Goal: Task Accomplishment & Management: Use online tool/utility

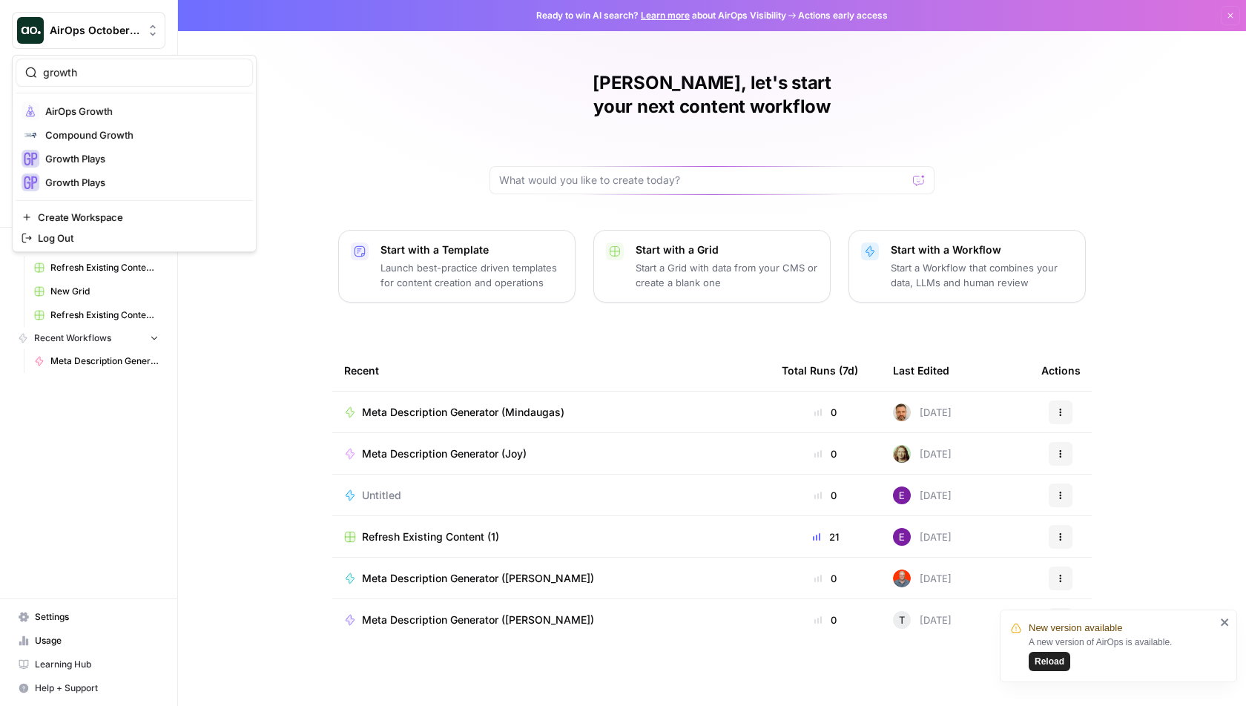
click at [1047, 661] on span "Reload" at bounding box center [1050, 661] width 30 height 13
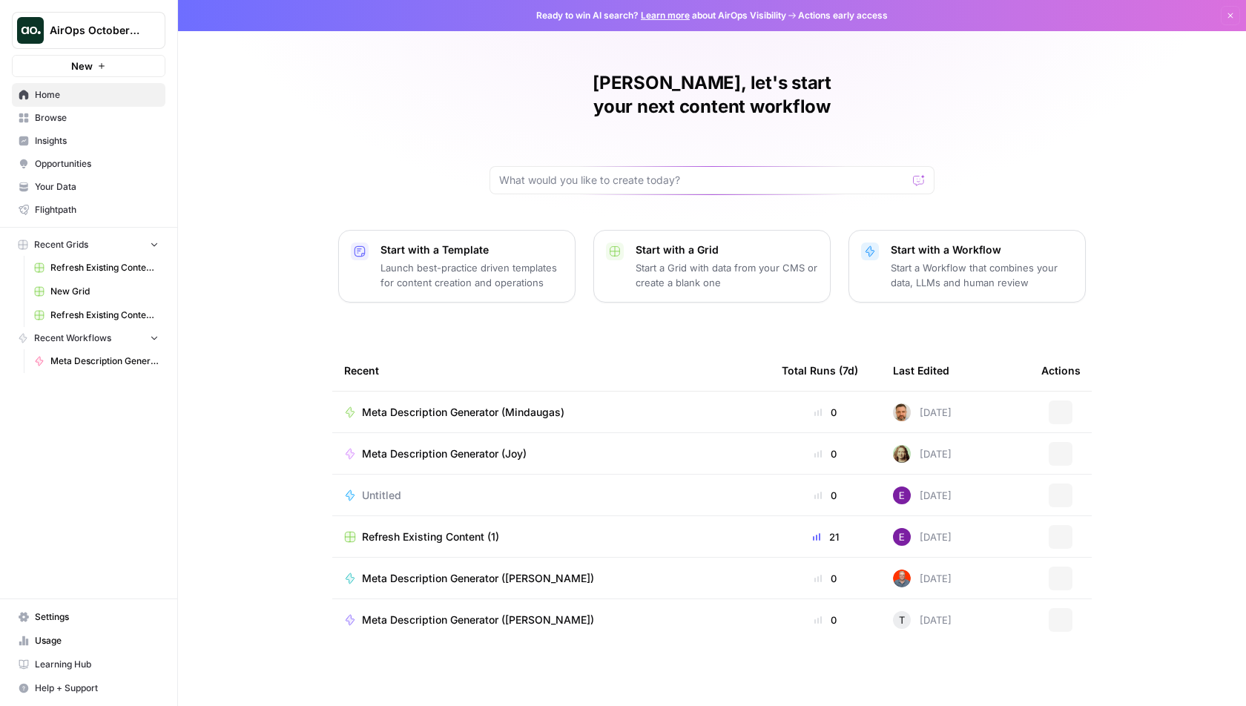
click at [105, 29] on span "AirOps October Cohort" at bounding box center [95, 30] width 90 height 15
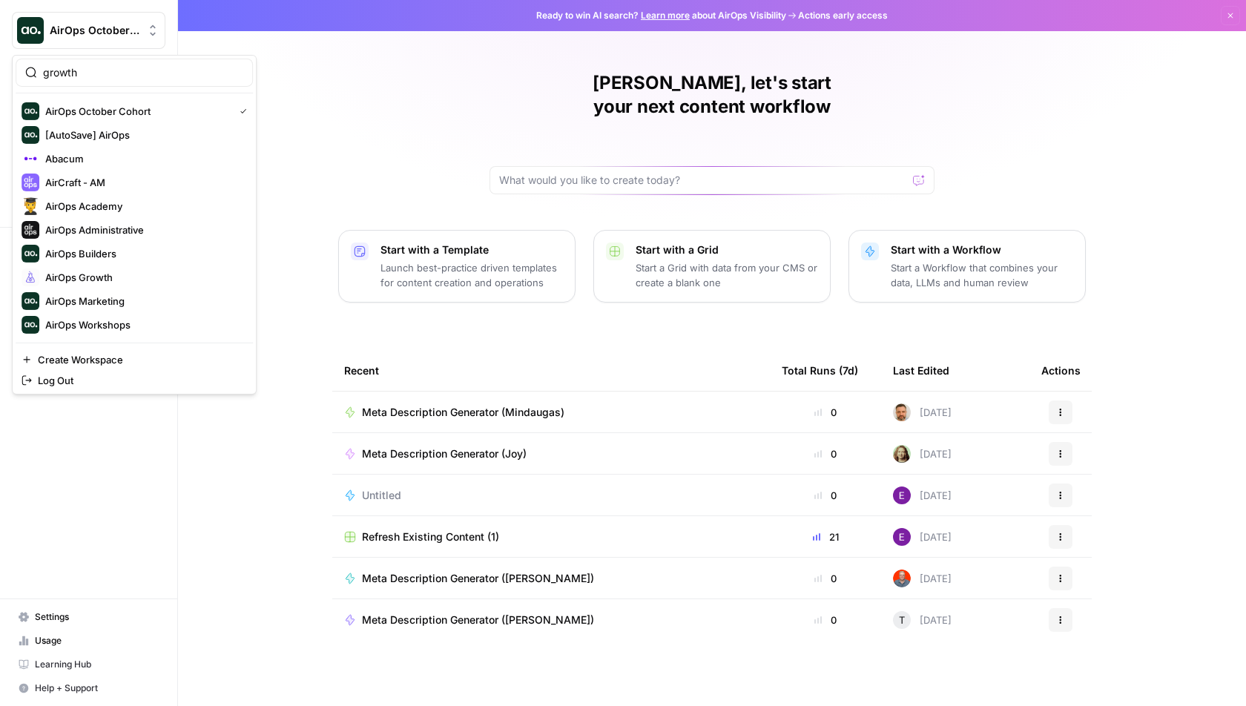
type input "growth"
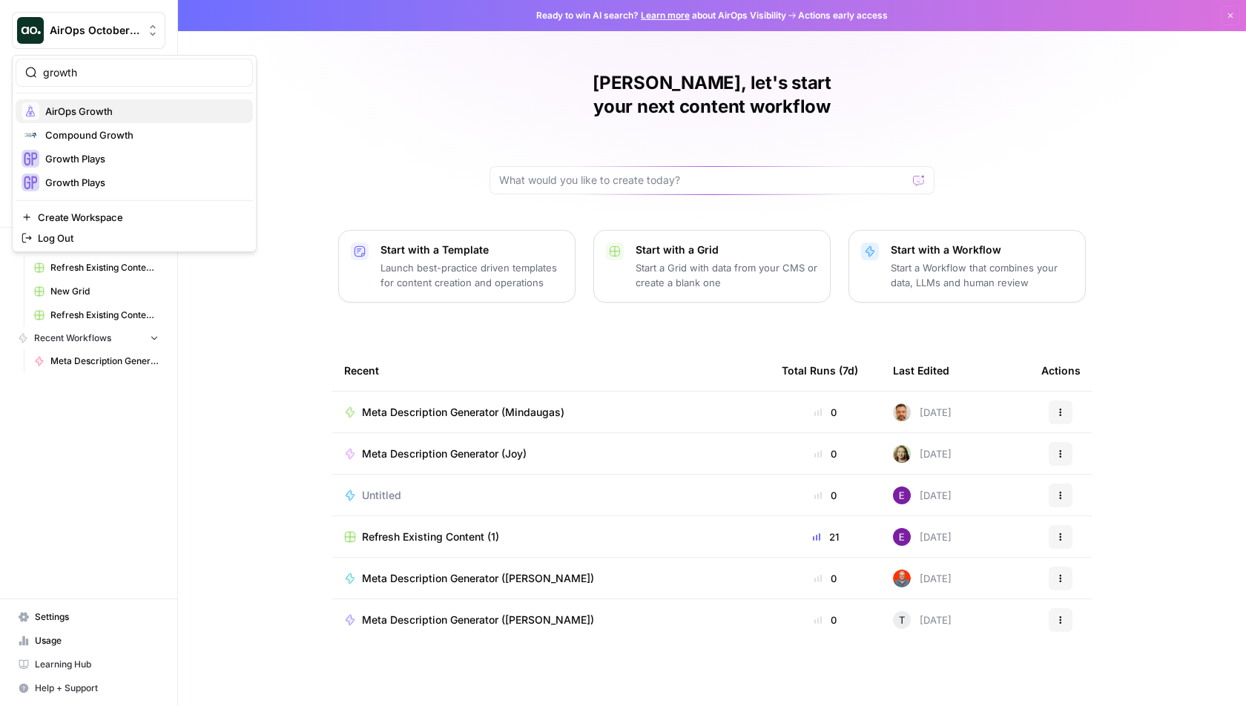
click at [139, 120] on button "AirOps Growth" at bounding box center [134, 111] width 237 height 24
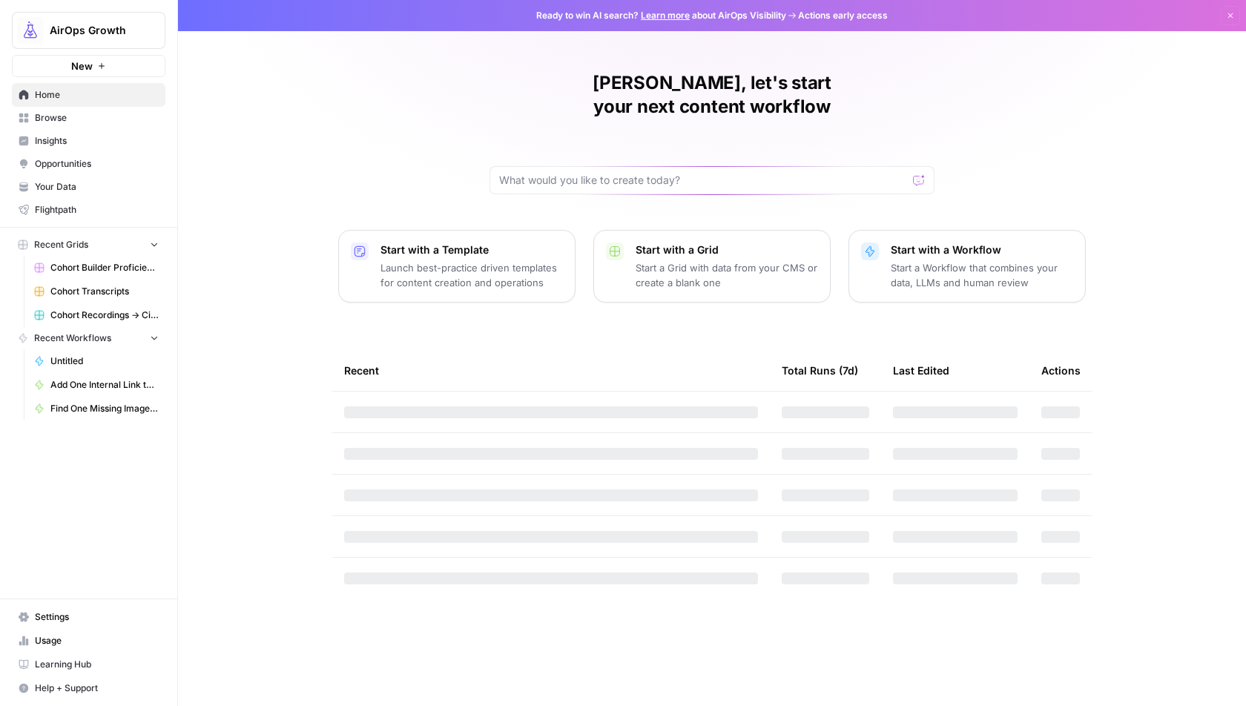
click at [79, 117] on span "Browse" at bounding box center [97, 117] width 124 height 13
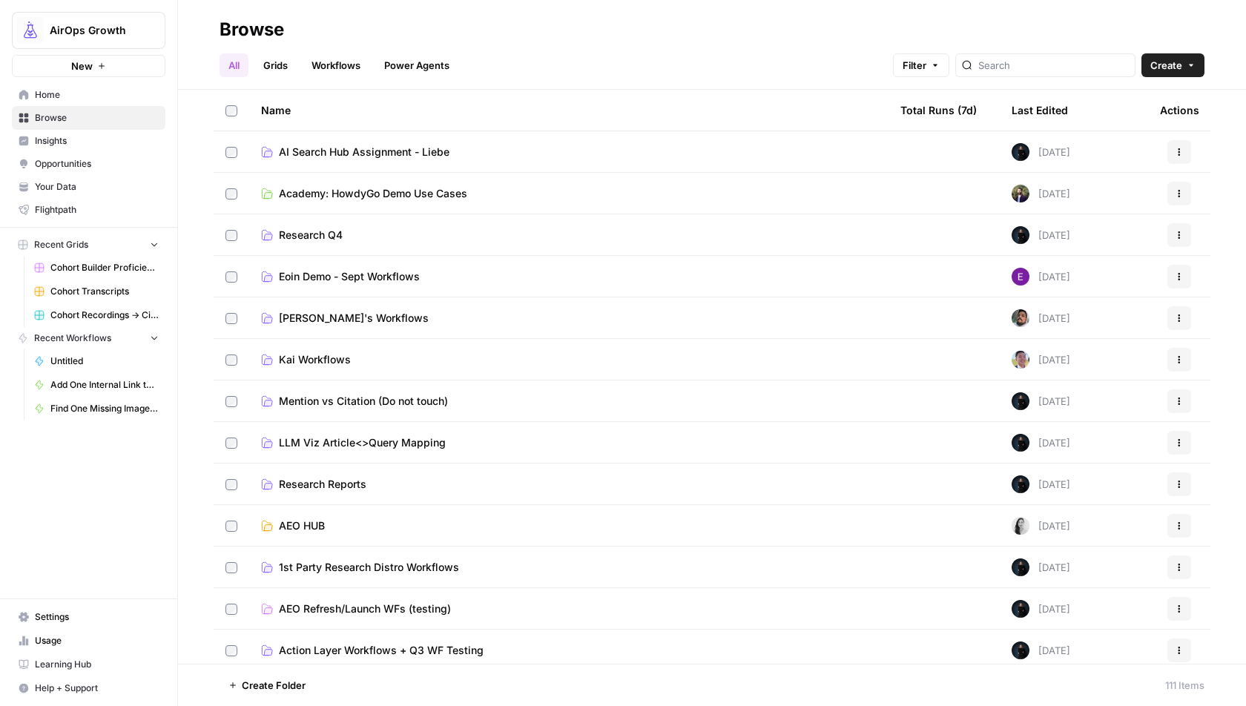
click at [1171, 65] on span "Create" at bounding box center [1166, 65] width 32 height 15
click at [1156, 119] on span "Grid" at bounding box center [1144, 120] width 83 height 15
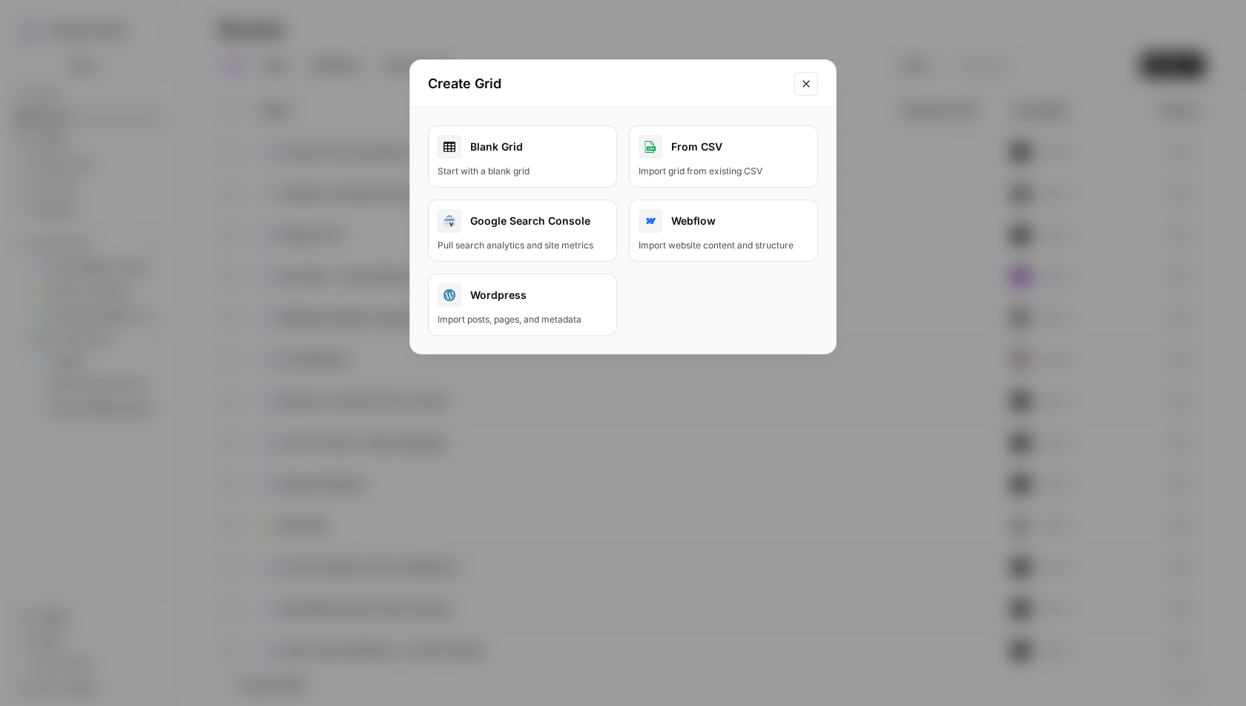
click at [558, 154] on div "Blank Grid" at bounding box center [523, 147] width 170 height 24
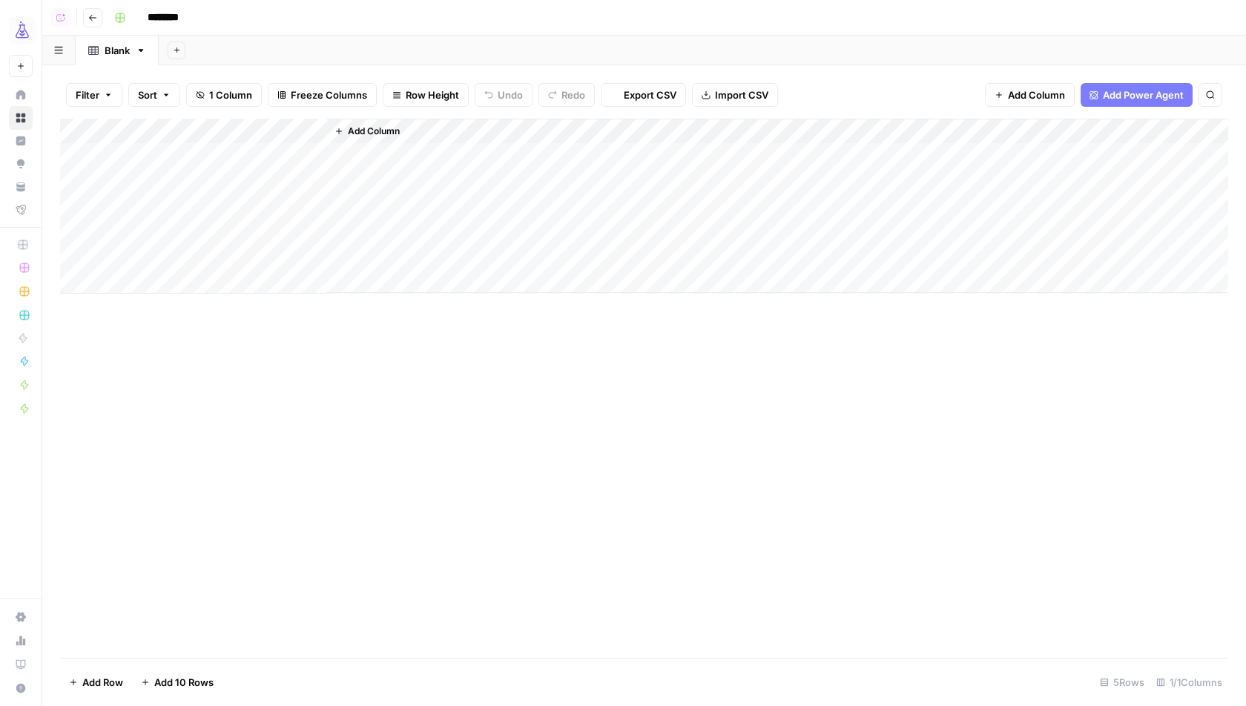
click at [177, 20] on input "********" at bounding box center [182, 18] width 83 height 24
type input "**********"
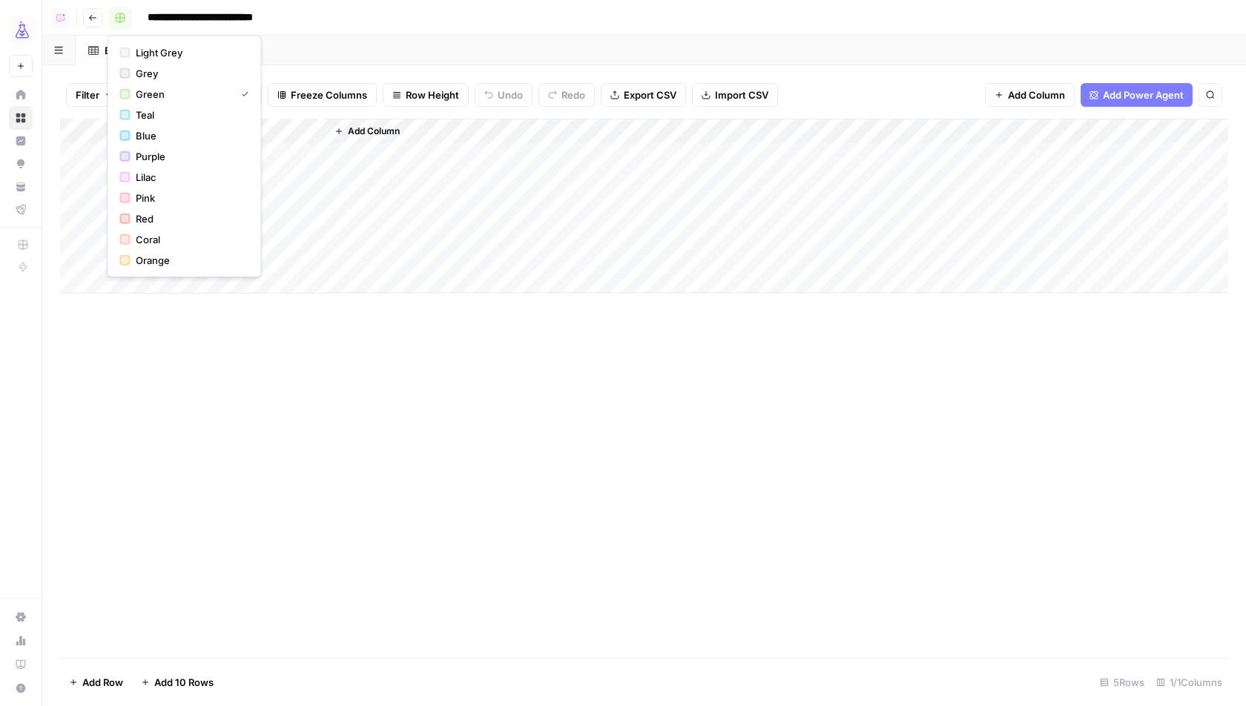
click at [124, 17] on button "button" at bounding box center [120, 18] width 24 height 24
click at [153, 113] on span "Teal" at bounding box center [189, 115] width 107 height 15
click at [398, 38] on div "Add Sheet" at bounding box center [702, 51] width 1087 height 30
click at [142, 52] on icon "button" at bounding box center [141, 50] width 10 height 10
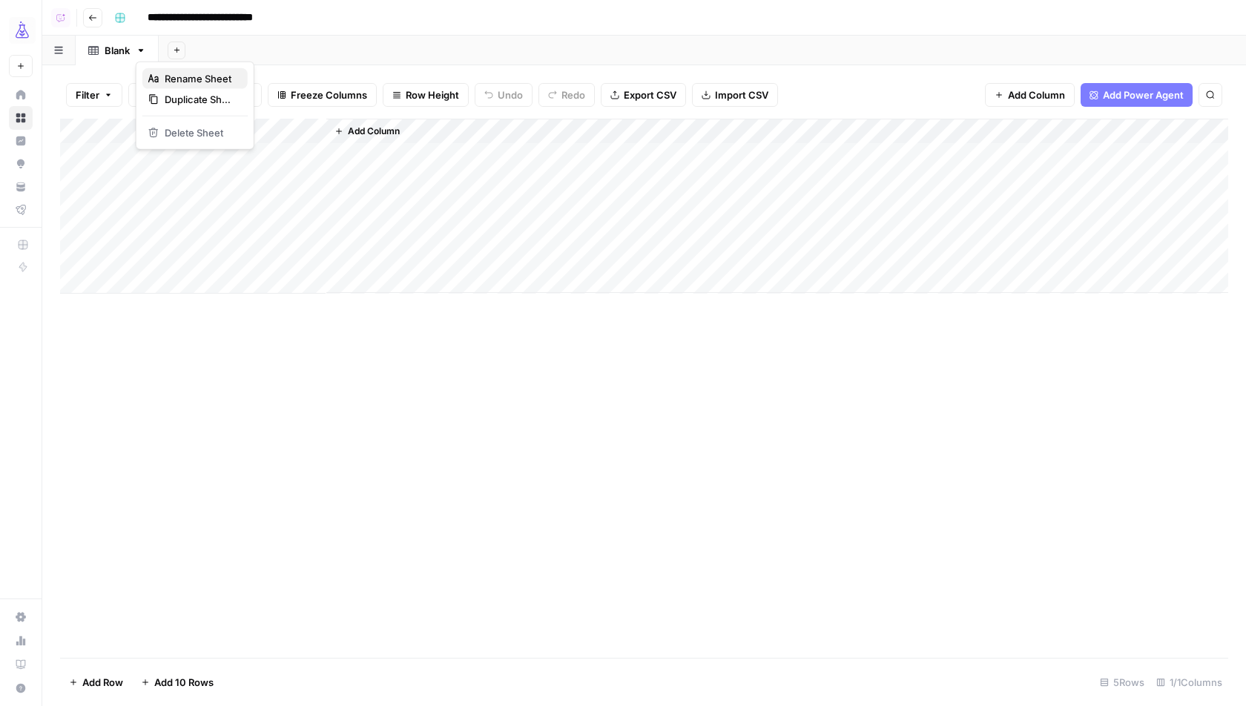
click at [184, 76] on span "Rename Sheet" at bounding box center [200, 78] width 71 height 15
type input "**********"
click at [211, 151] on div "Add Column" at bounding box center [644, 206] width 1168 height 175
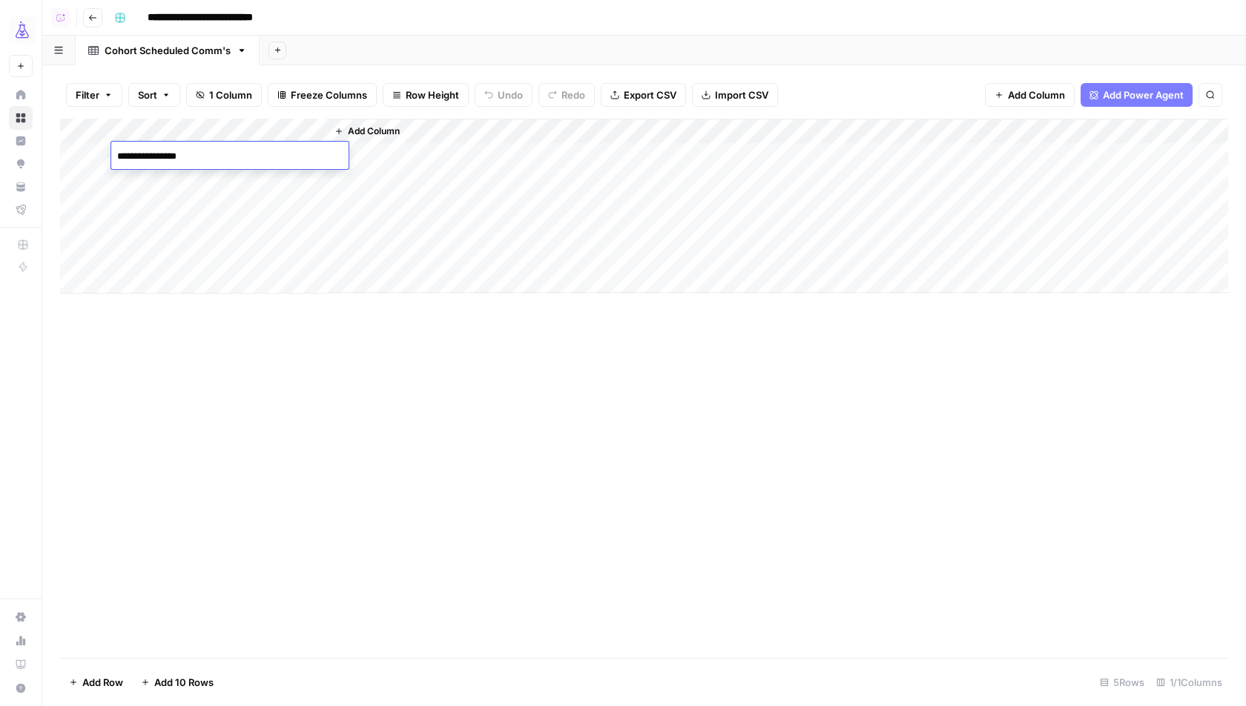
type textarea "**********"
click at [234, 177] on div "Add Column" at bounding box center [644, 206] width 1168 height 175
type textarea "**********"
click at [191, 202] on div "Add Column" at bounding box center [644, 206] width 1168 height 175
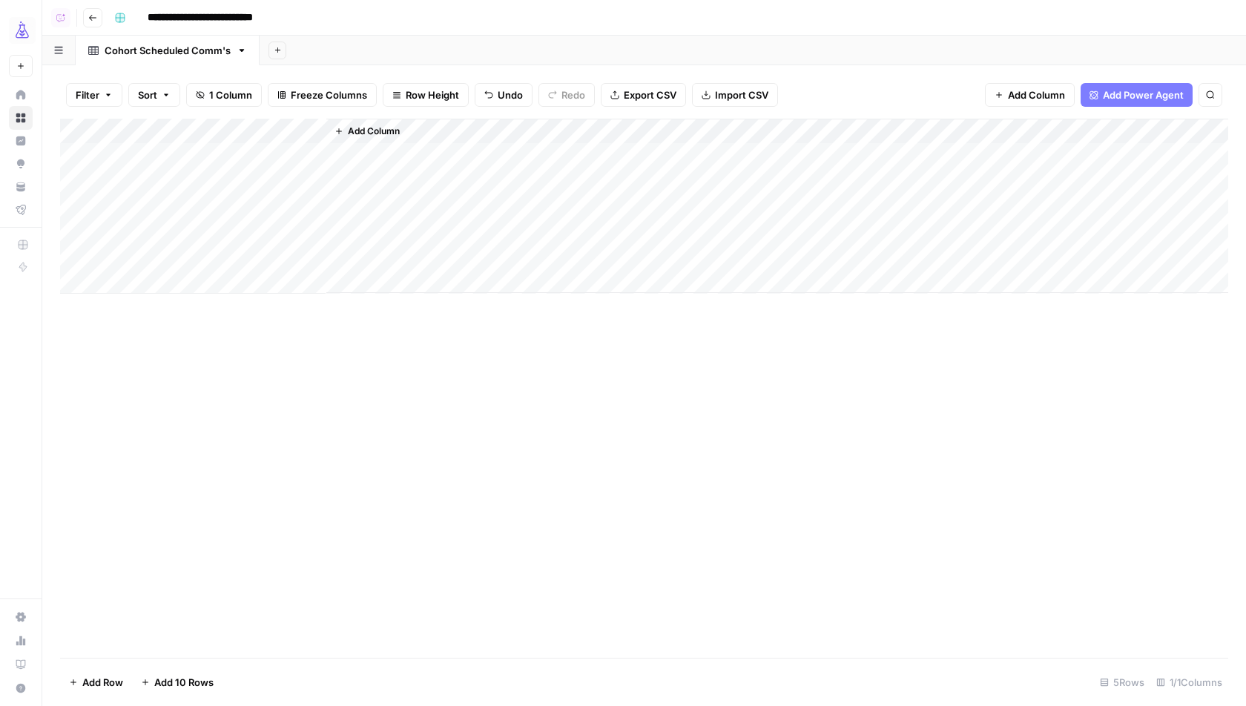
click at [191, 202] on div "Add Column" at bounding box center [644, 206] width 1168 height 175
type textarea "**********"
click at [188, 230] on div "Add Column" at bounding box center [644, 206] width 1168 height 175
type textarea "**********"
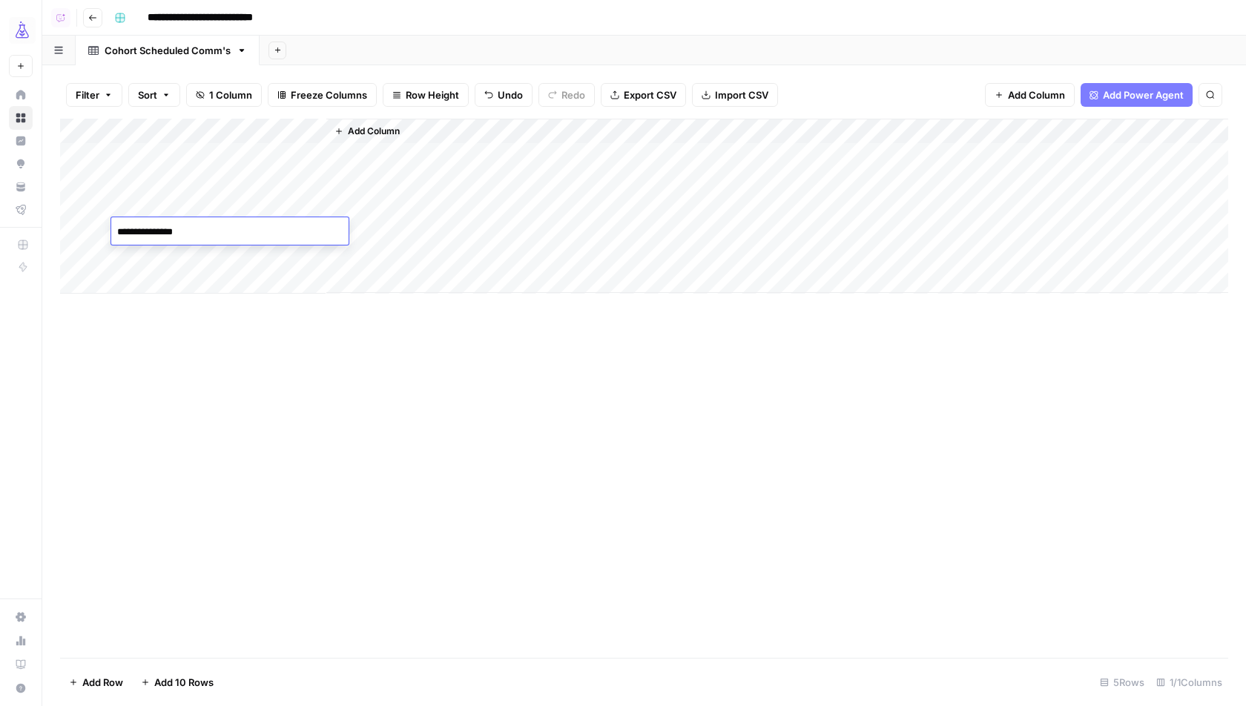
click at [295, 375] on div "Add Column" at bounding box center [644, 388] width 1168 height 539
click at [369, 125] on span "Add Column" at bounding box center [374, 131] width 52 height 13
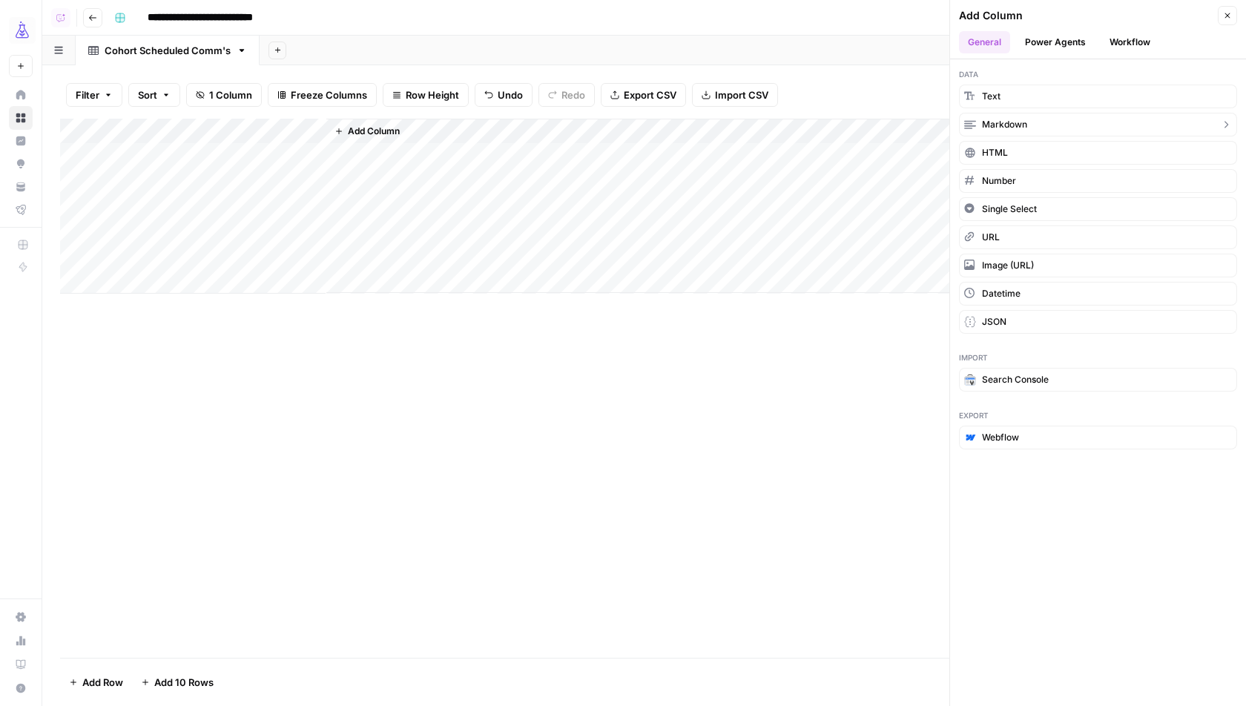
click at [1025, 120] on span "Markdown" at bounding box center [1004, 124] width 45 height 13
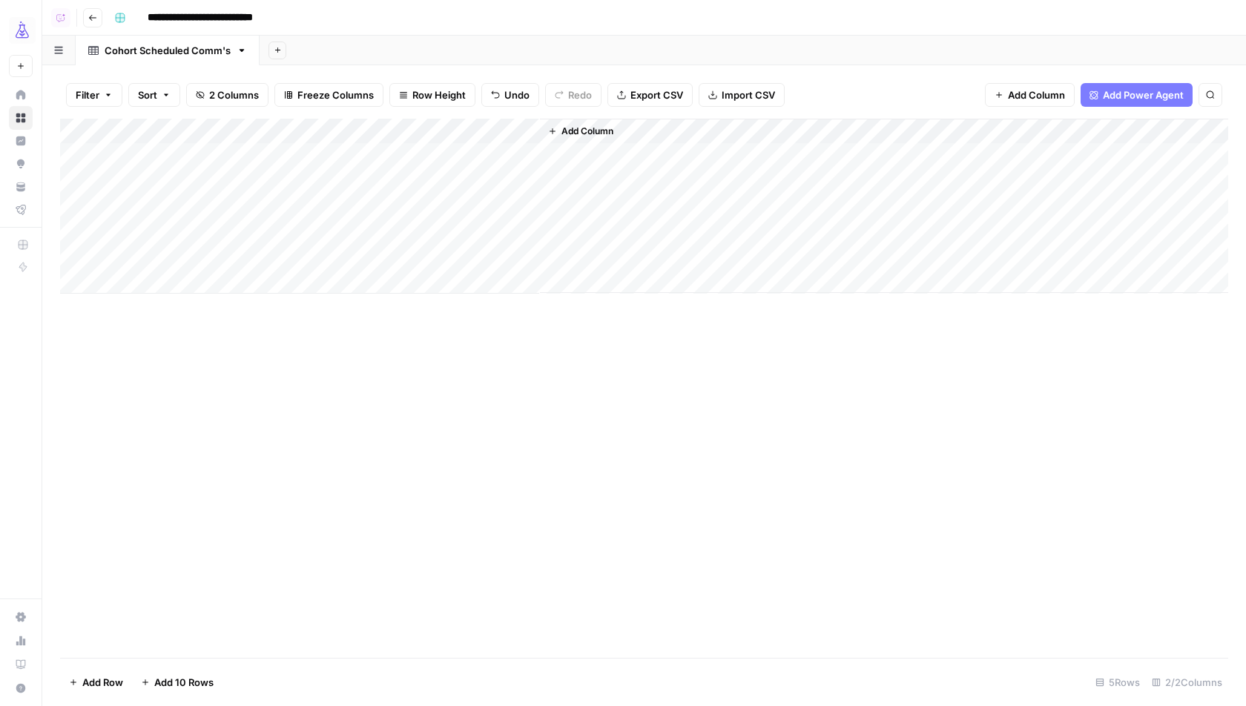
click at [398, 138] on div "Add Column" at bounding box center [644, 206] width 1168 height 175
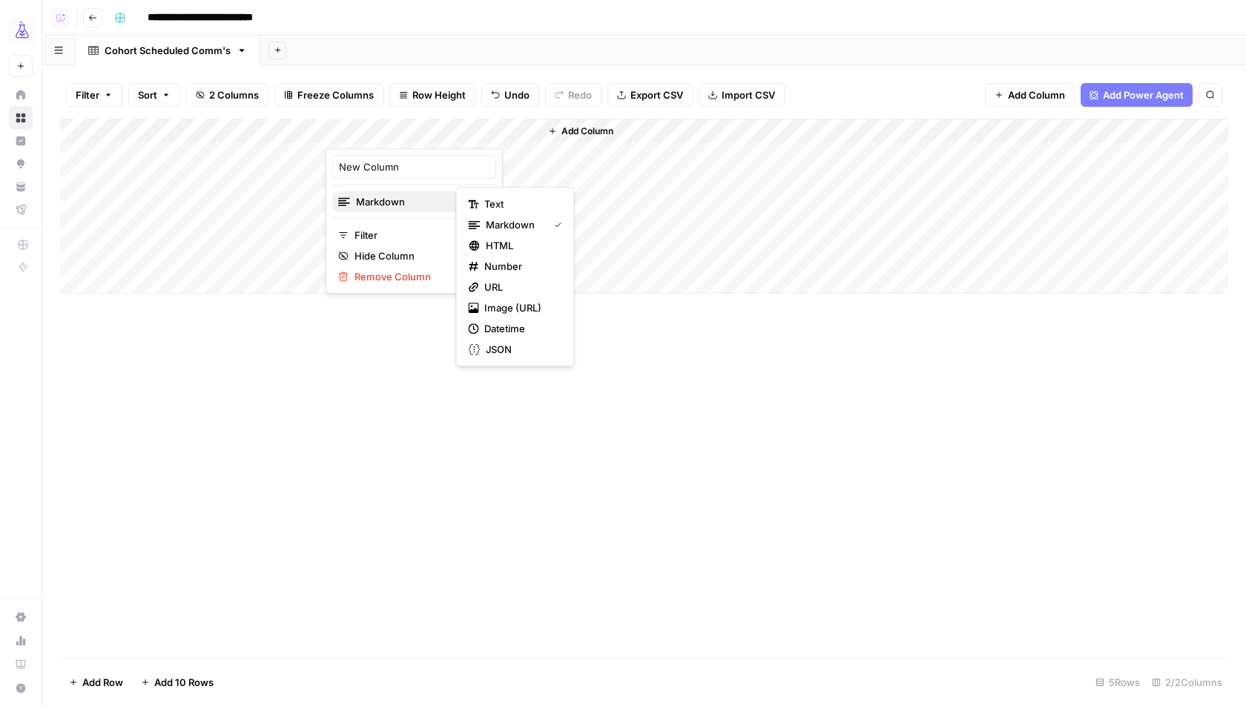
click at [406, 202] on span "Markdown" at bounding box center [412, 201] width 113 height 15
click at [494, 197] on span "Text" at bounding box center [519, 204] width 71 height 15
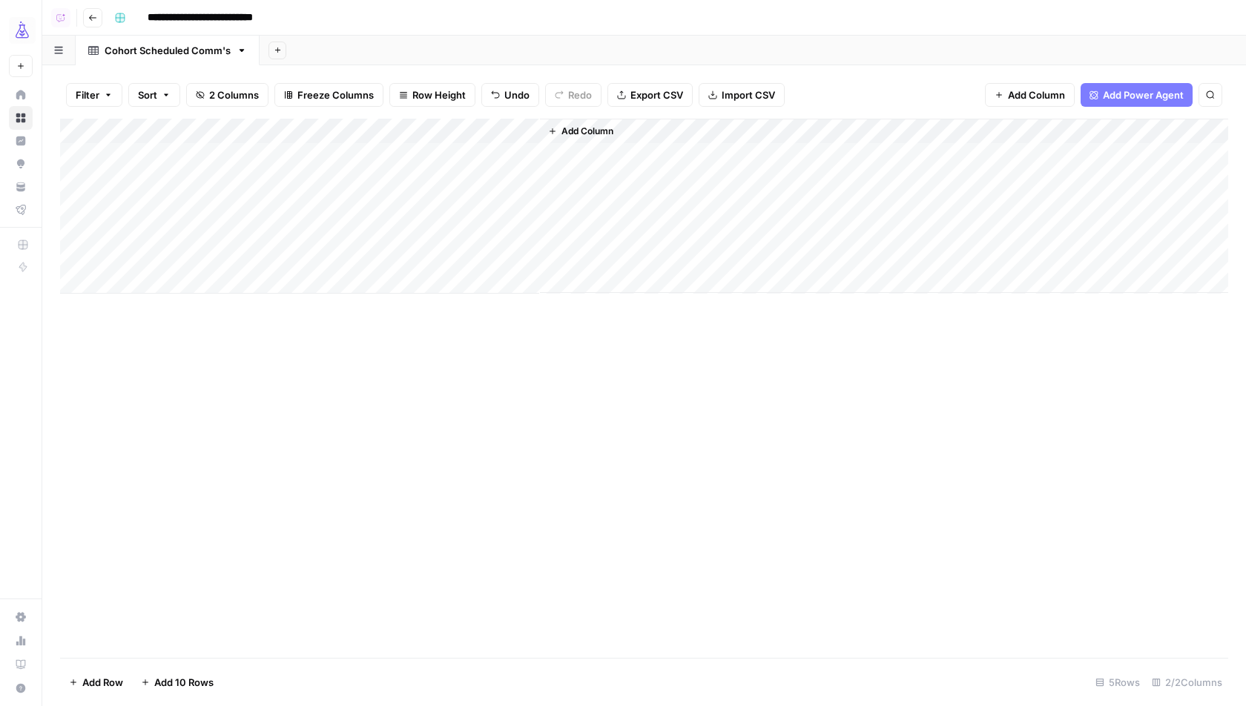
click at [447, 131] on div "Add Column" at bounding box center [644, 206] width 1168 height 175
click at [400, 166] on input "New Column" at bounding box center [414, 166] width 151 height 15
type input "t"
type input "Template"
click at [563, 393] on div "Add Column" at bounding box center [644, 388] width 1168 height 539
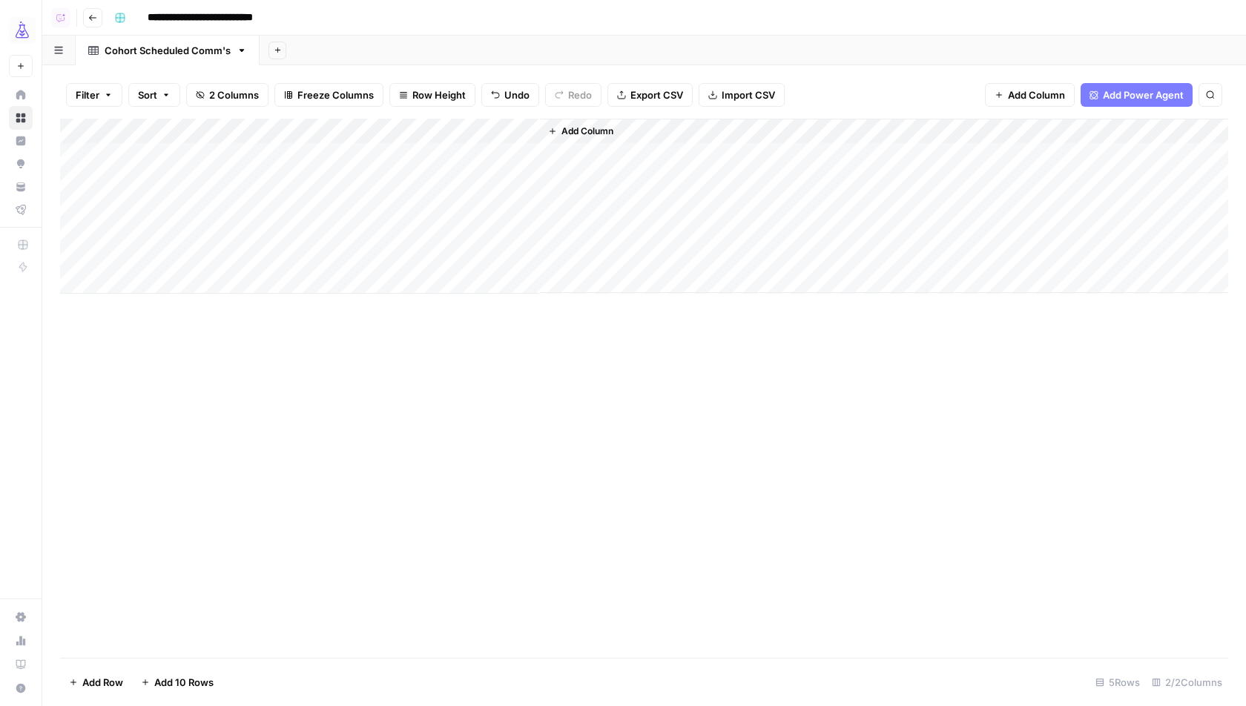
click at [602, 126] on span "Add Column" at bounding box center [588, 131] width 52 height 13
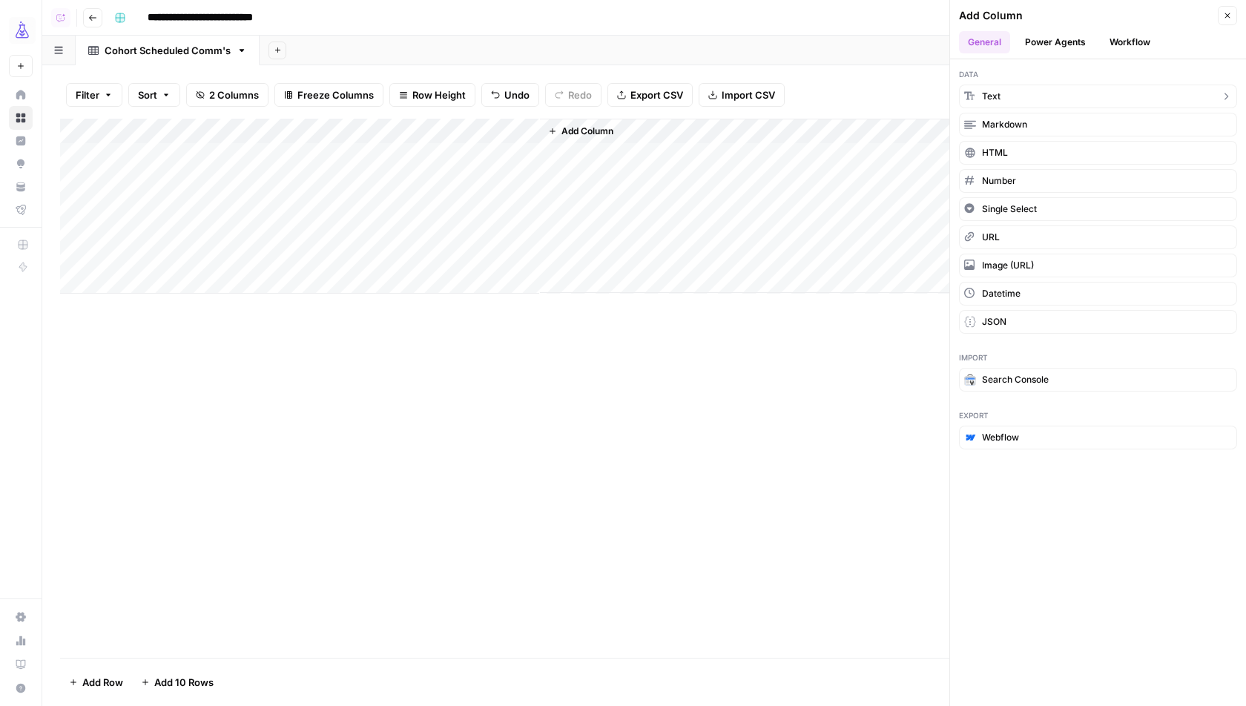
click at [1033, 97] on button "Text" at bounding box center [1098, 97] width 278 height 24
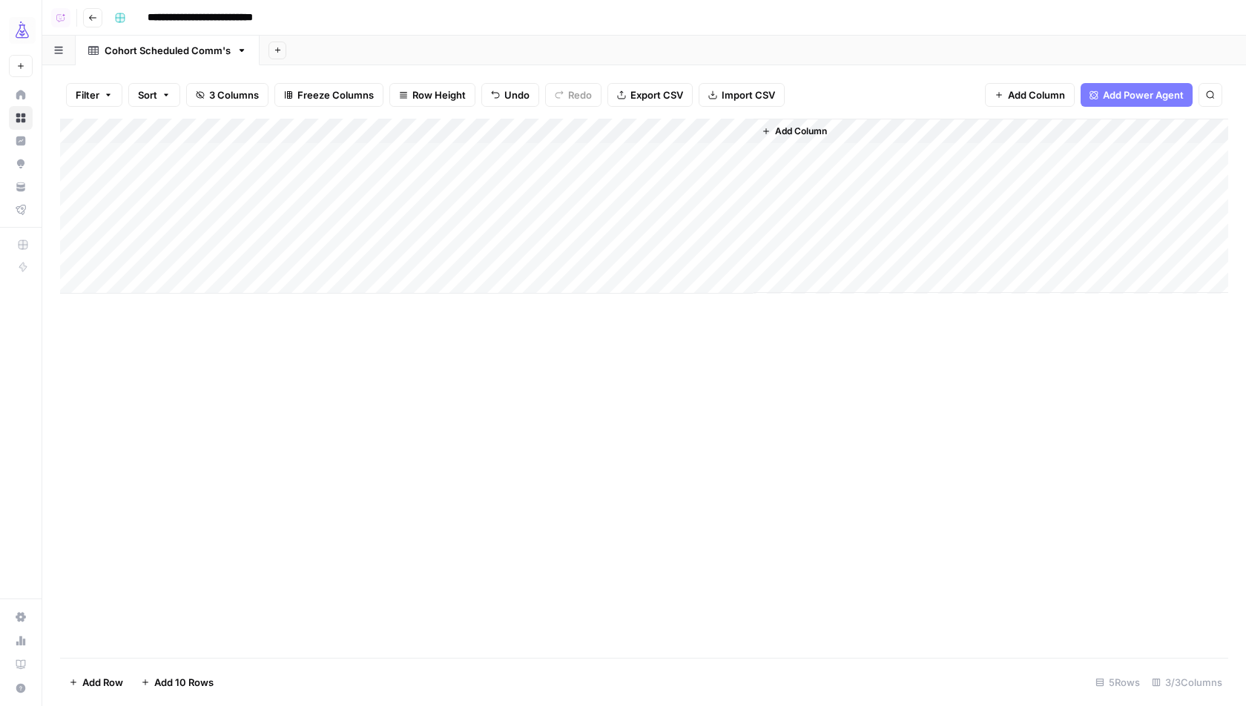
click at [652, 128] on div "Add Column" at bounding box center [644, 206] width 1168 height 175
click at [645, 159] on input "New Column" at bounding box center [628, 166] width 151 height 15
type input "Space ID"
click at [429, 368] on div "Add Column" at bounding box center [644, 388] width 1168 height 539
click at [402, 234] on div "Add Column" at bounding box center [644, 206] width 1168 height 175
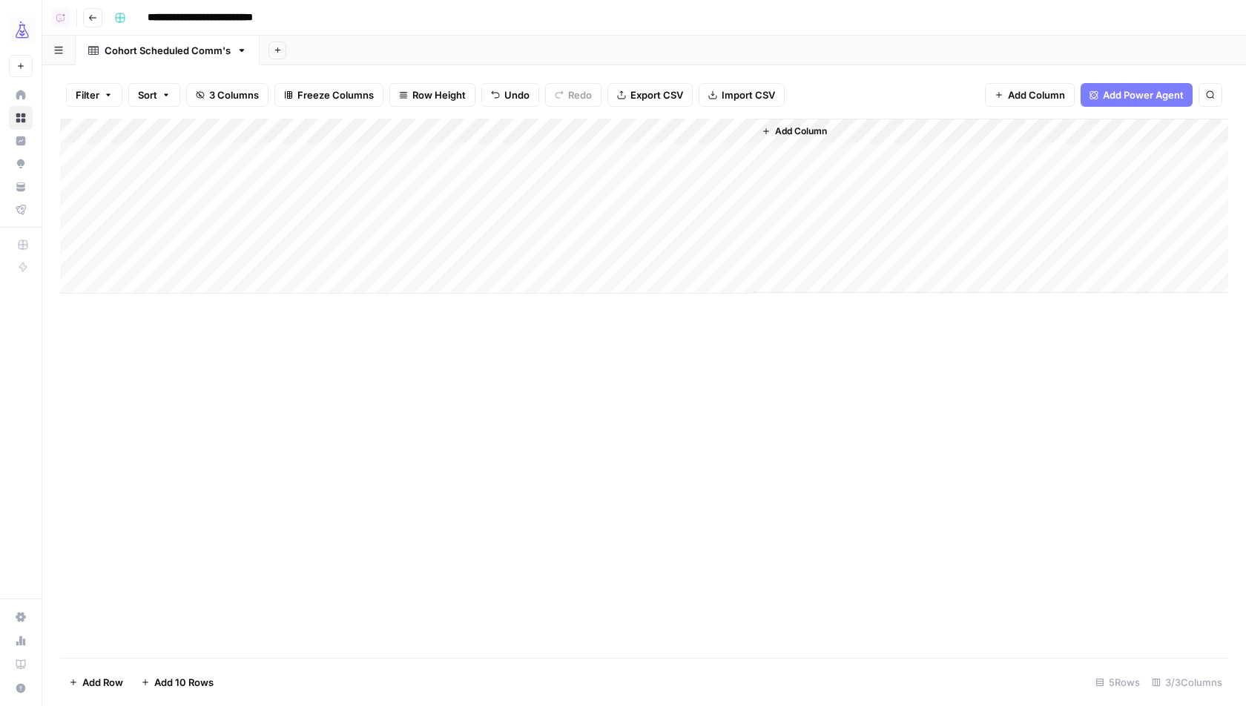
click at [402, 234] on div "Add Column" at bounding box center [644, 206] width 1168 height 175
type textarea "**********"
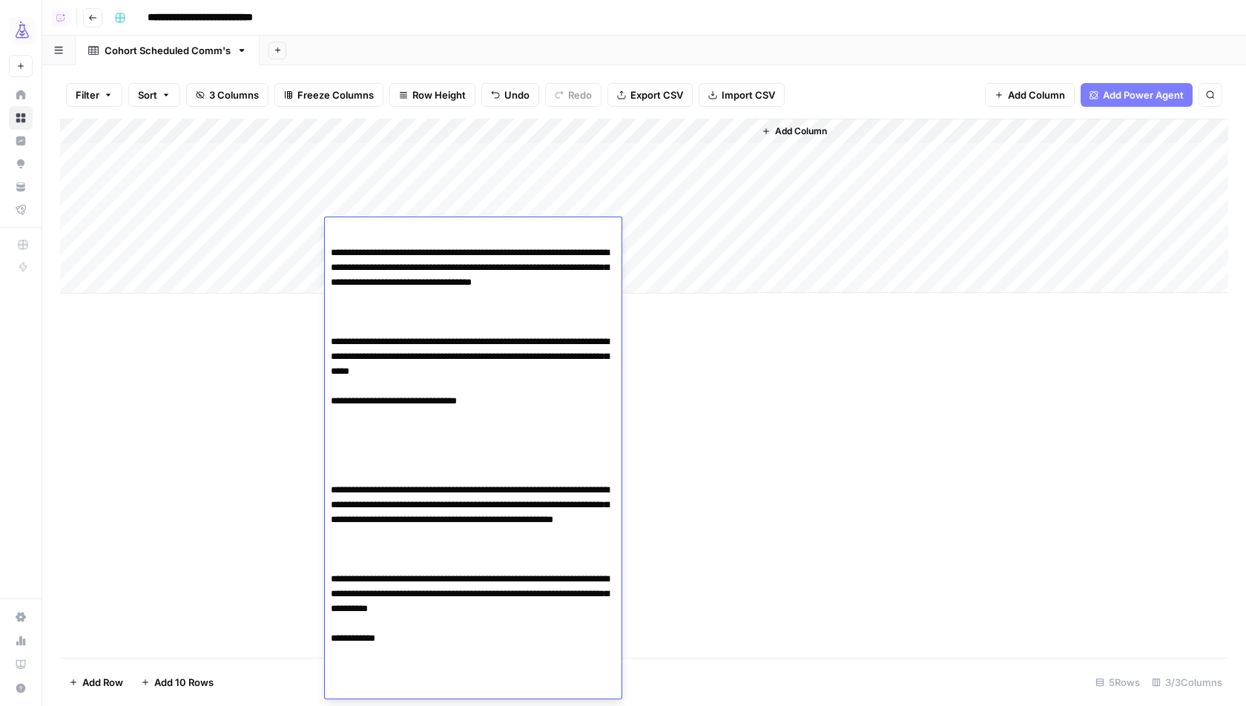
scroll to position [1086, 0]
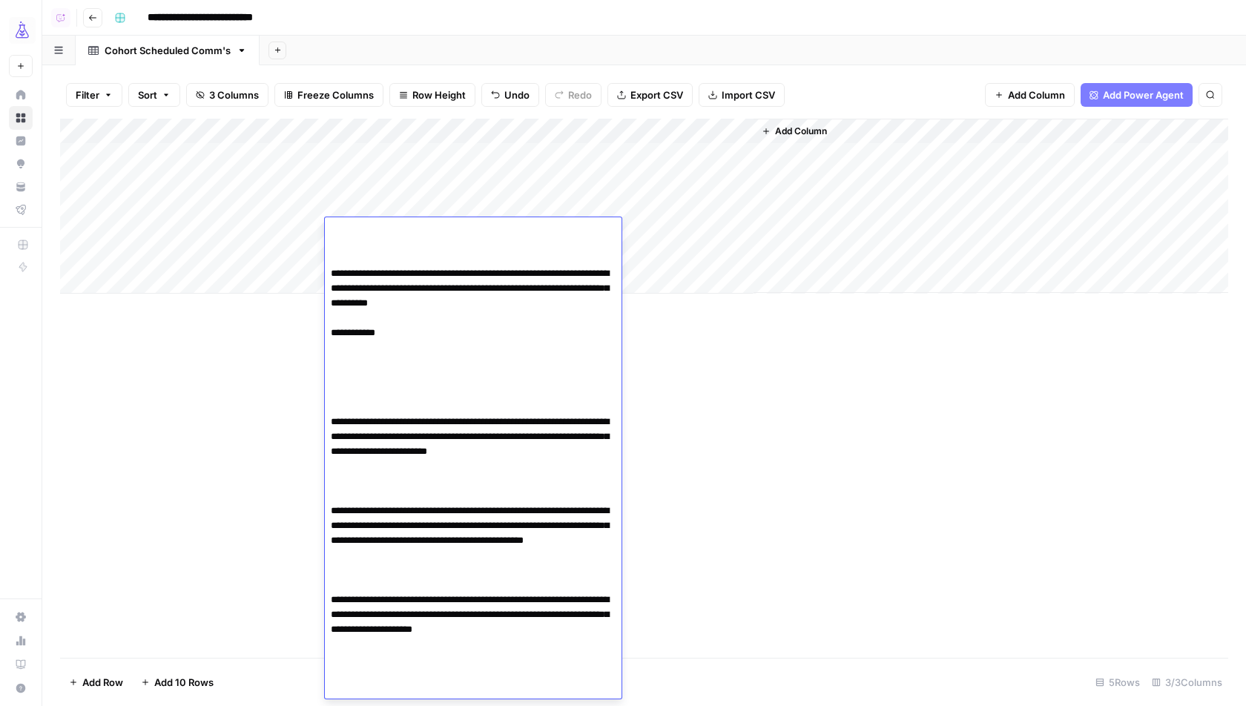
click at [788, 497] on div "Add Column" at bounding box center [644, 388] width 1168 height 539
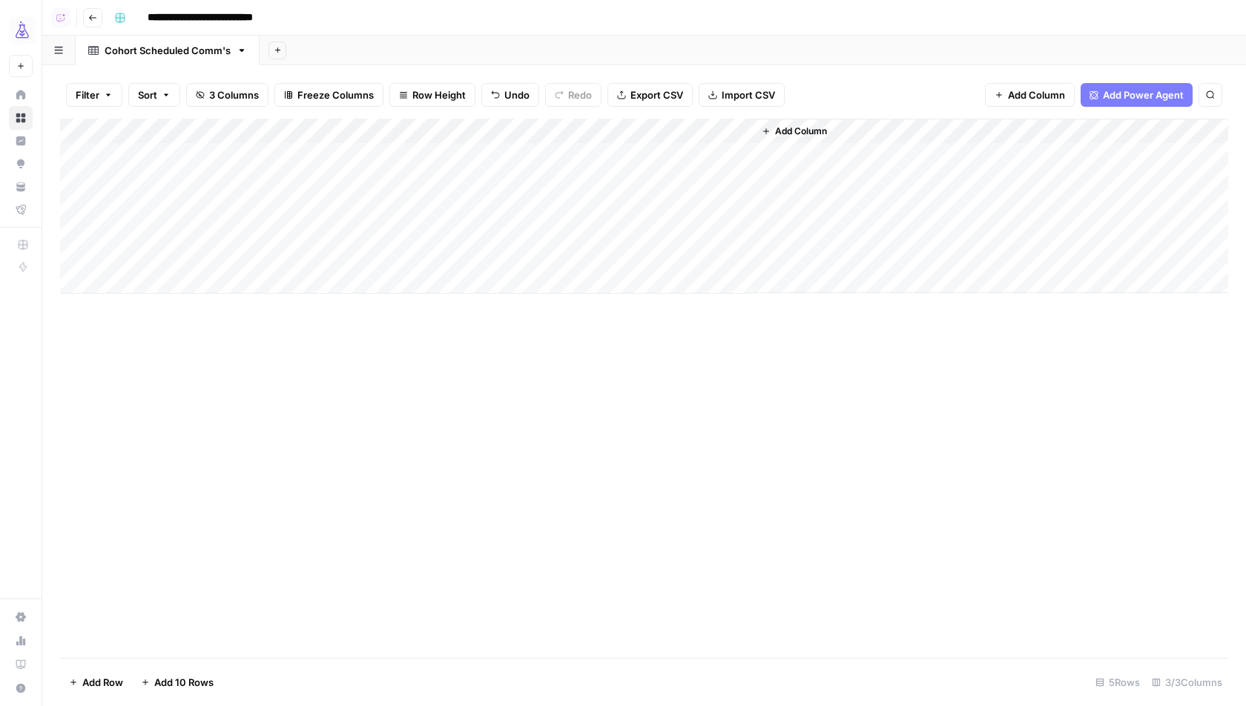
click at [214, 255] on div "Add Column" at bounding box center [644, 206] width 1168 height 175
type textarea "**********"
click at [260, 377] on div "Add Column" at bounding box center [644, 388] width 1168 height 539
click at [144, 284] on div "Add Column" at bounding box center [644, 206] width 1168 height 175
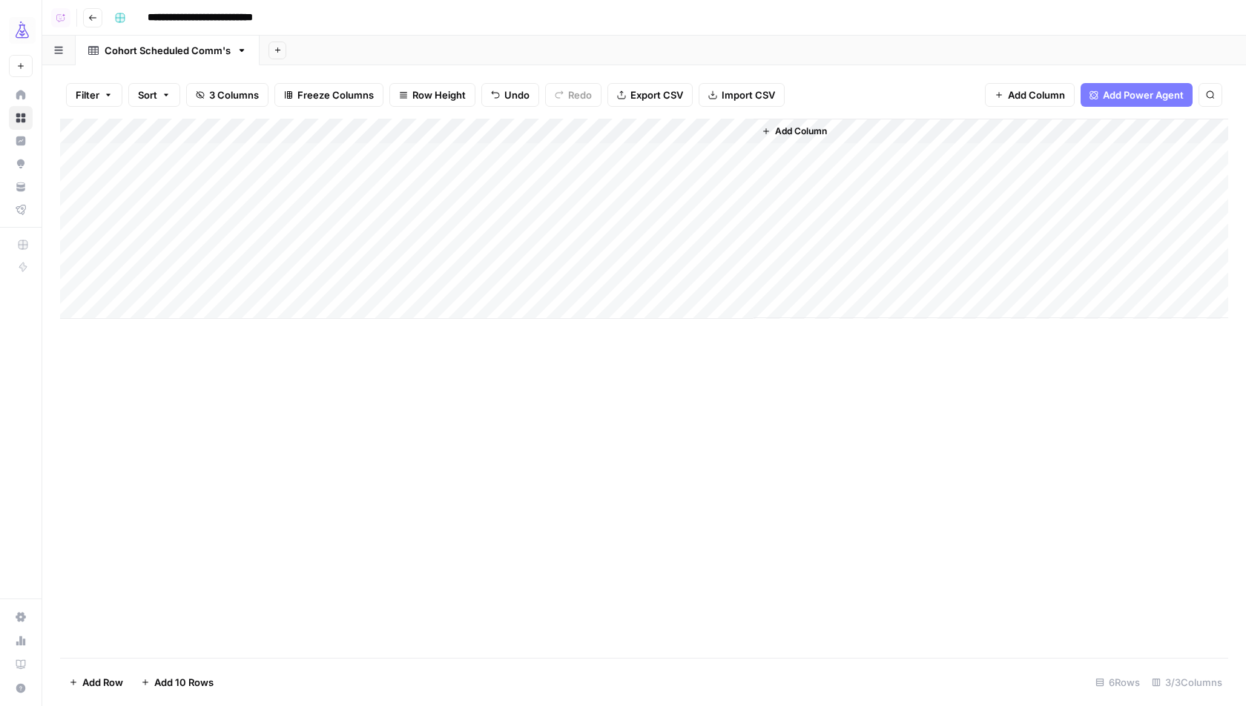
drag, startPoint x: 65, startPoint y: 281, endPoint x: 67, endPoint y: 238, distance: 43.1
click at [66, 238] on div "Add Column" at bounding box center [644, 219] width 1168 height 200
click at [155, 234] on div "Add Column" at bounding box center [644, 219] width 1168 height 200
type textarea "**********"
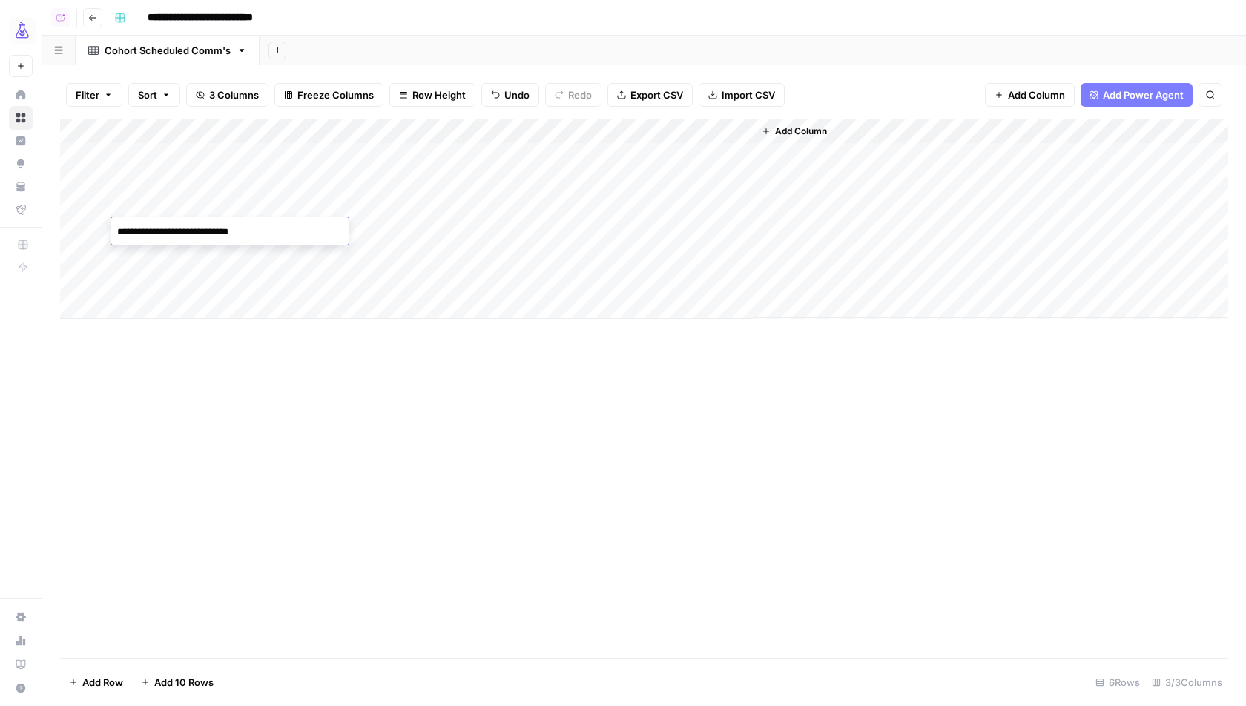
click at [212, 285] on div "Add Column" at bounding box center [644, 219] width 1168 height 200
type textarea "**********"
click at [243, 372] on div "Add Column" at bounding box center [644, 388] width 1168 height 539
click at [193, 310] on div "Add Column" at bounding box center [644, 219] width 1168 height 200
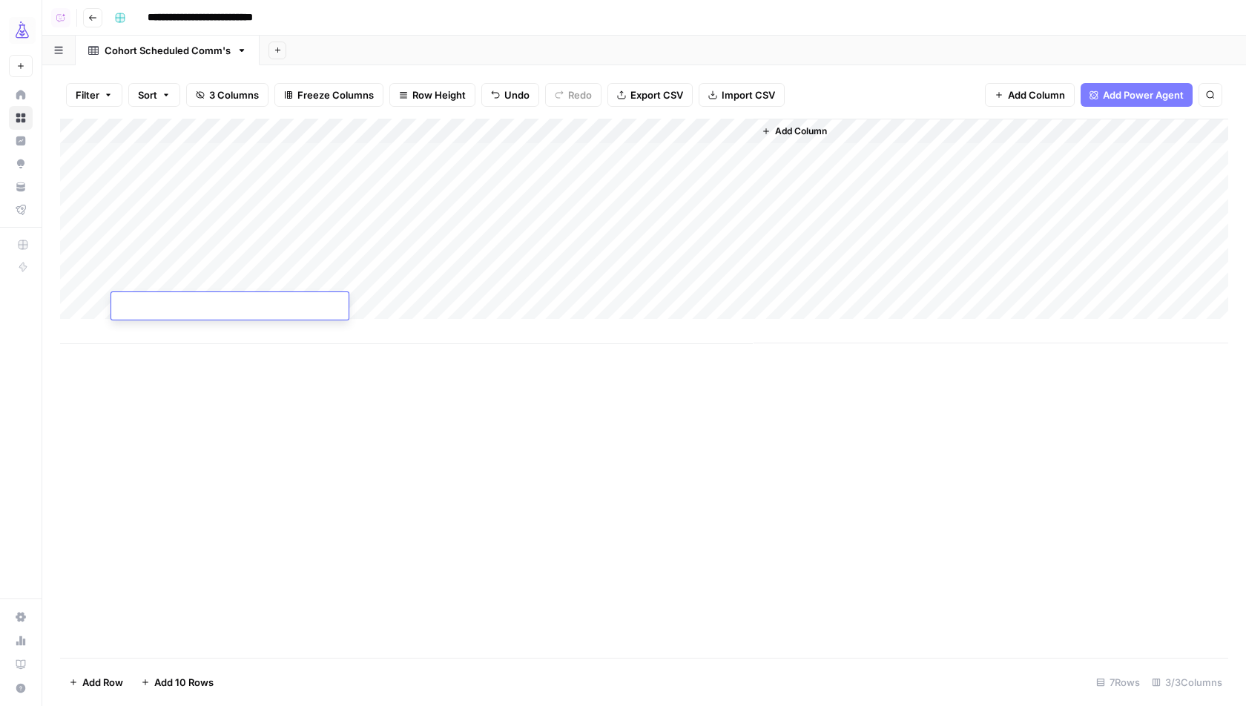
scroll to position [0, 0]
click at [208, 309] on textarea at bounding box center [229, 307] width 237 height 21
type textarea "**********"
click at [252, 431] on div "Add Column" at bounding box center [644, 388] width 1168 height 539
click at [238, 52] on icon "button" at bounding box center [242, 50] width 10 height 10
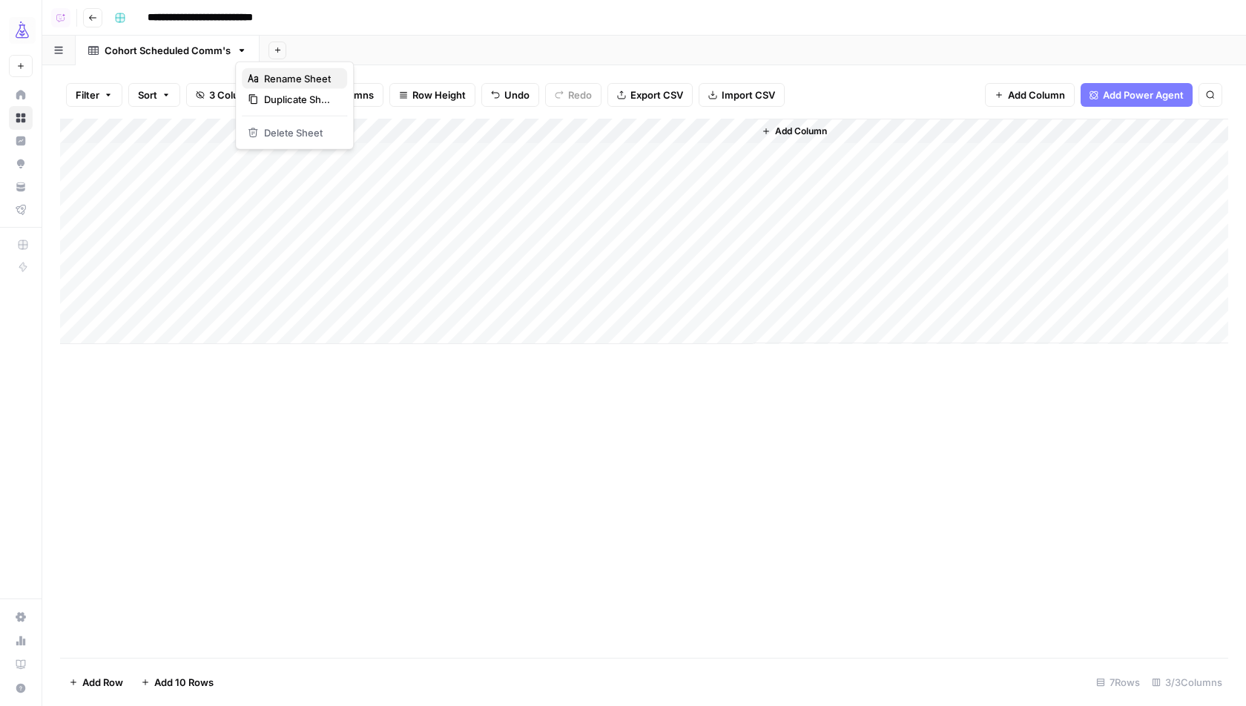
click at [289, 79] on span "Rename Sheet" at bounding box center [299, 78] width 71 height 15
type input "**********"
click at [516, 435] on div "Add Column" at bounding box center [644, 388] width 1168 height 539
click at [818, 127] on span "Add Column" at bounding box center [801, 131] width 52 height 13
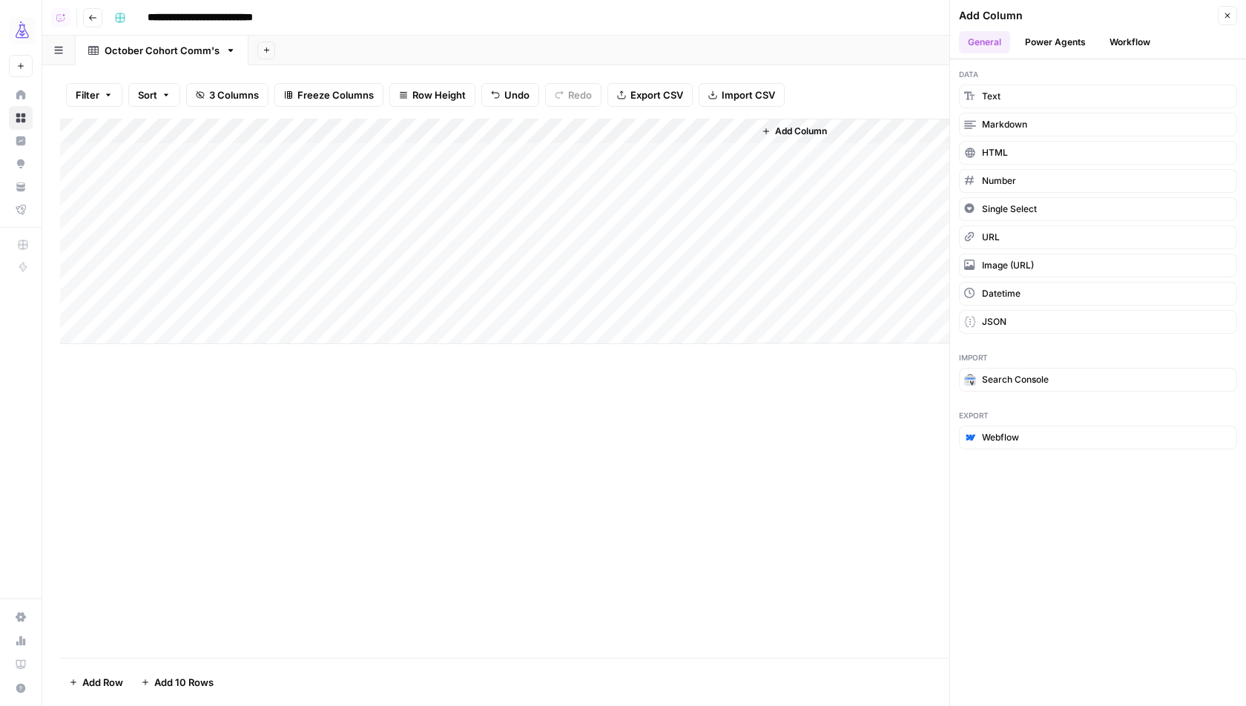
click at [1123, 34] on button "Workflow" at bounding box center [1130, 42] width 59 height 22
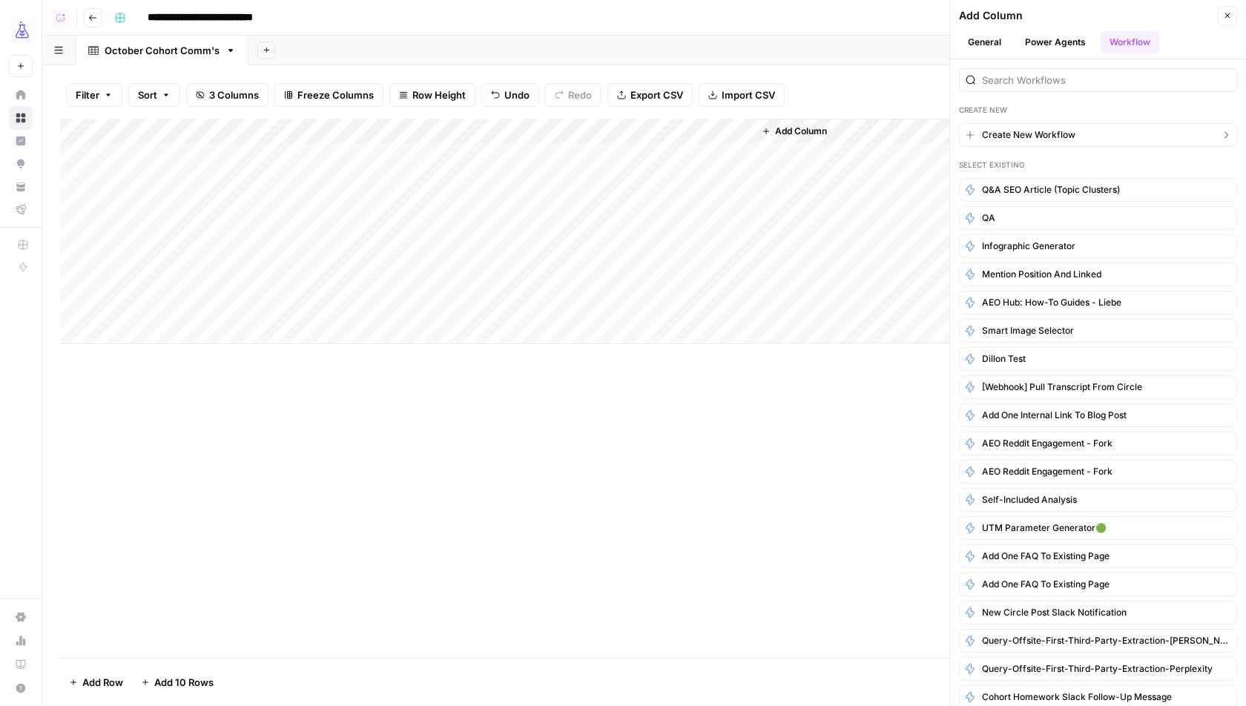
click at [1058, 128] on span "Create New Workflow" at bounding box center [1028, 134] width 93 height 13
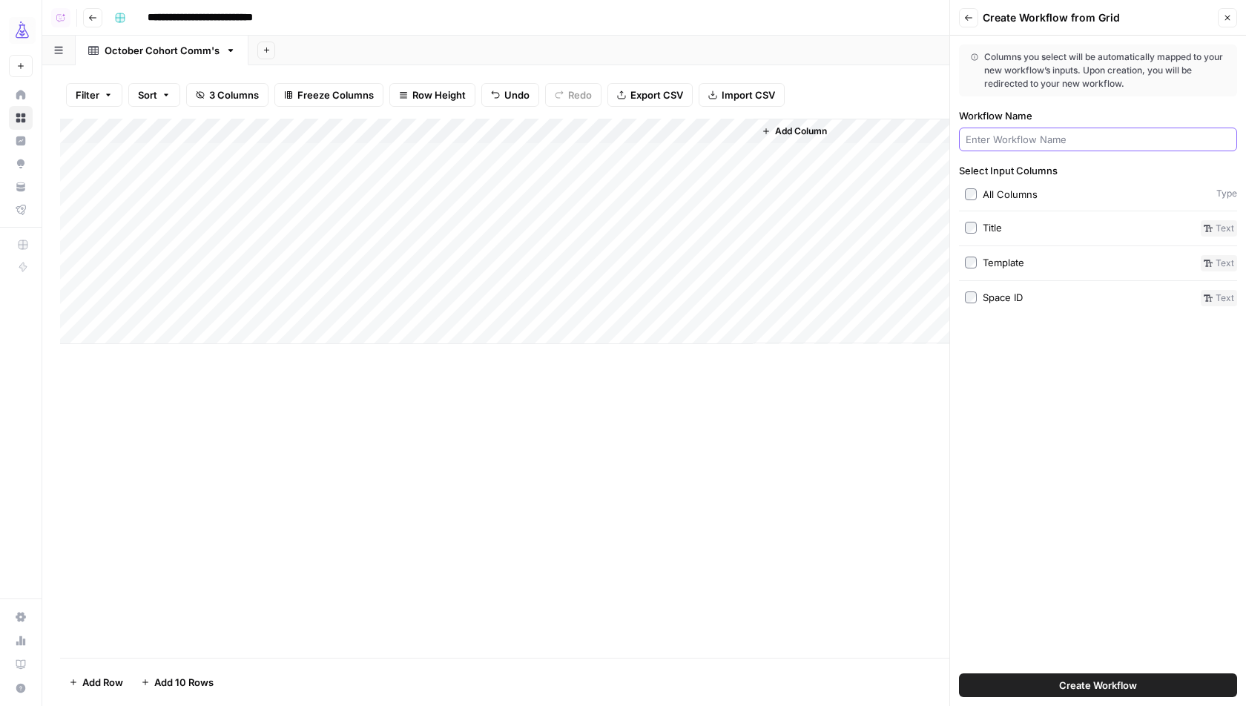
click at [1034, 139] on input "Workflow Name" at bounding box center [1098, 139] width 265 height 15
type input "Generator Circle Space Post"
click at [1082, 679] on span "Create Workflow" at bounding box center [1098, 685] width 78 height 15
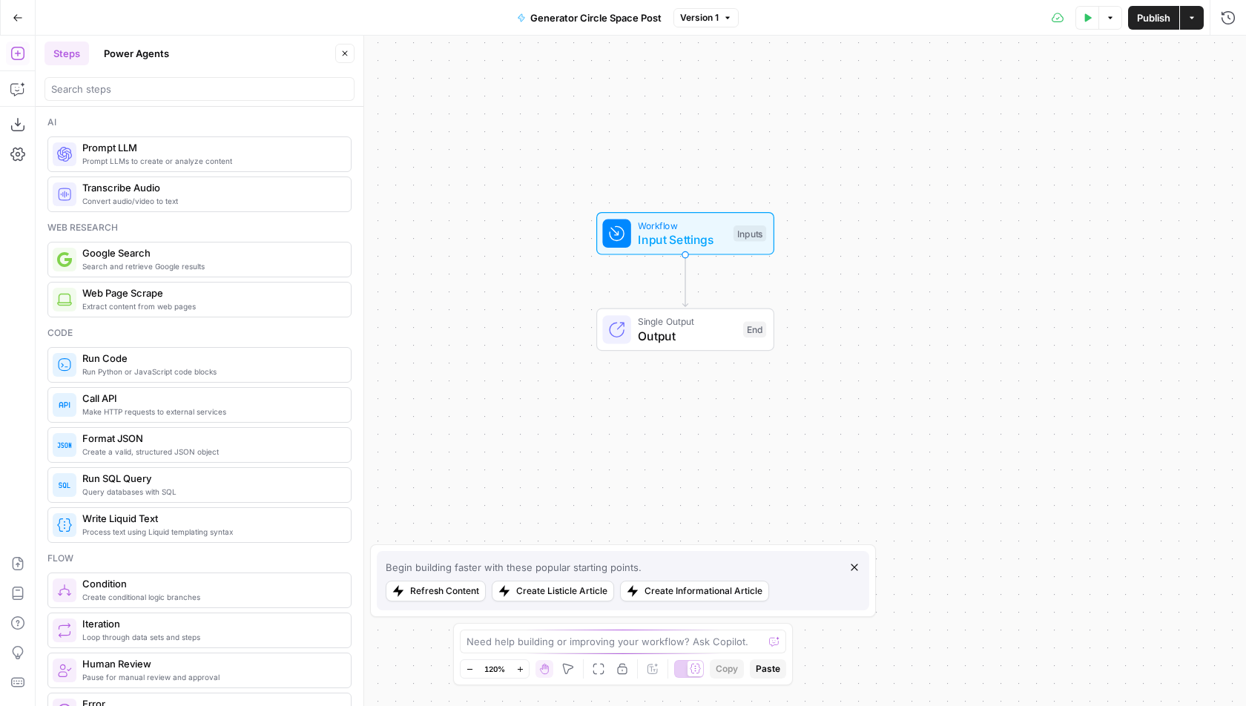
drag, startPoint x: 764, startPoint y: 327, endPoint x: 806, endPoint y: 240, distance: 96.9
click at [808, 240] on div "Workflow Input Settings Inputs" at bounding box center [685, 233] width 276 height 43
click at [686, 286] on icon "Edge from start to end" at bounding box center [684, 283] width 5 height 53
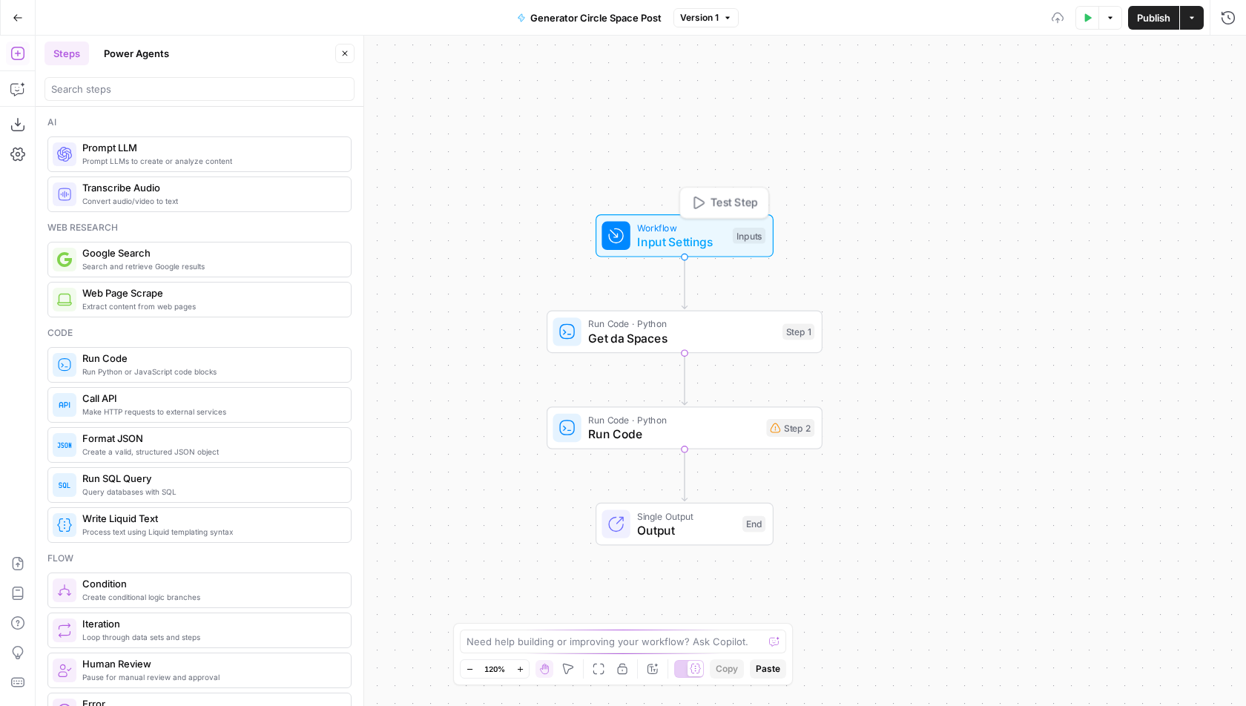
click at [653, 239] on span "Input Settings" at bounding box center [681, 242] width 88 height 18
click at [1232, 50] on button "Close" at bounding box center [1227, 53] width 19 height 19
click at [739, 340] on span "Get da Spaces" at bounding box center [681, 338] width 187 height 18
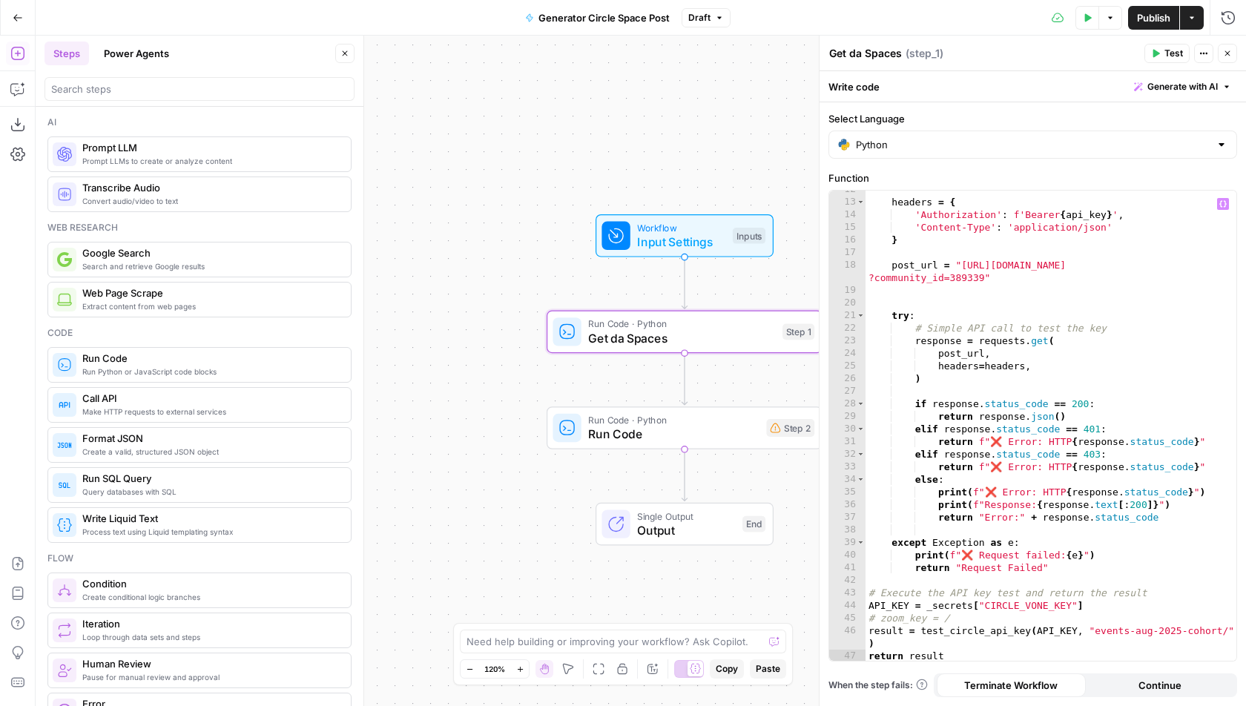
scroll to position [145, 0]
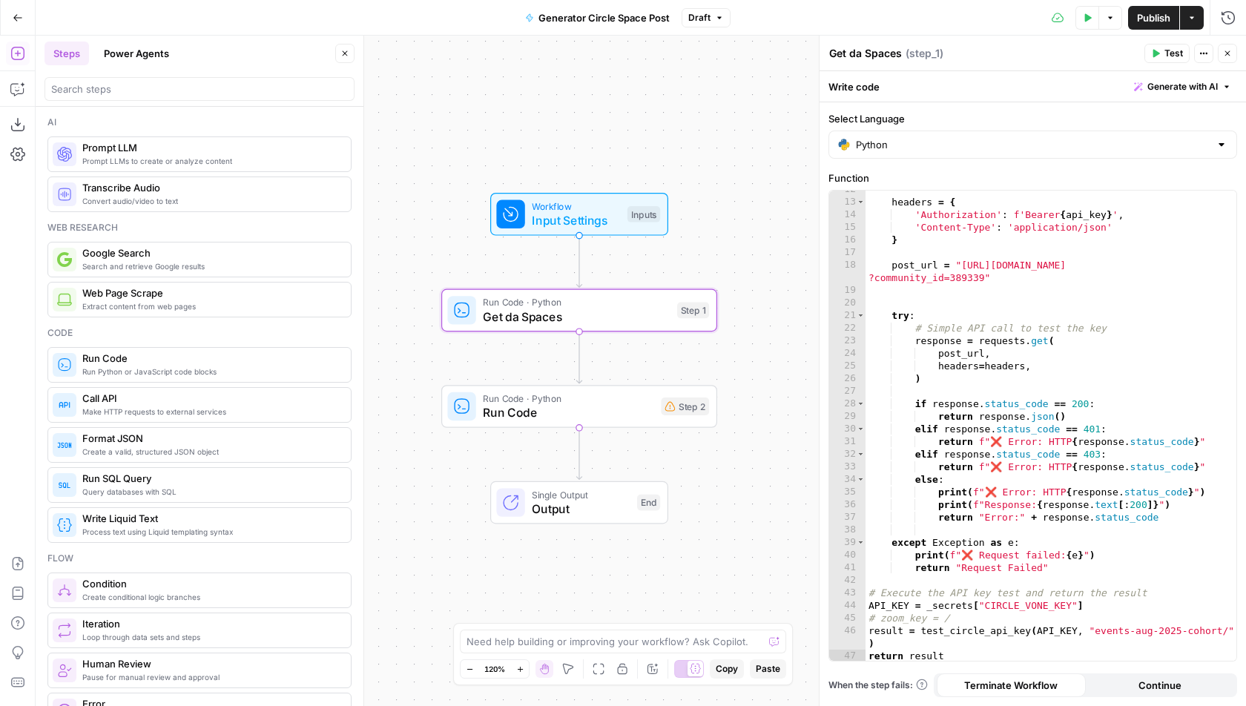
drag, startPoint x: 685, startPoint y: 139, endPoint x: 655, endPoint y: 103, distance: 47.4
click at [655, 103] on div "Workflow Input Settings Inputs Run Code · Python Get da Spaces Step 1 Run Code …" at bounding box center [641, 371] width 1211 height 671
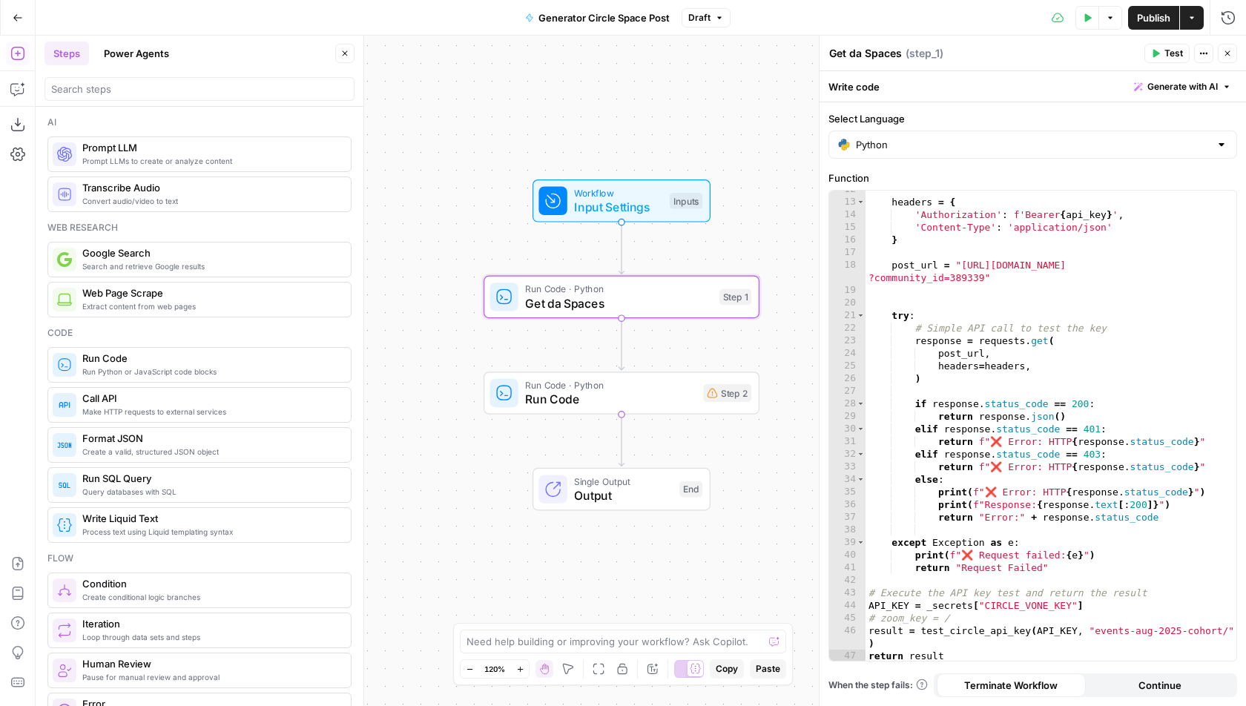
click at [1172, 50] on span "Test" at bounding box center [1174, 53] width 19 height 13
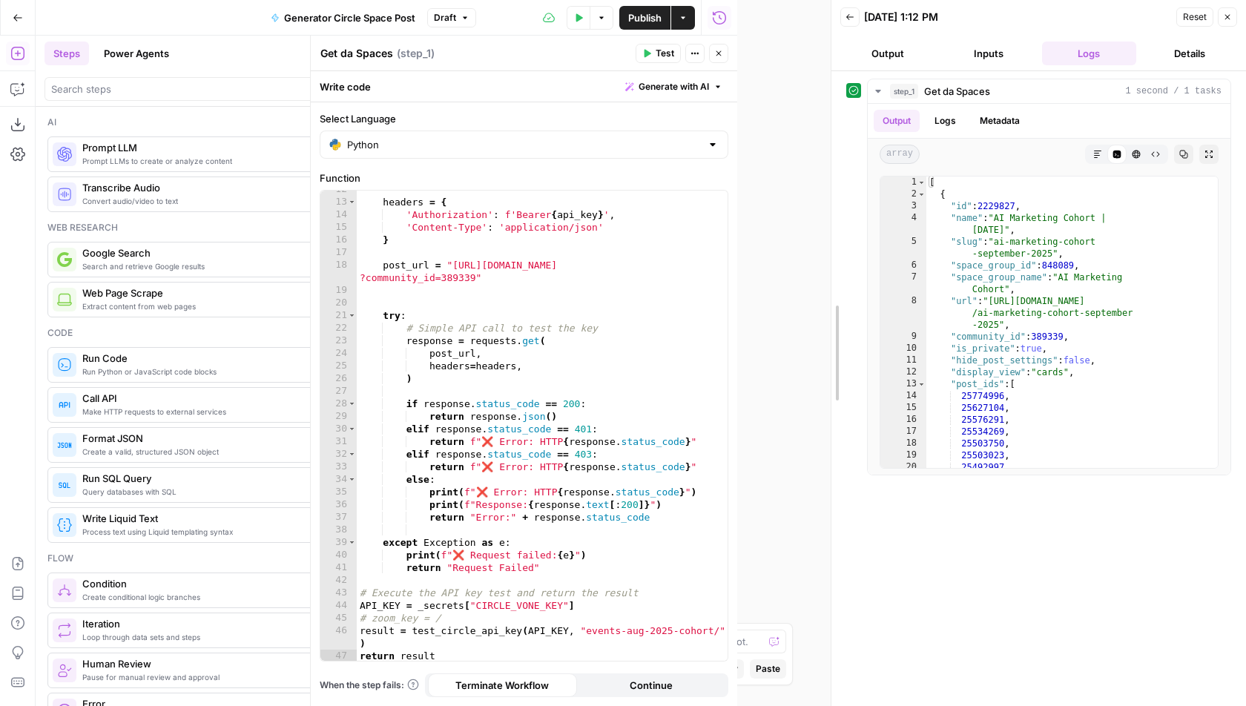
drag, startPoint x: 734, startPoint y: 147, endPoint x: 813, endPoint y: 145, distance: 78.6
click at [824, 146] on div at bounding box center [831, 353] width 15 height 706
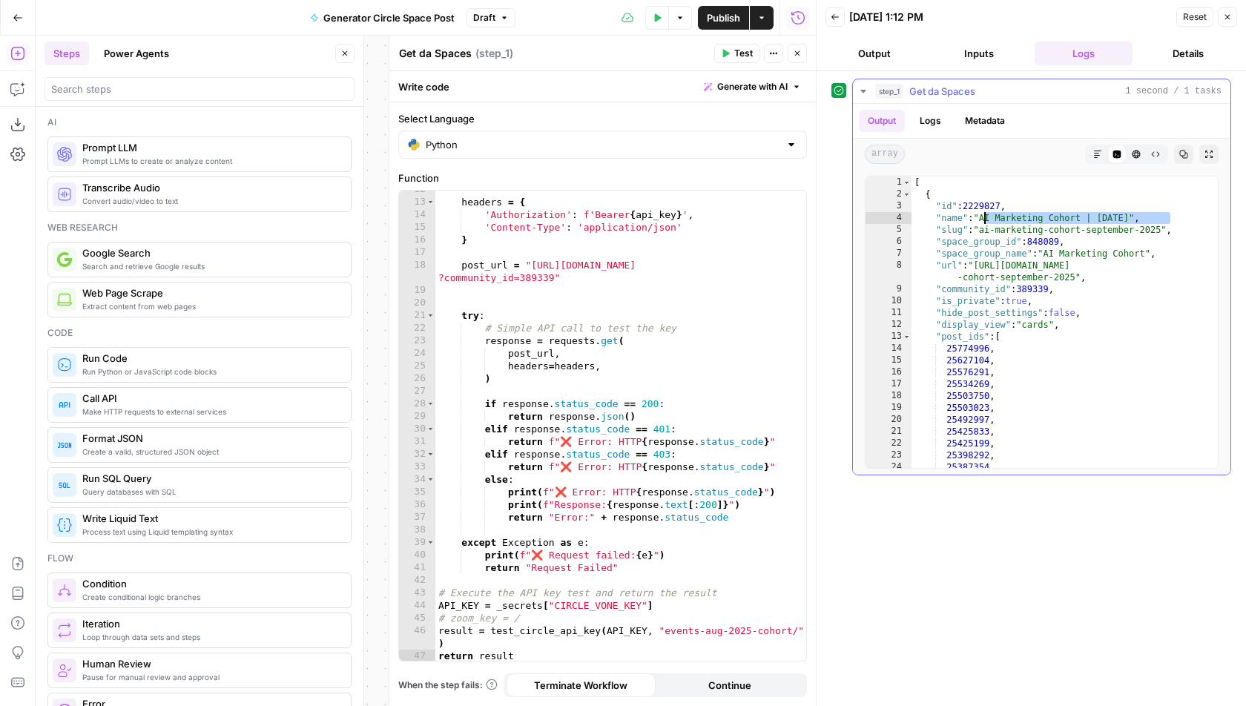
drag, startPoint x: 1172, startPoint y: 216, endPoint x: 984, endPoint y: 213, distance: 188.4
click at [984, 213] on div "[ { "id" : 2229827 , "name" : "AI Marketing Cohort | September 2025" , "slug" :…" at bounding box center [1066, 335] width 308 height 316
click at [1067, 258] on div "[ { "id" : 2229827 , "name" : "AI Marketing Cohort | September 2025" , "slug" :…" at bounding box center [1066, 335] width 308 height 316
type textarea "**********"
click at [1228, 19] on icon "button" at bounding box center [1227, 17] width 9 height 9
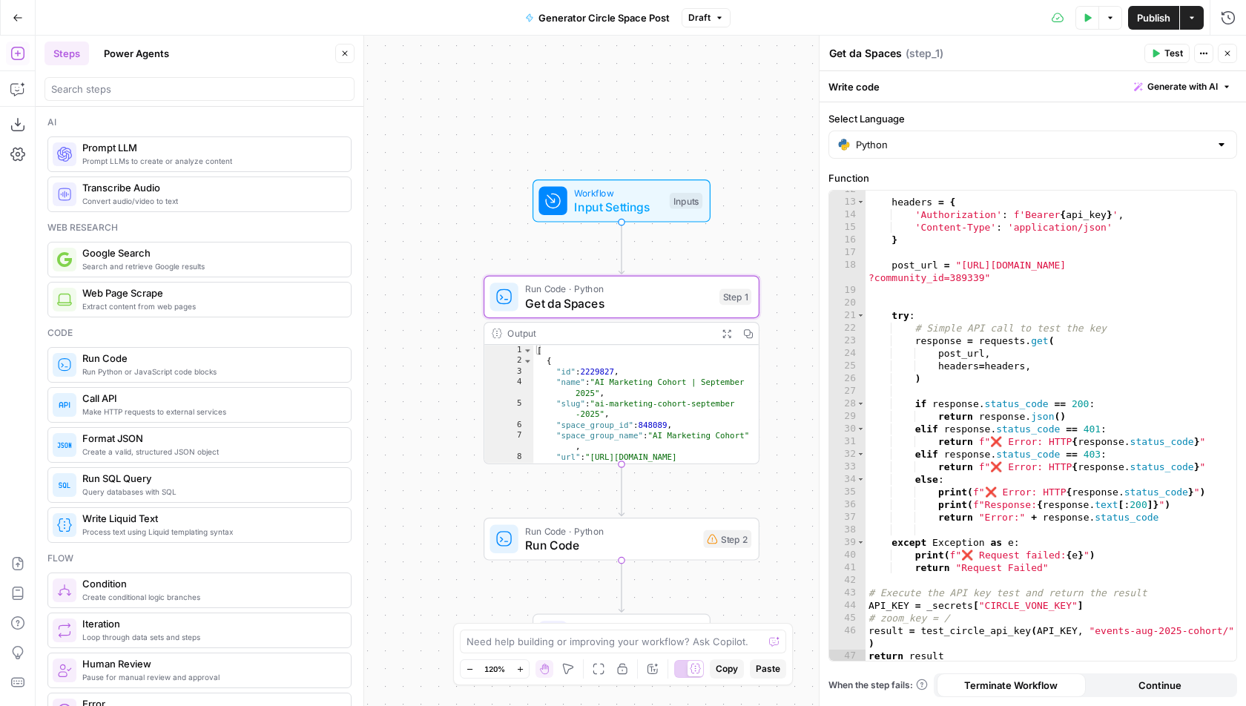
click at [1225, 57] on icon "button" at bounding box center [1227, 53] width 9 height 9
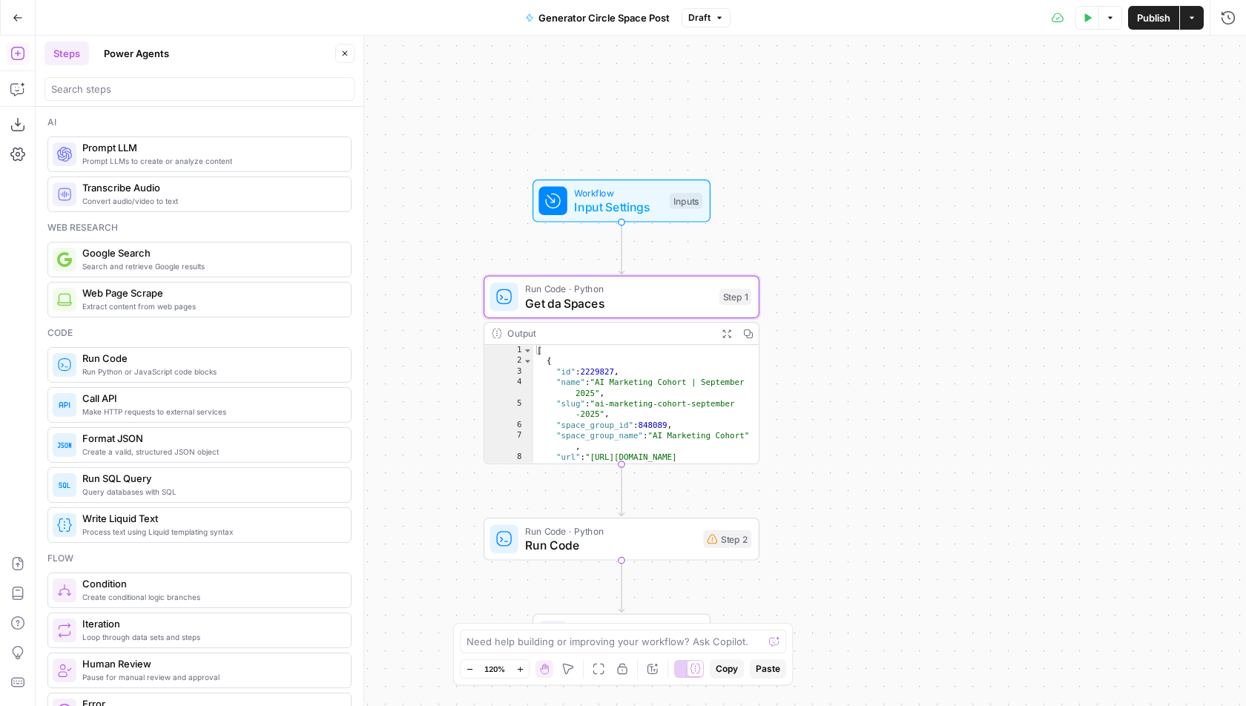
click at [655, 210] on span "Input Settings" at bounding box center [618, 207] width 88 height 18
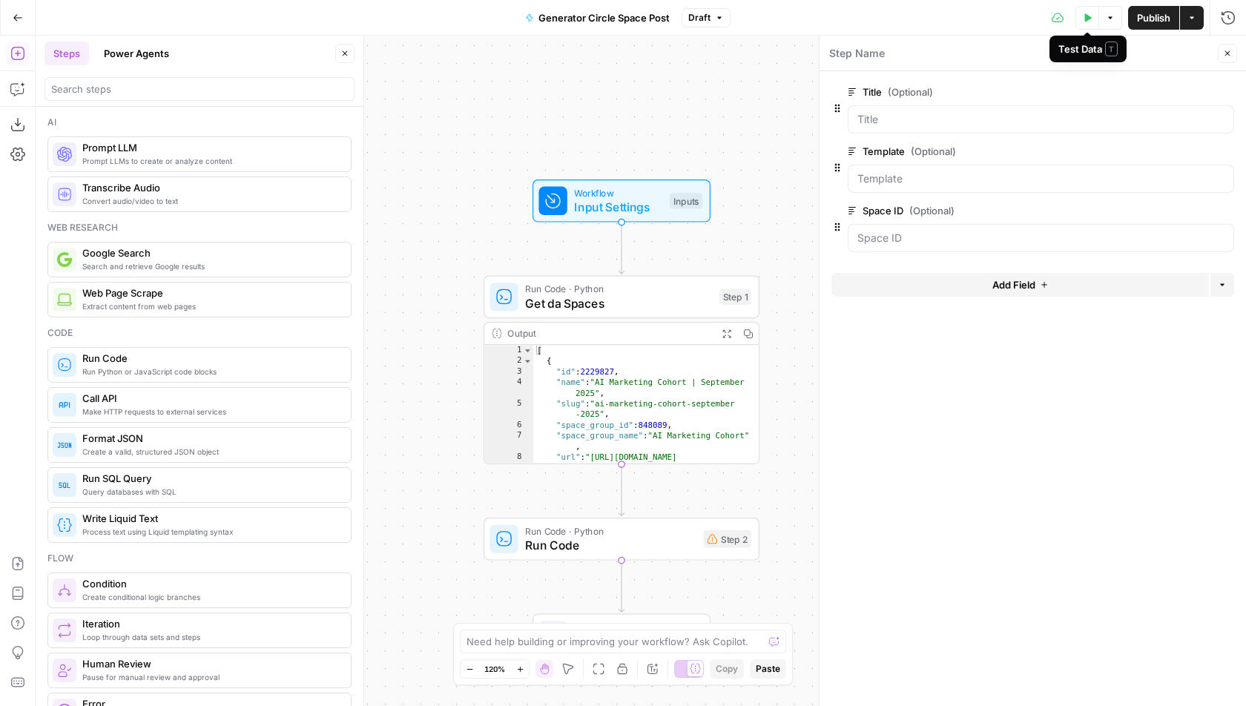
click at [1091, 15] on icon "button" at bounding box center [1087, 17] width 9 height 9
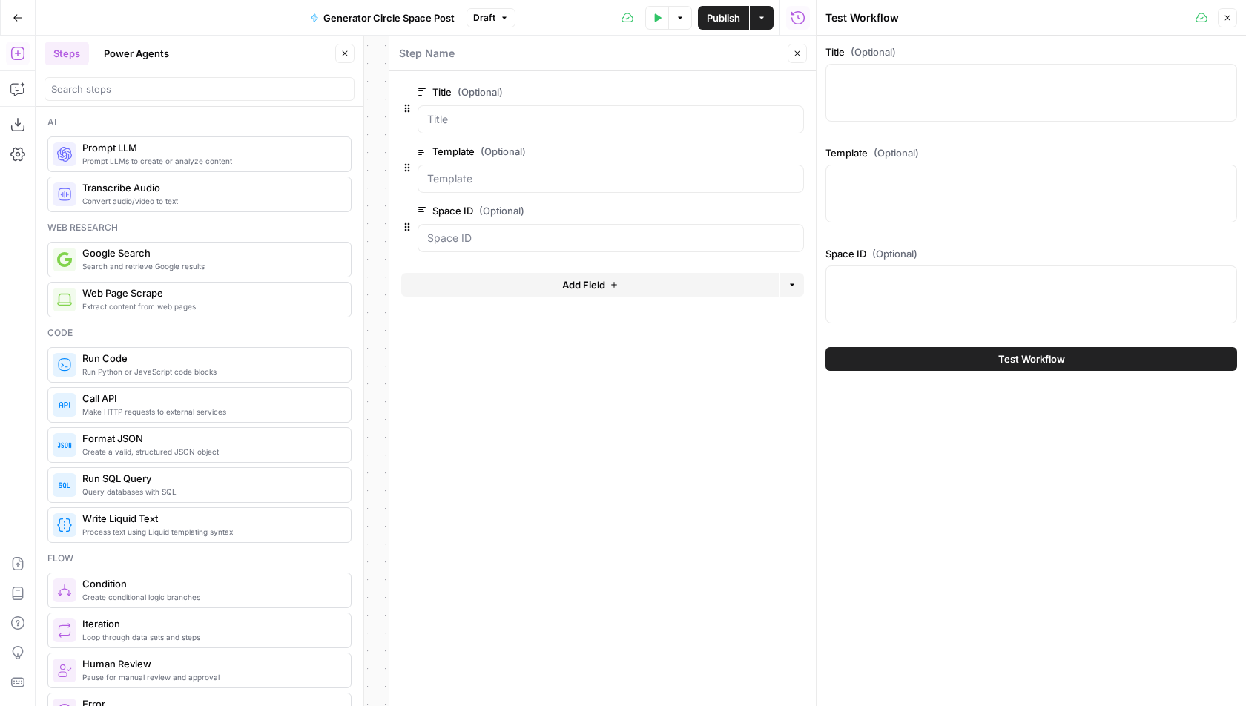
click at [924, 300] on div at bounding box center [1032, 295] width 412 height 58
paste textarea "AI Marketing Cohort | September 202"
click at [967, 282] on textarea "AI Marketing Cohort | September 202" at bounding box center [1031, 279] width 392 height 15
click at [1031, 285] on textarea "AI Marketing Cohort | October 202" at bounding box center [1031, 279] width 392 height 15
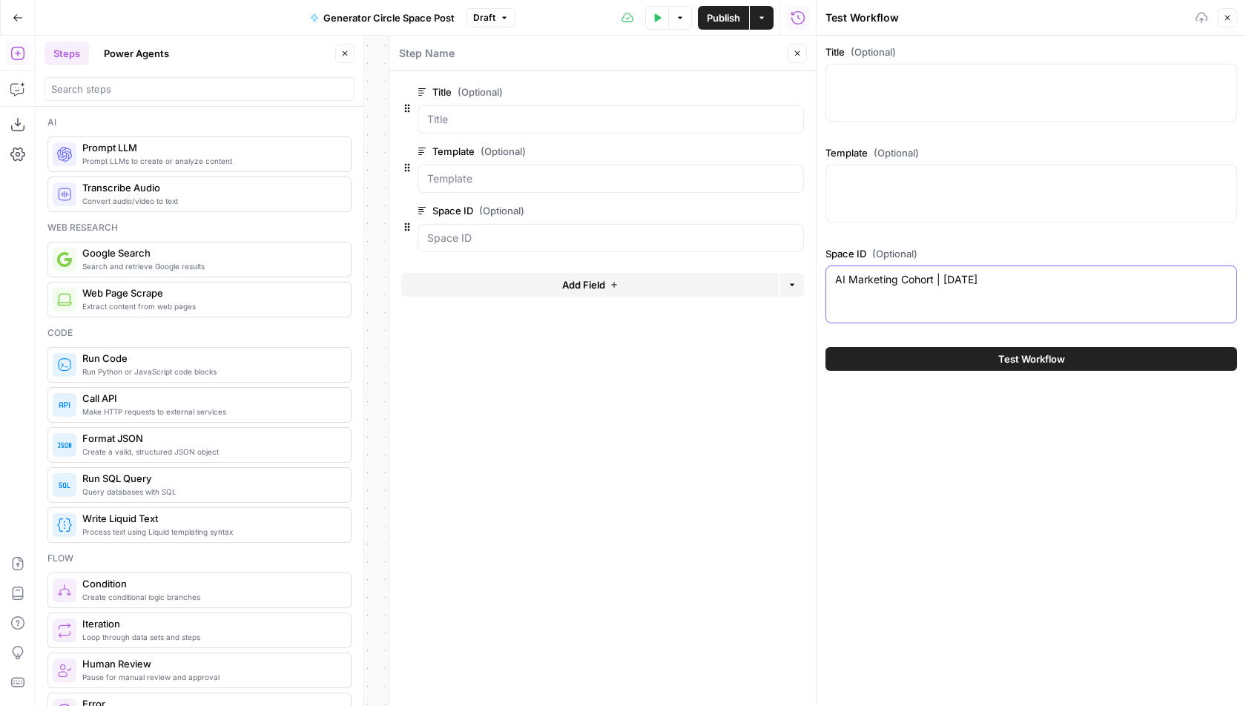
type textarea "AI Marketing Cohort | October 2025"
click at [799, 51] on icon "button" at bounding box center [797, 53] width 9 height 9
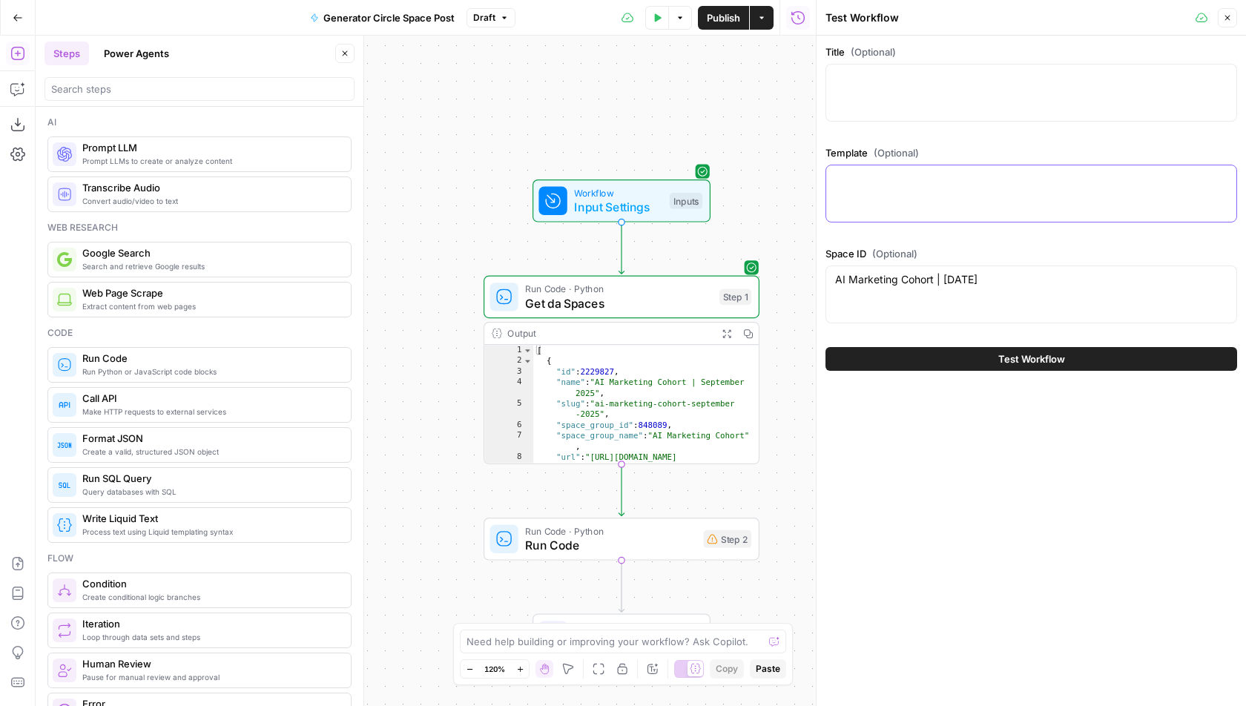
click at [871, 178] on textarea "Template (Optional)" at bounding box center [1031, 178] width 392 height 15
paste textarea "📹 Session Recording 🔗 Link to Session 🎯 Key Takeaways from Today's Session: 1. …"
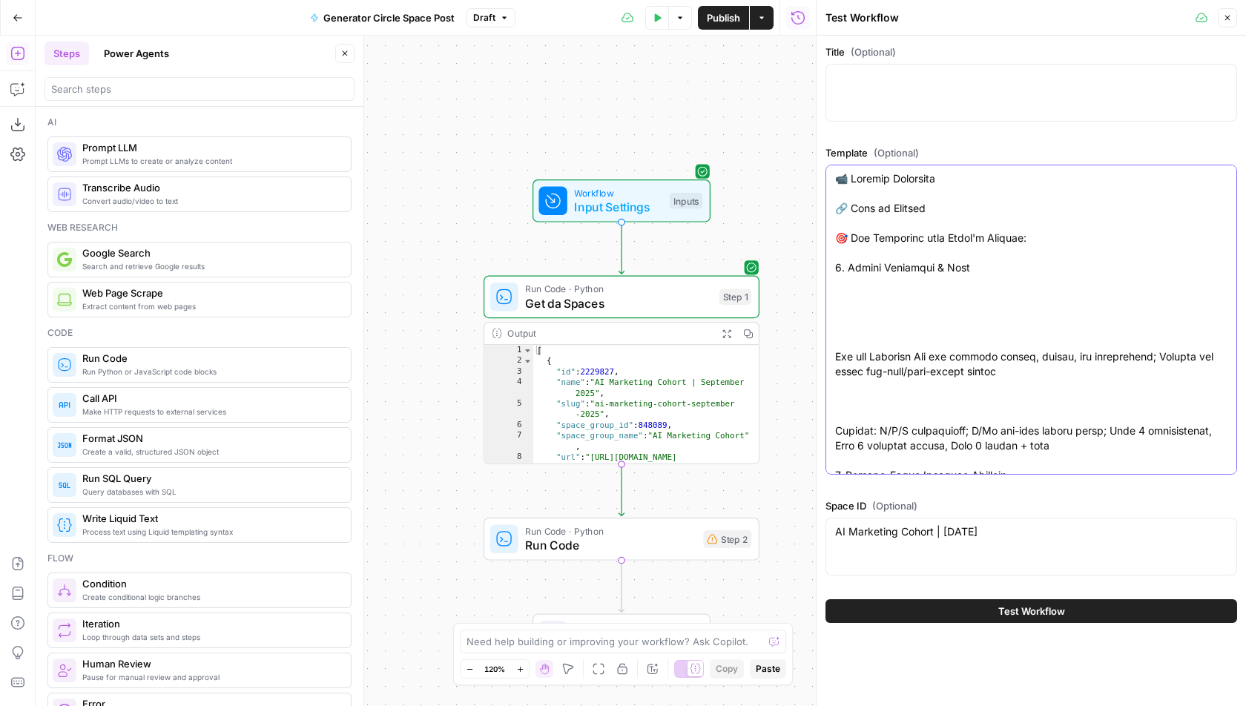
type textarea "📹 Session Recording 🔗 Link to Session 🎯 Key Takeaways from Today's Session: 1. …"
click at [929, 102] on div at bounding box center [1032, 93] width 412 height 58
paste textarea "🚀 Recap | AirOps Cohort Session Two | (10.01.2025)"
drag, startPoint x: 1115, startPoint y: 85, endPoint x: 1028, endPoint y: 79, distance: 87.0
click at [1028, 79] on div "🚀 Recap | AirOps Cohort Session Two | (10.01.2025) 🚀 Recap | AirOps Cohort Sess…" at bounding box center [1032, 93] width 412 height 58
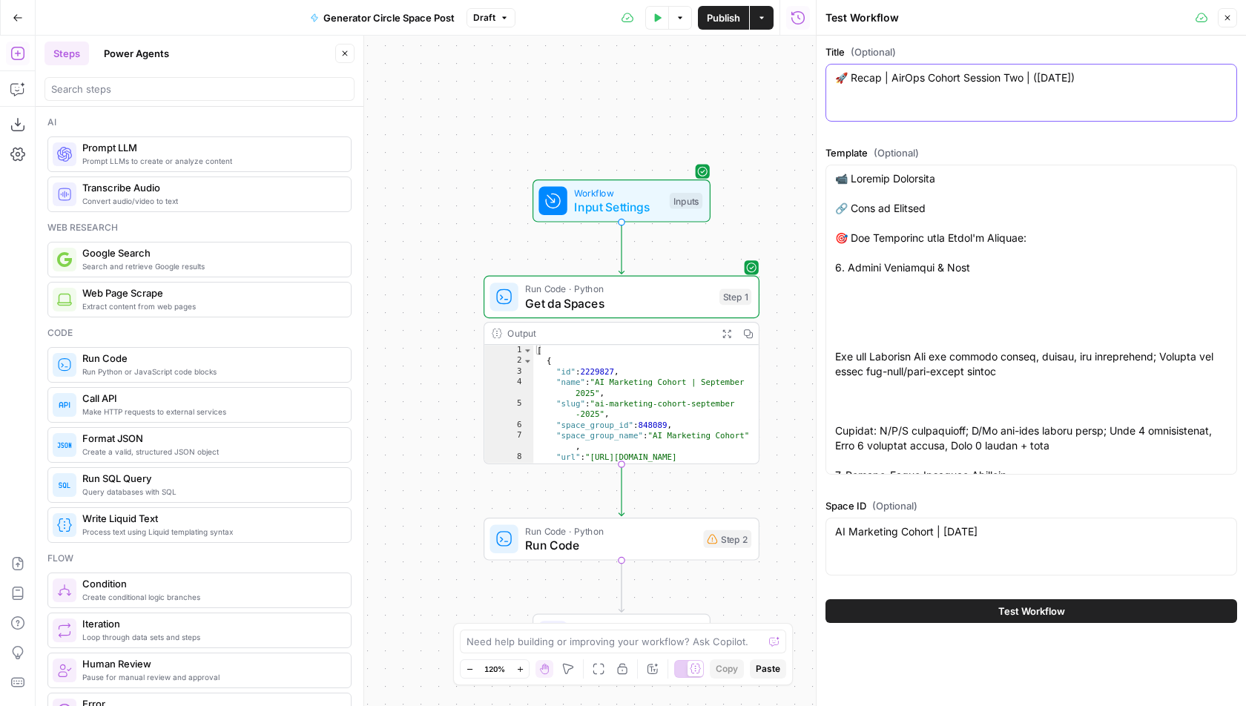
drag, startPoint x: 1104, startPoint y: 77, endPoint x: 1027, endPoint y: 79, distance: 77.2
click at [1027, 79] on textarea "🚀 Recap | AirOps Cohort Session Two | (10.01.2025)" at bounding box center [1031, 77] width 392 height 15
type textarea "🚀 Recap | AirOps Cohort Session Two"
click at [936, 142] on div "Title (Optional) 🚀 Recap | AirOps Cohort Session Two 🚀 Recap | AirOps Cohort Se…" at bounding box center [1032, 313] width 412 height 537
drag, startPoint x: 1021, startPoint y: 76, endPoint x: 809, endPoint y: 76, distance: 211.4
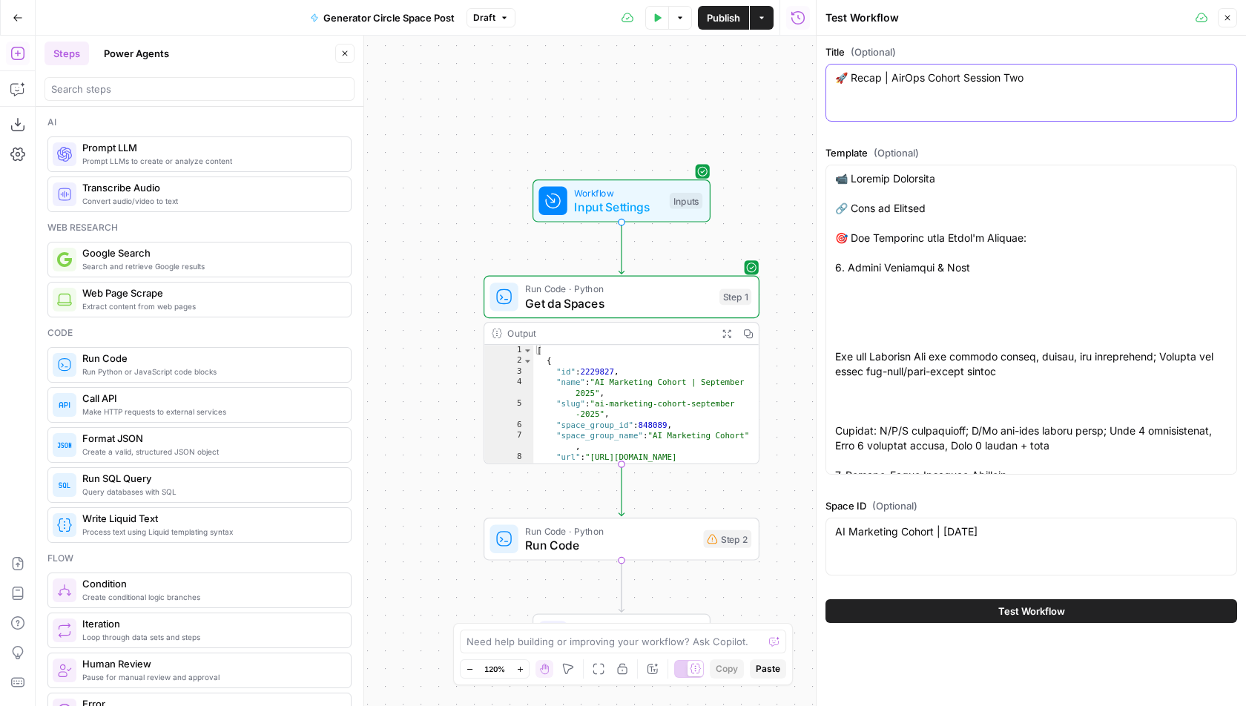
click at [816, 76] on div "Test Workflow Close Title (Optional) 🚀 Recap | AirOps Cohort Session Two 🚀 Reca…" at bounding box center [1031, 353] width 430 height 706
click at [949, 76] on textarea "🚀 Recap | AirOps Cohort Session Two" at bounding box center [1031, 77] width 392 height 15
drag, startPoint x: 1038, startPoint y: 534, endPoint x: 820, endPoint y: 534, distance: 218.1
click at [820, 534] on div "Test Workflow Close Title (Optional) 🚀 Recap | AirOps Cohort Session Two 🚀 Reca…" at bounding box center [1031, 353] width 430 height 706
click at [1231, 10] on button "Close" at bounding box center [1227, 17] width 19 height 19
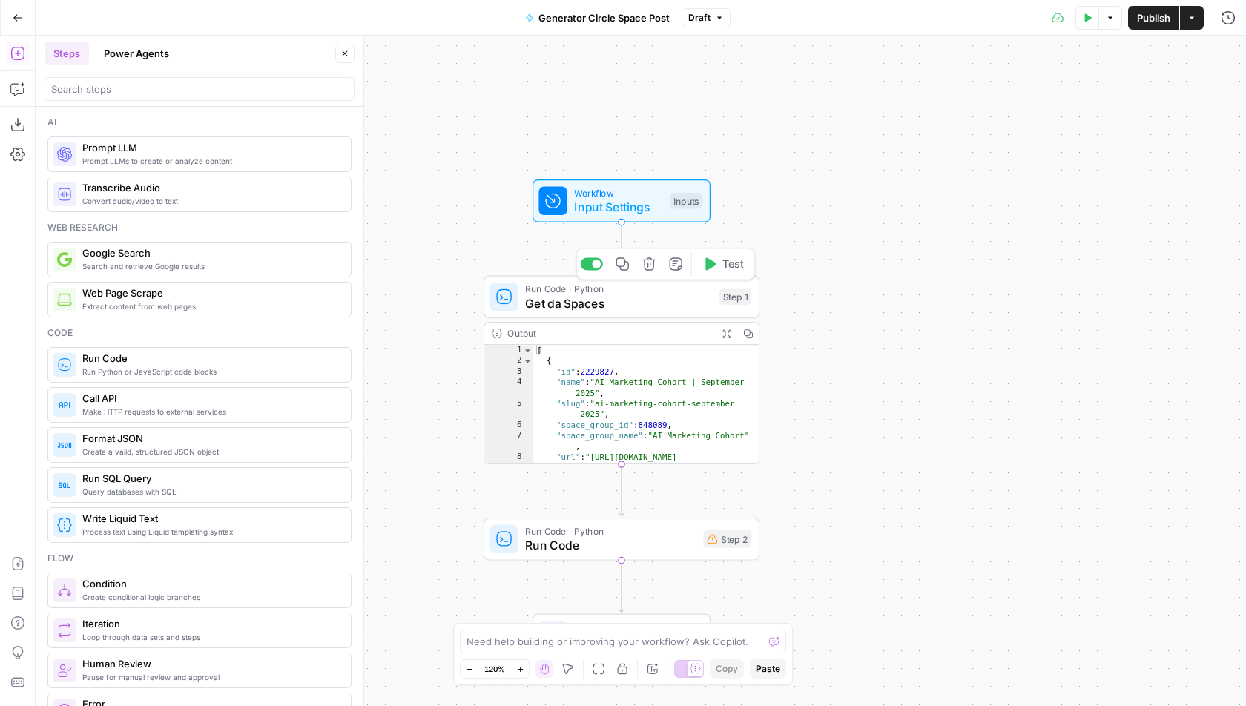
click at [728, 259] on span "Test" at bounding box center [733, 264] width 22 height 16
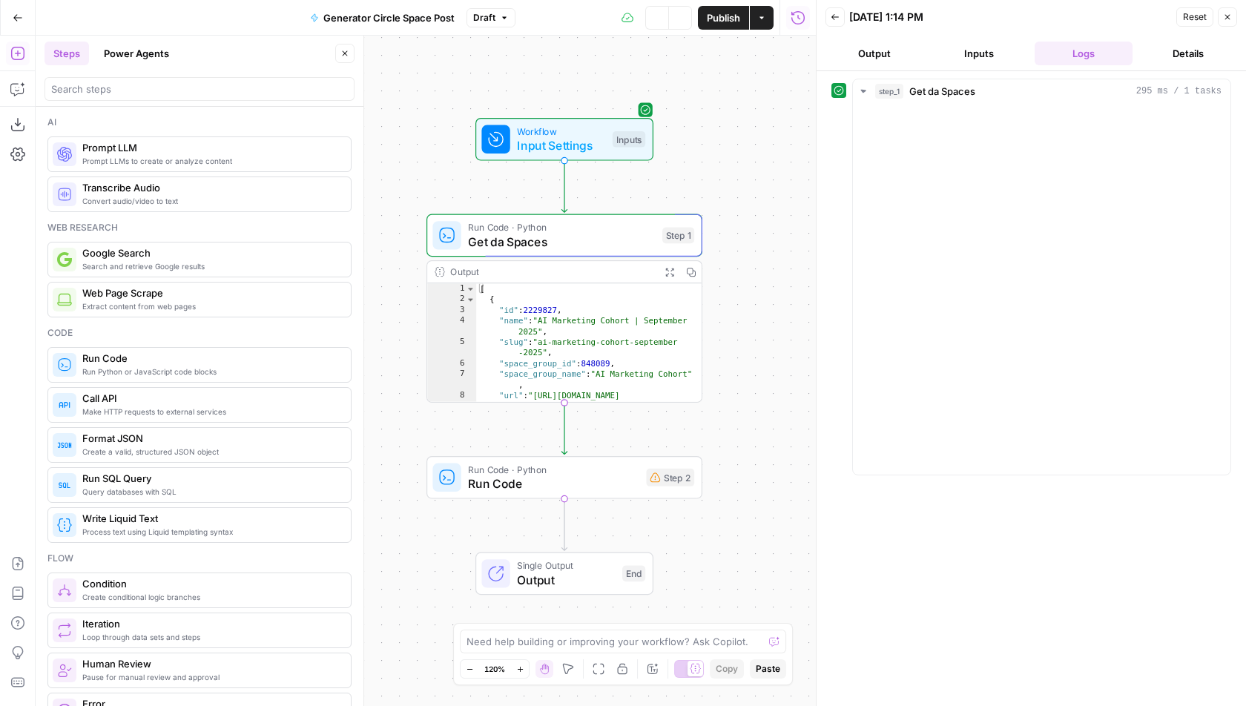
drag, startPoint x: 783, startPoint y: 250, endPoint x: 725, endPoint y: 183, distance: 88.3
click at [726, 182] on div "Workflow Input Settings Inputs Run Code · Python Get da Spaces Step 1 Output Ex…" at bounding box center [426, 371] width 780 height 671
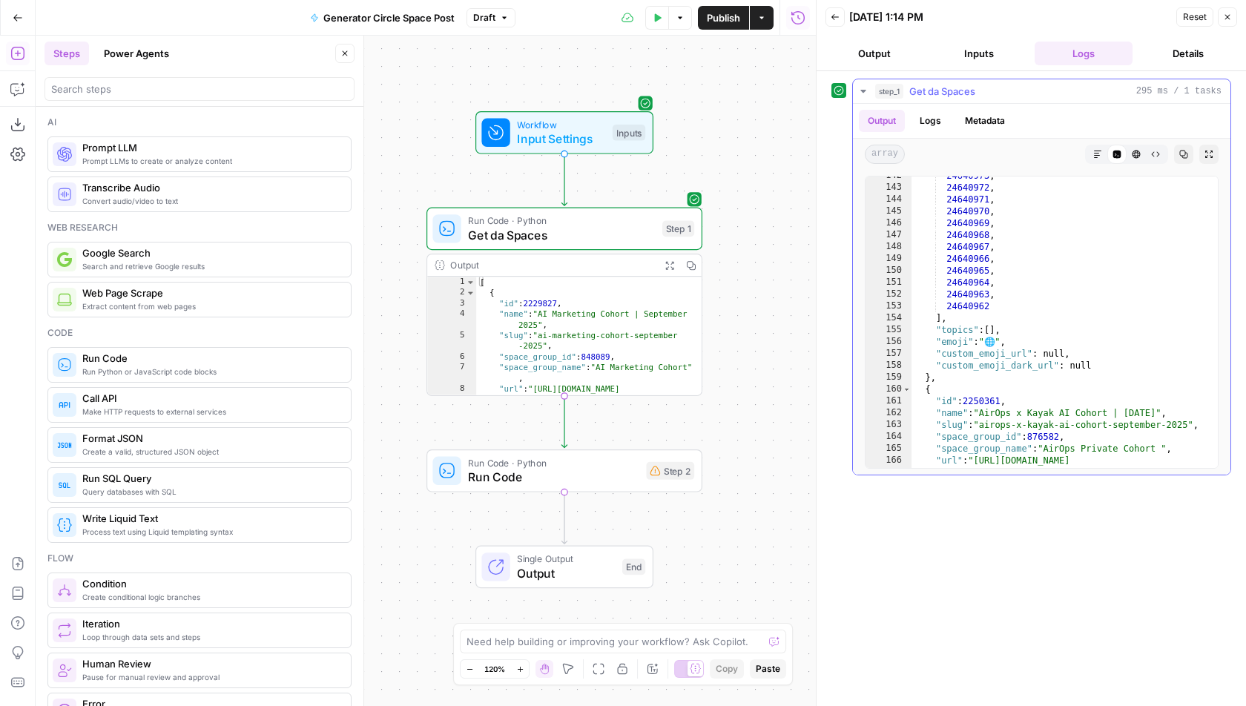
scroll to position [1718, 0]
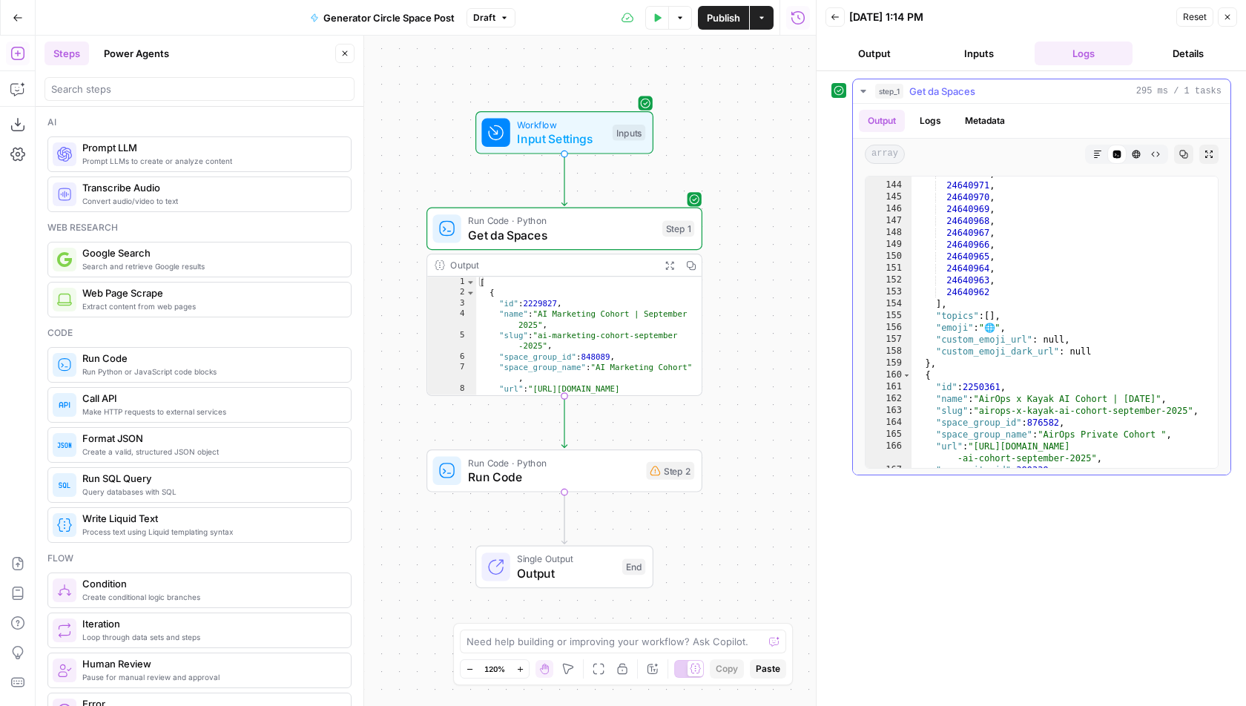
type textarea "**"
click at [1023, 357] on div "24640972 , 24640971 , 24640970 , 24640969 , 24640968 , 24640967 , 24640966 , 24…" at bounding box center [1066, 326] width 308 height 316
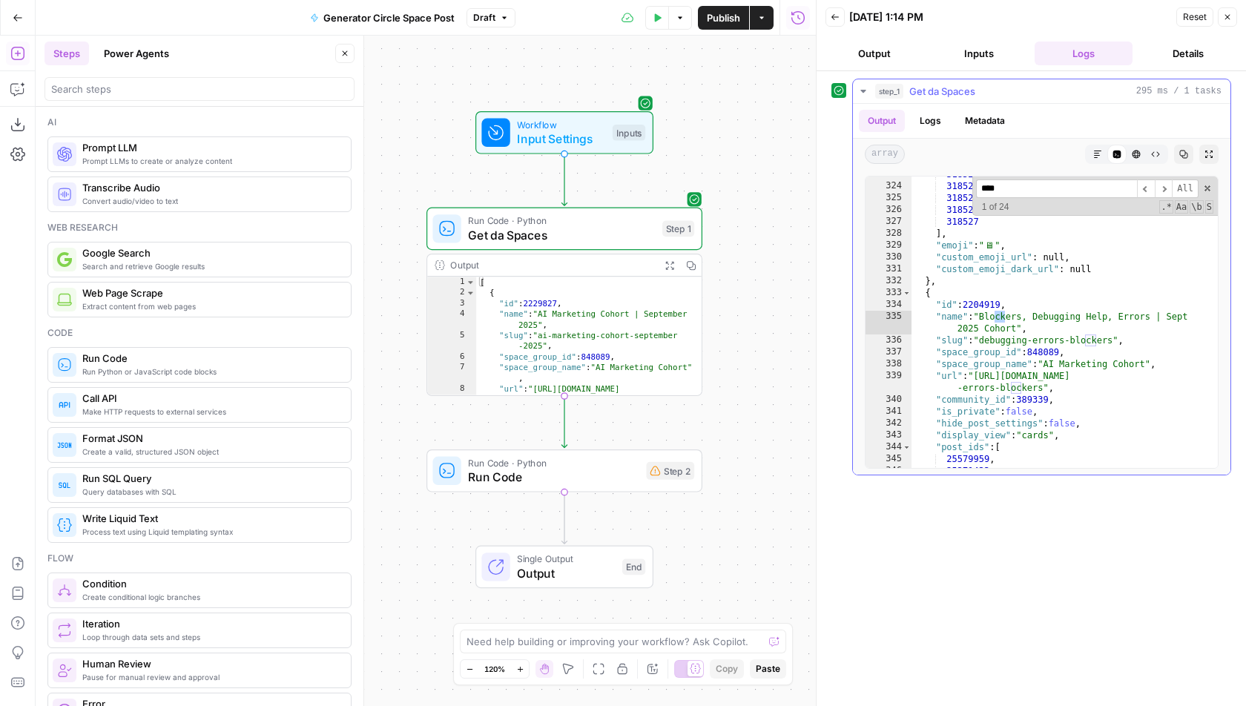
scroll to position [5965, 0]
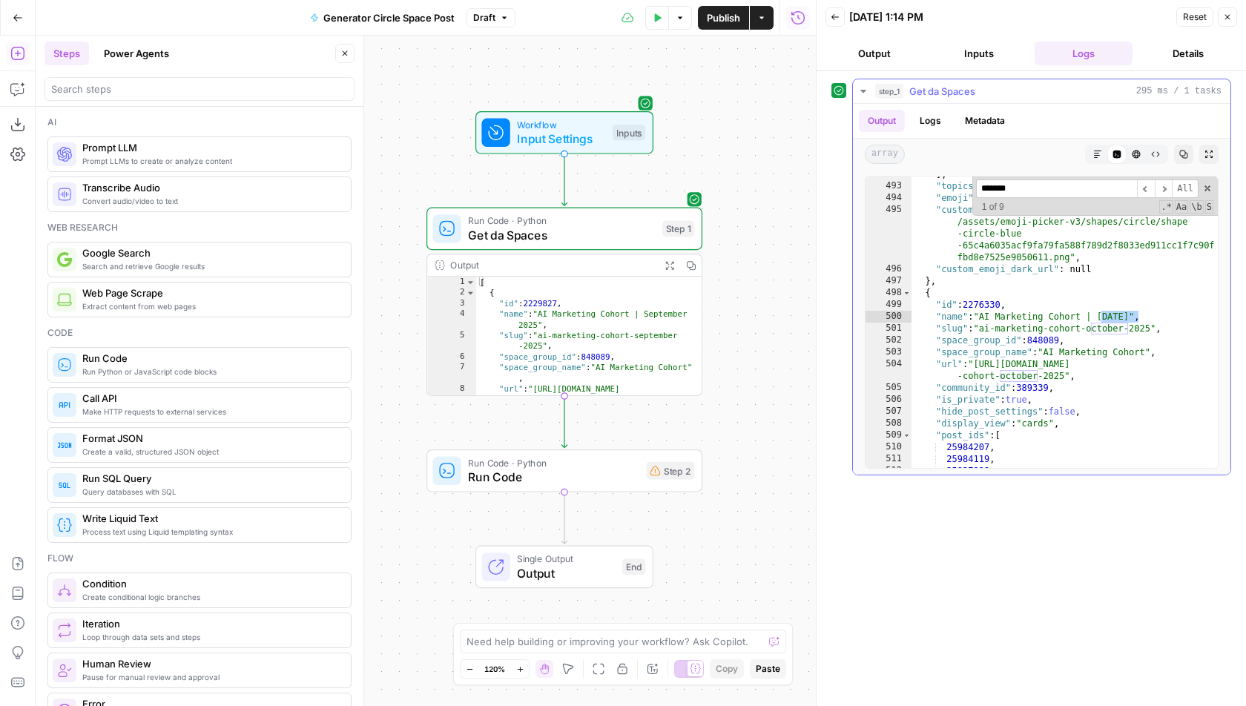
type input "*******"
type textarea "**********"
click at [1104, 323] on div "] , "topics" : [ ] , "emoji" : null , "custom_emoji_url" : "https://learning.ai…" at bounding box center [1066, 326] width 308 height 316
click at [599, 238] on span "Get da Spaces" at bounding box center [561, 235] width 187 height 18
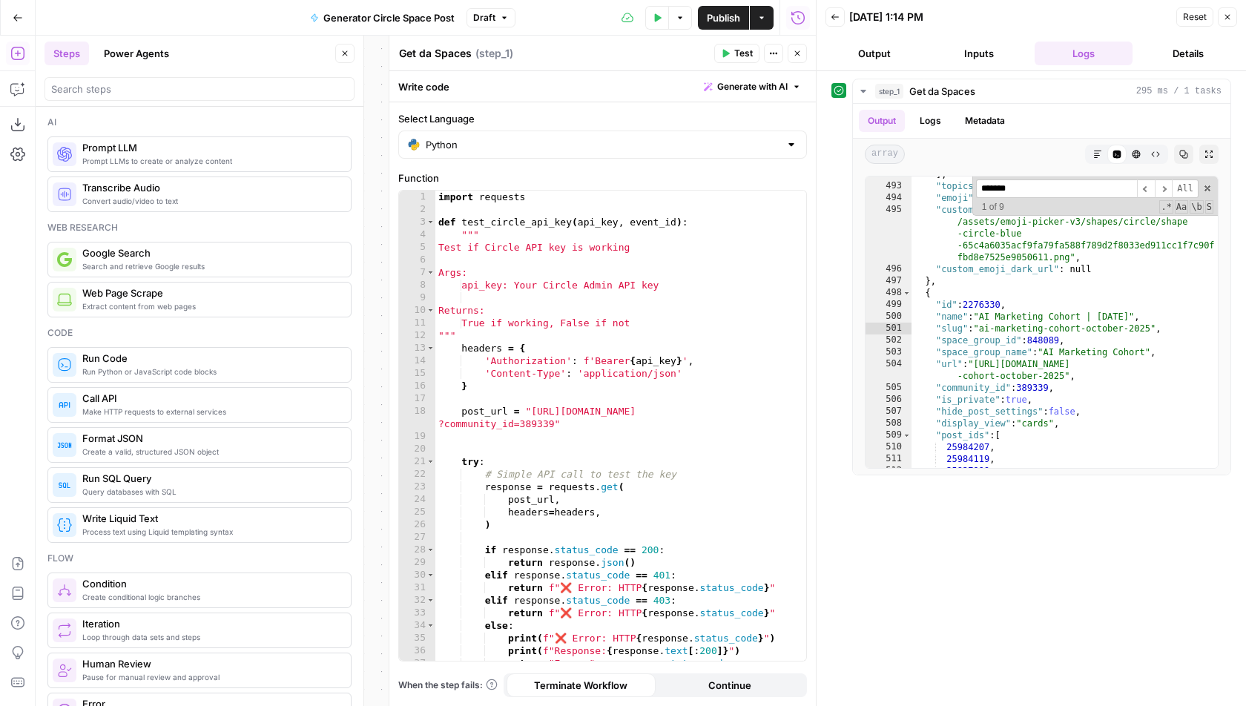
click at [748, 87] on span "Generate with AI" at bounding box center [752, 86] width 70 height 13
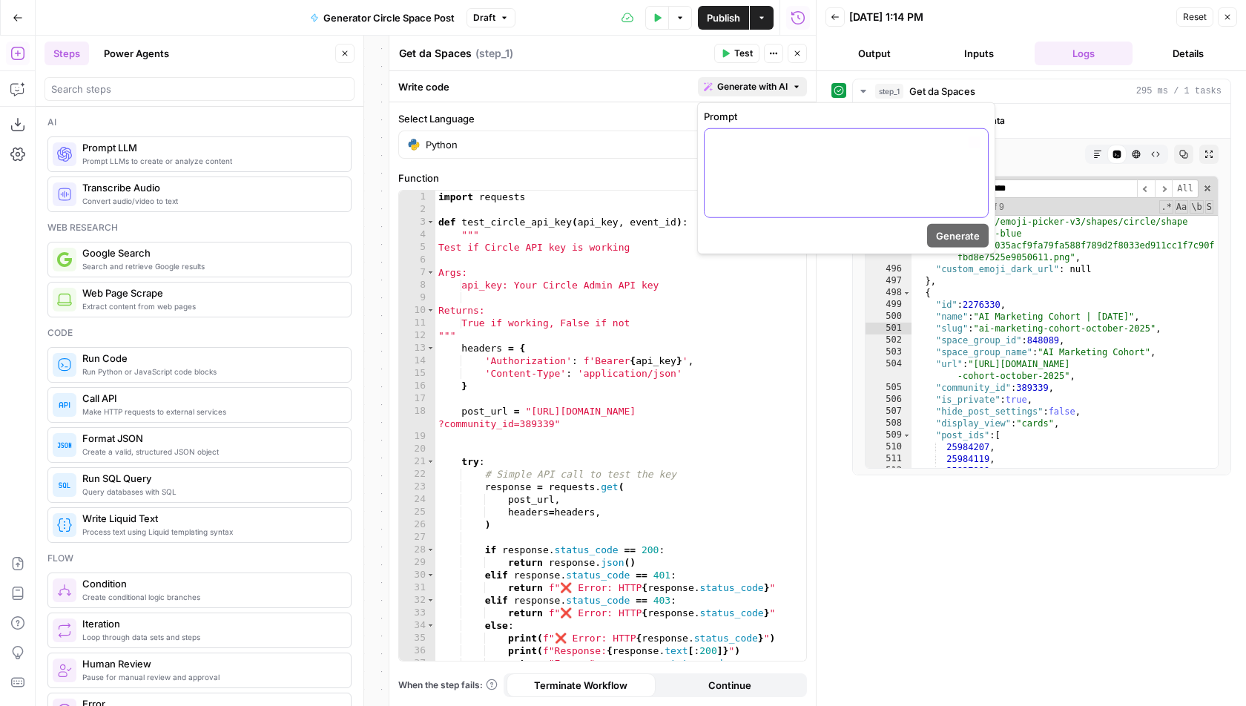
click at [783, 174] on div at bounding box center [846, 173] width 283 height 88
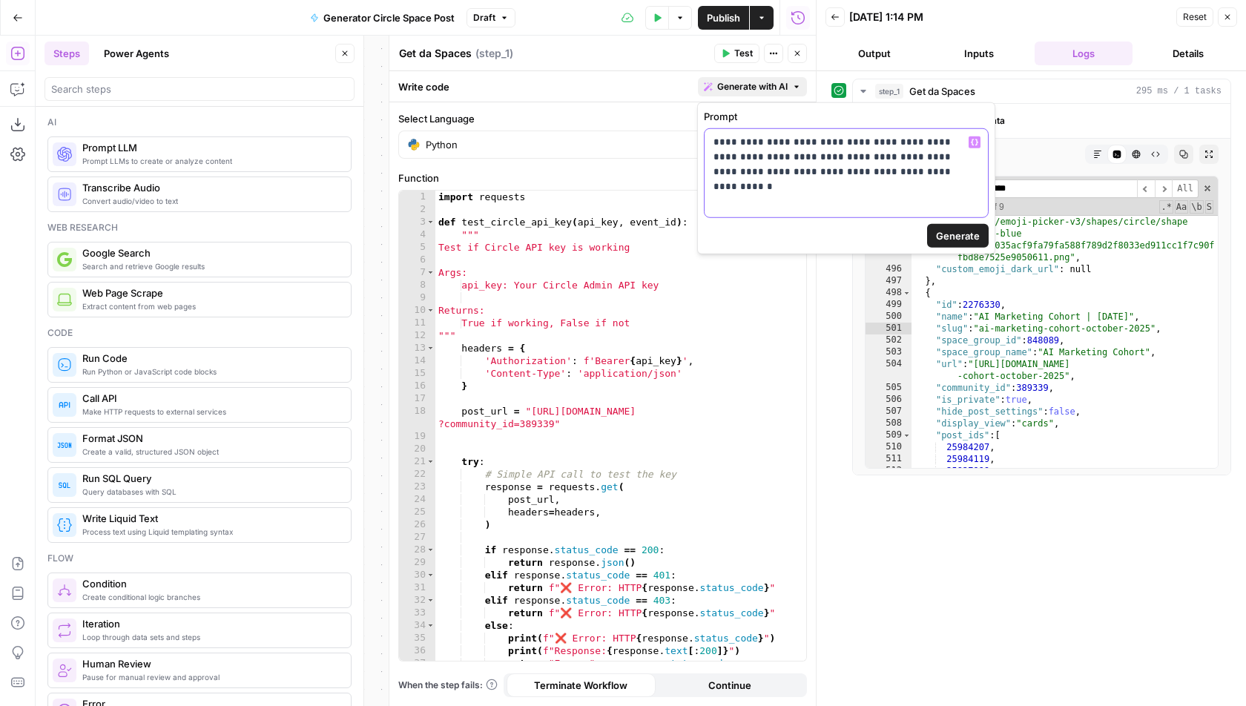
click at [937, 157] on p "**********" at bounding box center [847, 157] width 266 height 45
click at [918, 165] on p "**********" at bounding box center [847, 157] width 266 height 45
drag, startPoint x: 945, startPoint y: 159, endPoint x: 945, endPoint y: 180, distance: 21.5
click at [945, 180] on div "**********" at bounding box center [846, 173] width 283 height 88
click at [974, 137] on button "Variables Menu" at bounding box center [975, 142] width 12 height 12
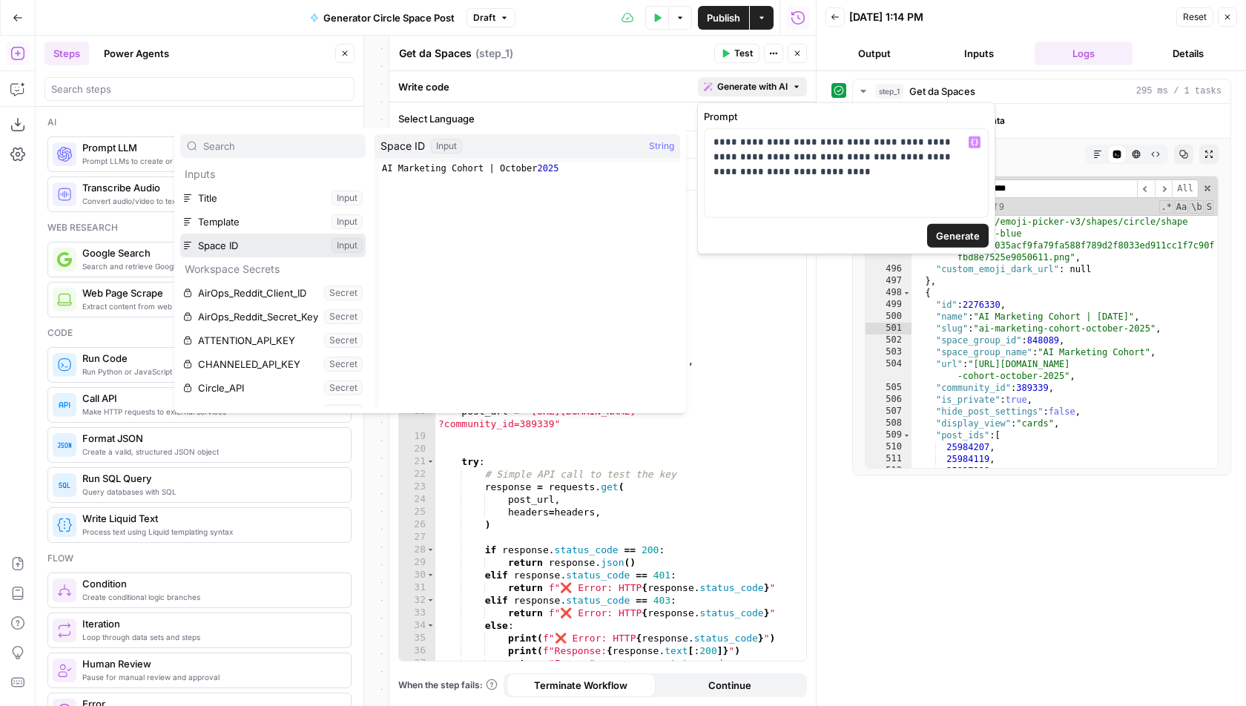
click at [250, 249] on button "Select variable Space ID" at bounding box center [272, 246] width 185 height 24
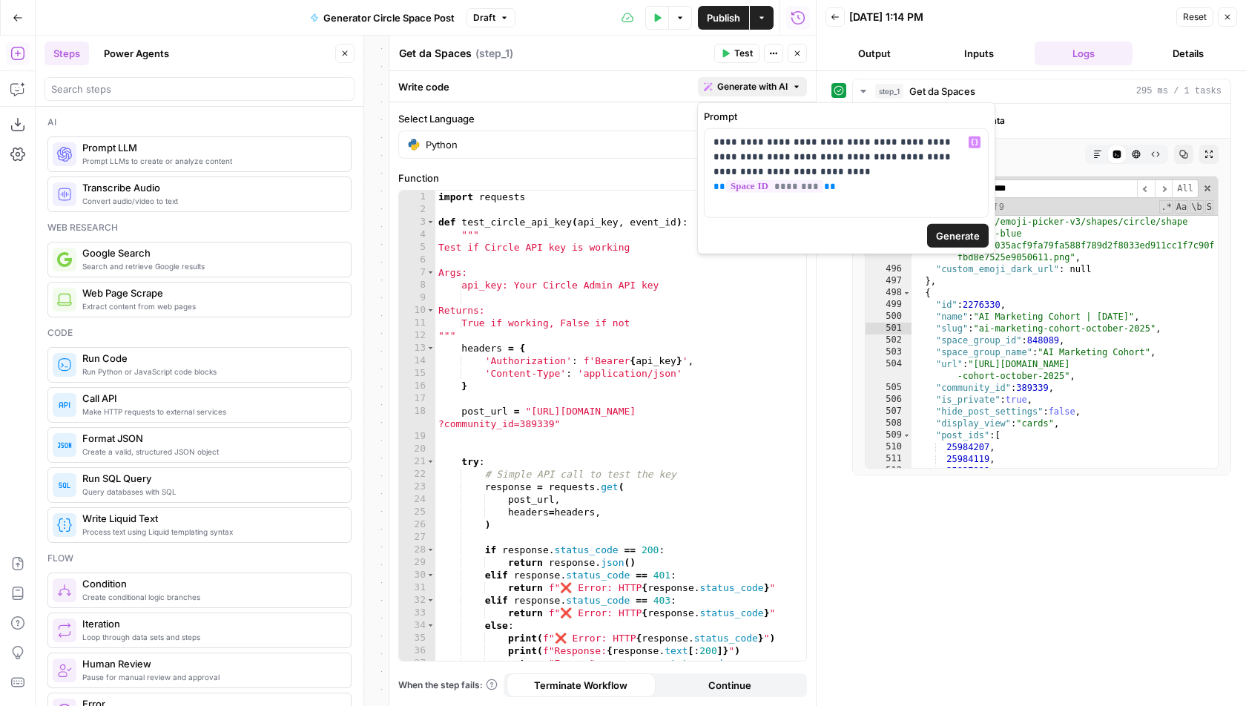
click at [967, 236] on span "Generate" at bounding box center [958, 235] width 44 height 15
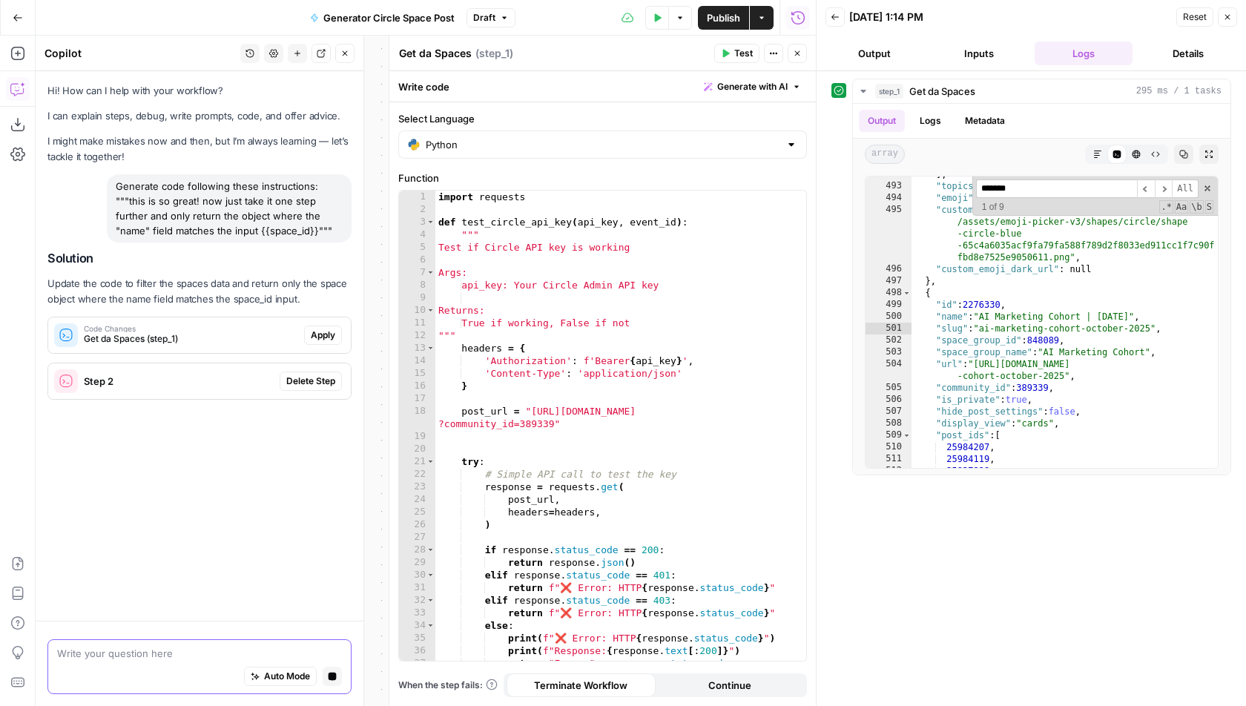
scroll to position [0, 0]
click at [321, 335] on span "Apply" at bounding box center [323, 335] width 24 height 13
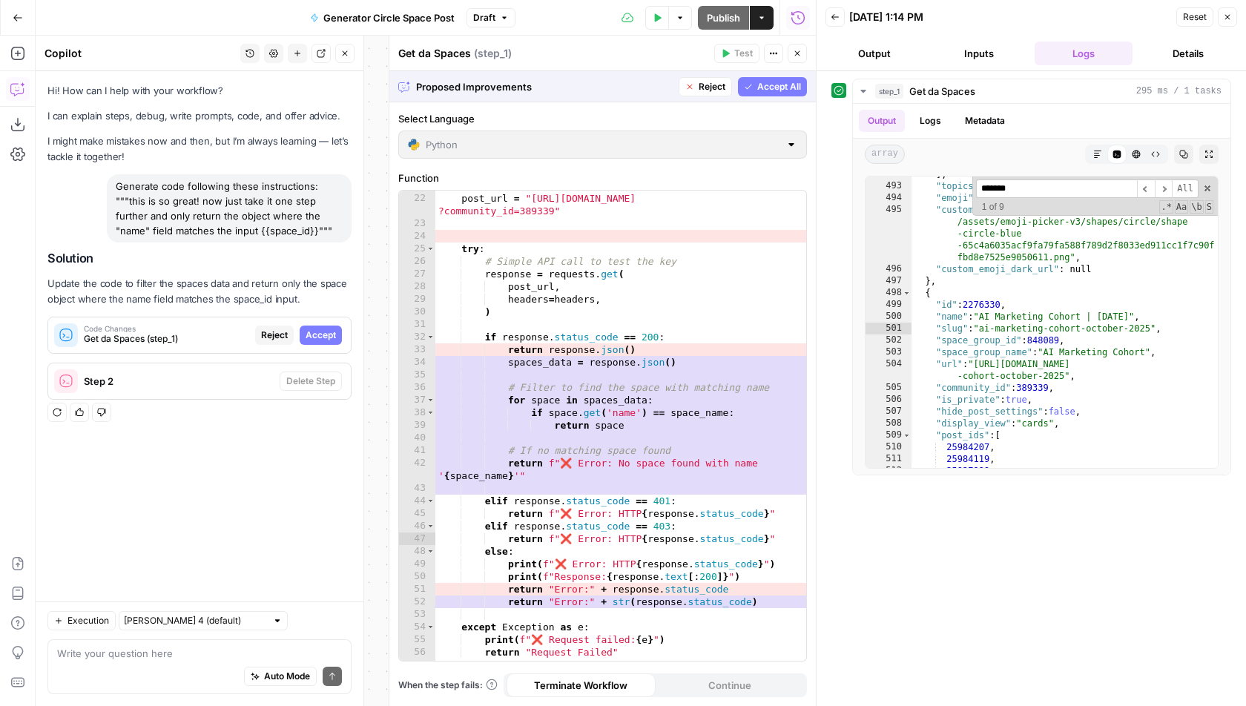
scroll to position [289, 0]
click at [281, 464] on div "Hi! How can I help with your workflow? I can explain steps, debug, write prompt…" at bounding box center [200, 336] width 328 height 530
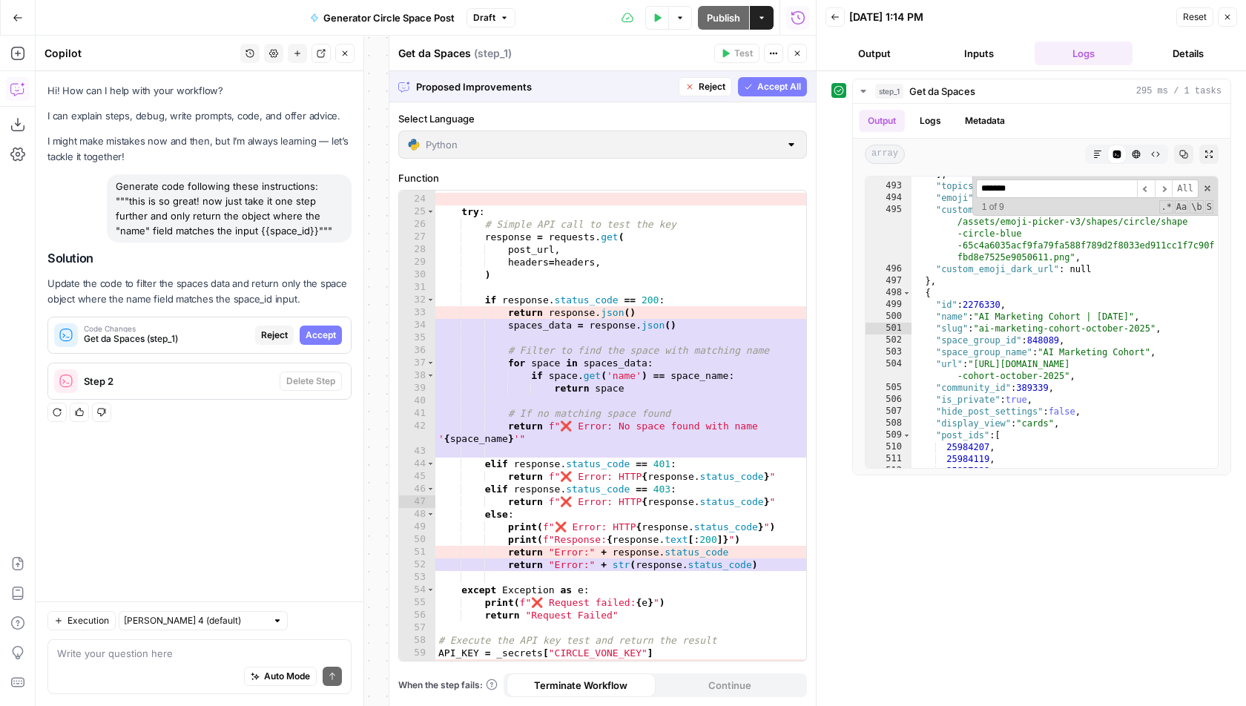
scroll to position [386, 0]
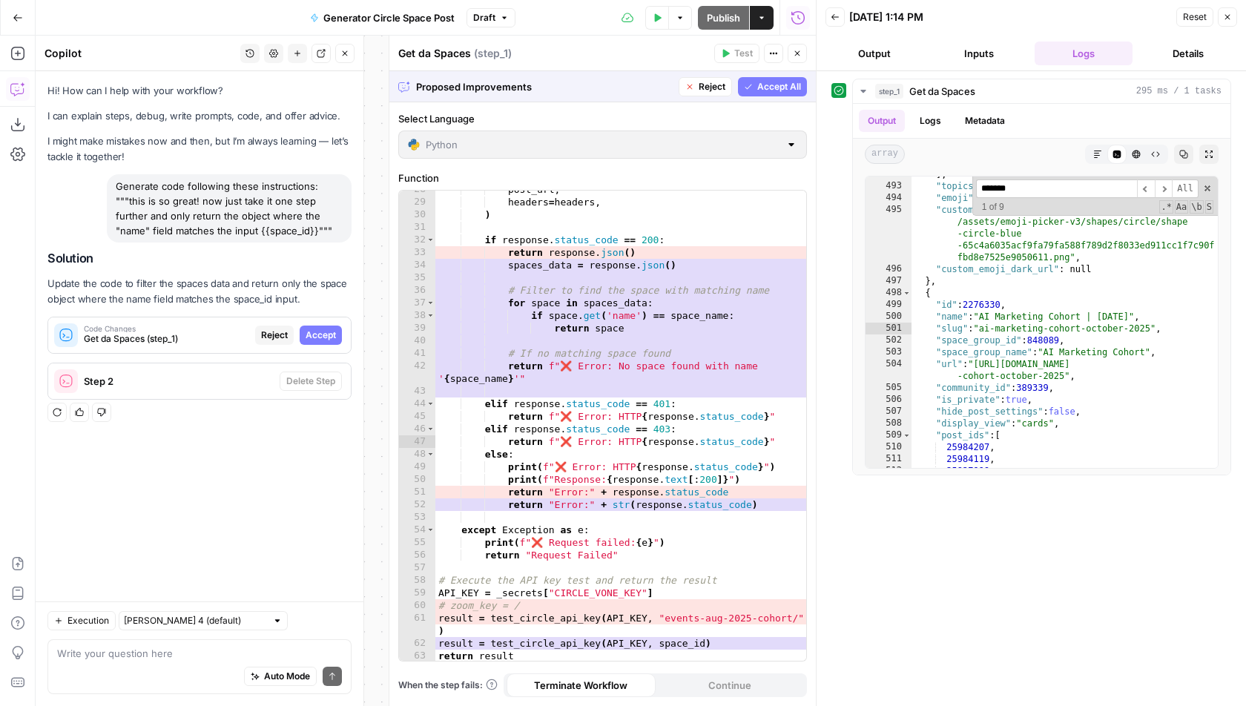
click at [777, 82] on span "Accept All" at bounding box center [779, 86] width 44 height 13
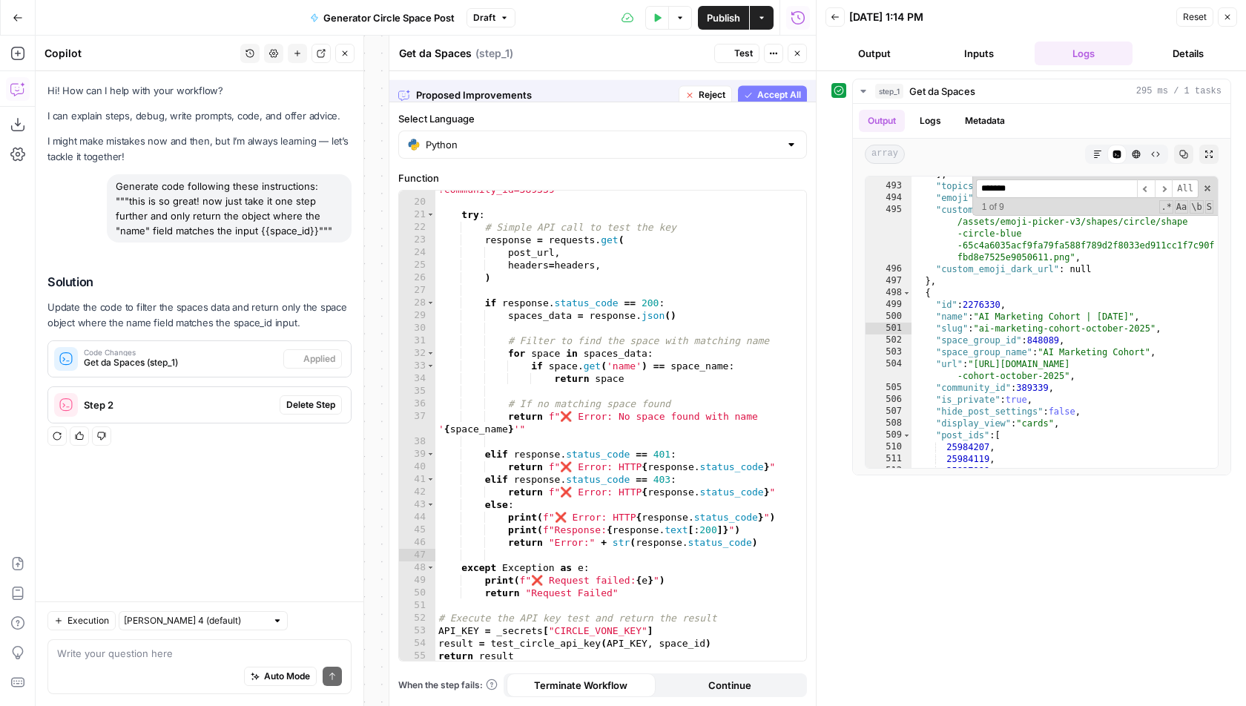
scroll to position [271, 0]
click at [738, 53] on span "Test" at bounding box center [743, 53] width 19 height 13
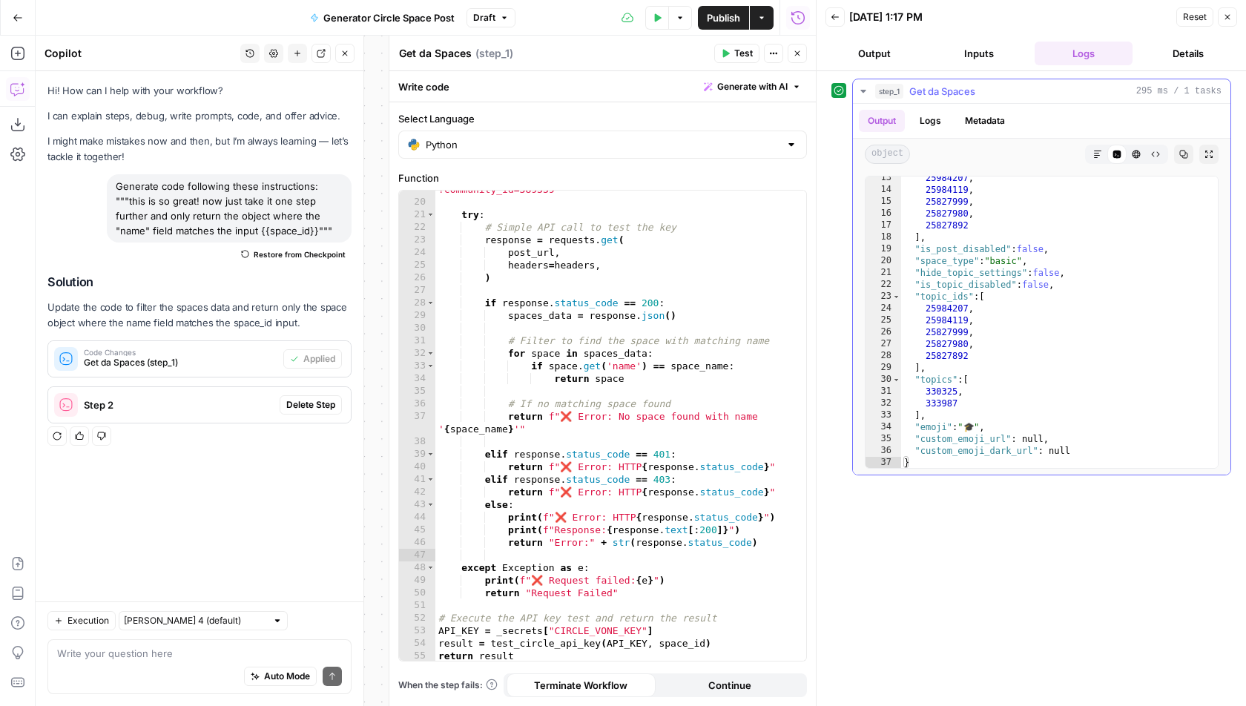
scroll to position [158, 0]
click at [717, 10] on span "Publish" at bounding box center [723, 17] width 33 height 15
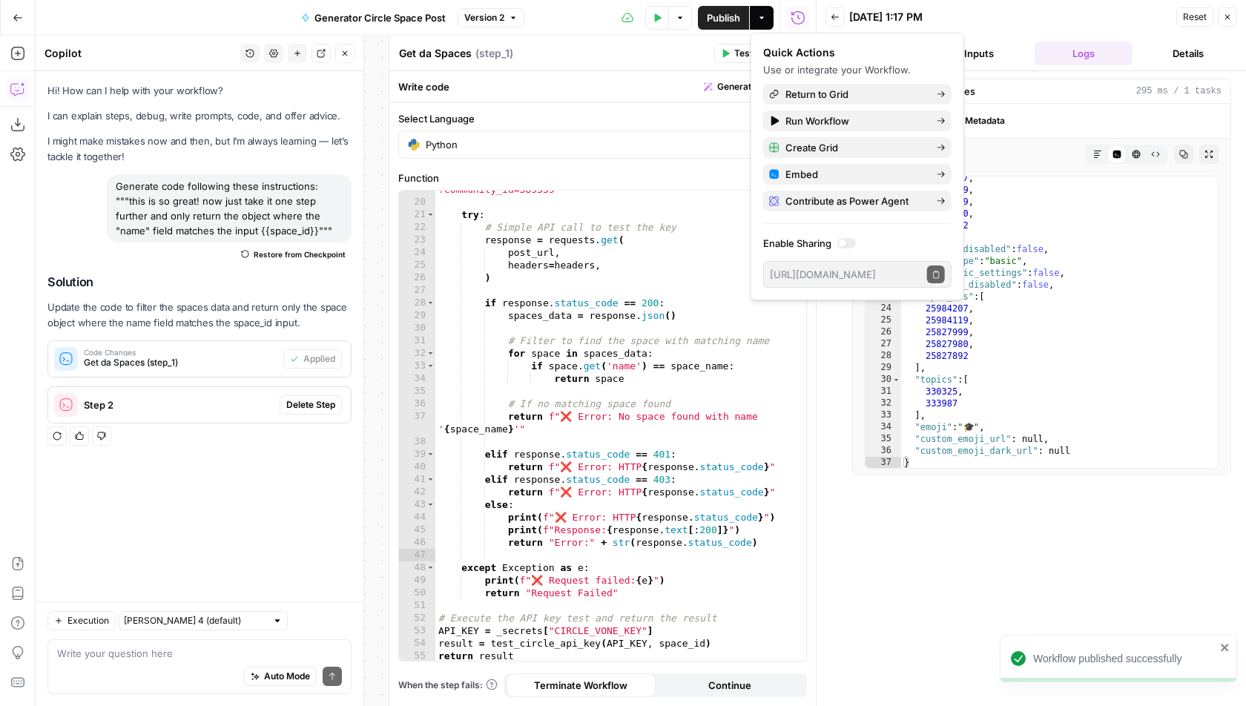
click at [307, 406] on span "Delete Step" at bounding box center [310, 404] width 49 height 13
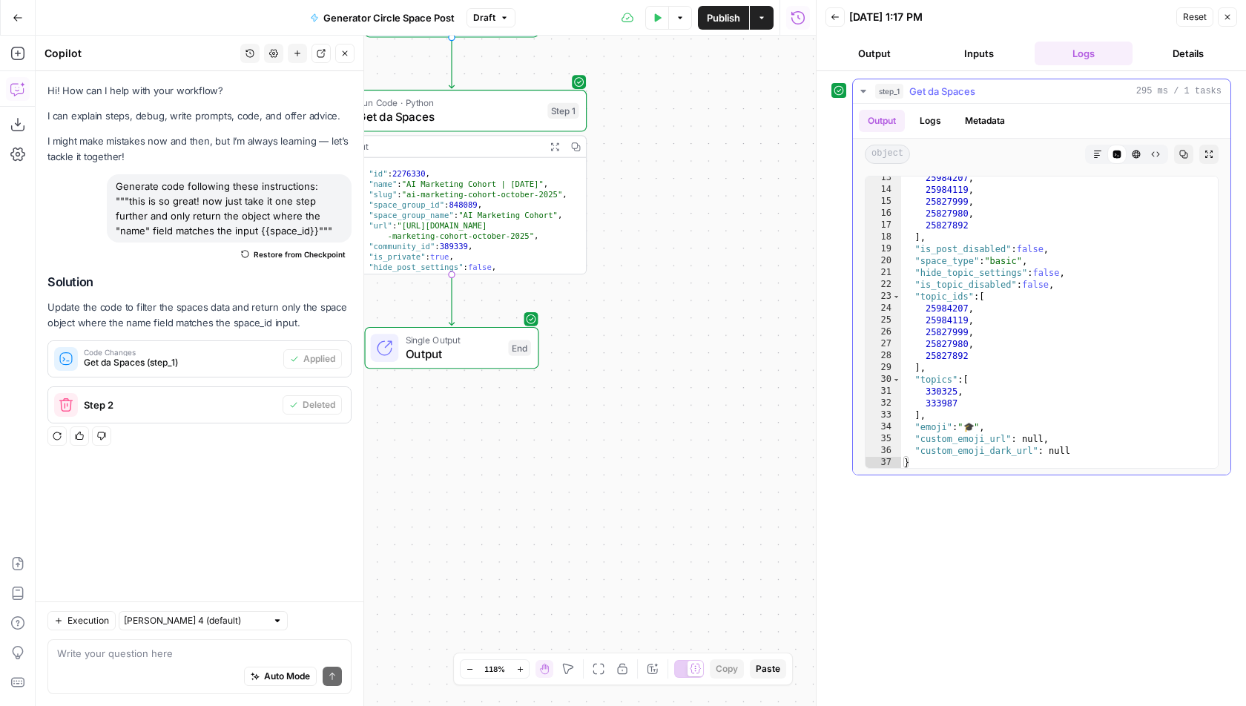
drag, startPoint x: 475, startPoint y: 463, endPoint x: 880, endPoint y: 439, distance: 404.9
click at [880, 439] on body "AirOps Growth New Home Browse Insights Opportunities Your Data Flightpath Recen…" at bounding box center [623, 353] width 1246 height 706
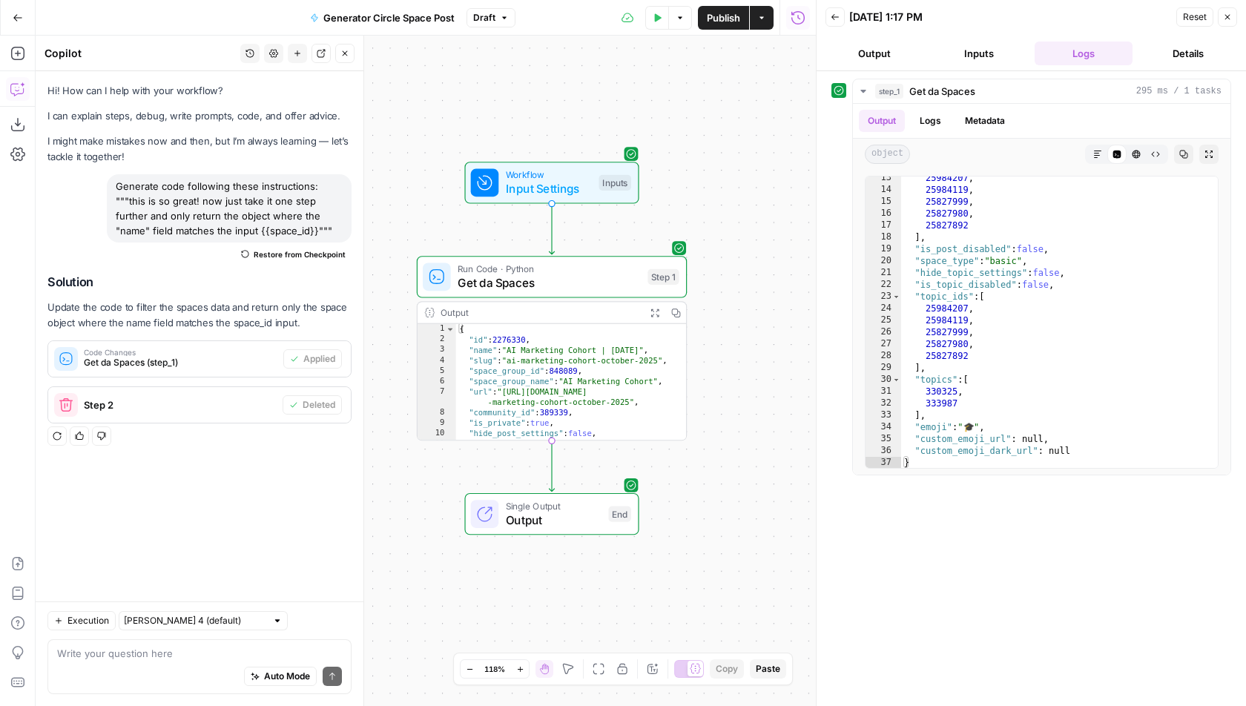
drag, startPoint x: 691, startPoint y: 245, endPoint x: 785, endPoint y: 410, distance: 190.4
click at [785, 410] on div "Workflow Input Settings Inputs Run Code · Python Get da Spaces Step 1 Output Ex…" at bounding box center [426, 371] width 780 height 671
click at [559, 286] on span "Get da Spaces" at bounding box center [549, 282] width 183 height 18
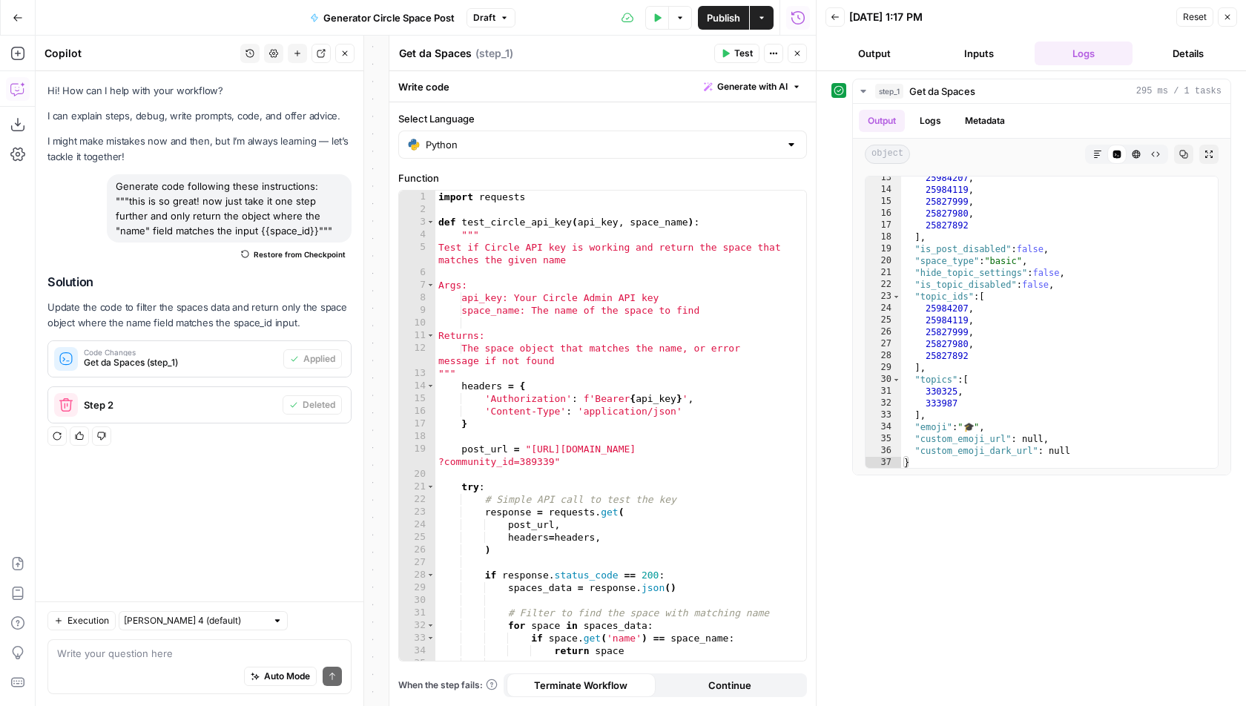
click at [440, 53] on textarea "Get da Spaces" at bounding box center [435, 53] width 73 height 15
type textarea "Get Space Info"
click at [593, 52] on div "Get Space Info Get Space Info ( step_1 )" at bounding box center [554, 53] width 312 height 16
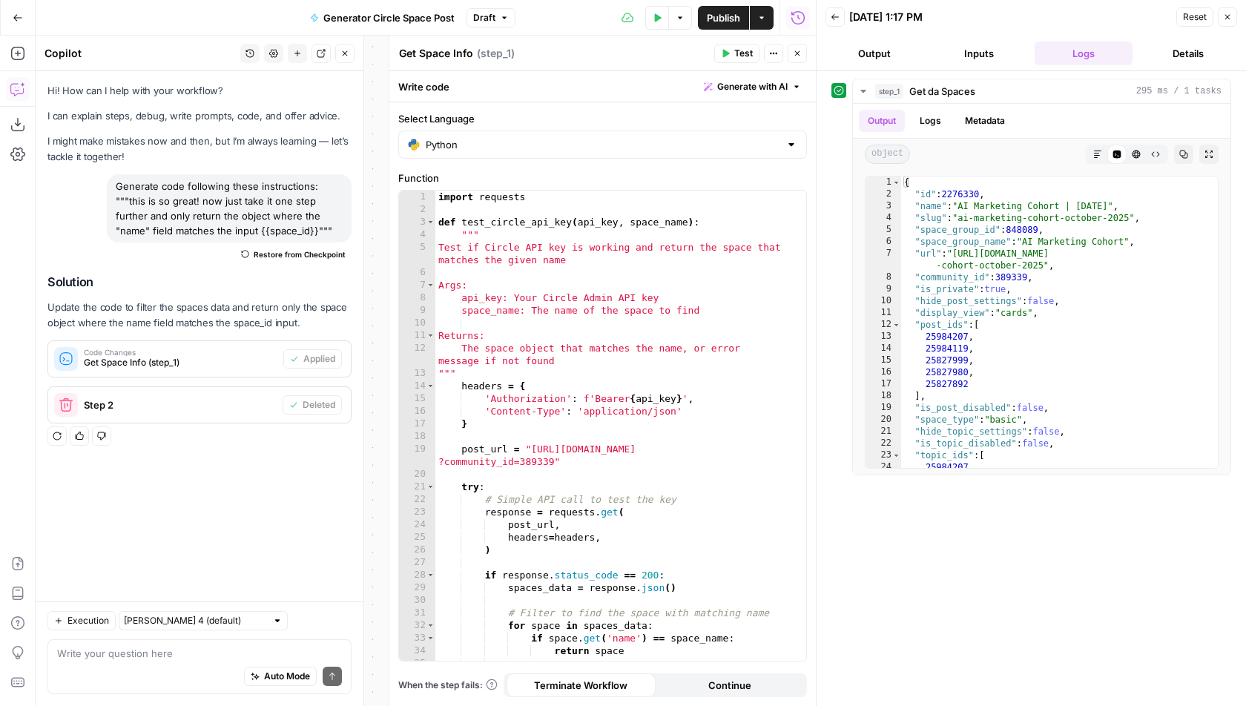
click at [798, 56] on icon "button" at bounding box center [797, 53] width 9 height 9
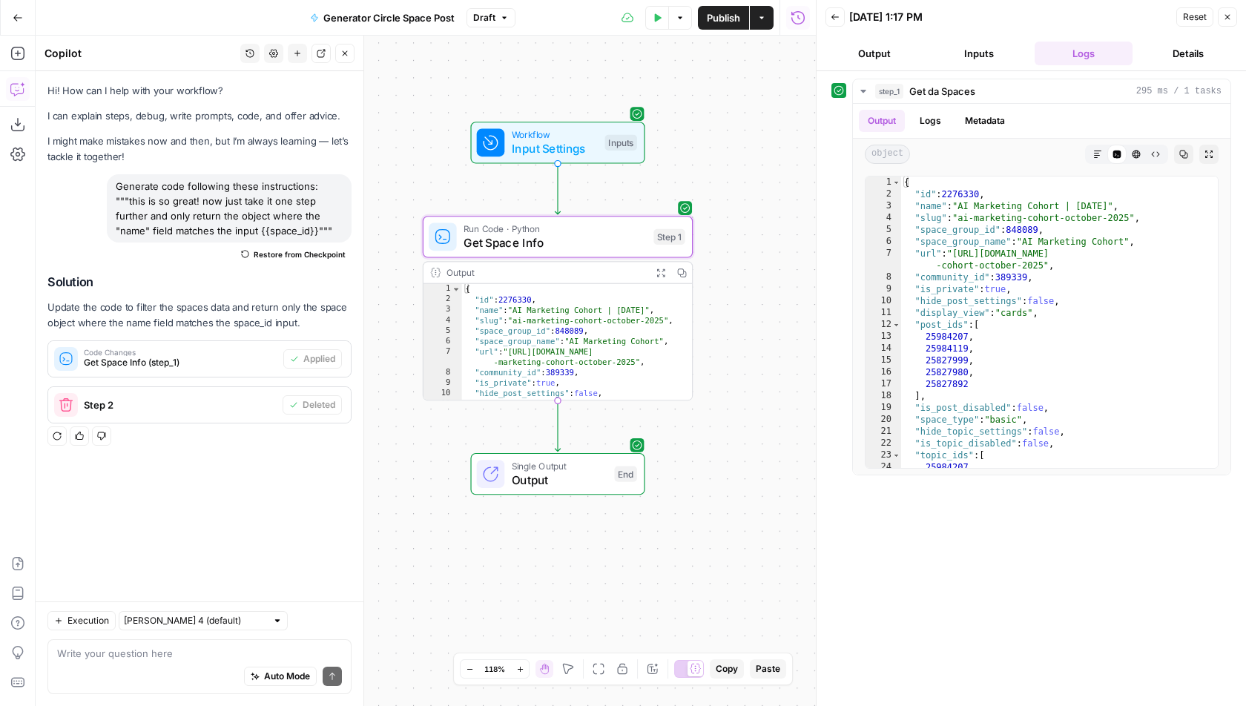
drag, startPoint x: 741, startPoint y: 258, endPoint x: 753, endPoint y: 182, distance: 77.3
click at [753, 180] on div "Workflow Input Settings Inputs Run Code · Python Get Space Info Step 1 Output E…" at bounding box center [426, 371] width 780 height 671
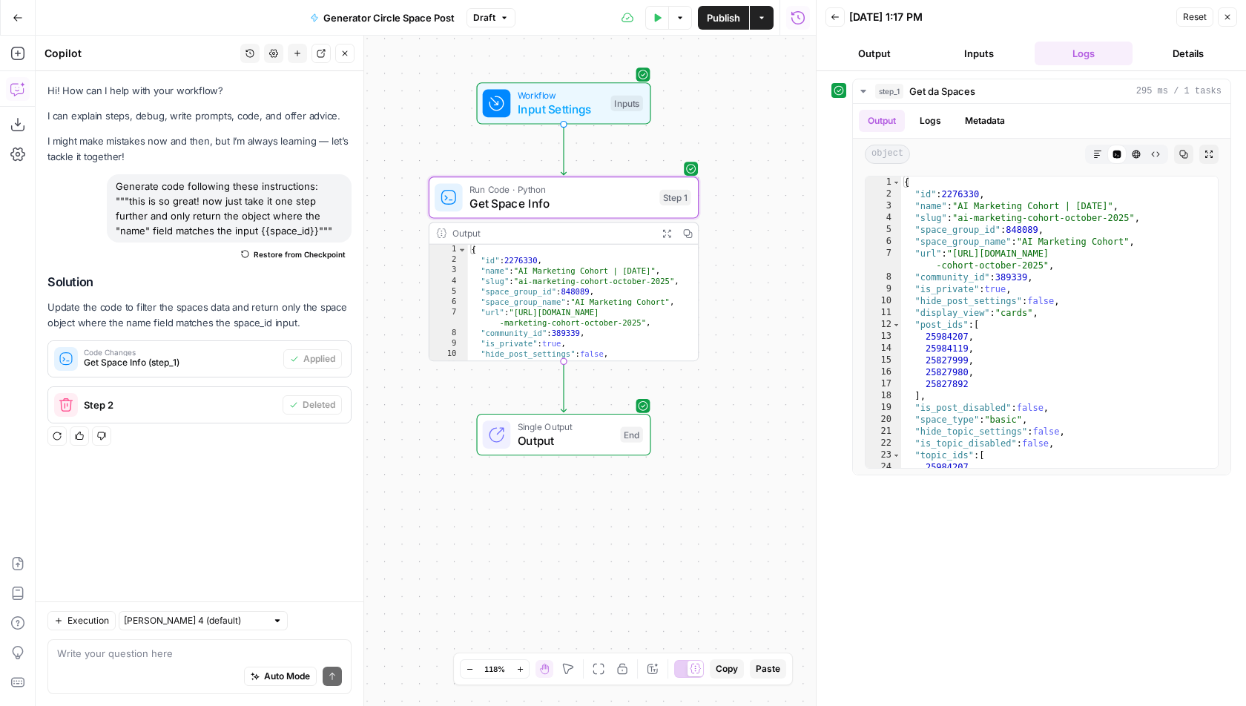
click at [347, 52] on icon "button" at bounding box center [344, 53] width 9 height 9
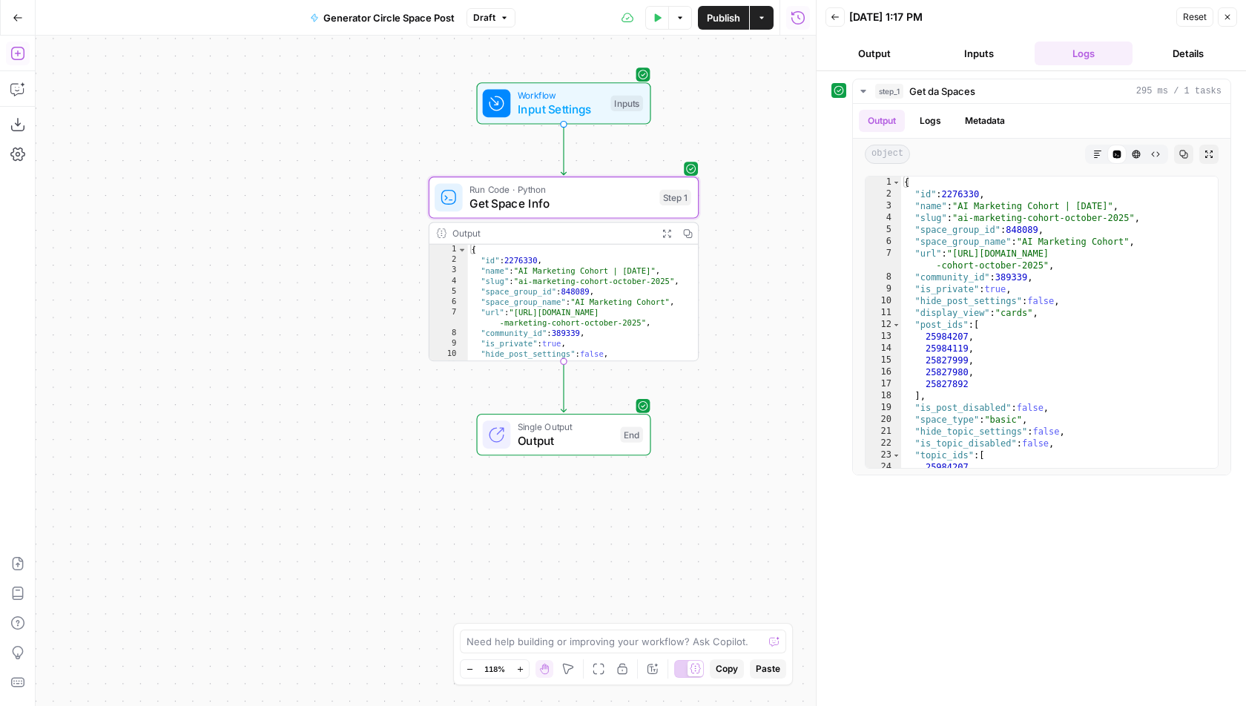
click at [17, 57] on icon "button" at bounding box center [17, 53] width 15 height 15
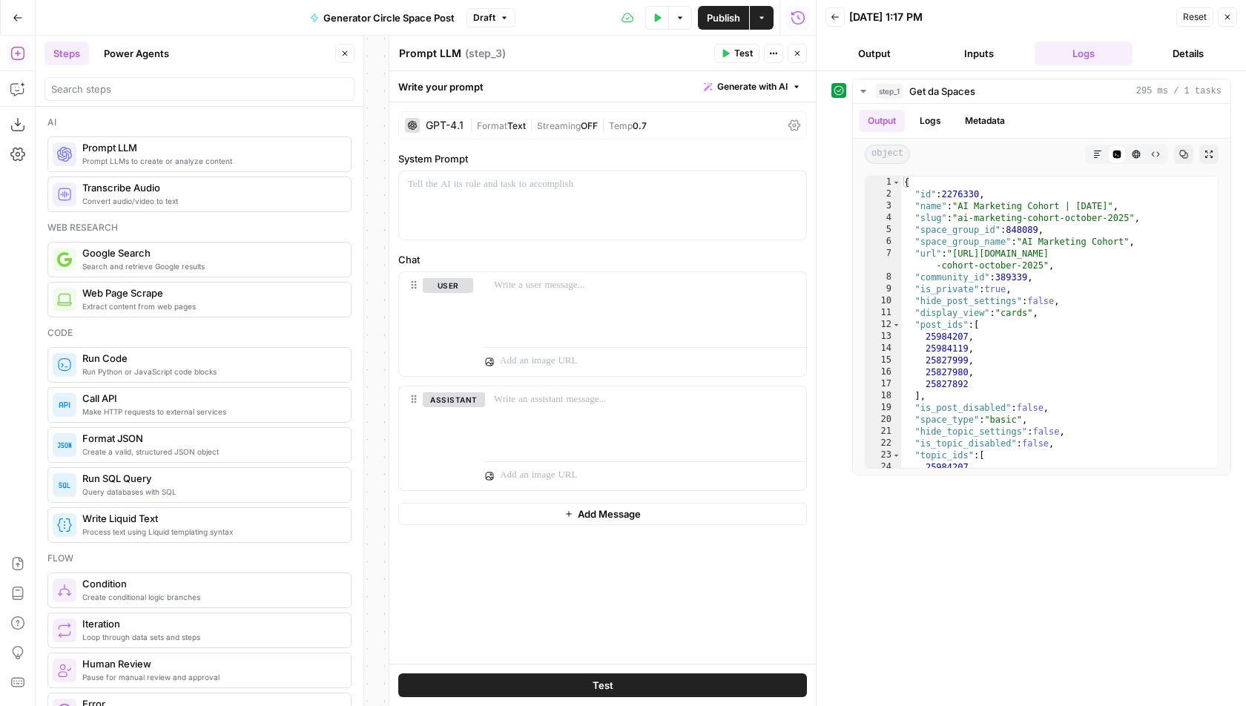
click at [340, 44] on button "Close" at bounding box center [344, 53] width 19 height 19
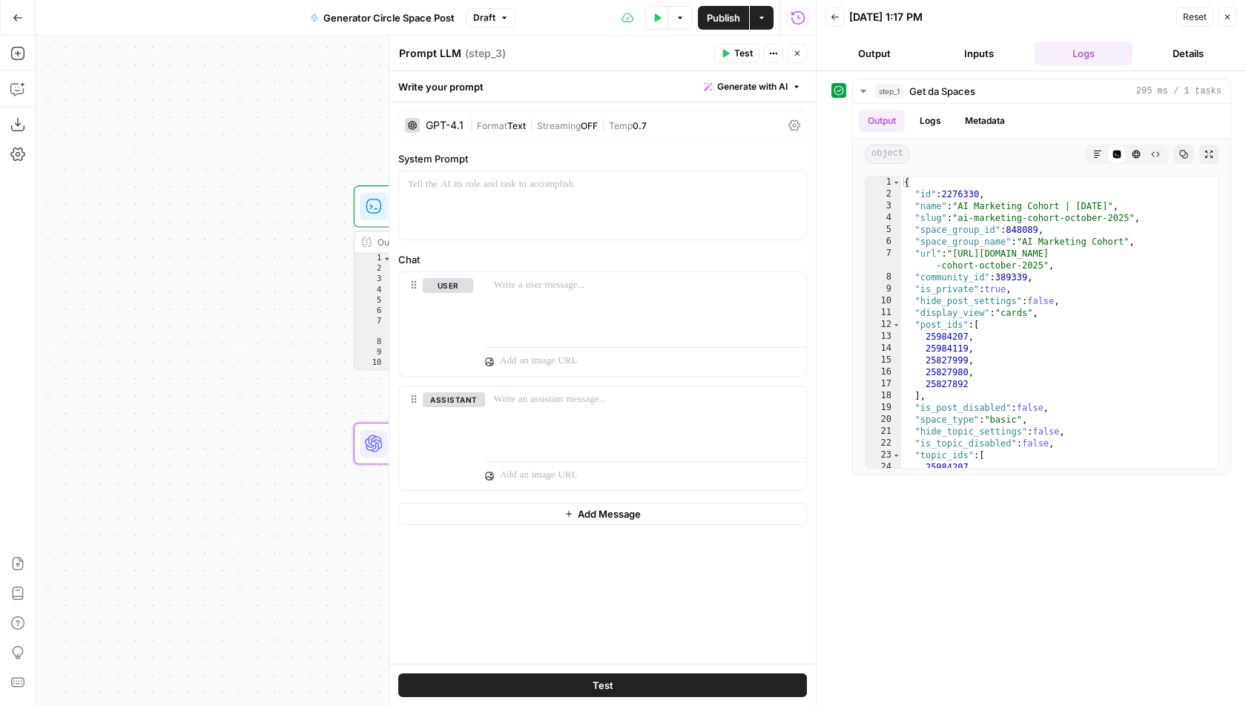
drag, startPoint x: 314, startPoint y: 418, endPoint x: 73, endPoint y: 427, distance: 242.0
click at [73, 427] on div "Workflow Input Settings Inputs Run Code · Python Get Space Info Step 1 Output E…" at bounding box center [426, 371] width 780 height 671
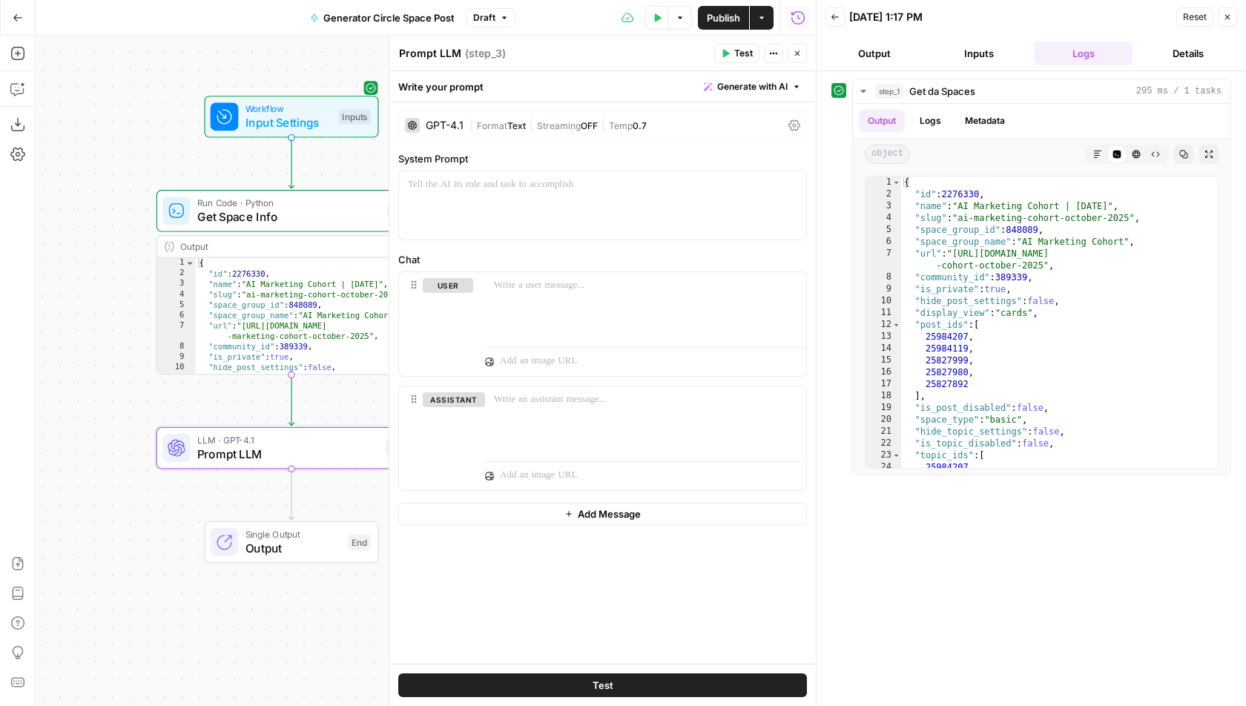
click at [754, 80] on span "Generate with AI" at bounding box center [752, 86] width 70 height 13
click at [754, 131] on div "Use AI to build your prompt" at bounding box center [736, 133] width 114 height 13
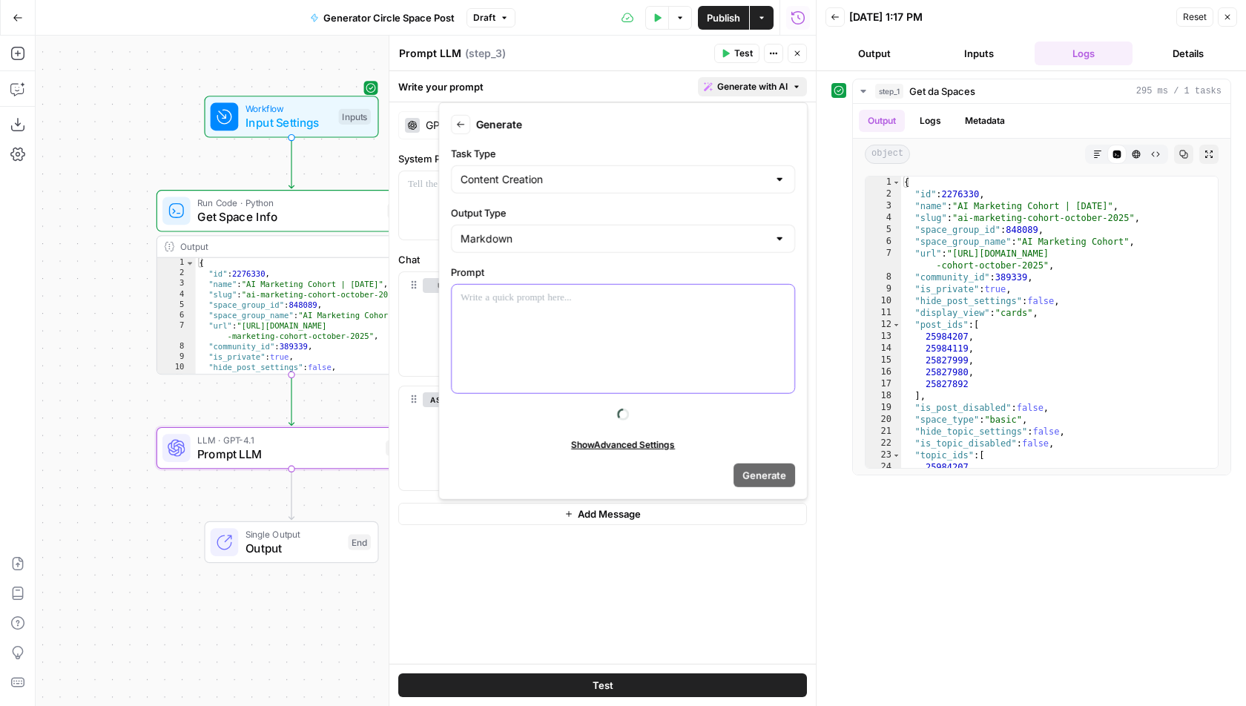
click at [617, 337] on div at bounding box center [623, 339] width 343 height 108
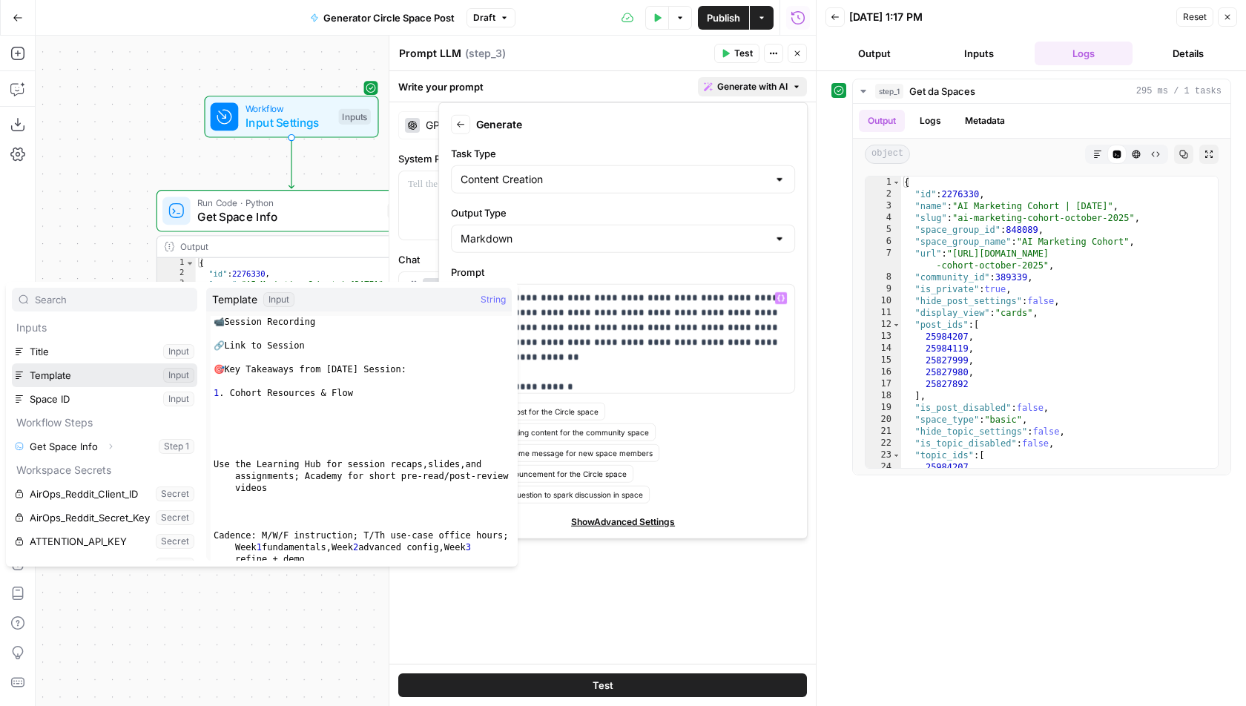
click at [129, 366] on button "Select variable Template" at bounding box center [104, 375] width 185 height 24
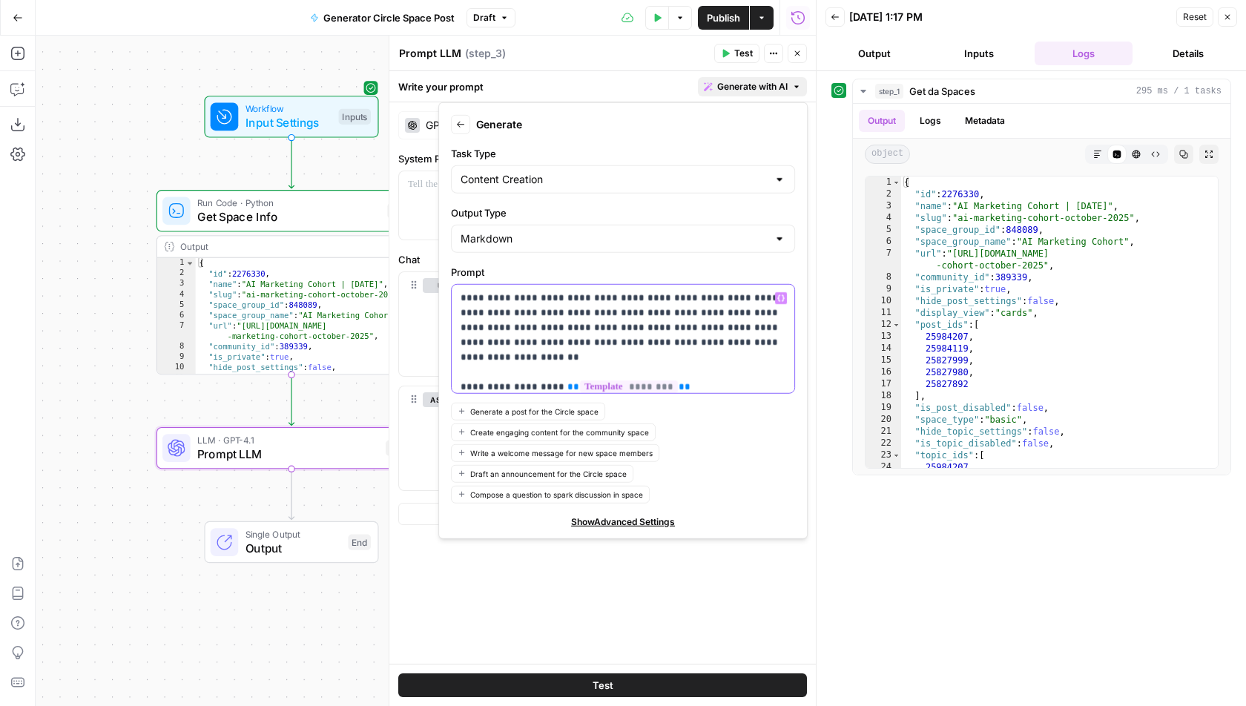
scroll to position [31, 0]
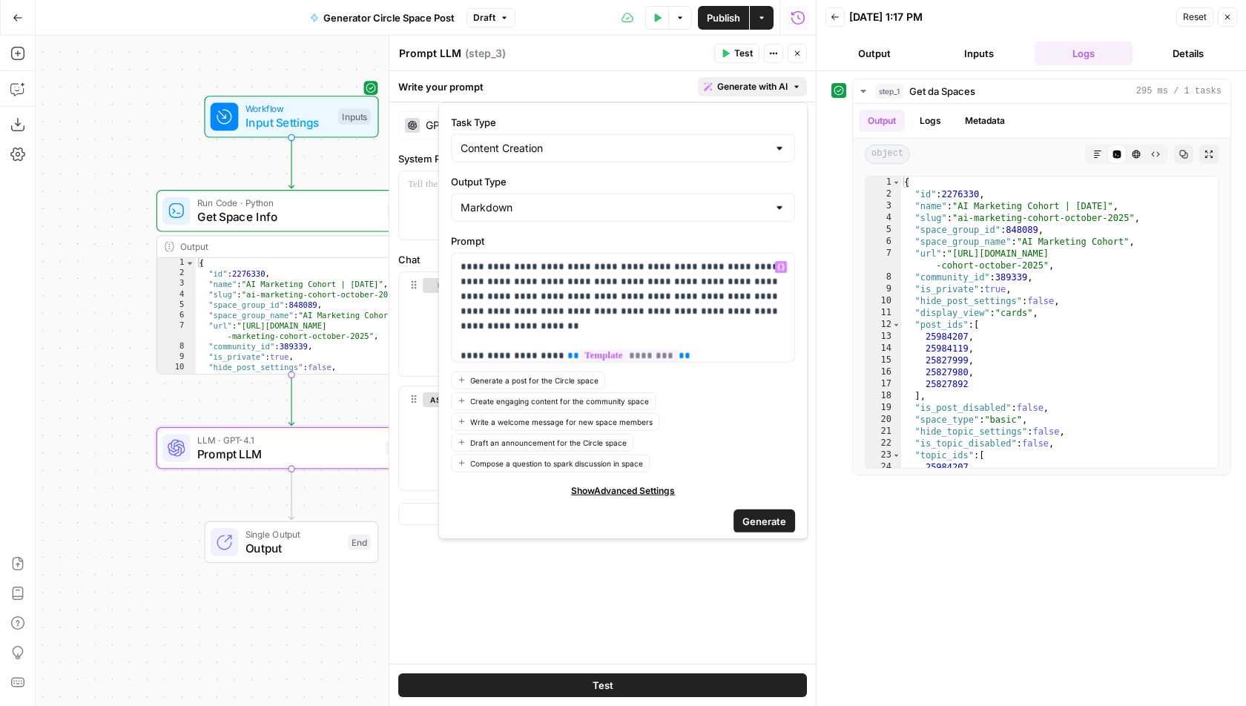
click at [750, 514] on span "Generate" at bounding box center [764, 521] width 44 height 15
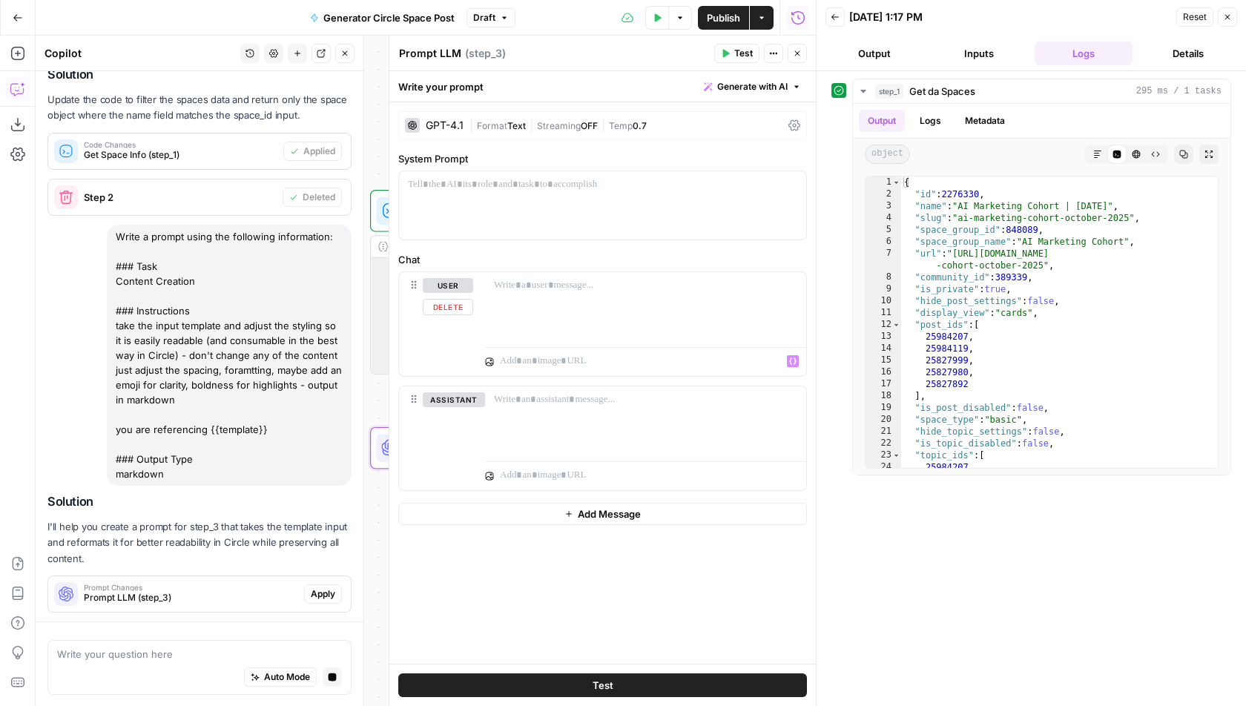
scroll to position [250, 0]
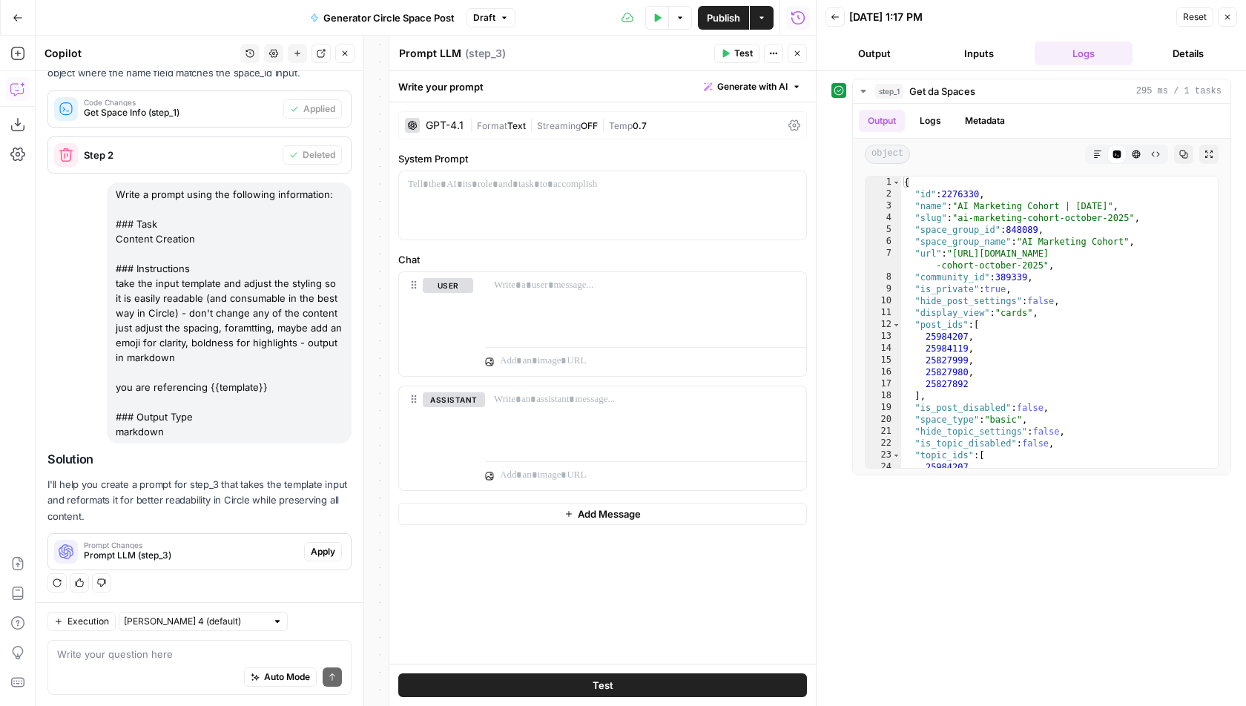
click at [325, 551] on span "Apply" at bounding box center [323, 551] width 24 height 13
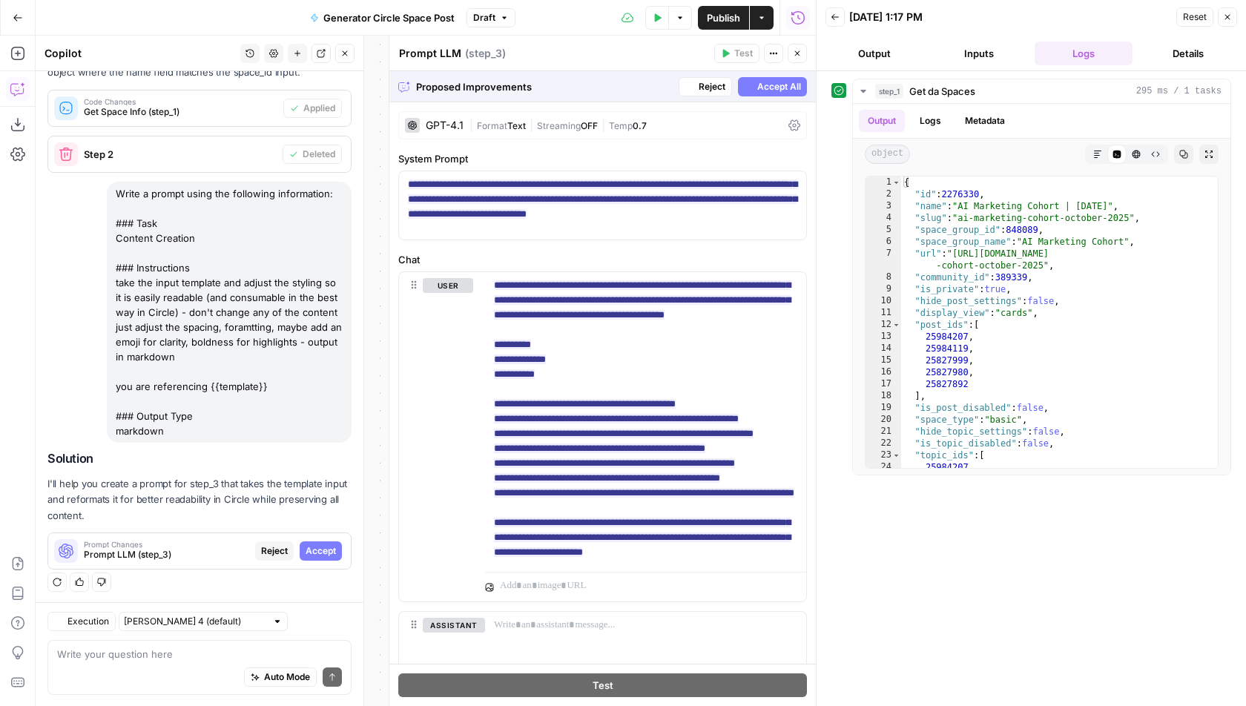
scroll to position [226, 0]
click at [791, 88] on span "Accept All" at bounding box center [779, 86] width 44 height 13
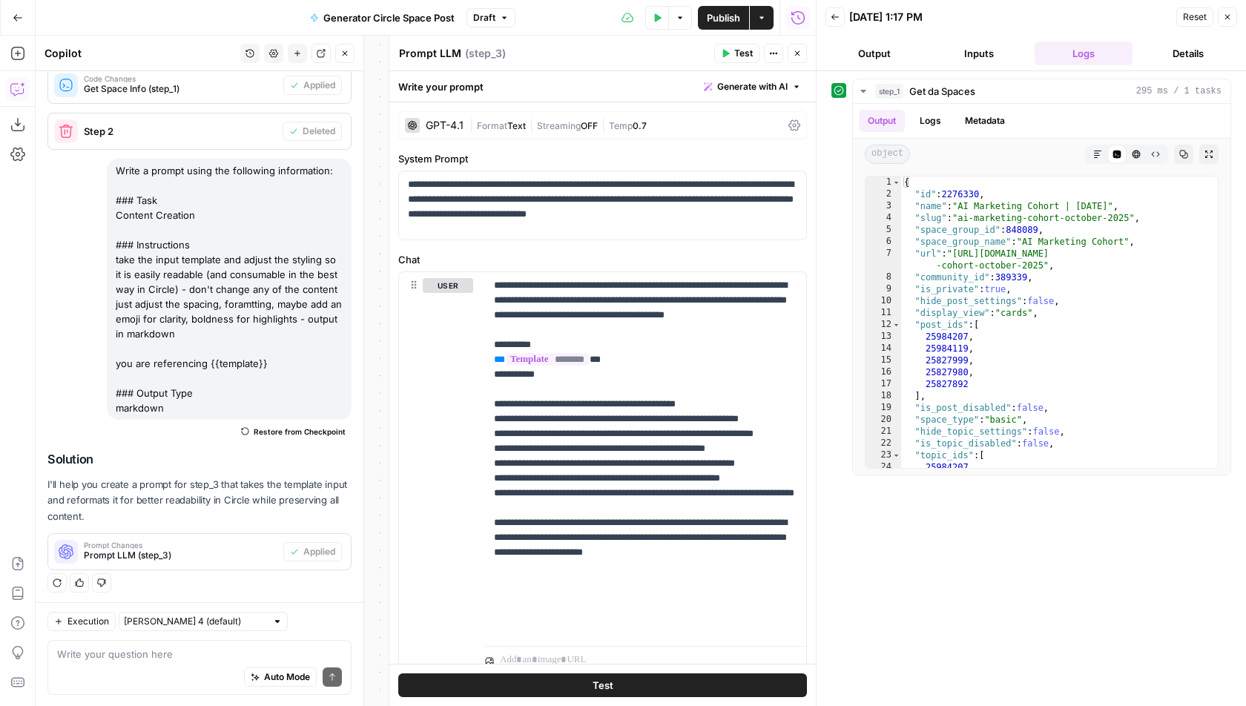
click at [744, 53] on span "Test" at bounding box center [743, 53] width 19 height 13
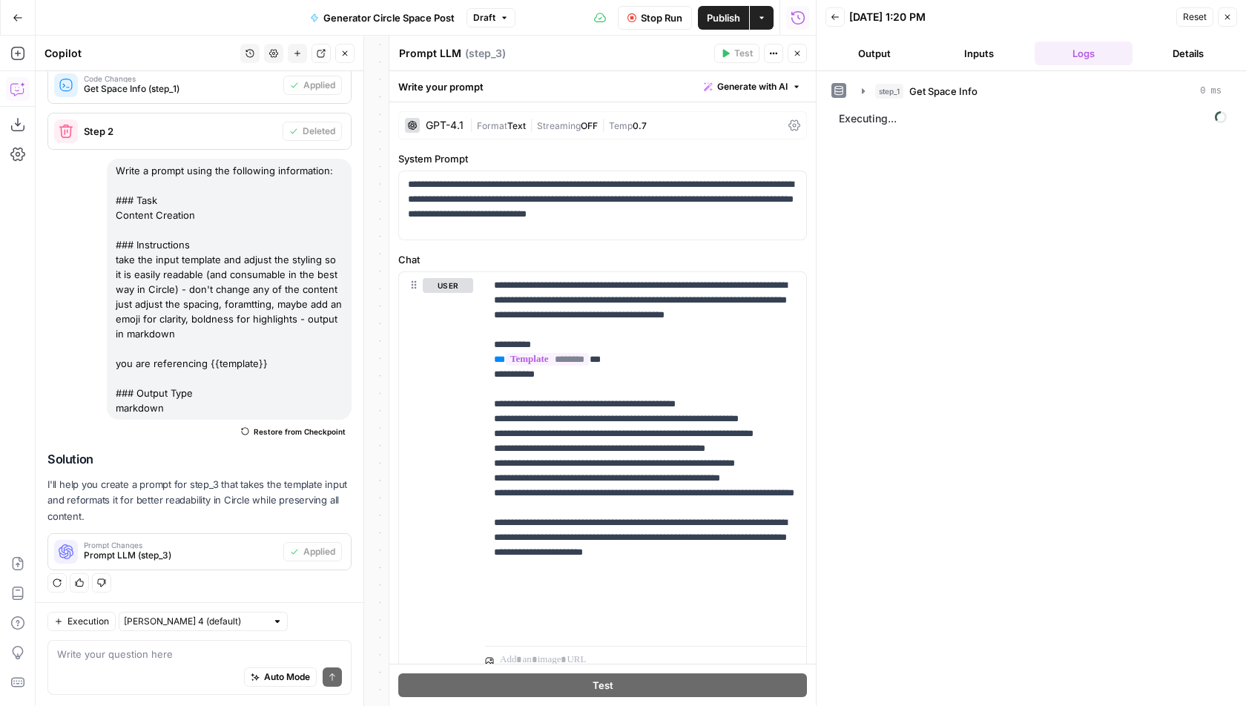
click at [432, 59] on textarea "Prompt LLM" at bounding box center [430, 53] width 62 height 15
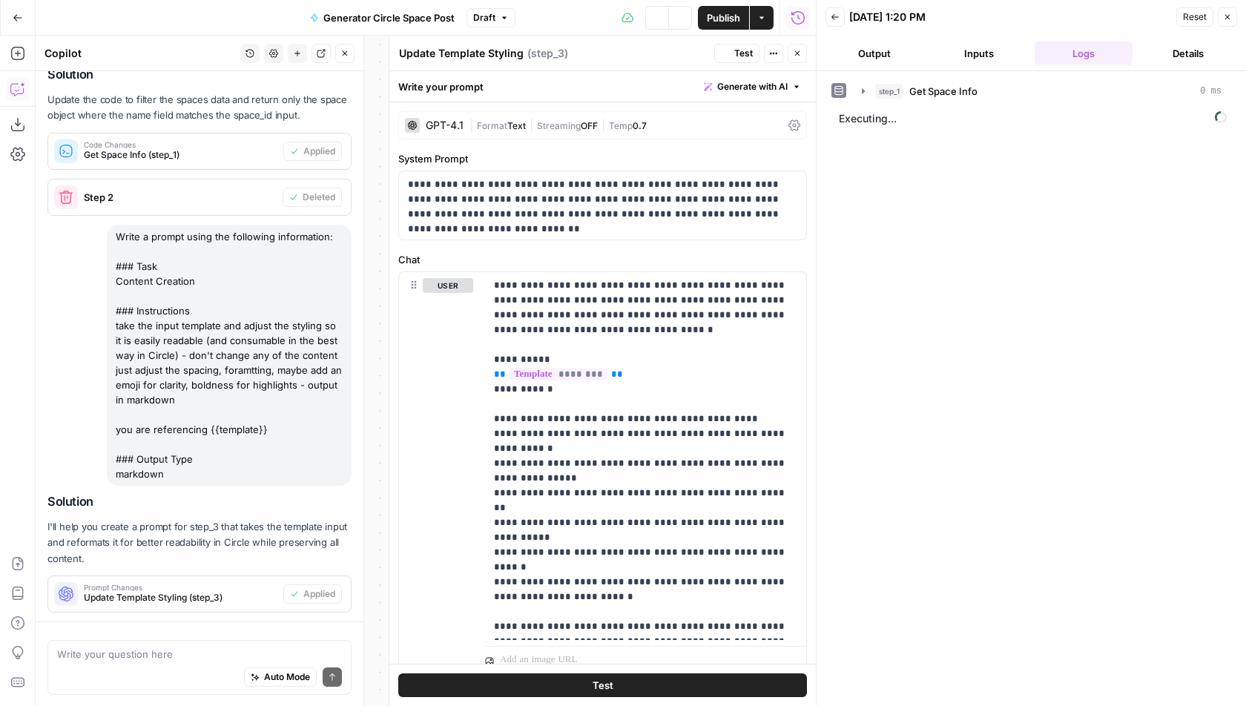
type textarea "Update Template Styling"
click at [520, 88] on div "Write your prompt Generate with AI" at bounding box center [602, 86] width 427 height 30
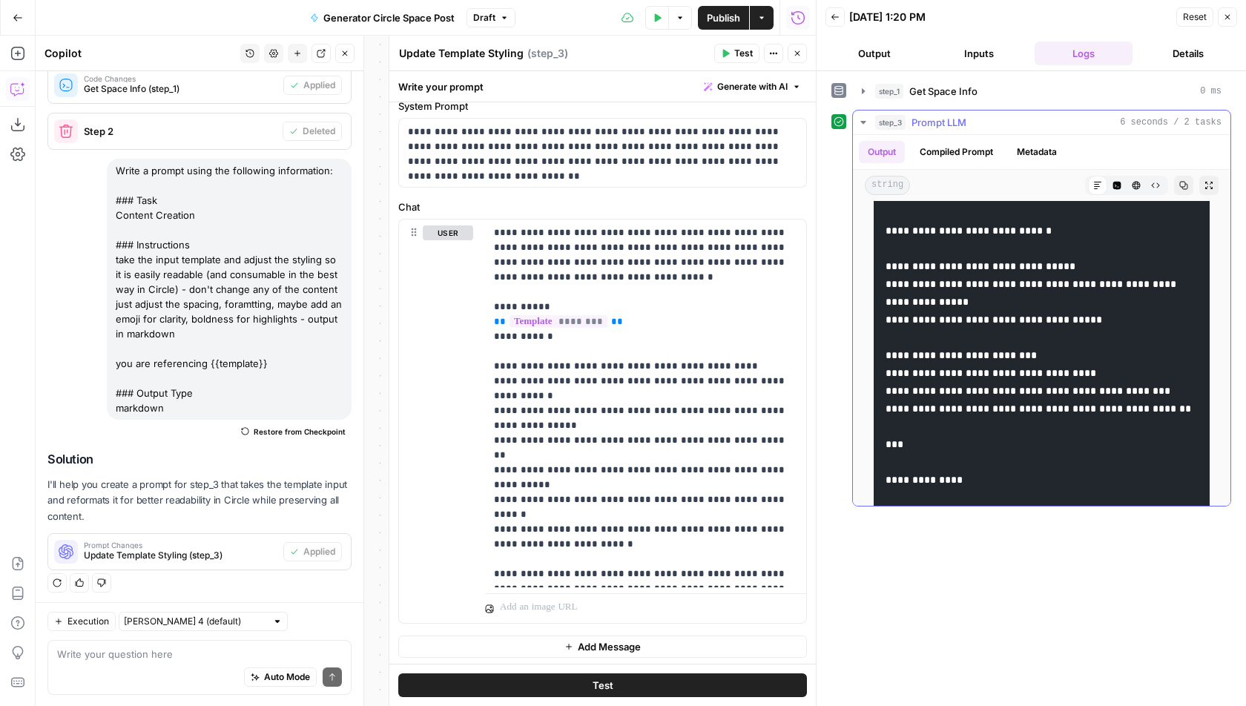
scroll to position [1516, 0]
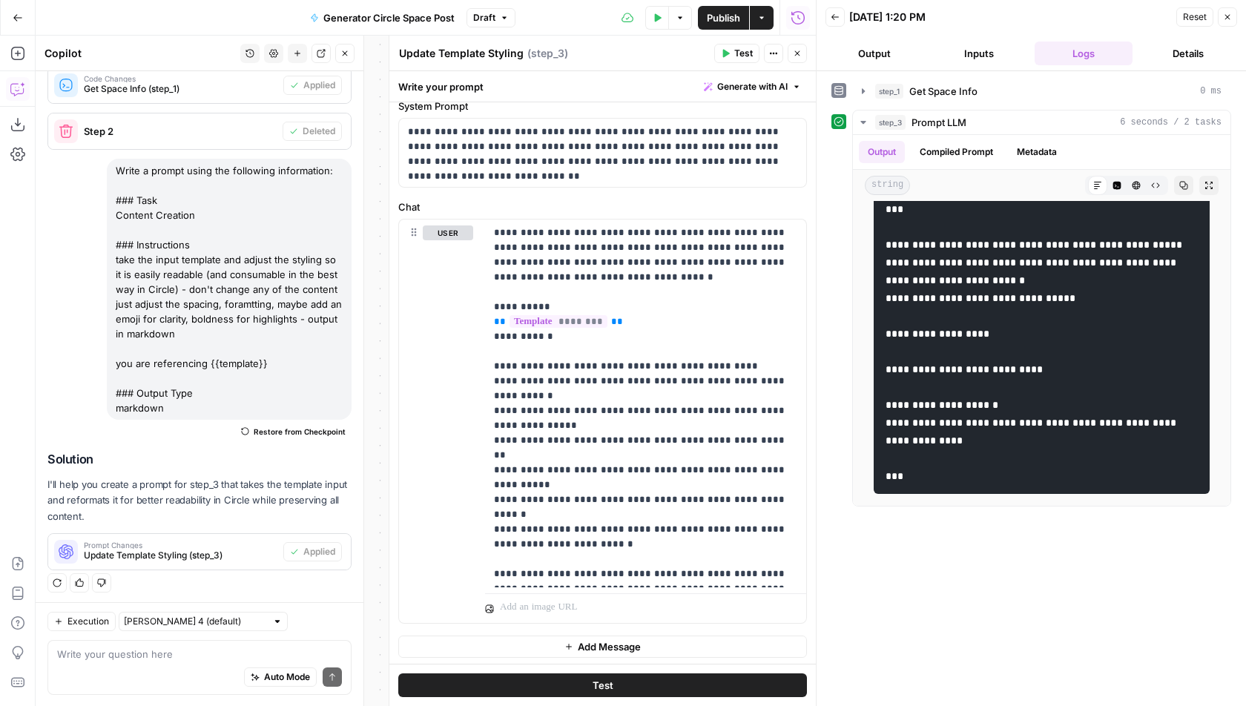
click at [800, 59] on button "Close" at bounding box center [797, 53] width 19 height 19
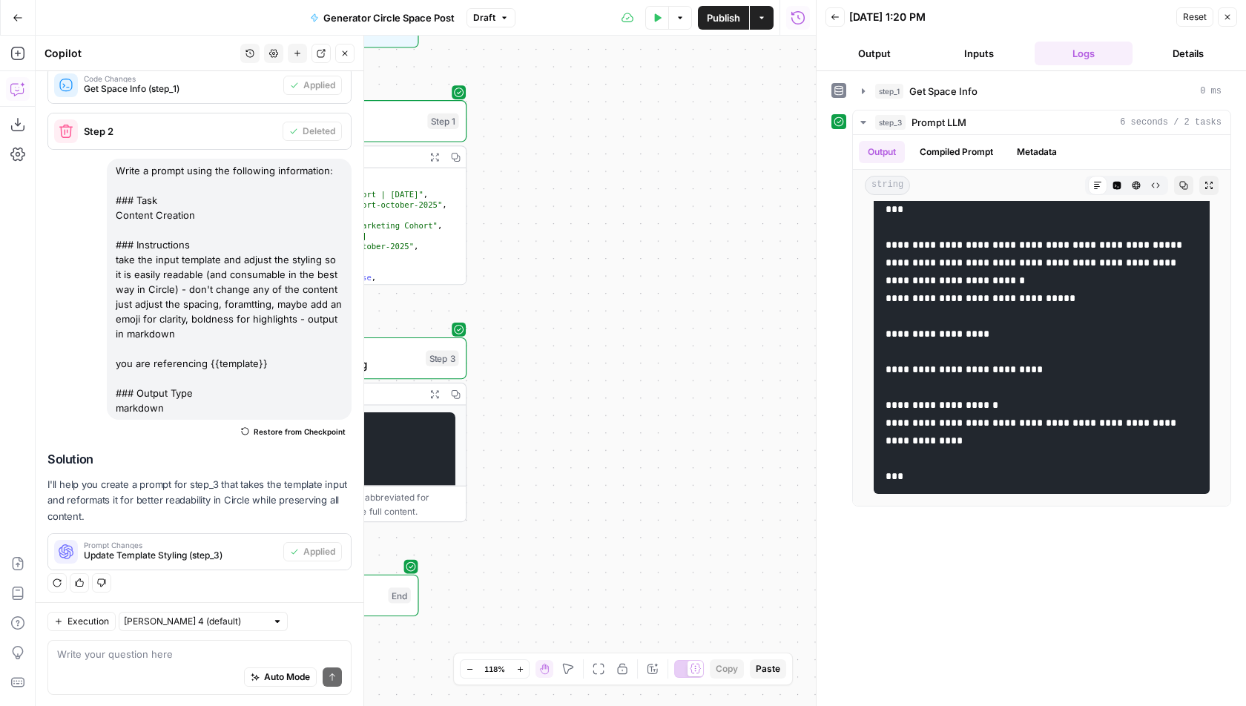
drag, startPoint x: 412, startPoint y: 168, endPoint x: 716, endPoint y: 128, distance: 306.0
click at [716, 128] on div "Workflow Input Settings Inputs Run Code · Python Get Space Info Step 1 Output E…" at bounding box center [426, 371] width 780 height 671
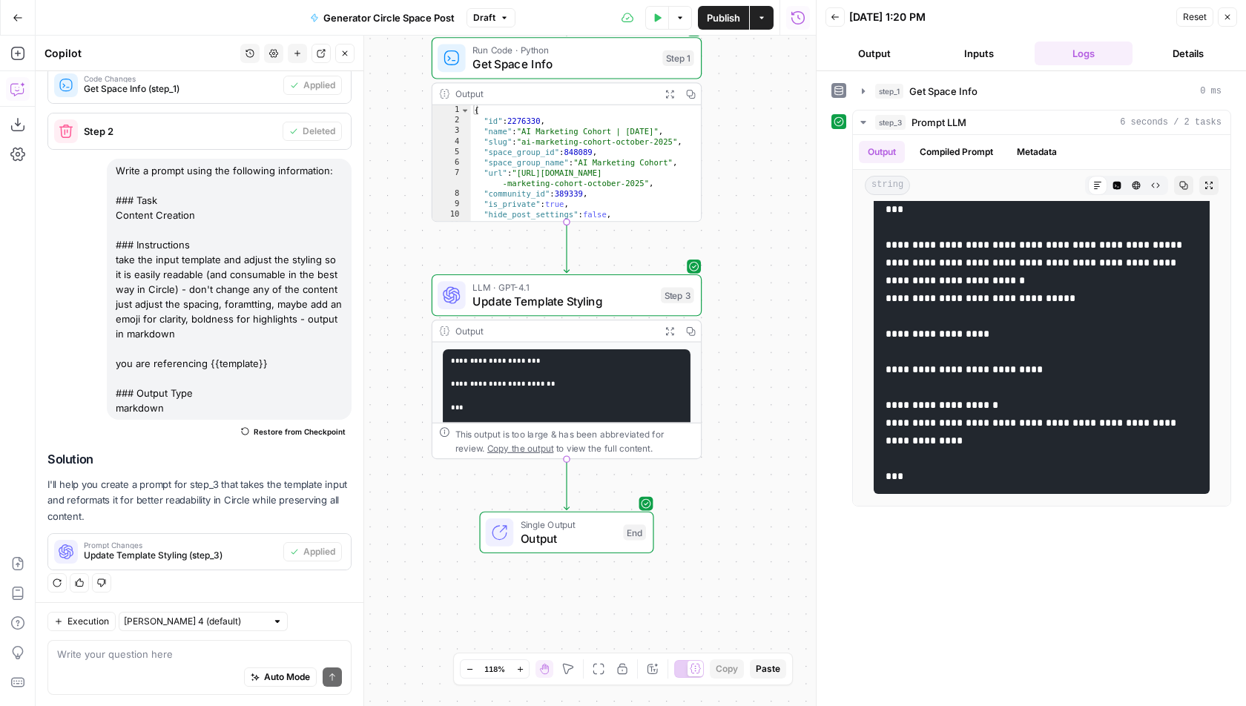
drag, startPoint x: 586, startPoint y: 299, endPoint x: 788, endPoint y: 257, distance: 206.1
click at [788, 257] on div "Workflow Input Settings Inputs Run Code · Python Get Space Info Step 1 Output E…" at bounding box center [426, 371] width 780 height 671
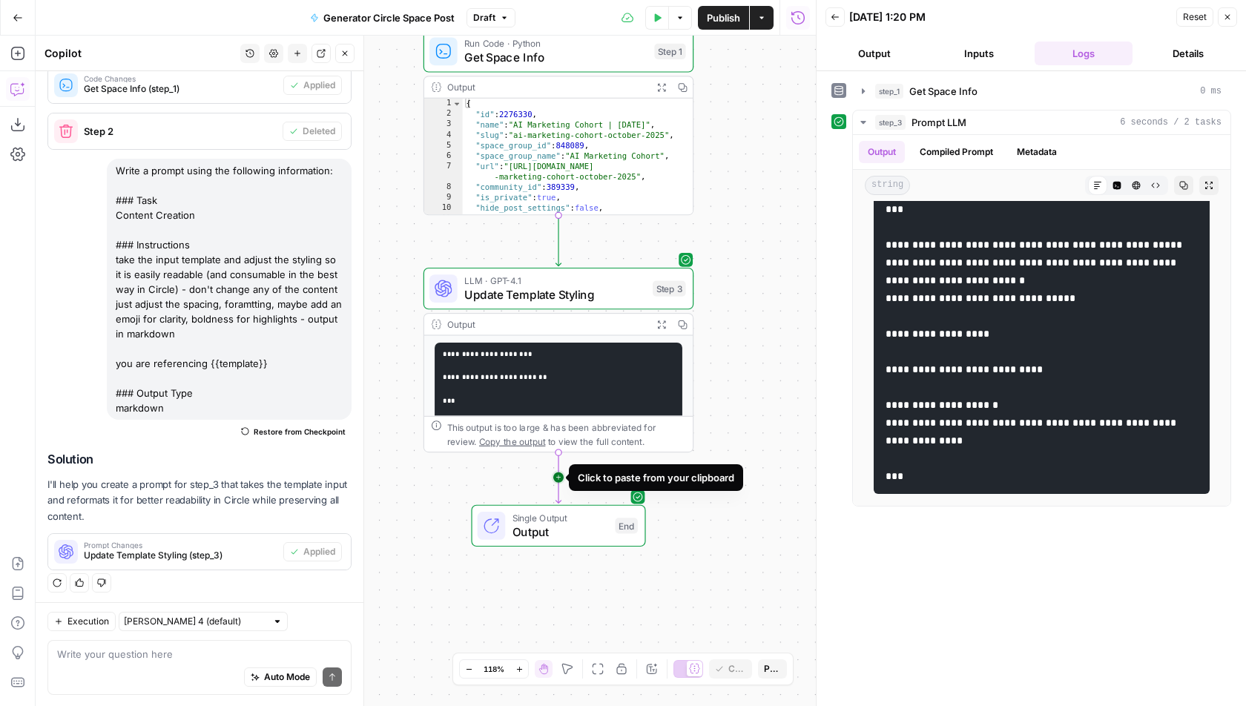
click at [561, 472] on icon "Edge from step_3 to end" at bounding box center [558, 477] width 5 height 51
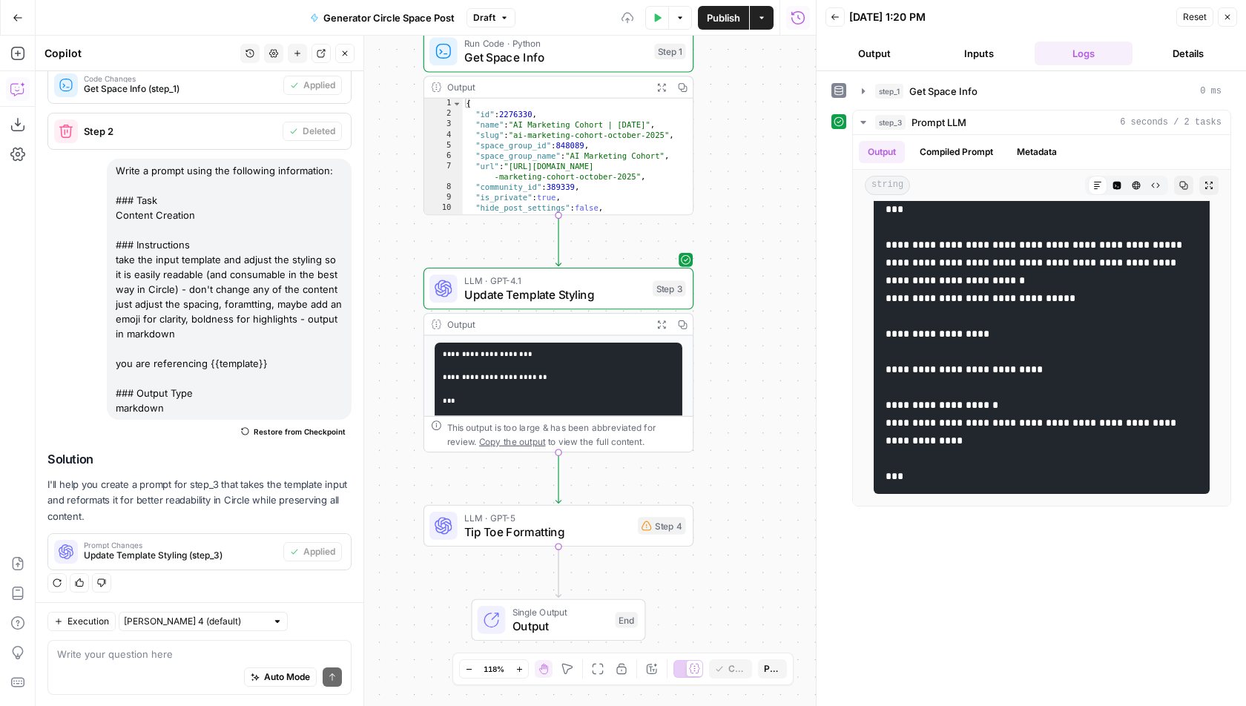
click at [587, 543] on div "LLM · GPT-5 Tip Toe Formatting Step 4 Copy step Delete step Add Note Test" at bounding box center [559, 526] width 270 height 42
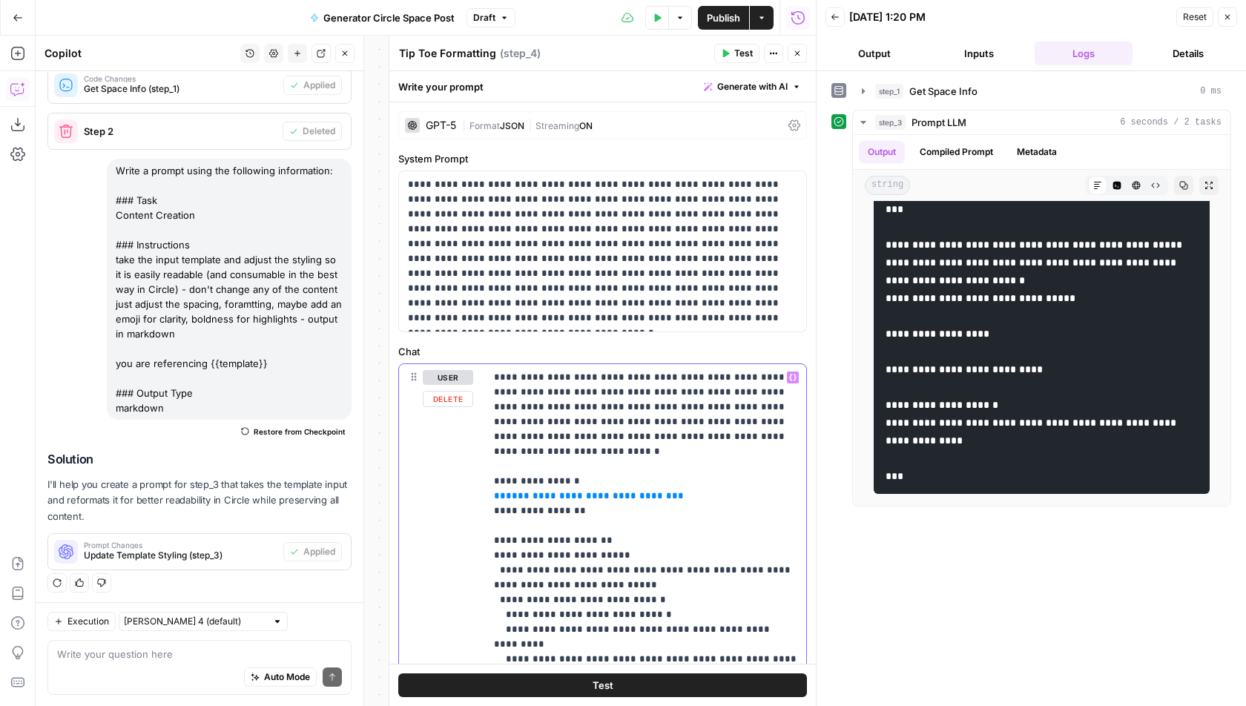
drag, startPoint x: 645, startPoint y: 481, endPoint x: 524, endPoint y: 483, distance: 120.9
click at [524, 483] on p "**********" at bounding box center [646, 644] width 304 height 549
click at [614, 507] on p "**********" at bounding box center [646, 644] width 304 height 549
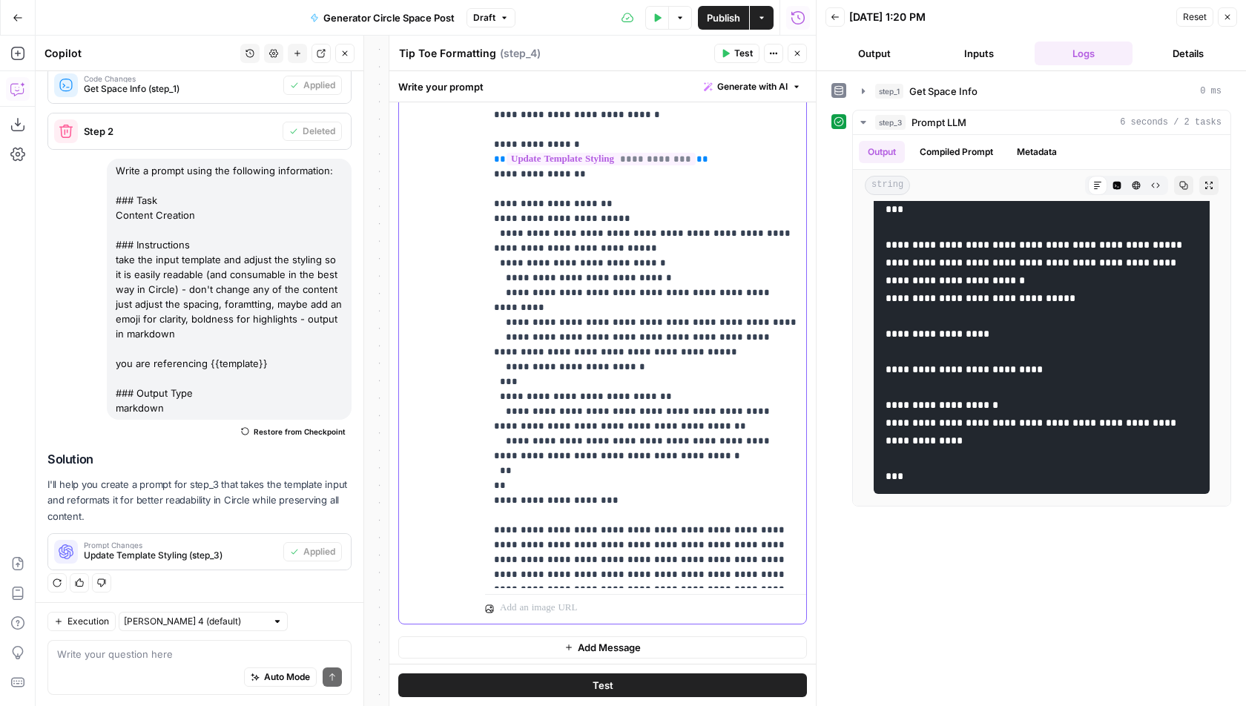
scroll to position [0, 0]
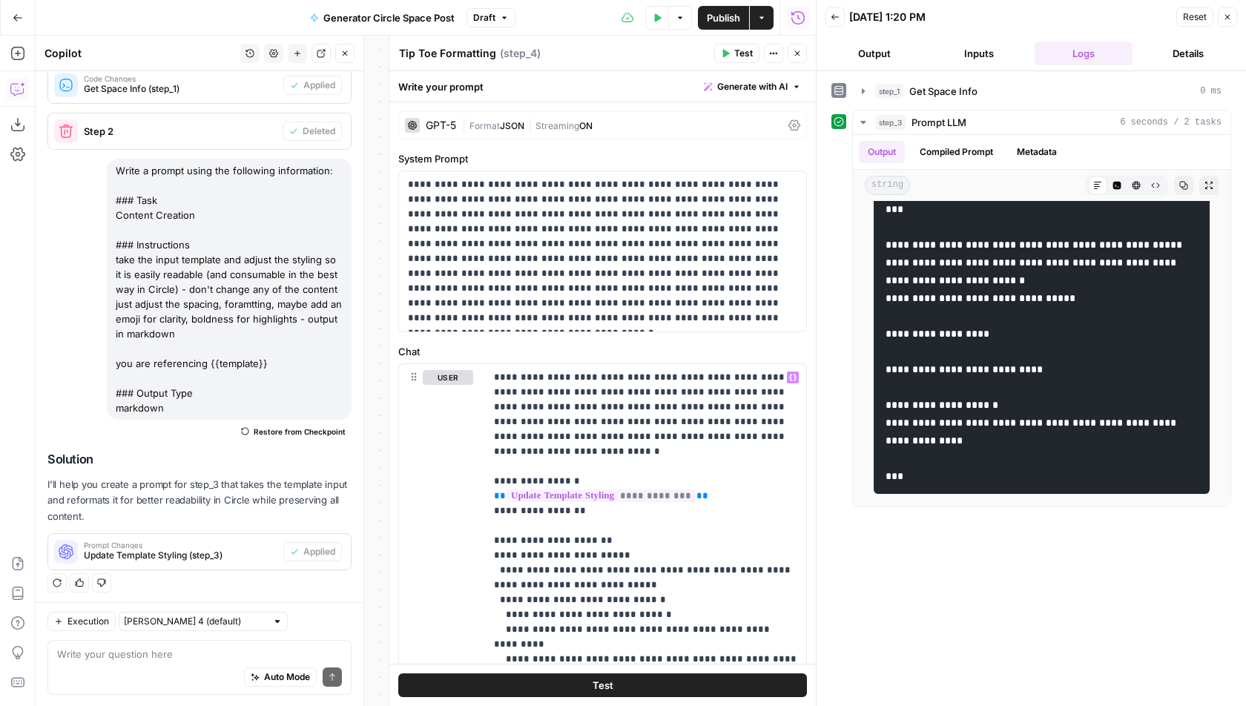
click at [736, 51] on span "Test" at bounding box center [743, 53] width 19 height 13
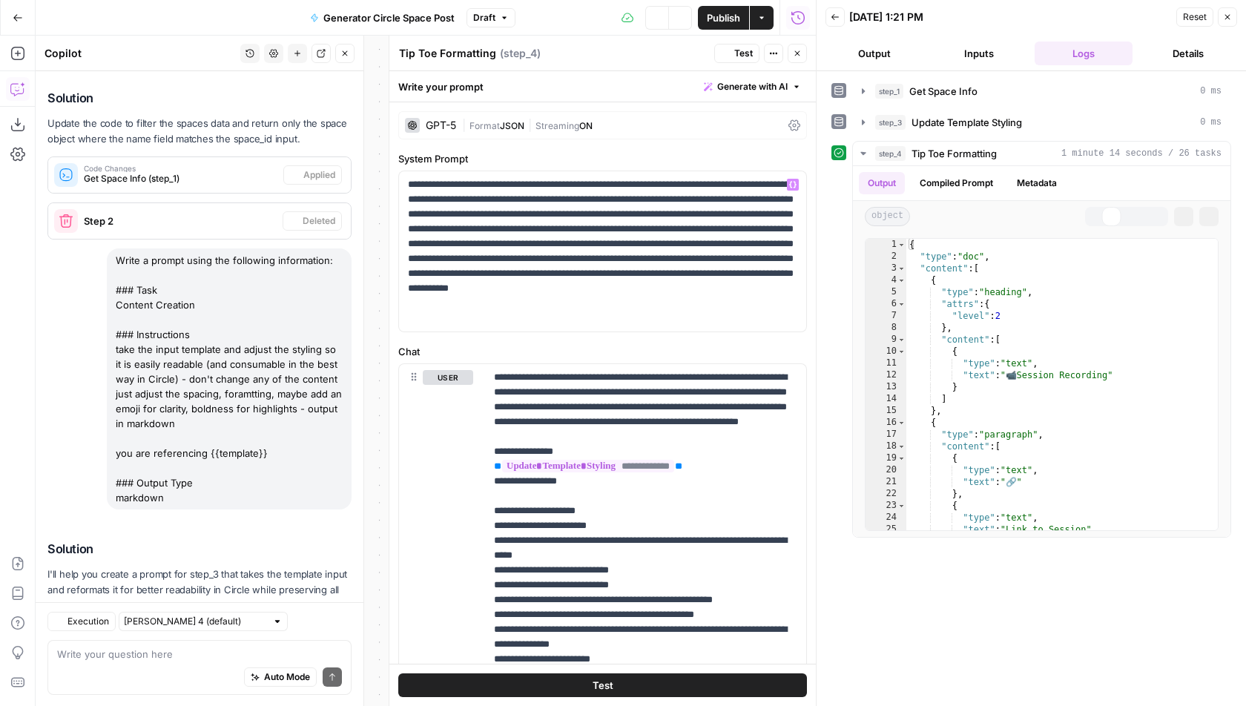
scroll to position [274, 0]
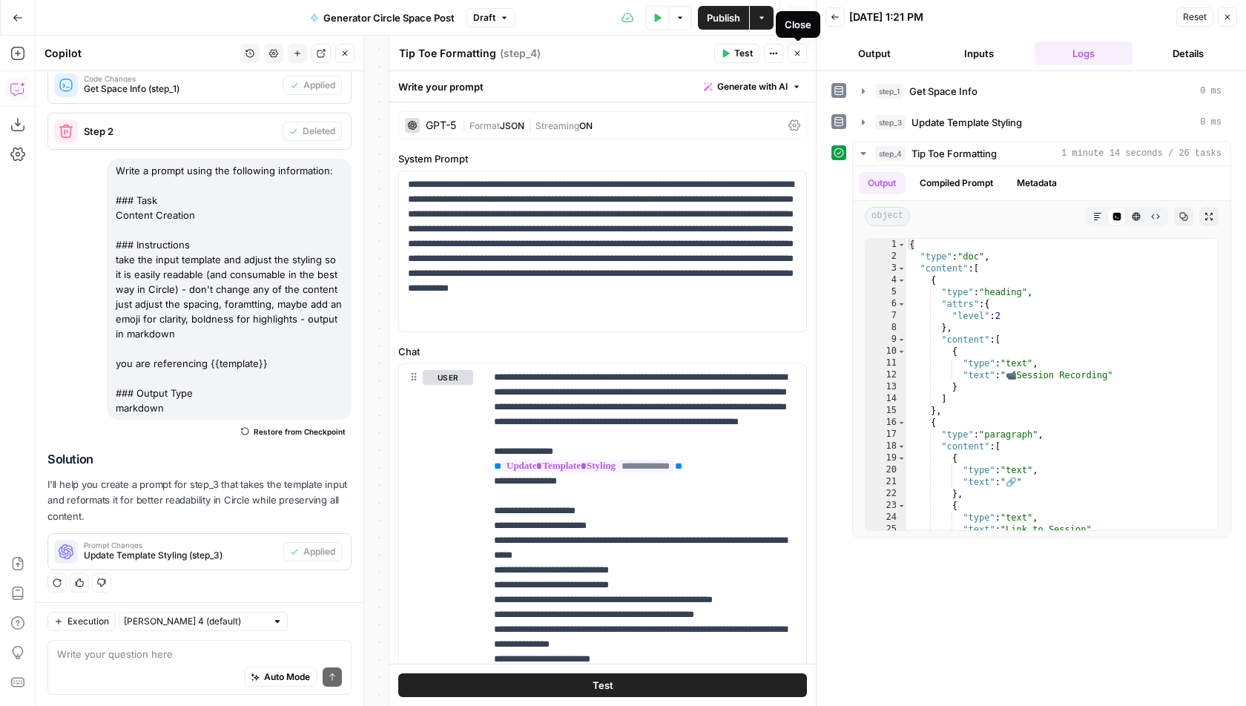
click at [794, 59] on button "Close" at bounding box center [797, 53] width 19 height 19
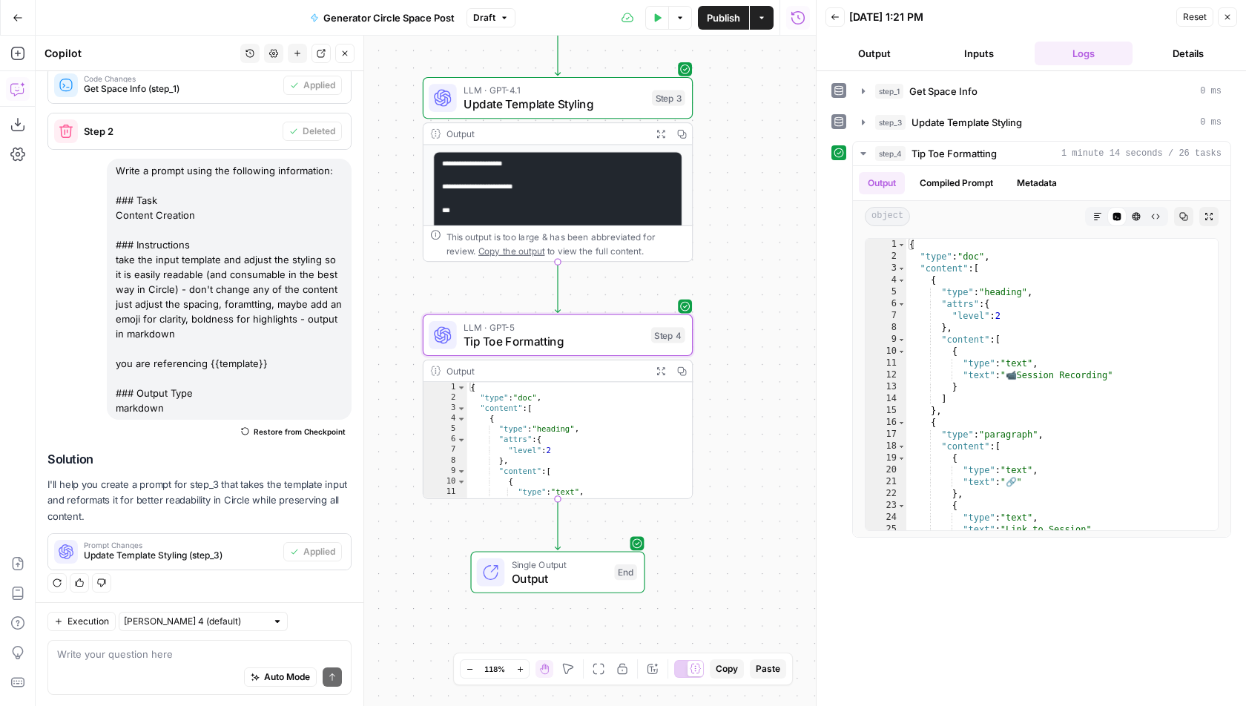
drag, startPoint x: 753, startPoint y: 458, endPoint x: 749, endPoint y: 134, distance: 324.2
click at [750, 135] on div "Workflow Input Settings Inputs Run Code · Python Get Space Info Step 1 Output E…" at bounding box center [426, 371] width 780 height 671
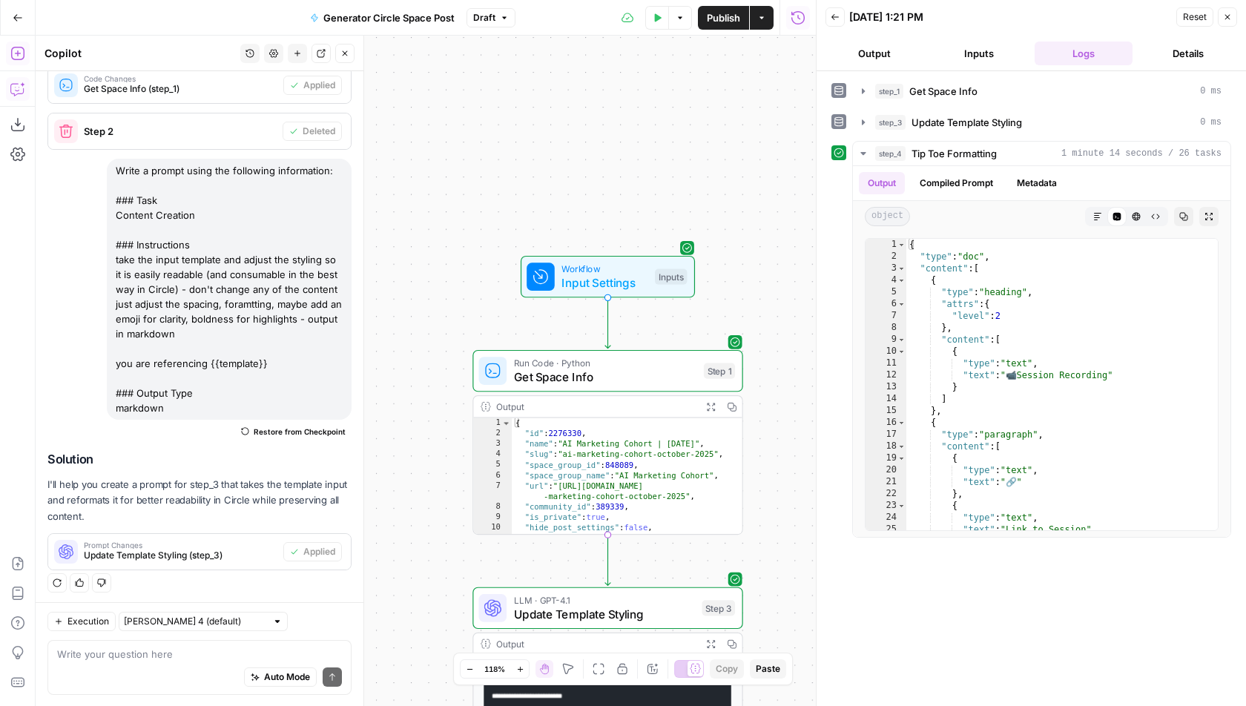
click at [20, 51] on icon "button" at bounding box center [17, 53] width 15 height 15
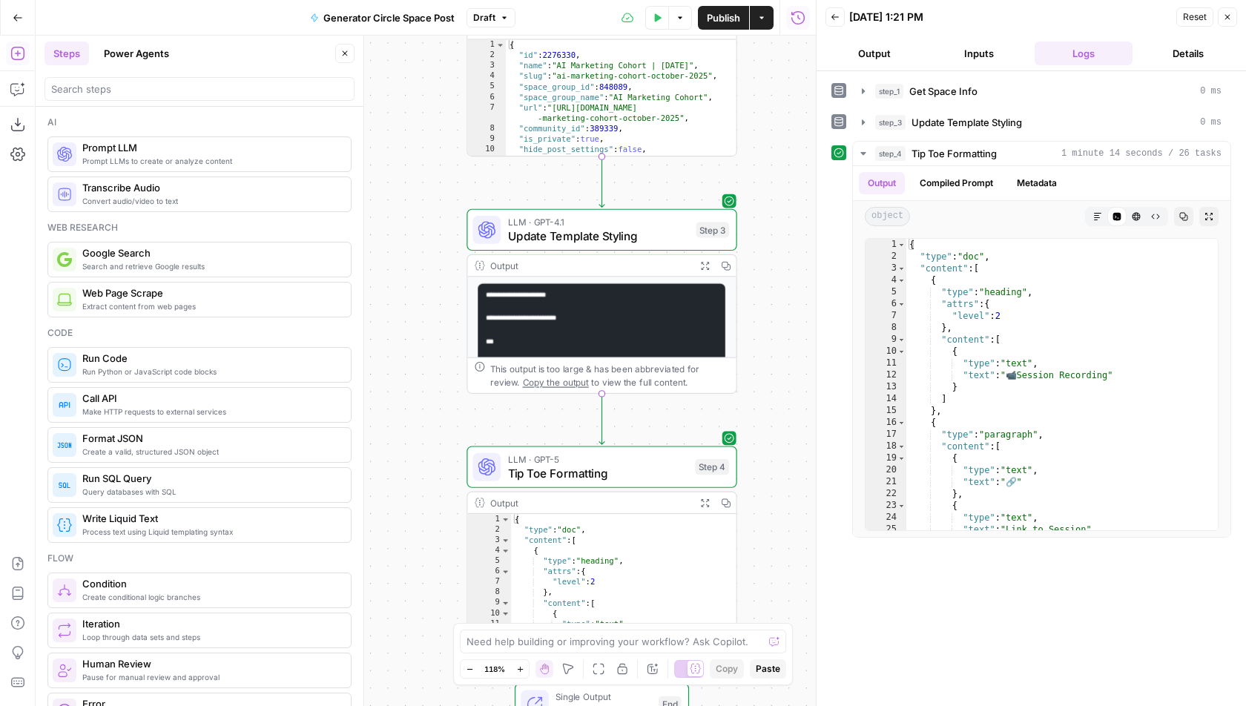
drag, startPoint x: 406, startPoint y: 427, endPoint x: 401, endPoint y: 12, distance: 415.4
click at [401, 12] on div "Go Back Generator Circle Space Post Draft Test Data Options Publish Actions Run…" at bounding box center [408, 353] width 816 height 706
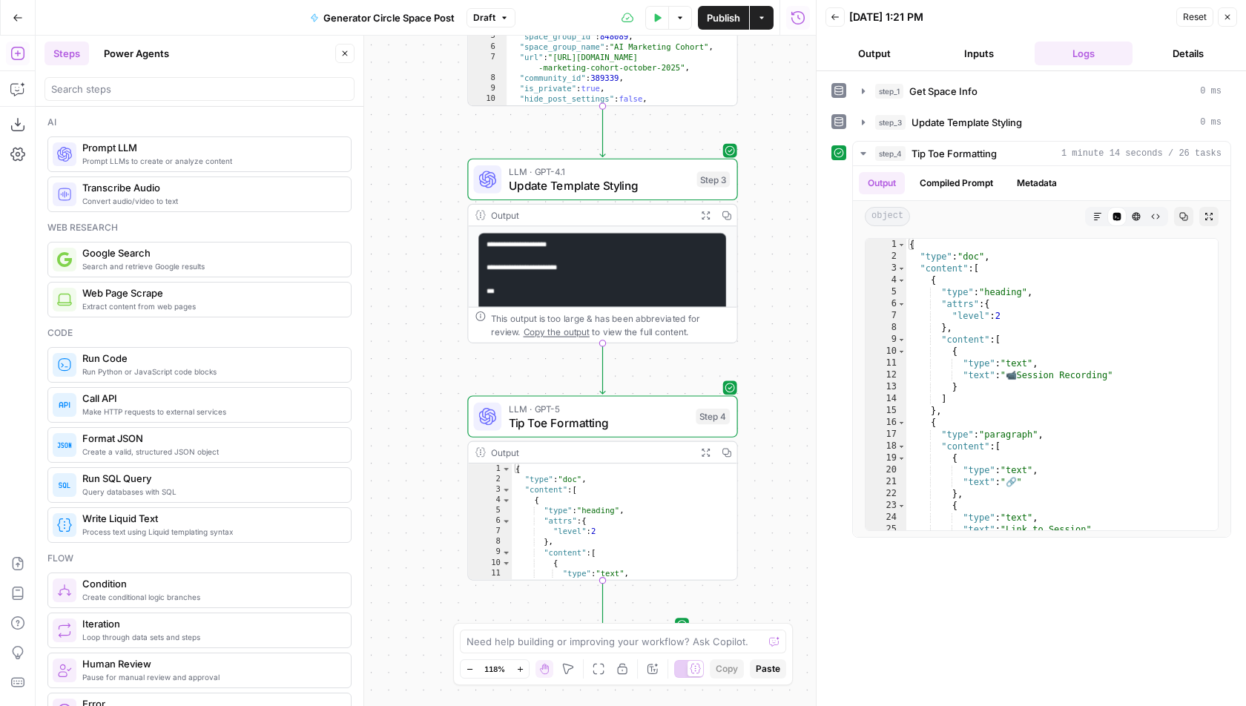
drag, startPoint x: 444, startPoint y: 422, endPoint x: 442, endPoint y: 134, distance: 288.5
click at [441, 136] on div "Workflow Input Settings Inputs Run Code · Python Get Space Info Step 1 Output E…" at bounding box center [426, 371] width 780 height 671
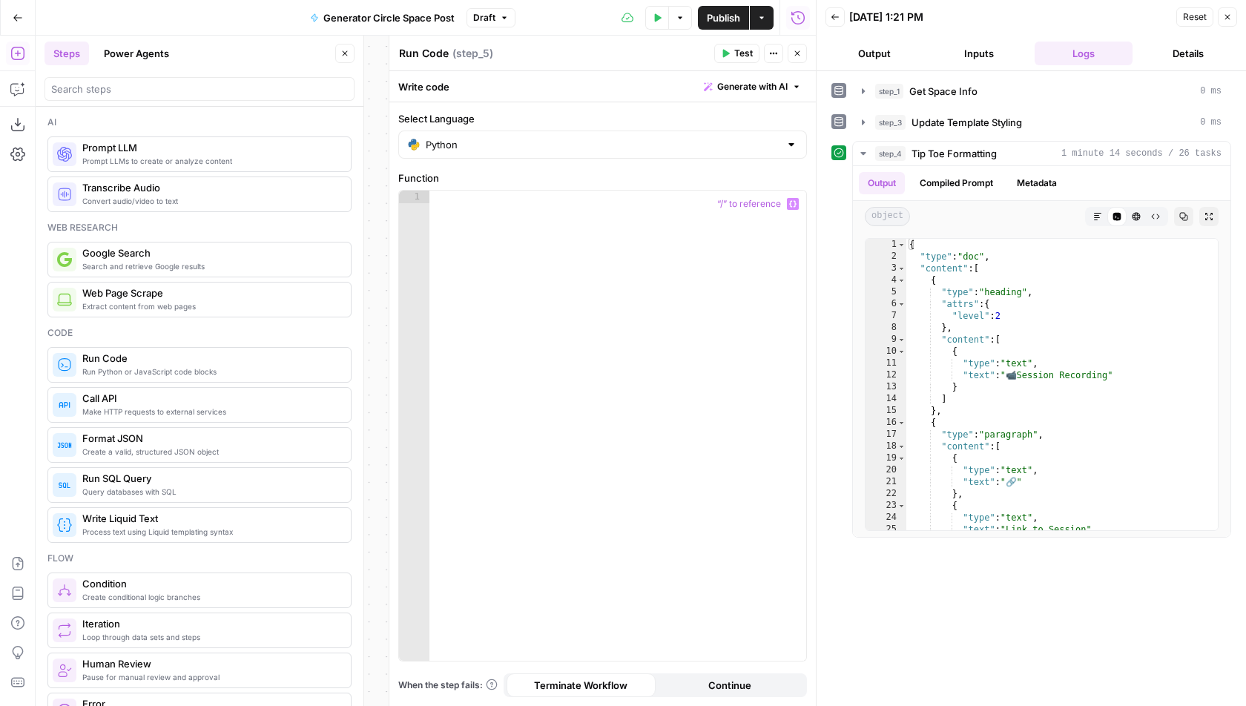
click at [758, 88] on span "Generate with AI" at bounding box center [752, 86] width 70 height 13
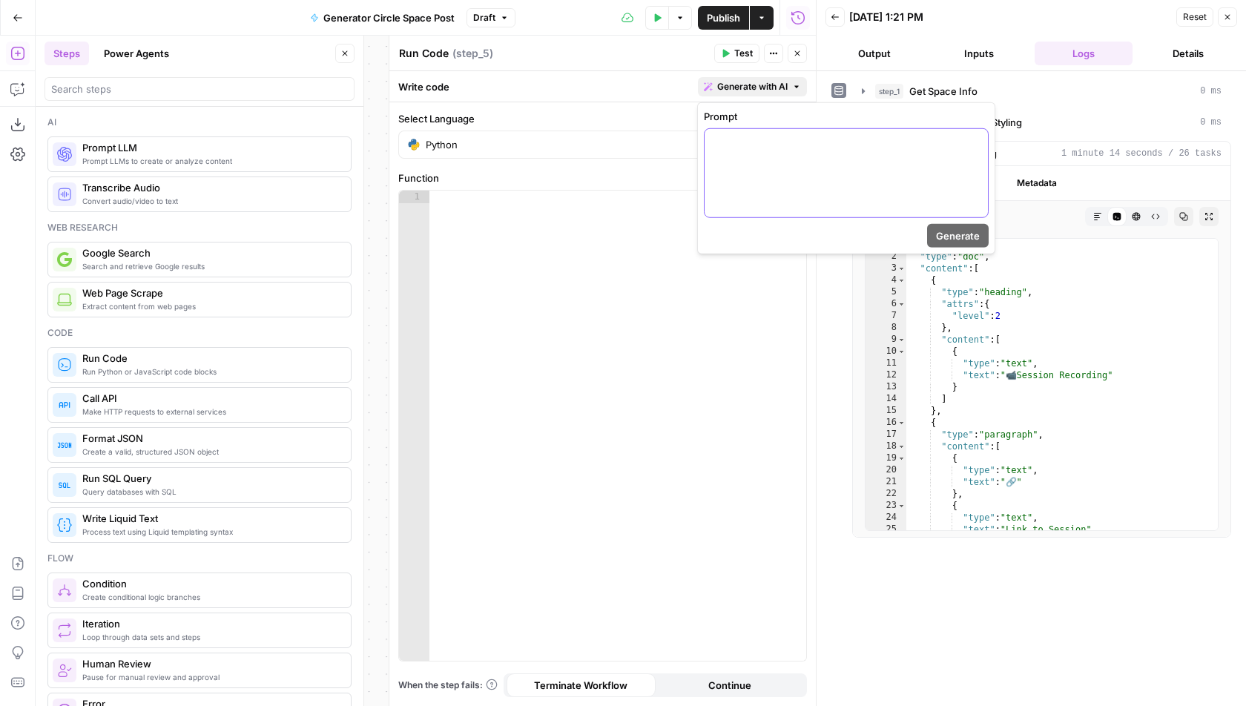
click at [757, 162] on div at bounding box center [846, 173] width 283 height 88
click at [1001, 18] on div "10/14/25 at 1:21 PM" at bounding box center [1010, 17] width 323 height 15
click at [736, 88] on span "Generate with AI" at bounding box center [752, 86] width 70 height 13
click at [733, 185] on div at bounding box center [846, 173] width 283 height 88
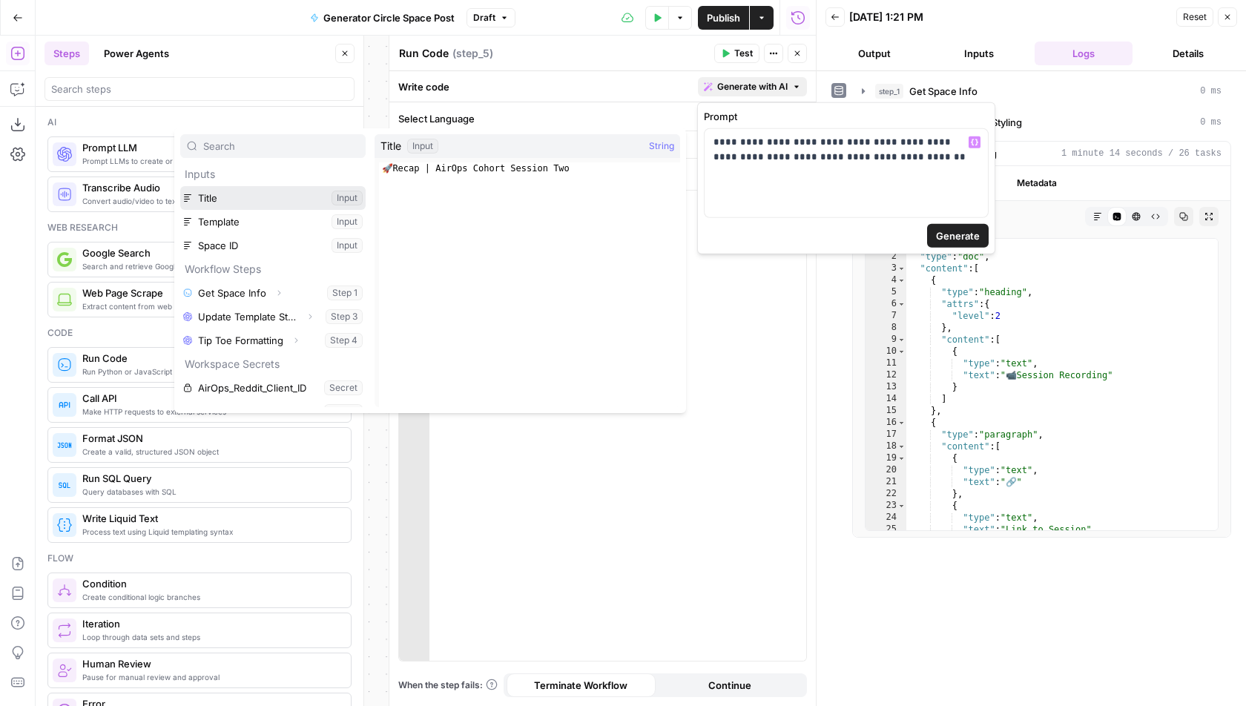
click at [282, 195] on button "Select variable Title" at bounding box center [272, 198] width 185 height 24
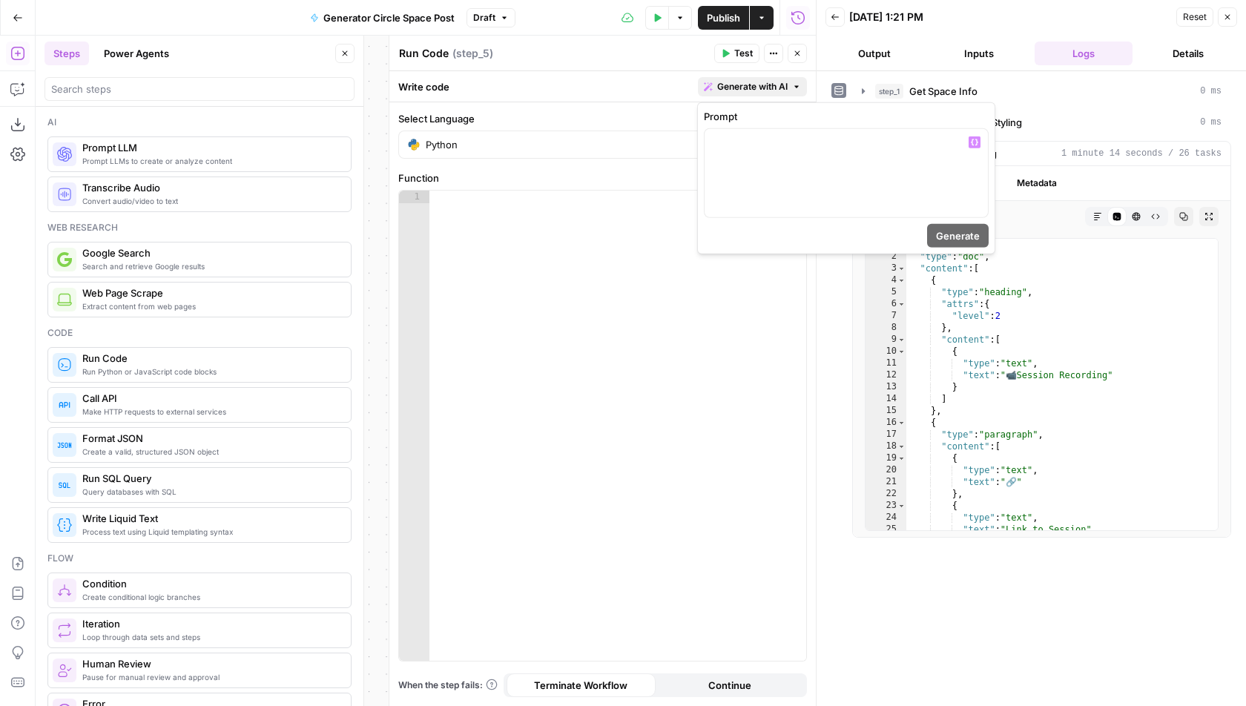
click at [989, 27] on div "Back 10/14/25 at 1:21 PM Reset Close" at bounding box center [1032, 17] width 412 height 22
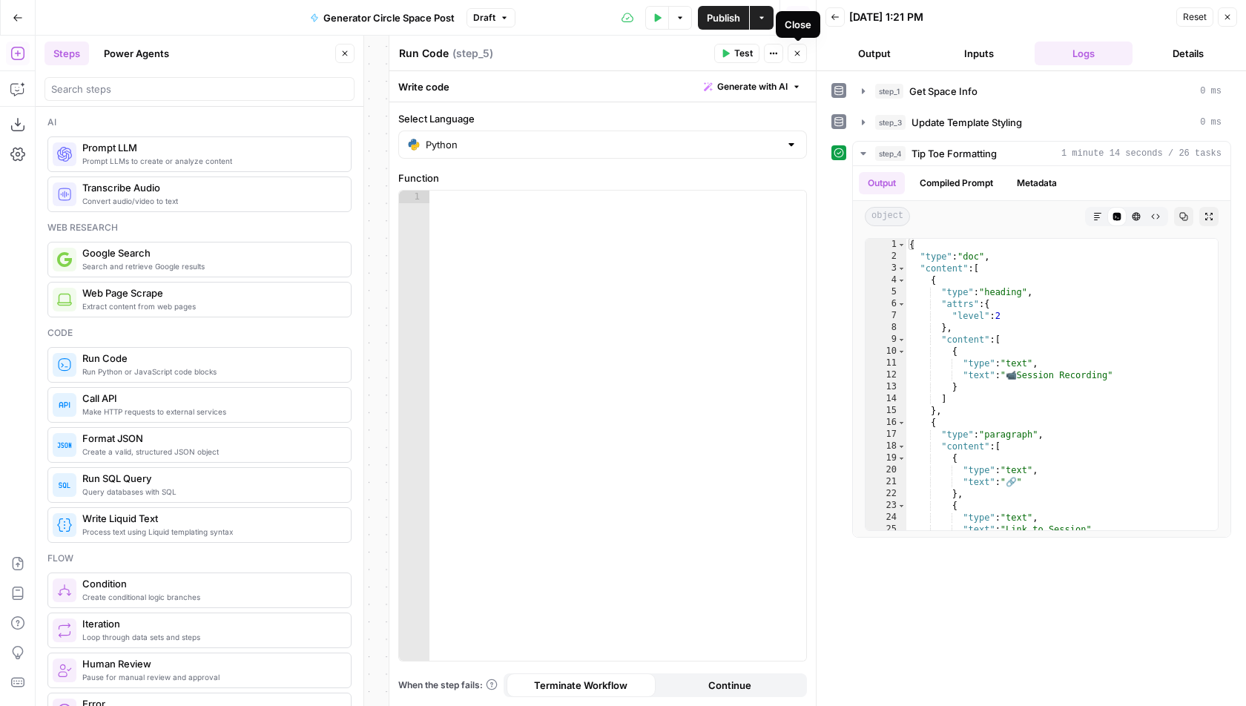
click at [797, 56] on icon "button" at bounding box center [797, 53] width 9 height 9
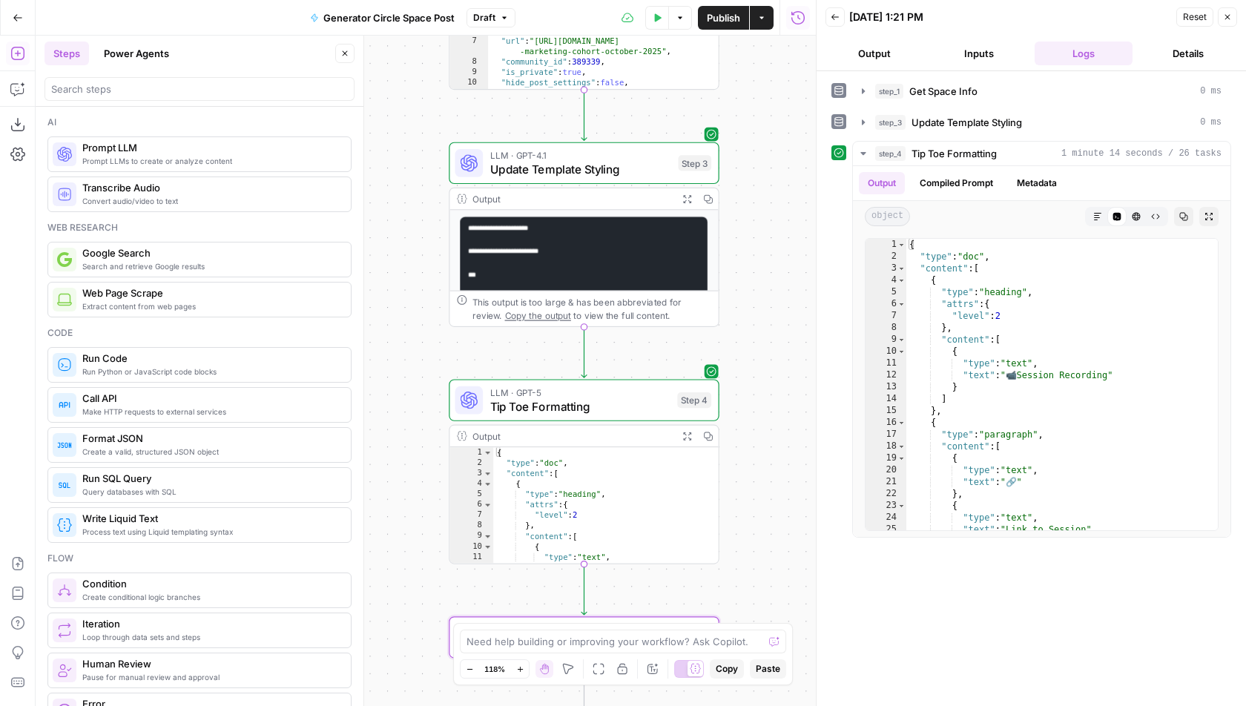
drag, startPoint x: 786, startPoint y: 130, endPoint x: 770, endPoint y: 526, distance: 396.4
click at [770, 526] on div "Workflow Input Settings Inputs Run Code · Python Get Space Info Step 1 Output E…" at bounding box center [426, 371] width 780 height 671
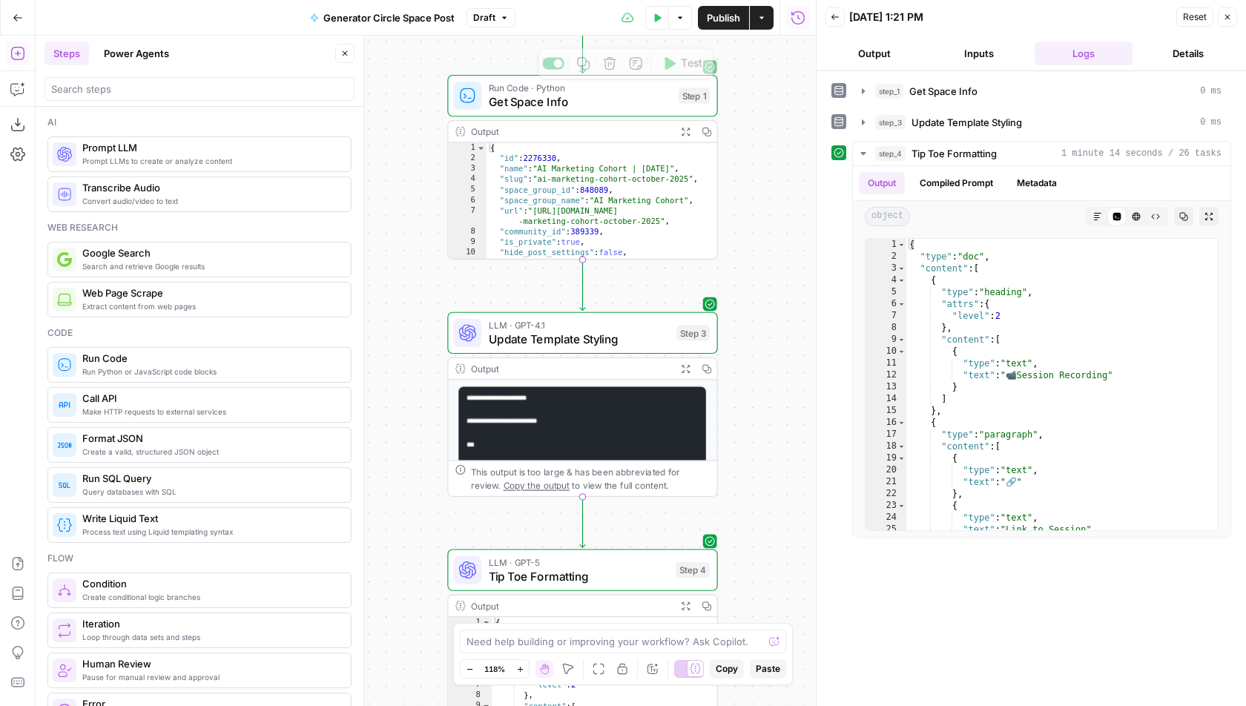
drag, startPoint x: 768, startPoint y: 175, endPoint x: 745, endPoint y: 481, distance: 307.3
click at [745, 481] on div "Workflow Input Settings Inputs Run Code · Python Get Space Info Step 1 Copy ste…" at bounding box center [426, 371] width 780 height 671
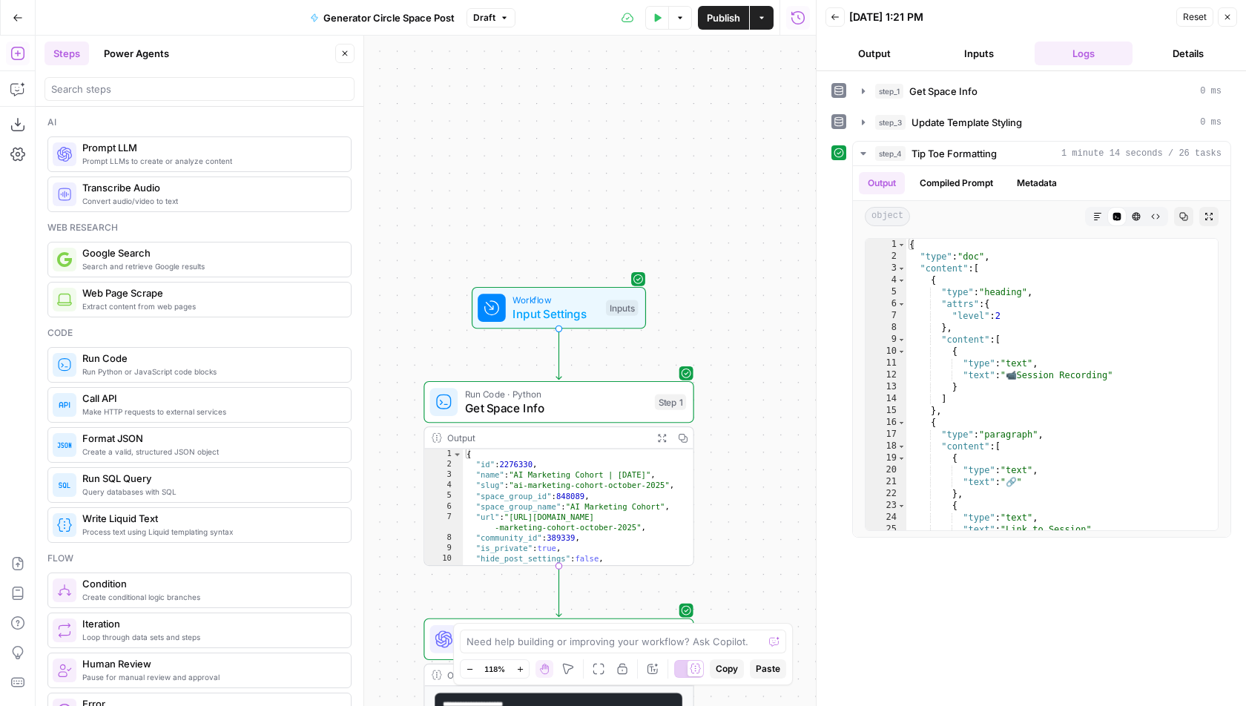
click at [593, 303] on span "Workflow" at bounding box center [556, 300] width 86 height 14
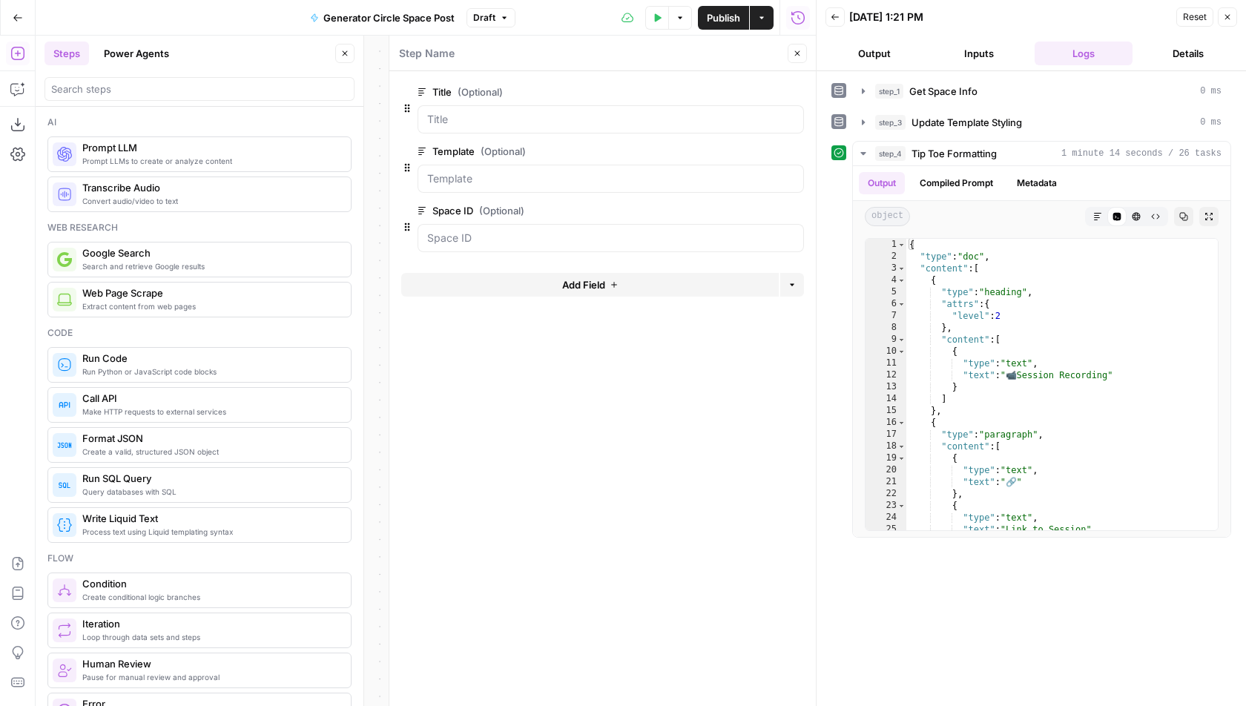
click at [616, 273] on button "Add Field" at bounding box center [590, 285] width 378 height 24
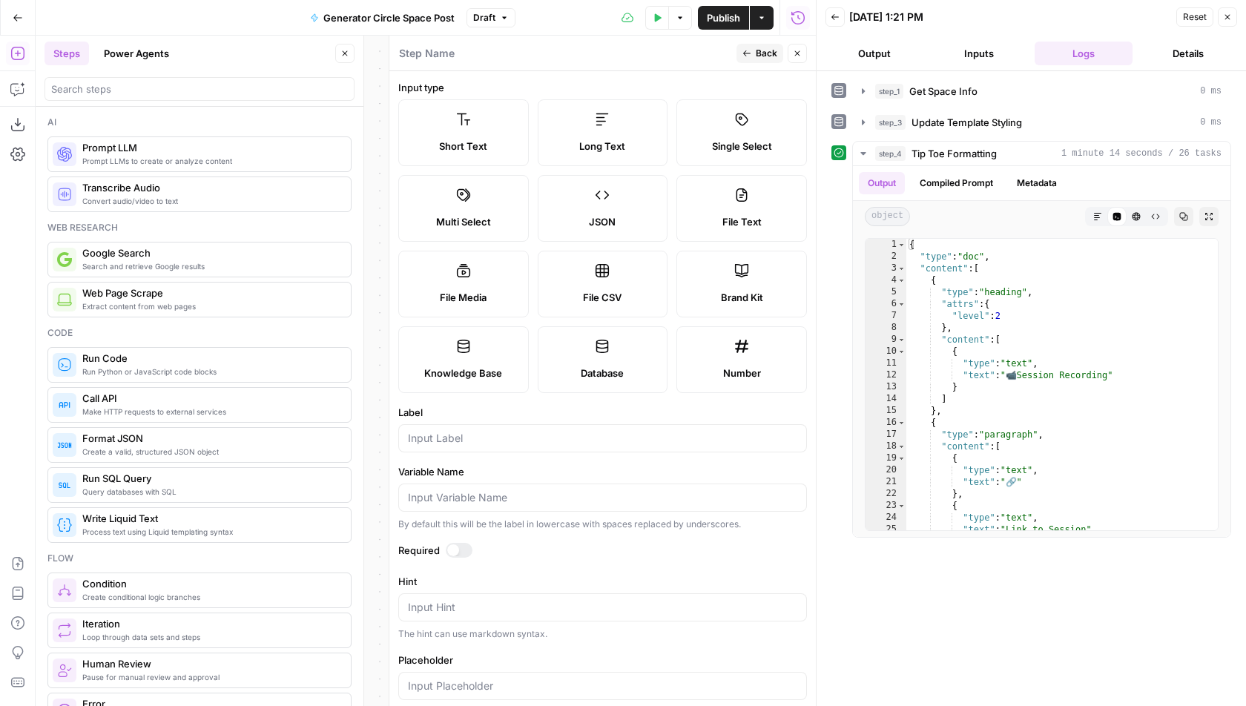
click at [484, 286] on label "File Media" at bounding box center [463, 284] width 131 height 67
type textarea "Supports .mp4, .mp3, .wav, .jpg, .png, .webp, .wma, .m4a file types"
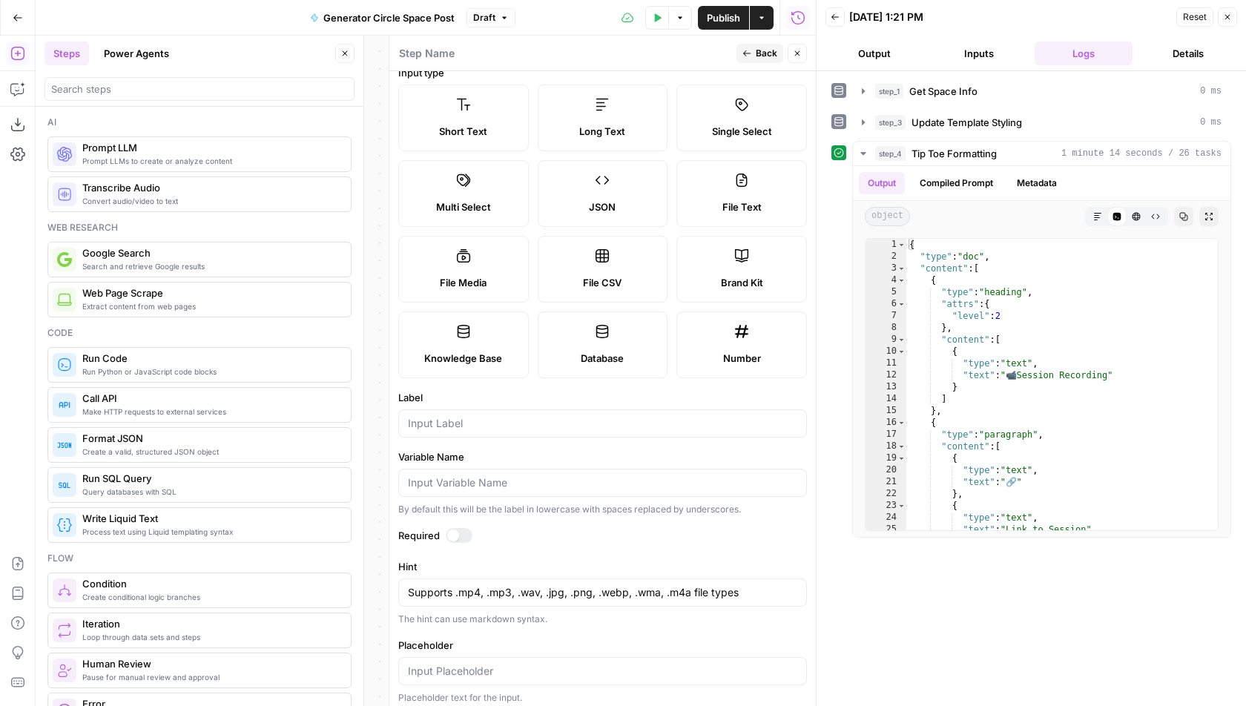
scroll to position [17, 0]
click at [480, 351] on span "Knowledge Base" at bounding box center [463, 356] width 78 height 15
click at [485, 422] on input "Label" at bounding box center [602, 421] width 389 height 15
type input "Thumbail"
click at [765, 53] on span "Back" at bounding box center [767, 53] width 22 height 13
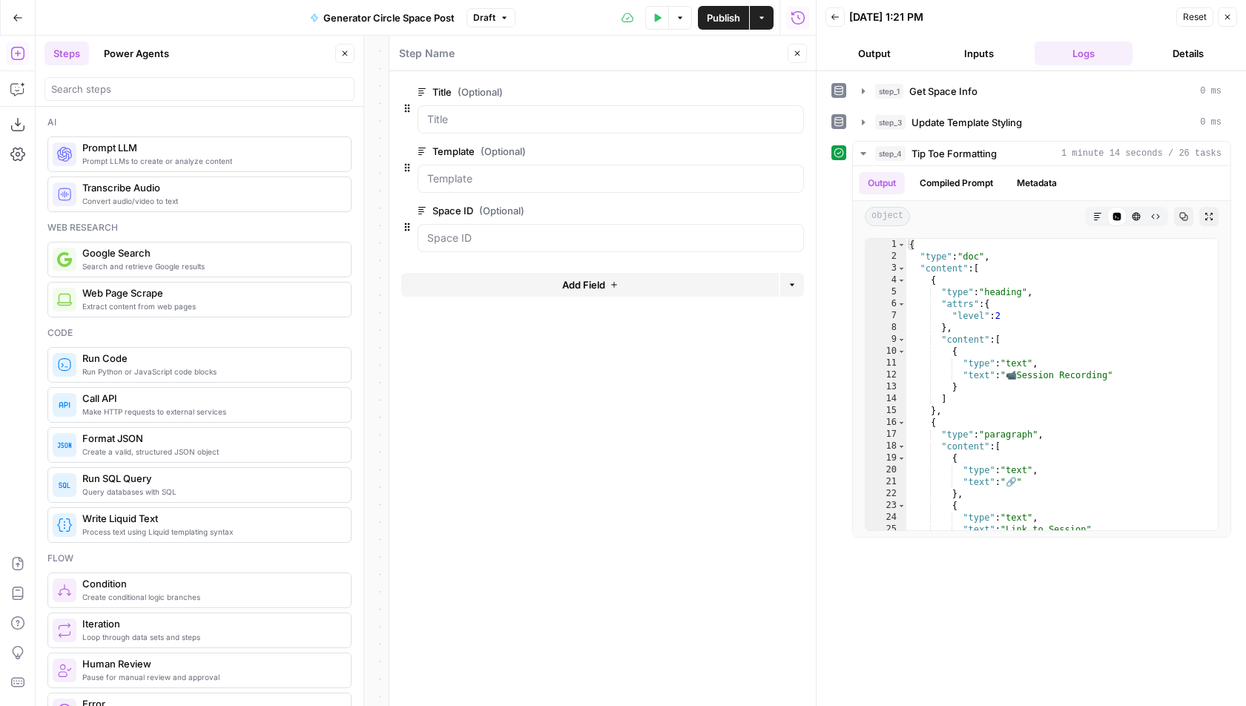
click at [797, 47] on button "Close" at bounding box center [797, 53] width 19 height 19
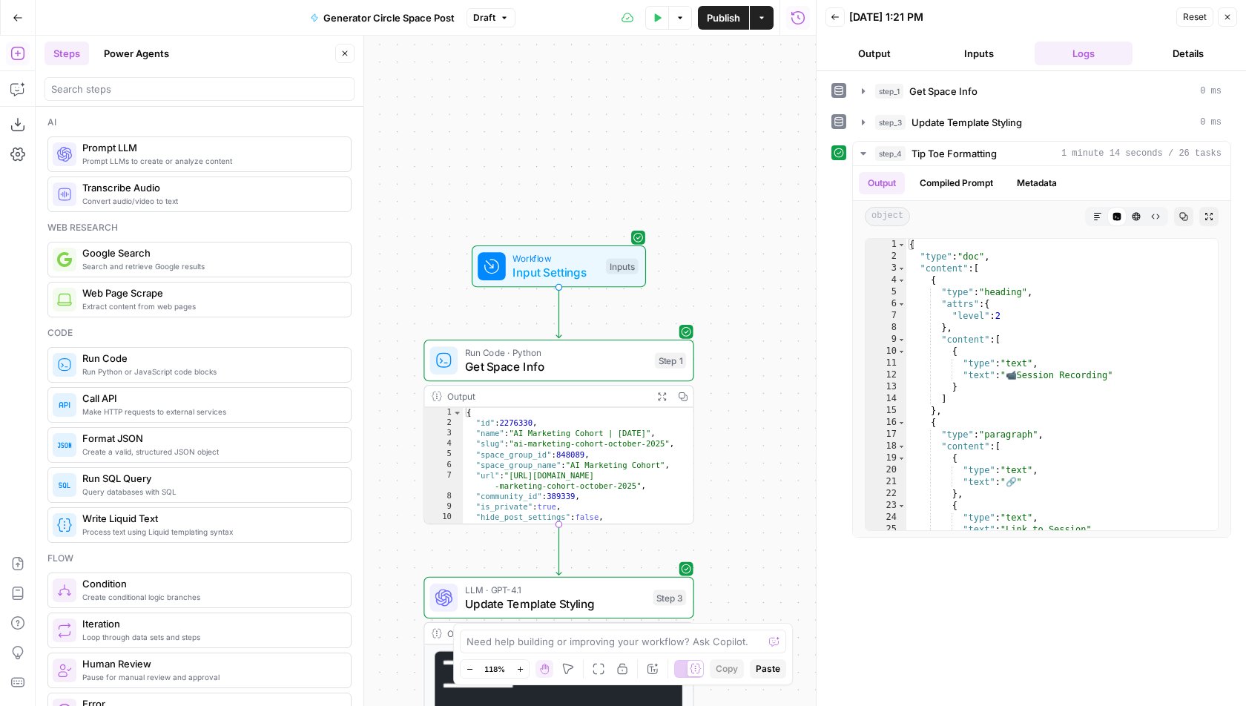
drag, startPoint x: 751, startPoint y: 561, endPoint x: 750, endPoint y: 145, distance: 415.4
click at [750, 127] on div "Workflow Input Settings Inputs Run Code · Python Get Space Info Step 1 Output E…" at bounding box center [426, 371] width 780 height 671
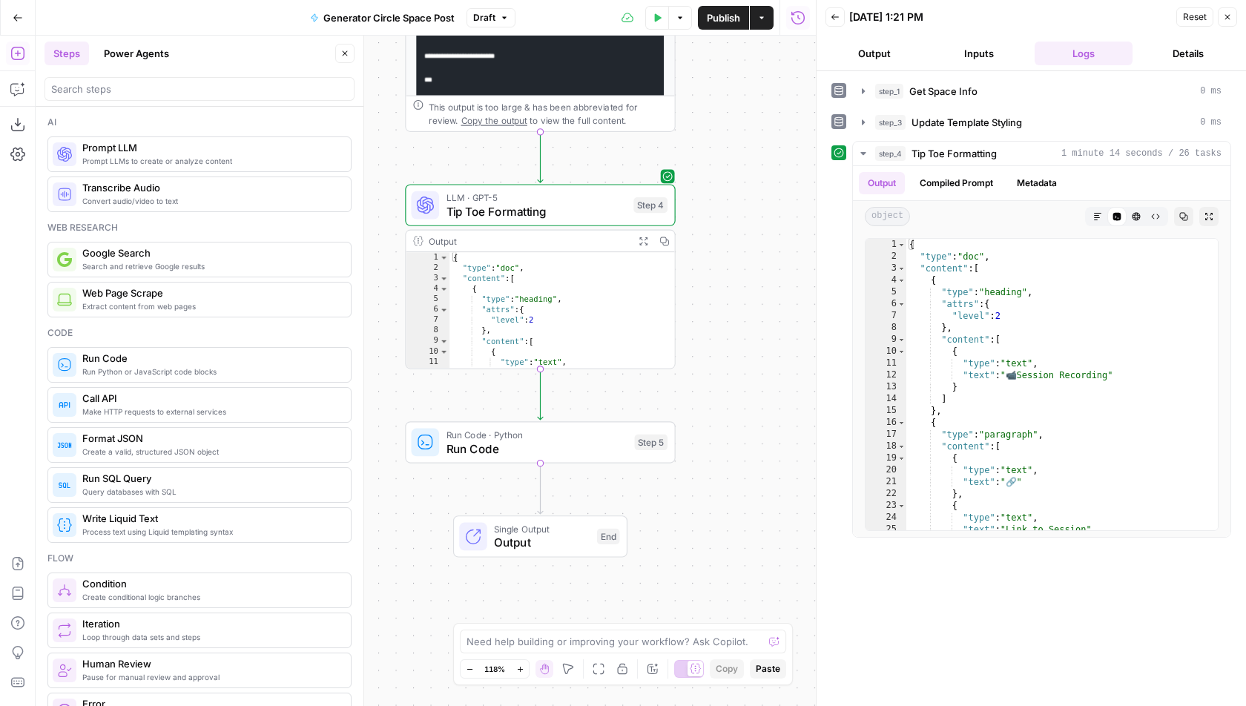
drag, startPoint x: 793, startPoint y: 441, endPoint x: 776, endPoint y: 155, distance: 286.8
click at [776, 156] on div "Workflow Input Settings Inputs Run Code · Python Get Space Info Step 1 Output E…" at bounding box center [426, 371] width 780 height 671
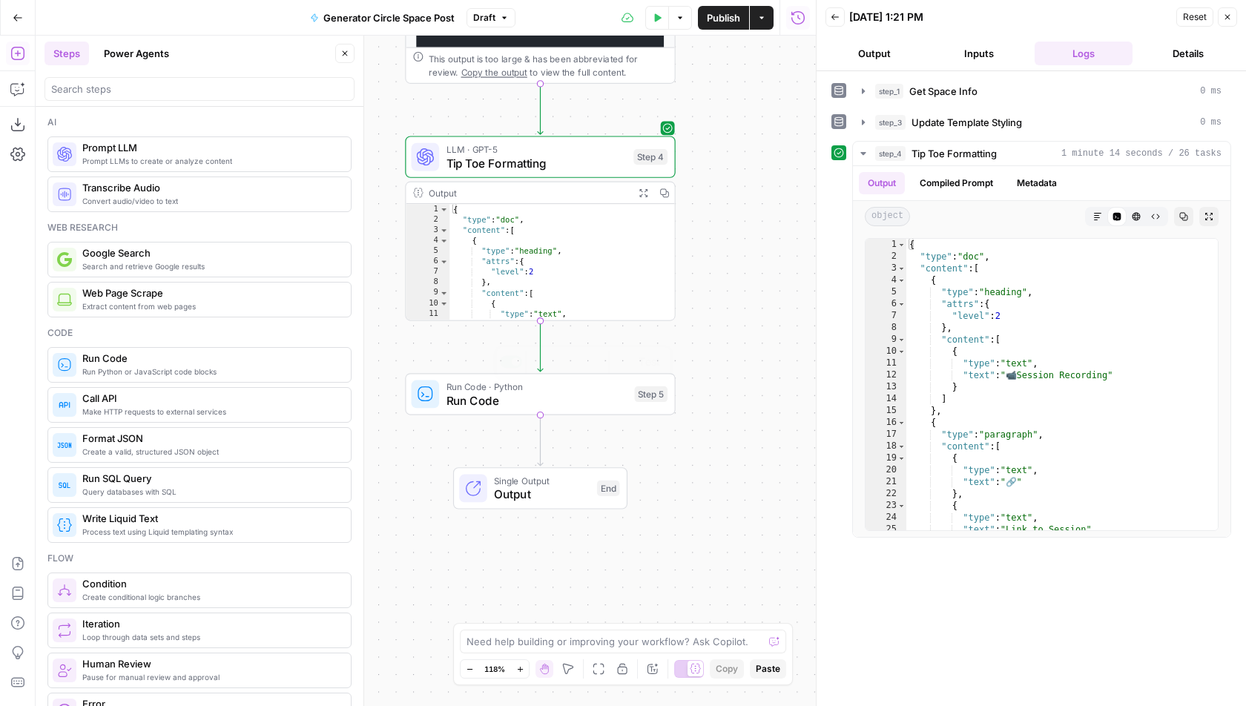
click at [571, 409] on div "Run Code · Python Run Code Step 5 Copy step Delete step Add Note Test" at bounding box center [540, 394] width 270 height 42
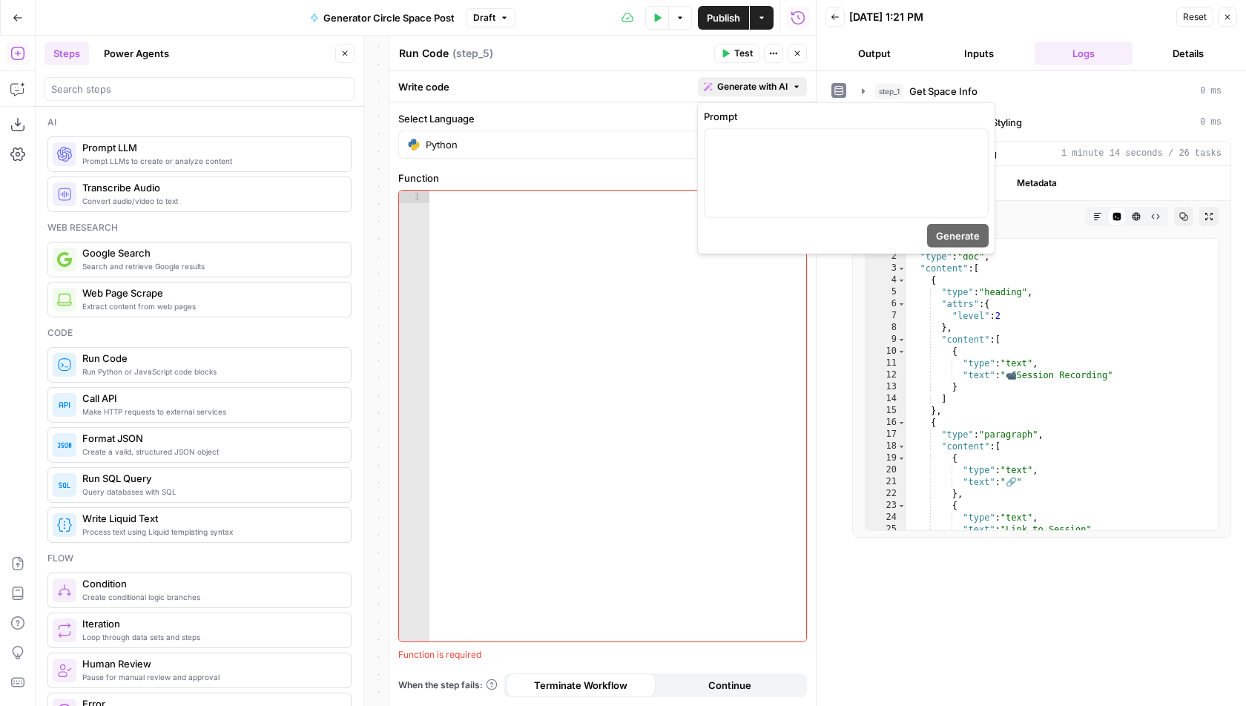
click at [779, 87] on span "Generate with AI" at bounding box center [752, 86] width 70 height 13
click at [788, 180] on div at bounding box center [846, 173] width 283 height 88
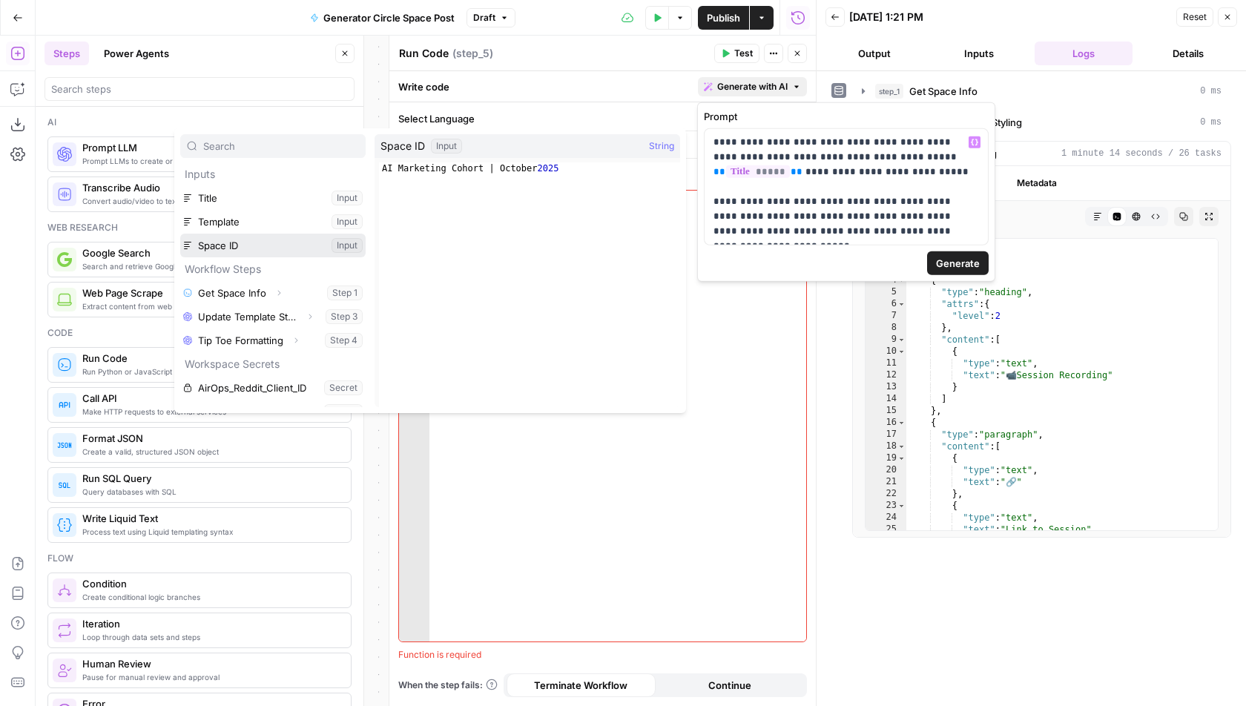
click at [294, 247] on button "Select variable Space ID" at bounding box center [272, 246] width 185 height 24
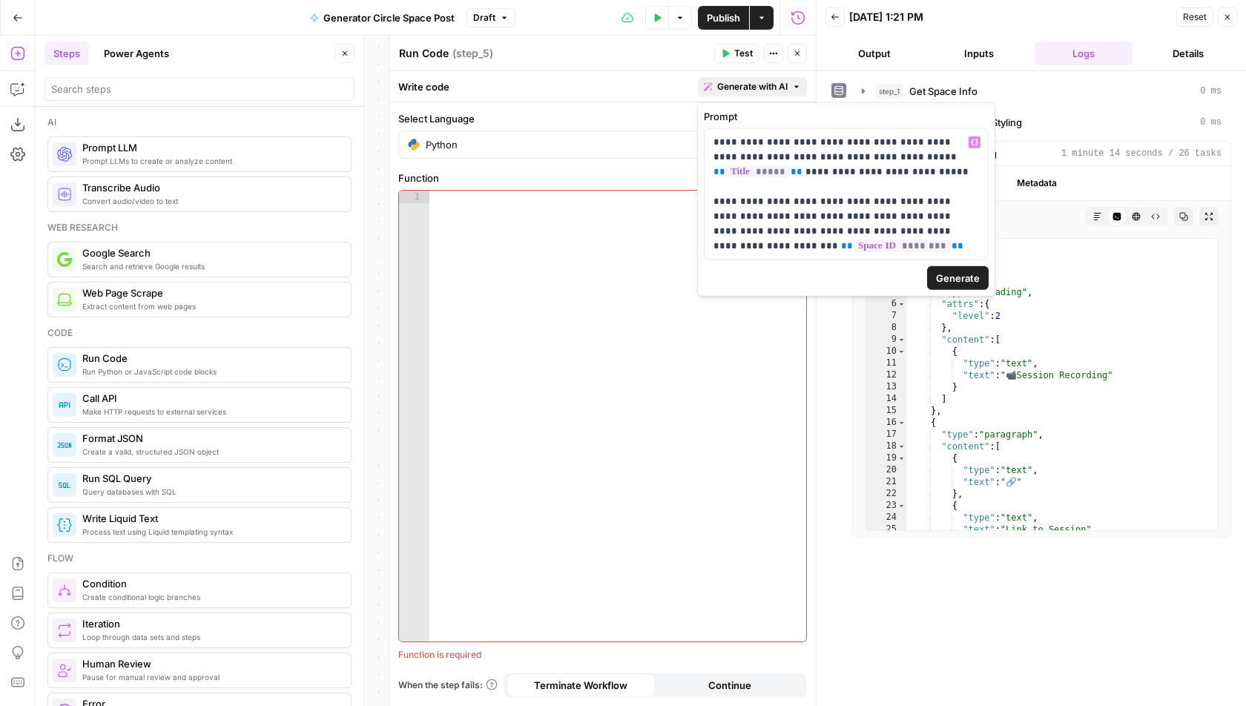
click at [976, 280] on span "Generate" at bounding box center [958, 278] width 44 height 15
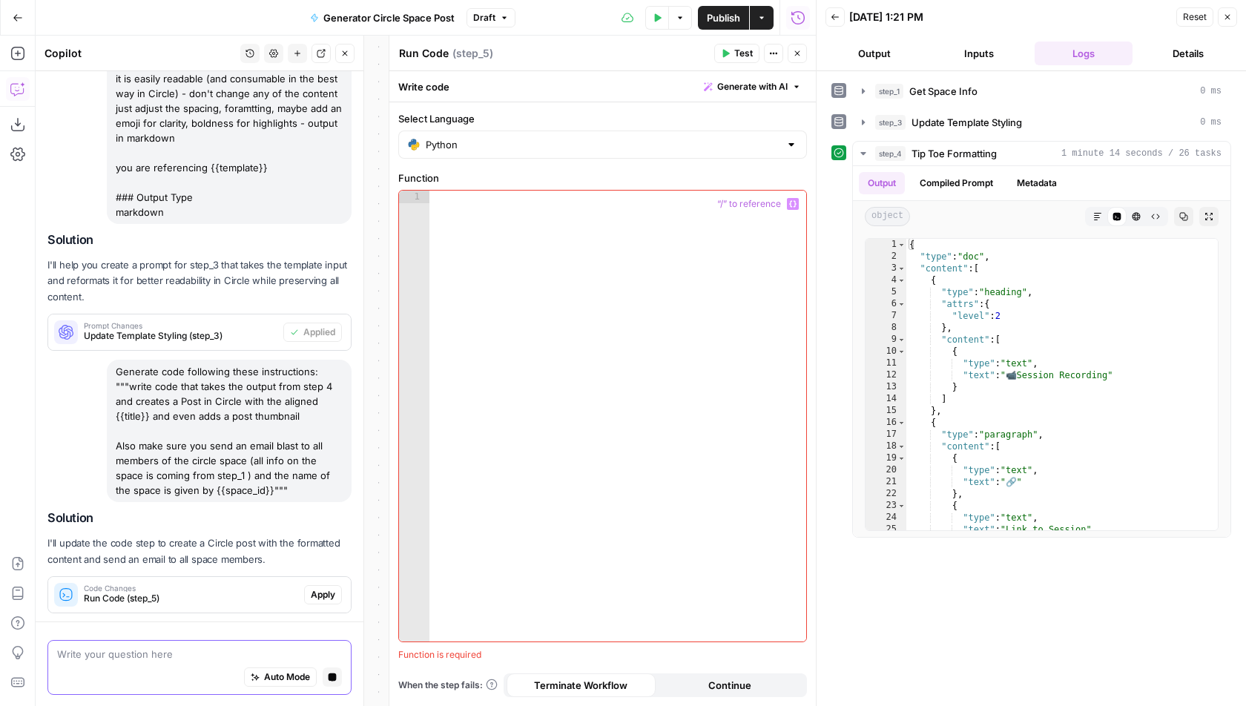
scroll to position [536, 0]
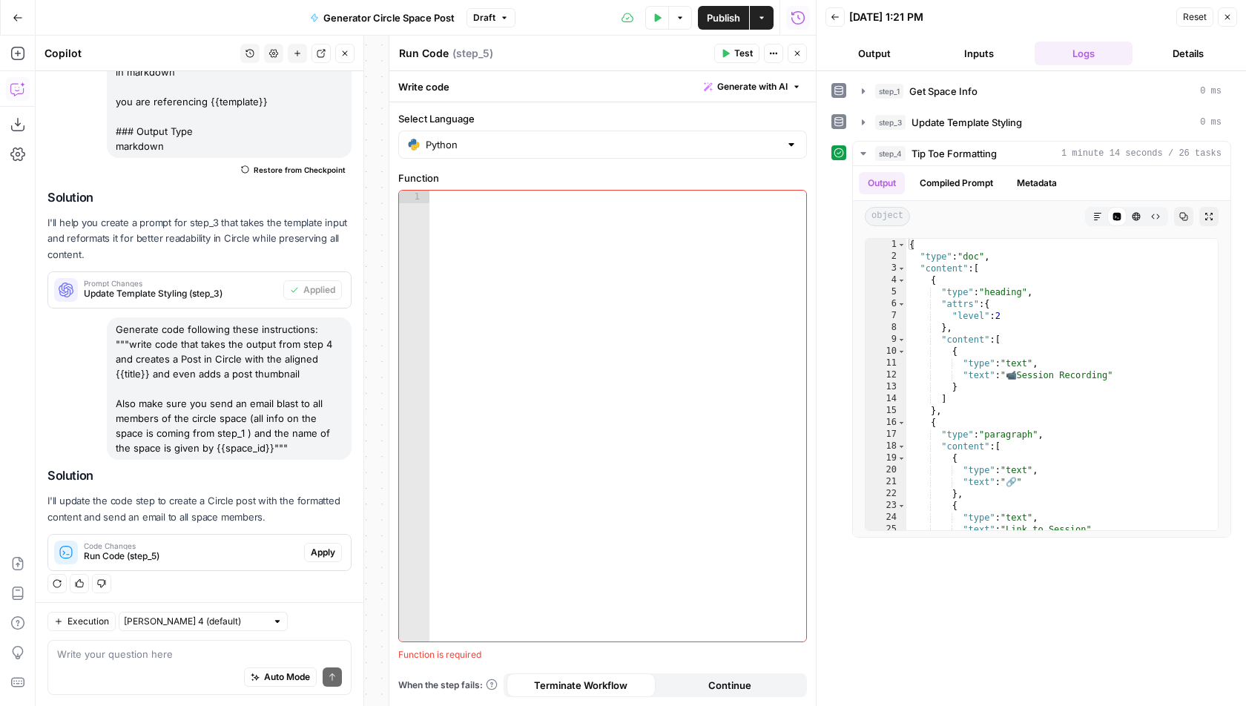
click at [329, 547] on span "Apply" at bounding box center [323, 552] width 24 height 13
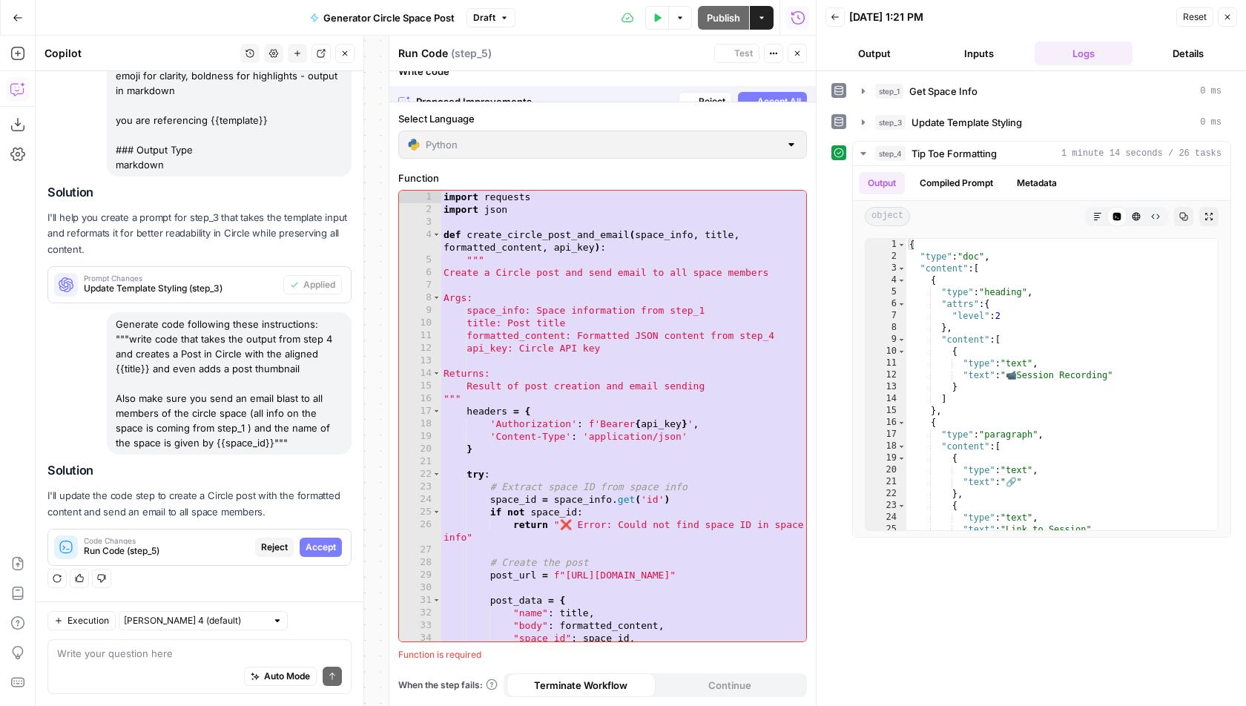
scroll to position [488, 0]
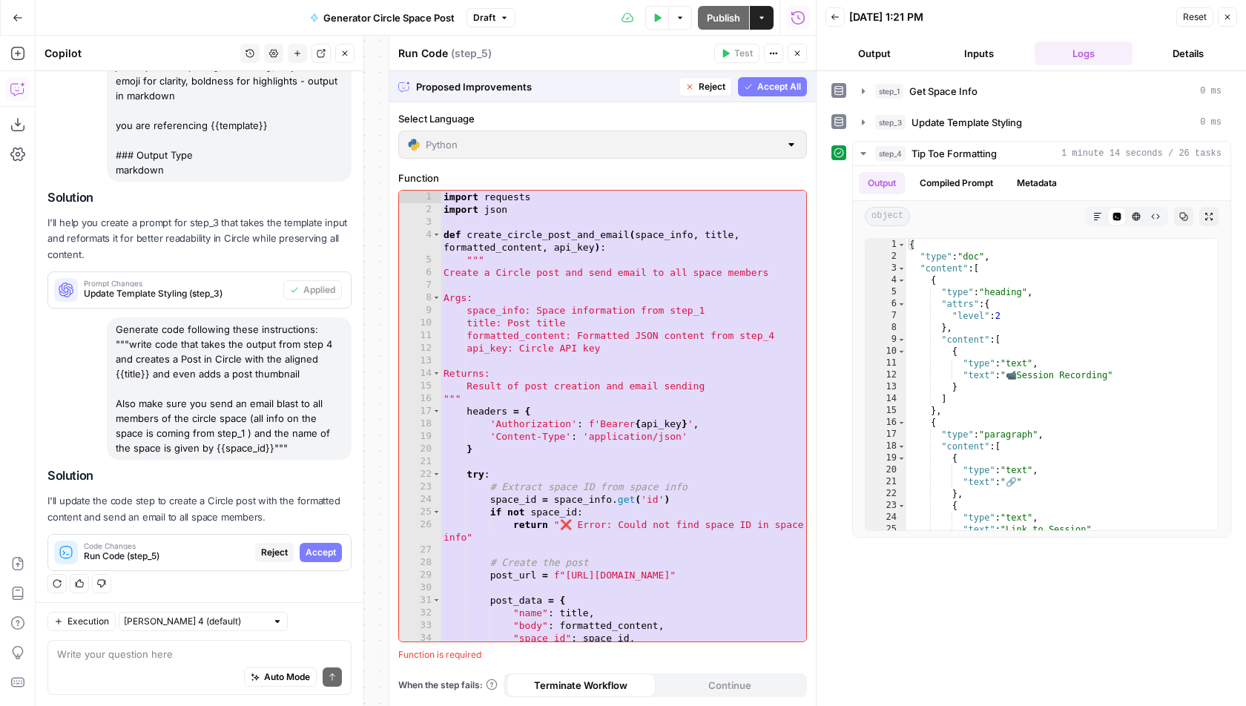
click at [794, 81] on span "Accept All" at bounding box center [779, 86] width 44 height 13
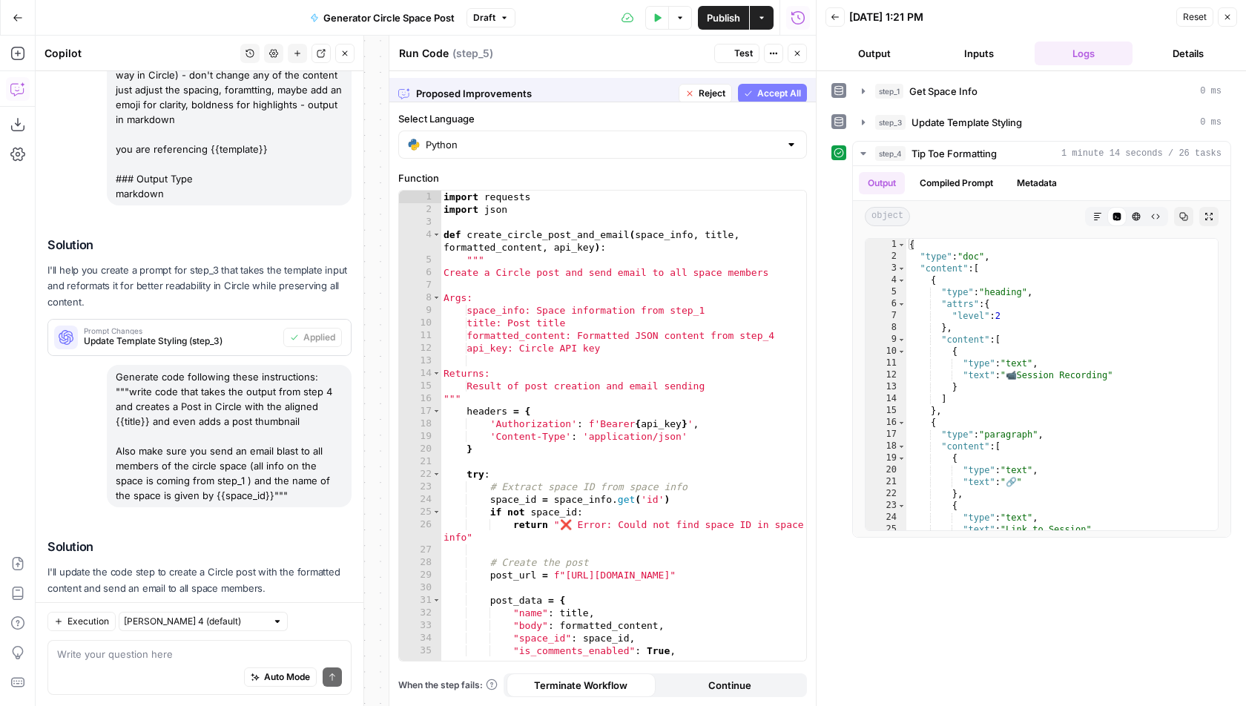
scroll to position [559, 0]
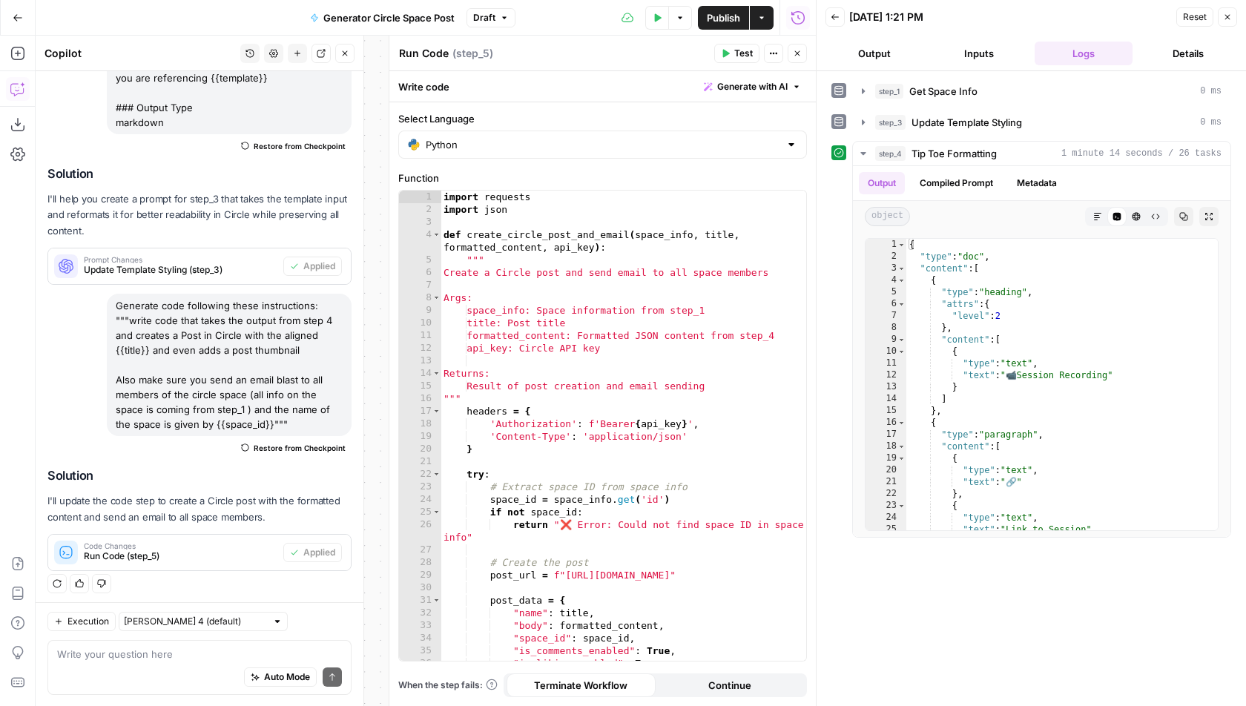
click at [742, 53] on span "Test" at bounding box center [743, 53] width 19 height 13
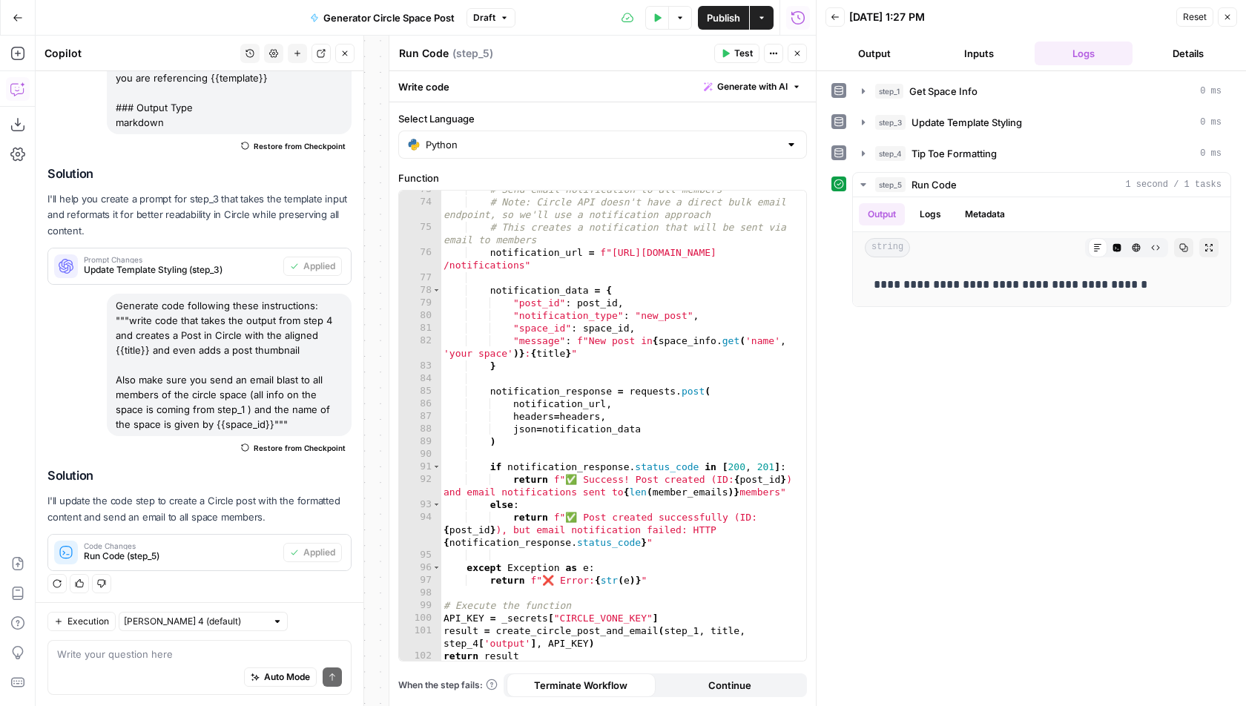
click at [343, 55] on icon "button" at bounding box center [344, 53] width 9 height 9
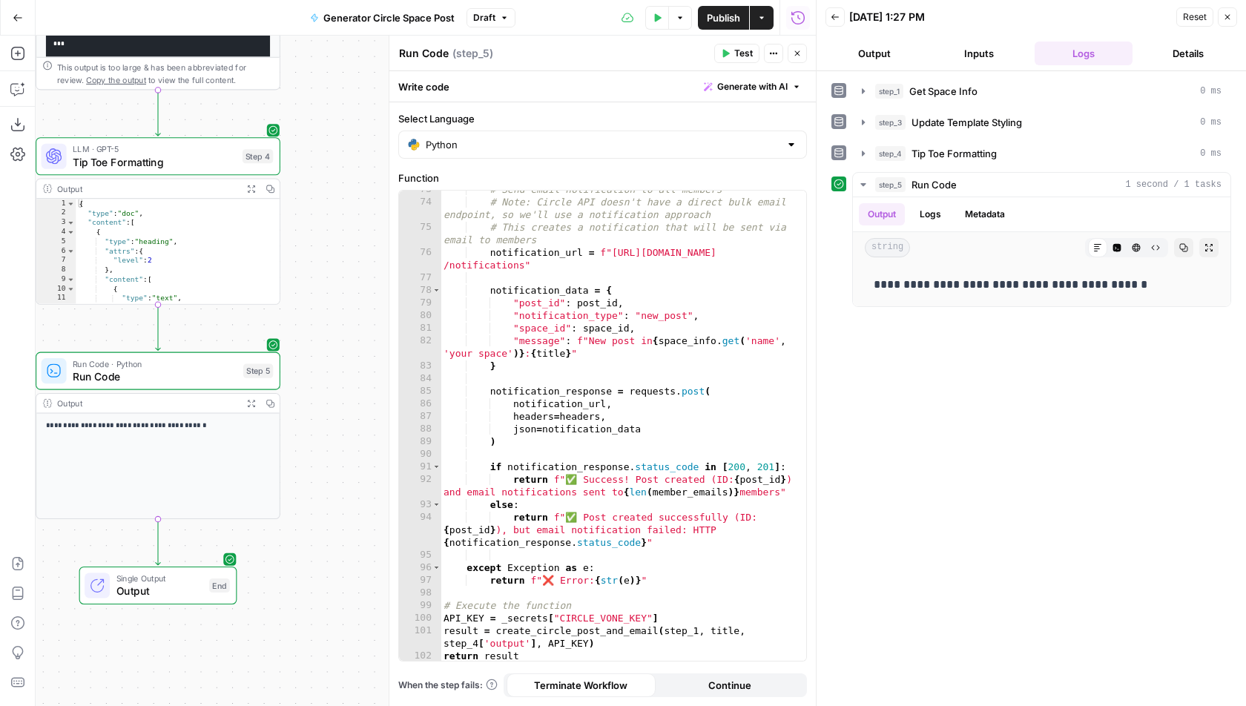
drag, startPoint x: 276, startPoint y: 292, endPoint x: 381, endPoint y: 292, distance: 104.6
click at [381, 292] on div "Workflow Input Settings Inputs Run Code · Python Get Space Info Step 1 Output E…" at bounding box center [426, 371] width 780 height 671
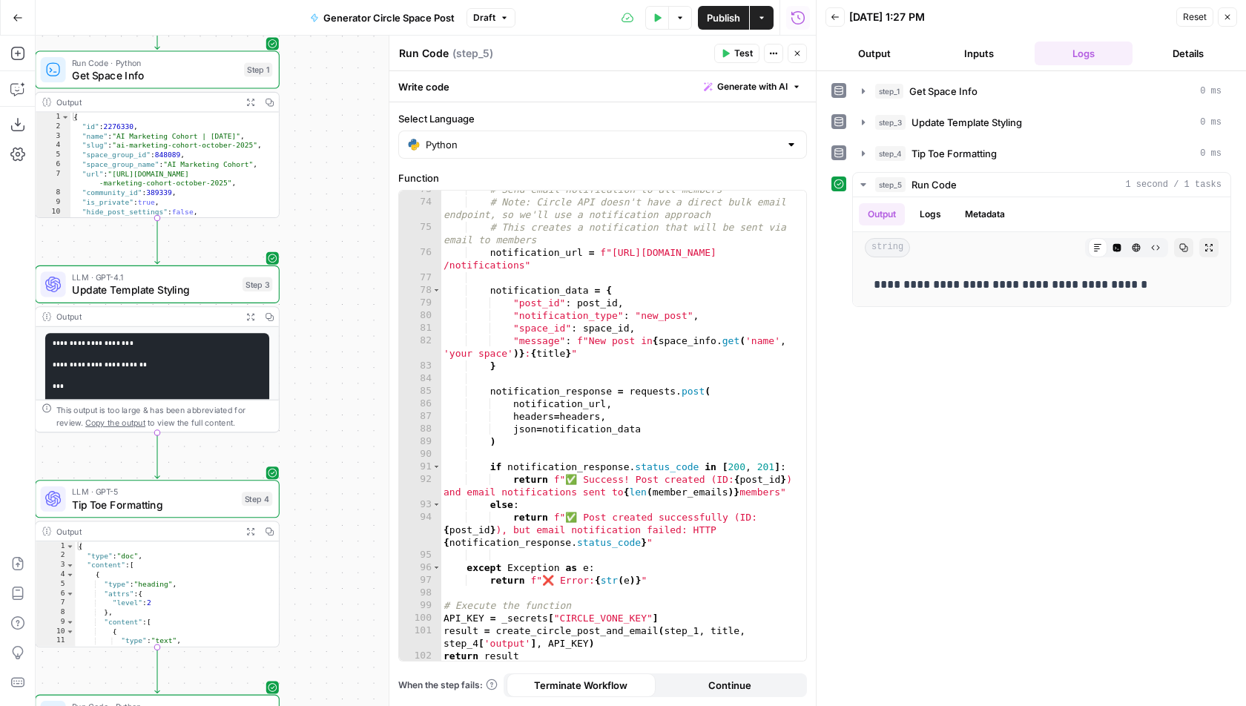
drag, startPoint x: 337, startPoint y: 139, endPoint x: 337, endPoint y: 481, distance: 342.7
click at [337, 482] on div "Workflow Input Settings Inputs Run Code · Python Get Space Info Step 1 Output E…" at bounding box center [426, 371] width 780 height 671
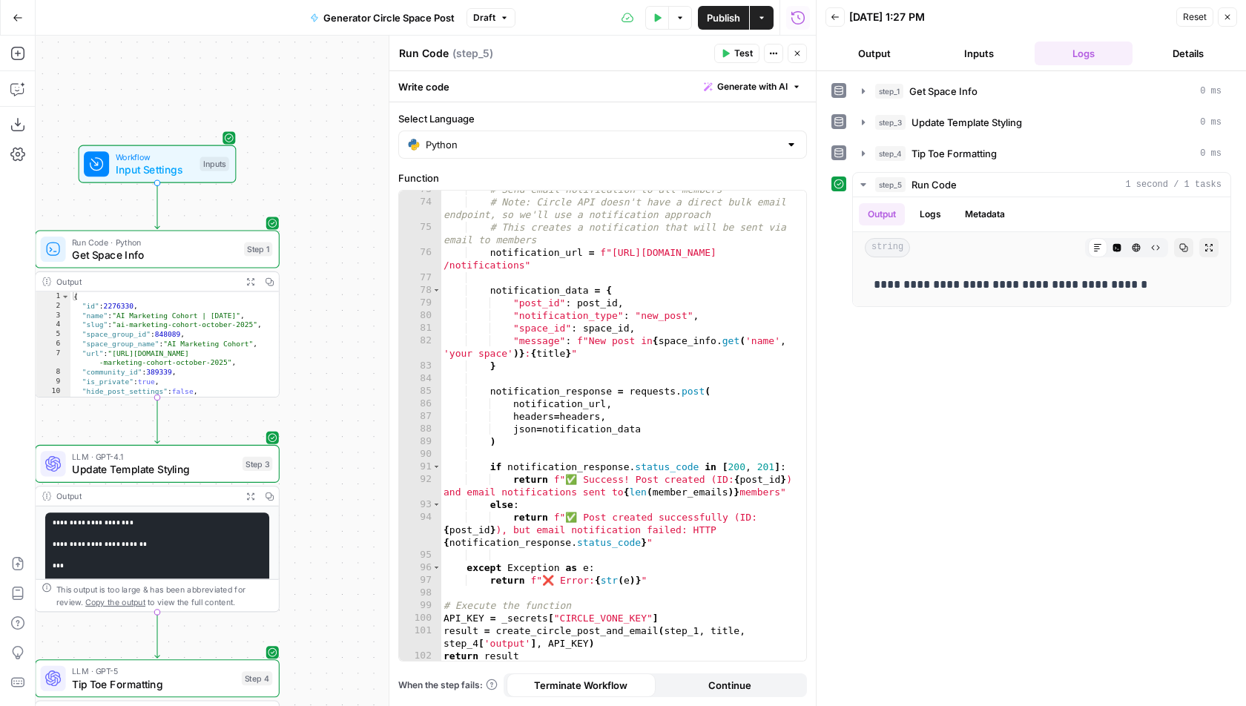
drag, startPoint x: 337, startPoint y: 174, endPoint x: 337, endPoint y: 372, distance: 198.0
click at [337, 372] on div "Workflow Input Settings Inputs Run Code · Python Get Space Info Step 1 Output E…" at bounding box center [426, 371] width 780 height 671
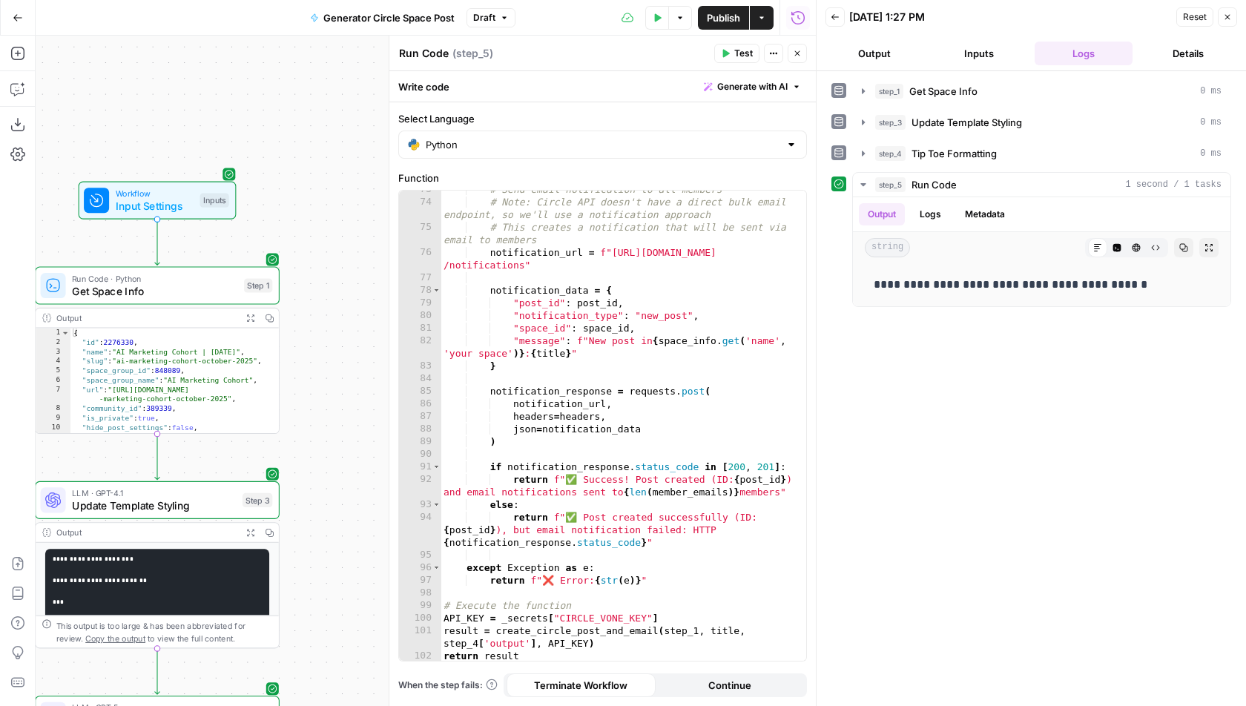
click at [233, 286] on span "Get Space Info" at bounding box center [154, 291] width 165 height 16
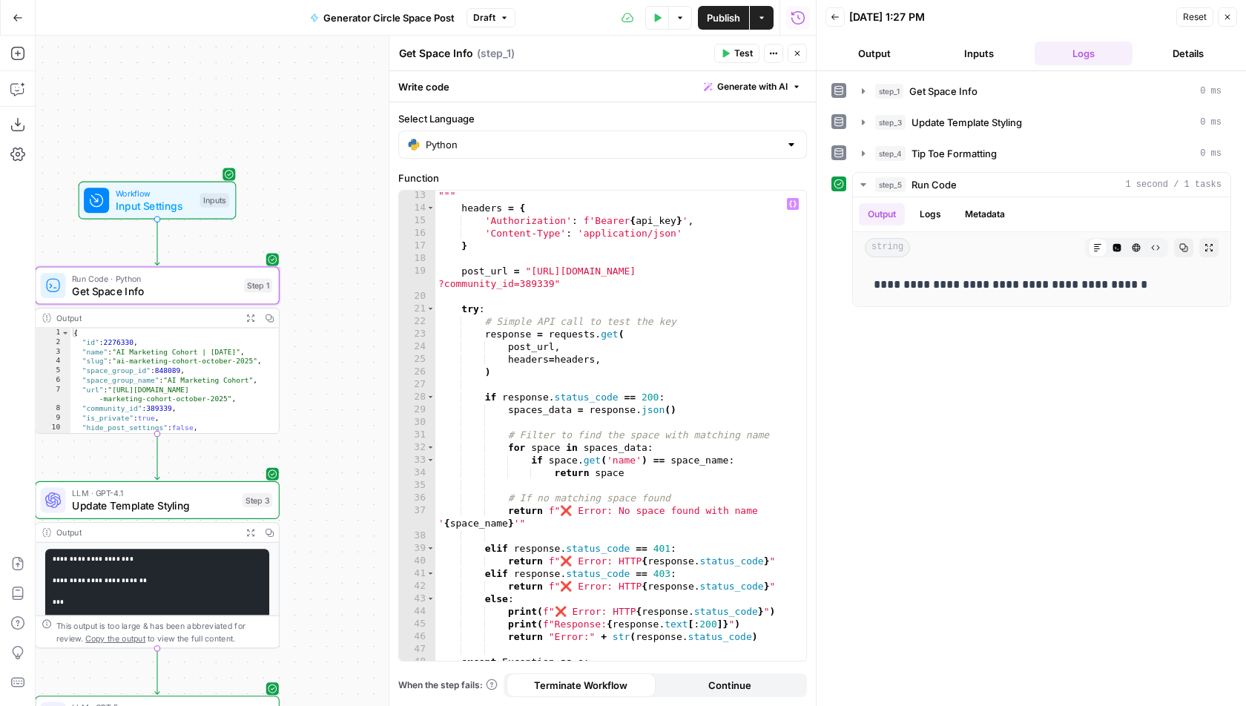
scroll to position [0, 0]
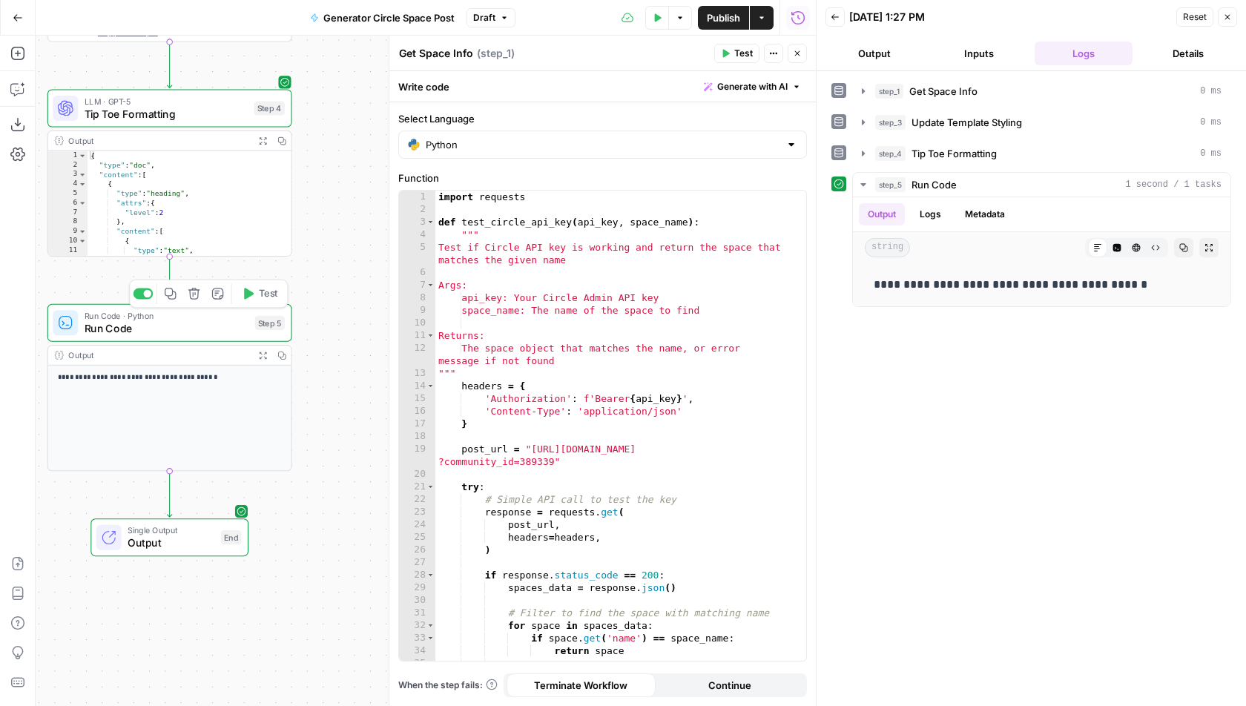
click at [190, 320] on span "Run Code" at bounding box center [167, 328] width 164 height 16
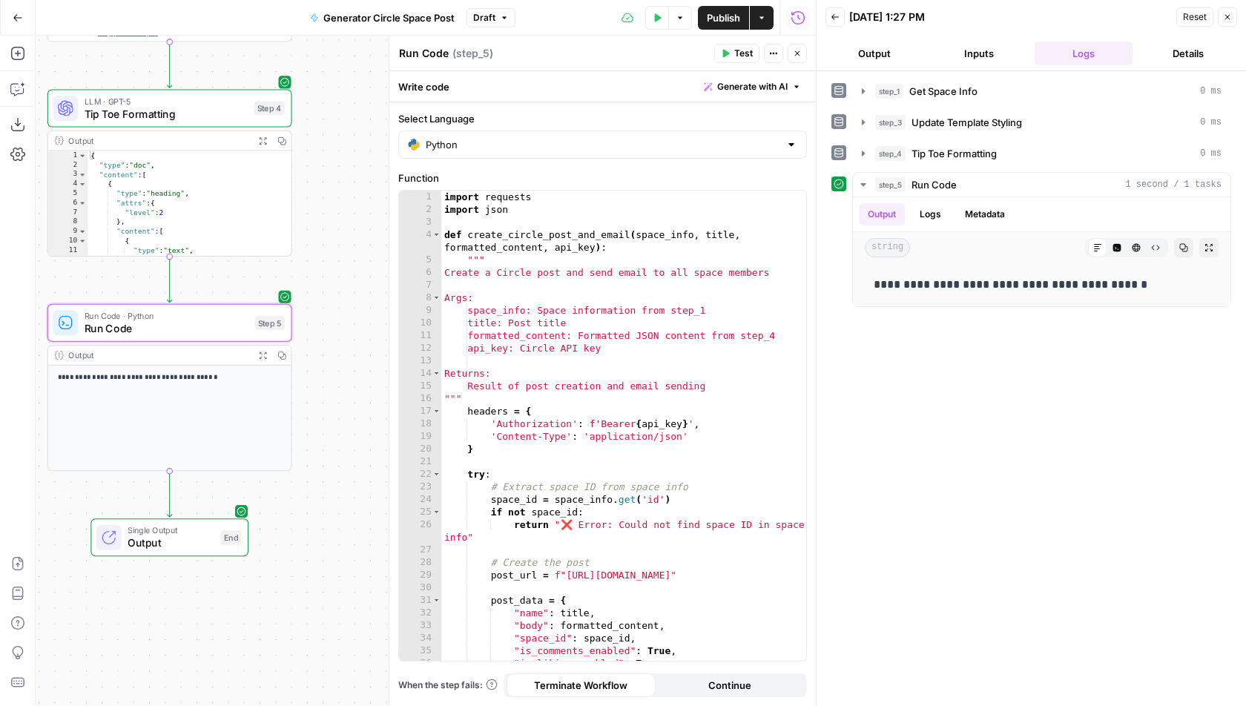
click at [436, 54] on textarea "Run Code" at bounding box center [424, 53] width 50 height 15
type textarea "Create Circle Post"
click at [724, 22] on span "Publish" at bounding box center [723, 17] width 33 height 15
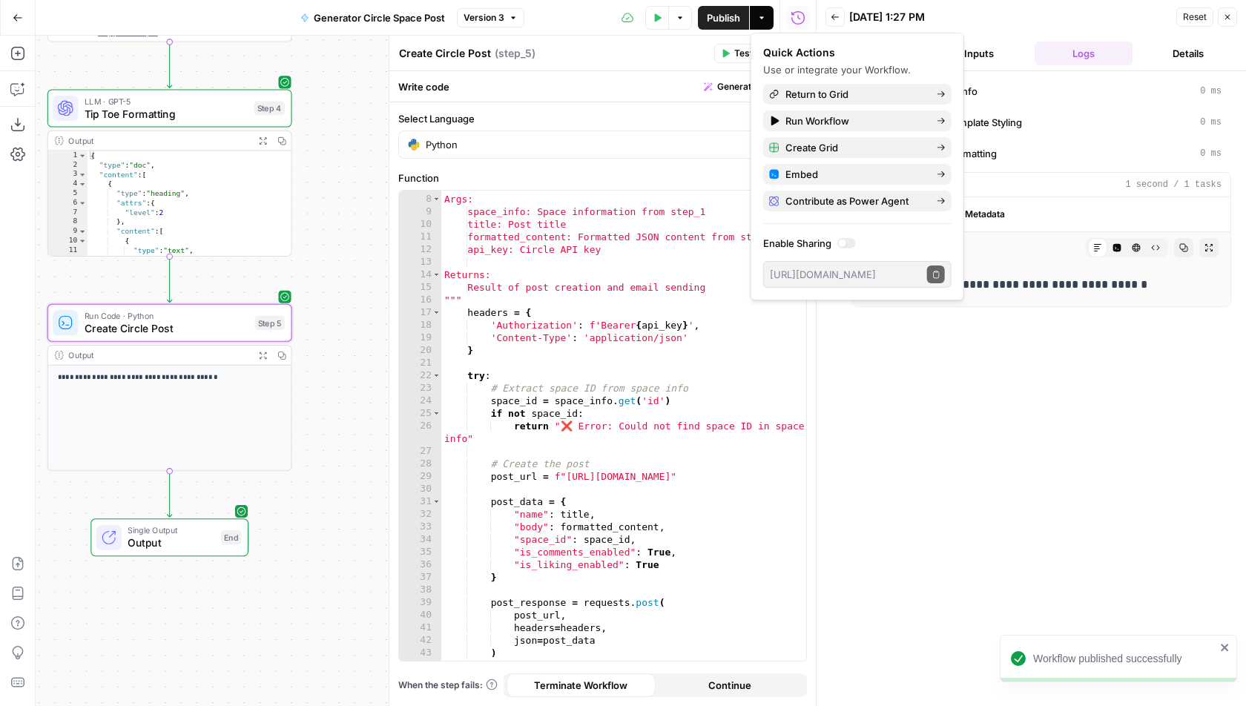
scroll to position [104, 0]
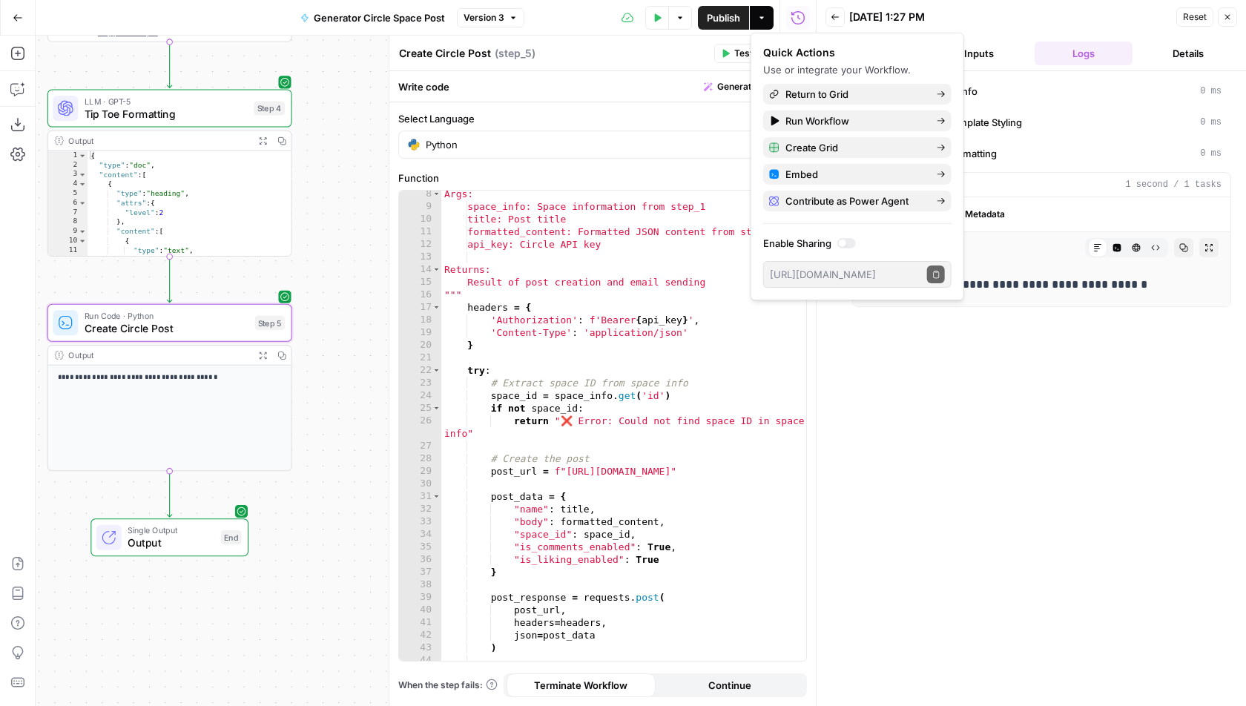
click at [1006, 425] on div "**********" at bounding box center [1031, 389] width 400 height 620
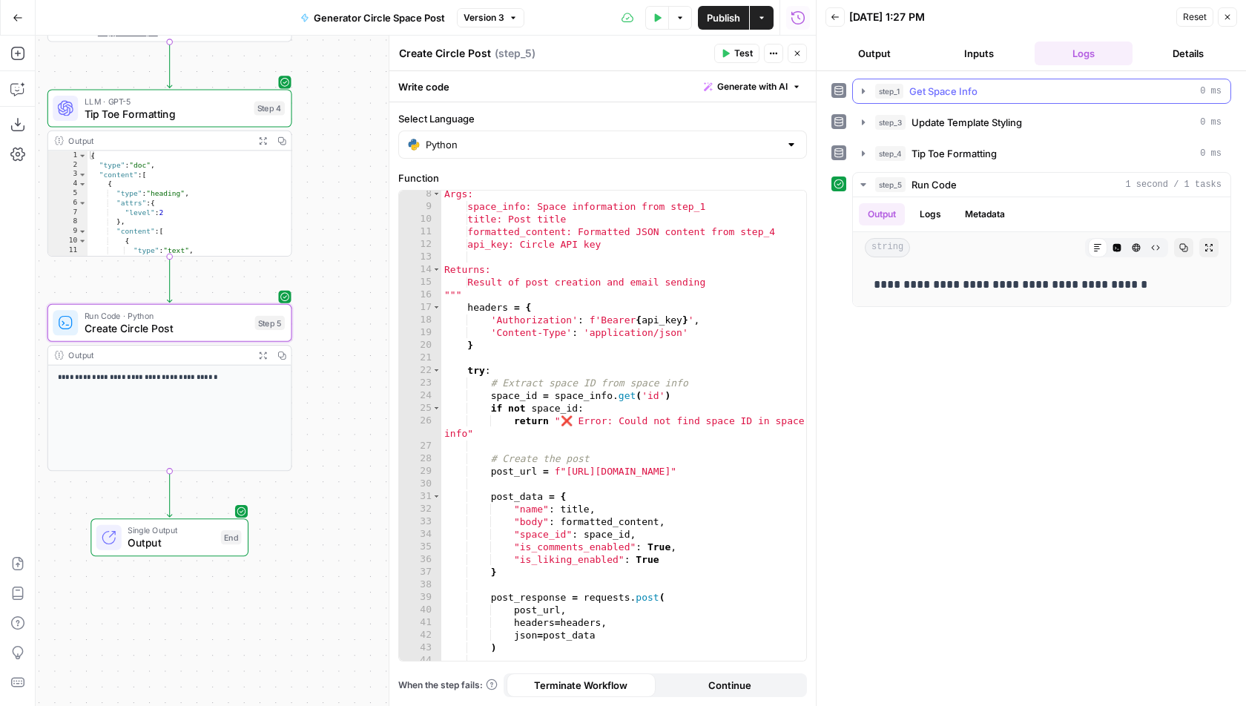
click at [866, 91] on icon "button" at bounding box center [863, 91] width 12 height 12
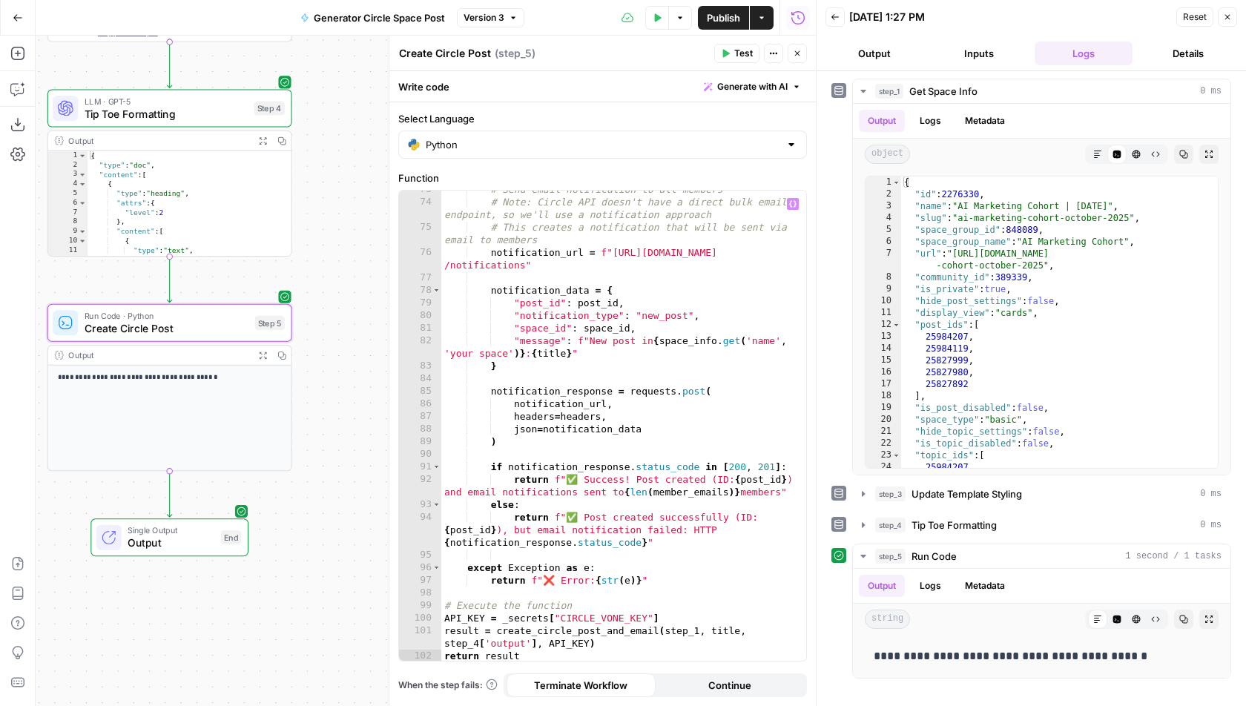
scroll to position [1003, 0]
click at [696, 633] on div "# Send email notification to all members # Note: Circle API doesn't have a dire…" at bounding box center [624, 431] width 366 height 497
type textarea "**********"
click at [747, 50] on span "Test" at bounding box center [743, 53] width 19 height 13
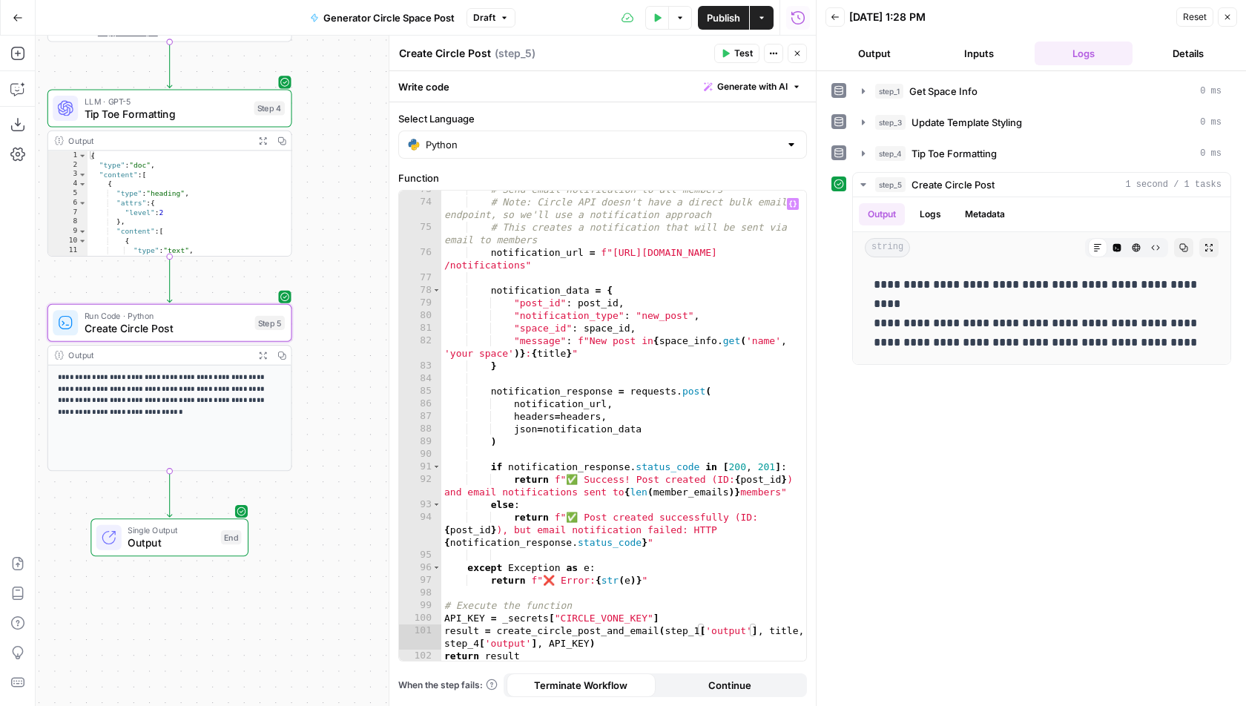
click at [622, 633] on div "# Send email notification to all members # Note: Circle API doesn't have a dire…" at bounding box center [624, 431] width 366 height 497
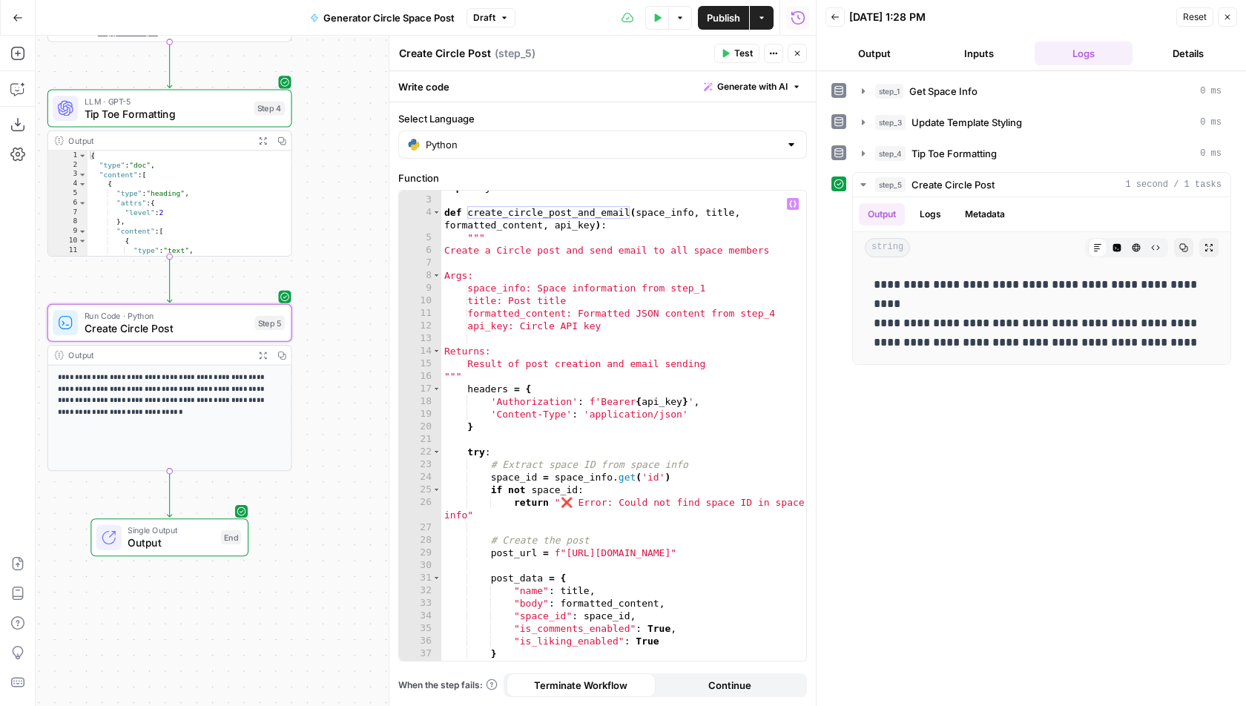
scroll to position [47, 0]
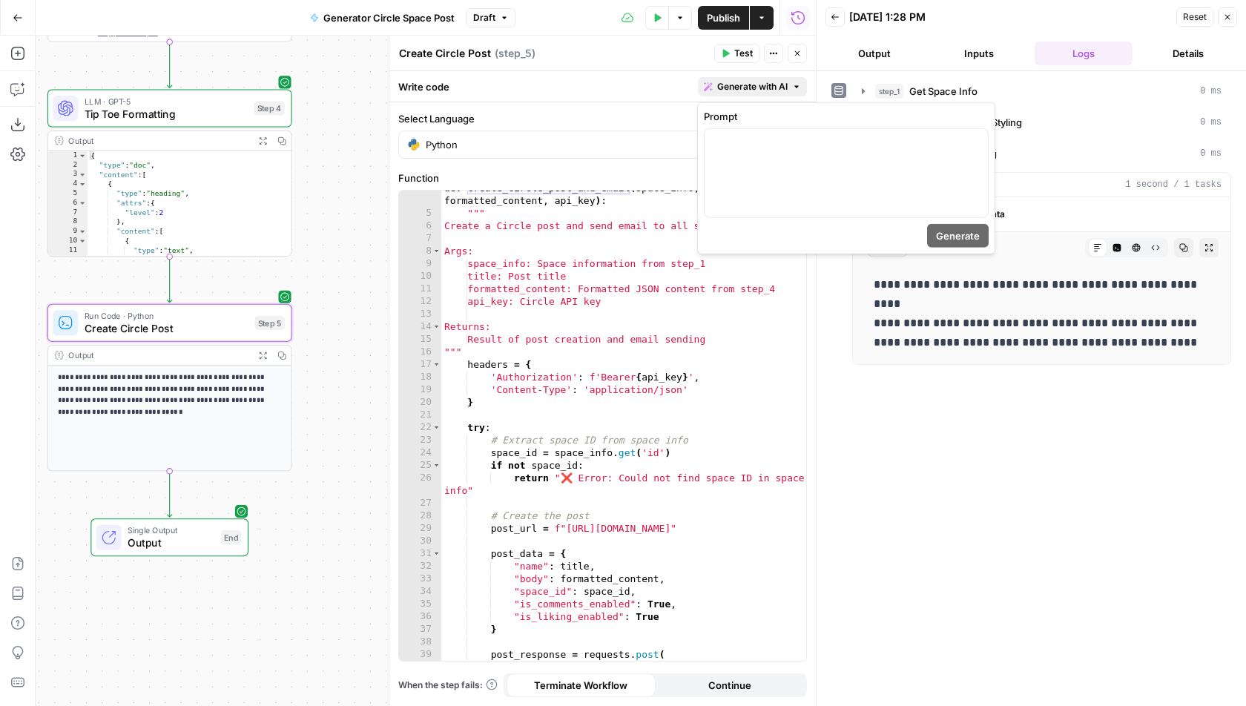
click at [777, 88] on span "Generate with AI" at bounding box center [752, 86] width 70 height 13
click at [754, 165] on div at bounding box center [846, 173] width 283 height 88
click at [977, 228] on span "Generate" at bounding box center [958, 235] width 44 height 15
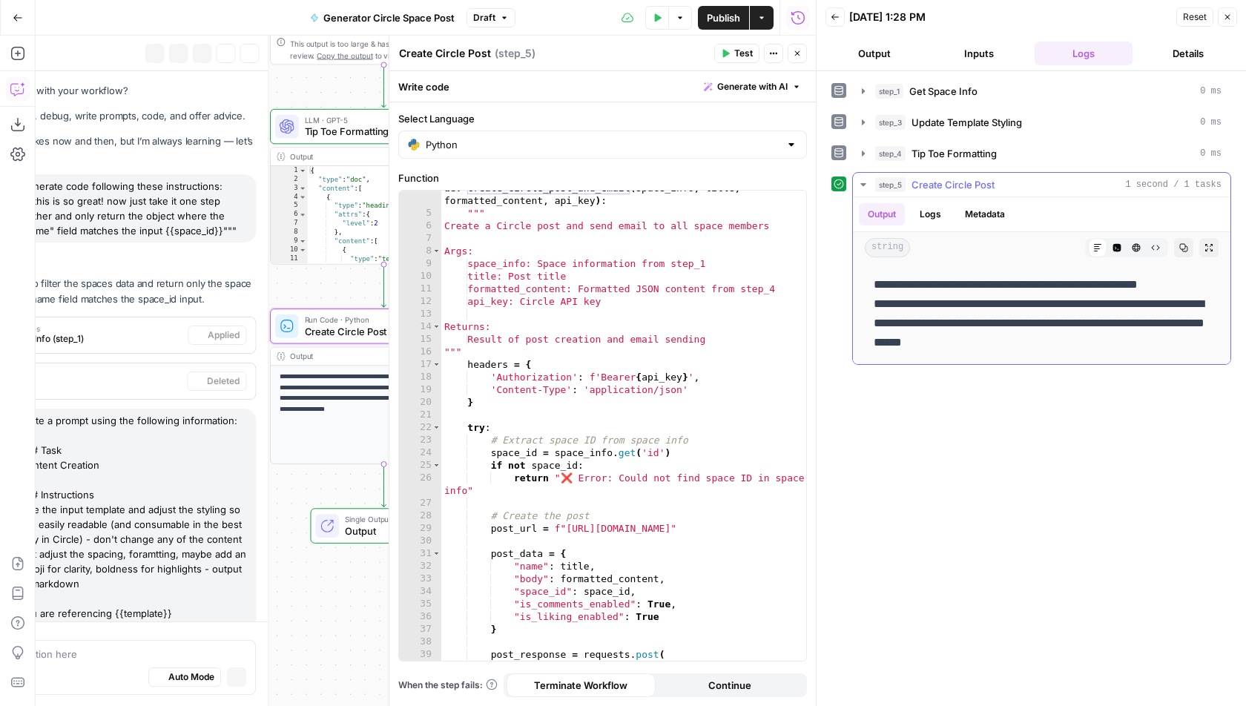
scroll to position [517, 0]
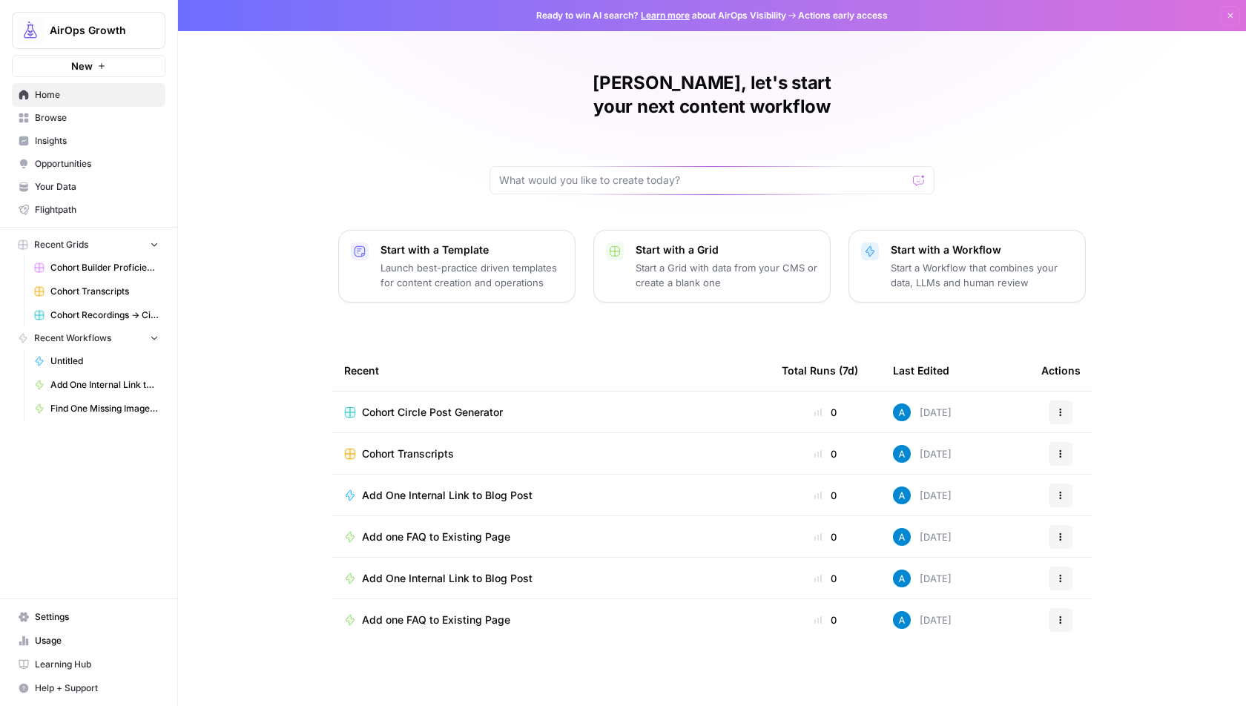
click at [85, 128] on link "Browse" at bounding box center [89, 118] width 154 height 24
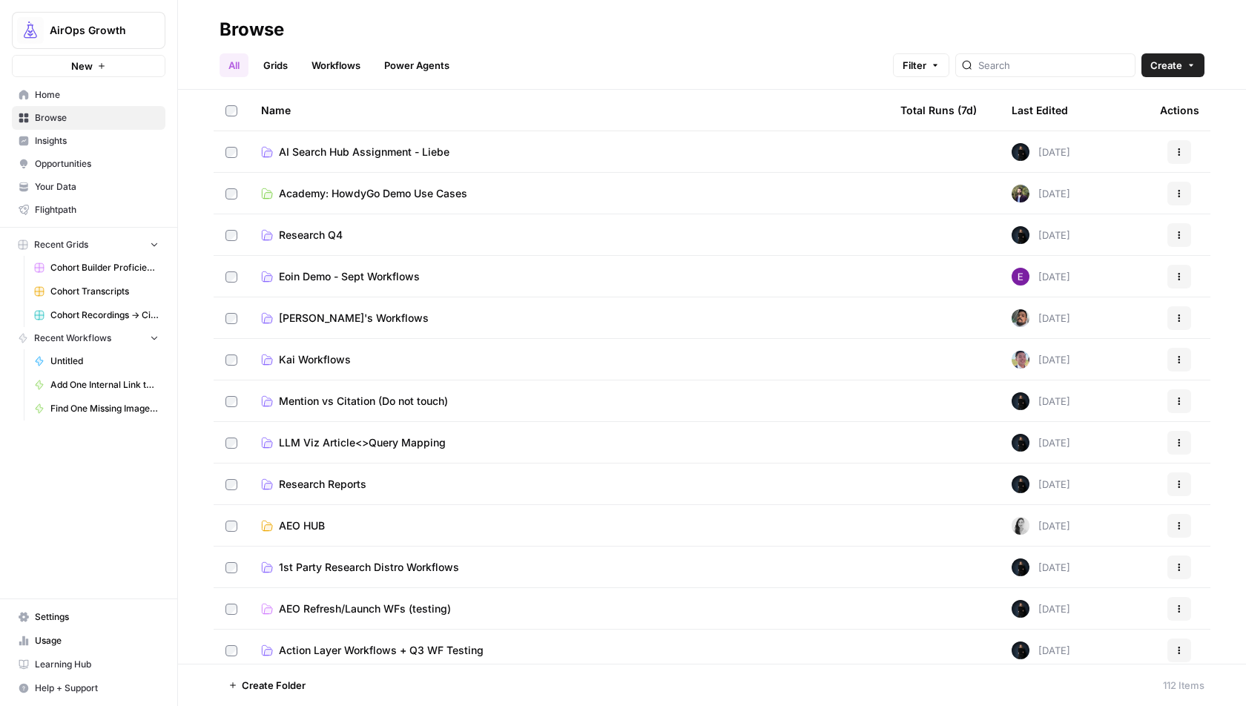
click at [283, 64] on link "Grids" at bounding box center [275, 65] width 42 height 24
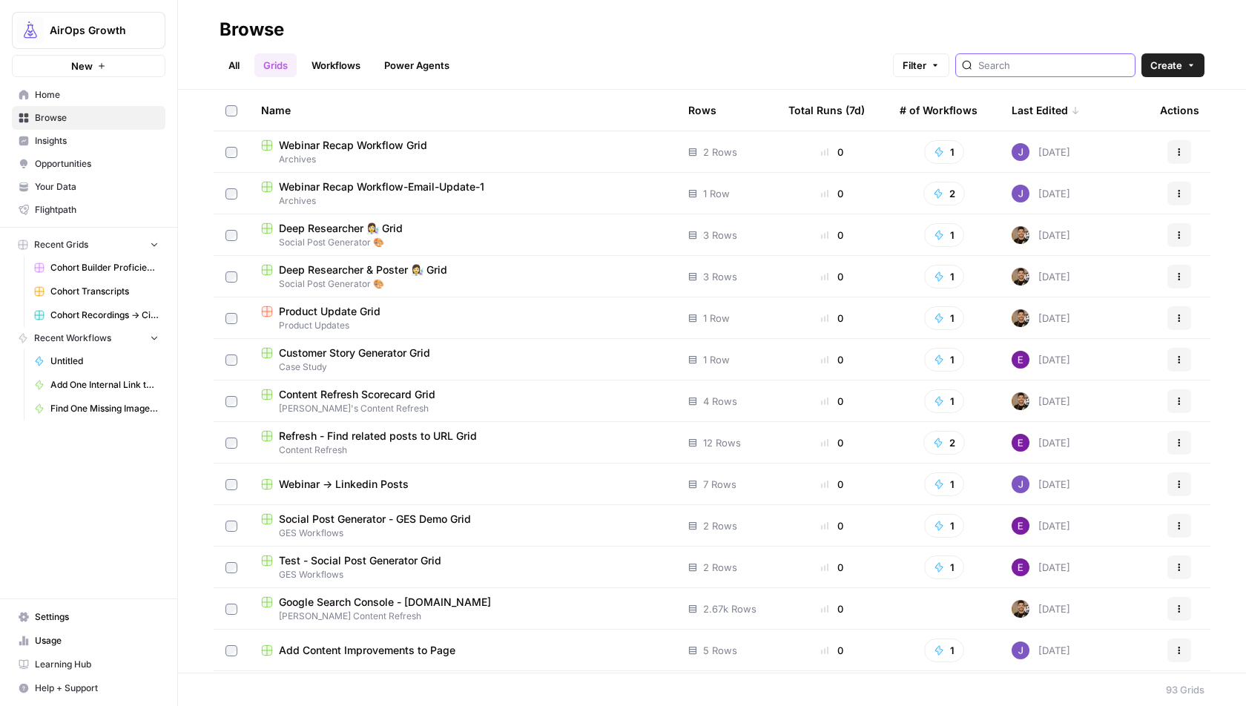
click at [1037, 58] on input "search" at bounding box center [1053, 65] width 151 height 15
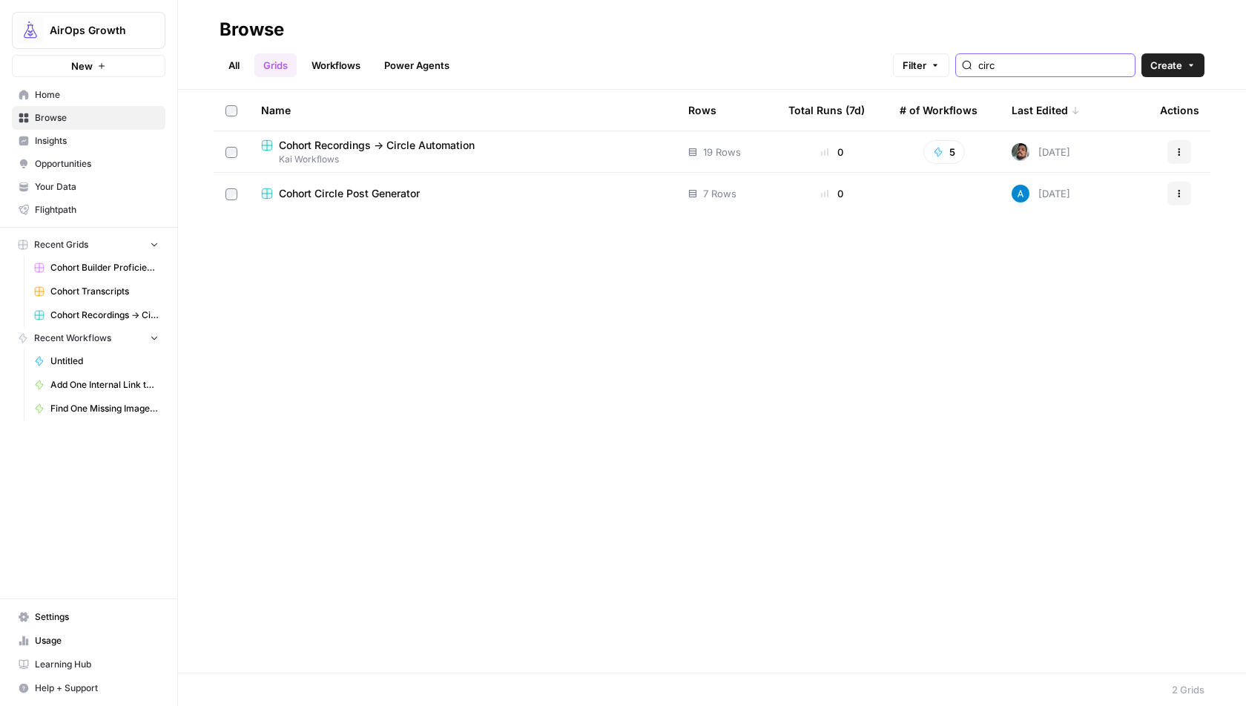
type input "circ"
click at [333, 146] on span "Cohort Recordings -> Circle Automation" at bounding box center [377, 145] width 196 height 15
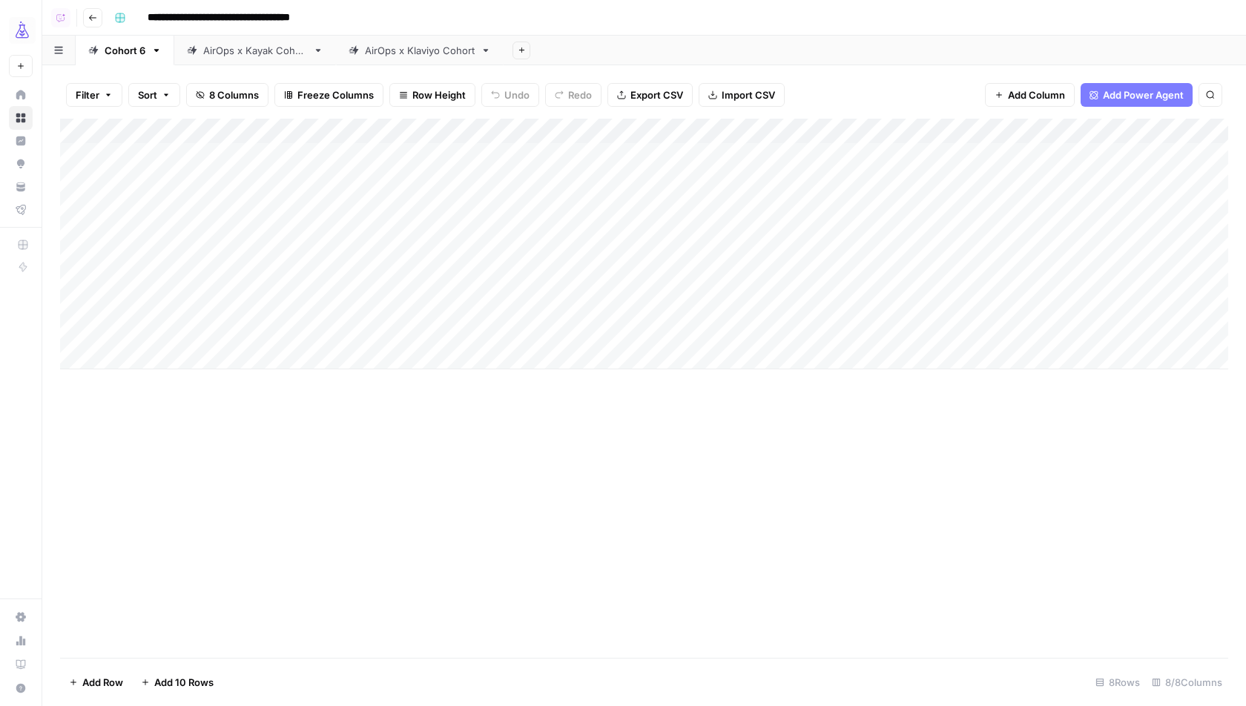
click at [433, 120] on div "Add Column" at bounding box center [644, 244] width 1168 height 251
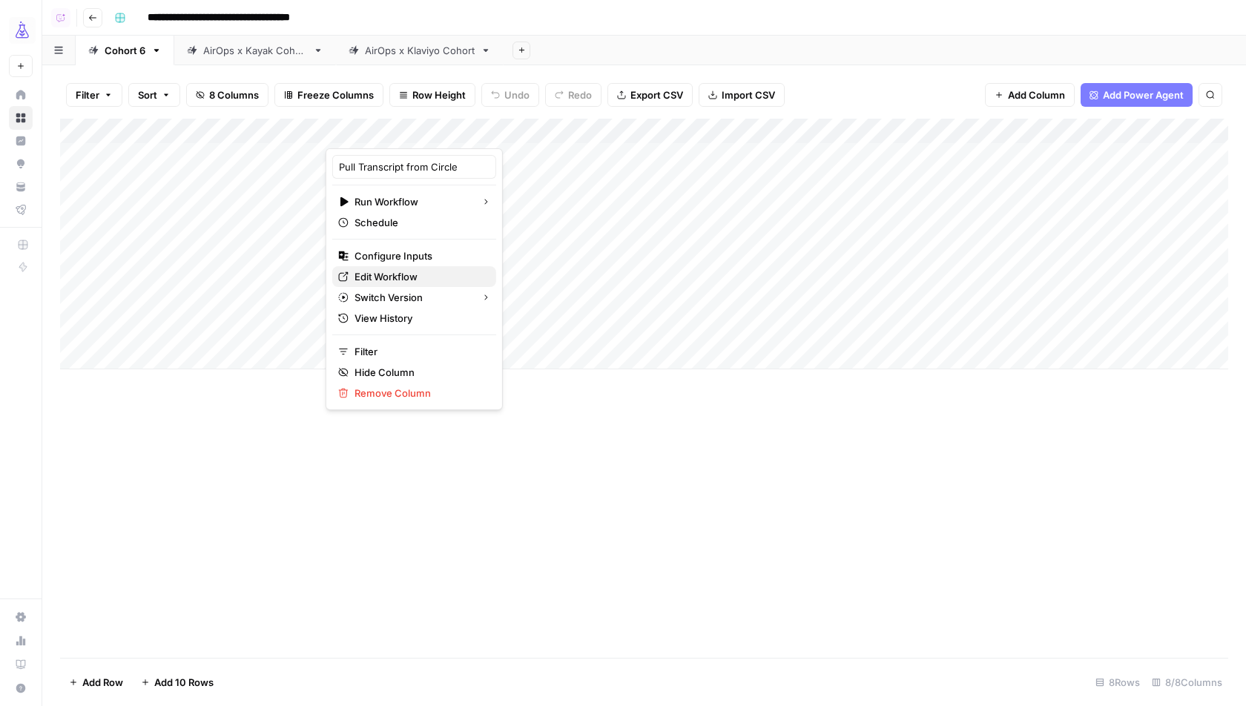
click at [389, 269] on span "Edit Workflow" at bounding box center [420, 276] width 130 height 15
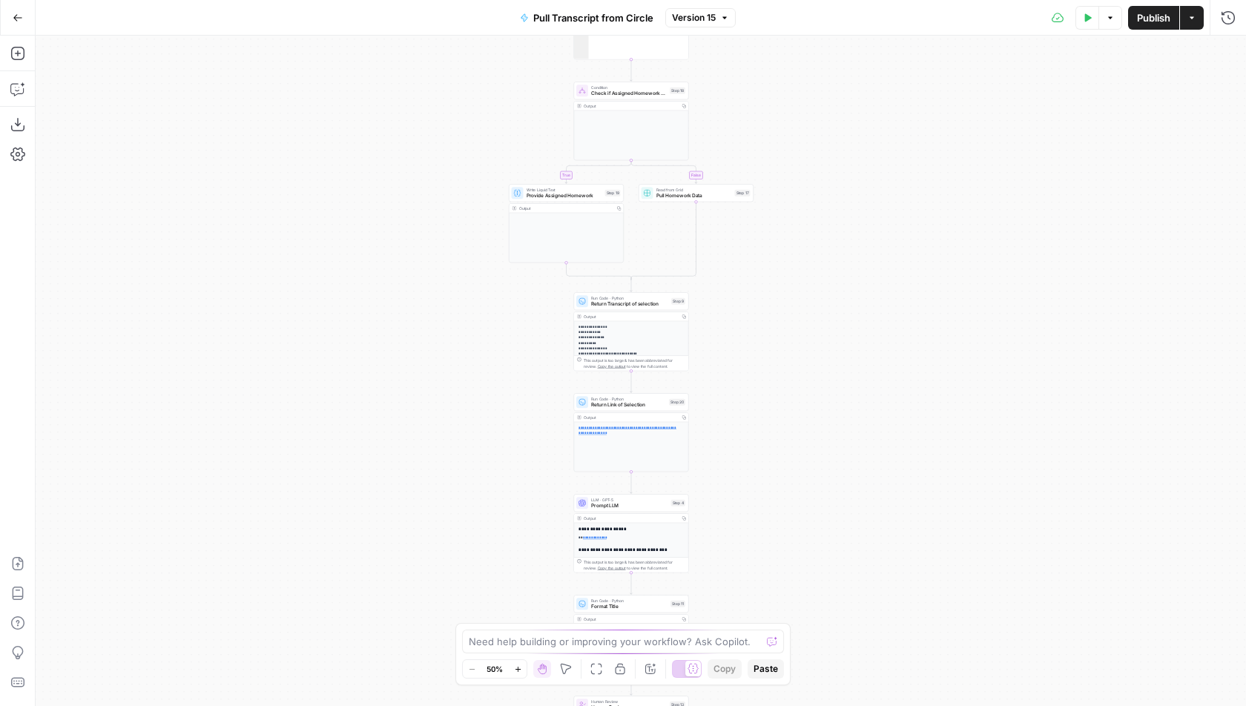
drag, startPoint x: 761, startPoint y: 134, endPoint x: 744, endPoint y: 418, distance: 284.6
click at [745, 420] on div "true false Workflow Input Settings Inputs Run Code · Python Pull Transcript fro…" at bounding box center [641, 371] width 1211 height 671
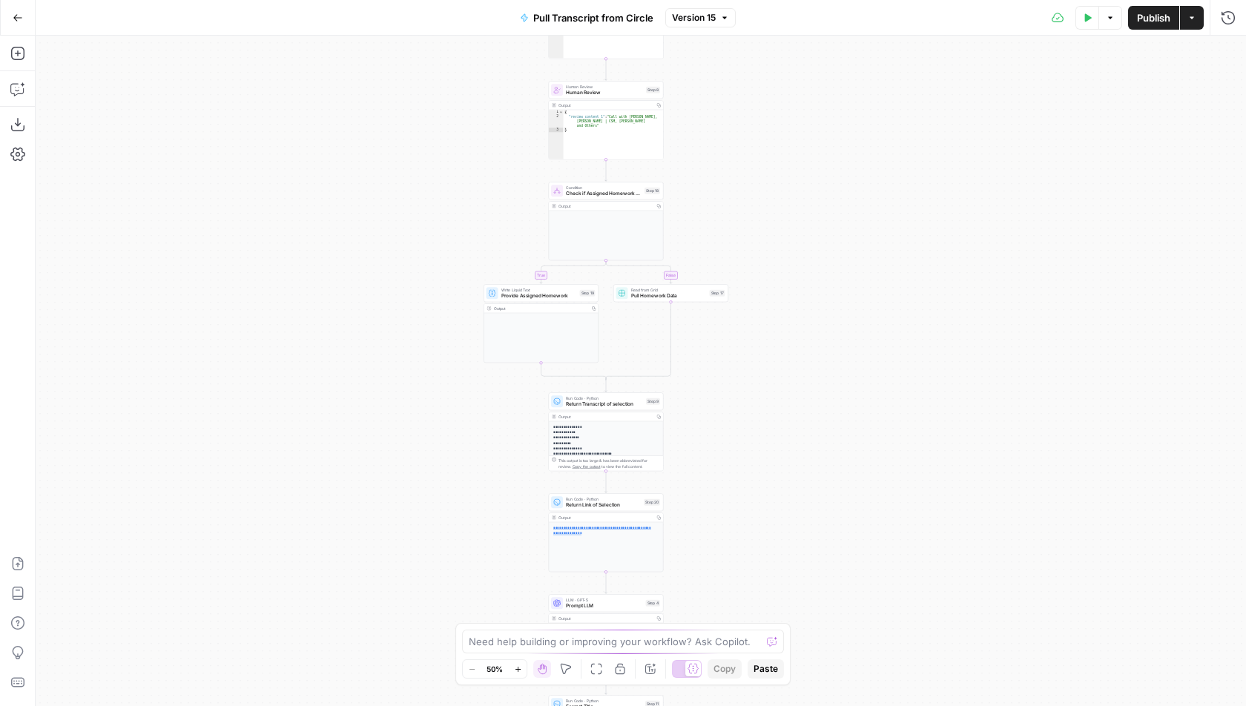
drag, startPoint x: 778, startPoint y: 249, endPoint x: 743, endPoint y: 590, distance: 343.0
click at [745, 590] on div "true false Workflow Input Settings Inputs Run Code · Python Pull Transcript fro…" at bounding box center [641, 371] width 1211 height 671
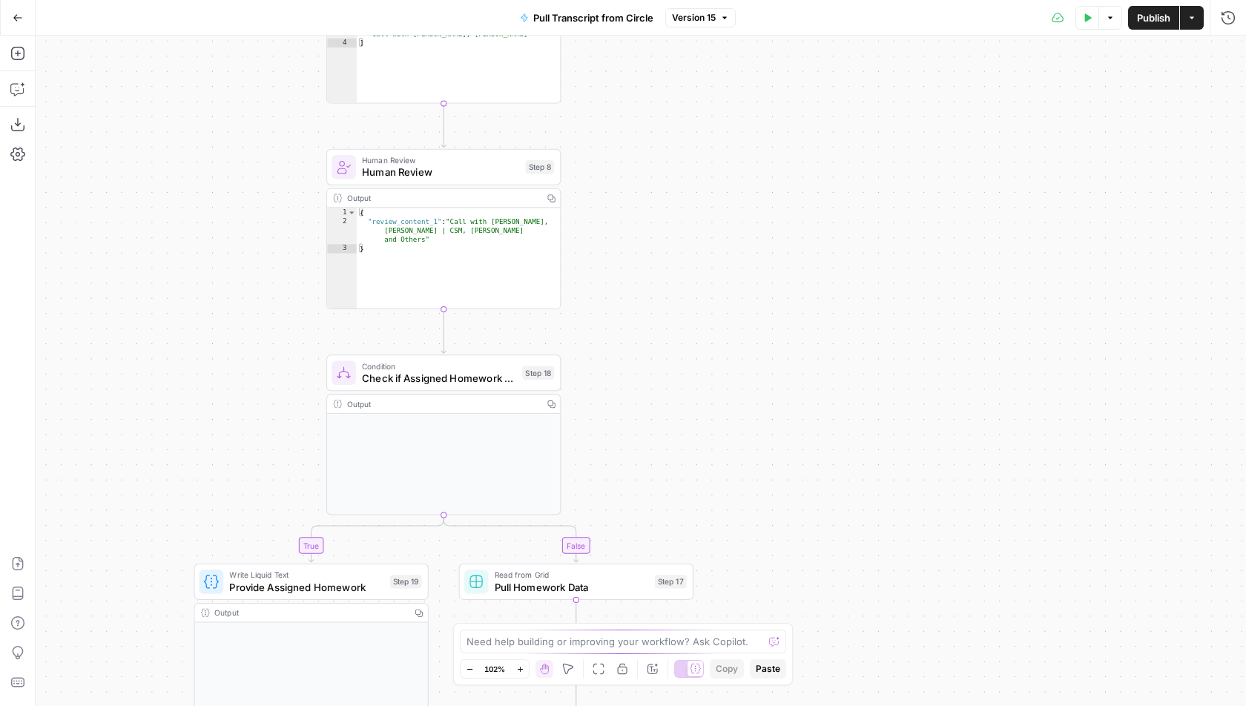
drag, startPoint x: 649, startPoint y: 452, endPoint x: 649, endPoint y: 69, distance: 382.7
click at [649, 69] on div "true false Workflow Input Settings Inputs Run Code · Python Pull Transcript fro…" at bounding box center [641, 371] width 1211 height 671
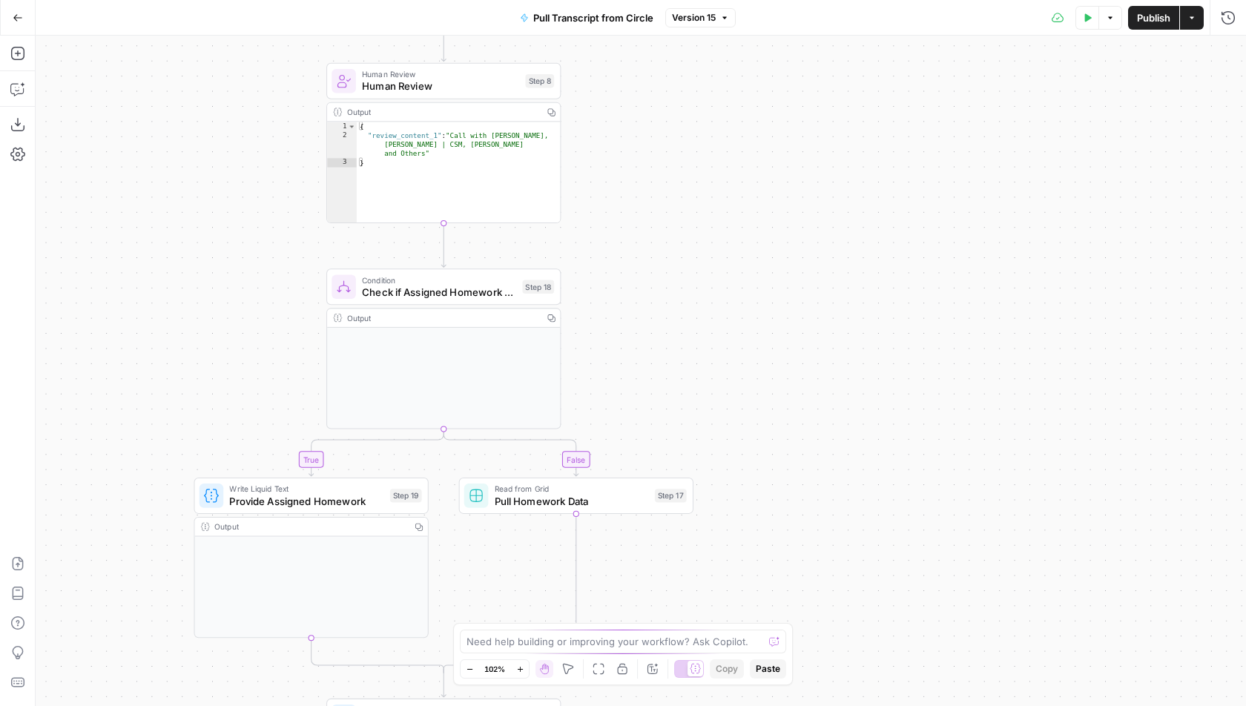
drag, startPoint x: 644, startPoint y: 443, endPoint x: 644, endPoint y: 131, distance: 312.3
click at [644, 131] on div "true false Workflow Input Settings Inputs Run Code · Python Pull Transcript fro…" at bounding box center [641, 371] width 1211 height 671
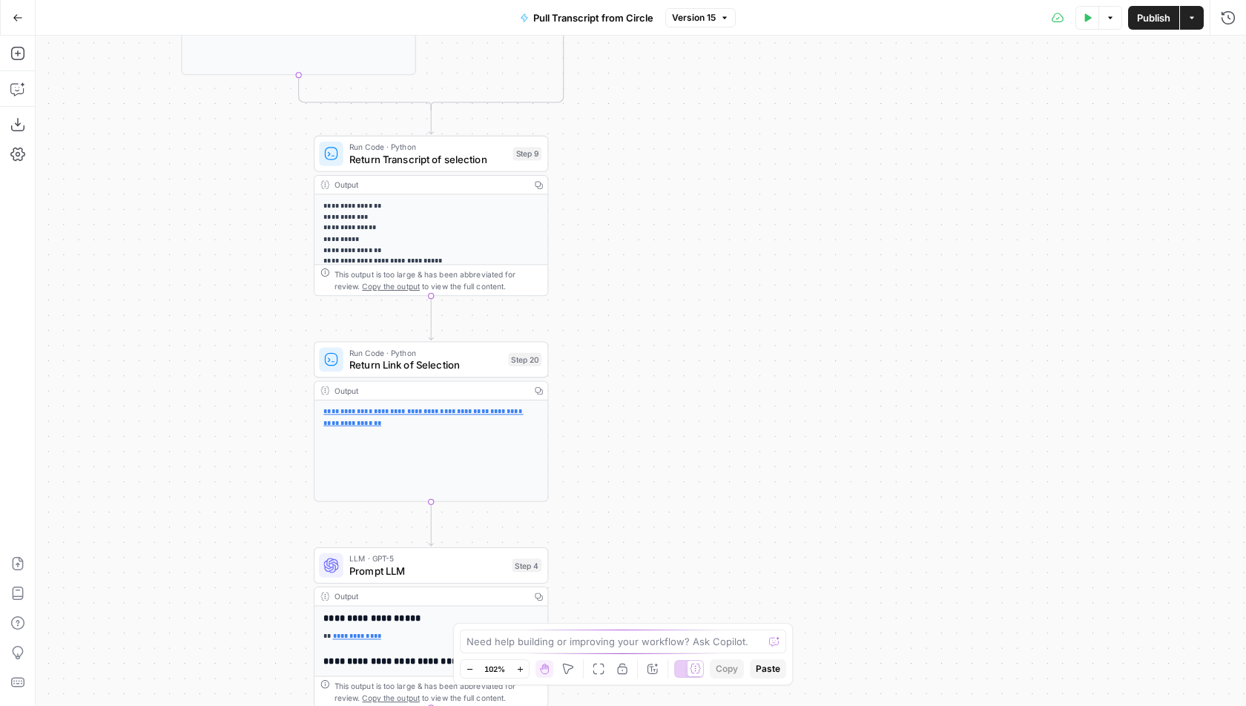
drag, startPoint x: 702, startPoint y: 483, endPoint x: 688, endPoint y: 165, distance: 318.5
click at [688, 165] on div "true false Workflow Input Settings Inputs Run Code · Python Pull Transcript fro…" at bounding box center [641, 371] width 1211 height 671
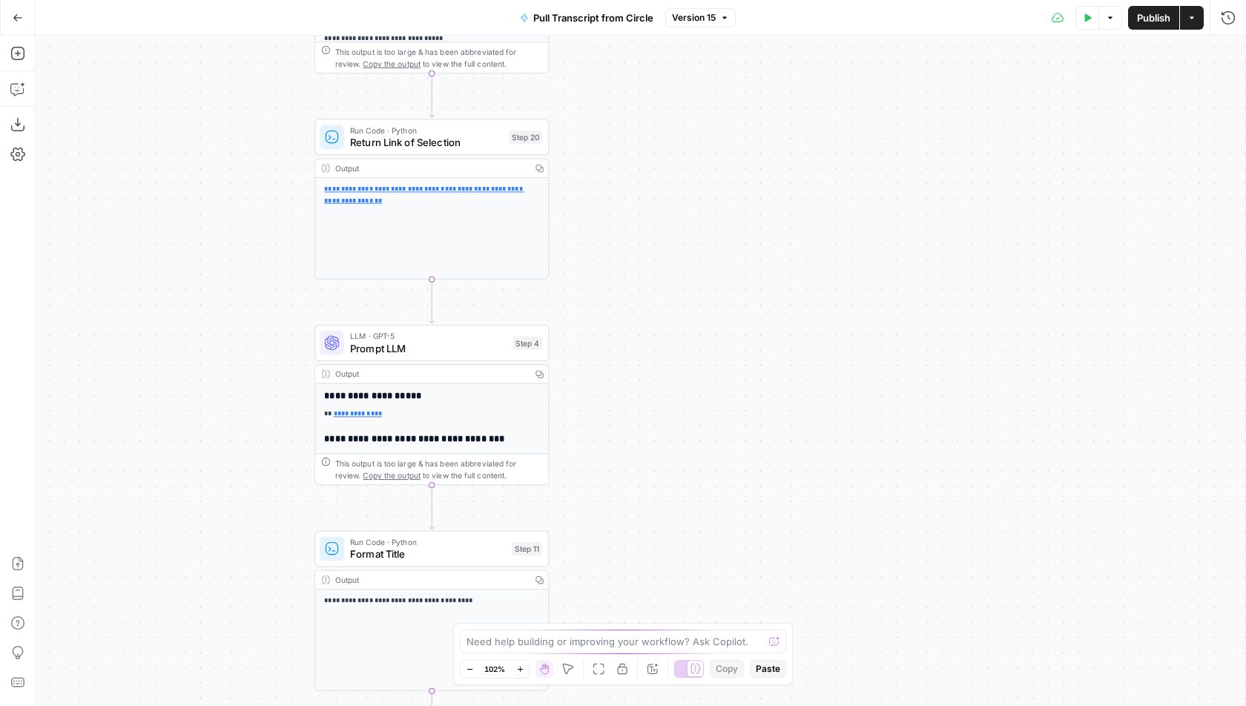
drag, startPoint x: 599, startPoint y: 352, endPoint x: 600, endPoint y: 128, distance: 223.3
click at [601, 128] on div "true false Workflow Input Settings Inputs Run Code · Python Pull Transcript fro…" at bounding box center [641, 371] width 1211 height 671
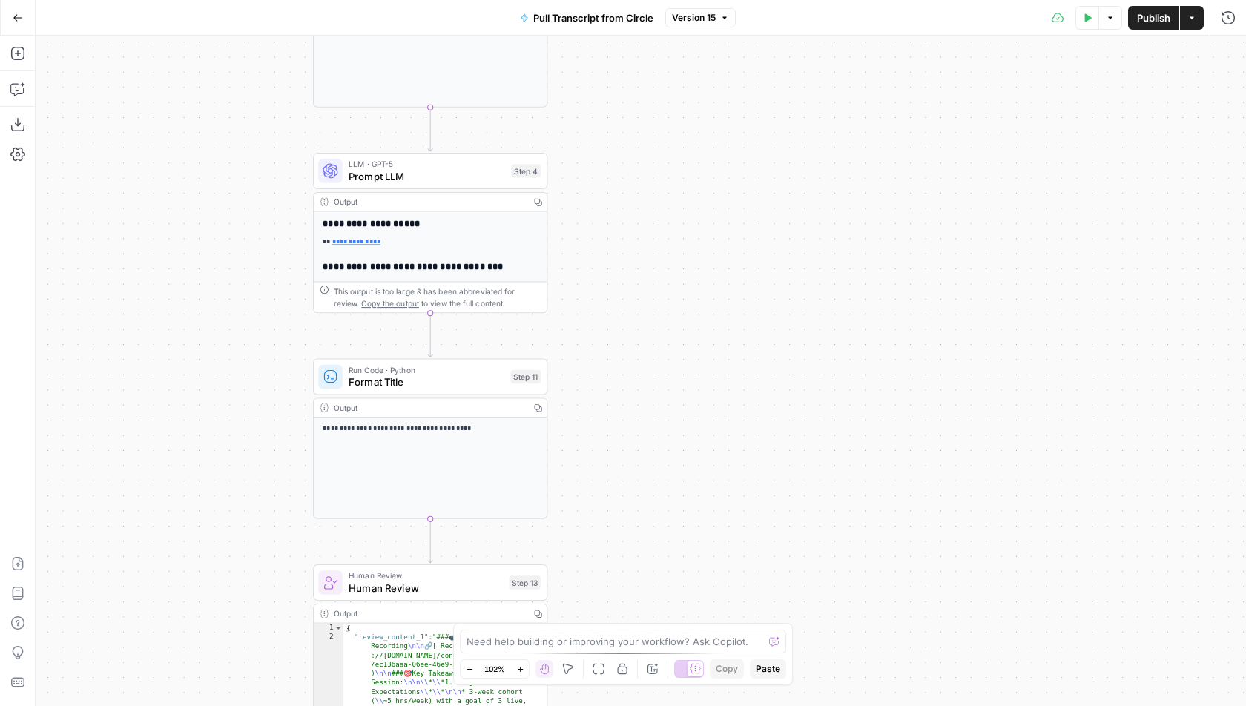
drag, startPoint x: 603, startPoint y: 400, endPoint x: 602, endPoint y: 229, distance: 170.6
click at [602, 229] on div "true false Workflow Input Settings Inputs Run Code · Python Pull Transcript fro…" at bounding box center [641, 371] width 1211 height 671
click at [461, 180] on span "Prompt LLM" at bounding box center [427, 175] width 157 height 15
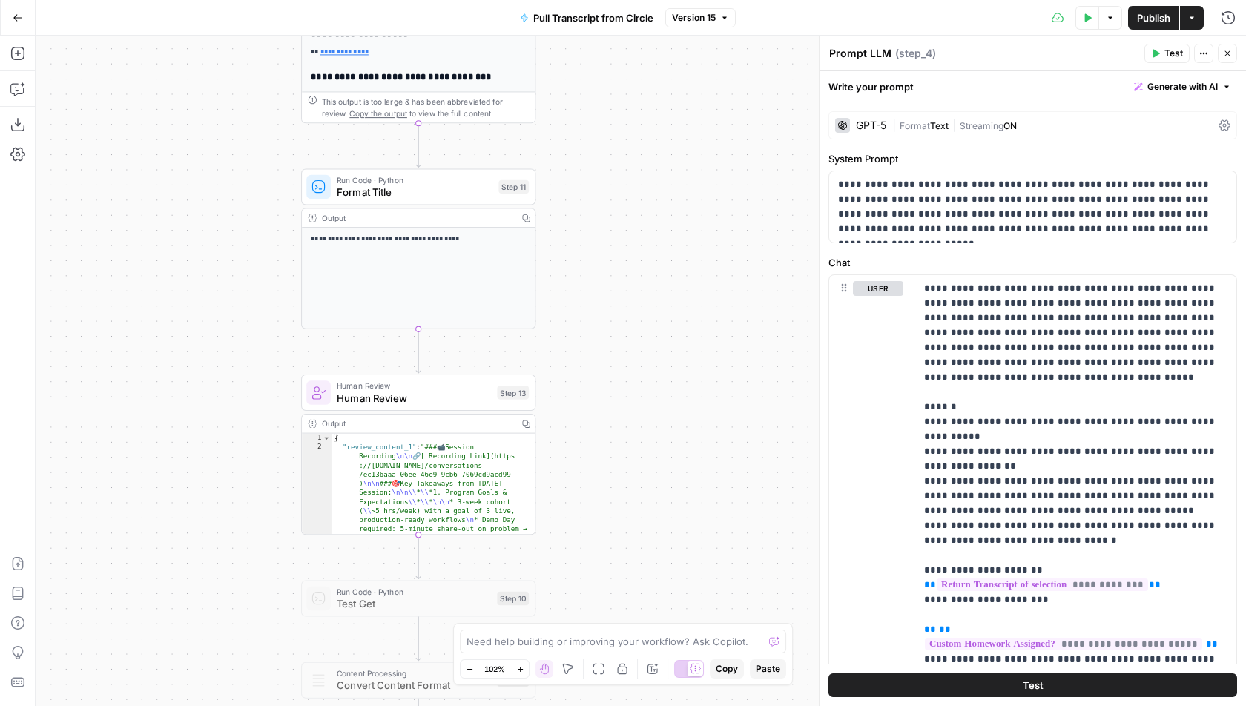
drag, startPoint x: 593, startPoint y: 452, endPoint x: 575, endPoint y: 196, distance: 257.3
click at [576, 196] on div "true false Workflow Input Settings Inputs Run Code · Python Pull Transcript fro…" at bounding box center [641, 371] width 1211 height 671
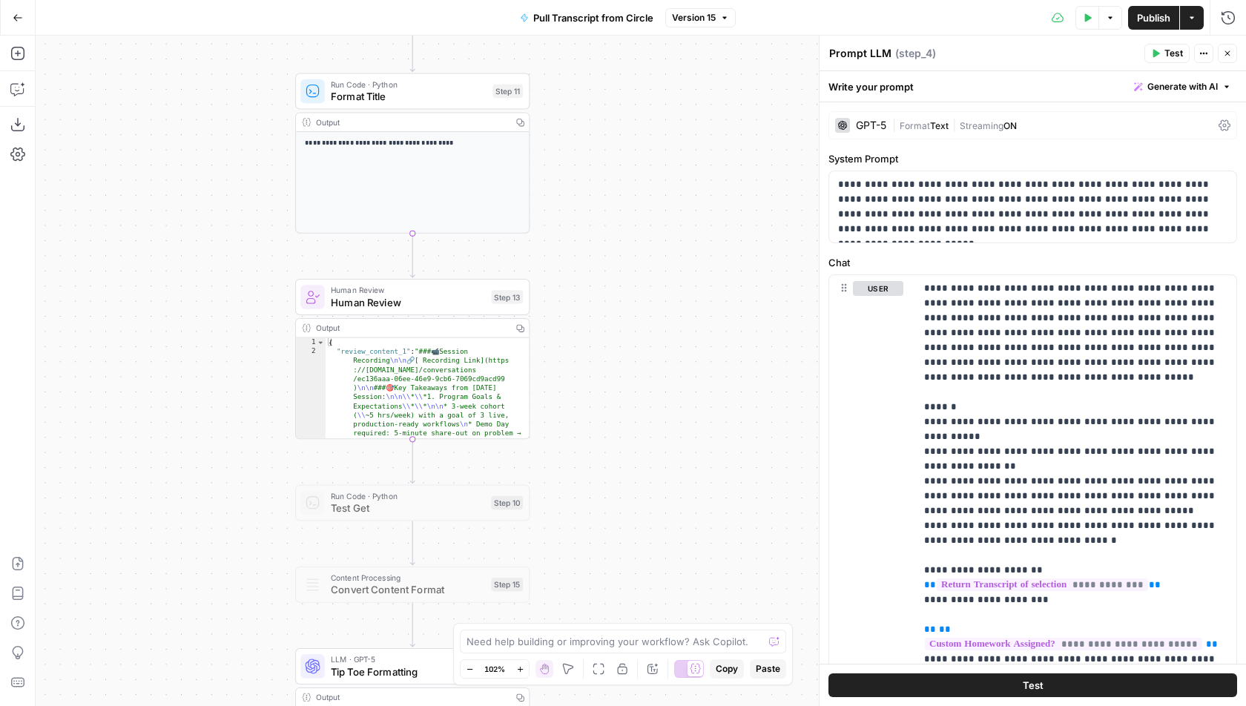
drag, startPoint x: 616, startPoint y: 434, endPoint x: 592, endPoint y: 86, distance: 348.7
click at [592, 86] on div "true false Workflow Input Settings Inputs Run Code · Python Pull Transcript fro…" at bounding box center [641, 371] width 1211 height 671
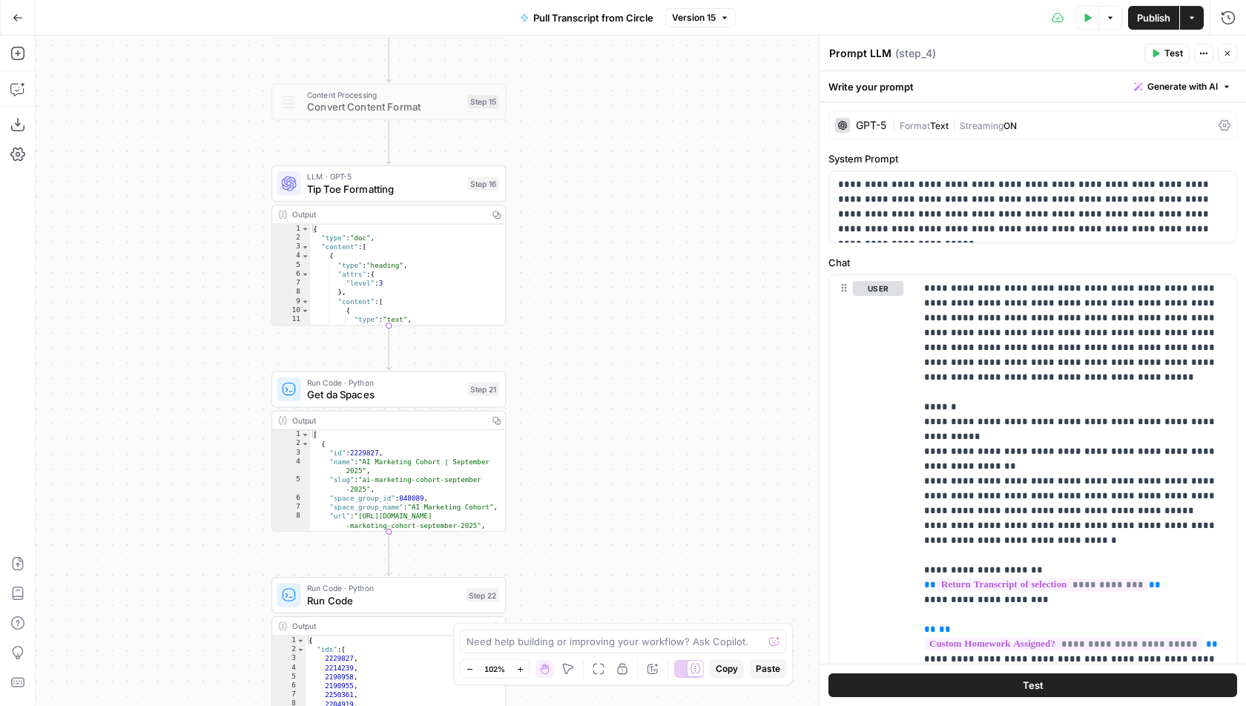
drag, startPoint x: 596, startPoint y: 362, endPoint x: 596, endPoint y: 175, distance: 186.9
click at [596, 175] on div "true false Workflow Input Settings Inputs Run Code · Python Pull Transcript fro…" at bounding box center [641, 371] width 1211 height 671
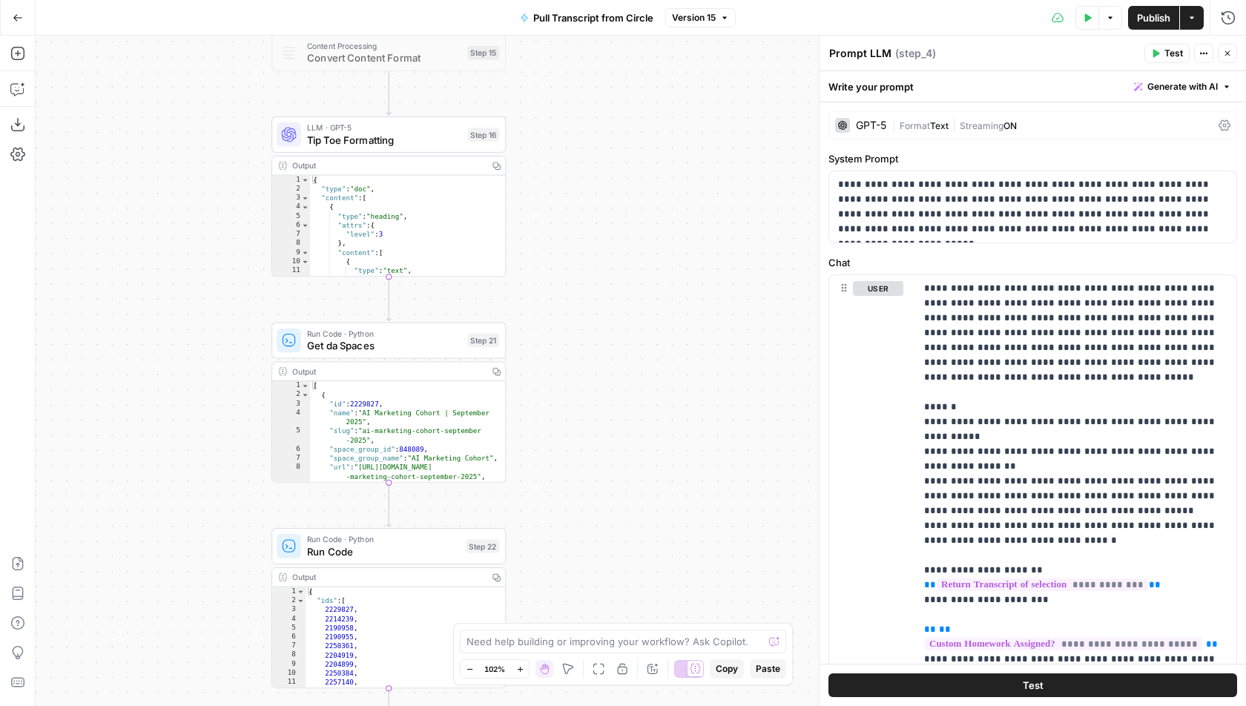
drag, startPoint x: 586, startPoint y: 372, endPoint x: 586, endPoint y: 315, distance: 56.4
click at [586, 315] on div "true false Workflow Input Settings Inputs Run Code · Python Pull Transcript fro…" at bounding box center [641, 371] width 1211 height 671
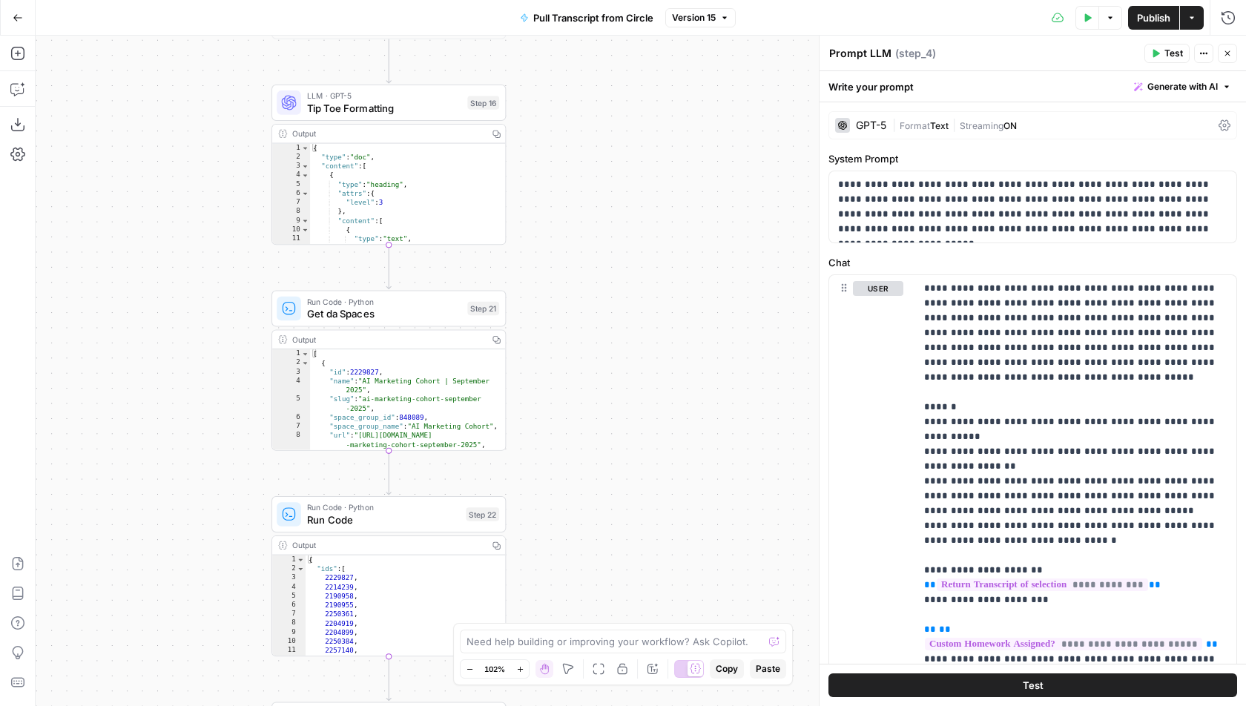
click at [415, 113] on span "Tip Toe Formatting" at bounding box center [384, 107] width 154 height 15
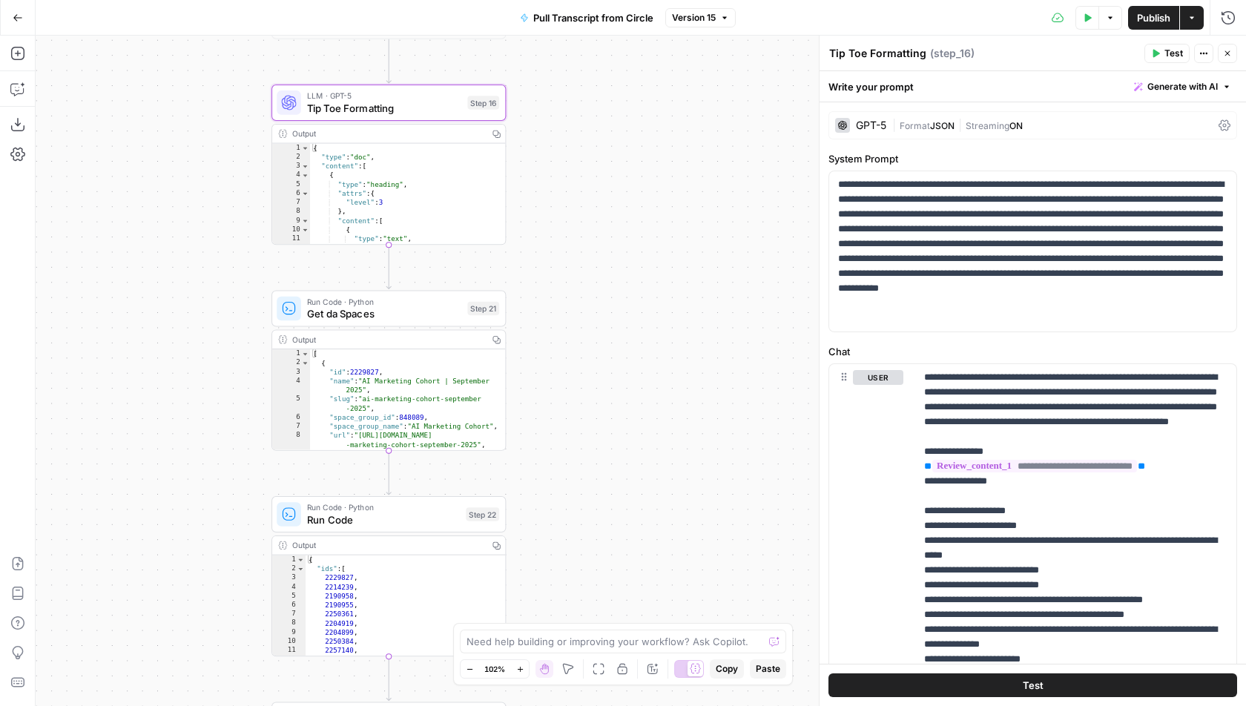
click at [423, 316] on span "Get da Spaces" at bounding box center [384, 313] width 154 height 15
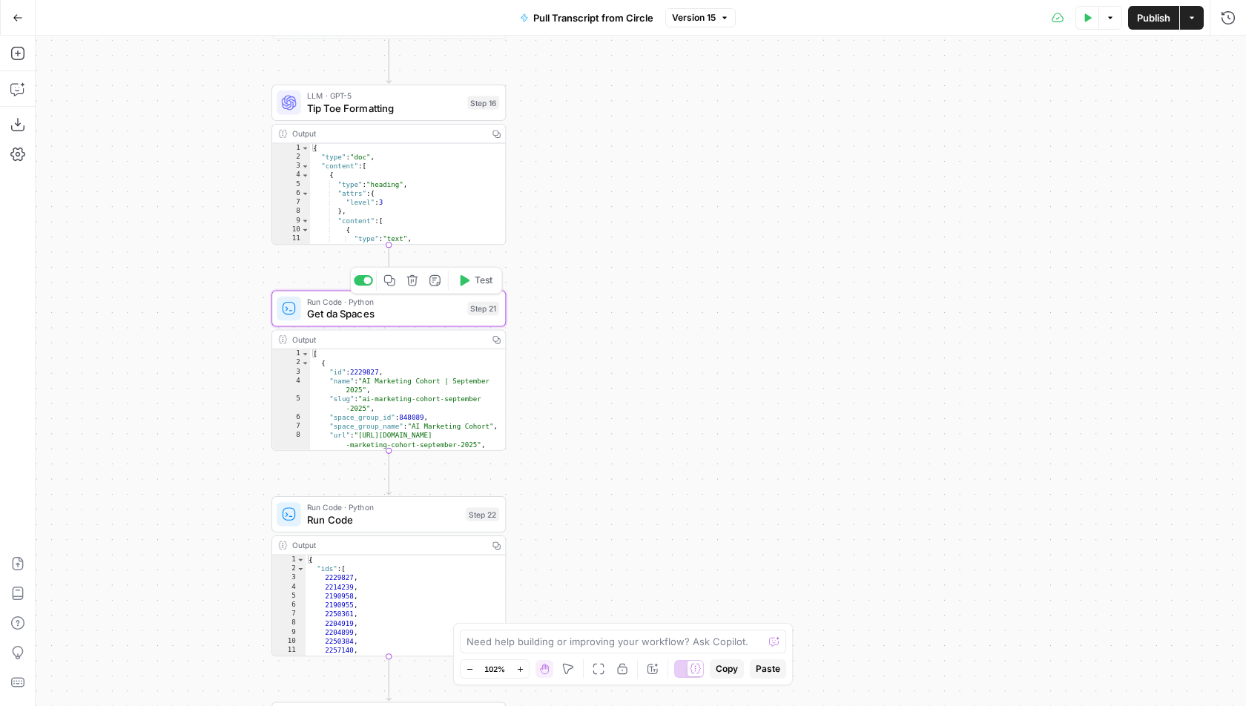
type textarea "Get da Spaces"
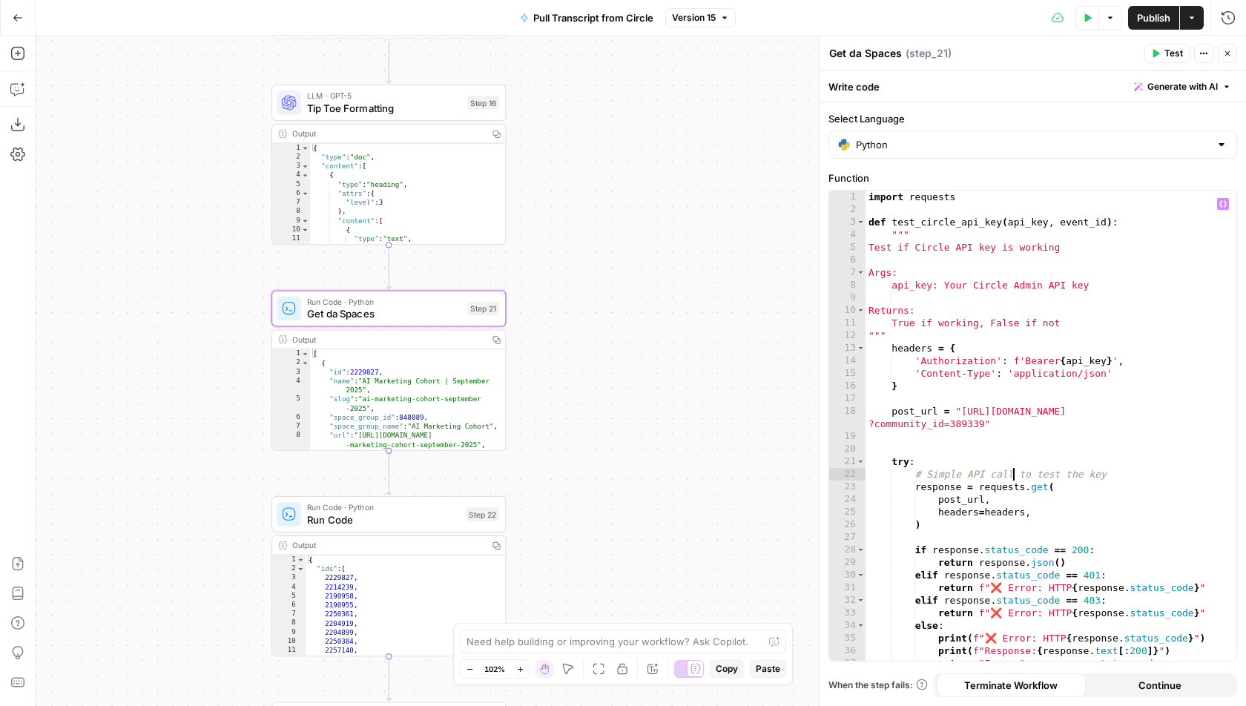
click at [1013, 470] on div "import requests def test_circle_api_key ( api_key , event_id ) : """ Test if Ci…" at bounding box center [1052, 439] width 372 height 497
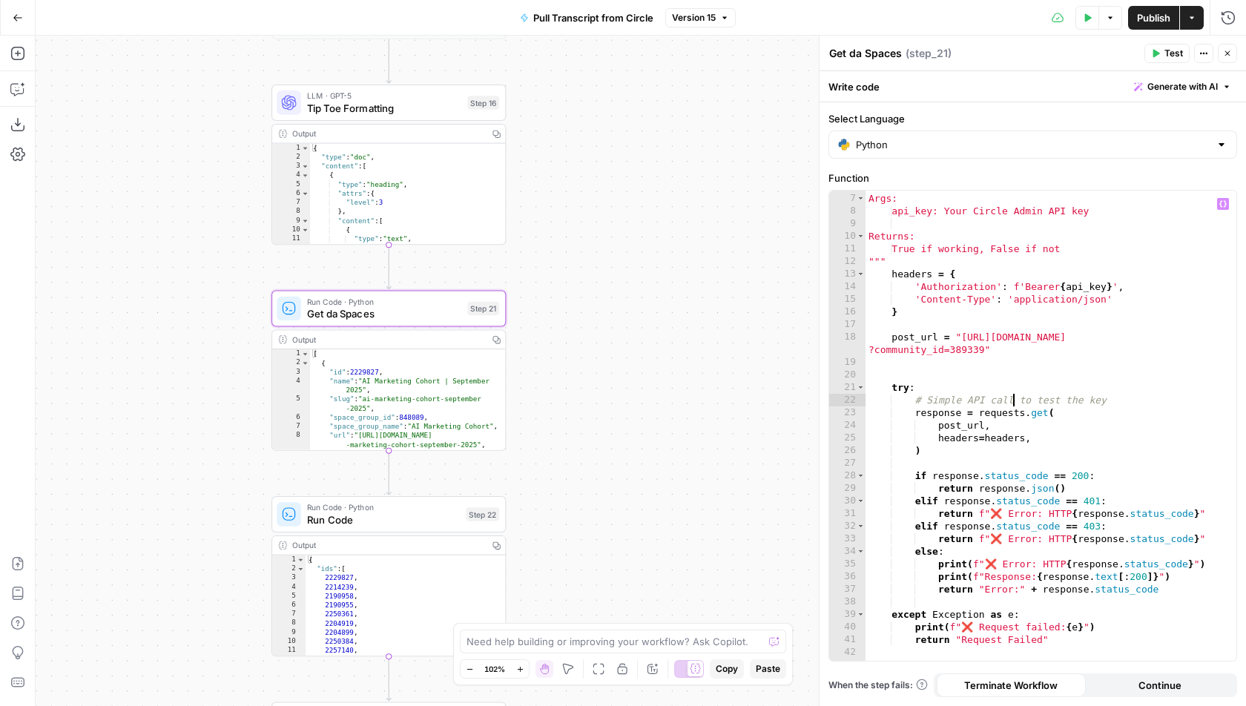
scroll to position [145, 0]
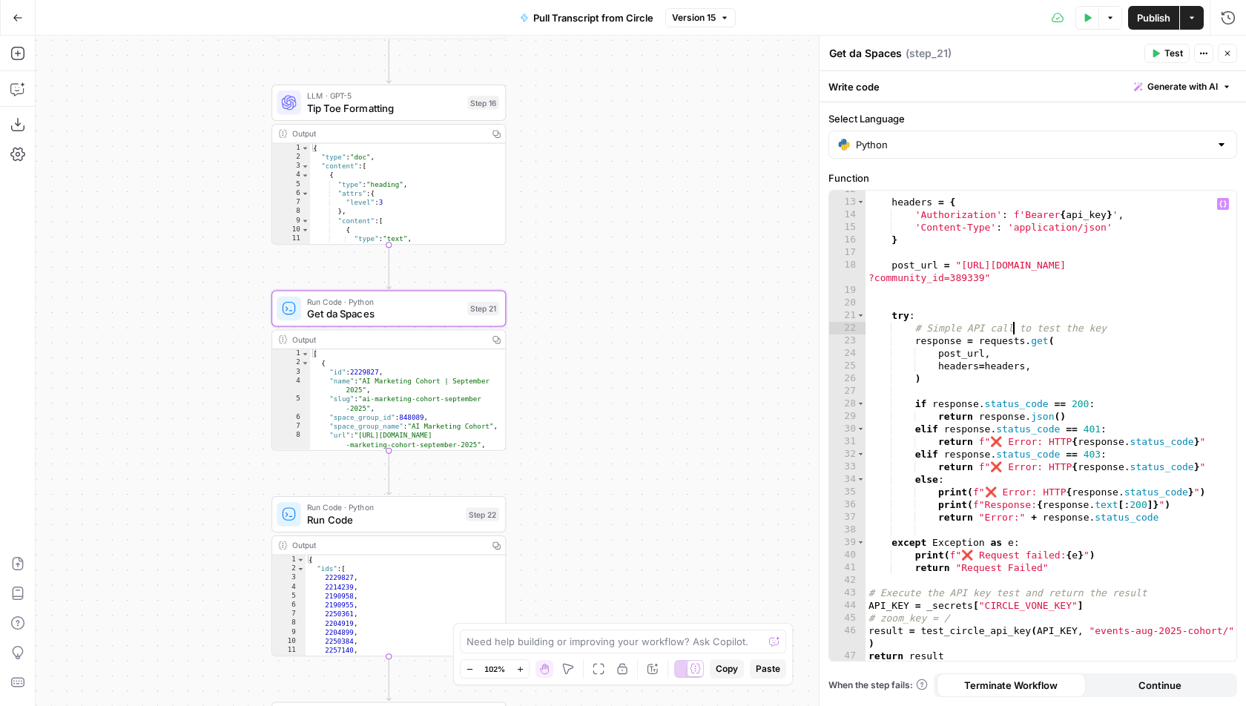
click at [1119, 633] on div """" headers = { 'Authorization' : f'Bearer { api_key } ' , 'Content-Type' : 'ap…" at bounding box center [1052, 431] width 372 height 497
type textarea "**********"
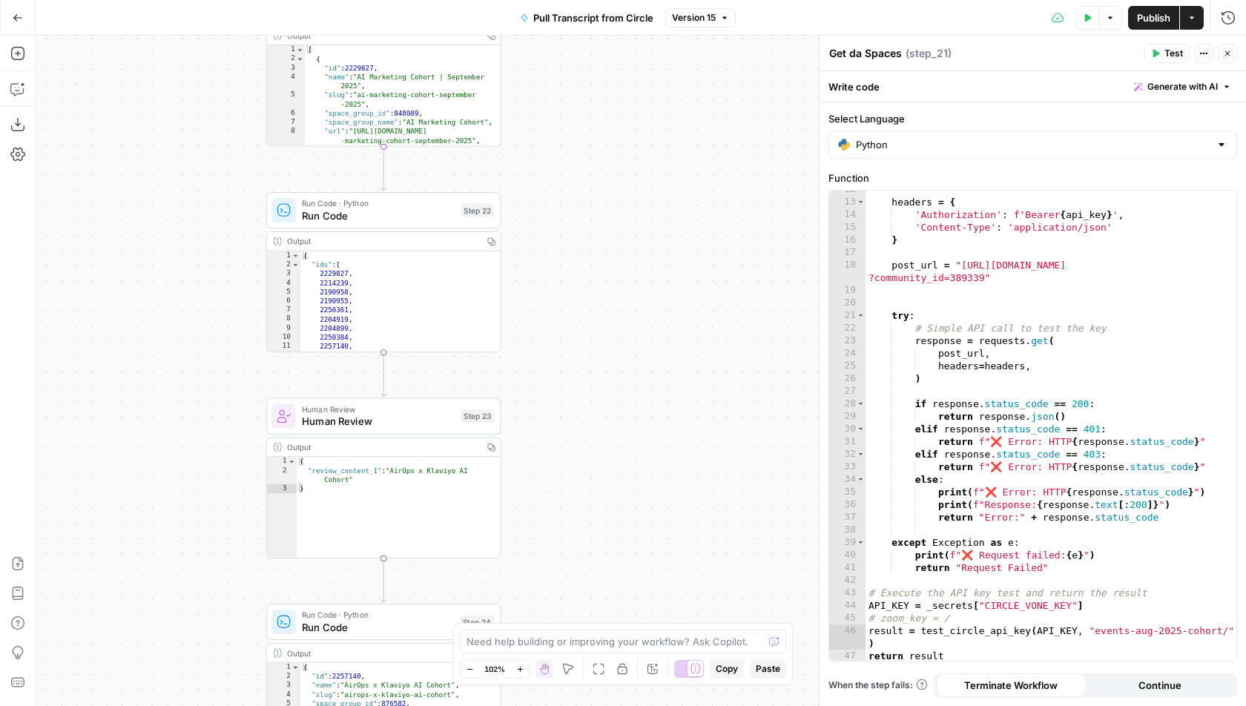
drag, startPoint x: 592, startPoint y: 505, endPoint x: 587, endPoint y: 201, distance: 304.2
click at [587, 201] on div "true false Workflow Input Settings Inputs Run Code · Python Pull Transcript fro…" at bounding box center [641, 371] width 1211 height 671
click at [400, 217] on span "Run Code" at bounding box center [378, 215] width 153 height 15
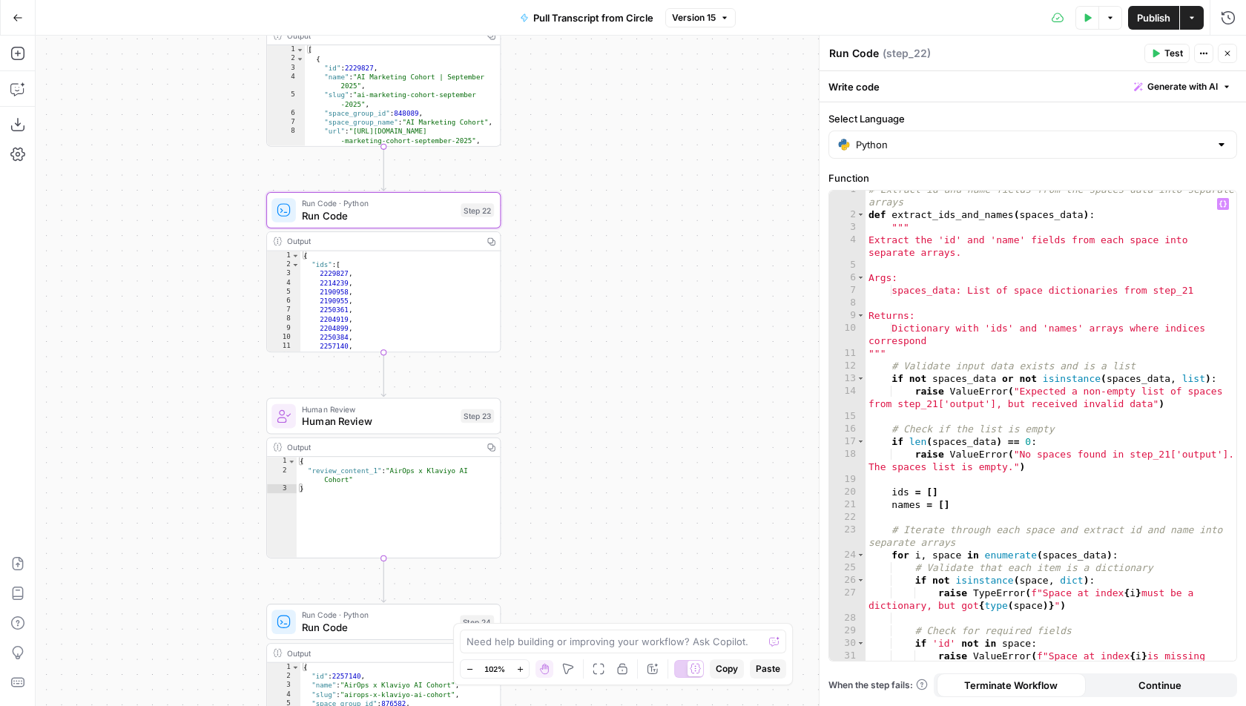
scroll to position [260, 0]
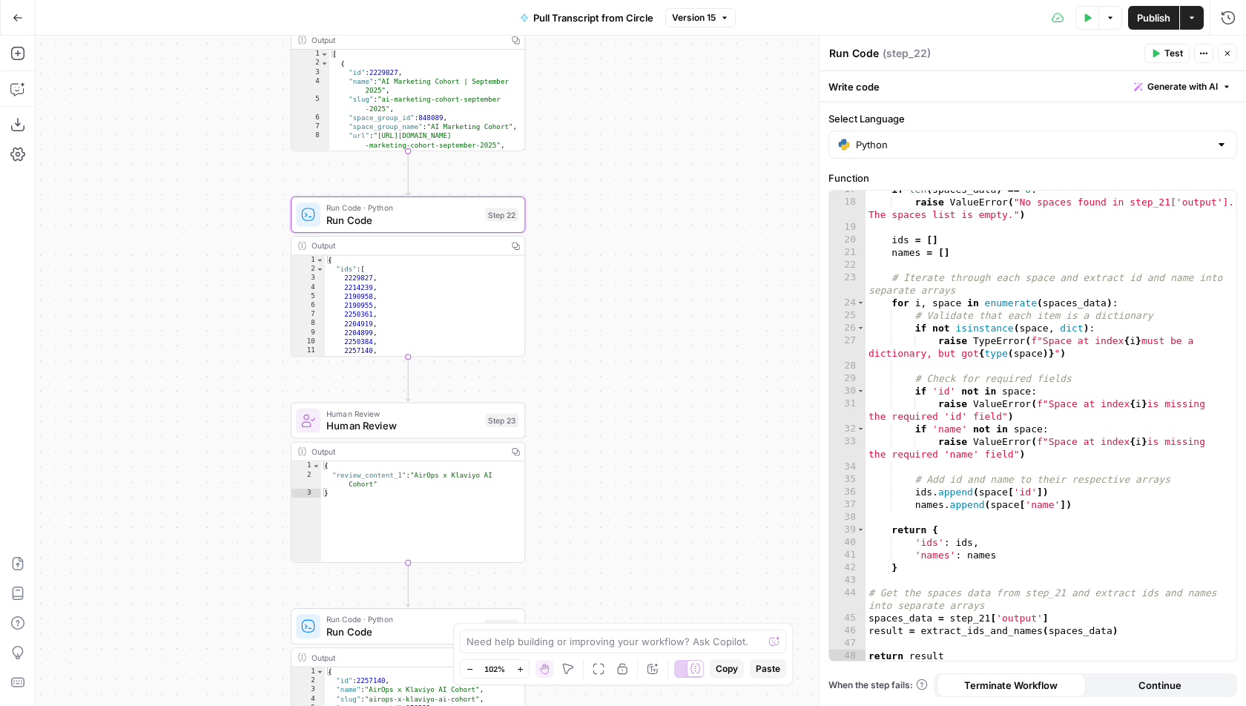
drag, startPoint x: 618, startPoint y: 443, endPoint x: 645, endPoint y: 472, distance: 39.9
click at [645, 471] on div "true false Workflow Input Settings Inputs Run Code · Python Pull Transcript fro…" at bounding box center [641, 371] width 1211 height 671
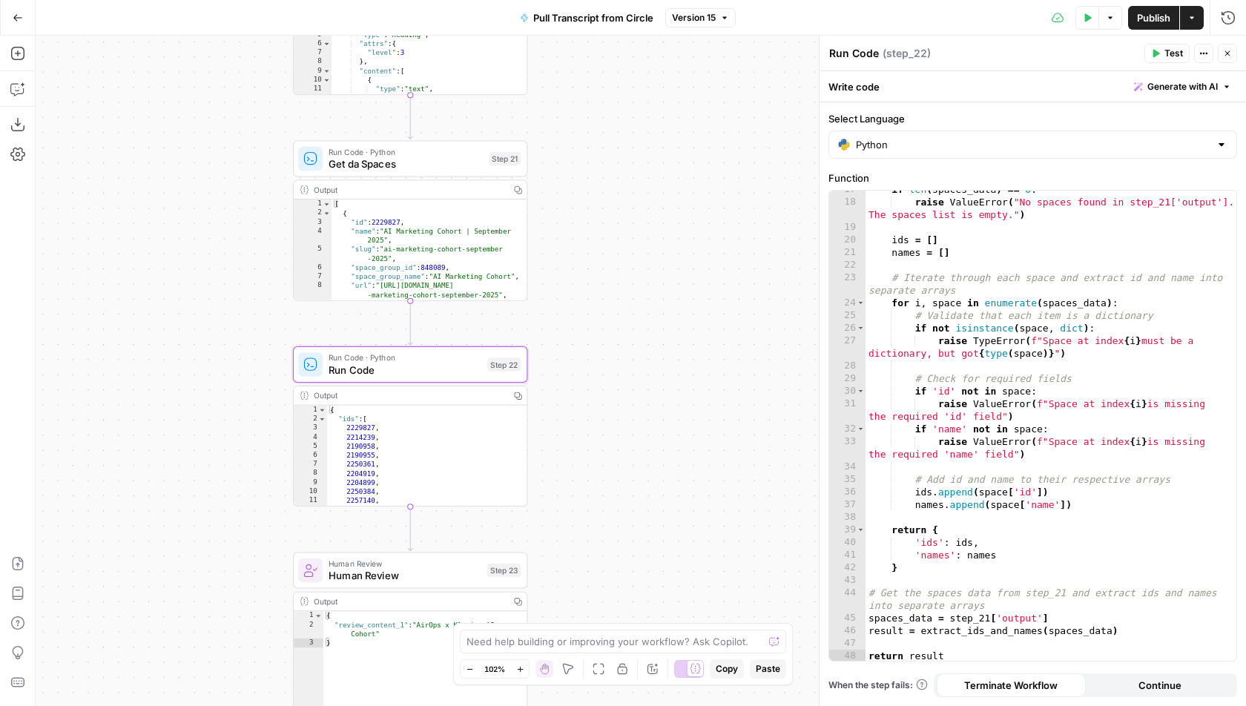
drag, startPoint x: 615, startPoint y: 292, endPoint x: 615, endPoint y: 498, distance: 206.9
click at [615, 498] on div "true false Workflow Input Settings Inputs Run Code · Python Pull Transcript fro…" at bounding box center [641, 371] width 1211 height 671
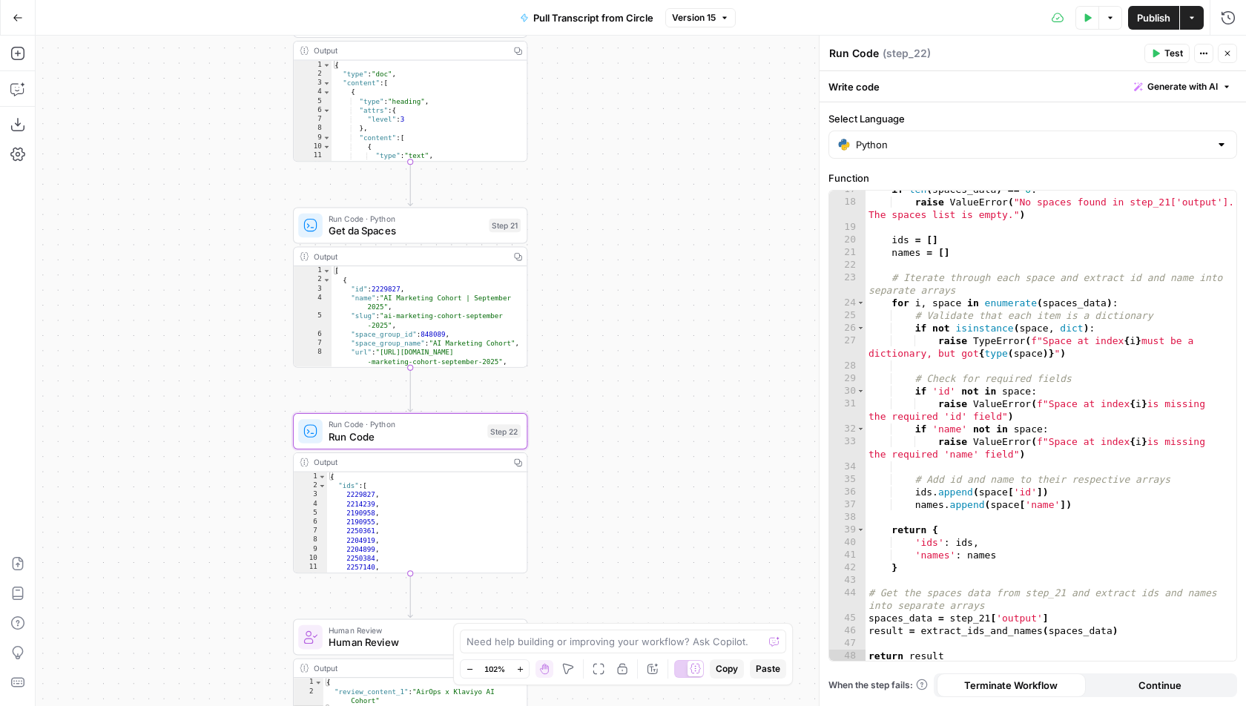
click at [566, 669] on icon "button" at bounding box center [568, 669] width 12 height 12
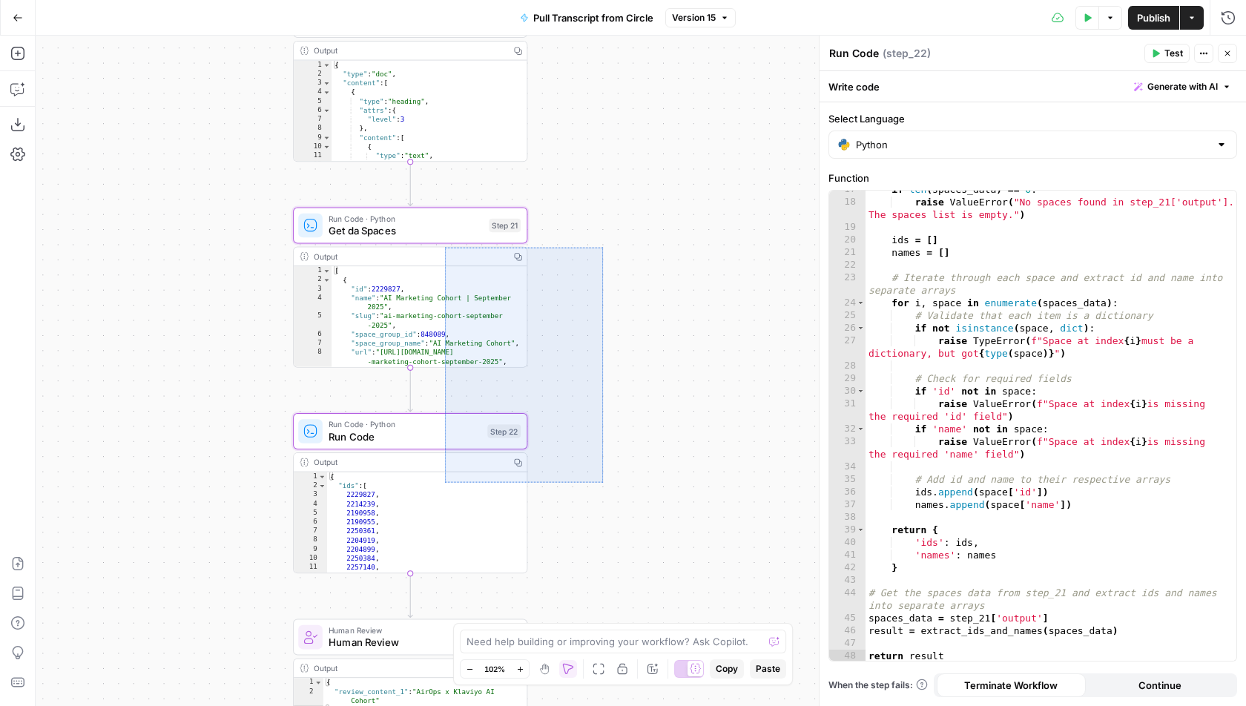
drag, startPoint x: 597, startPoint y: 482, endPoint x: 445, endPoint y: 248, distance: 279.4
click at [445, 248] on div "true false Workflow Input Settings Inputs Run Code · Python Pull Transcript fro…" at bounding box center [641, 371] width 1211 height 671
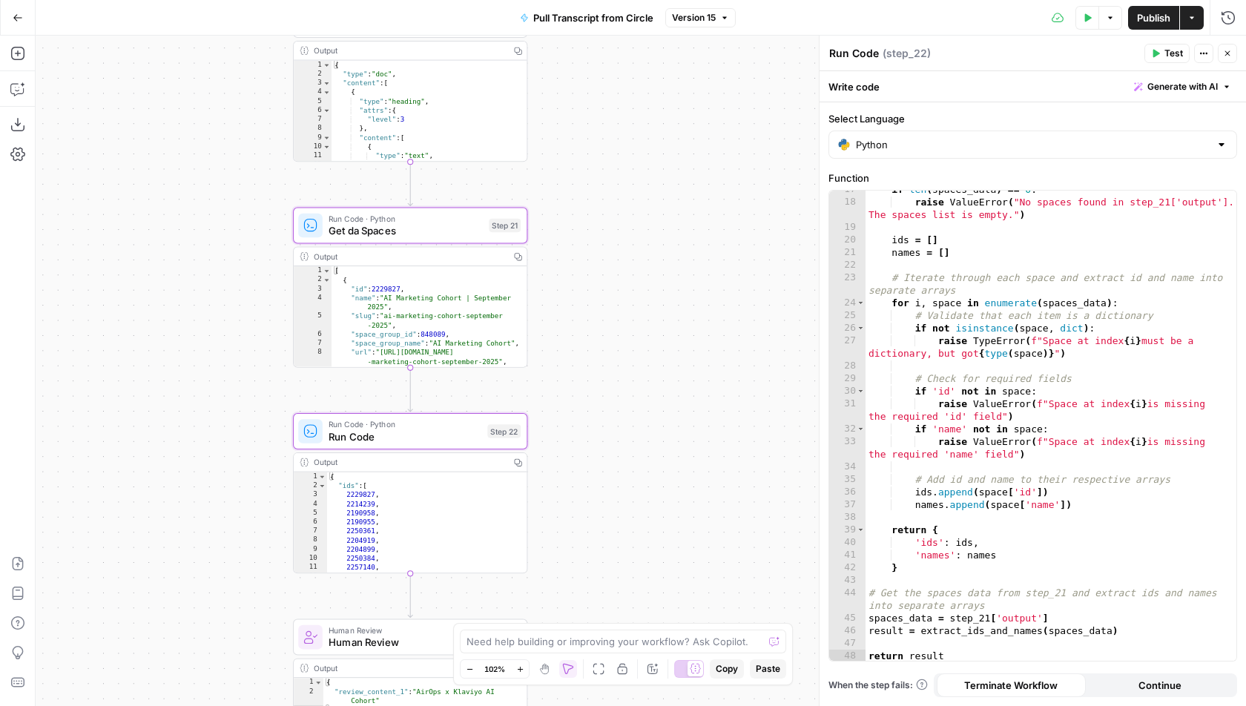
click at [544, 524] on div "true false Workflow Input Settings Inputs Run Code · Python Pull Transcript fro…" at bounding box center [641, 371] width 1211 height 671
click at [546, 524] on div "true false Workflow Input Settings Inputs Run Code · Python Pull Transcript fro…" at bounding box center [641, 371] width 1211 height 671
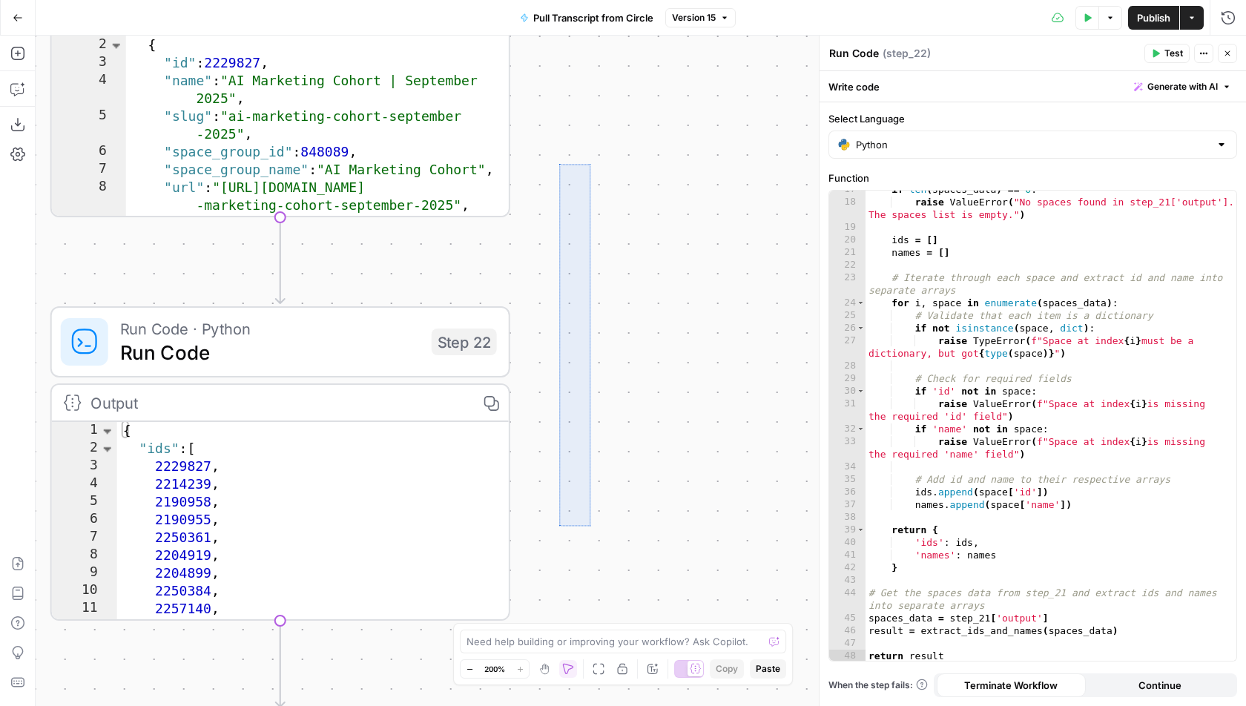
drag, startPoint x: 559, startPoint y: 526, endPoint x: 607, endPoint y: 126, distance: 402.6
click at [607, 127] on div "true false Workflow Input Settings Inputs Run Code · Python Pull Transcript fro…" at bounding box center [641, 371] width 1211 height 671
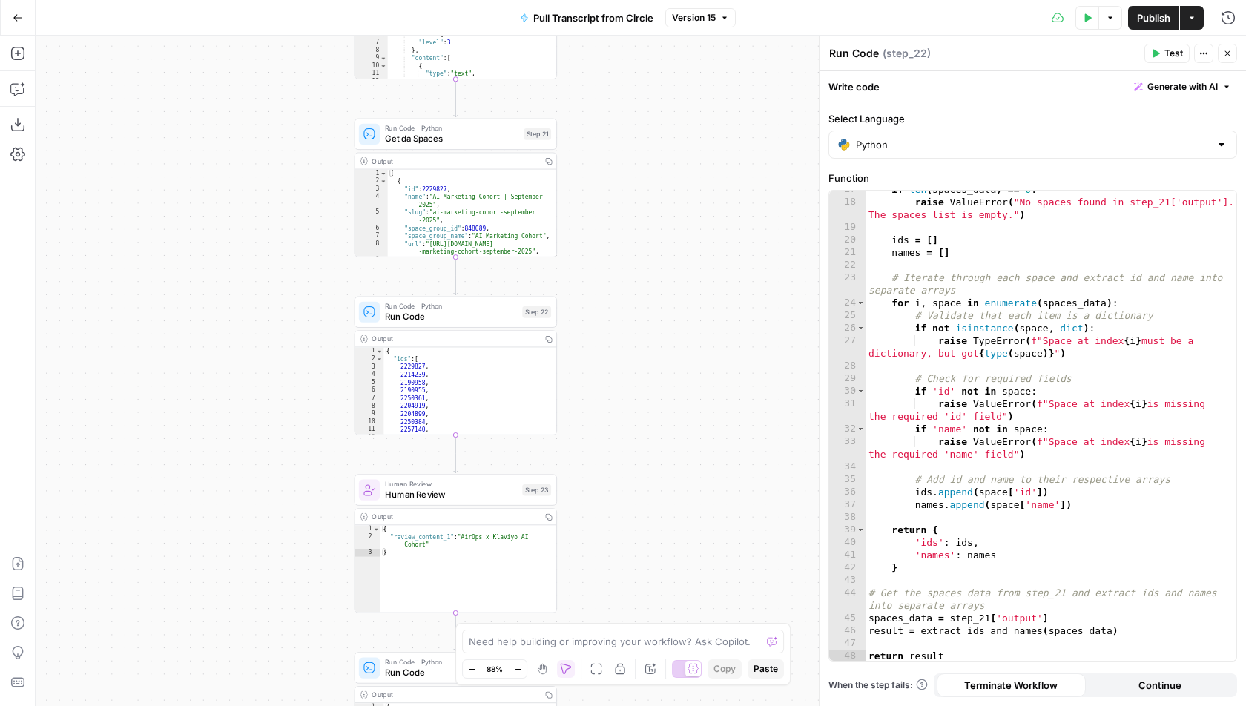
click at [541, 671] on icon "button" at bounding box center [542, 669] width 12 height 12
drag, startPoint x: 662, startPoint y: 429, endPoint x: 662, endPoint y: 70, distance: 359.0
click at [662, 71] on div "true false Workflow Input Settings Inputs Run Code · Python Pull Transcript fro…" at bounding box center [641, 371] width 1211 height 671
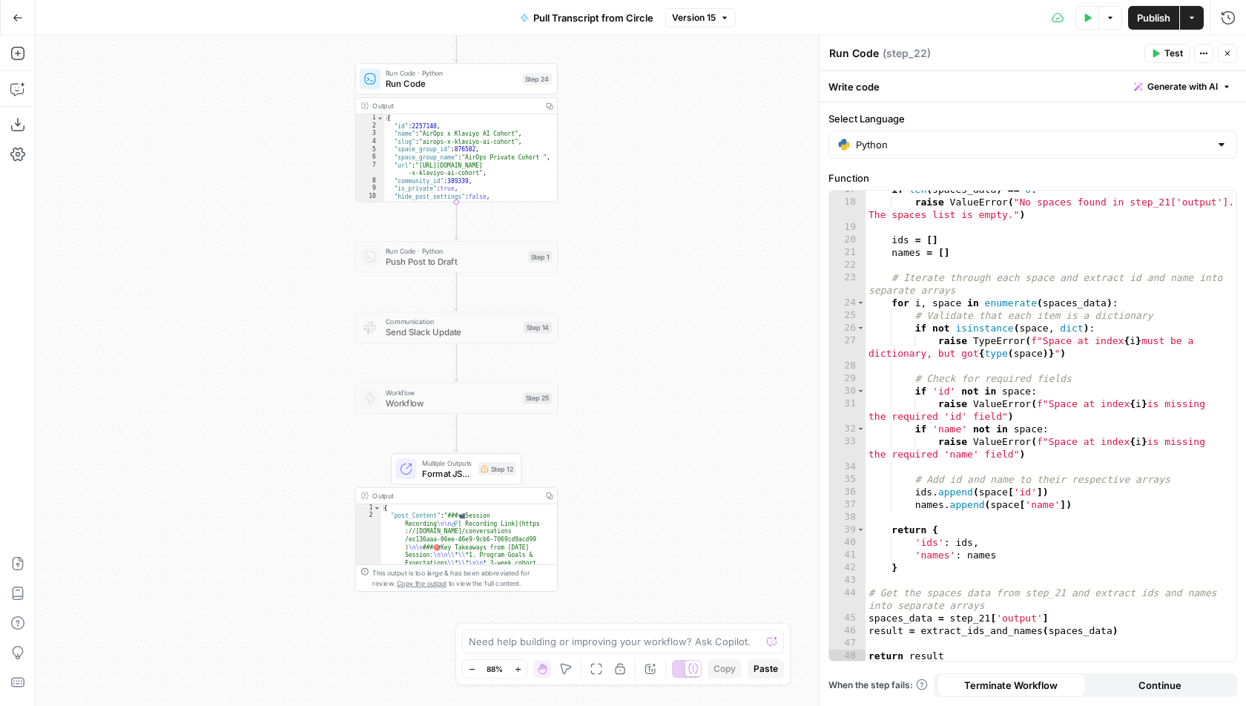
drag, startPoint x: 662, startPoint y: 431, endPoint x: 663, endPoint y: 200, distance: 231.4
click at [663, 200] on div "true false Workflow Input Settings Inputs Run Code · Python Pull Transcript fro…" at bounding box center [641, 371] width 1211 height 671
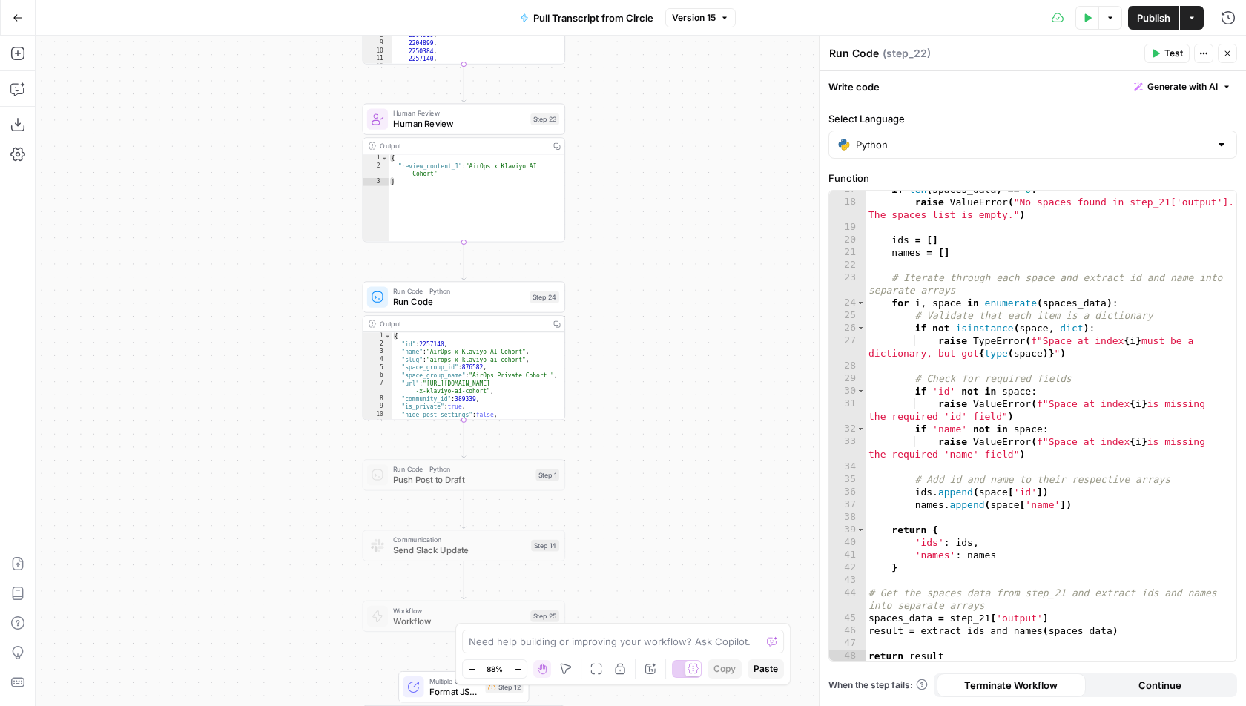
drag, startPoint x: 645, startPoint y: 202, endPoint x: 653, endPoint y: 428, distance: 225.6
click at [653, 428] on div "true false Workflow Input Settings Inputs Run Code · Python Pull Transcript fro…" at bounding box center [641, 371] width 1211 height 671
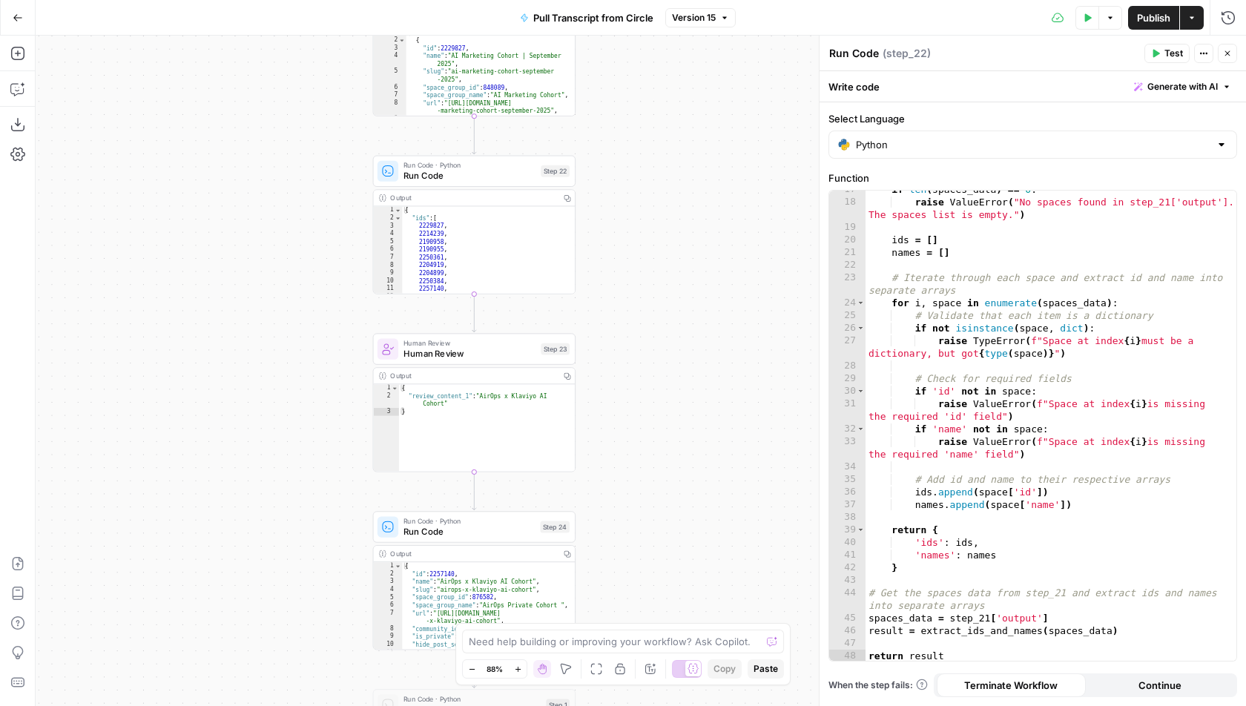
drag, startPoint x: 623, startPoint y: 218, endPoint x: 631, endPoint y: 436, distance: 218.2
click at [631, 447] on div "true false Workflow Input Settings Inputs Run Code · Python Pull Transcript fro…" at bounding box center [641, 371] width 1211 height 671
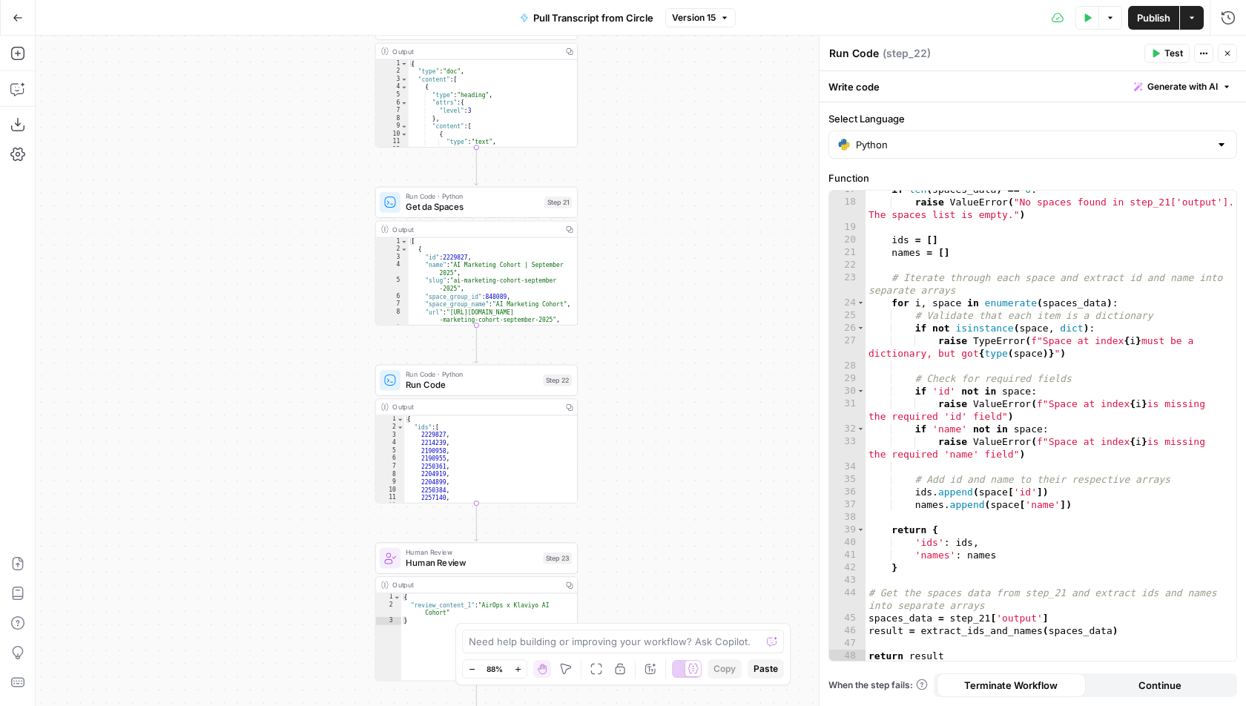
drag, startPoint x: 629, startPoint y: 251, endPoint x: 631, endPoint y: 477, distance: 225.5
click at [631, 475] on div "true false Workflow Input Settings Inputs Run Code · Python Pull Transcript fro…" at bounding box center [641, 371] width 1211 height 671
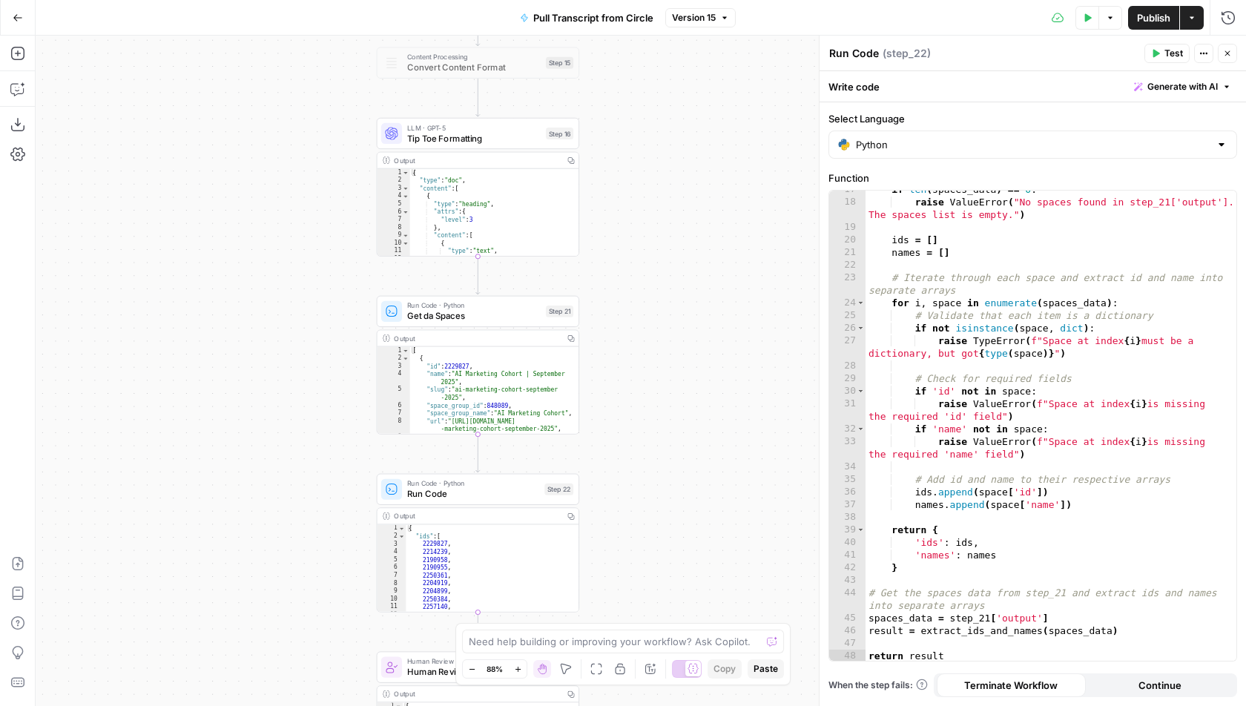
drag, startPoint x: 648, startPoint y: 294, endPoint x: 661, endPoint y: 482, distance: 188.8
click at [661, 482] on div "true false Workflow Input Settings Inputs Run Code · Python Pull Transcript fro…" at bounding box center [641, 371] width 1211 height 671
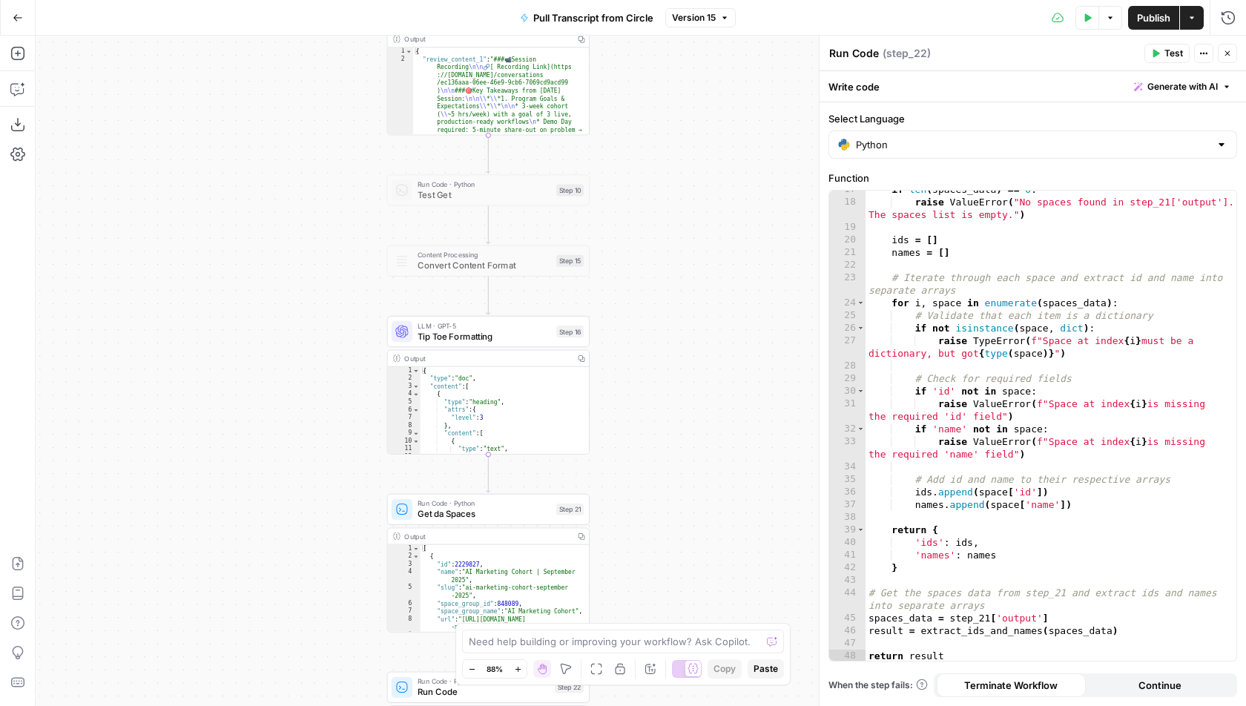
drag, startPoint x: 664, startPoint y: 171, endPoint x: 664, endPoint y: 470, distance: 298.2
click at [664, 472] on div "true false Workflow Input Settings Inputs Run Code · Python Pull Transcript fro…" at bounding box center [641, 371] width 1211 height 671
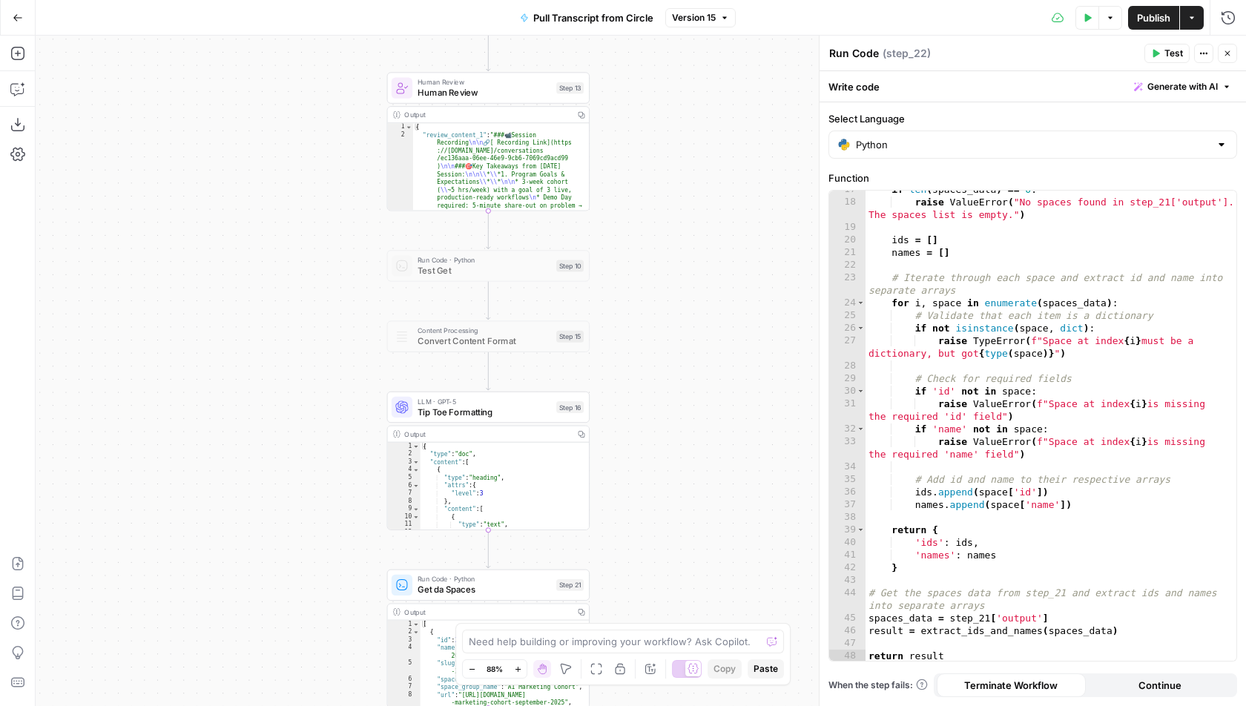
drag, startPoint x: 622, startPoint y: 533, endPoint x: 621, endPoint y: 302, distance: 230.7
click at [622, 302] on div "true false Workflow Input Settings Inputs Run Code · Python Pull Transcript fro…" at bounding box center [641, 371] width 1211 height 671
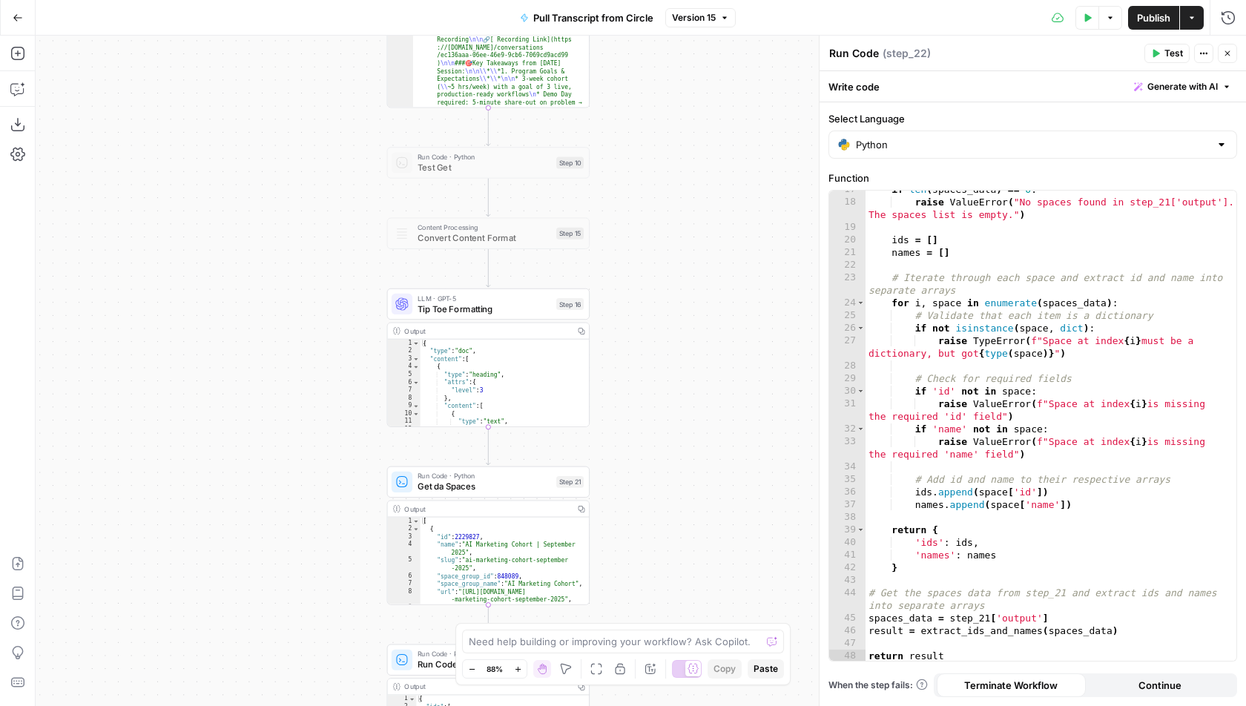
click at [517, 314] on div "LLM · GPT-5 Tip Toe Formatting Step 16 Copy step Delete step Add Note Test" at bounding box center [488, 304] width 202 height 31
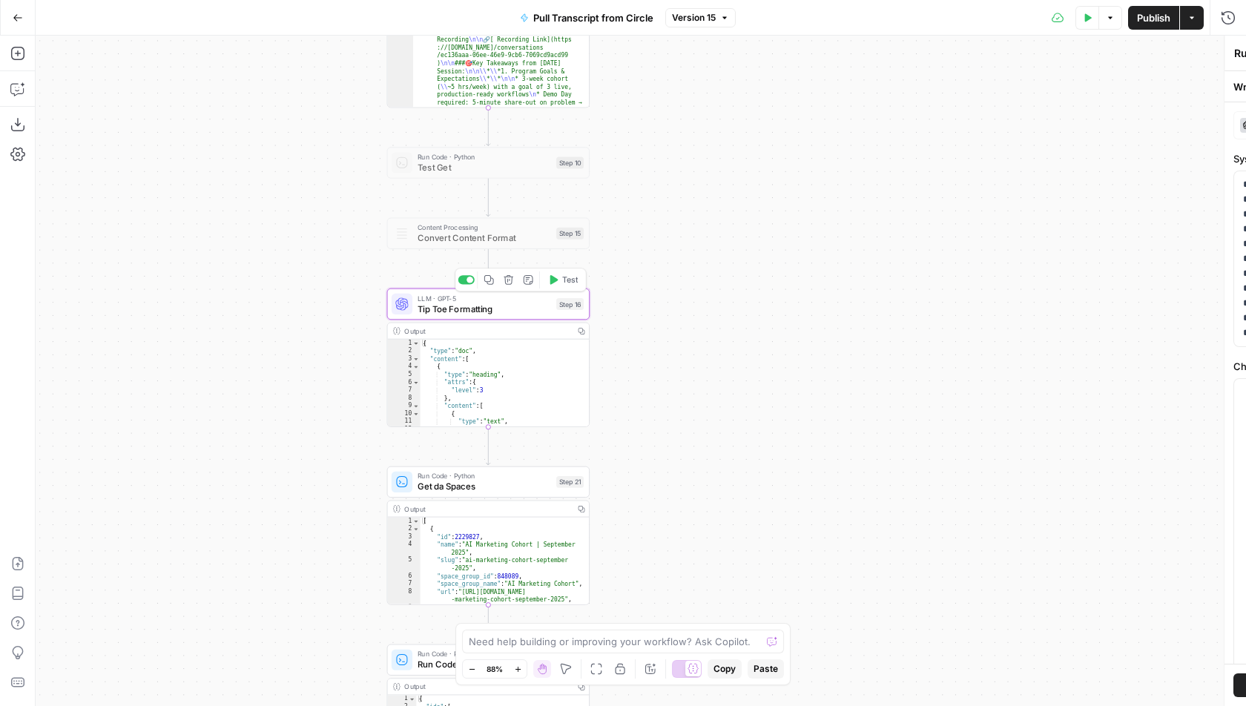
type textarea "Tip Toe Formatting"
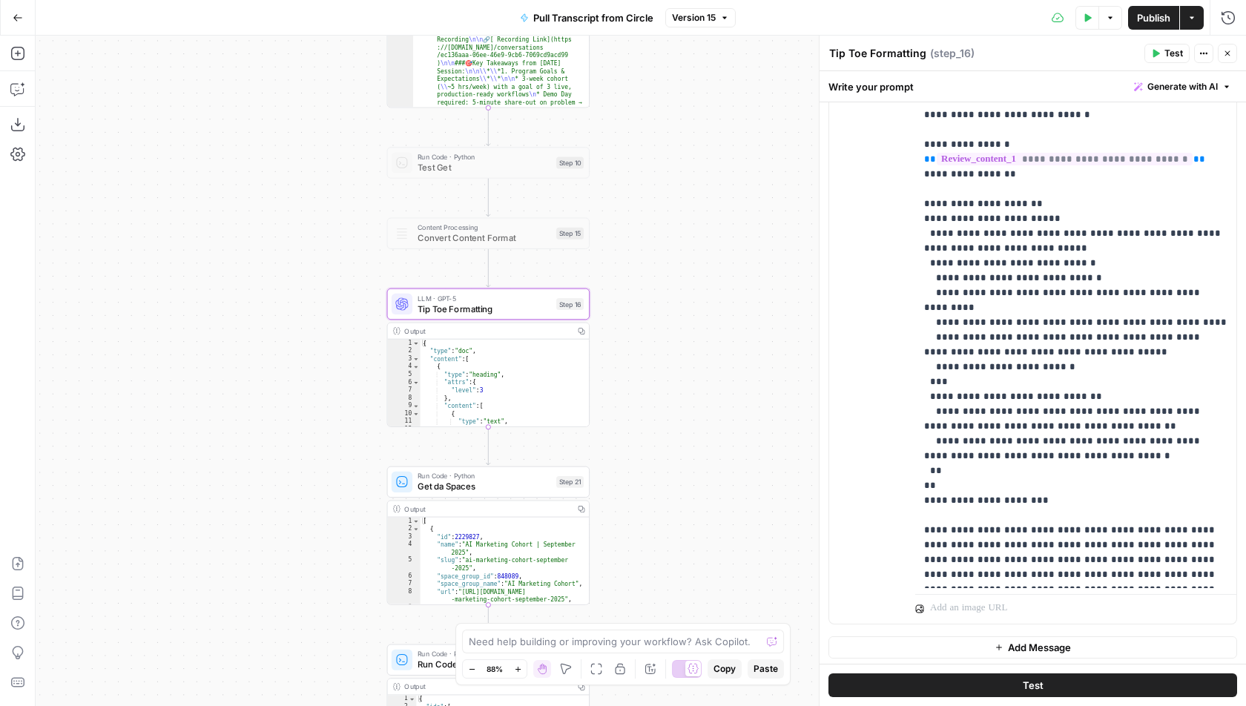
scroll to position [0, 0]
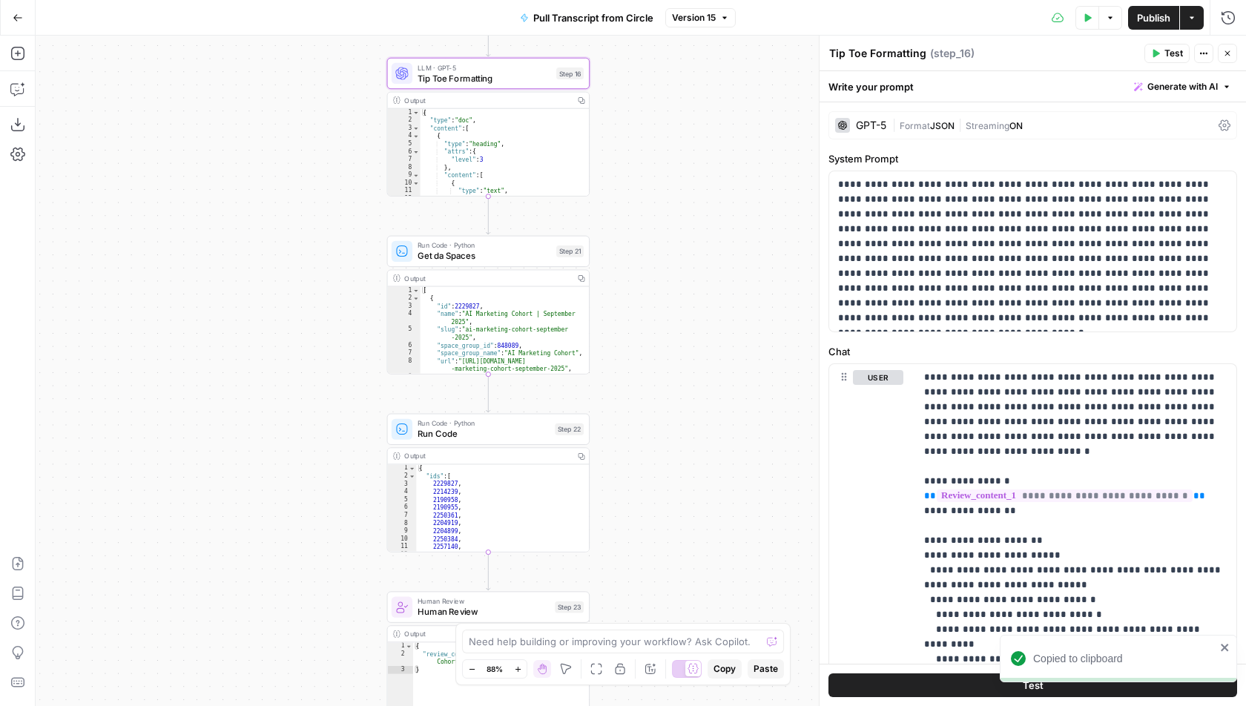
drag, startPoint x: 641, startPoint y: 461, endPoint x: 641, endPoint y: 211, distance: 250.7
click at [641, 211] on div "true false Workflow Input Settings Inputs Run Code · Python Pull Transcript fro…" at bounding box center [641, 371] width 1211 height 671
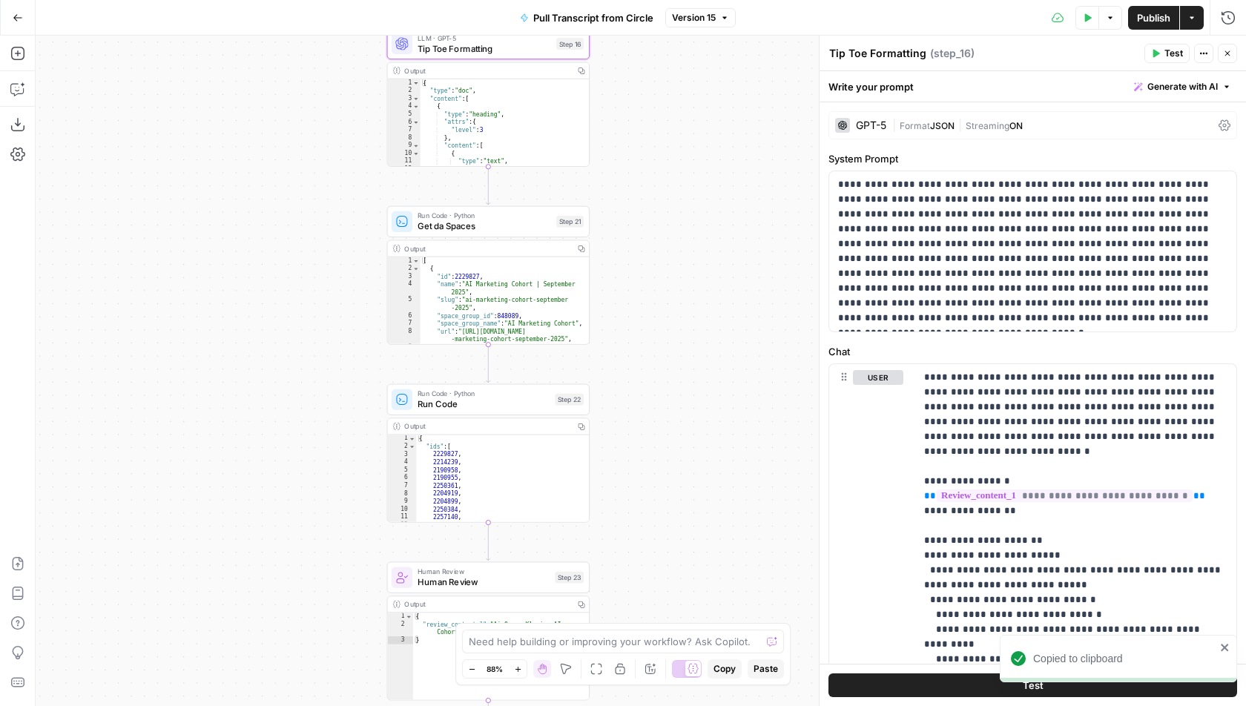
drag, startPoint x: 638, startPoint y: 455, endPoint x: 638, endPoint y: 206, distance: 249.2
click at [638, 206] on div "true false Workflow Input Settings Inputs Run Code · Python Pull Transcript fro…" at bounding box center [641, 371] width 1211 height 671
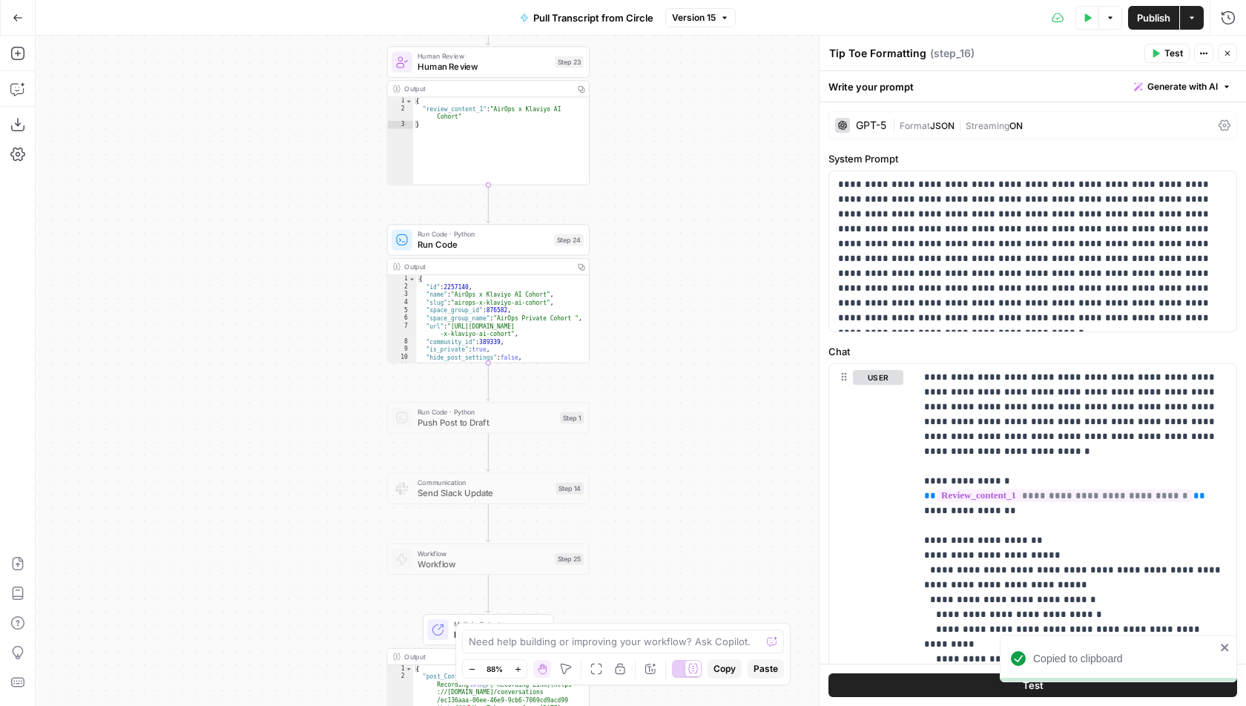
drag, startPoint x: 620, startPoint y: 422, endPoint x: 620, endPoint y: 130, distance: 292.2
click at [620, 130] on div "true false Workflow Input Settings Inputs Run Code · Python Pull Transcript fro…" at bounding box center [641, 371] width 1211 height 671
drag, startPoint x: 676, startPoint y: 447, endPoint x: 670, endPoint y: 472, distance: 25.4
click at [671, 473] on div "true false Workflow Input Settings Inputs Run Code · Python Pull Transcript fro…" at bounding box center [641, 371] width 1211 height 671
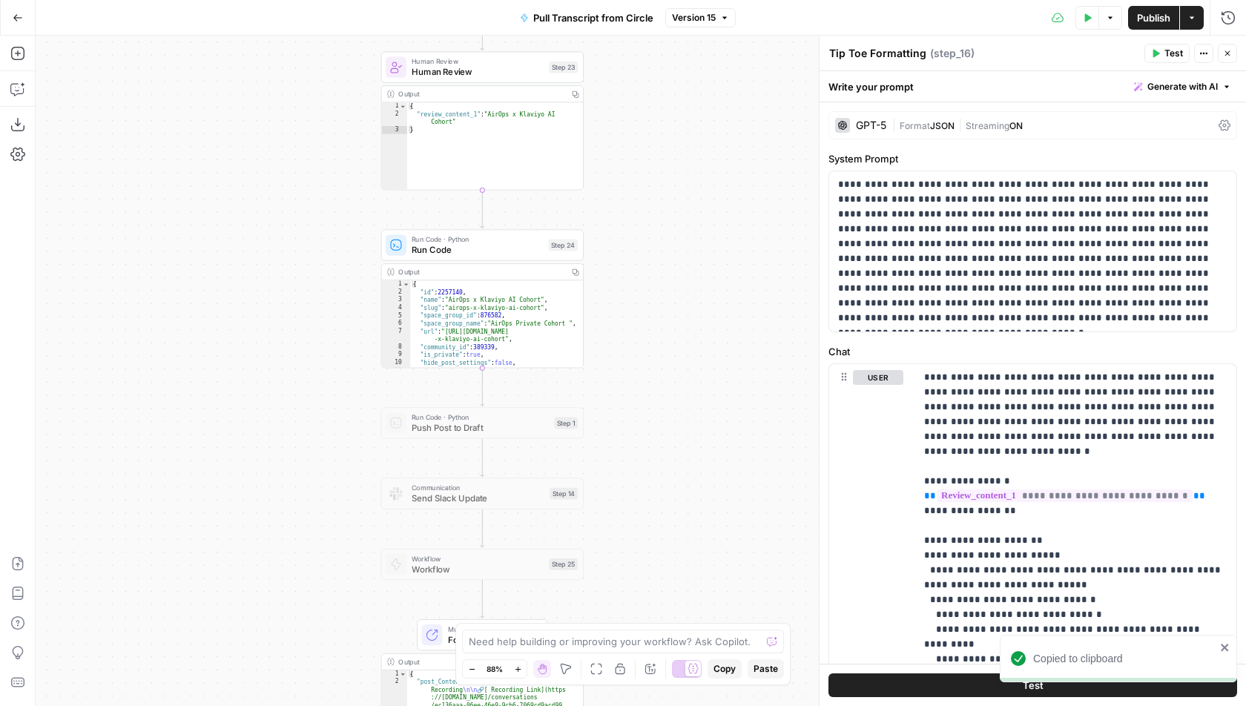
click at [531, 258] on div "Run Code · Python Run Code Step 24 Copy step Delete step Add Note Test" at bounding box center [482, 244] width 202 height 31
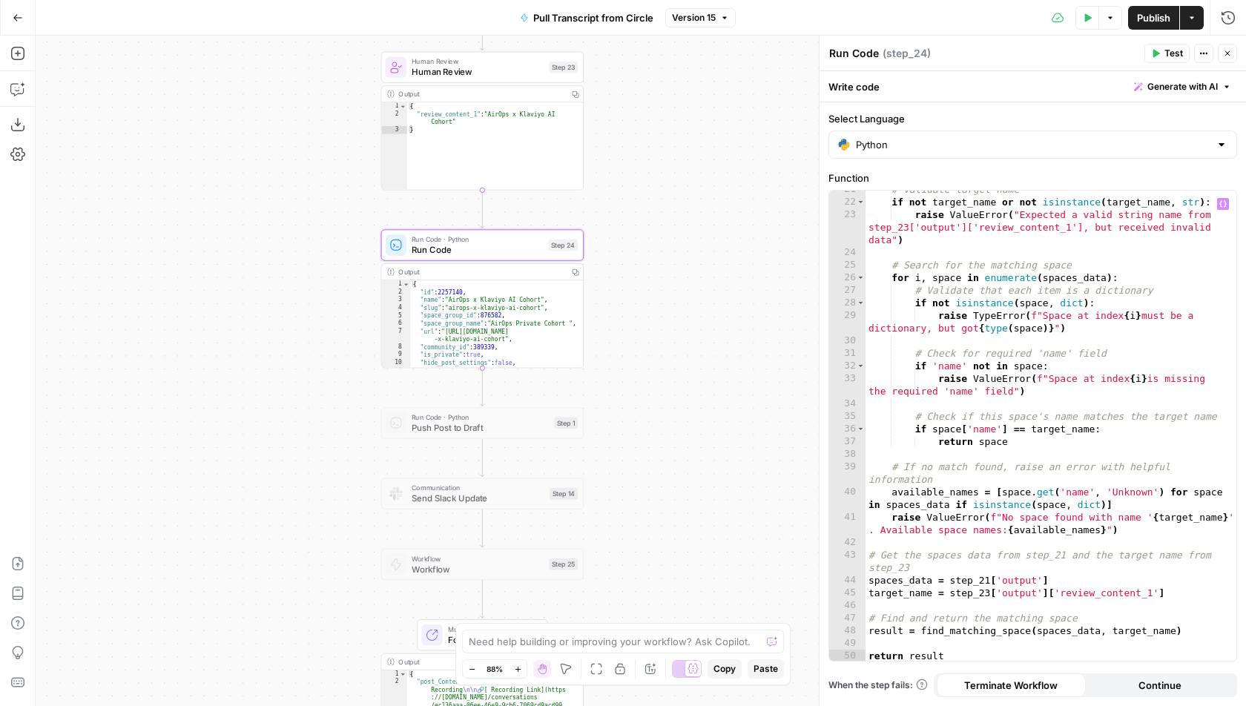
scroll to position [284, 0]
type textarea "**********"
click at [1086, 474] on div "# Validate target name if not target_name or not isinstance ( target_name , str…" at bounding box center [1052, 431] width 372 height 497
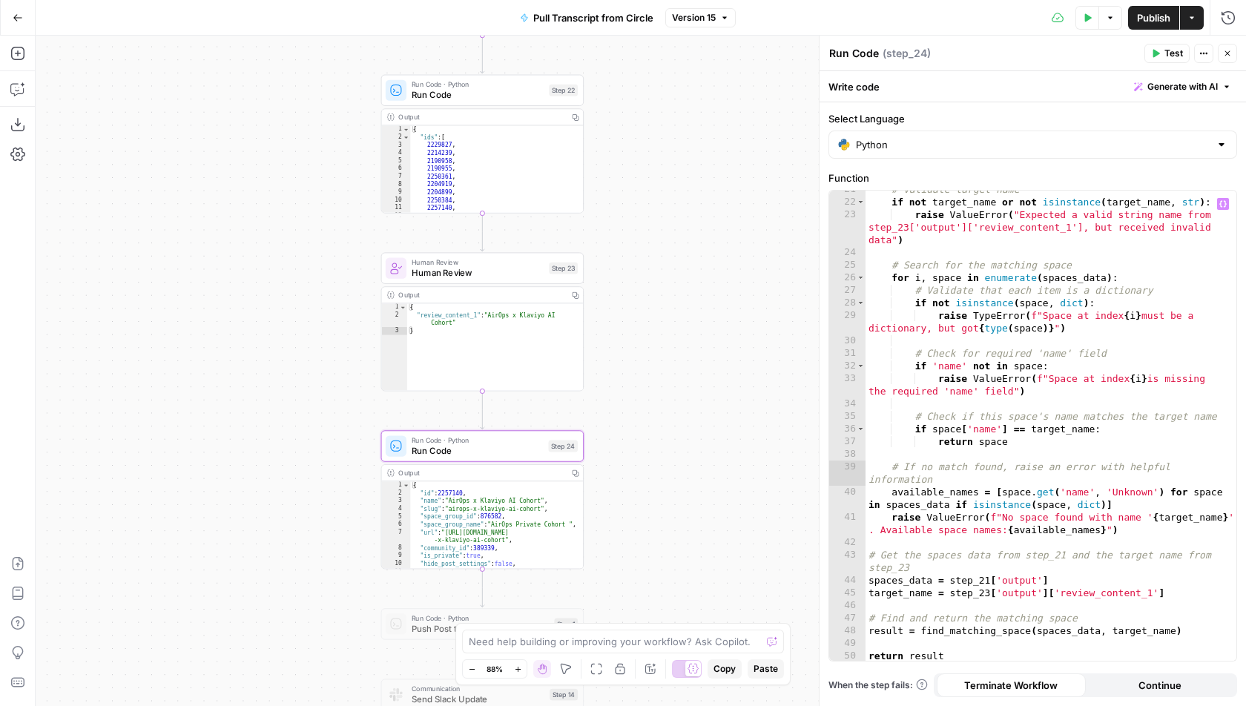
drag, startPoint x: 699, startPoint y: 258, endPoint x: 704, endPoint y: 596, distance: 338.3
click at [704, 594] on div "true false Workflow Input Settings Inputs Run Code · Python Pull Transcript fro…" at bounding box center [641, 371] width 1211 height 671
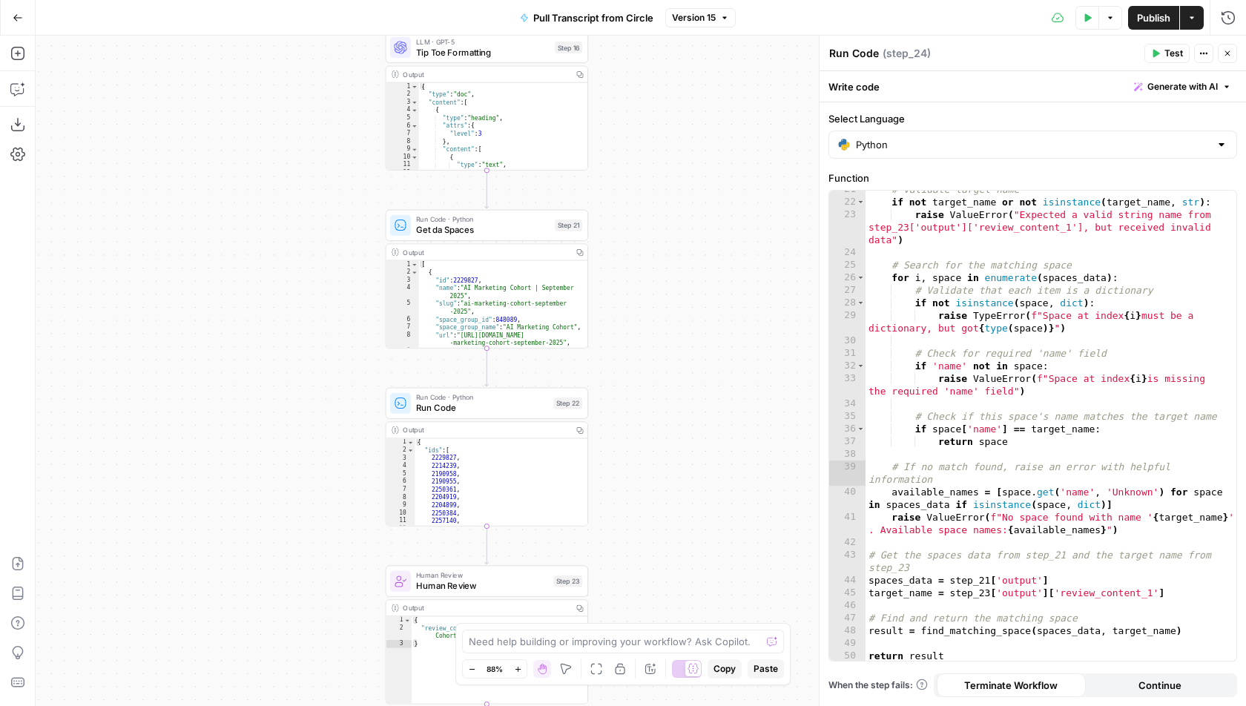
drag, startPoint x: 652, startPoint y: 222, endPoint x: 652, endPoint y: 492, distance: 270.0
click at [653, 492] on div "true false Workflow Input Settings Inputs Run Code · Python Pull Transcript fro…" at bounding box center [641, 371] width 1211 height 671
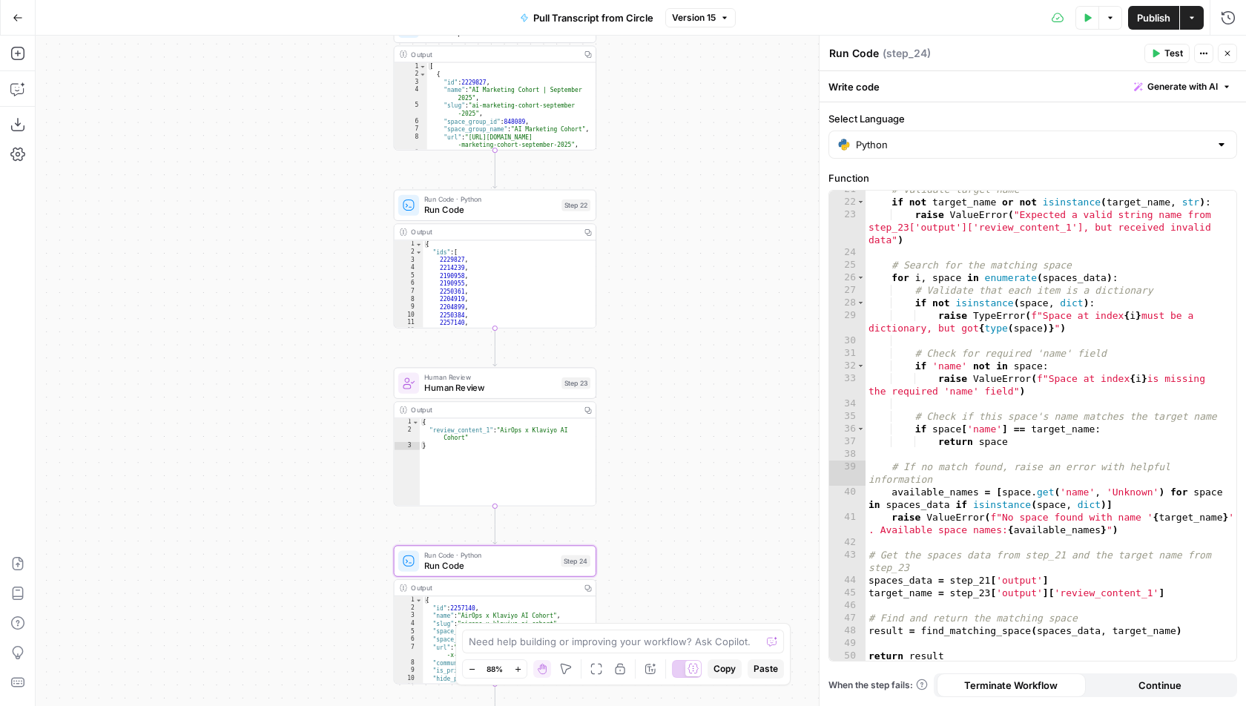
drag, startPoint x: 685, startPoint y: 571, endPoint x: 691, endPoint y: 281, distance: 290.1
click at [691, 281] on div "true false Workflow Input Settings Inputs Run Code · Python Pull Transcript fro…" at bounding box center [641, 371] width 1211 height 671
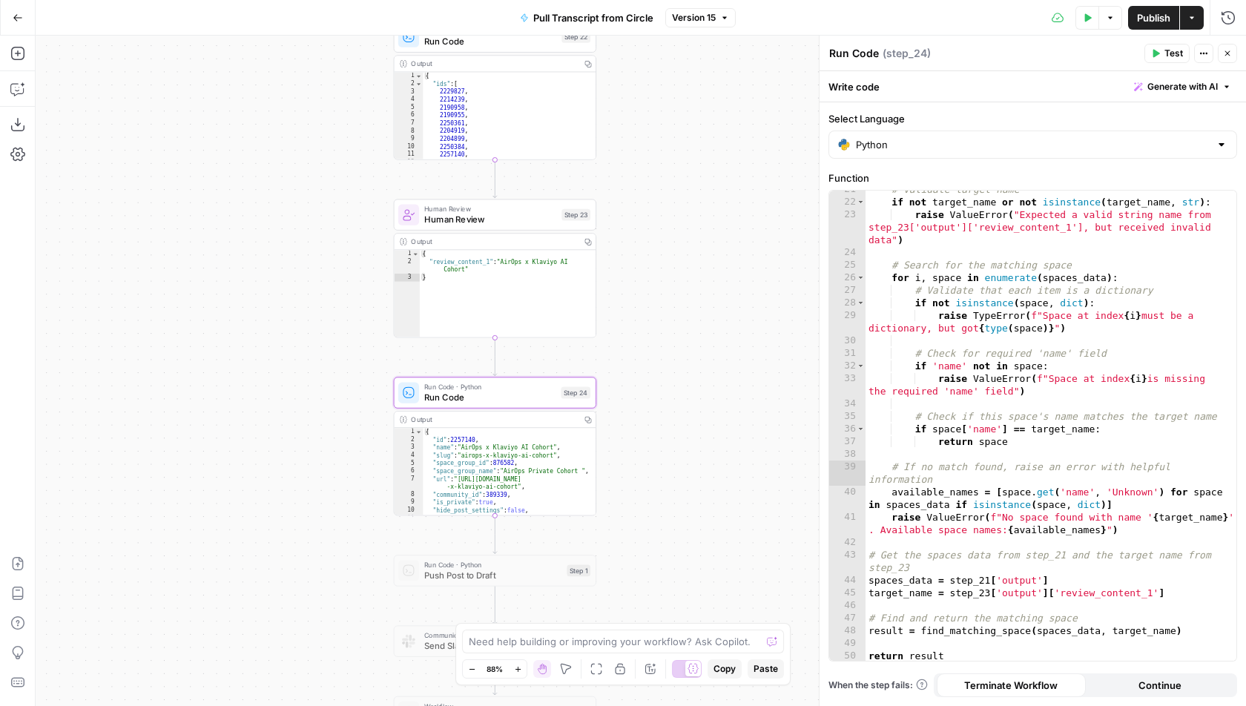
drag, startPoint x: 735, startPoint y: 511, endPoint x: 736, endPoint y: 283, distance: 228.5
click at [736, 283] on div "true false Workflow Input Settings Inputs Run Code · Python Pull Transcript fro…" at bounding box center [641, 371] width 1211 height 671
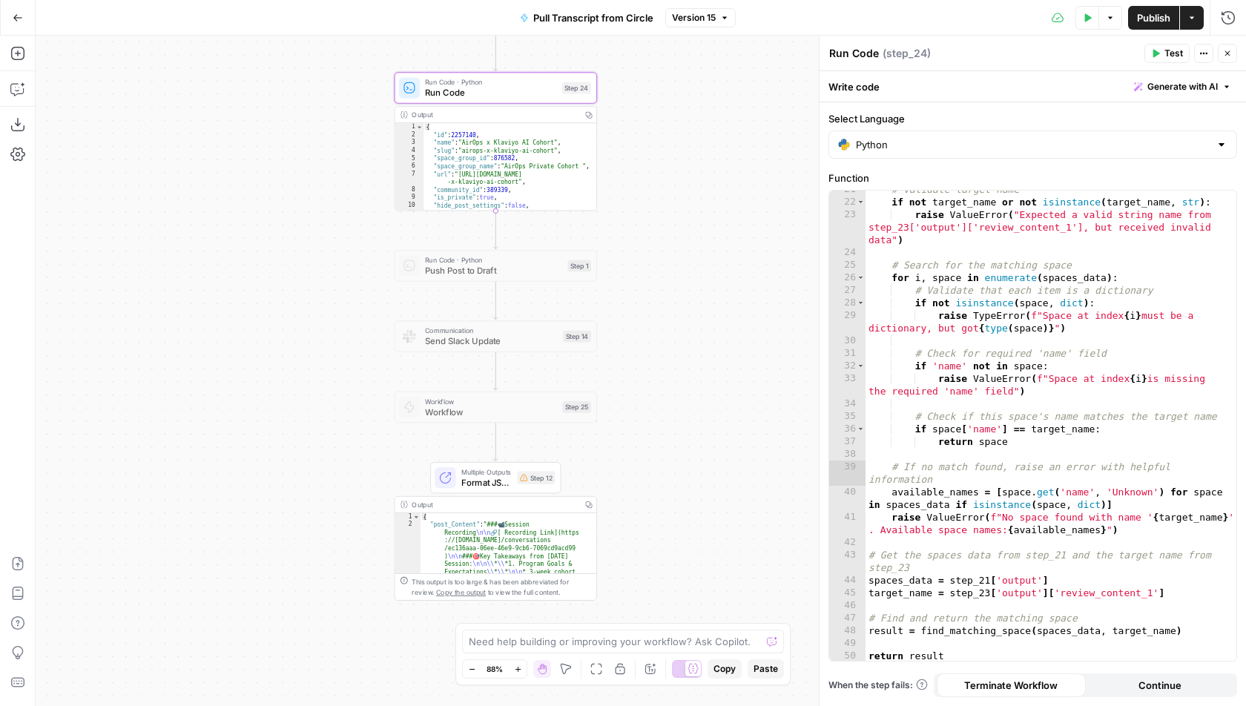
drag, startPoint x: 683, startPoint y: 386, endPoint x: 683, endPoint y: 135, distance: 251.5
click at [683, 136] on div "true false Workflow Input Settings Inputs Run Code · Python Pull Transcript fro…" at bounding box center [641, 371] width 1211 height 671
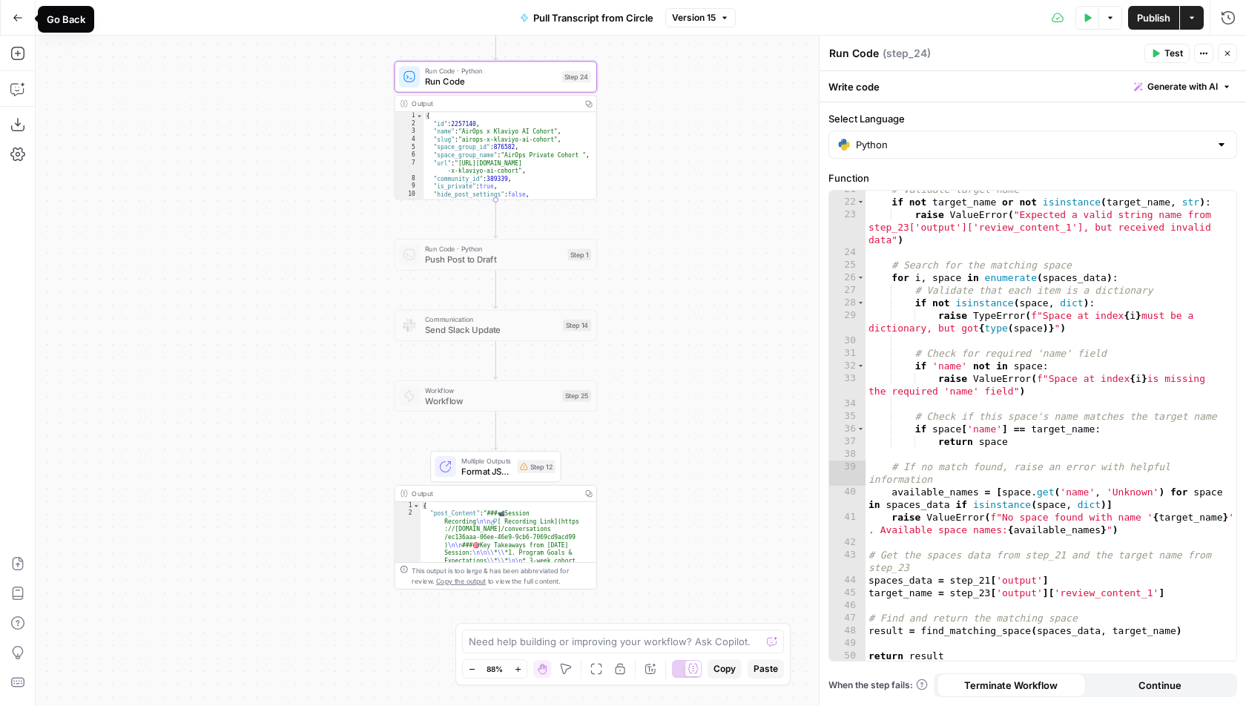
click at [17, 17] on icon "button" at bounding box center [17, 17] width 9 height 7
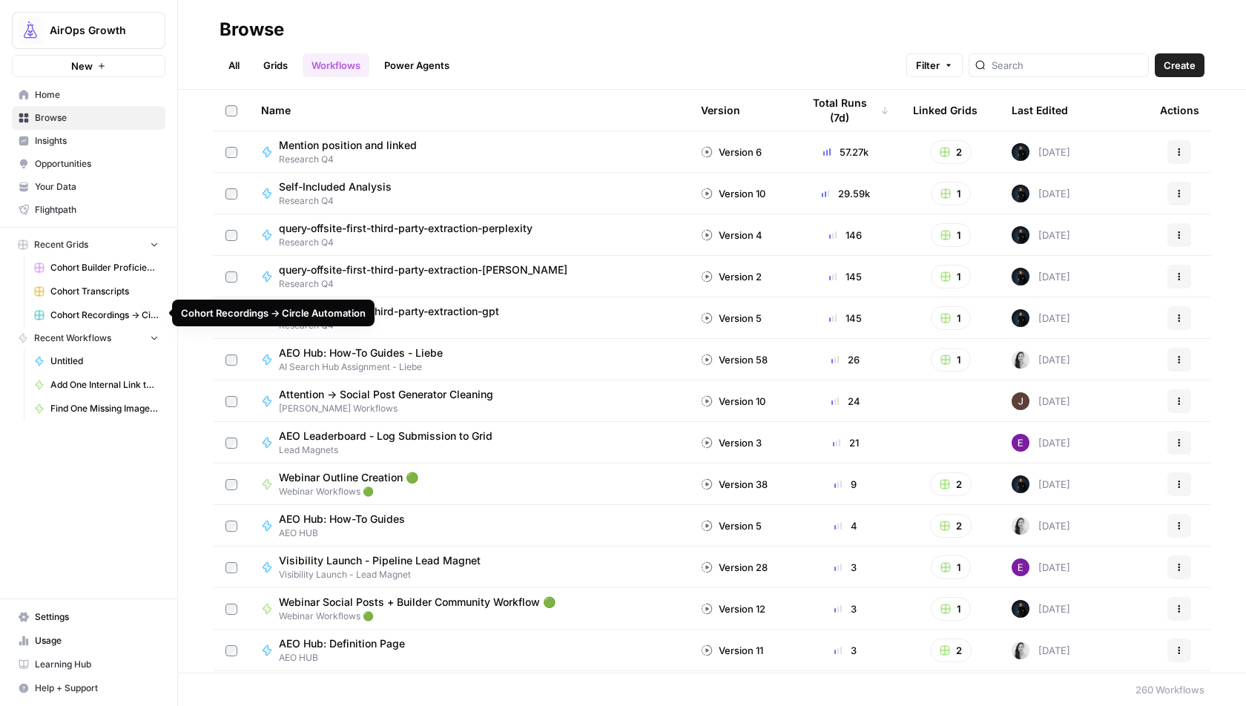
click at [98, 319] on span "Cohort Recordings -> Circle Automation" at bounding box center [104, 315] width 108 height 13
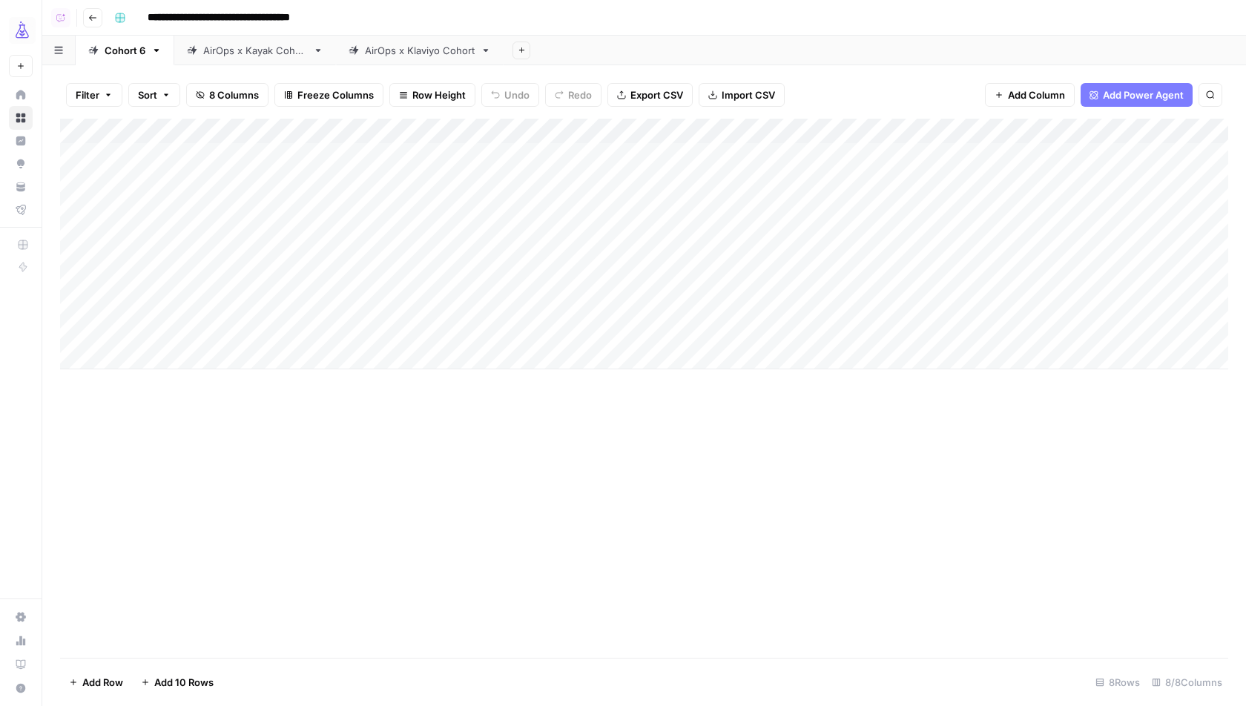
click at [421, 136] on div "Add Column" at bounding box center [644, 244] width 1168 height 251
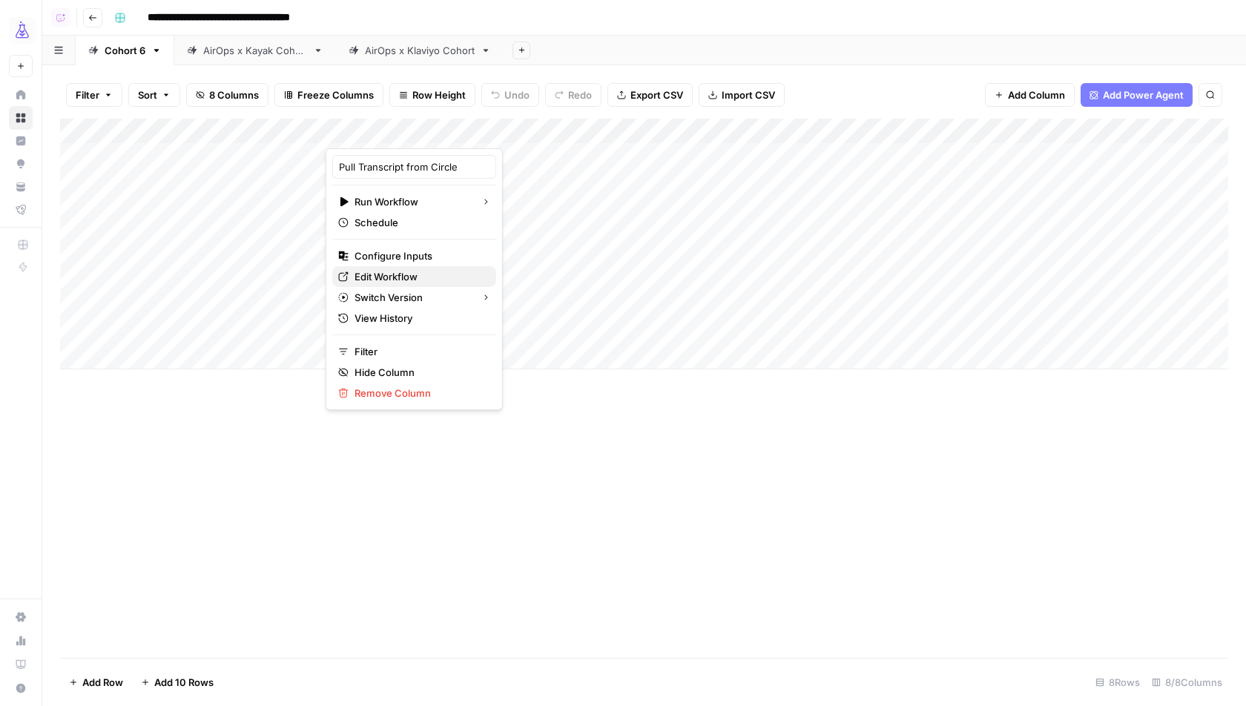
click at [409, 281] on span "Edit Workflow" at bounding box center [420, 276] width 130 height 15
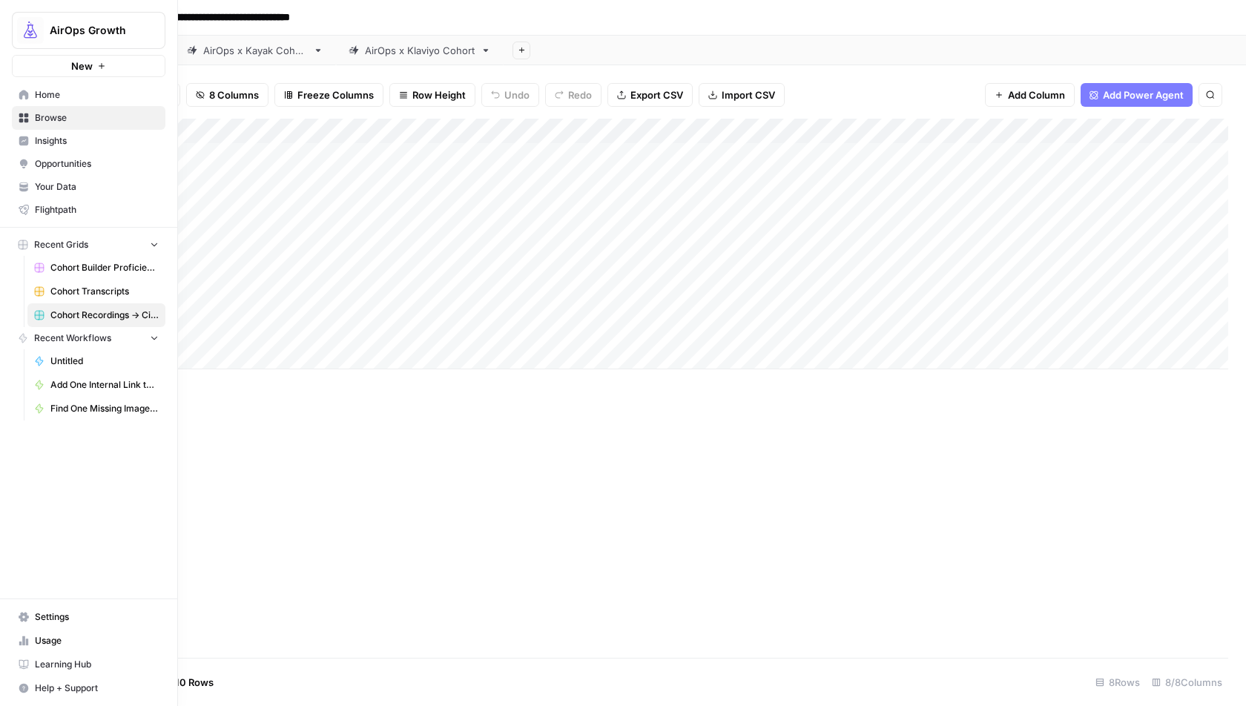
click at [36, 616] on span "Settings" at bounding box center [97, 616] width 124 height 13
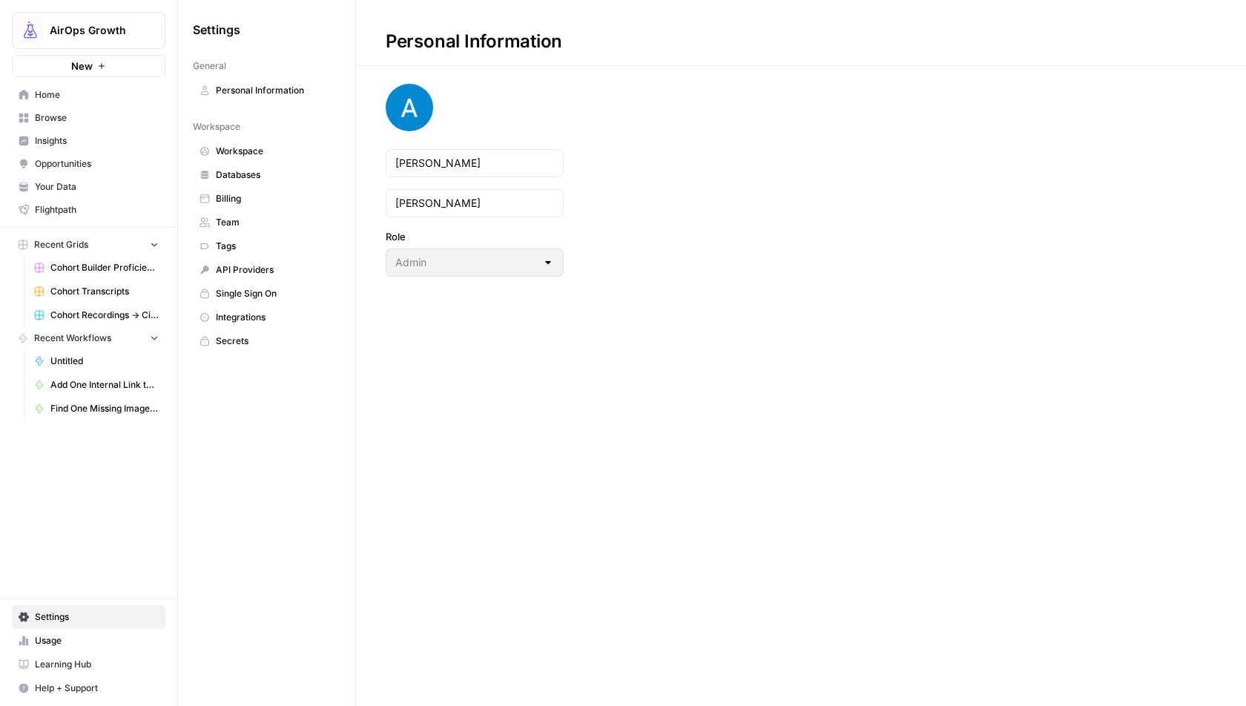
click at [241, 335] on span "Secrets" at bounding box center [275, 341] width 118 height 13
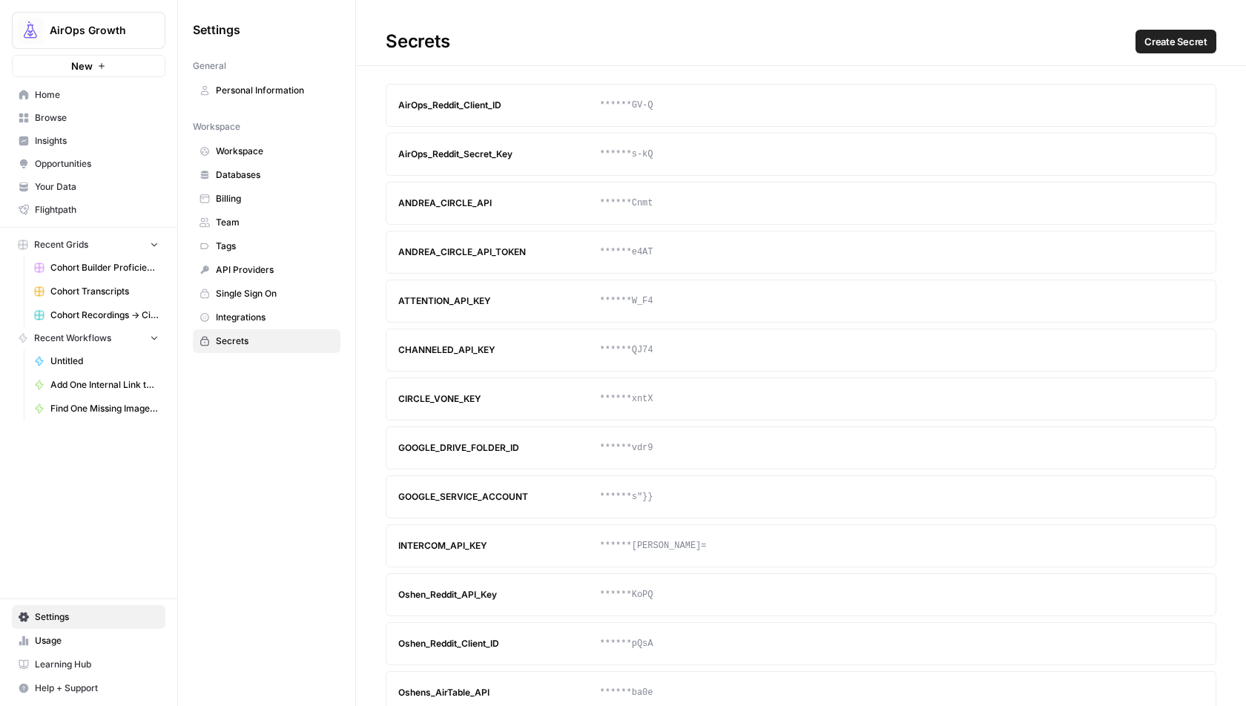
drag, startPoint x: 478, startPoint y: 389, endPoint x: 398, endPoint y: 389, distance: 80.1
click at [398, 392] on div "CIRCLE_VONE_KEY" at bounding box center [499, 398] width 202 height 13
copy div "CIRCLE_VONE_KEY"
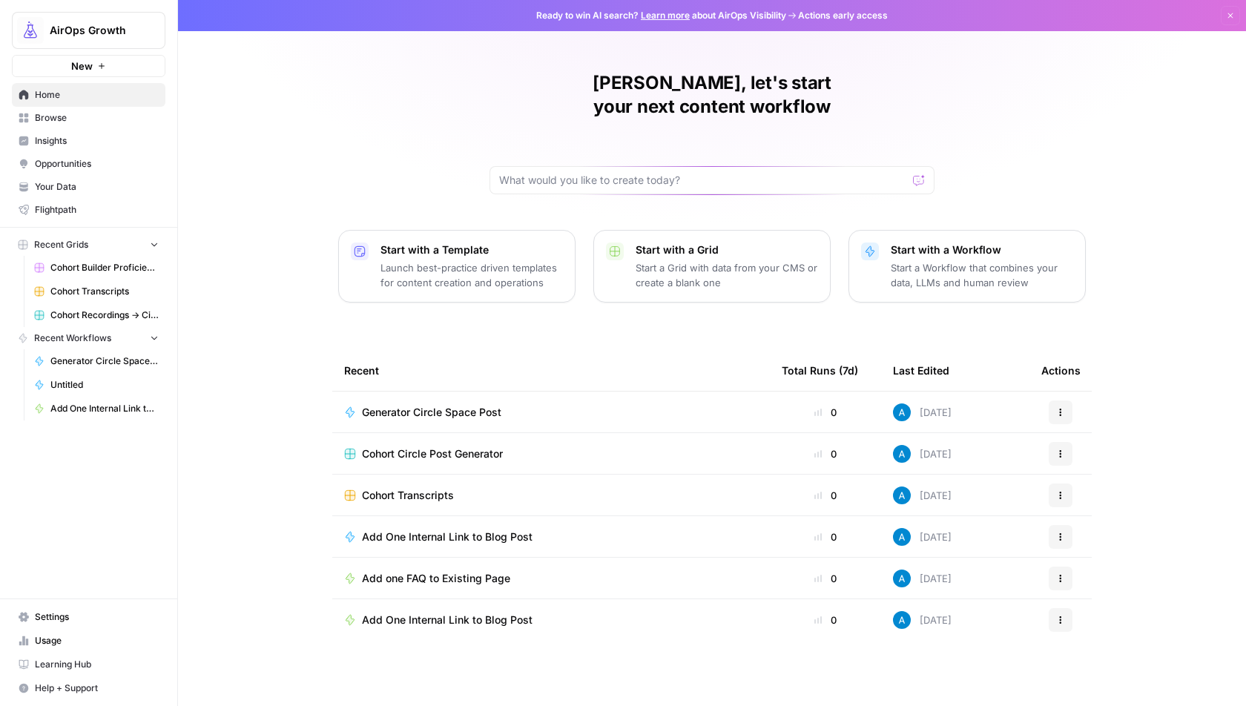
click at [434, 447] on span "Cohort Circle Post Generator" at bounding box center [432, 454] width 141 height 15
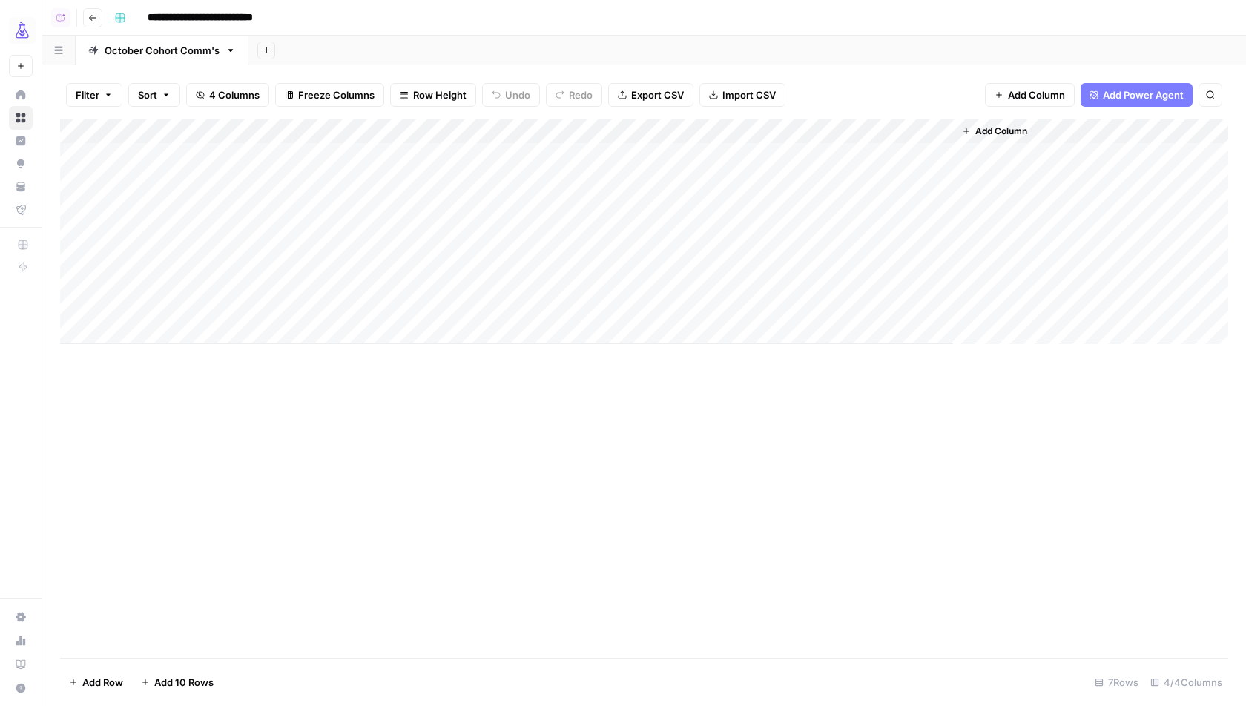
click at [1015, 129] on span "Add Column" at bounding box center [1001, 131] width 52 height 13
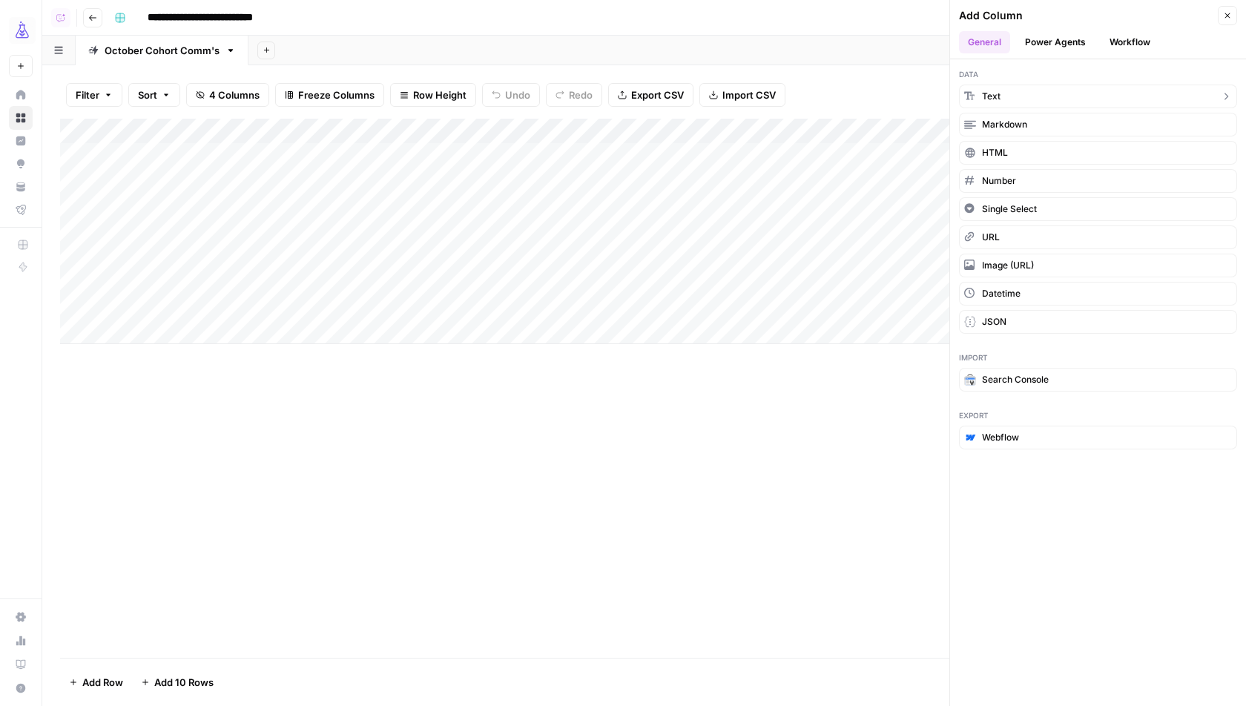
click at [1030, 95] on button "Text" at bounding box center [1098, 97] width 278 height 24
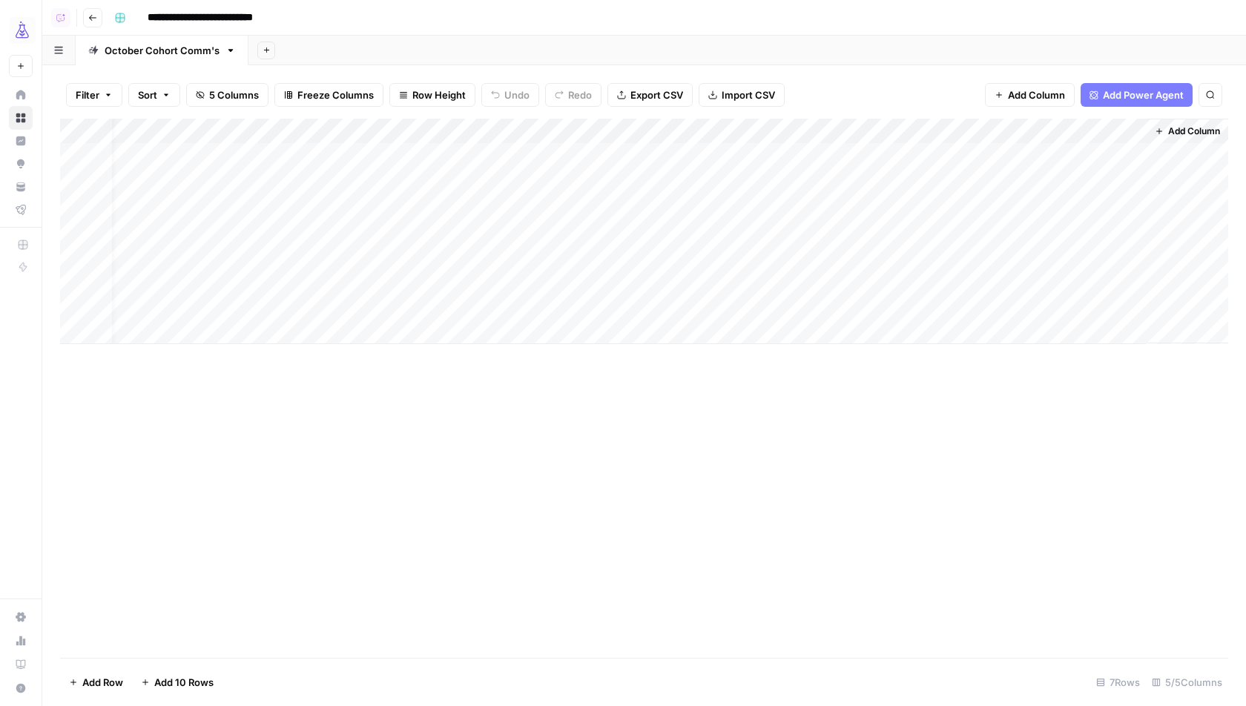
drag, startPoint x: 1006, startPoint y: 132, endPoint x: 638, endPoint y: 132, distance: 367.9
click at [638, 133] on div "Add Column" at bounding box center [644, 231] width 1168 height 225
click at [632, 132] on div "Add Column" at bounding box center [644, 231] width 1168 height 225
click at [626, 166] on input "New Column" at bounding box center [606, 166] width 151 height 15
type input "Title"
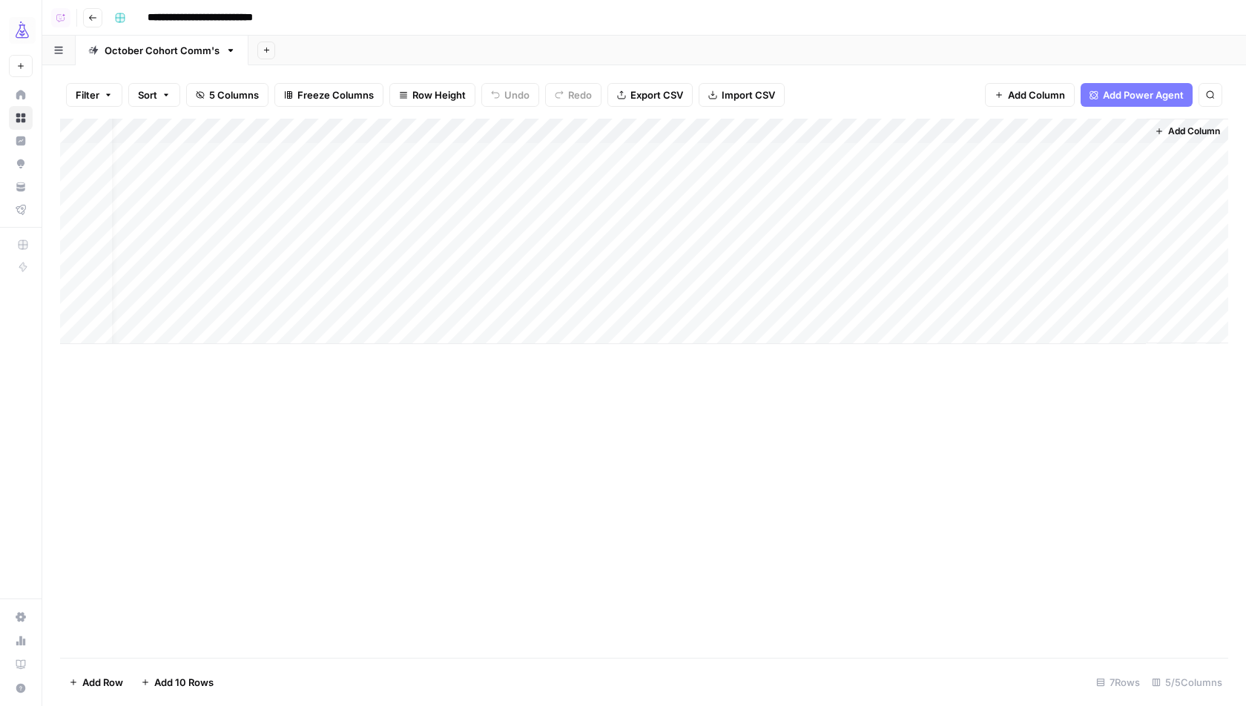
click at [709, 472] on div "Add Column" at bounding box center [644, 388] width 1168 height 539
click at [602, 133] on div "Add Column" at bounding box center [644, 231] width 1168 height 225
click at [587, 167] on input "Title (1)" at bounding box center [606, 166] width 151 height 15
type input "Post Title"
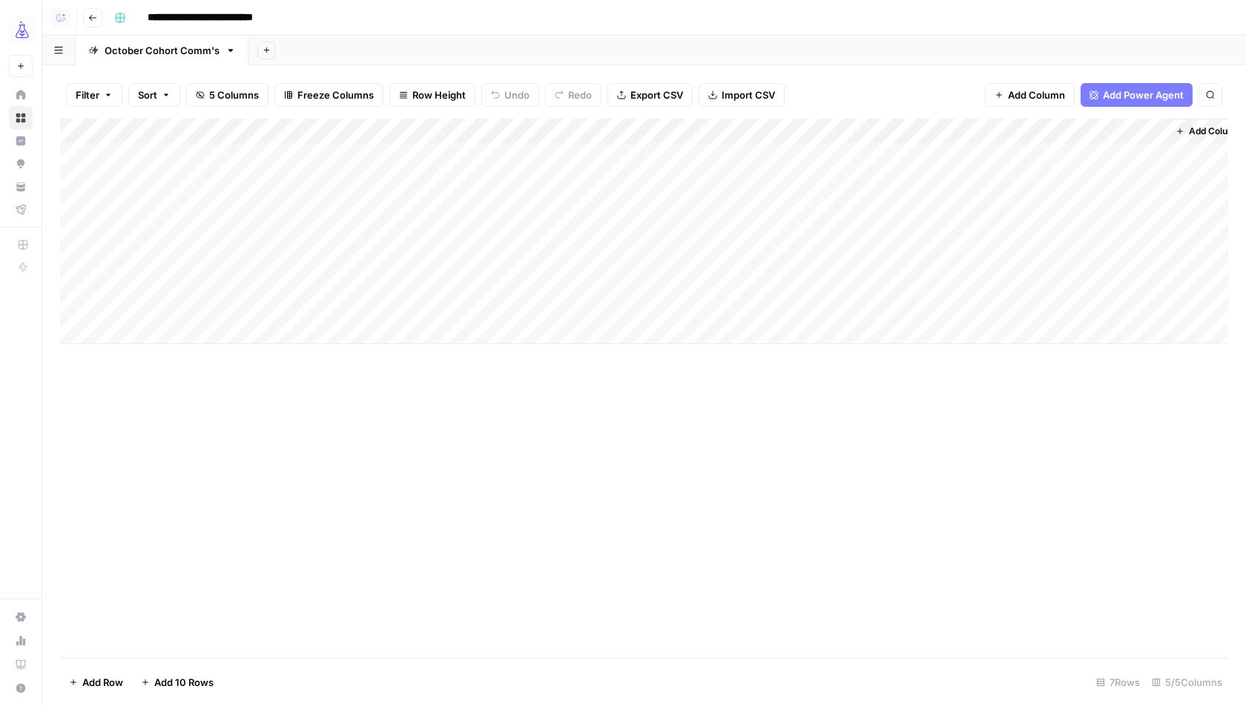
click at [668, 254] on div "Add Column" at bounding box center [644, 231] width 1168 height 225
type textarea "**********"
click at [689, 423] on div "Add Column" at bounding box center [644, 388] width 1168 height 539
click at [840, 124] on div "Add Column" at bounding box center [644, 231] width 1168 height 225
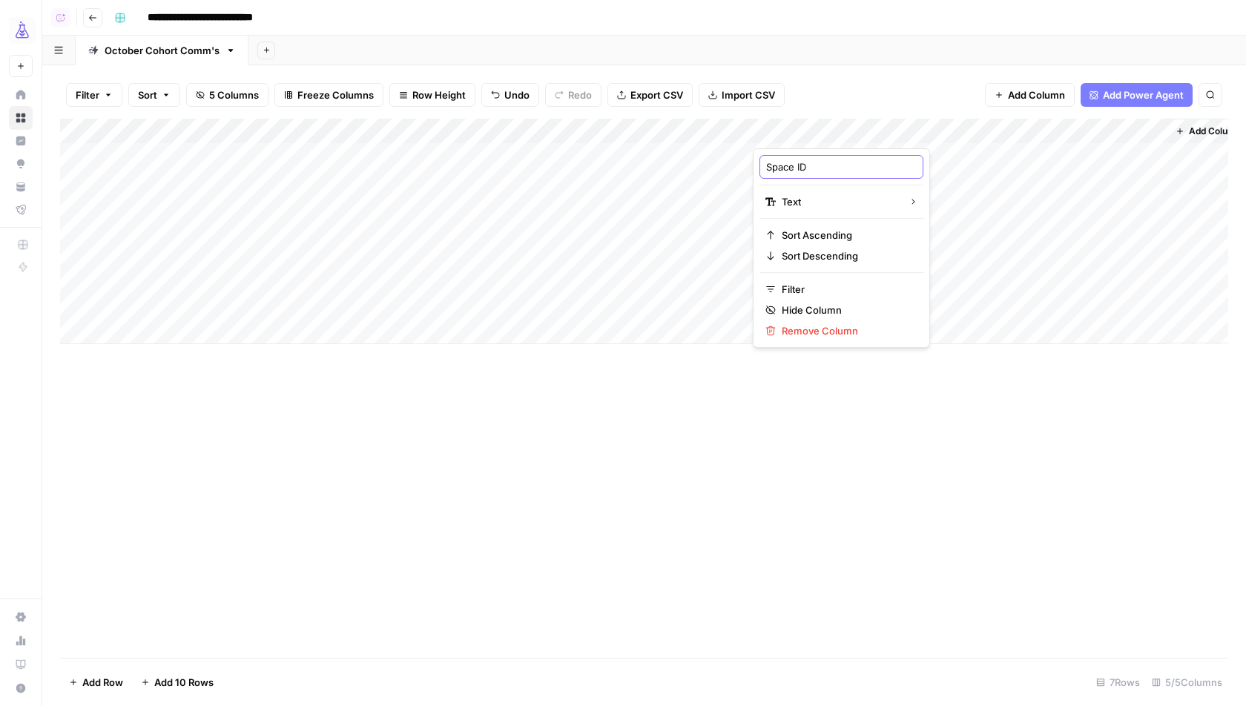
click at [821, 165] on input "Space ID" at bounding box center [841, 166] width 151 height 15
type input "Space Name"
click at [941, 441] on div "Add Column" at bounding box center [644, 388] width 1168 height 539
click at [844, 261] on div "Add Column" at bounding box center [644, 231] width 1168 height 225
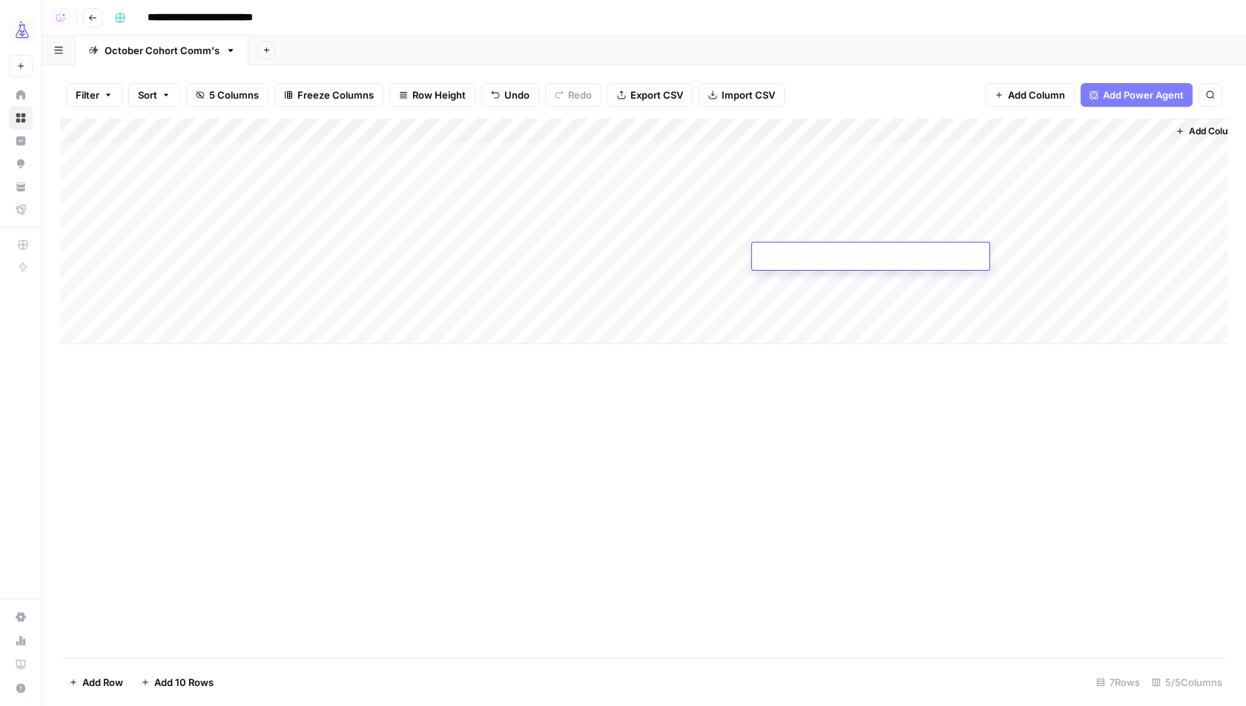
type textarea "**********"
click at [837, 458] on div "Add Column" at bounding box center [644, 388] width 1168 height 539
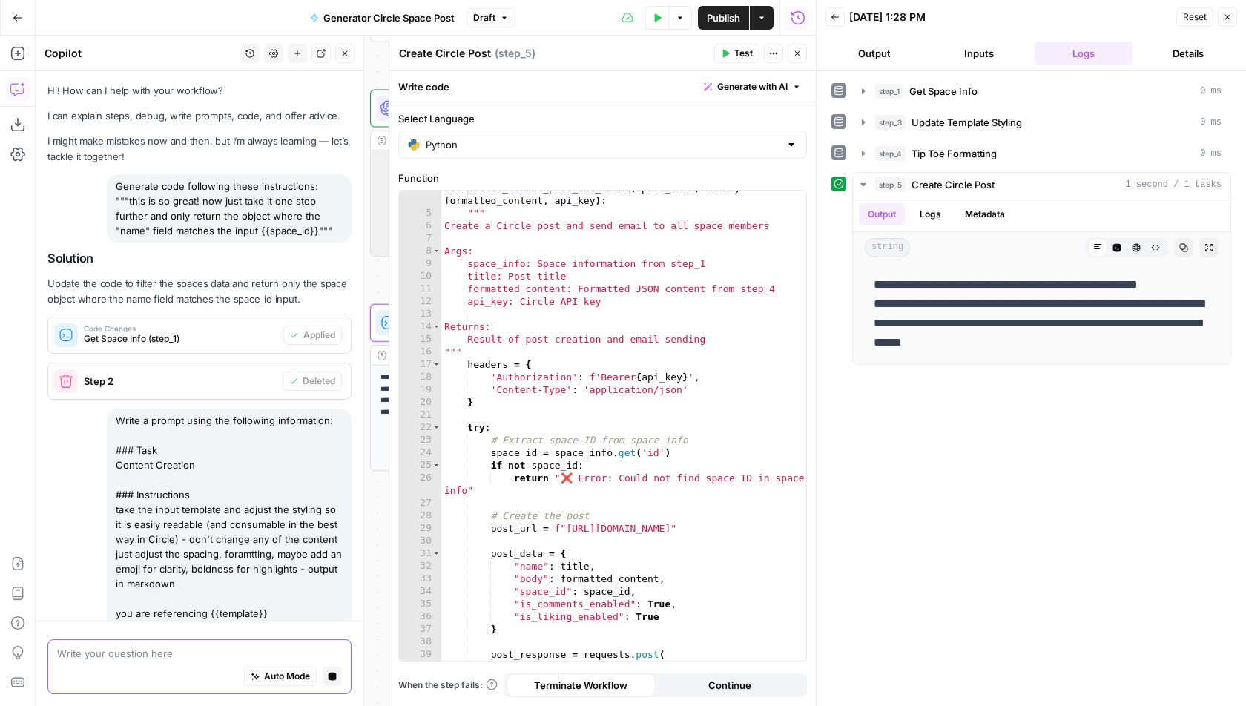
scroll to position [47, 0]
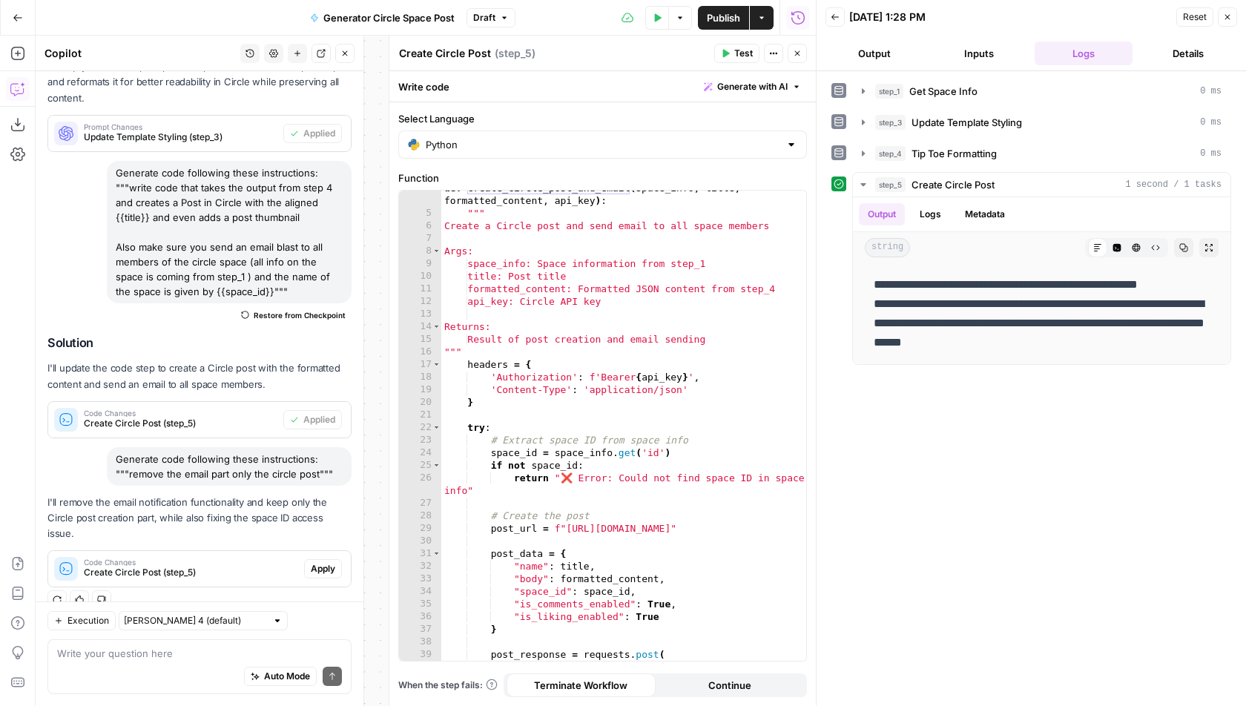
click at [333, 562] on span "Apply" at bounding box center [323, 568] width 24 height 13
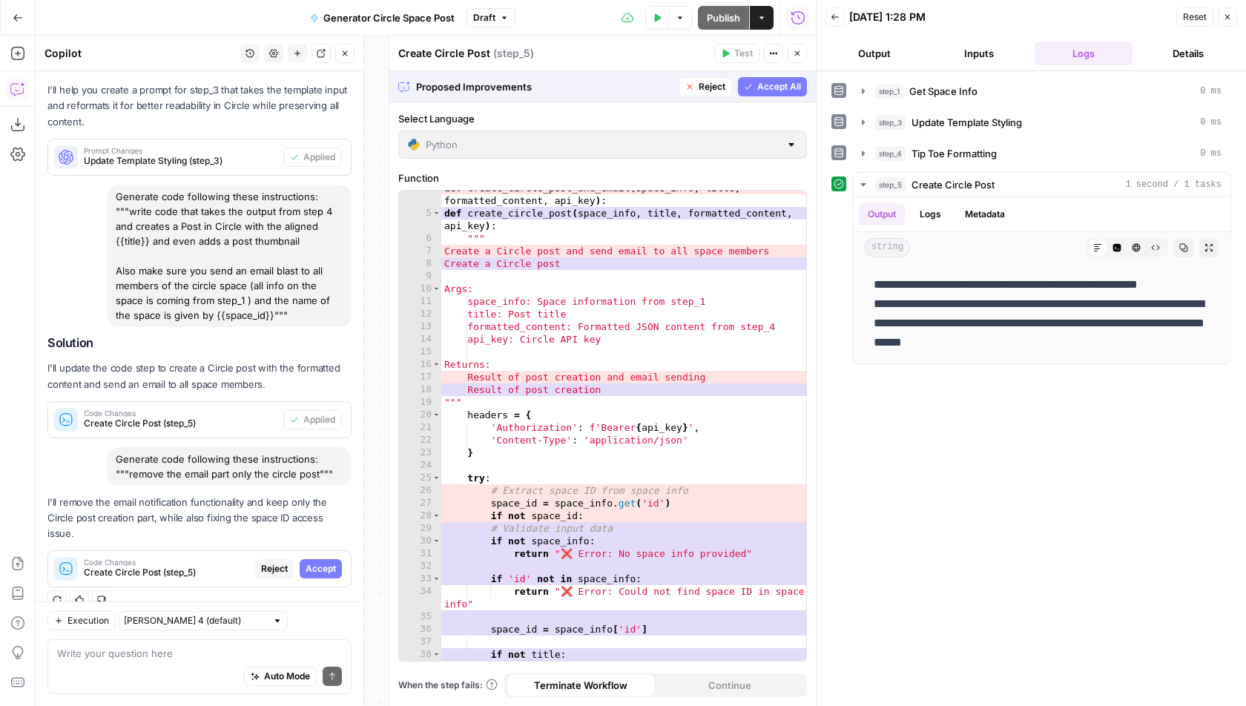
click at [774, 82] on span "Accept All" at bounding box center [779, 86] width 44 height 13
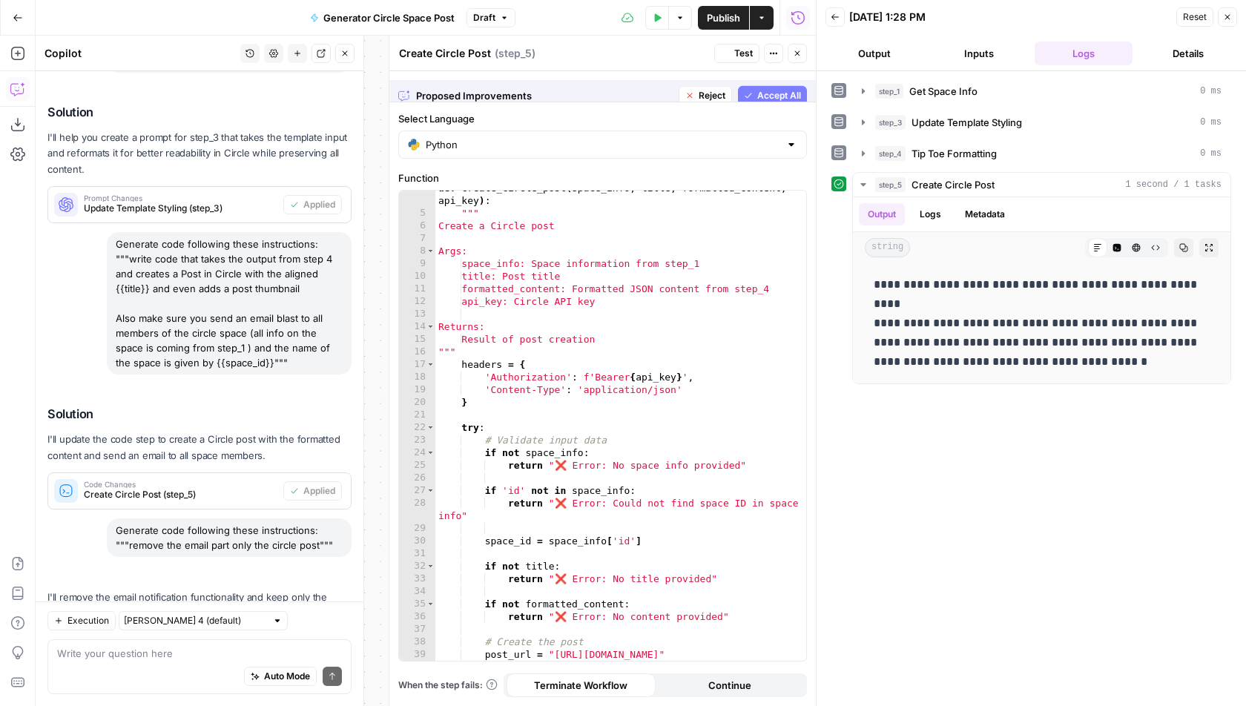
scroll to position [717, 0]
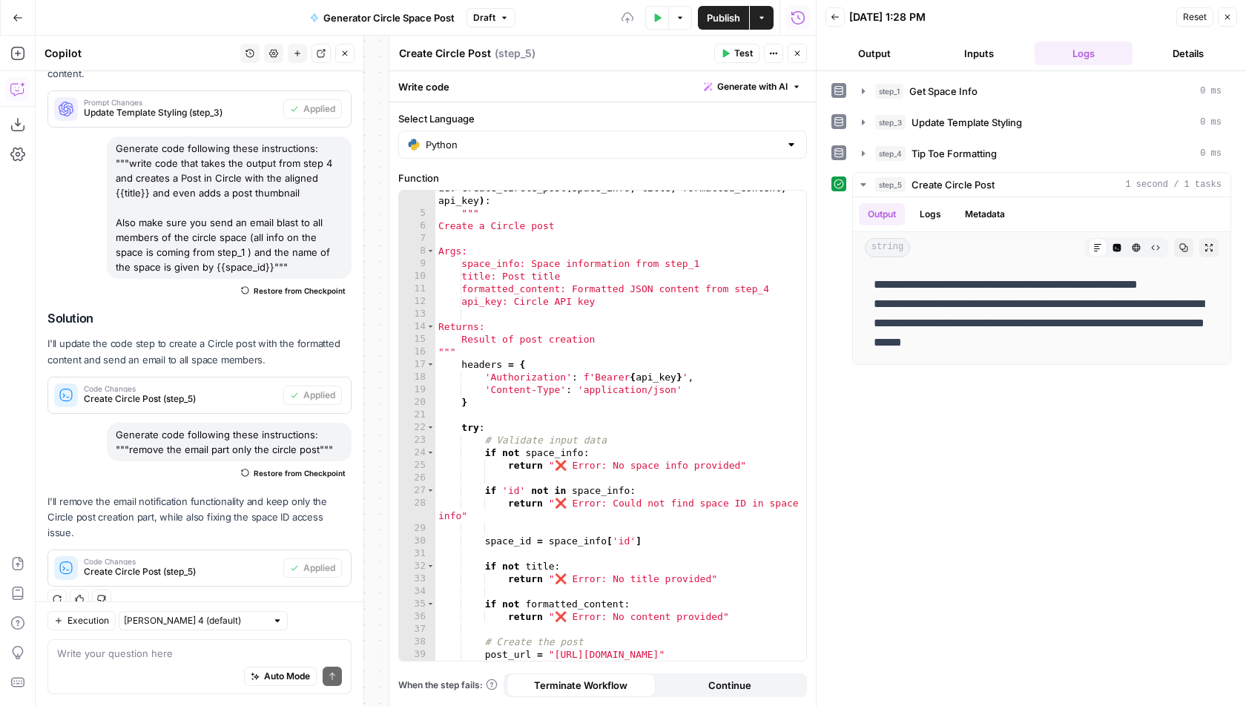
click at [737, 52] on span "Test" at bounding box center [743, 53] width 19 height 13
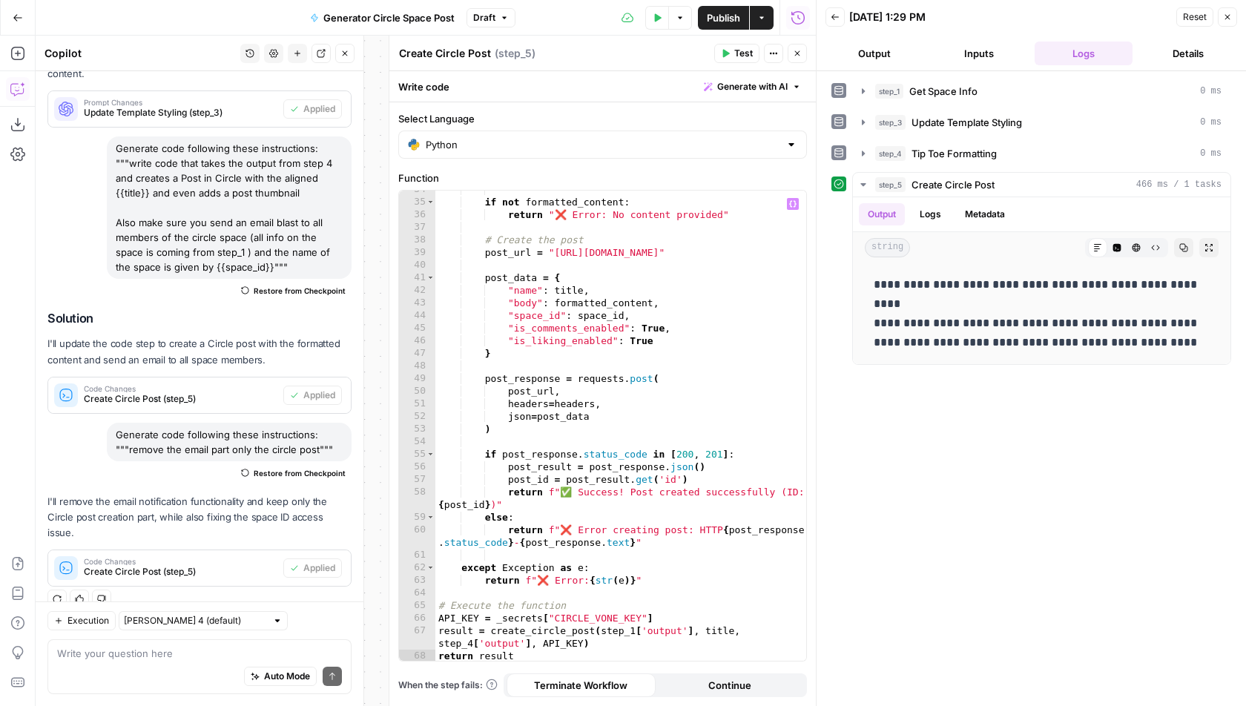
scroll to position [0, 16]
drag, startPoint x: 646, startPoint y: 618, endPoint x: 495, endPoint y: 619, distance: 150.6
click at [495, 619] on div "if not formatted_content : return "❌ Error: No content provided" # Create the p…" at bounding box center [621, 431] width 372 height 497
click at [495, 616] on div "if not formatted_content : return "❌ Error: No content provided" # Create the p…" at bounding box center [621, 431] width 372 height 497
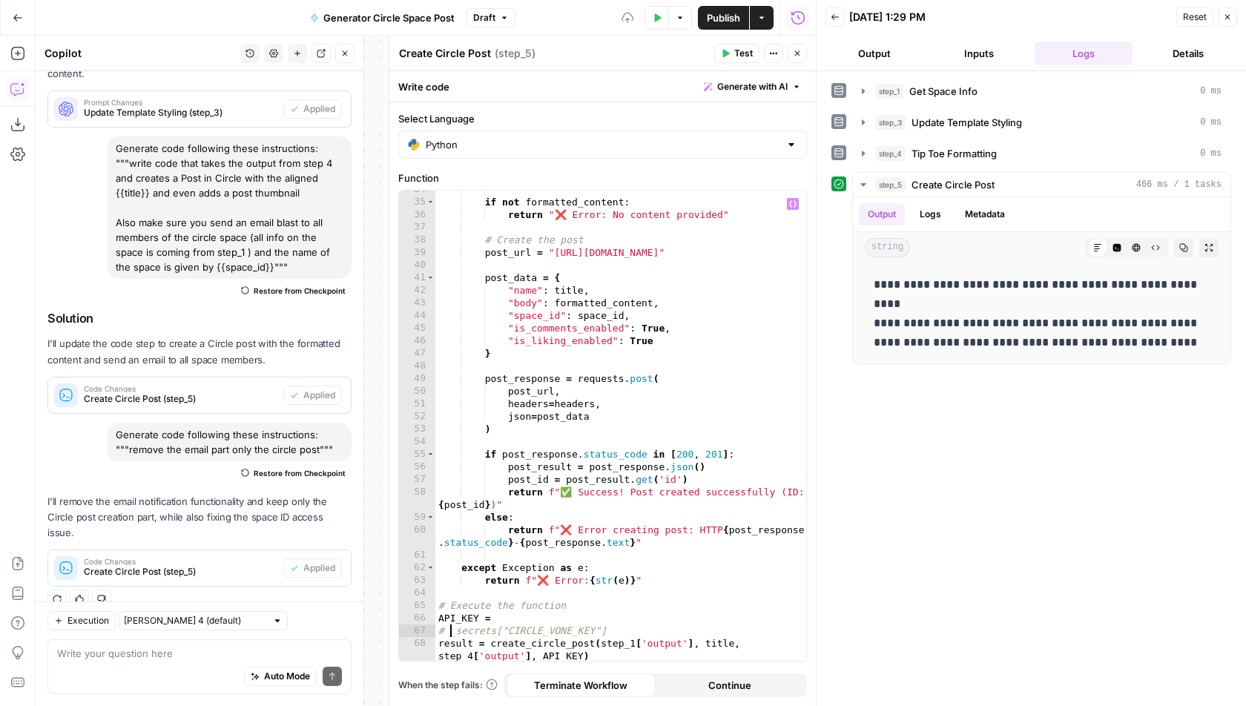
click at [532, 616] on div "if not formatted_content : return "❌ Error: No content provided" # Create the p…" at bounding box center [621, 431] width 372 height 497
paste textarea "**********"
click at [594, 616] on div "if not formatted_content : return "❌ Error: No content provided" # Create the p…" at bounding box center [621, 431] width 372 height 497
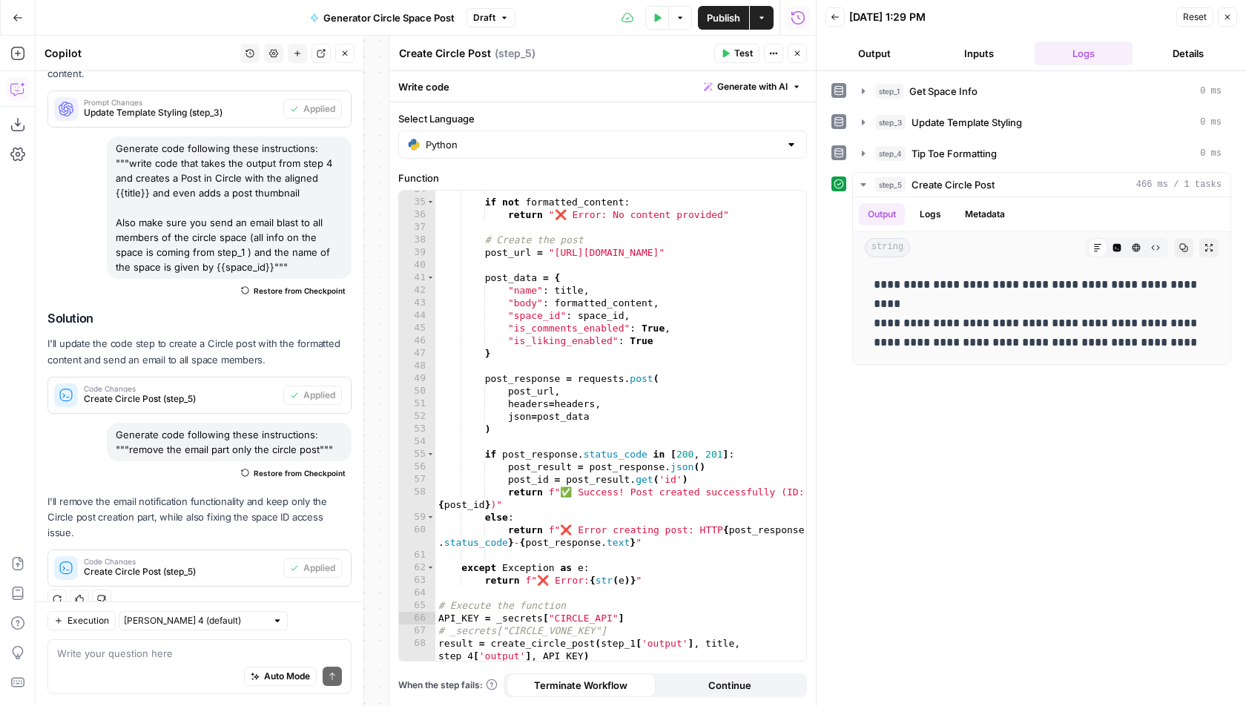
click at [744, 55] on span "Test" at bounding box center [743, 53] width 19 height 13
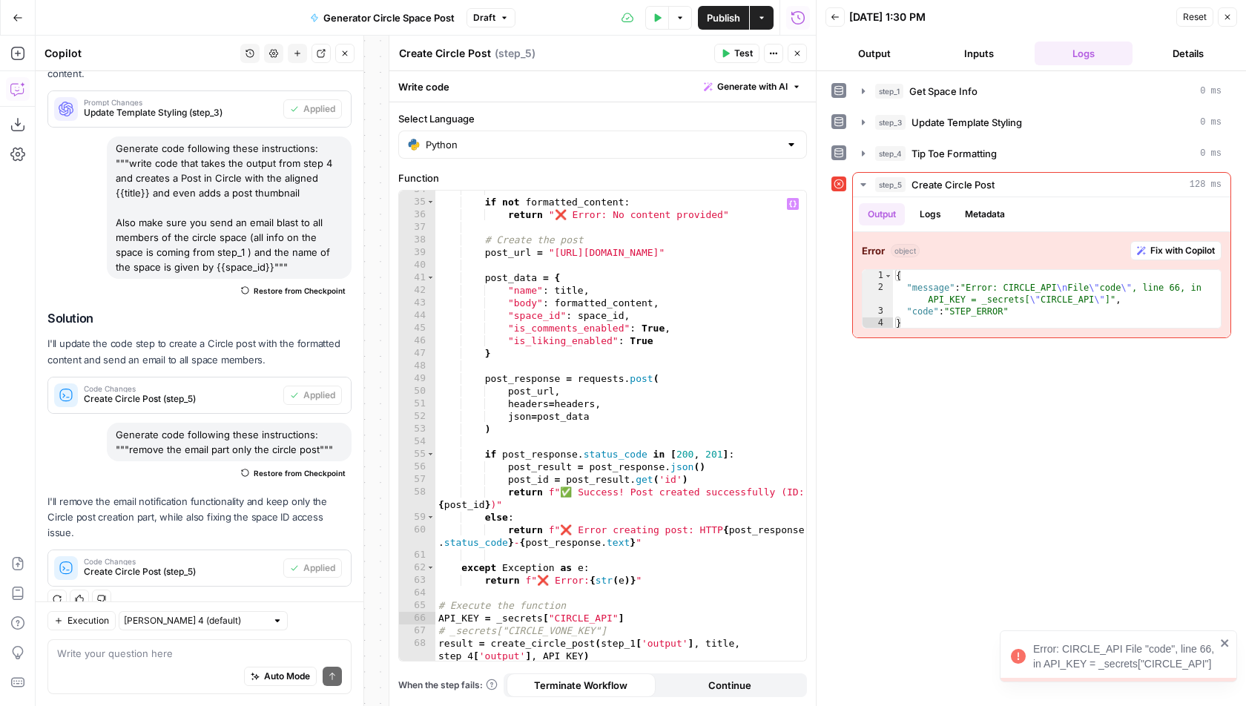
scroll to position [461, 0]
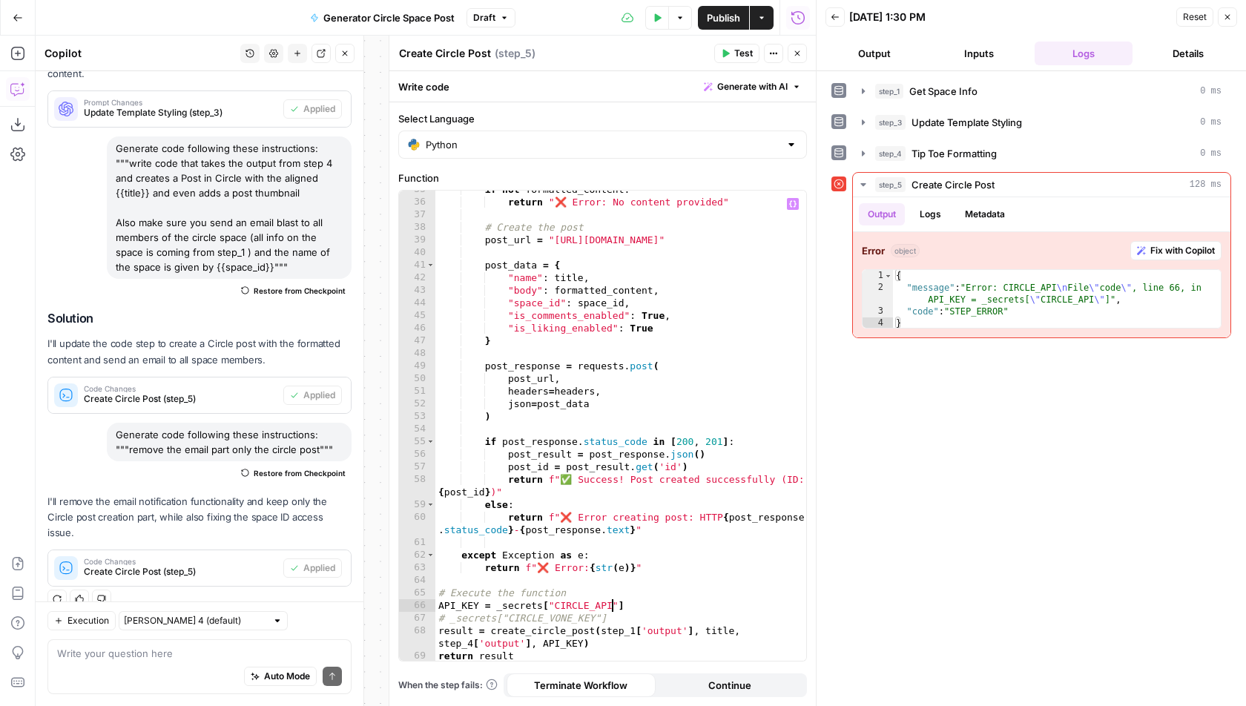
click at [611, 605] on div "if not formatted_content : return "❌ Error: No content provided" # Create the p…" at bounding box center [621, 431] width 372 height 497
click at [735, 58] on span "Test" at bounding box center [743, 53] width 19 height 13
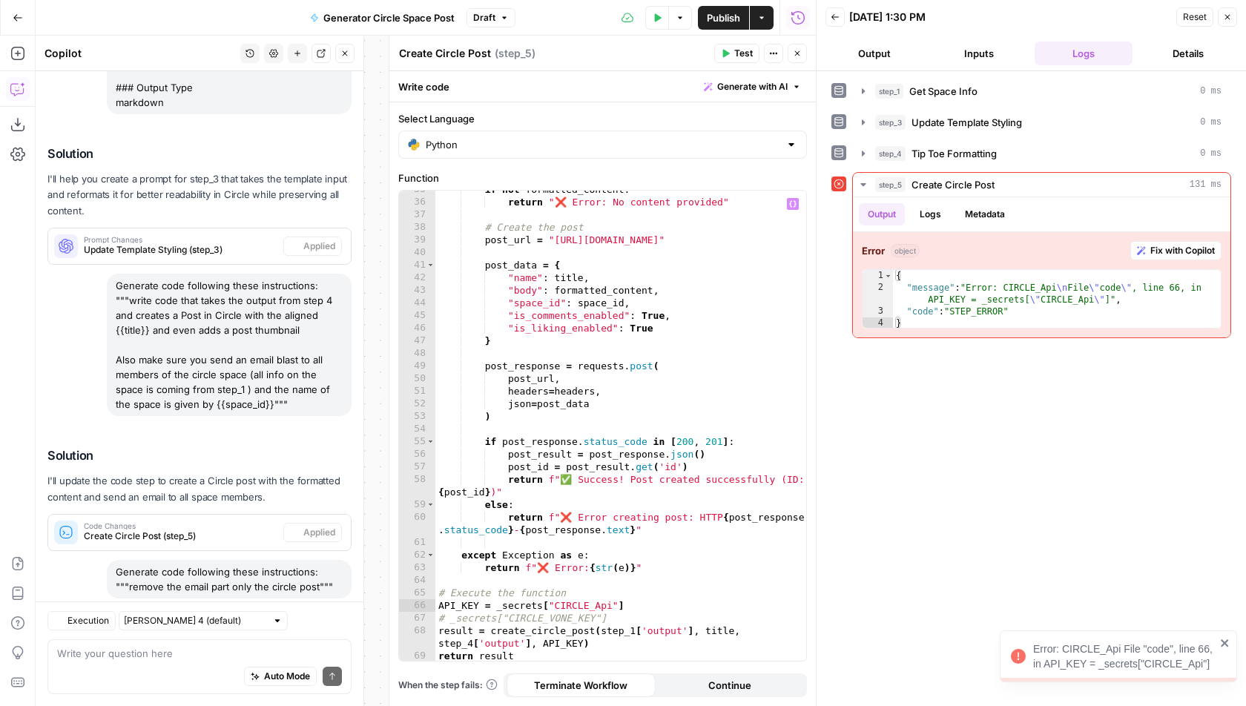
scroll to position [717, 0]
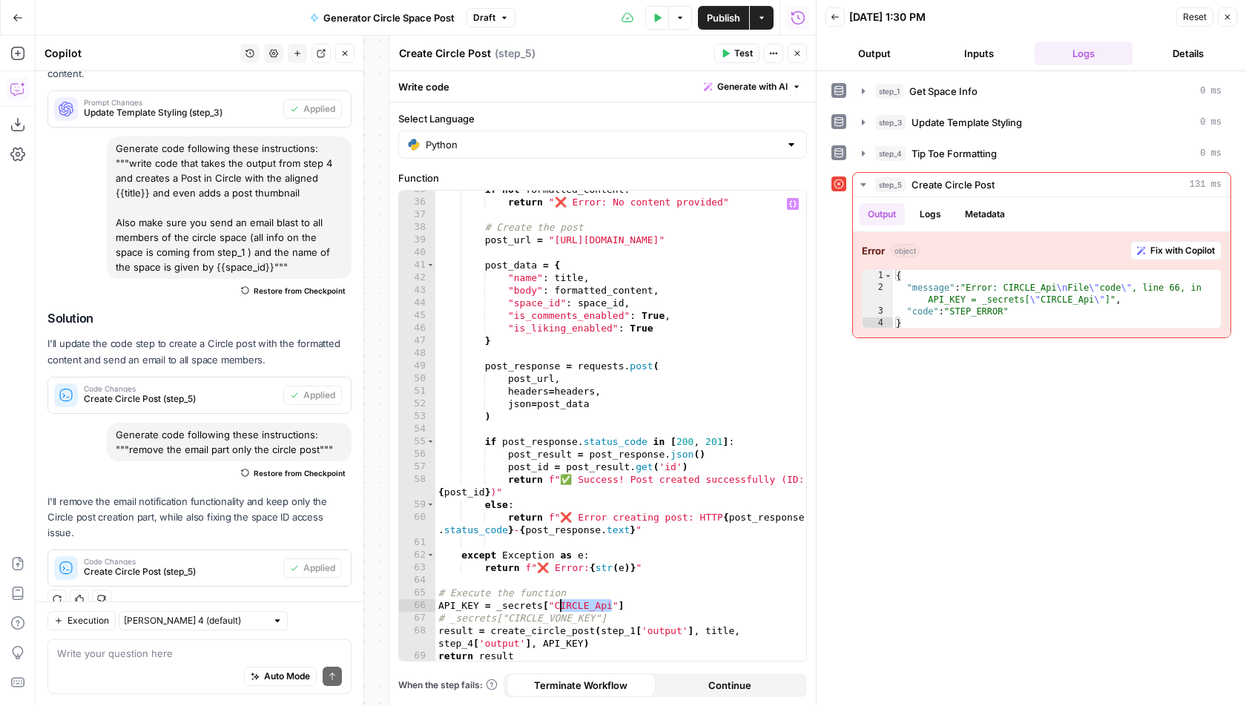
drag, startPoint x: 610, startPoint y: 607, endPoint x: 562, endPoint y: 607, distance: 48.2
click at [562, 607] on div "if not formatted_content : return "❌ Error: No content provided" # Create the p…" at bounding box center [621, 431] width 372 height 497
click at [734, 56] on button "Test" at bounding box center [736, 53] width 45 height 19
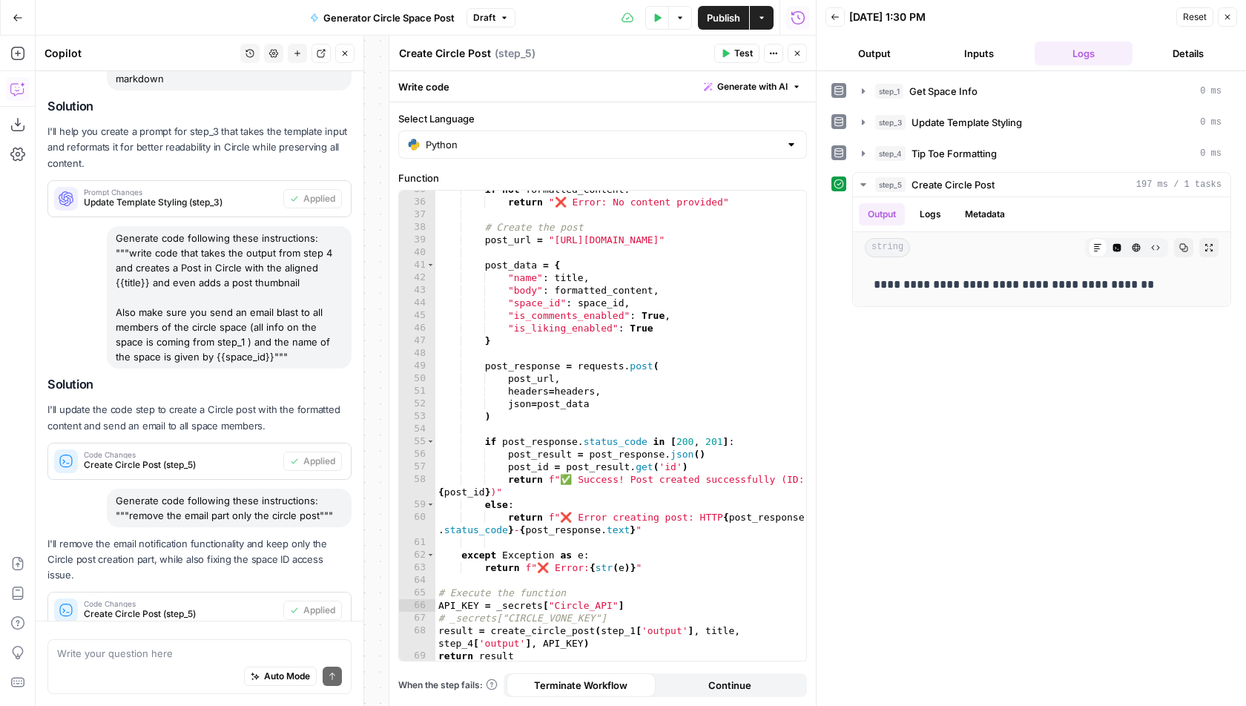
scroll to position [717, 0]
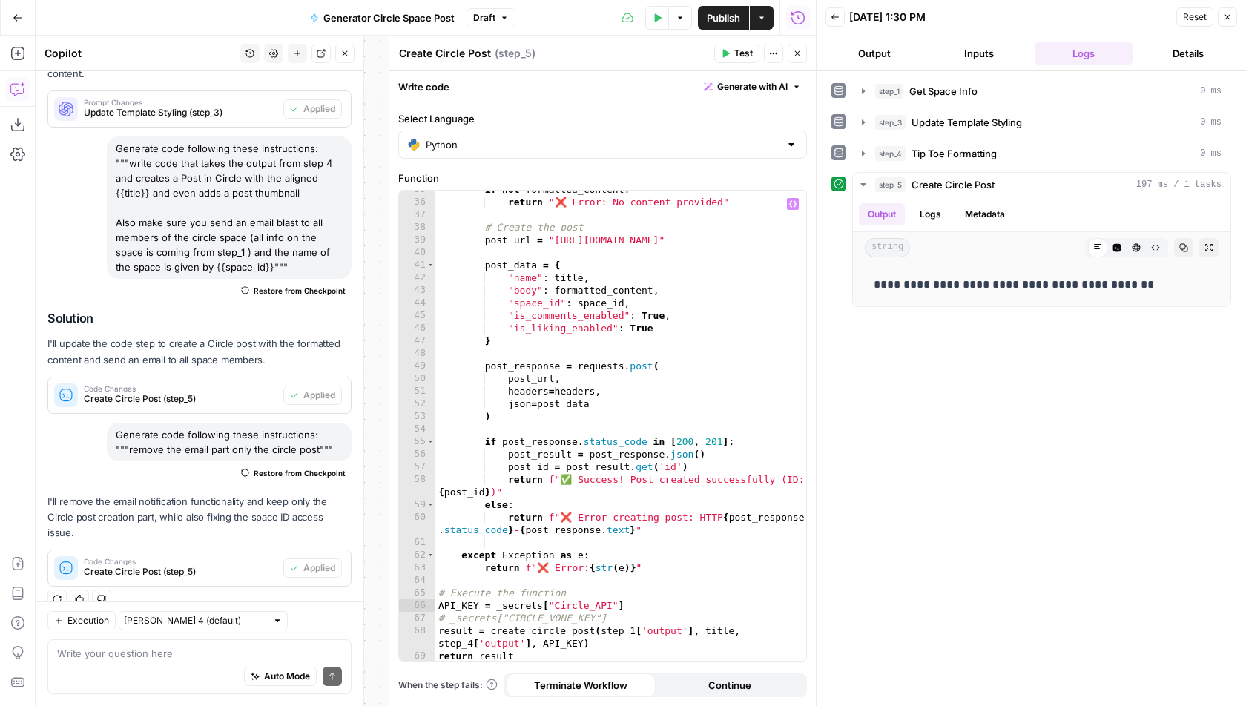
click at [629, 607] on div "if not formatted_content : return "❌ Error: No content provided" # Create the p…" at bounding box center [621, 431] width 372 height 497
drag, startPoint x: 641, startPoint y: 604, endPoint x: 424, endPoint y: 603, distance: 217.3
click at [422, 604] on div "**********" at bounding box center [602, 426] width 407 height 470
click at [644, 569] on div "if not formatted_content : return "❌ Error: No content provided" # Create the p…" at bounding box center [621, 431] width 372 height 497
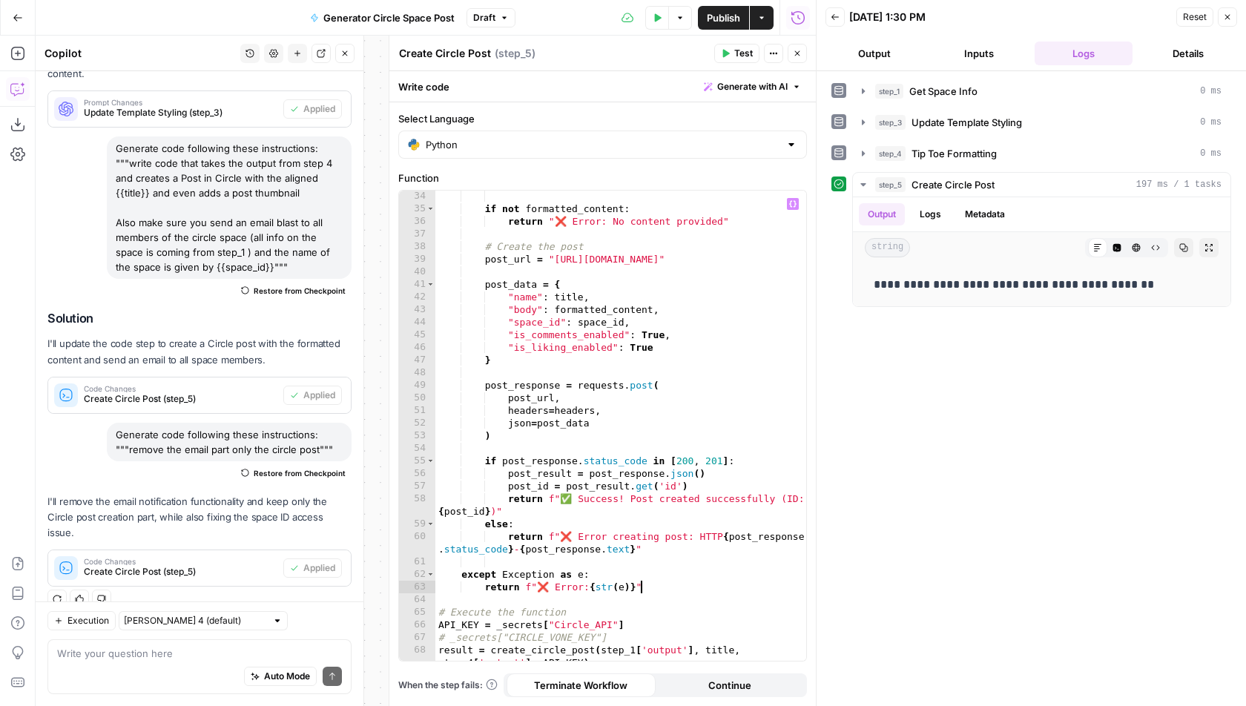
scroll to position [428, 0]
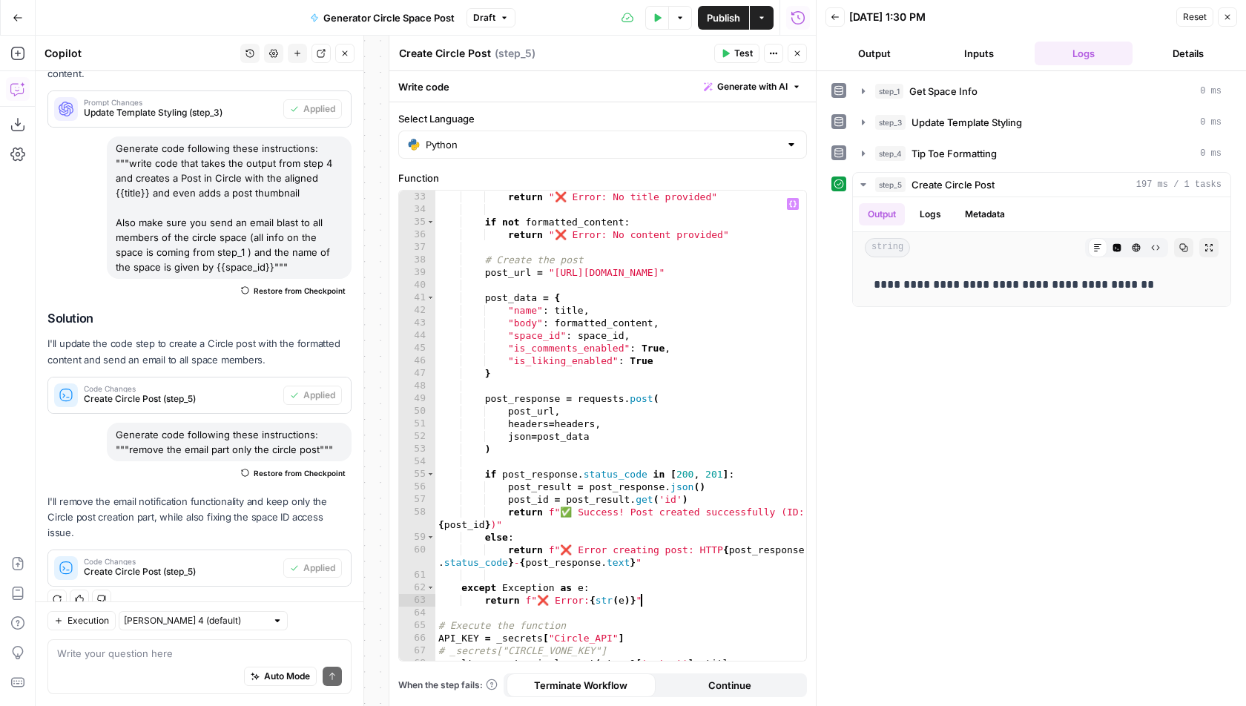
click at [590, 638] on div "if not title : return "❌ Error: No title provided" if not formatted_content : r…" at bounding box center [621, 433] width 372 height 510
drag, startPoint x: 697, startPoint y: 638, endPoint x: 428, endPoint y: 638, distance: 269.3
click at [428, 638] on div "**********" at bounding box center [602, 426] width 407 height 470
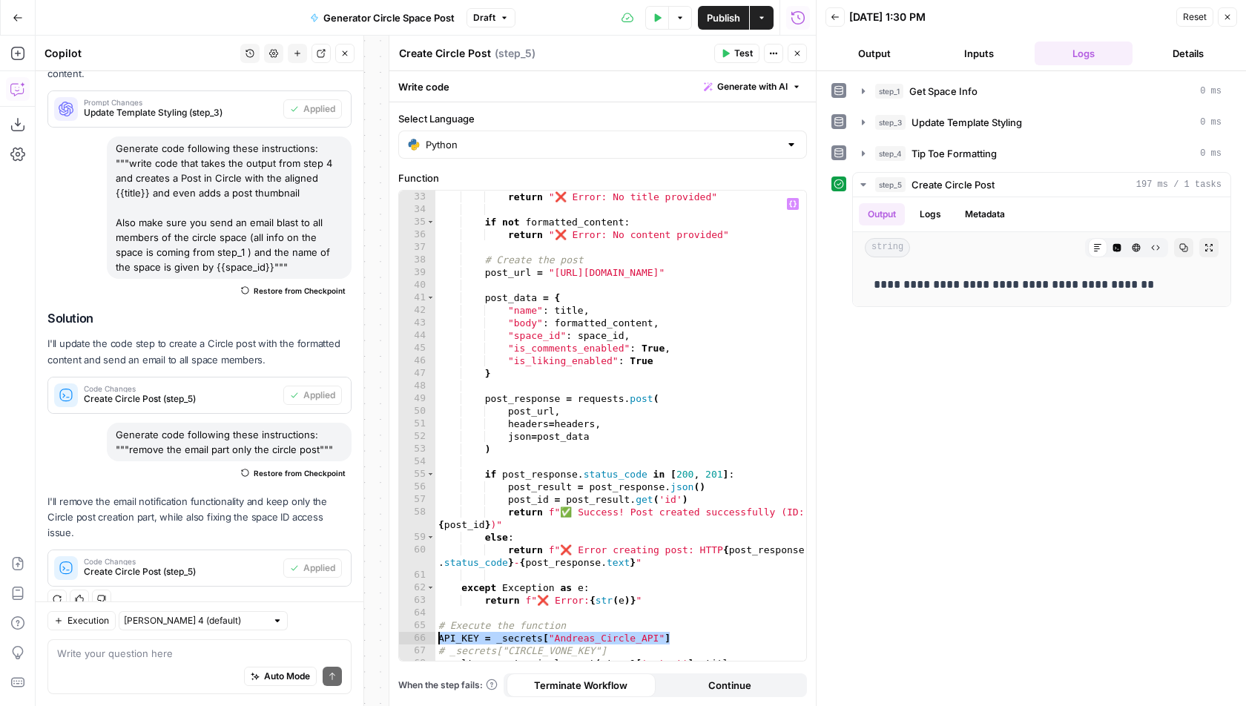
click at [633, 507] on div "if not title : return "❌ Error: No title provided" if not formatted_content : r…" at bounding box center [621, 433] width 372 height 510
type textarea "**********"
click at [795, 53] on icon "button" at bounding box center [797, 53] width 9 height 9
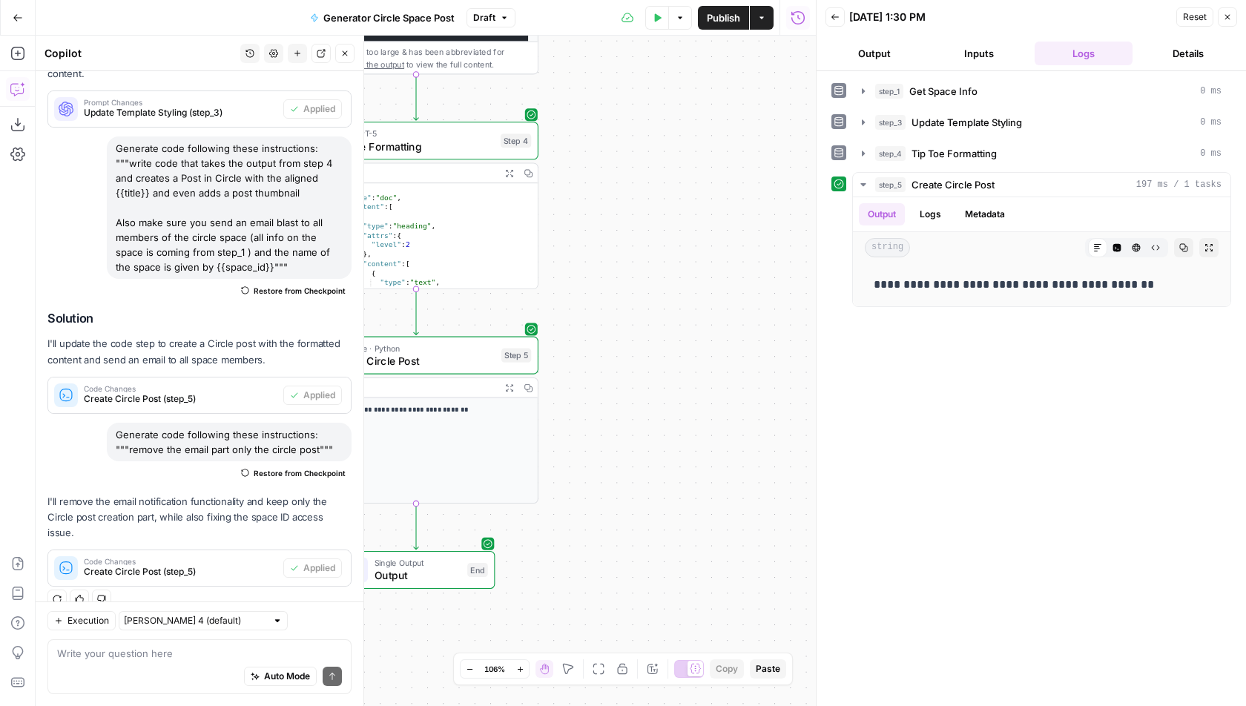
drag, startPoint x: 478, startPoint y: 246, endPoint x: 845, endPoint y: 231, distance: 366.8
click at [845, 231] on body "AirOps Growth New Home Browse Insights Opportunities Your Data Flightpath Recen…" at bounding box center [623, 353] width 1246 height 706
drag, startPoint x: 662, startPoint y: 201, endPoint x: 798, endPoint y: 200, distance: 135.7
click at [798, 200] on div "Workflow Input Settings Inputs Run Code · Python Get Space Info Step 1 Output E…" at bounding box center [426, 371] width 780 height 671
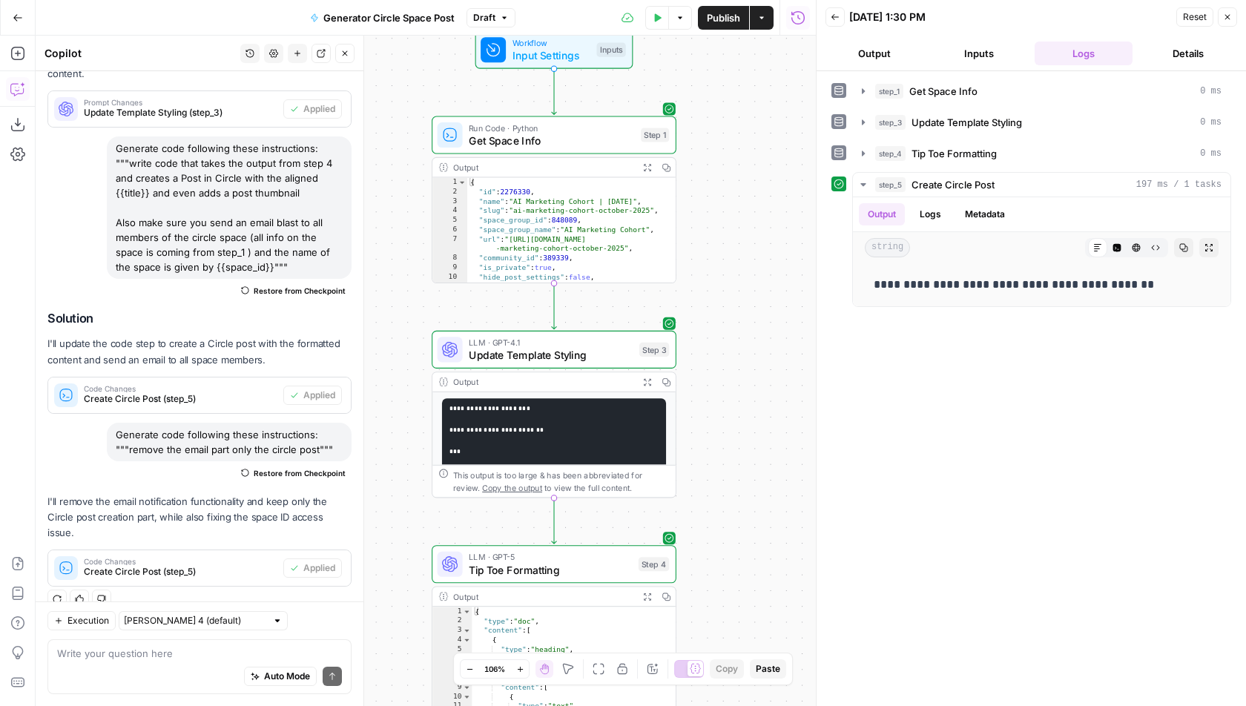
drag, startPoint x: 738, startPoint y: 144, endPoint x: 742, endPoint y: 443, distance: 298.9
click at [738, 544] on div "Workflow Input Settings Inputs Run Code · Python Get Space Info Step 1 Output E…" at bounding box center [426, 371] width 780 height 671
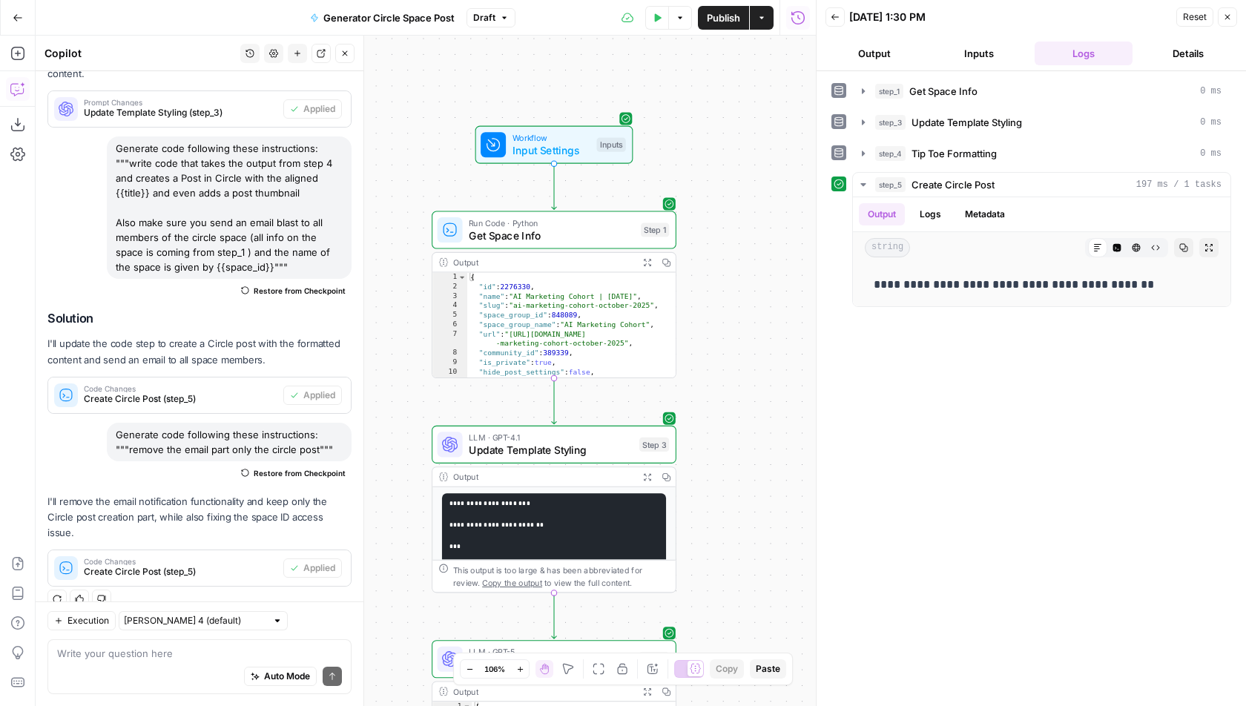
drag, startPoint x: 775, startPoint y: 238, endPoint x: 775, endPoint y: 279, distance: 40.8
click at [775, 279] on div "Workflow Input Settings Inputs Run Code · Python Get Space Info Step 1 Output E…" at bounding box center [426, 371] width 780 height 671
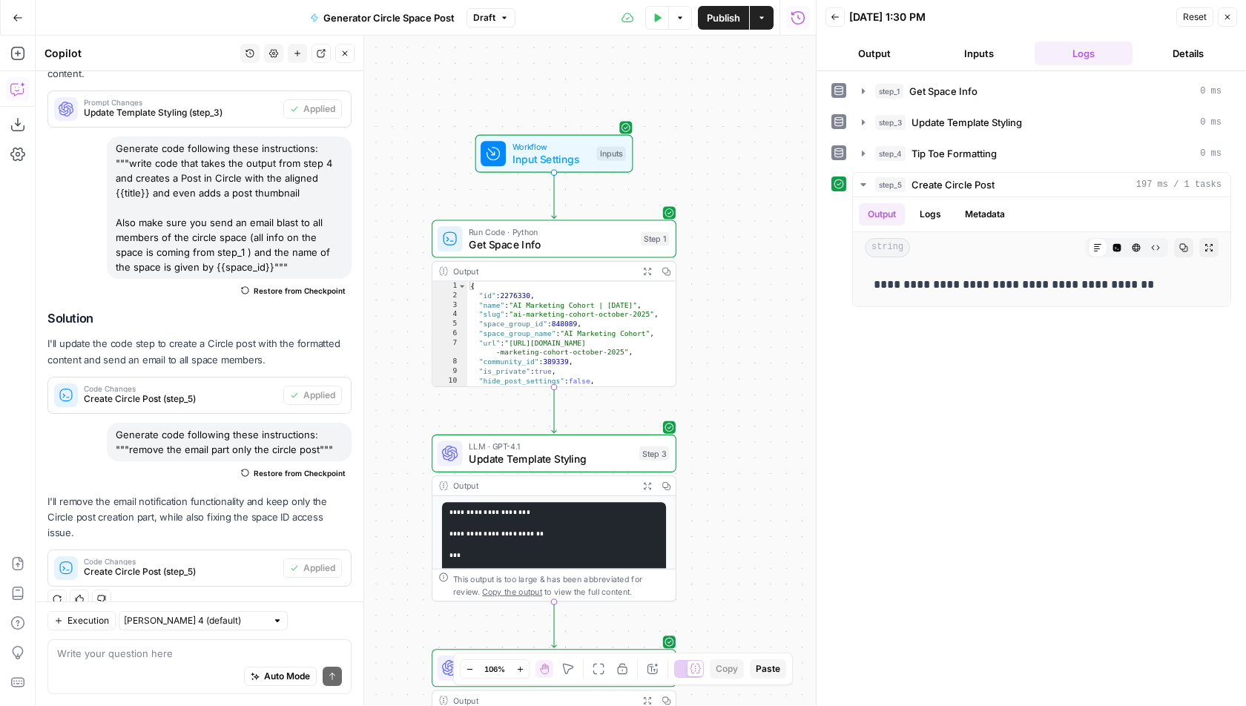
click at [582, 243] on span "Get Space Info" at bounding box center [551, 245] width 165 height 16
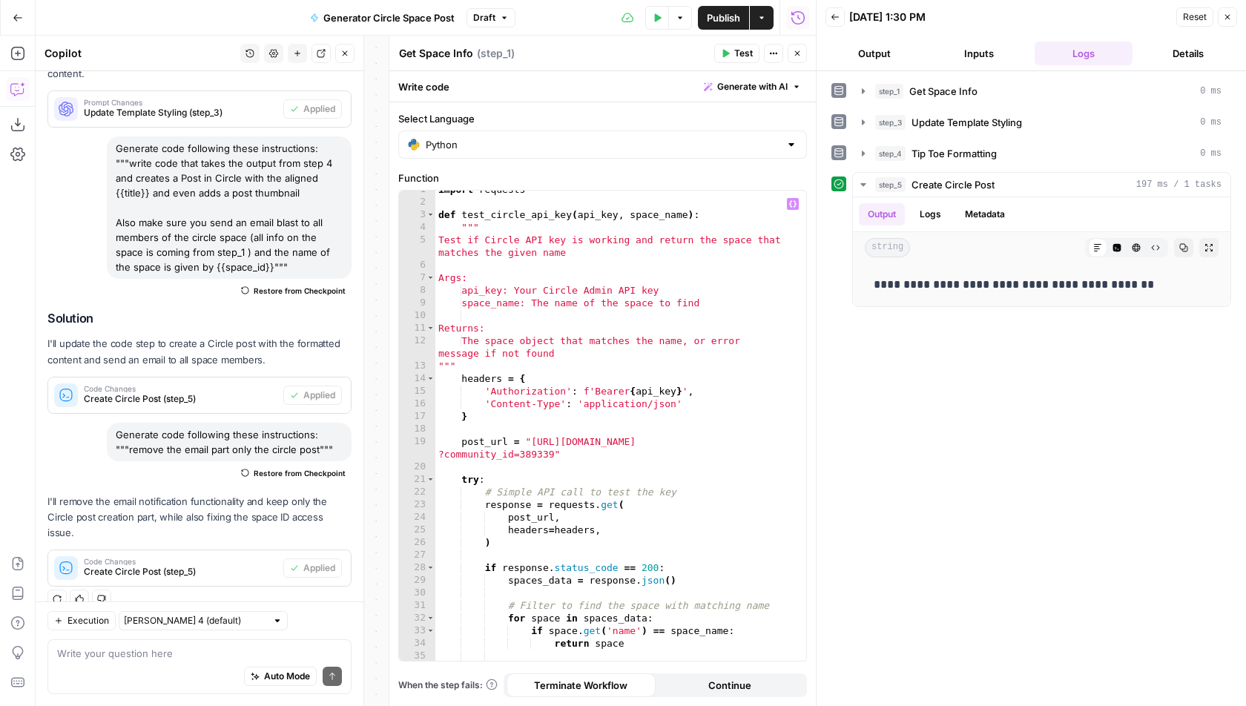
scroll to position [271, 0]
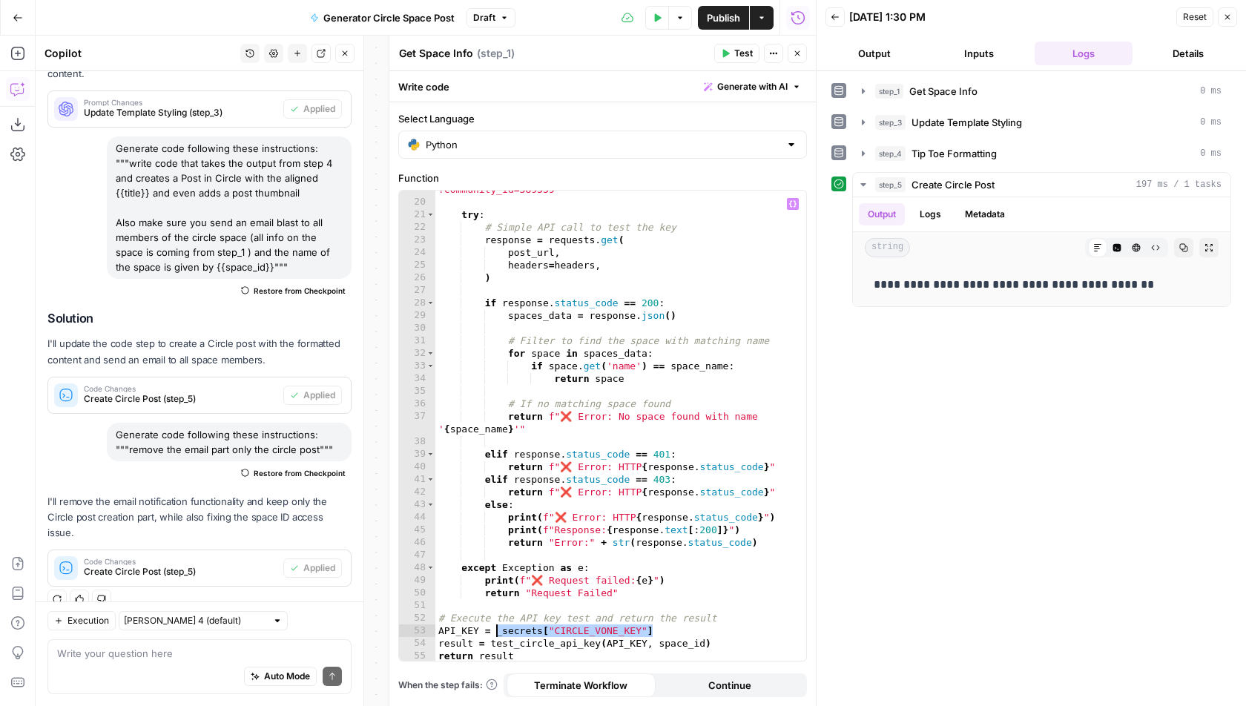
drag, startPoint x: 662, startPoint y: 631, endPoint x: 498, endPoint y: 632, distance: 163.9
click at [497, 631] on div "post_url = "[URL][DOMAIN_NAME] ?community_id=389339" try : # Simple API call to…" at bounding box center [621, 426] width 372 height 510
paste textarea "**********"
drag, startPoint x: 497, startPoint y: 634, endPoint x: 436, endPoint y: 631, distance: 60.9
click at [436, 631] on div "post_url = "[URL][DOMAIN_NAME] ?community_id=389339" try : # Simple API call to…" at bounding box center [621, 426] width 372 height 510
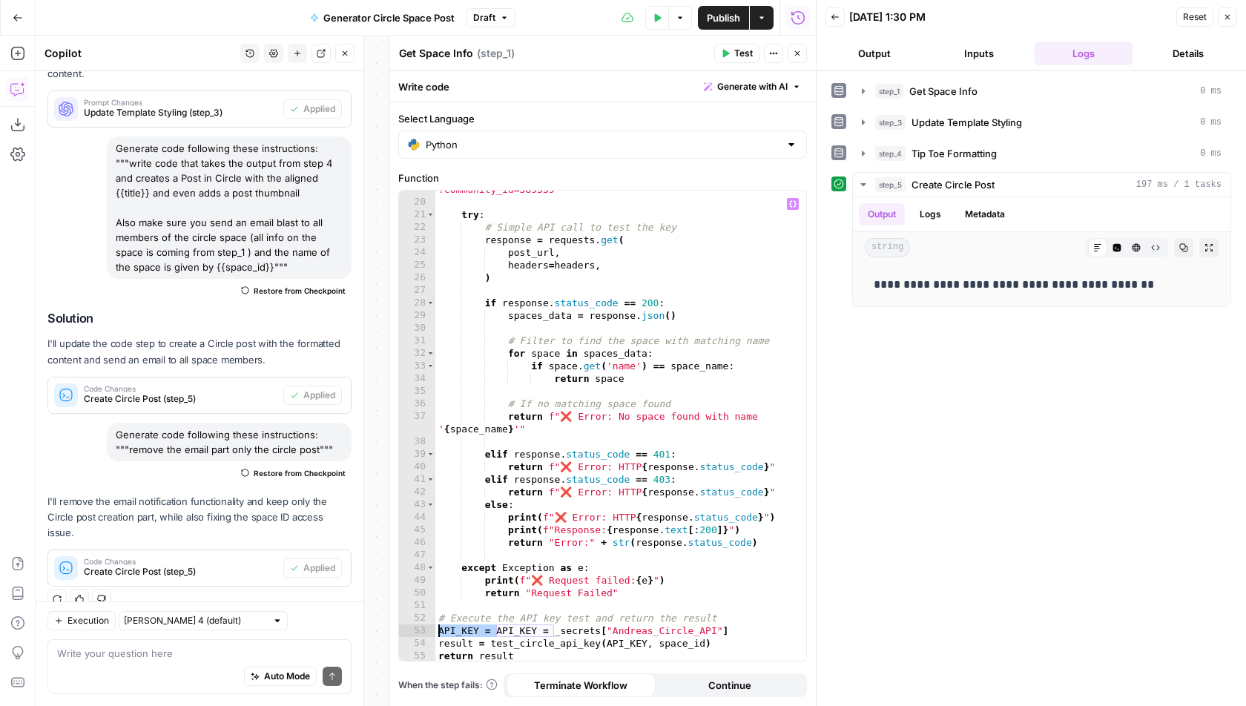
type textarea "**********"
click at [727, 53] on div "Publish P" at bounding box center [723, 49] width 48 height 15
click at [744, 50] on span "Test" at bounding box center [743, 53] width 19 height 13
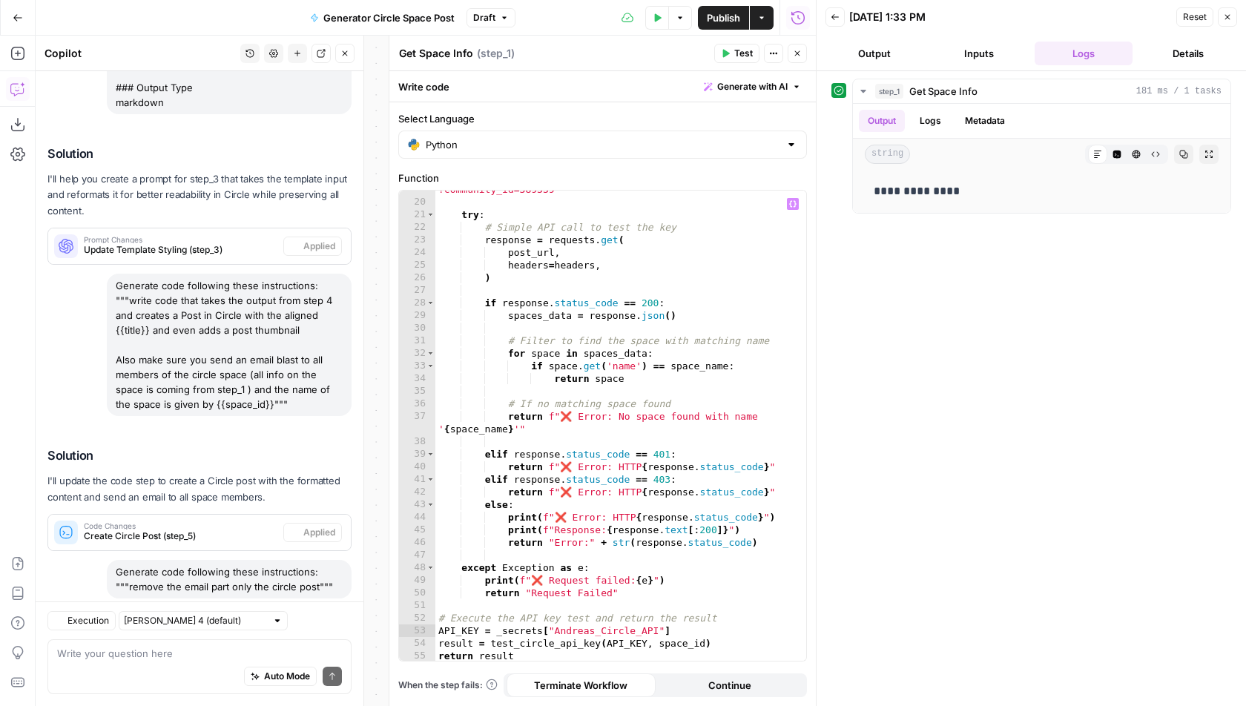
scroll to position [717, 0]
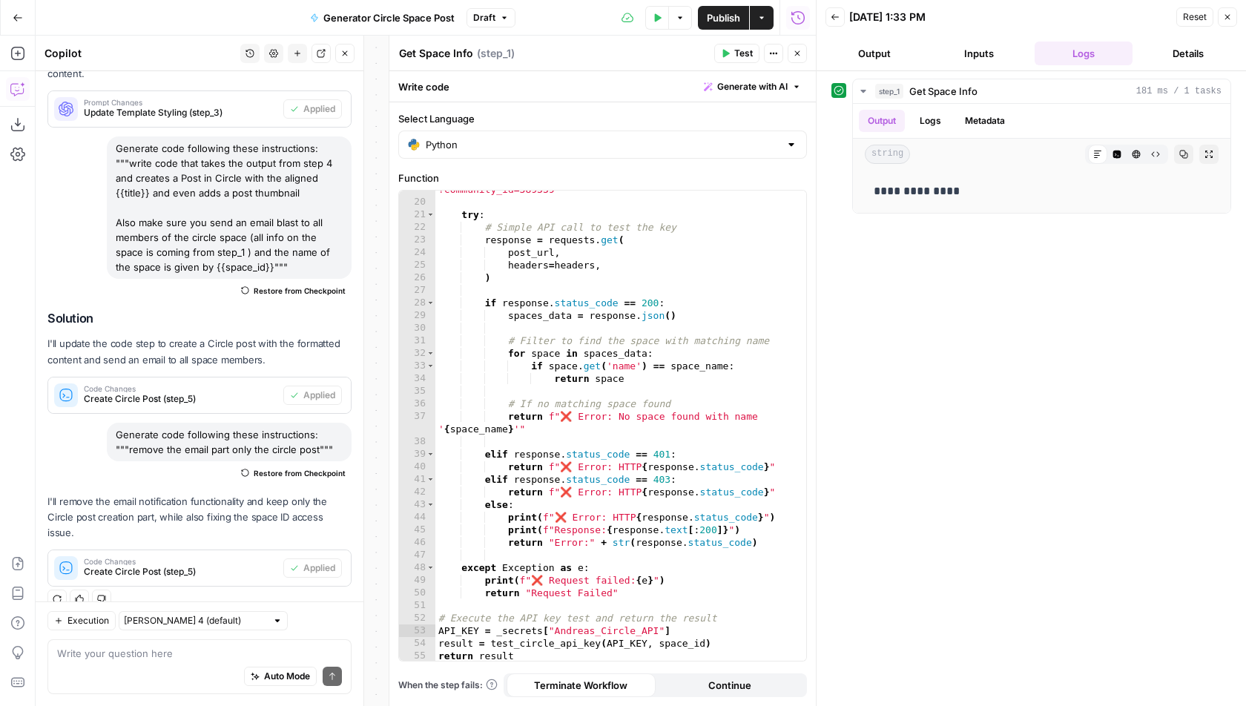
click at [725, 19] on span "Publish" at bounding box center [723, 17] width 33 height 15
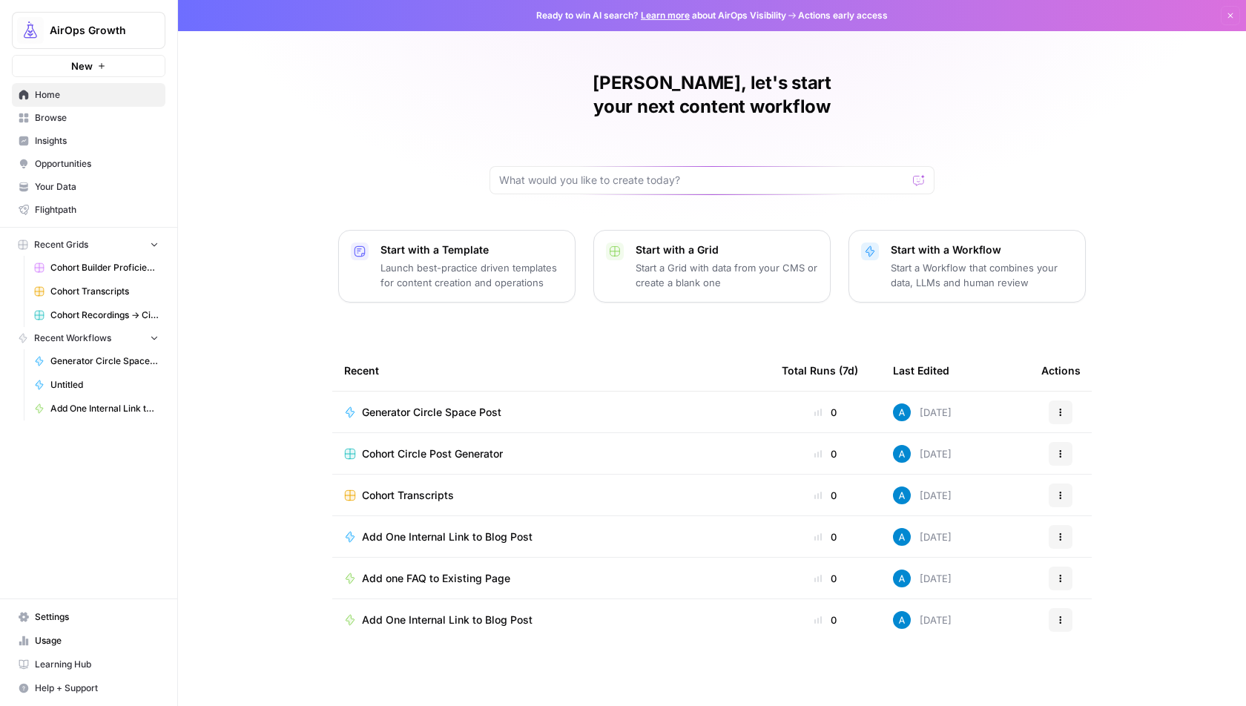
click at [61, 619] on span "Settings" at bounding box center [97, 616] width 124 height 13
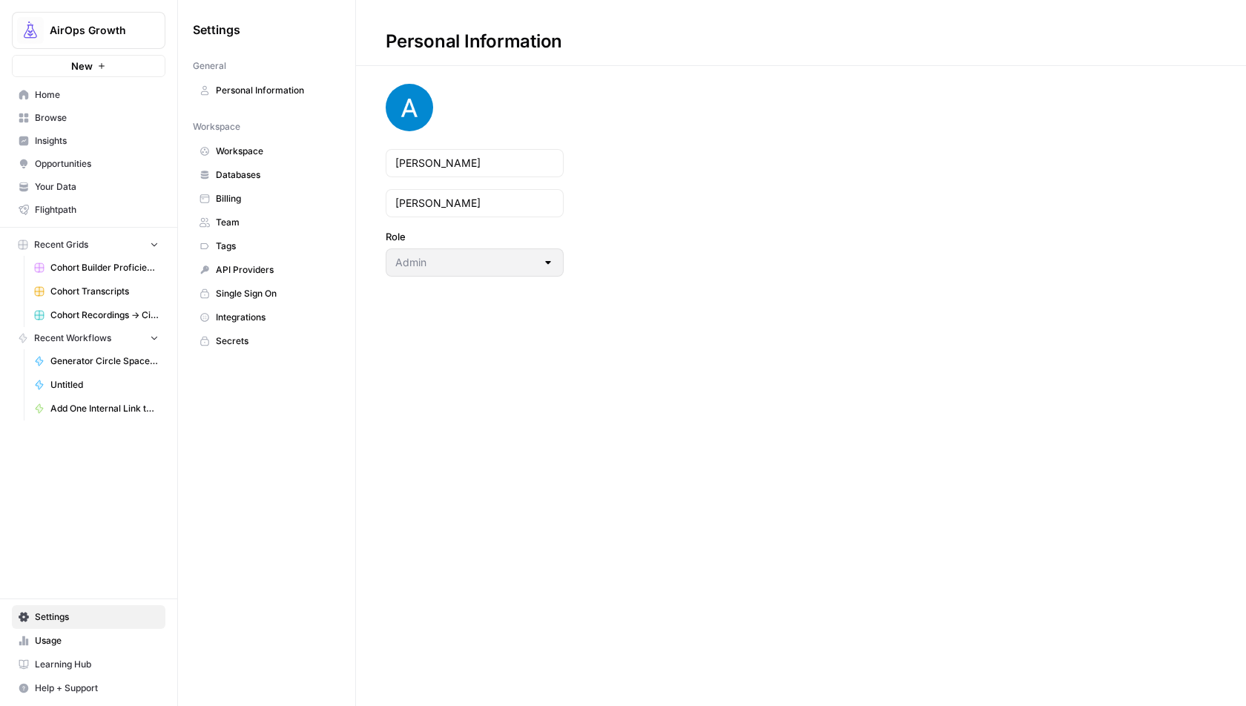
click at [260, 335] on span "Secrets" at bounding box center [275, 341] width 118 height 13
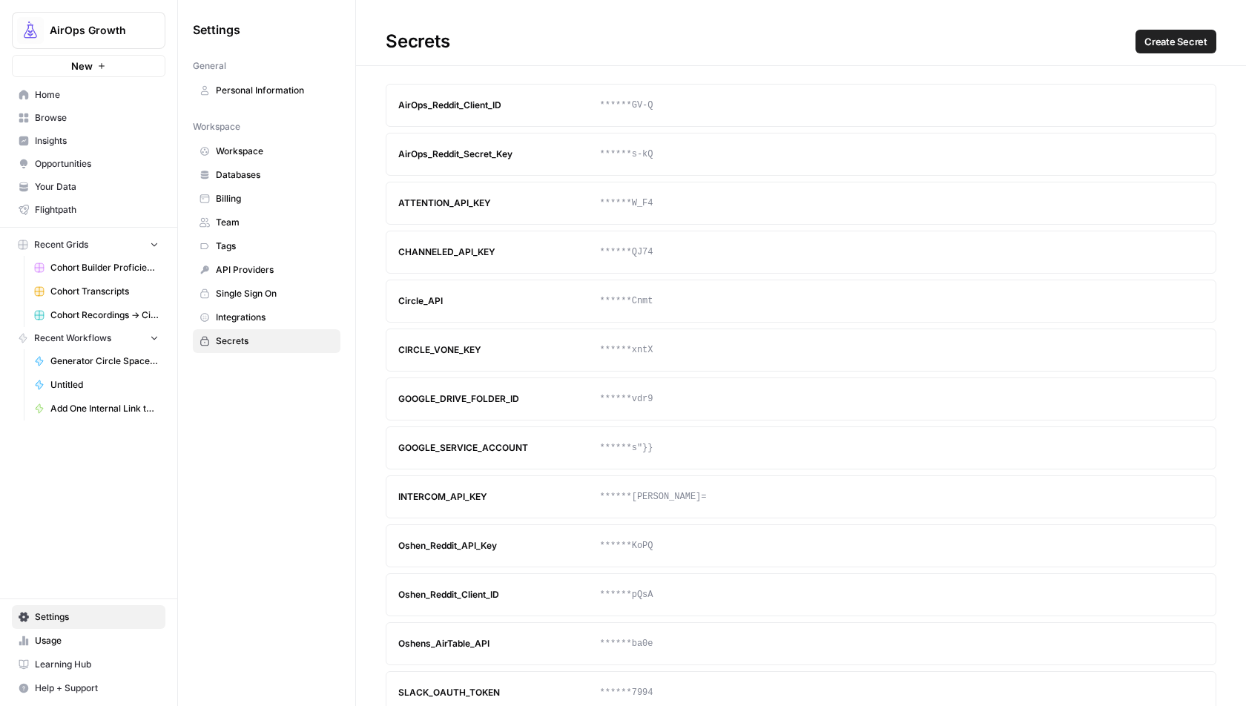
click at [1191, 297] on icon "button" at bounding box center [1192, 301] width 9 height 9
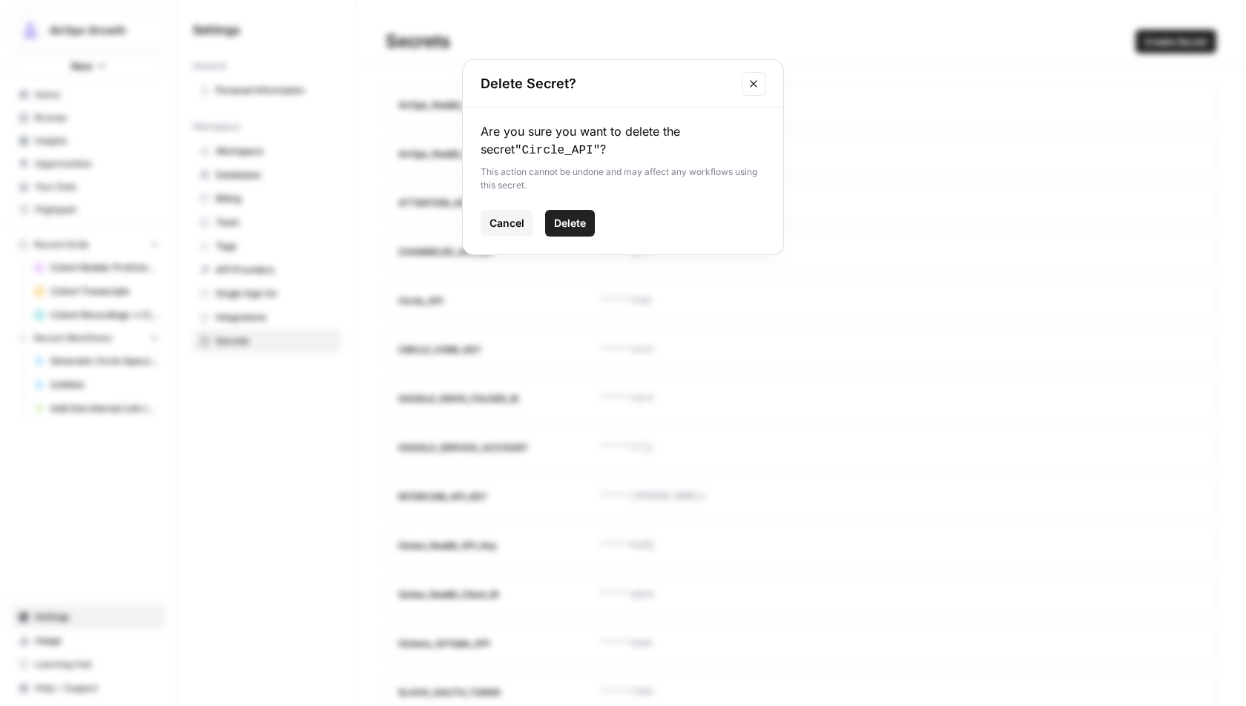
click at [507, 224] on span "Cancel" at bounding box center [507, 223] width 35 height 15
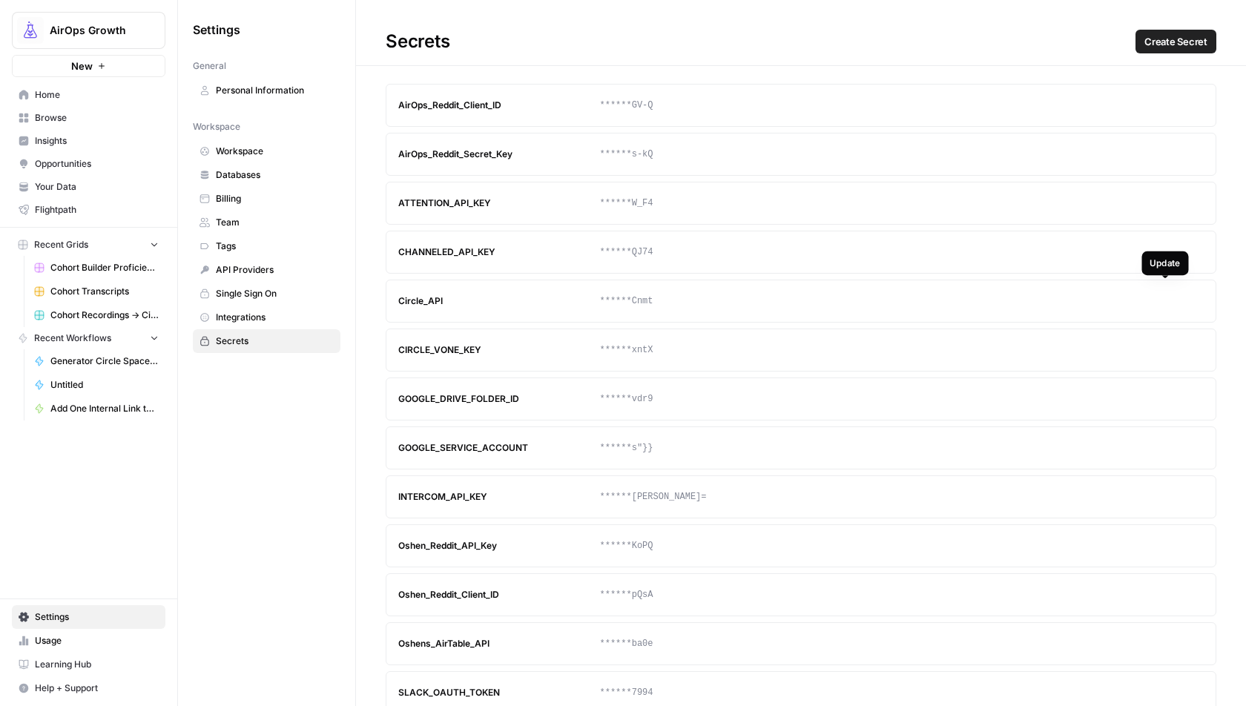
click at [1170, 297] on button "Update" at bounding box center [1164, 301] width 24 height 24
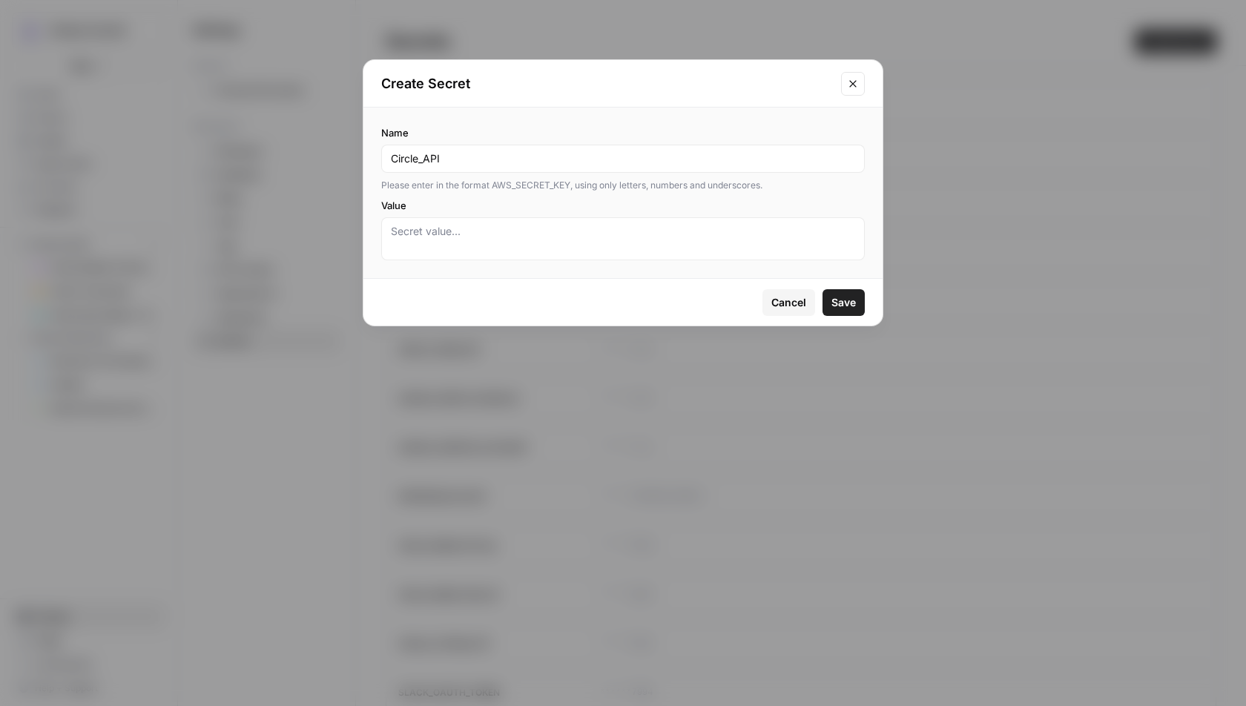
drag, startPoint x: 455, startPoint y: 157, endPoint x: 380, endPoint y: 157, distance: 75.7
click at [380, 157] on div "Name Circle_API Please enter in the format AWS_SECRET_KEY, using only letters, …" at bounding box center [622, 193] width 519 height 171
type input "Andreas_Circle_API"
click at [465, 234] on textarea "Value" at bounding box center [623, 239] width 464 height 30
paste textarea "oUhwwWE2vGZfmVBWfKMYqcs1EtGaCnmt"
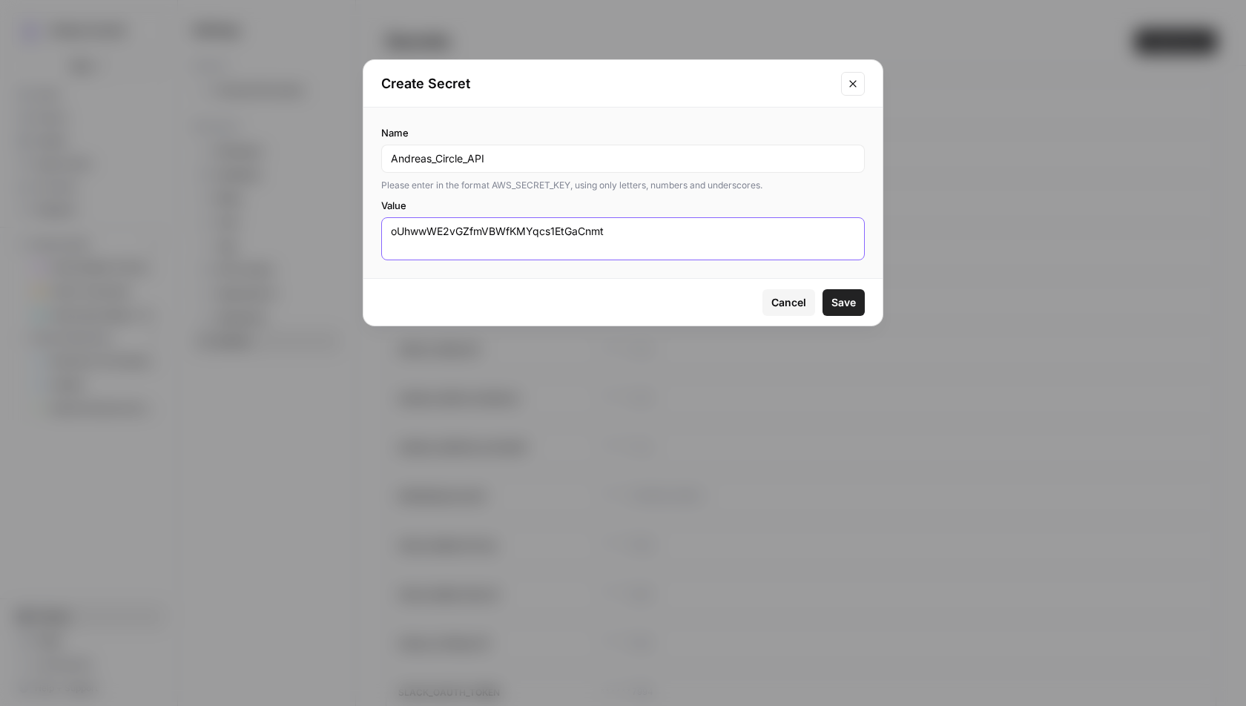
type textarea "oUhwwWE2vGZfmVBWfKMYqcs1EtGaCnmt"
click at [843, 298] on span "Save" at bounding box center [843, 302] width 24 height 15
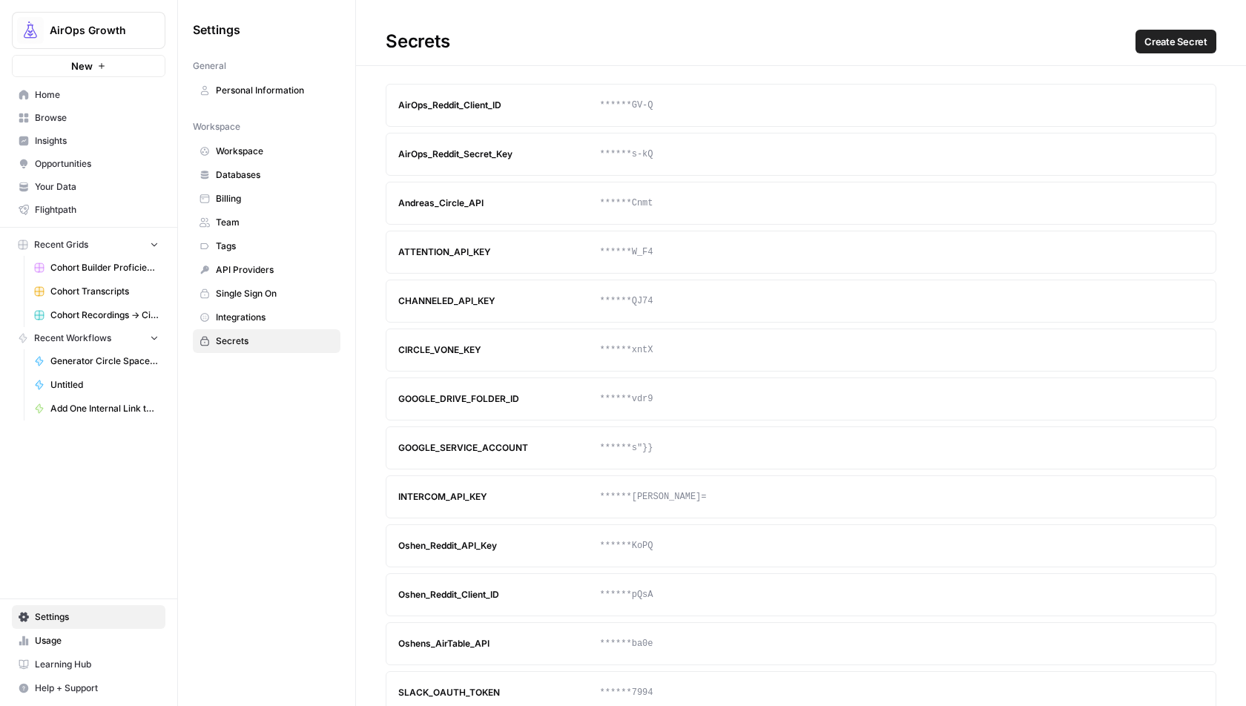
click at [1191, 202] on icon "button" at bounding box center [1192, 204] width 8 height 8
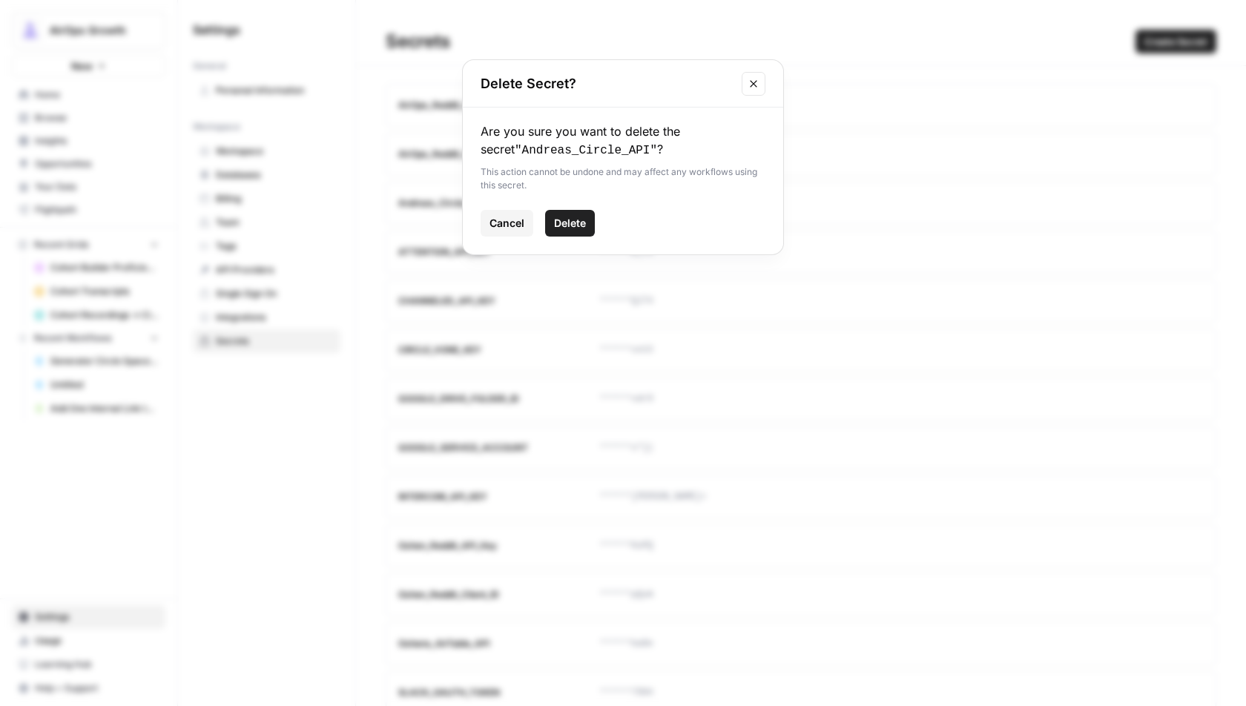
click at [573, 221] on span "Delete" at bounding box center [570, 223] width 32 height 15
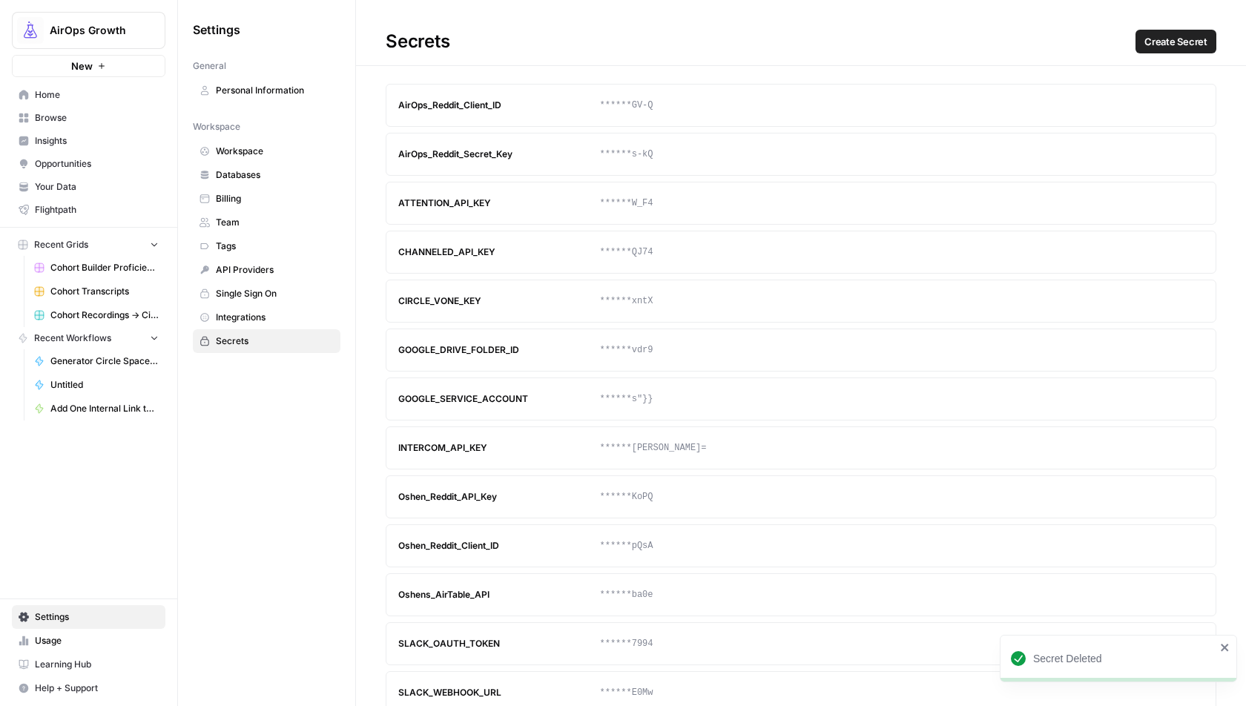
click at [1179, 36] on span "Create Secret" at bounding box center [1176, 41] width 63 height 15
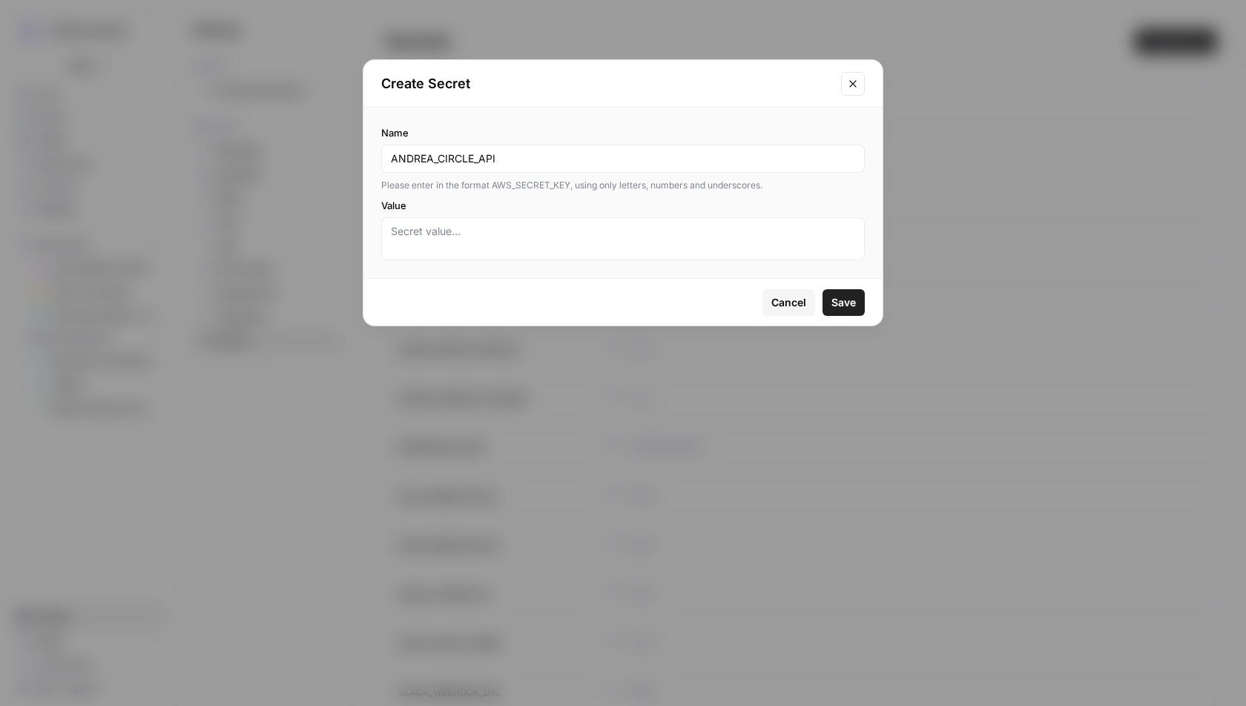
type input "ANDREA_CIRCLE_API"
click at [499, 235] on textarea "Value" at bounding box center [623, 239] width 464 height 30
paste textarea "oUhwwWE2vGZfmVBWfKMYqcs1EtGaCnmt"
type textarea "oUhwwWE2vGZfmVBWfKMYqcs1EtGaCnmt"
click at [839, 300] on span "Save" at bounding box center [843, 302] width 24 height 15
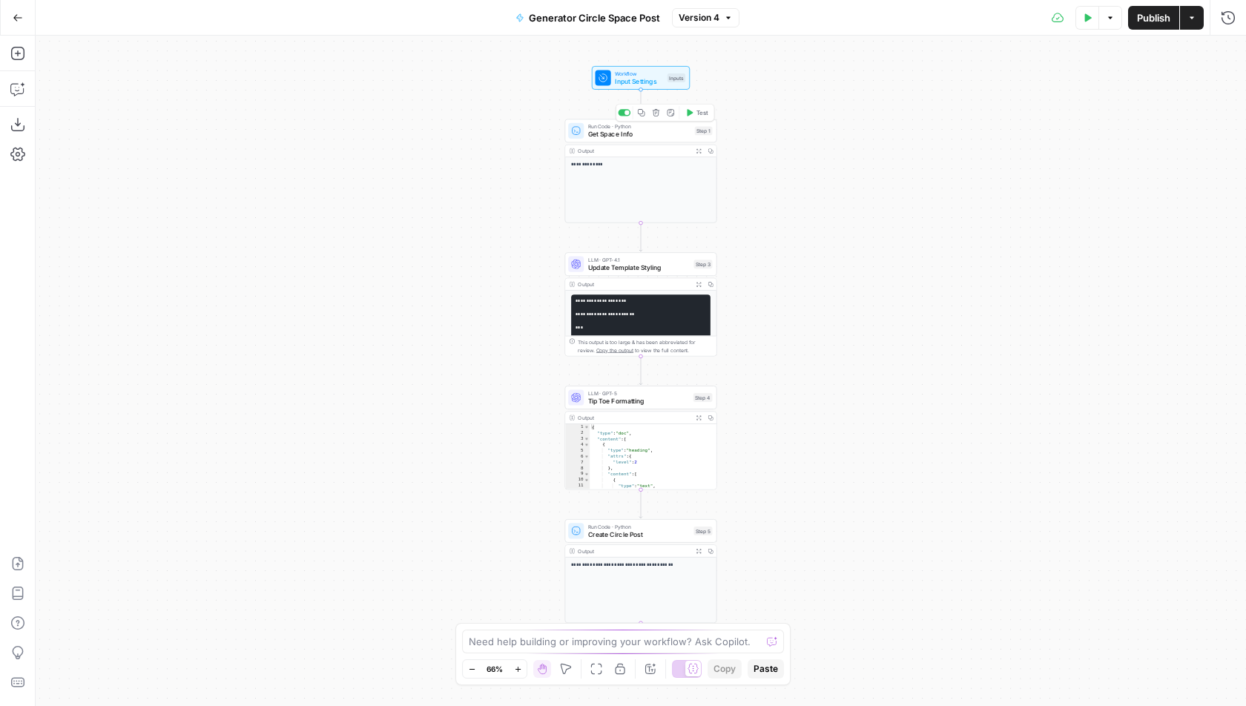
click at [698, 110] on span "Test" at bounding box center [702, 112] width 12 height 9
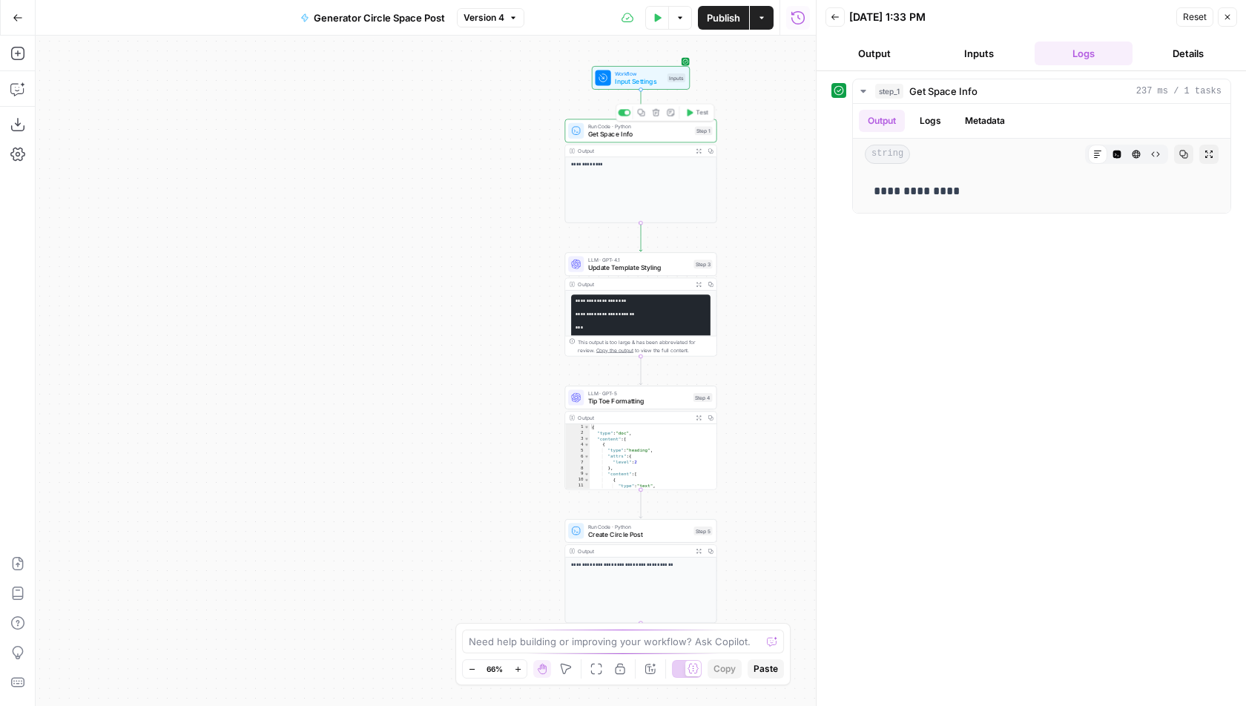
click at [685, 136] on span "Get Space Info" at bounding box center [639, 134] width 103 height 10
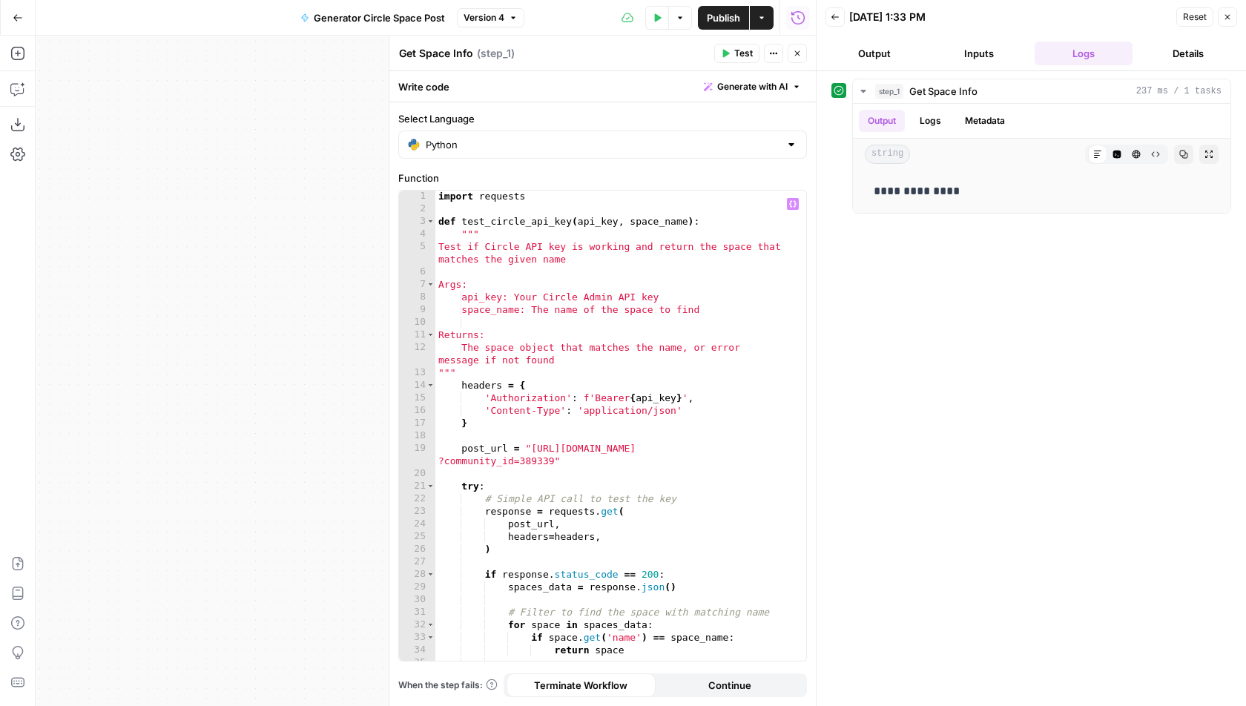
scroll to position [271, 0]
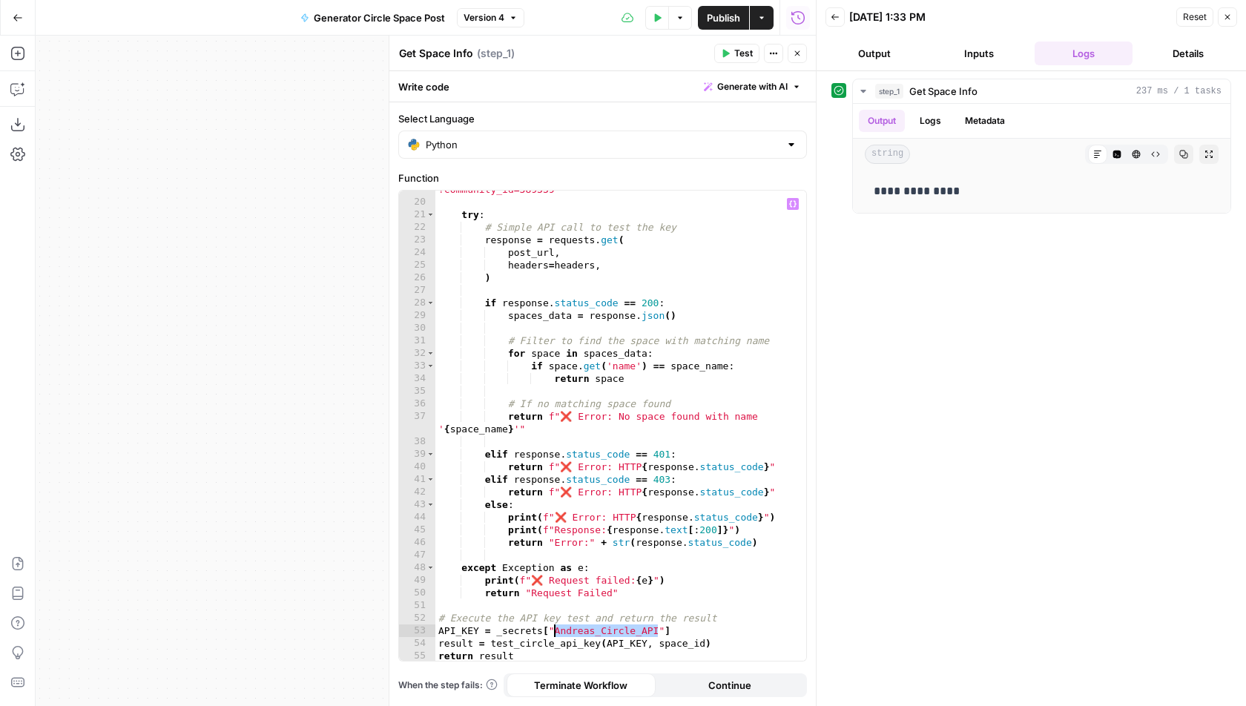
drag, startPoint x: 657, startPoint y: 630, endPoint x: 556, endPoint y: 629, distance: 101.6
click at [556, 629] on div "post_url = "[URL][DOMAIN_NAME] ?community_id=389339" try : # Simple API call to…" at bounding box center [621, 426] width 372 height 510
type textarea "**********"
click at [587, 603] on div "post_url = "[URL][DOMAIN_NAME] ?community_id=389339" try : # Simple API call to…" at bounding box center [621, 426] width 372 height 510
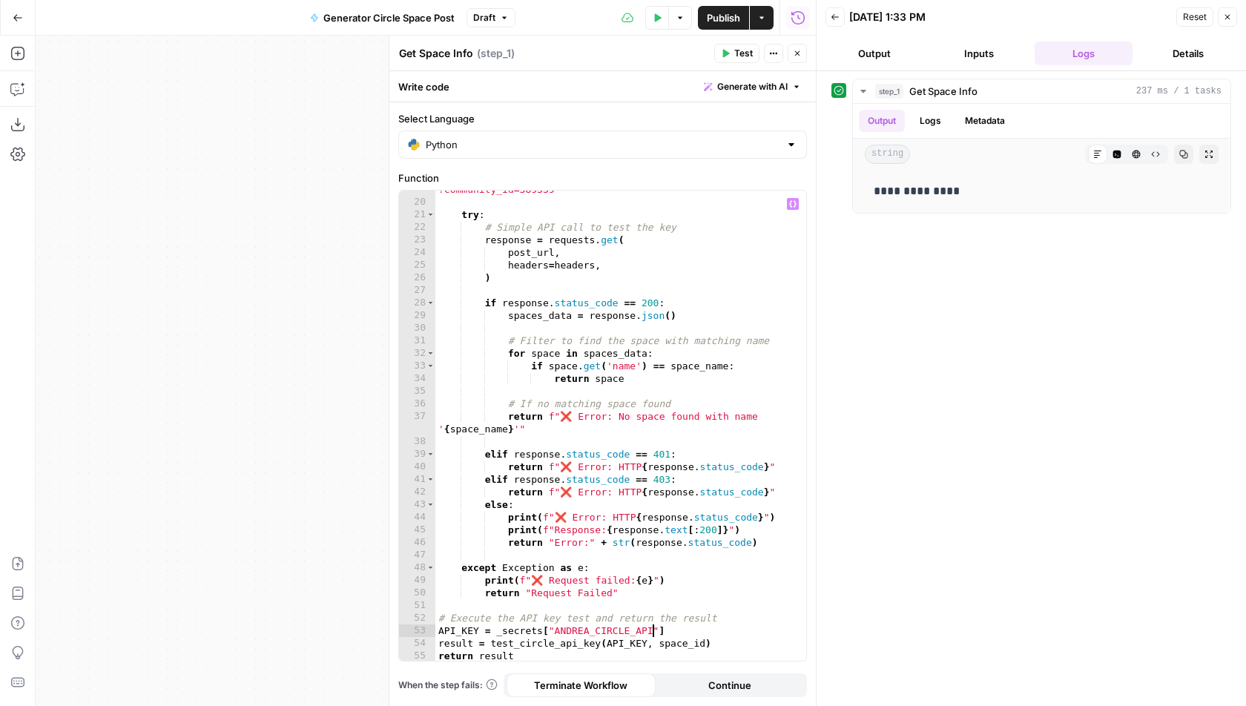
scroll to position [0, 0]
drag, startPoint x: 634, startPoint y: 630, endPoint x: 428, endPoint y: 630, distance: 206.2
click at [428, 630] on div "19 20 21 22 23 24 25 26 27 28 29 30 31 32 33 34 35 36 37 38 39 40 41 42 43 44 4…" at bounding box center [602, 426] width 407 height 470
click at [650, 423] on div "post_url = "[URL][DOMAIN_NAME] ?community_id=389339" try : # Simple API call to…" at bounding box center [621, 426] width 372 height 510
type textarea "**********"
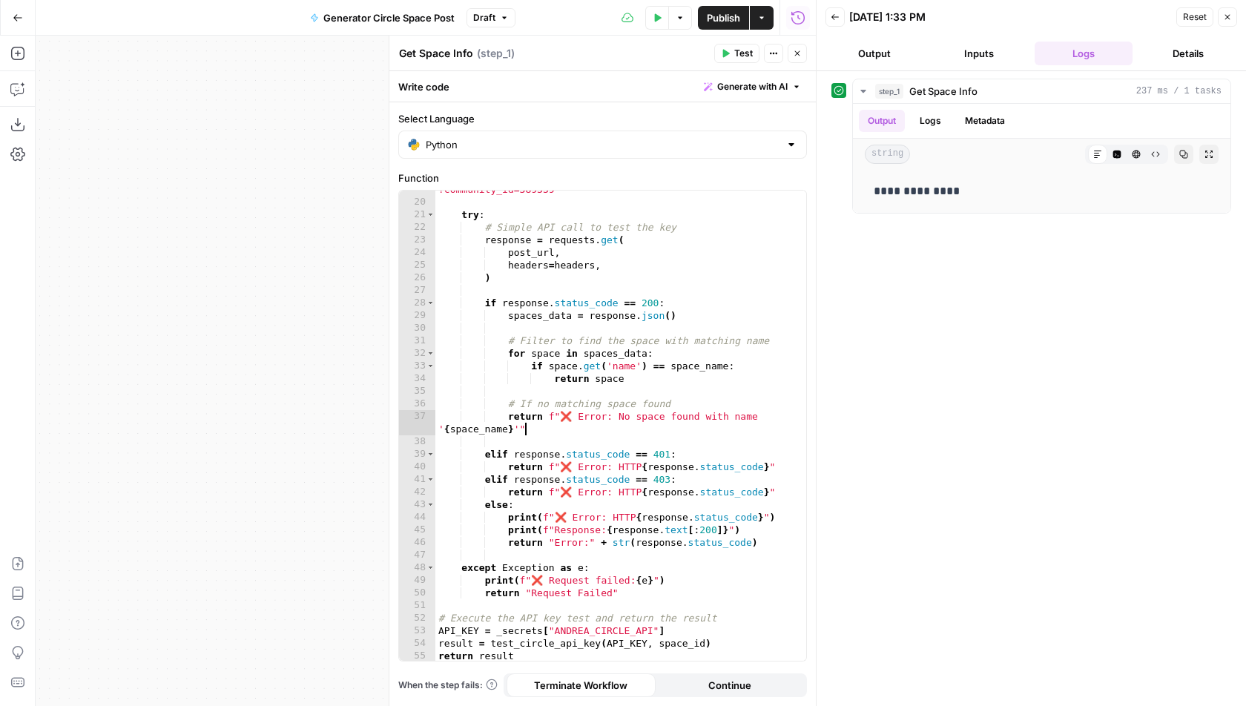
click at [801, 58] on button "Close" at bounding box center [797, 53] width 19 height 19
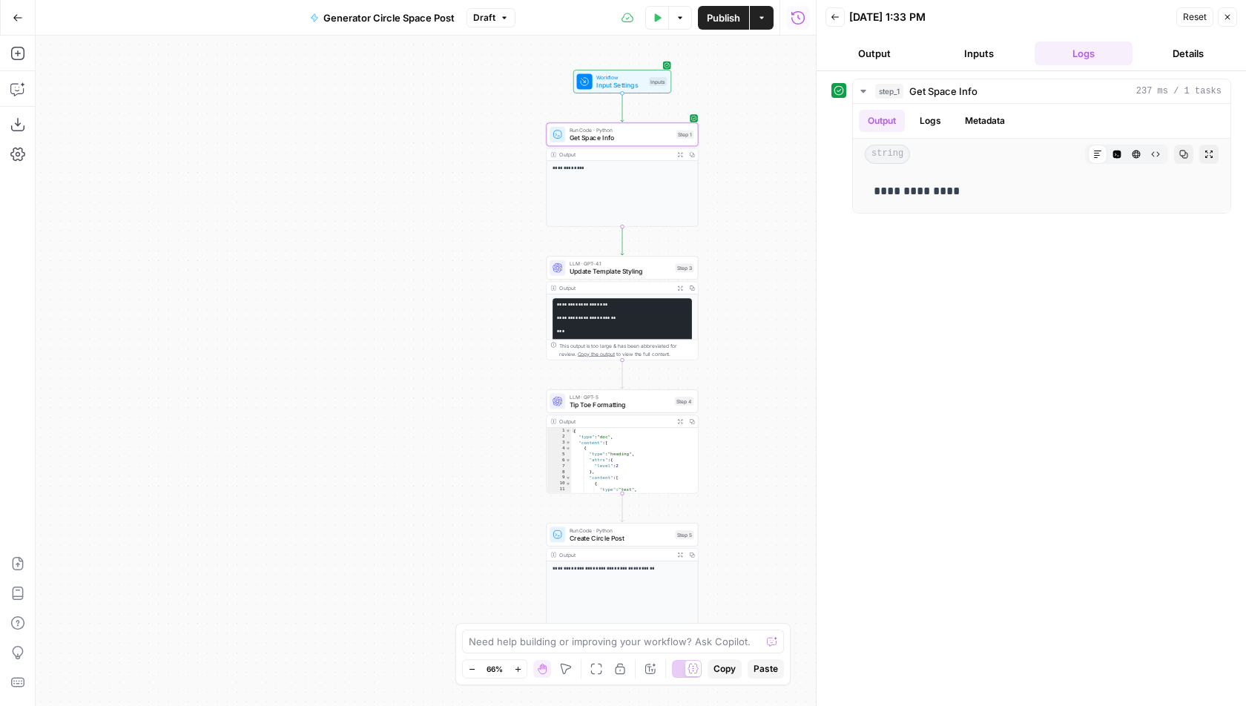
drag, startPoint x: 789, startPoint y: 132, endPoint x: 679, endPoint y: 151, distance: 112.2
click at [679, 151] on div "**********" at bounding box center [426, 371] width 780 height 671
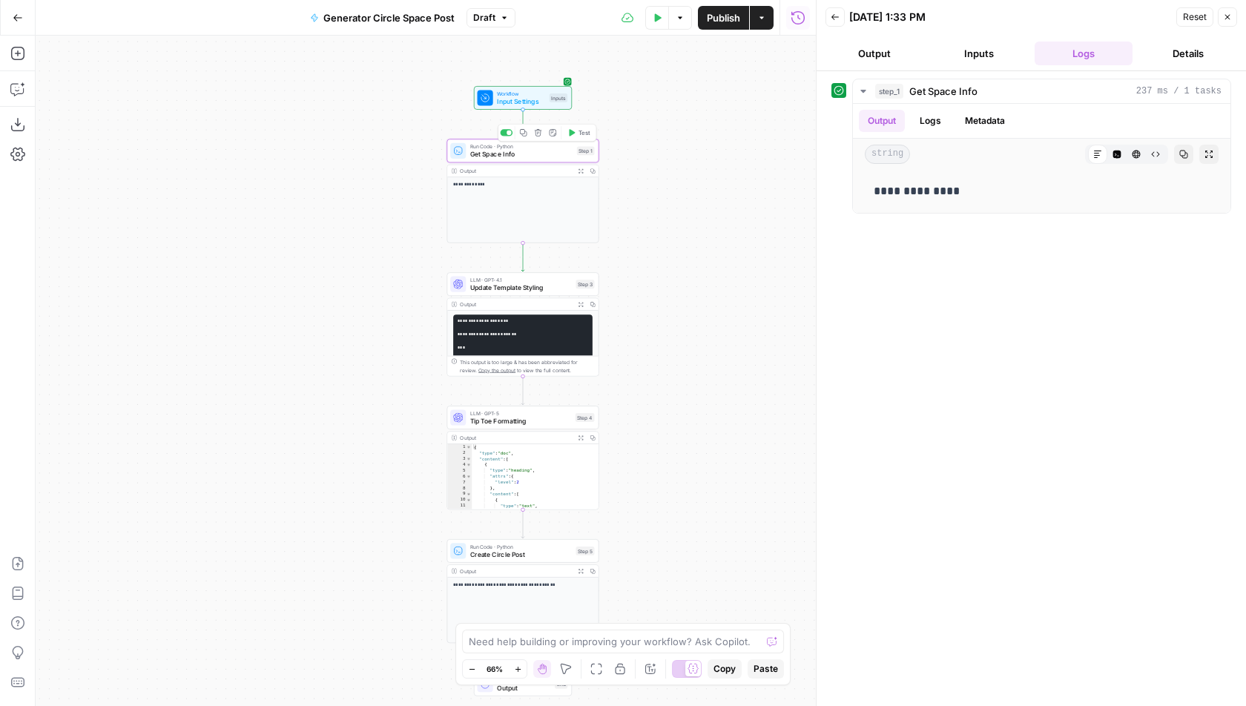
click at [569, 149] on span "Get Space Info" at bounding box center [521, 154] width 103 height 10
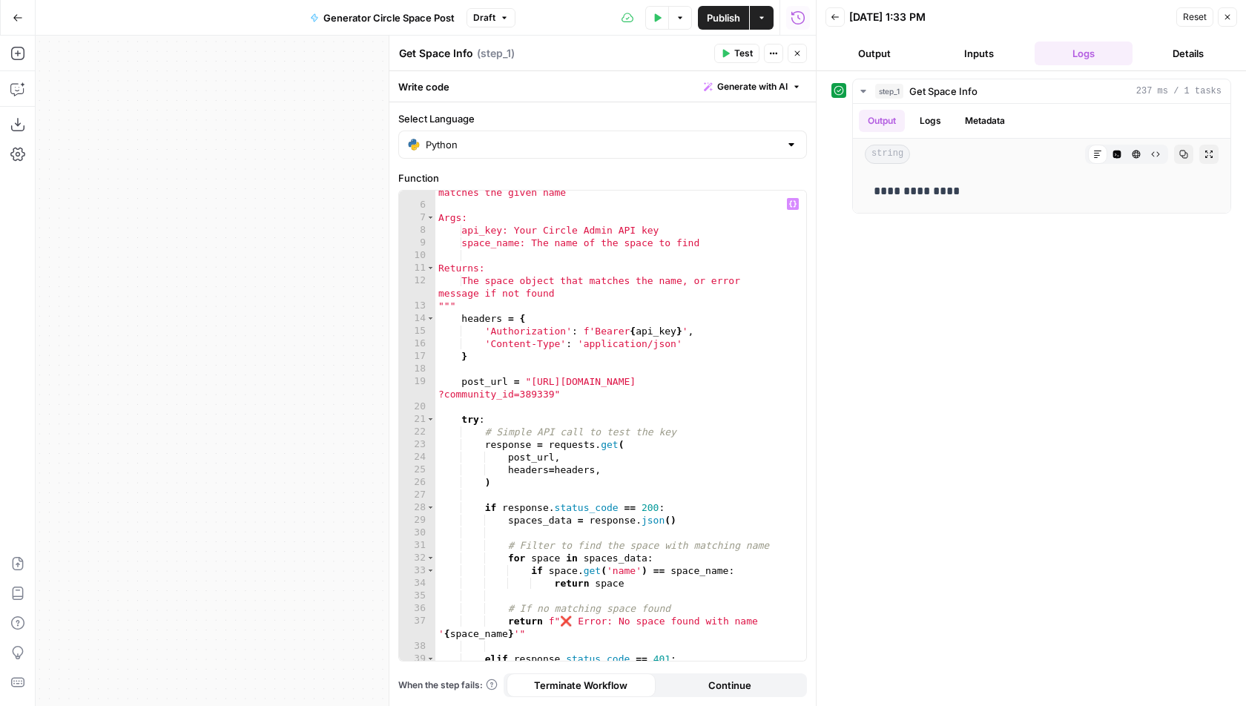
scroll to position [271, 0]
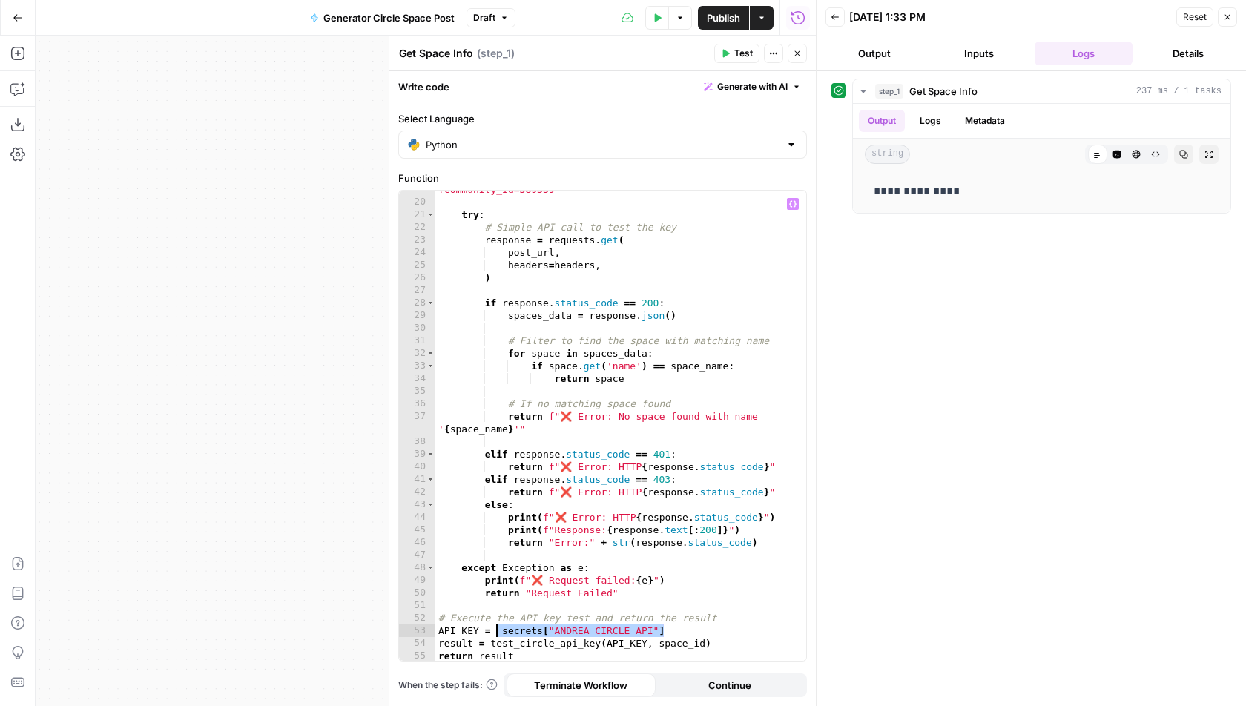
drag, startPoint x: 665, startPoint y: 631, endPoint x: 495, endPoint y: 633, distance: 169.1
click at [495, 633] on div "post_url = "[URL][DOMAIN_NAME] ?community_id=389339" try : # Simple API call to…" at bounding box center [621, 426] width 372 height 510
paste textarea "**********"
drag, startPoint x: 496, startPoint y: 633, endPoint x: 429, endPoint y: 630, distance: 67.6
click at [429, 630] on div "**********" at bounding box center [602, 426] width 407 height 470
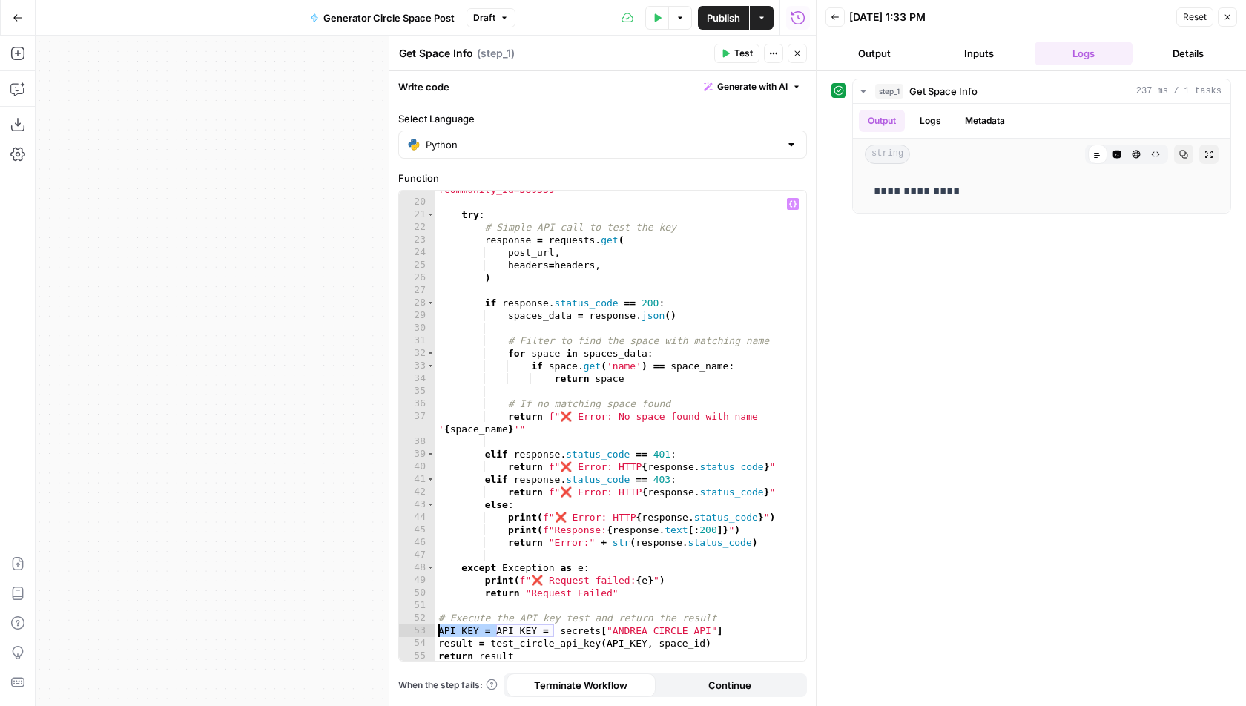
type textarea "**********"
click at [590, 551] on div "post_url = "[URL][DOMAIN_NAME] ?community_id=389339" try : # Simple API call to…" at bounding box center [621, 426] width 372 height 510
click at [794, 52] on icon "button" at bounding box center [797, 53] width 9 height 9
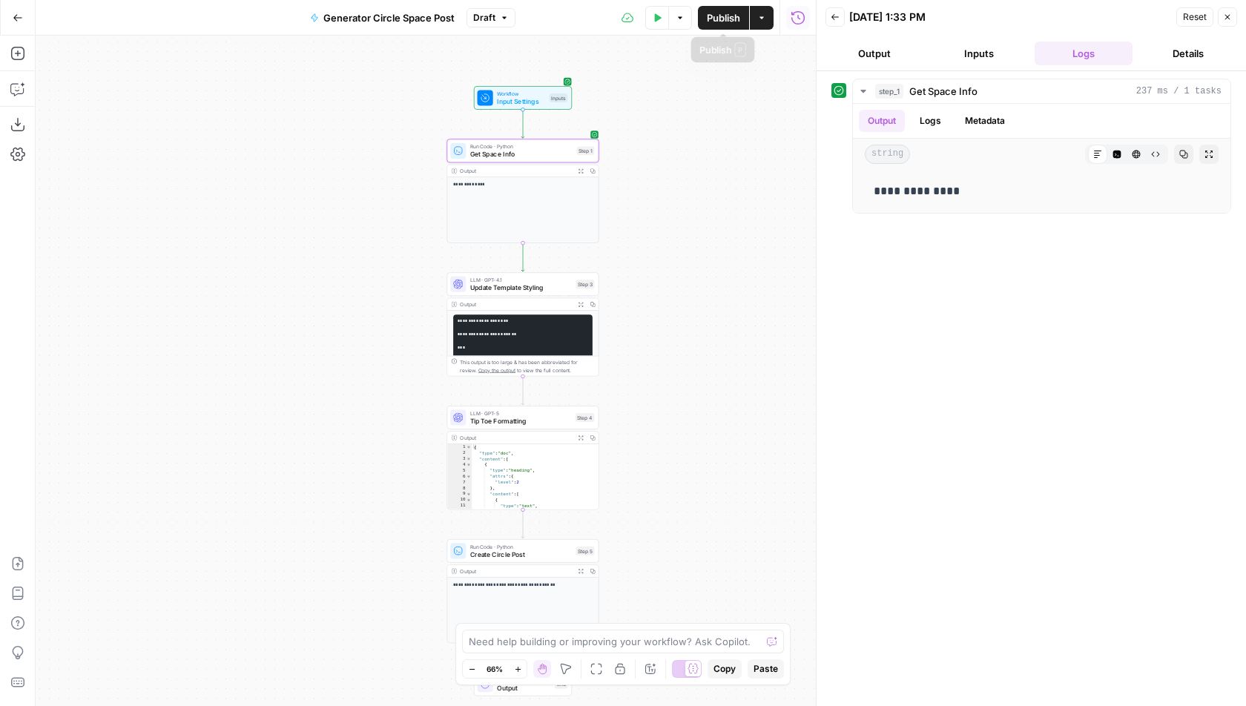
click at [724, 17] on span "Publish" at bounding box center [723, 17] width 33 height 15
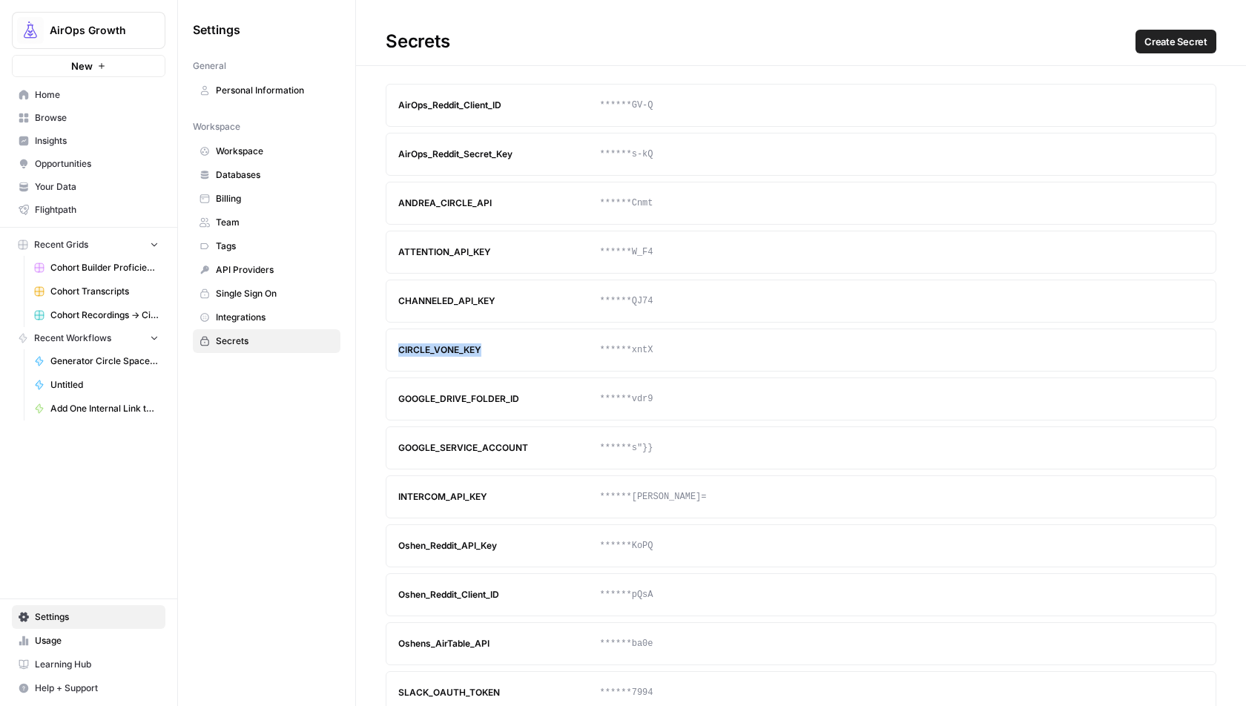
drag, startPoint x: 487, startPoint y: 339, endPoint x: 399, endPoint y: 343, distance: 88.3
click at [399, 343] on div "CIRCLE_VONE_KEY" at bounding box center [499, 349] width 202 height 13
copy div "CIRCLE_VONE_KEY"
click at [1173, 36] on span "Create Secret" at bounding box center [1176, 41] width 63 height 15
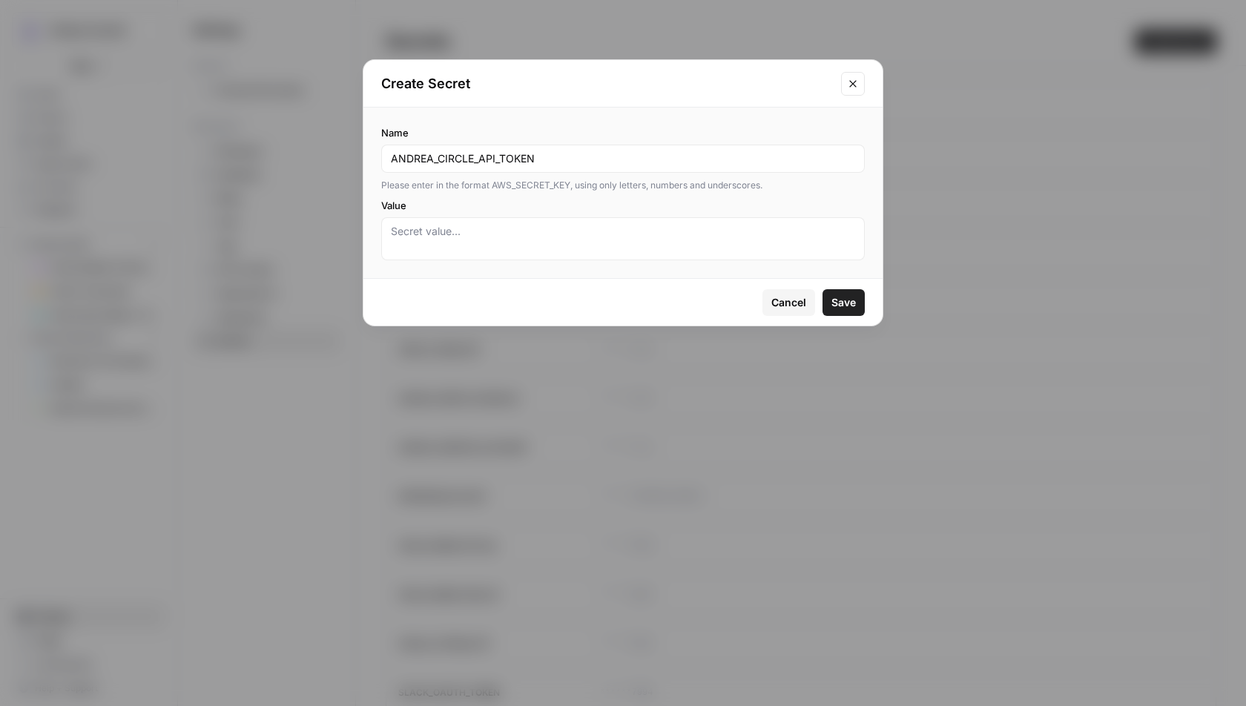
type input "ANDREA_CIRCLE_API_TOKEN"
click at [630, 243] on textarea "Value" at bounding box center [623, 239] width 464 height 30
paste textarea "HsSgivt2HVBED73xSn3sYG8dUMRPe4AT"
type textarea "HsSgivt2HVBED73xSn3sYG8dUMRPe4AT"
click at [856, 297] on button "Save" at bounding box center [844, 302] width 42 height 27
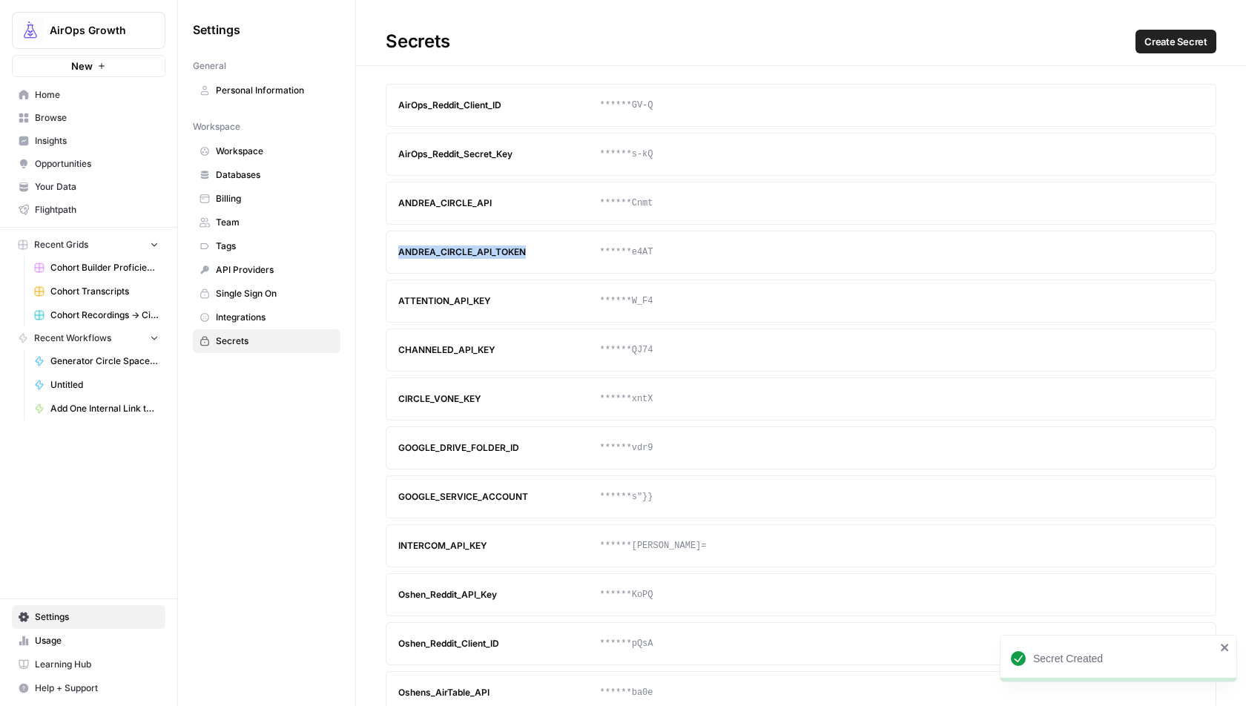
drag, startPoint x: 534, startPoint y: 248, endPoint x: 393, endPoint y: 248, distance: 140.9
click at [393, 248] on article "ANDREA_CIRCLE_API_TOKEN ******e4AT Update Delete" at bounding box center [801, 252] width 831 height 43
copy div "ANDREA_CIRCLE_API_TOKEN"
click at [587, 46] on div "Secrets Create Secret" at bounding box center [801, 42] width 890 height 24
click at [52, 105] on link "Home" at bounding box center [89, 95] width 154 height 24
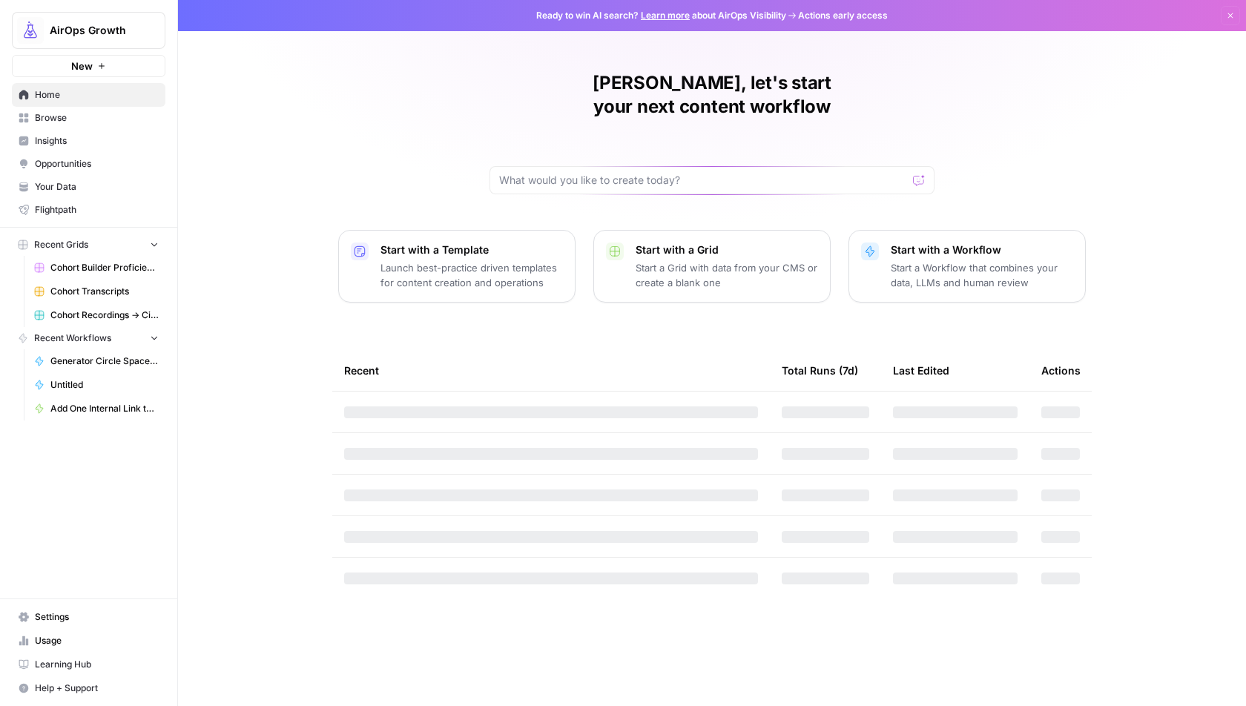
click at [52, 118] on span "Browse" at bounding box center [97, 117] width 124 height 13
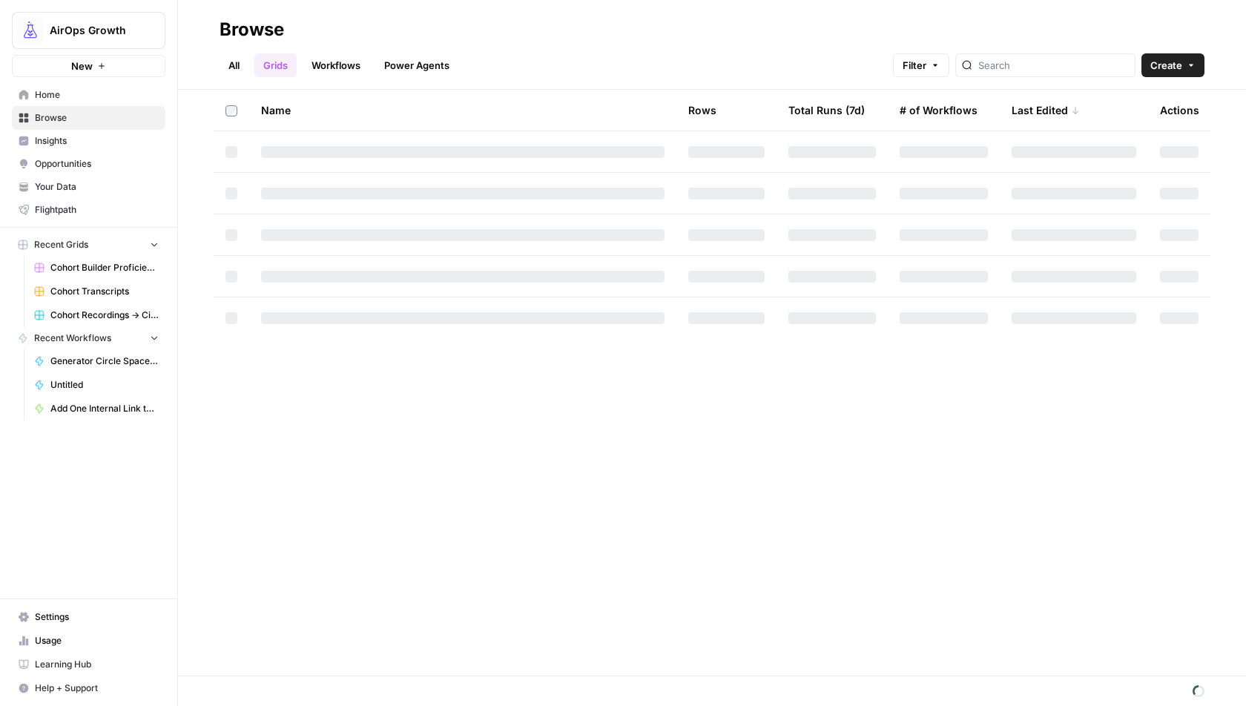
click at [237, 67] on link "All" at bounding box center [234, 65] width 29 height 24
click at [326, 62] on link "Workflows" at bounding box center [336, 65] width 67 height 24
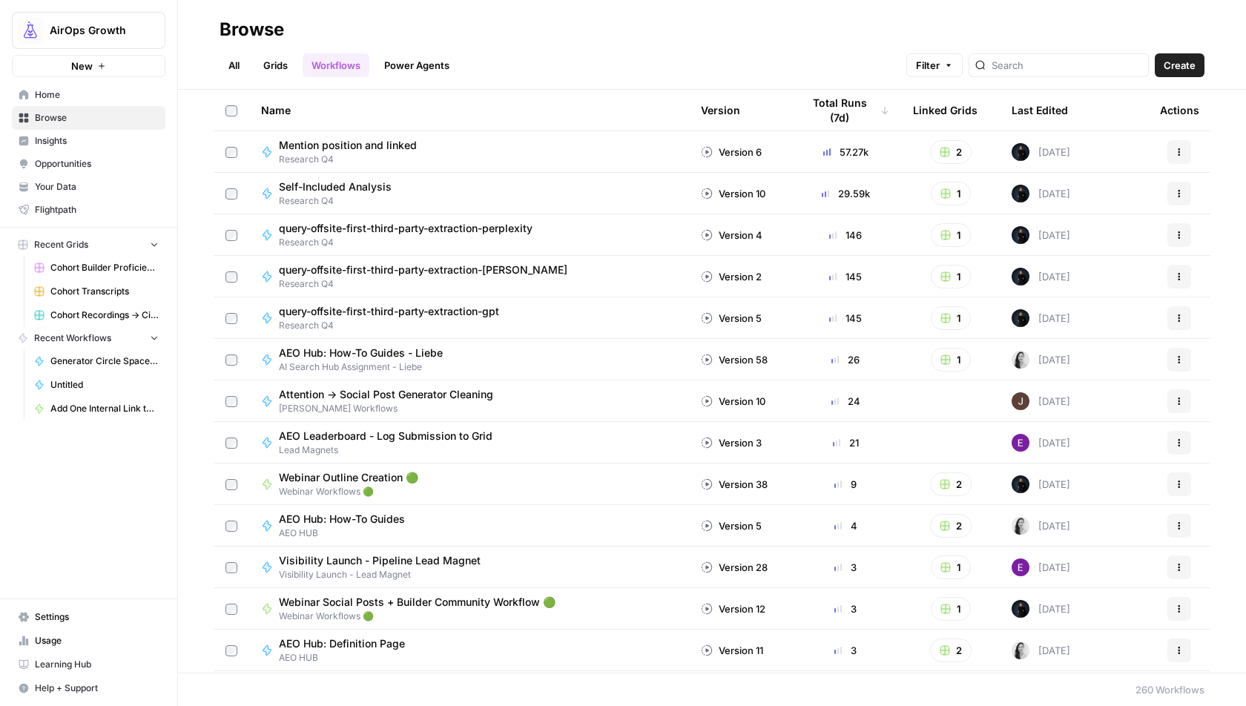
click at [271, 61] on link "Grids" at bounding box center [275, 65] width 42 height 24
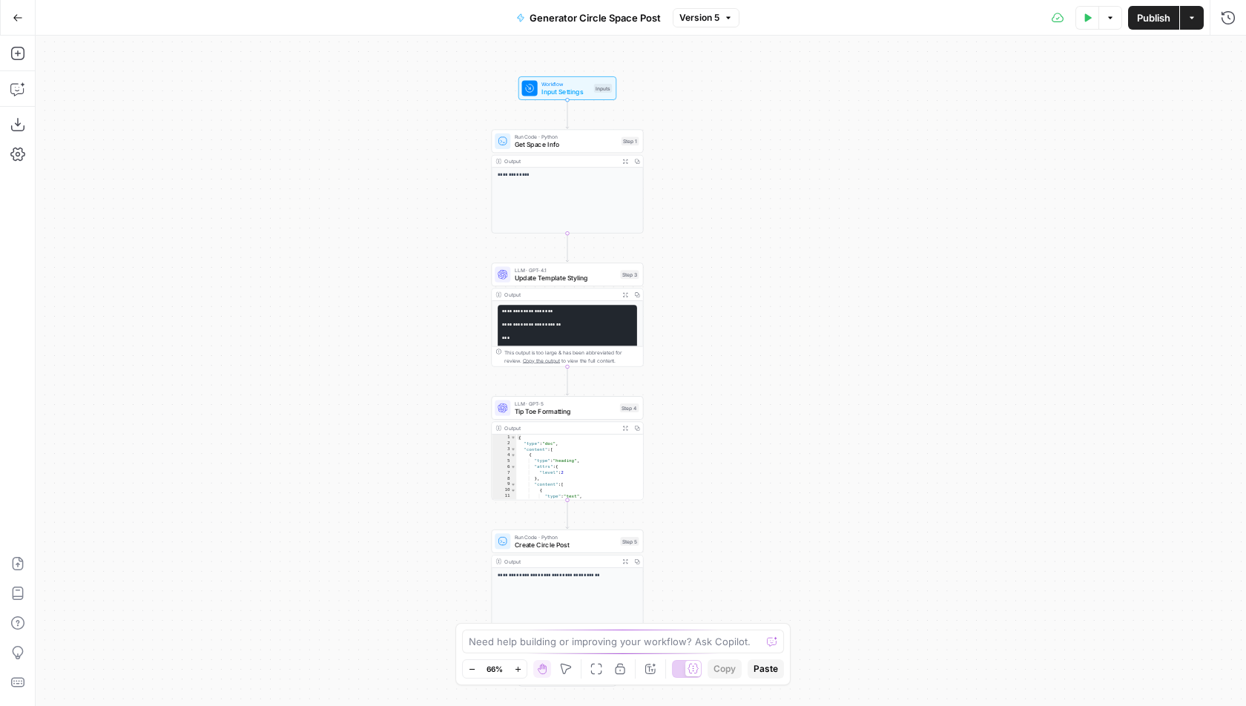
drag, startPoint x: 789, startPoint y: 310, endPoint x: 676, endPoint y: 343, distance: 117.4
click at [676, 343] on div "**********" at bounding box center [641, 371] width 1211 height 671
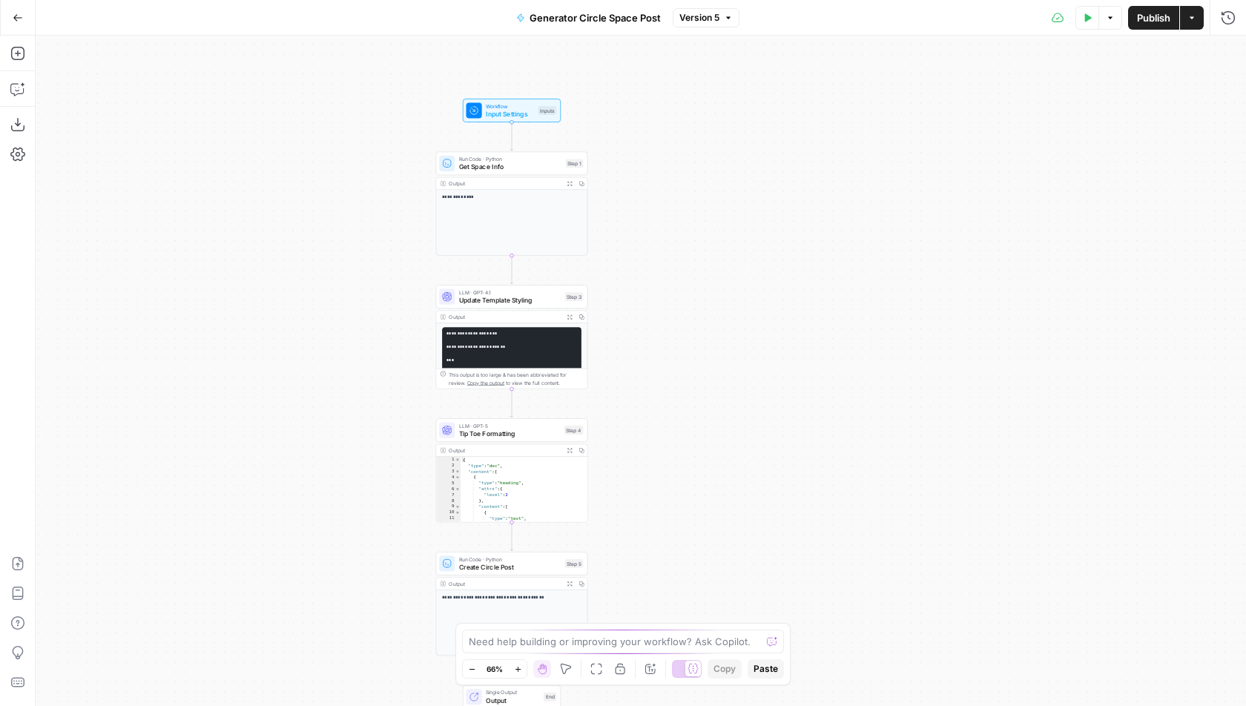
click at [547, 166] on span "Get Space Info" at bounding box center [510, 167] width 103 height 10
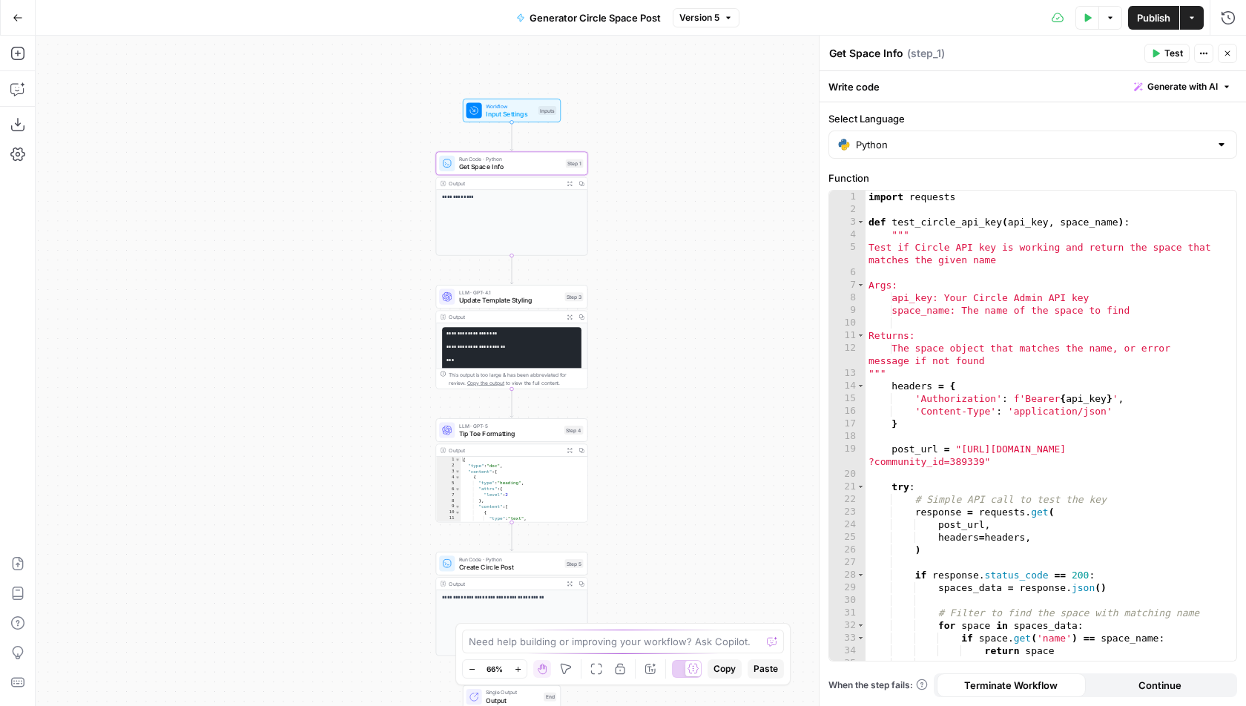
click at [1162, 46] on button "Test" at bounding box center [1167, 53] width 45 height 19
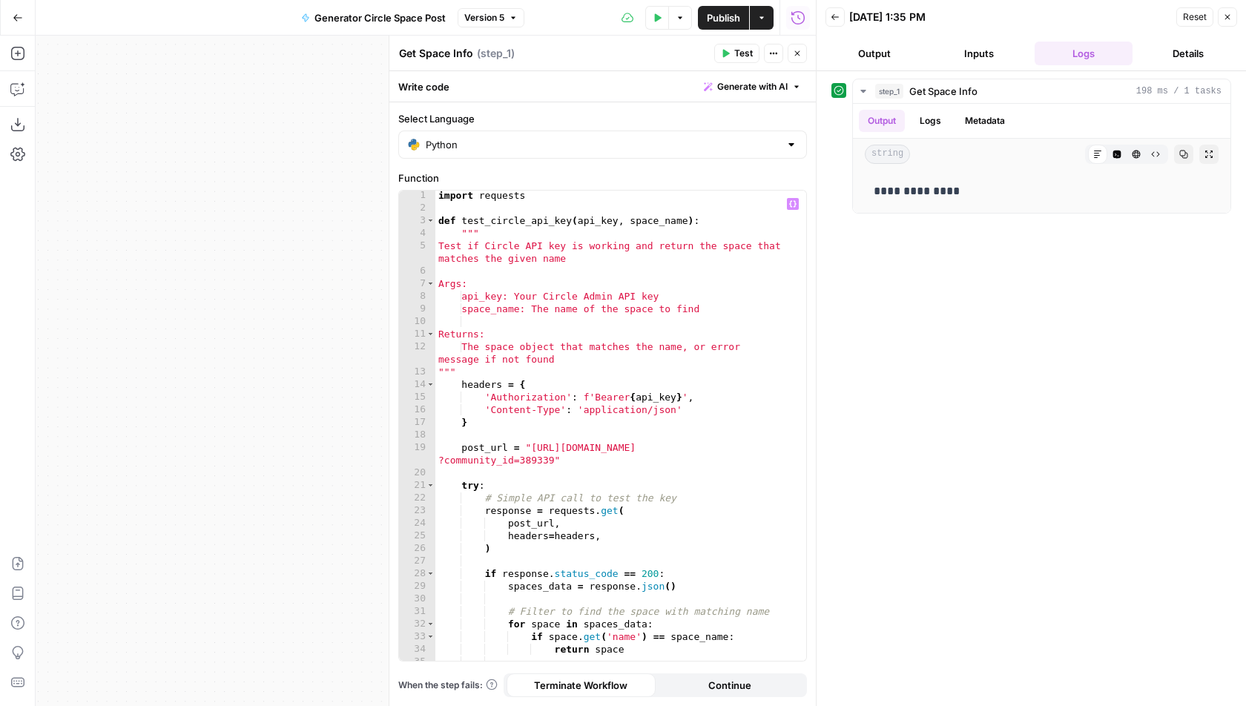
scroll to position [271, 0]
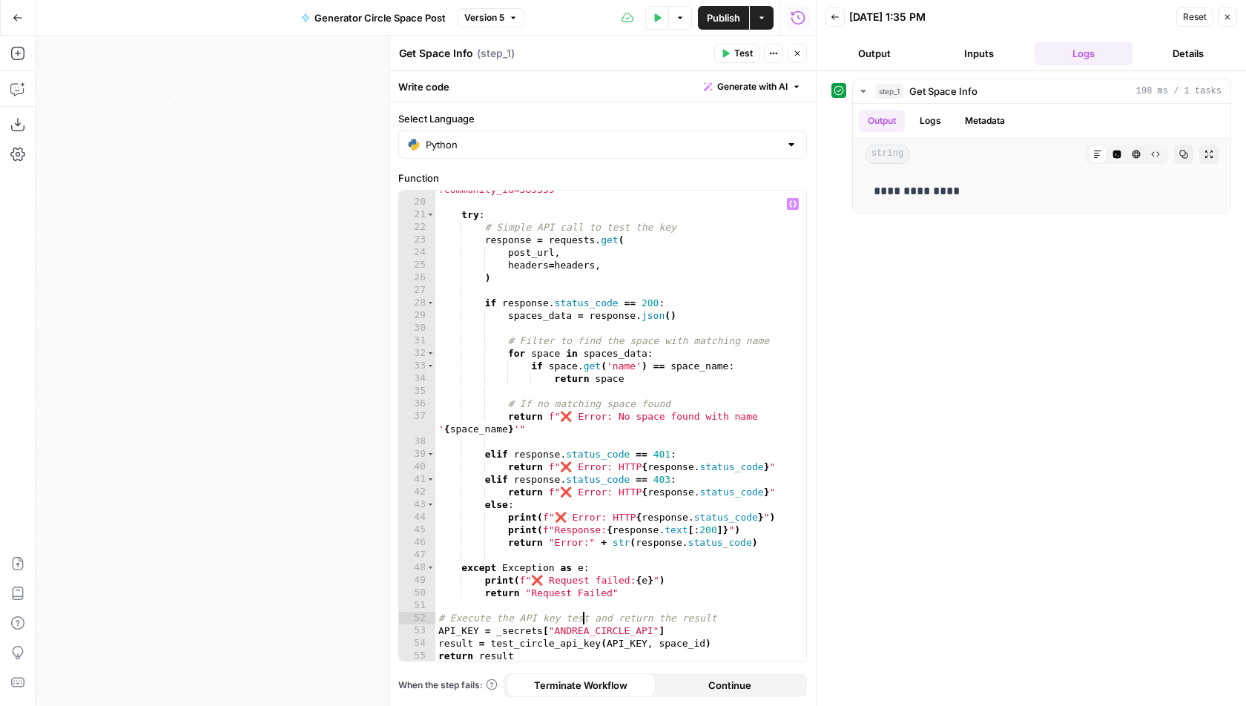
click at [580, 623] on div "post_url = "[URL][DOMAIN_NAME] ?community_id=389339" try : # Simple API call to…" at bounding box center [621, 426] width 372 height 510
click at [602, 635] on div "post_url = "[URL][DOMAIN_NAME] ?community_id=389339" try : # Simple API call to…" at bounding box center [621, 426] width 372 height 510
drag, startPoint x: 670, startPoint y: 629, endPoint x: 498, endPoint y: 630, distance: 172.1
click at [498, 630] on div "post_url = "[URL][DOMAIN_NAME] ?community_id=389339" try : # Simple API call to…" at bounding box center [621, 426] width 372 height 510
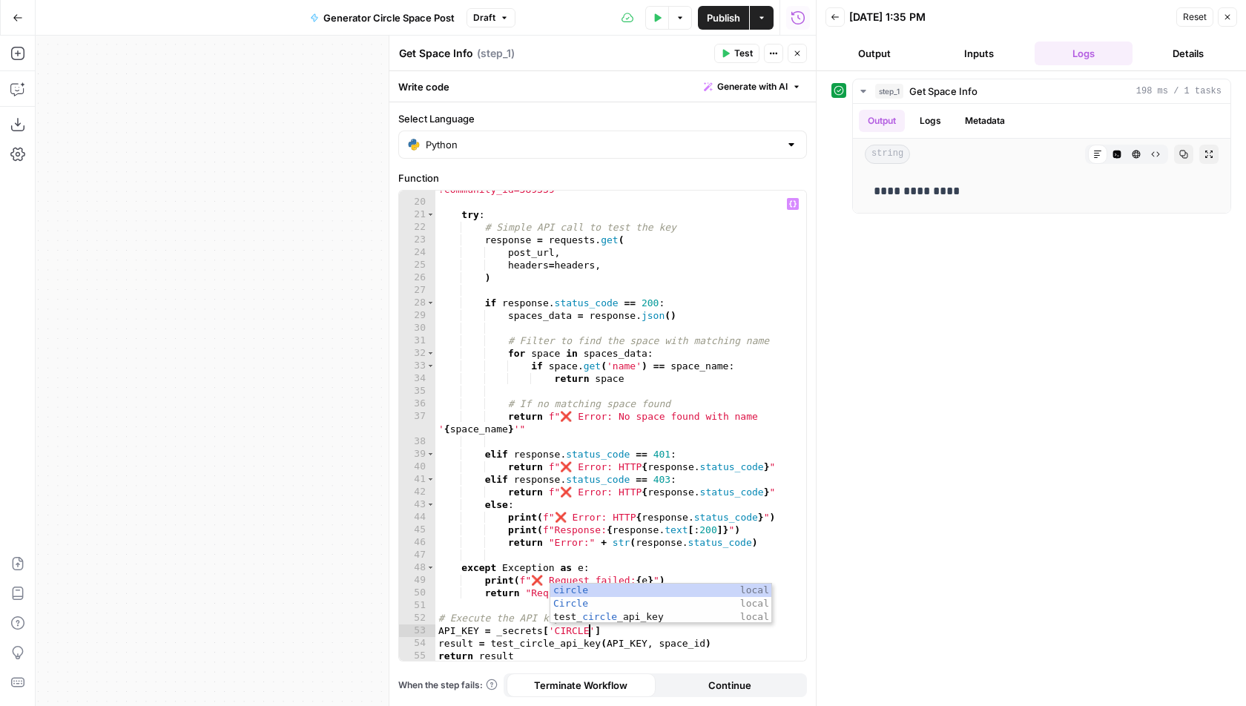
click at [470, 582] on div "post_url = "[URL][DOMAIN_NAME] ?community_id=389339" try : # Simple API call to…" at bounding box center [621, 426] width 372 height 510
drag, startPoint x: 605, startPoint y: 630, endPoint x: 548, endPoint y: 631, distance: 56.4
click at [548, 631] on div "post_url = "[URL][DOMAIN_NAME] ?community_id=389339" try : # Simple API call to…" at bounding box center [621, 426] width 372 height 510
paste textarea "******"
click at [547, 631] on div "post_url = "[URL][DOMAIN_NAME] ?community_id=389339" try : # Simple API call to…" at bounding box center [621, 426] width 372 height 510
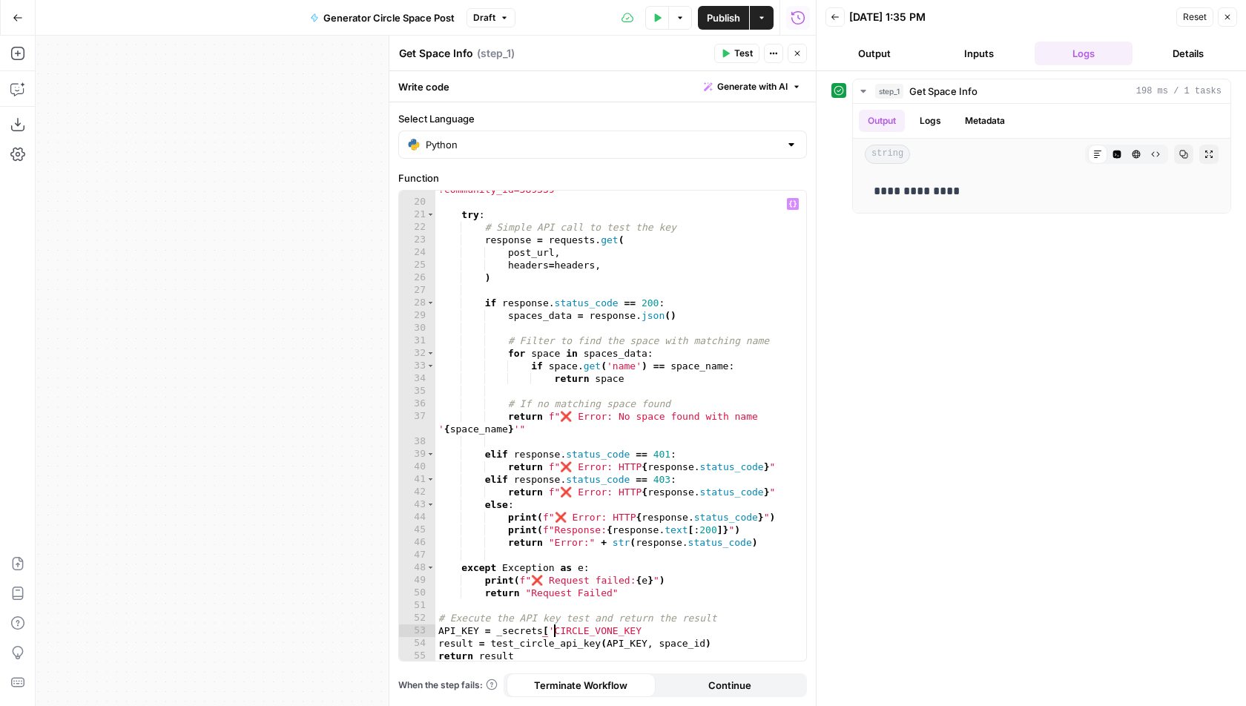
scroll to position [0, 9]
click at [659, 626] on div "post_url = "[URL][DOMAIN_NAME] ?community_id=389339" try : # Simple API call to…" at bounding box center [621, 426] width 372 height 510
click at [734, 50] on button "Test" at bounding box center [736, 53] width 45 height 19
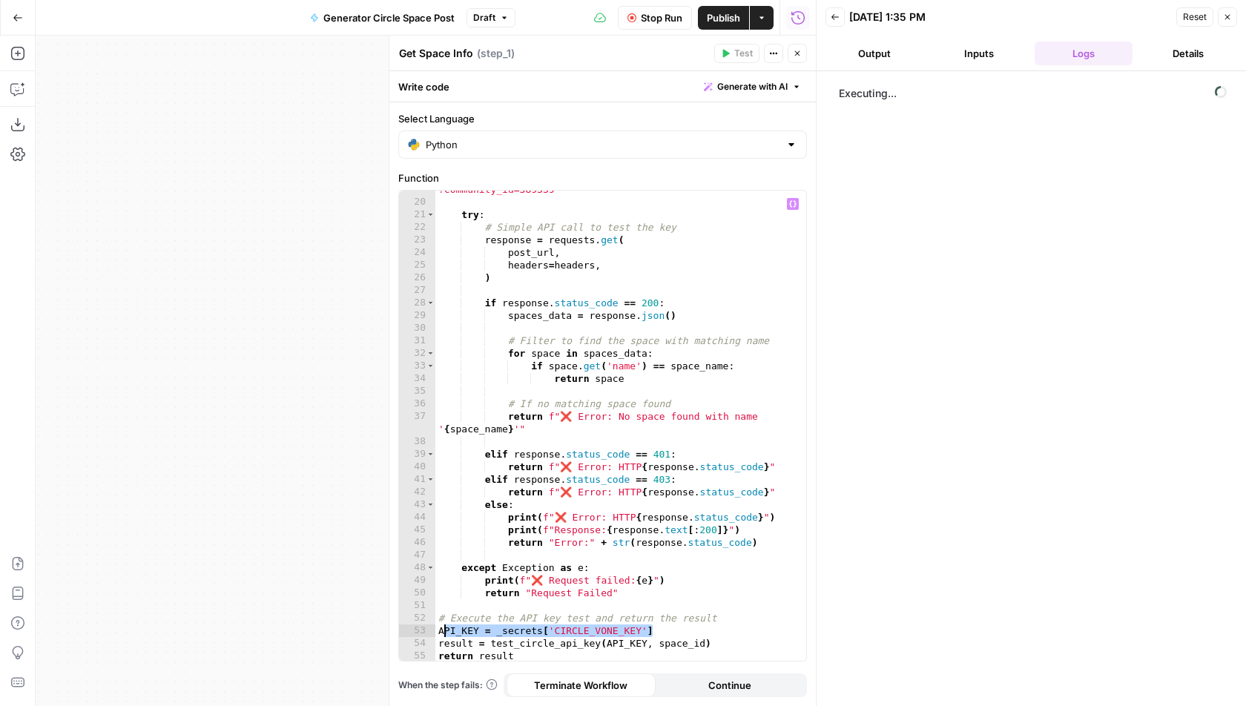
drag, startPoint x: 664, startPoint y: 628, endPoint x: 421, endPoint y: 628, distance: 242.6
click at [421, 628] on div "**********" at bounding box center [602, 426] width 407 height 470
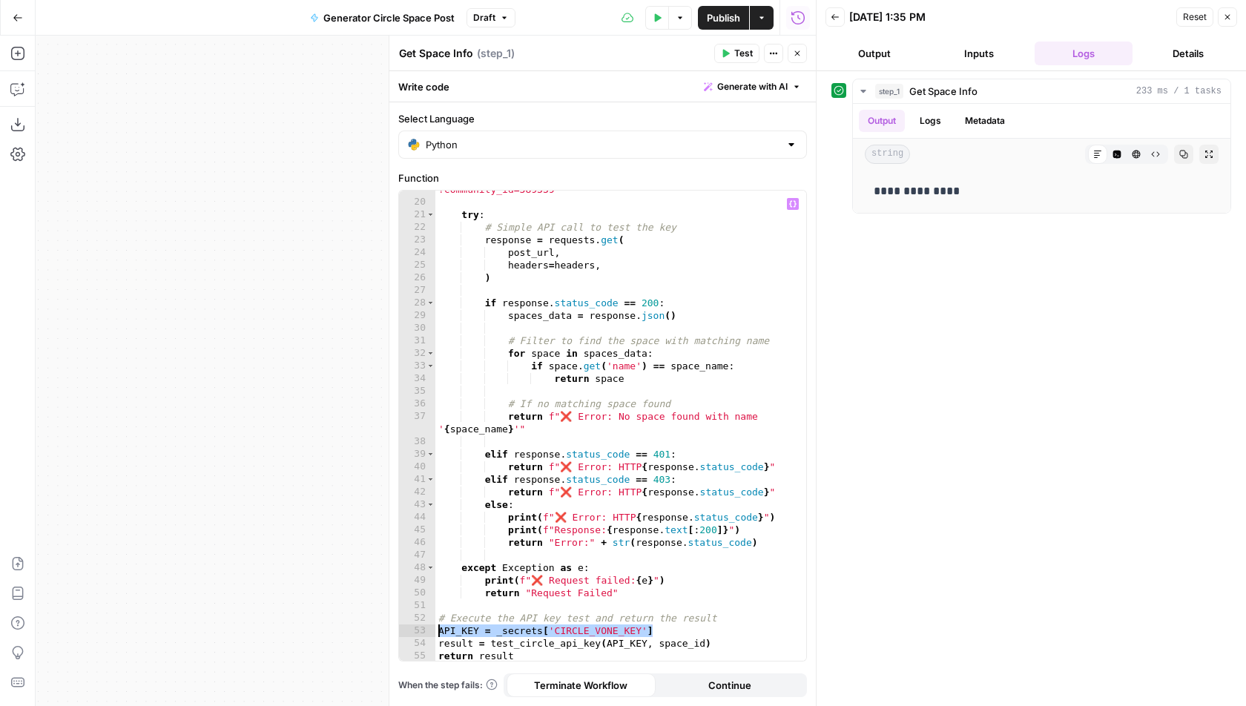
click at [577, 540] on div "post_url = "[URL][DOMAIN_NAME] ?community_id=389339" try : # Simple API call to…" at bounding box center [621, 426] width 372 height 510
click at [625, 567] on div "post_url = "[URL][DOMAIN_NAME] ?community_id=389339" try : # Simple API call to…" at bounding box center [621, 426] width 372 height 510
type textarea "**********"
click at [741, 55] on span "Test" at bounding box center [743, 53] width 19 height 13
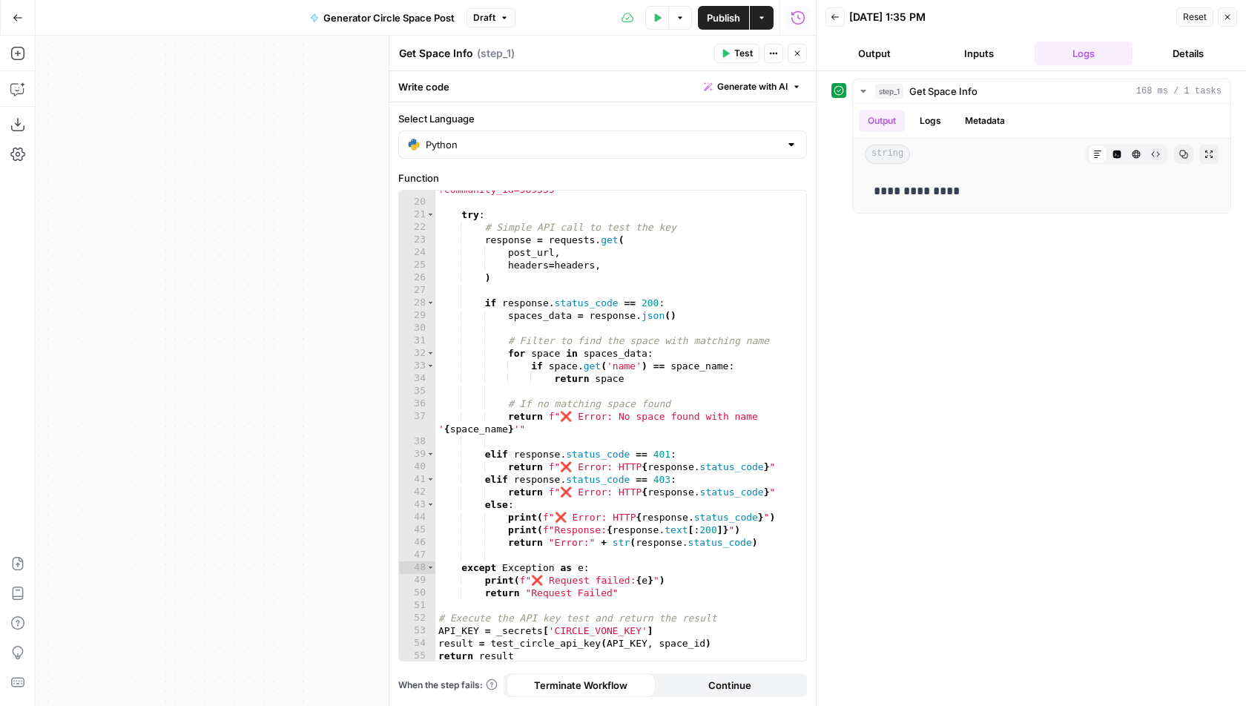
click at [798, 47] on button "Close" at bounding box center [797, 53] width 19 height 19
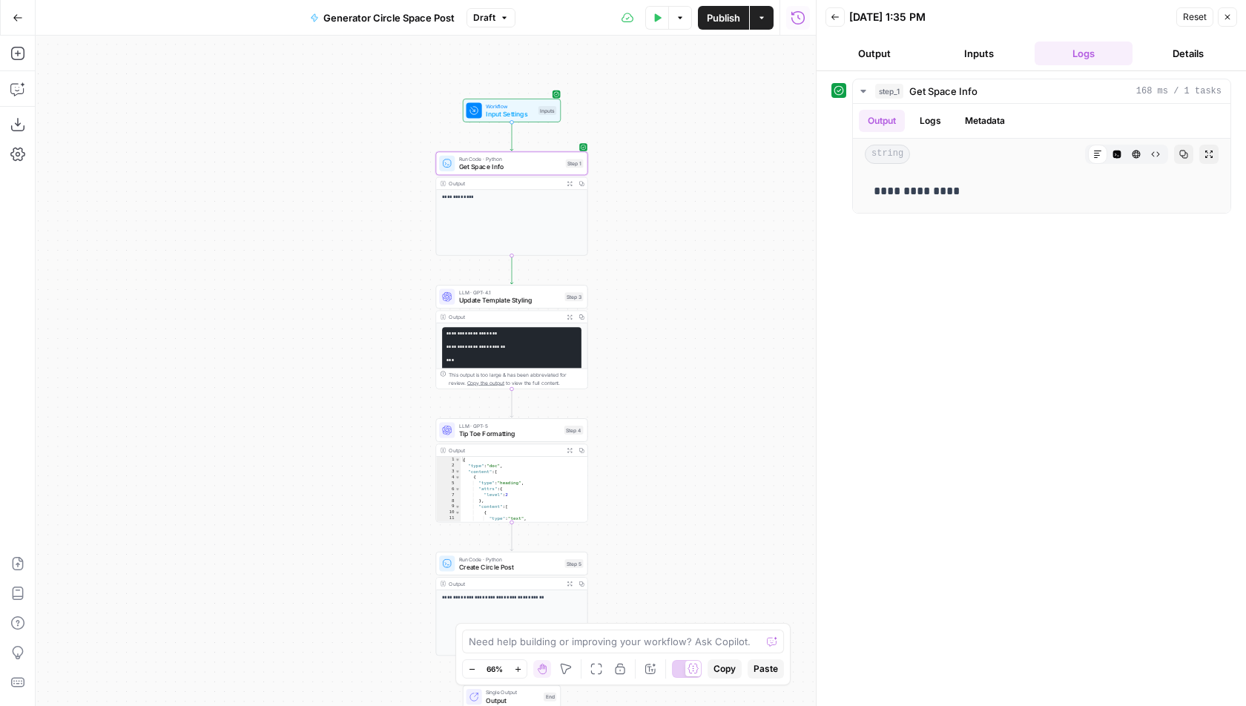
click at [558, 169] on span "Get Space Info" at bounding box center [510, 167] width 103 height 10
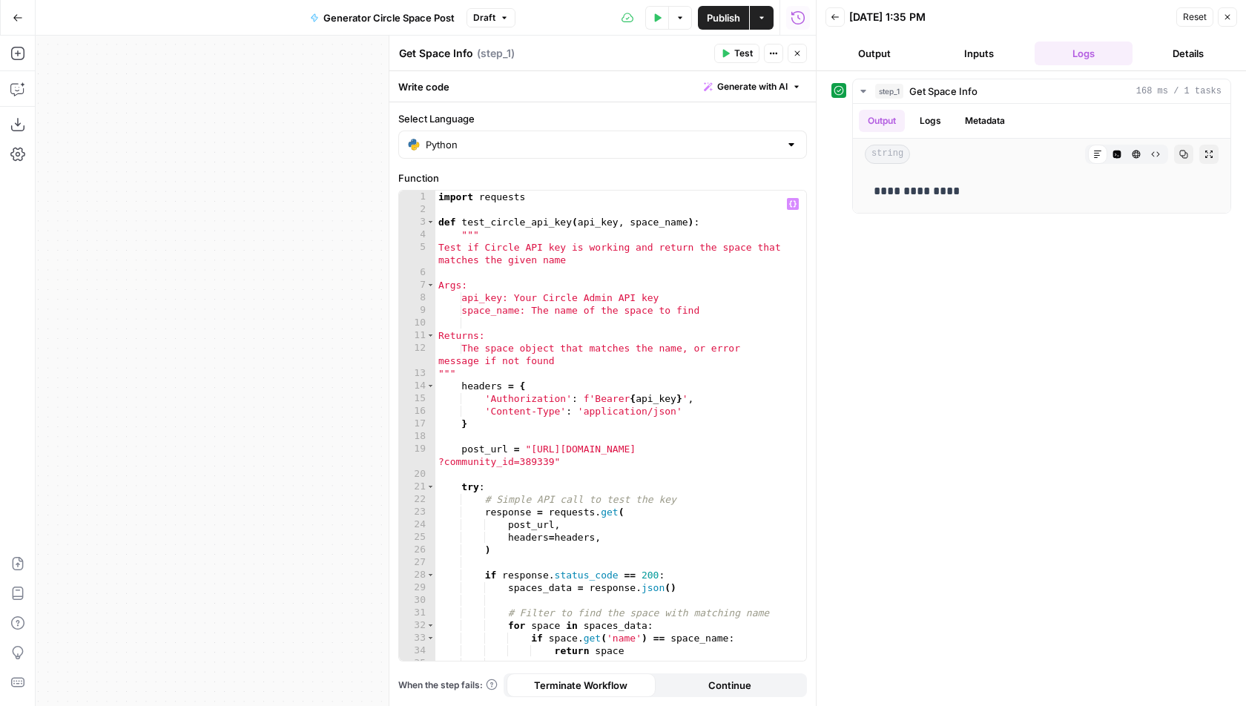
scroll to position [271, 0]
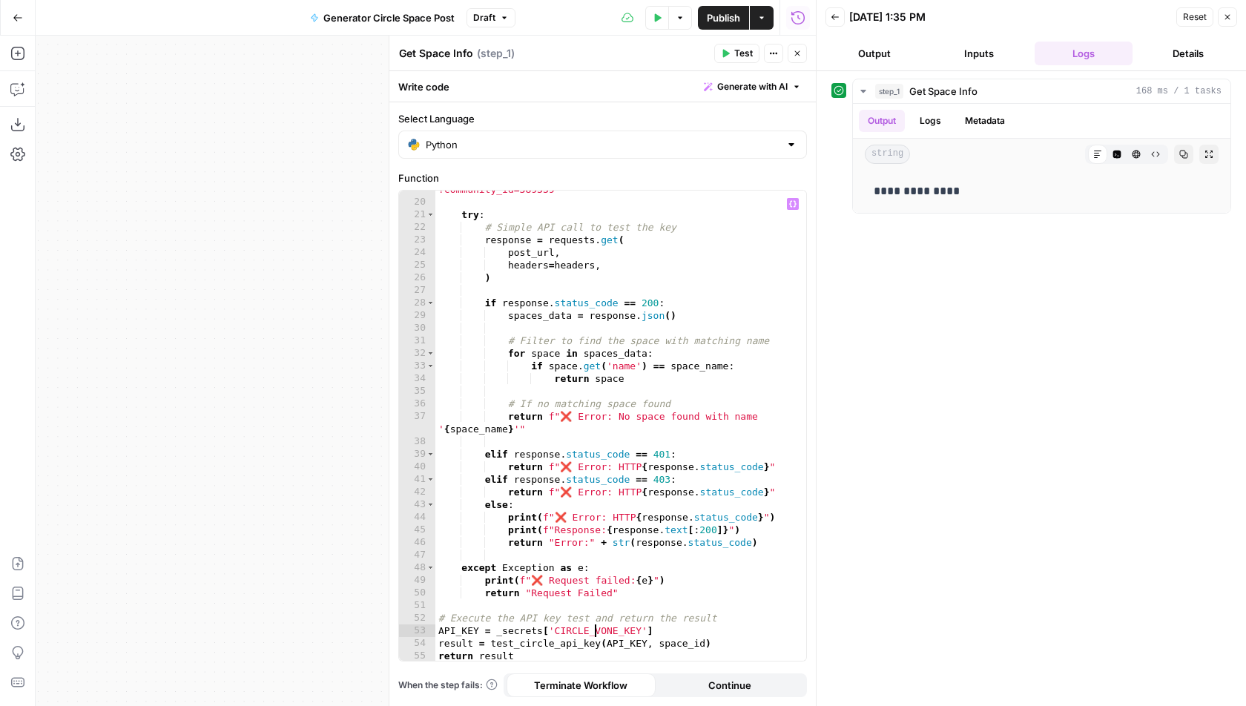
click at [591, 631] on div "post_url = "[URL][DOMAIN_NAME] ?community_id=389339" try : # Simple API call to…" at bounding box center [621, 426] width 372 height 510
click at [741, 55] on span "Test" at bounding box center [743, 53] width 19 height 13
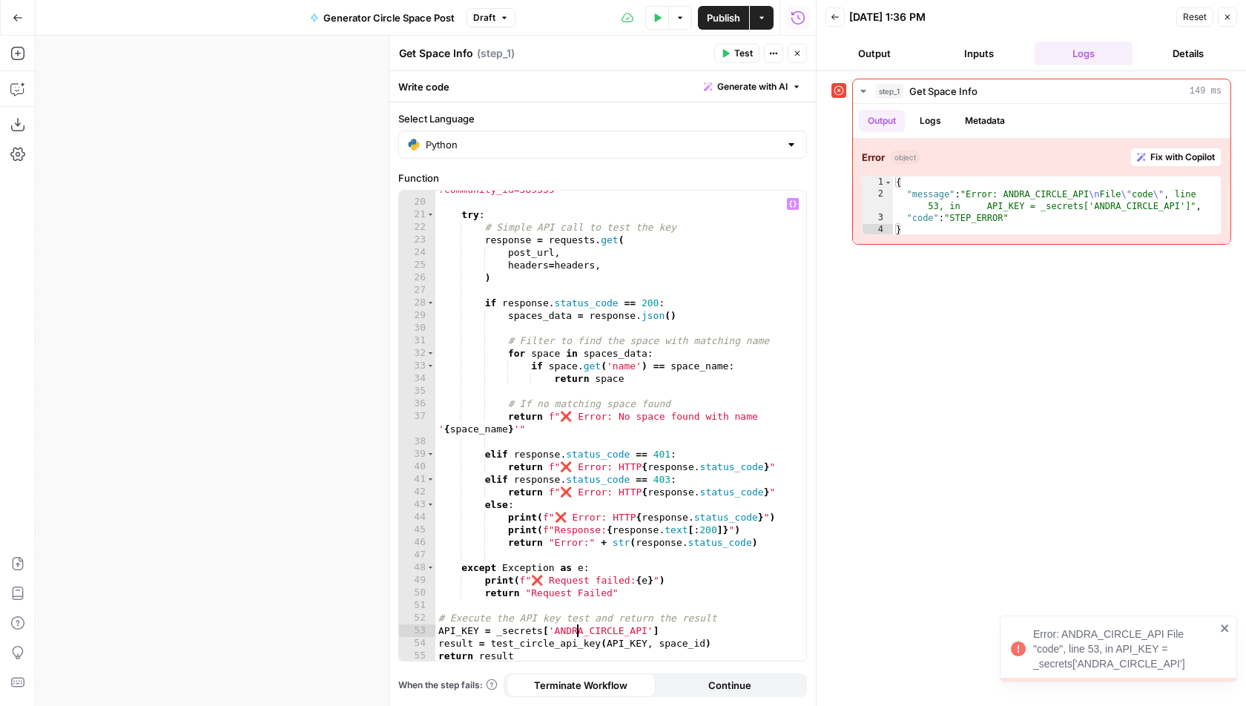
click at [577, 630] on div "post_url = "[URL][DOMAIN_NAME] ?community_id=389339" try : # Simple API call to…" at bounding box center [621, 426] width 372 height 510
click at [748, 57] on span "Test" at bounding box center [743, 53] width 19 height 13
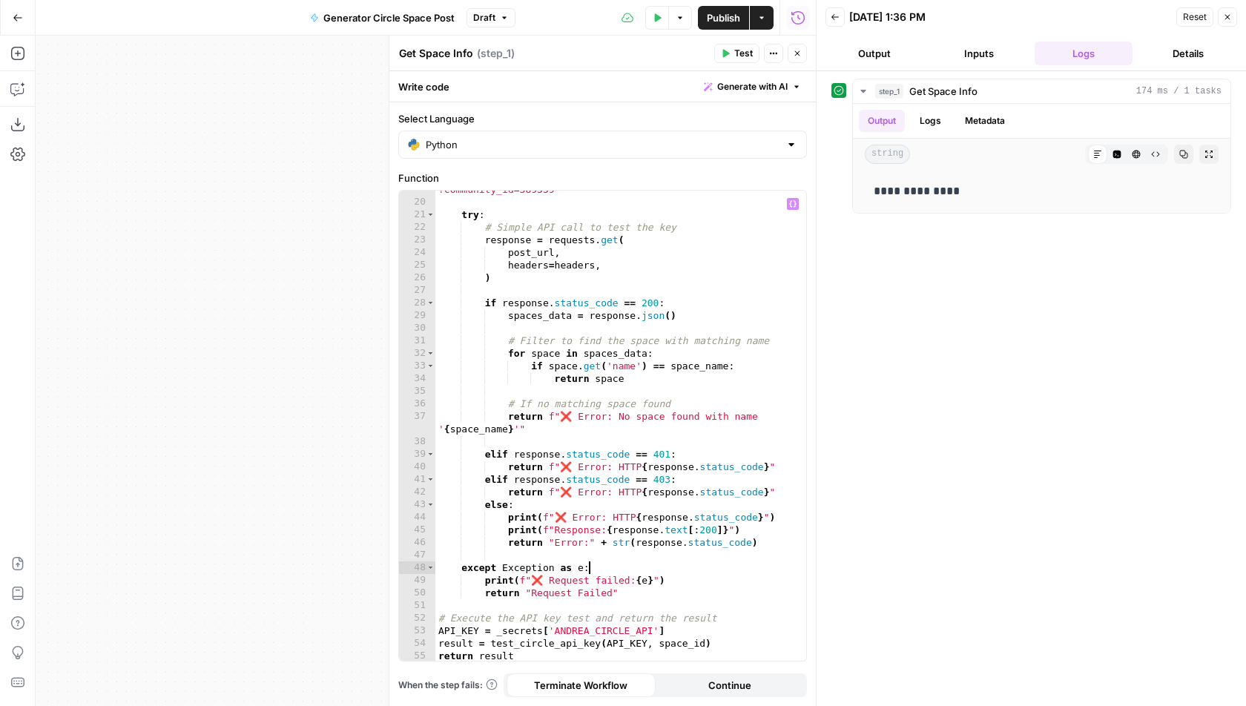
scroll to position [0, 10]
click at [653, 565] on div "post_url = "[URL][DOMAIN_NAME] ?community_id=389339" try : # Simple API call to…" at bounding box center [621, 426] width 372 height 510
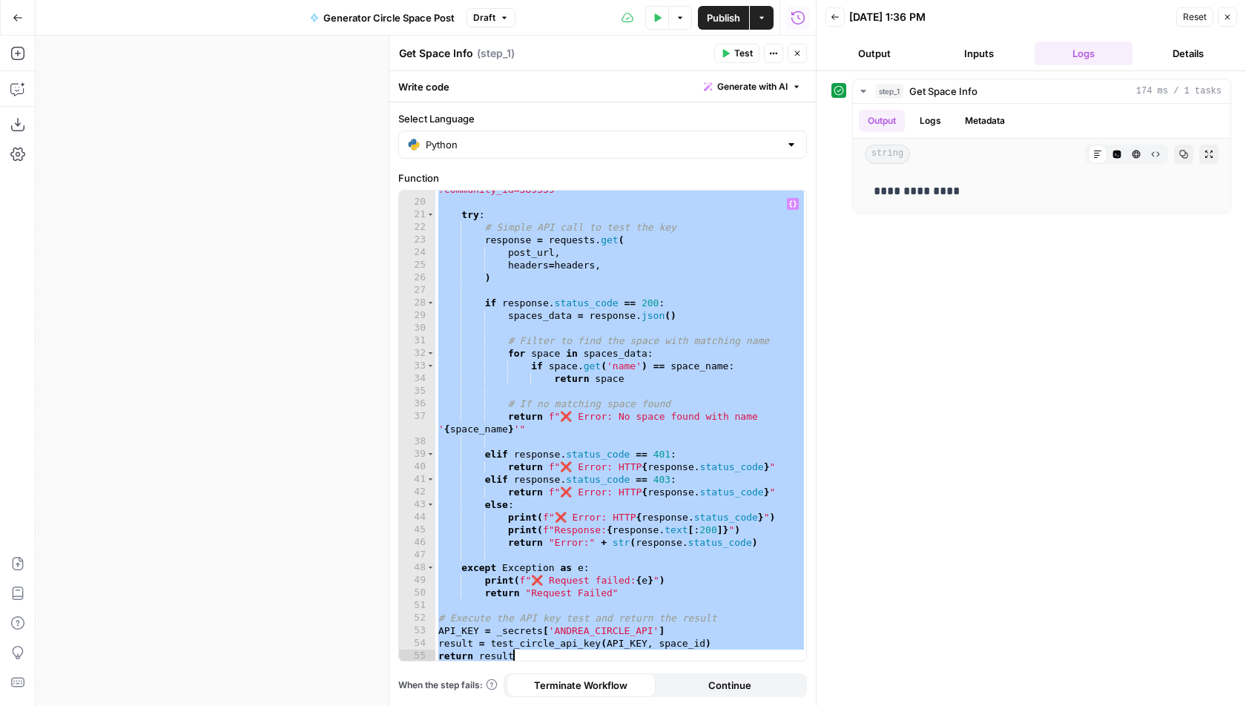
click at [655, 563] on div "post_url = "[URL][DOMAIN_NAME] ?community_id=389339" try : # Simple API call to…" at bounding box center [621, 426] width 372 height 510
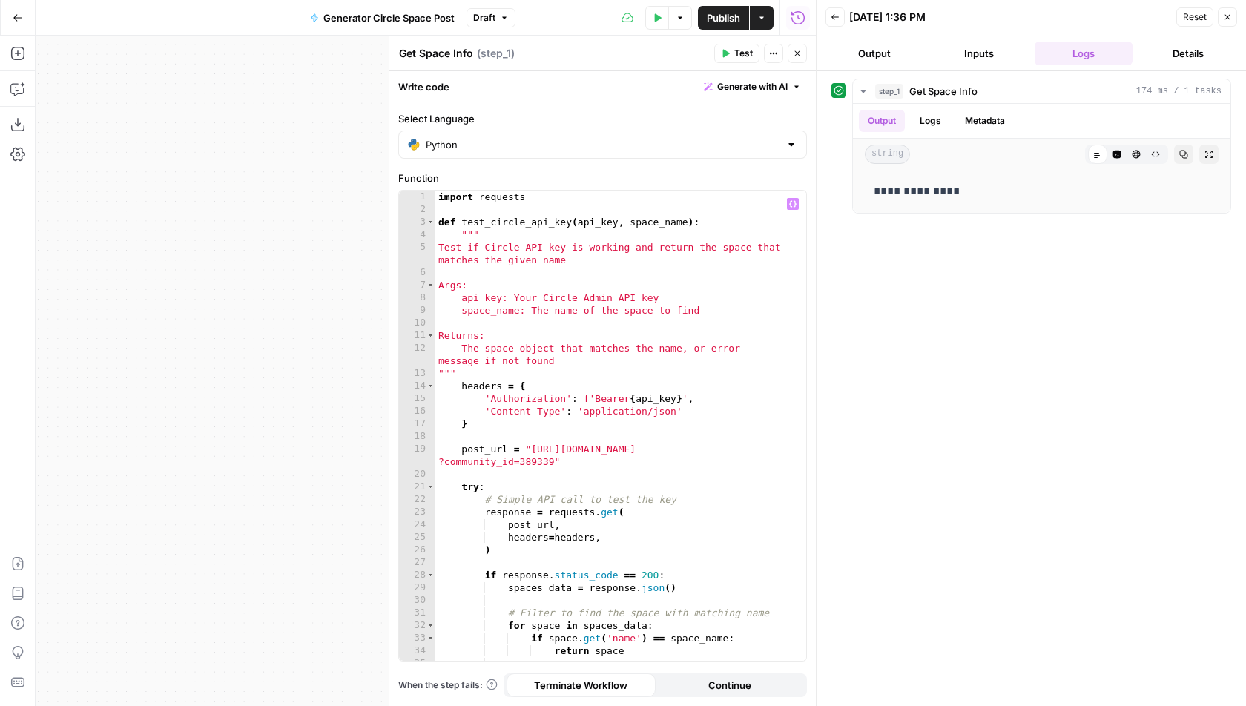
scroll to position [17, 0]
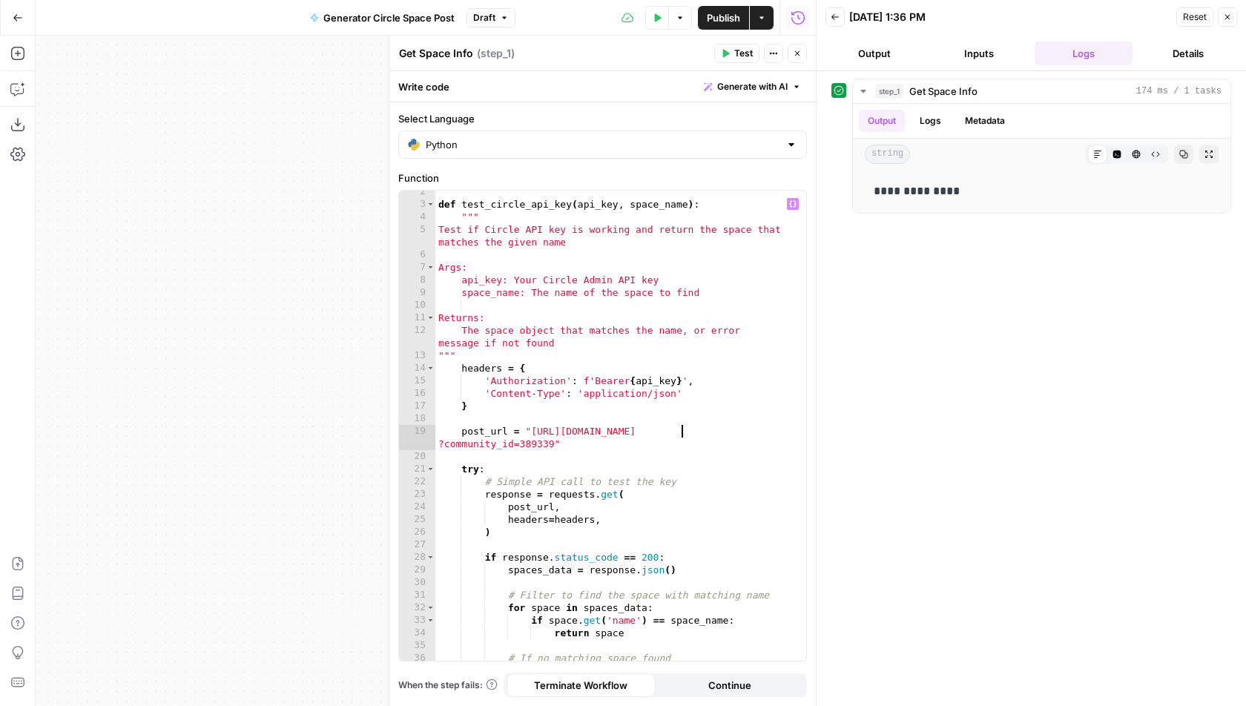
click at [681, 430] on div "def test_circle_api_key ( api_key , space_name ) : """ Test if Circle API key i…" at bounding box center [621, 440] width 372 height 510
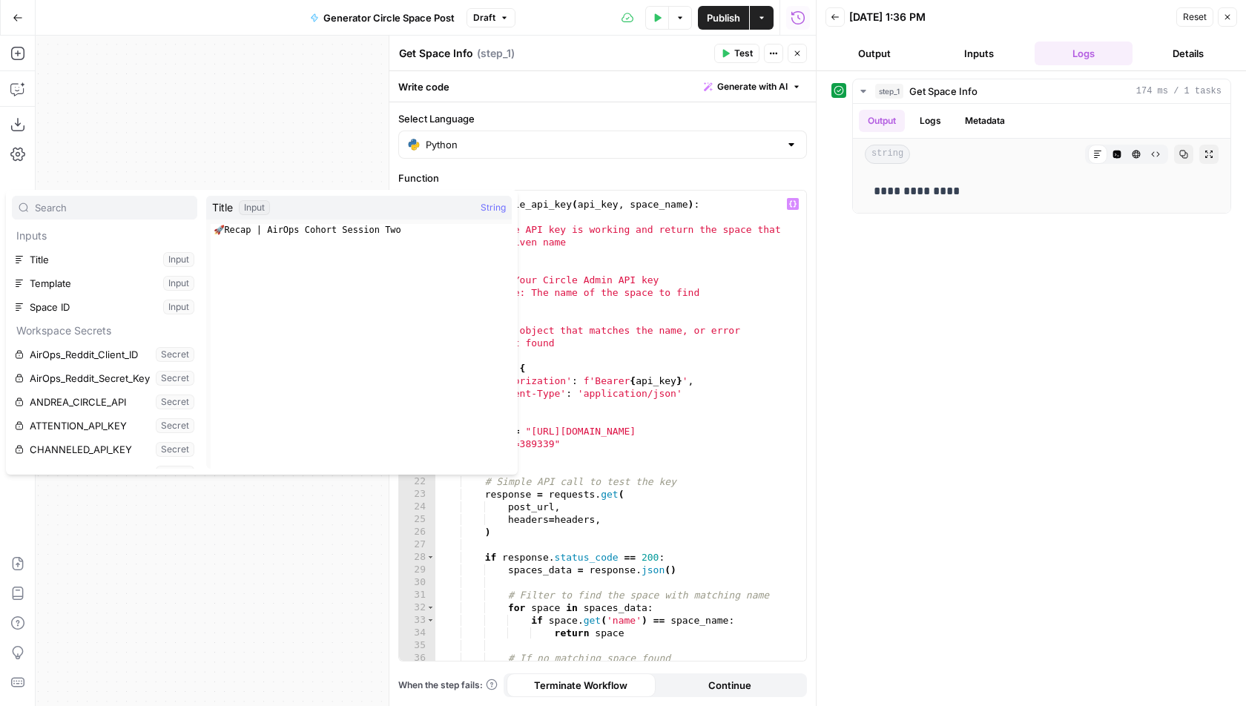
click at [726, 429] on div "def test_circle_api_key ( api_key , space_name ) : """ Test if Circle API key i…" at bounding box center [621, 440] width 372 height 510
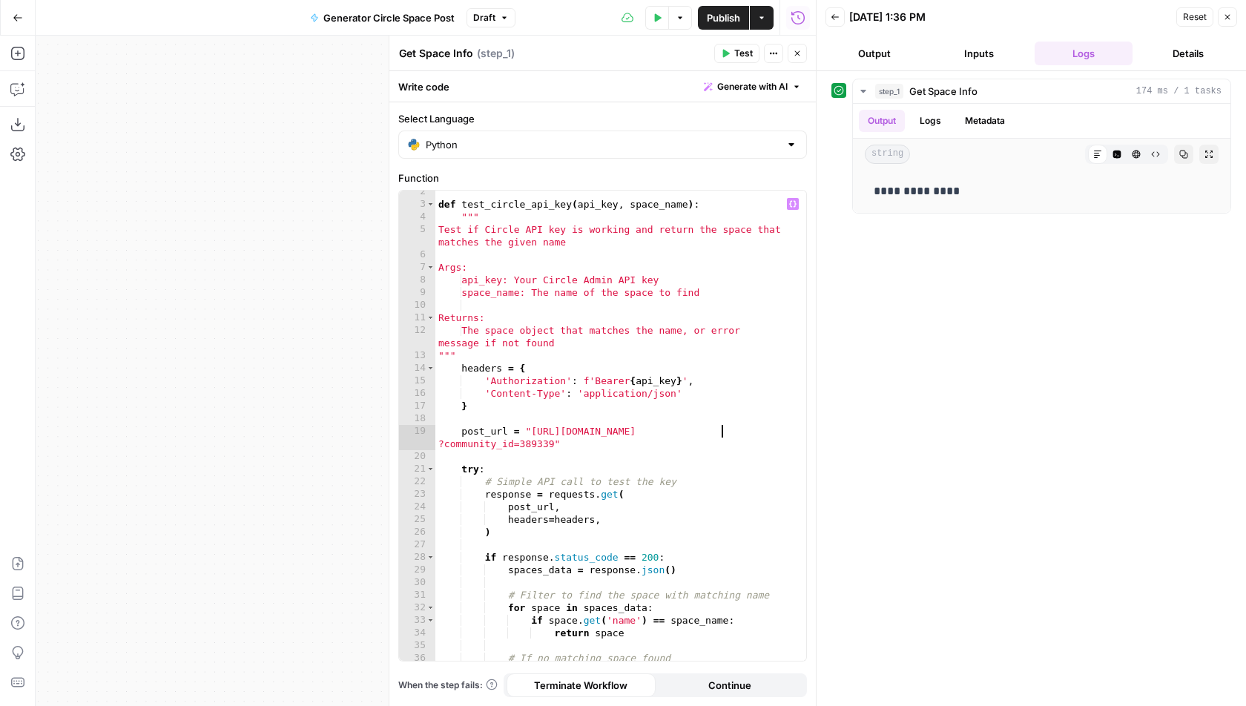
scroll to position [0, 22]
click at [740, 53] on span "Test" at bounding box center [743, 53] width 19 height 13
click at [724, 431] on div "def test_circle_api_key ( api_key , space_name ) : """ Test if Circle API key i…" at bounding box center [621, 440] width 372 height 510
click at [735, 48] on button "Test" at bounding box center [736, 53] width 45 height 19
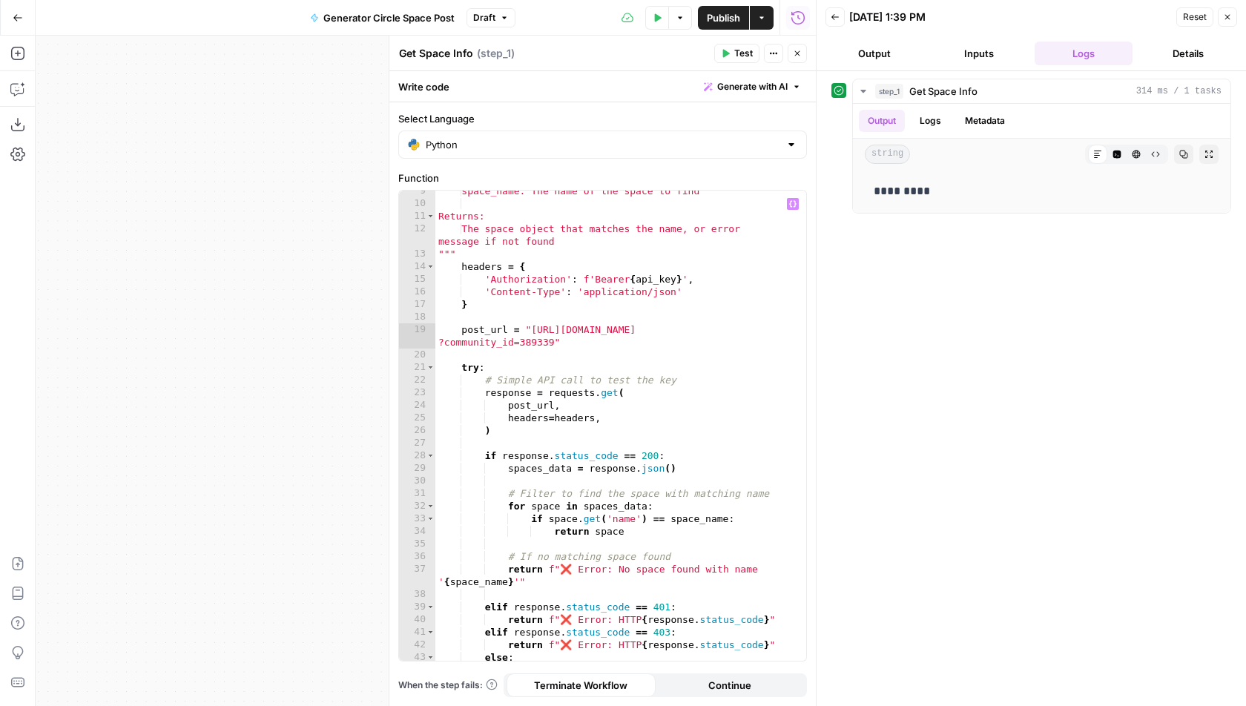
scroll to position [131, 0]
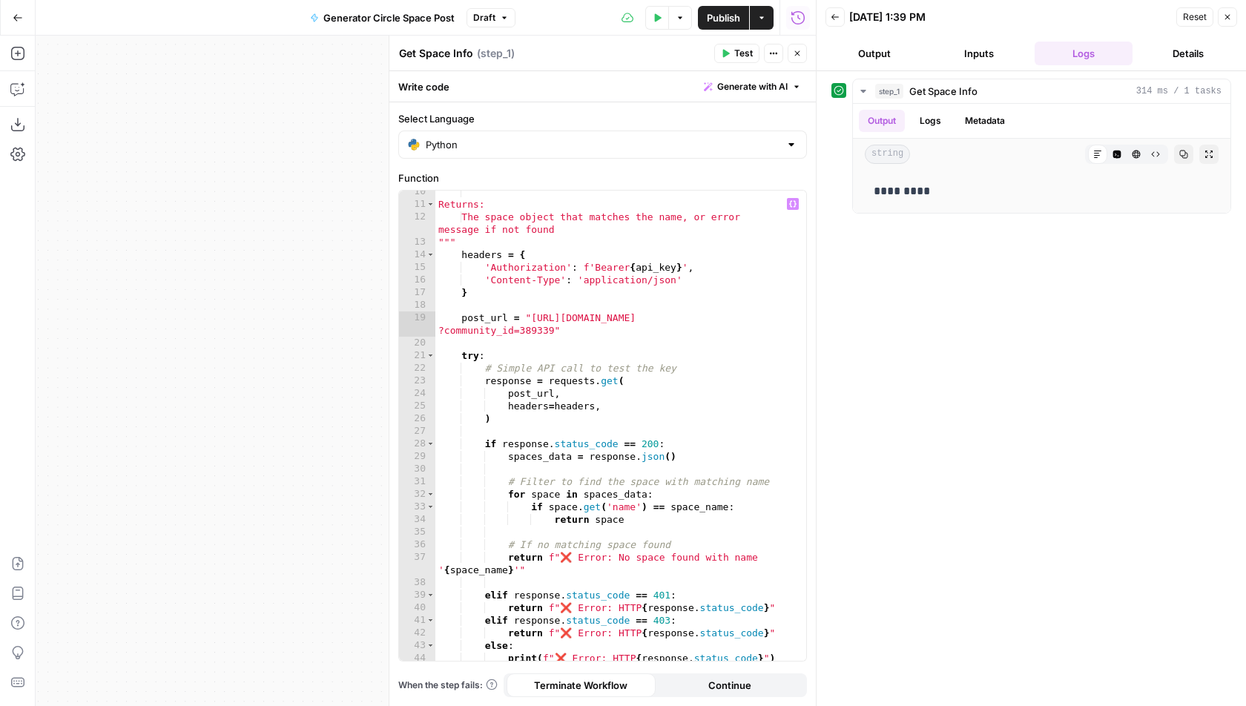
click at [725, 321] on div "Returns: The space object that matches the name, or error message if not found …" at bounding box center [621, 433] width 372 height 497
click at [737, 56] on span "Test" at bounding box center [743, 53] width 19 height 13
type textarea "**********"
click at [539, 408] on div "Returns: The space object that matches the name, or error message if not found …" at bounding box center [621, 433] width 372 height 497
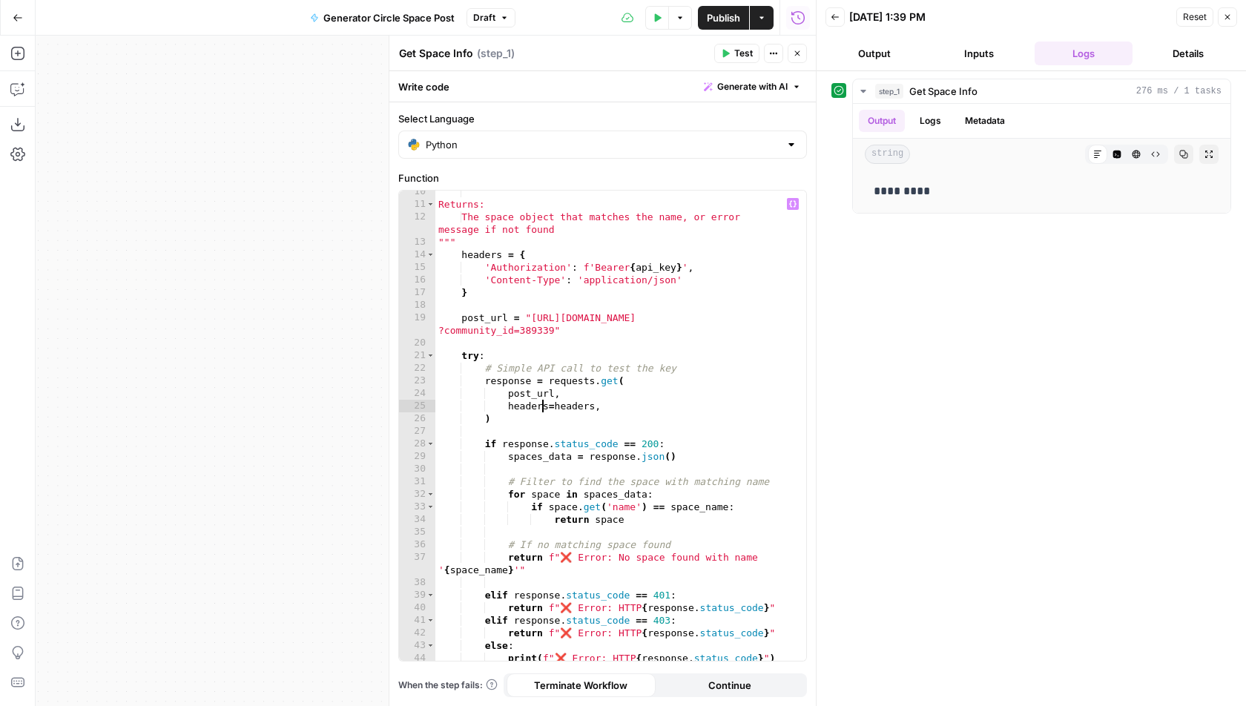
scroll to position [271, 0]
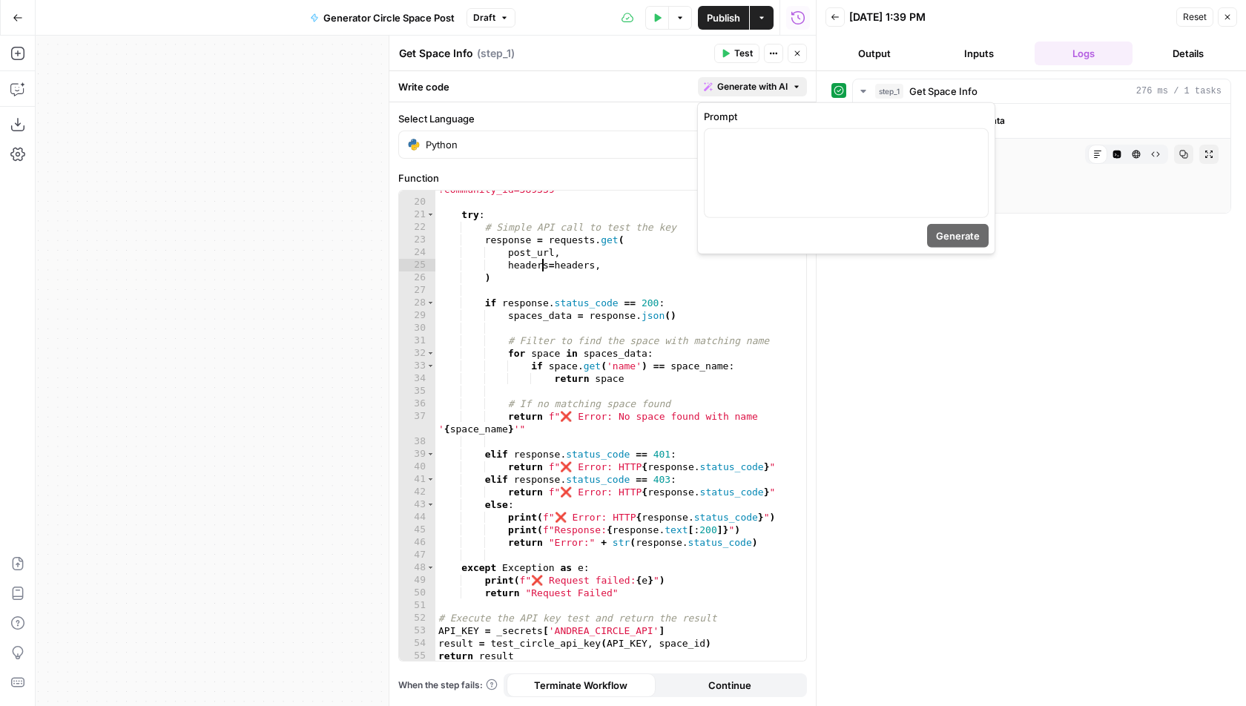
click at [747, 89] on span "Generate with AI" at bounding box center [752, 86] width 70 height 13
click at [754, 153] on div at bounding box center [846, 173] width 283 height 88
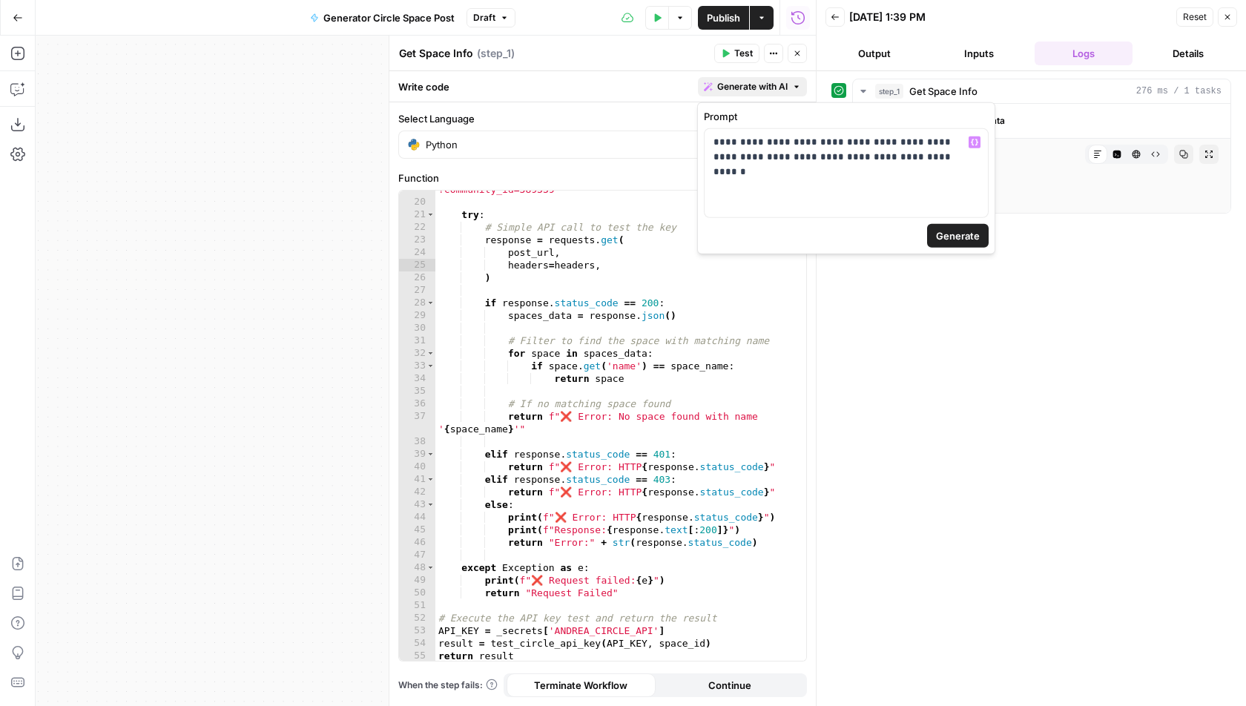
click at [955, 228] on span "Generate" at bounding box center [958, 235] width 44 height 15
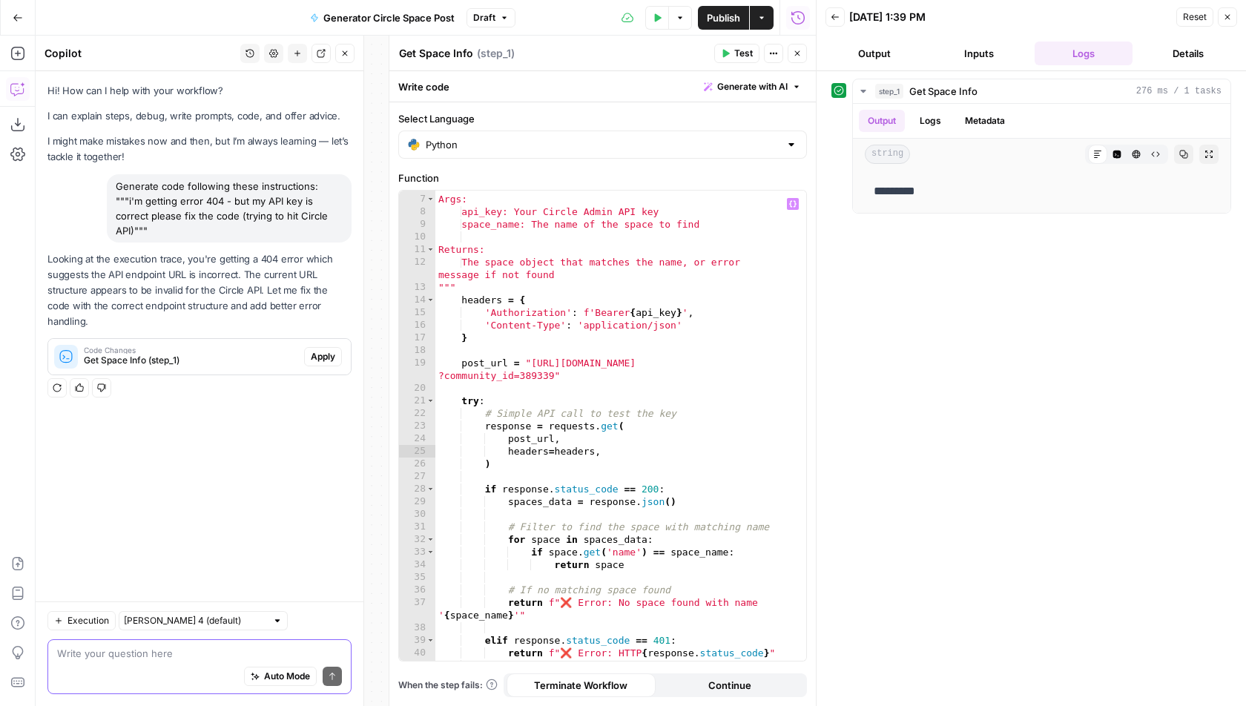
scroll to position [0, 0]
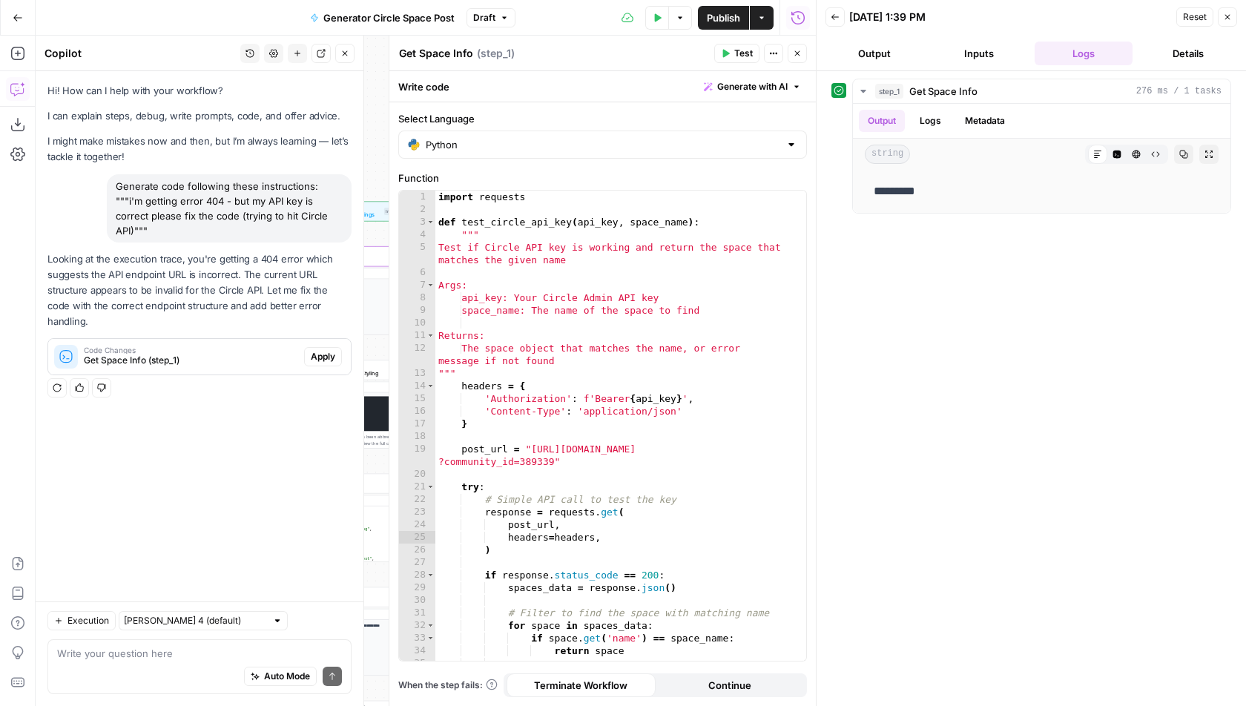
click at [327, 350] on span "Apply" at bounding box center [323, 356] width 24 height 13
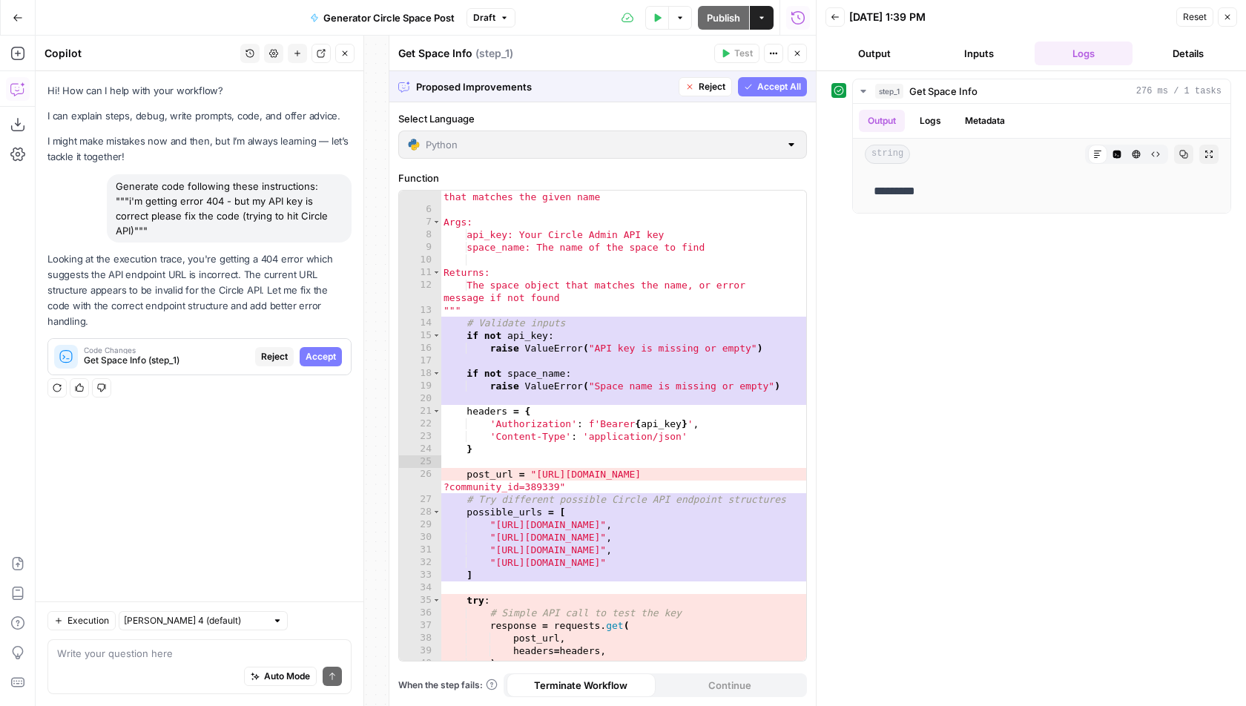
scroll to position [68, 0]
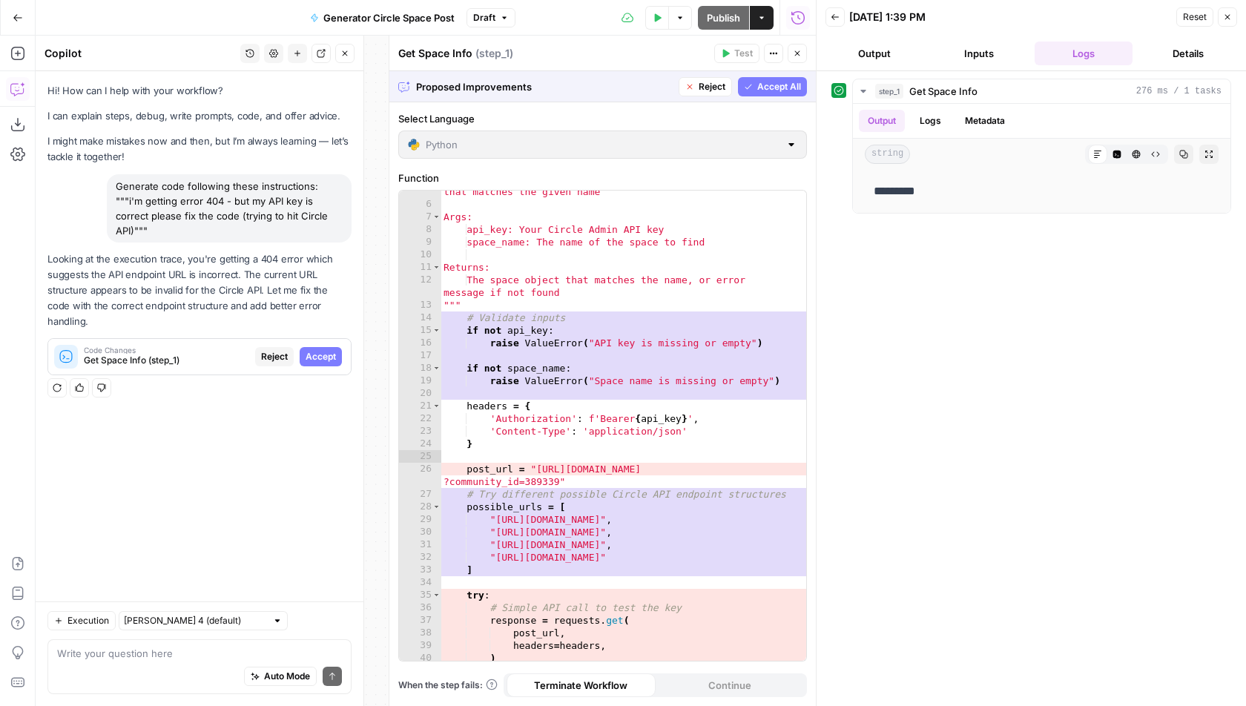
drag, startPoint x: 559, startPoint y: 483, endPoint x: 498, endPoint y: 483, distance: 61.6
click at [498, 483] on div "**********" at bounding box center [602, 426] width 407 height 470
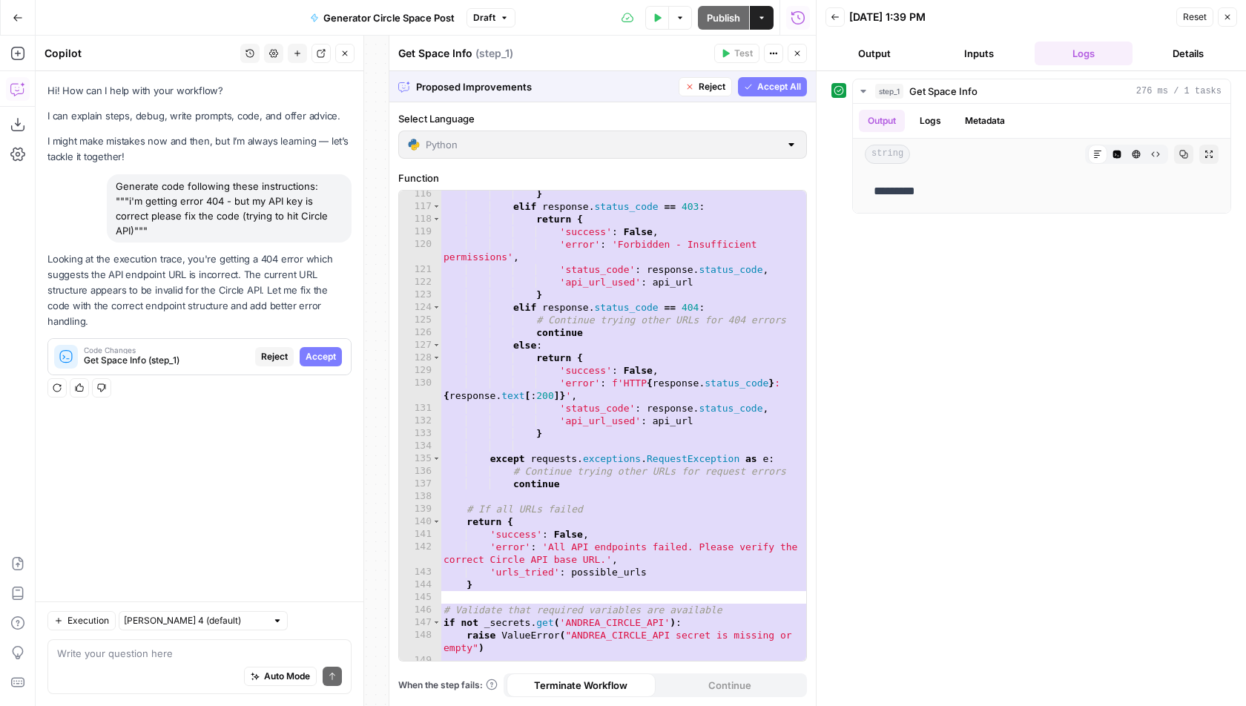
scroll to position [1722, 0]
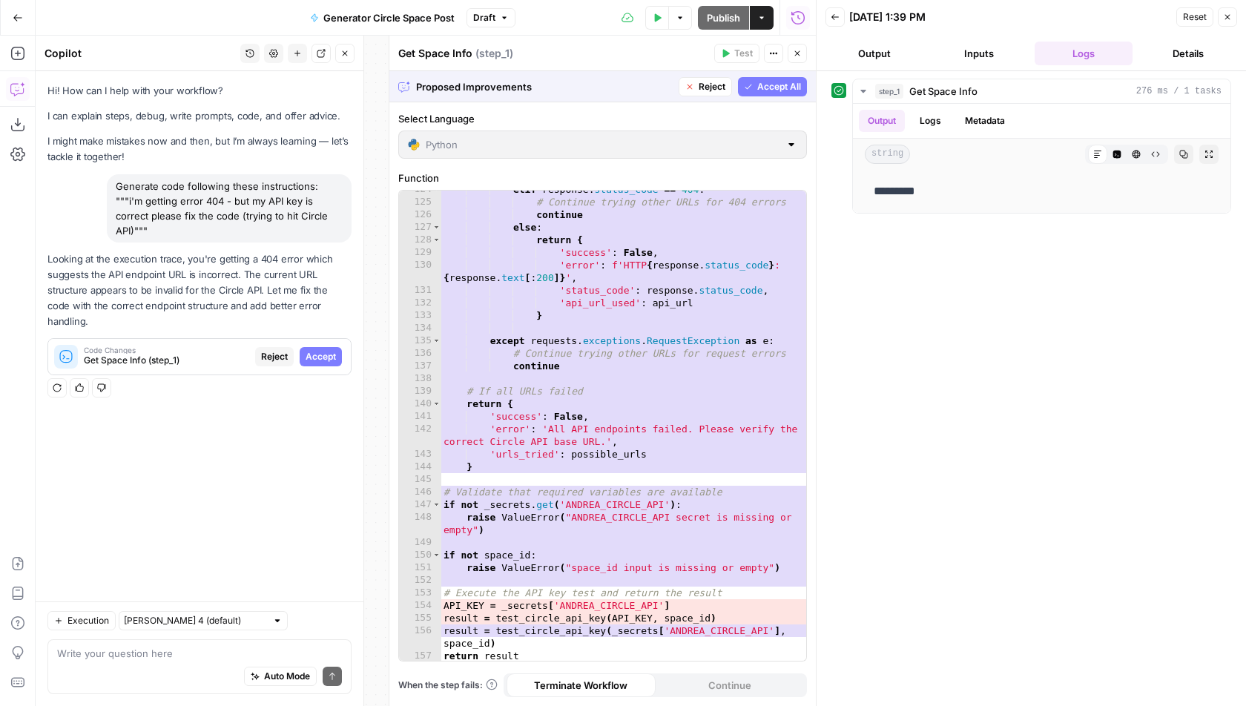
click at [760, 86] on span "Accept All" at bounding box center [779, 86] width 44 height 13
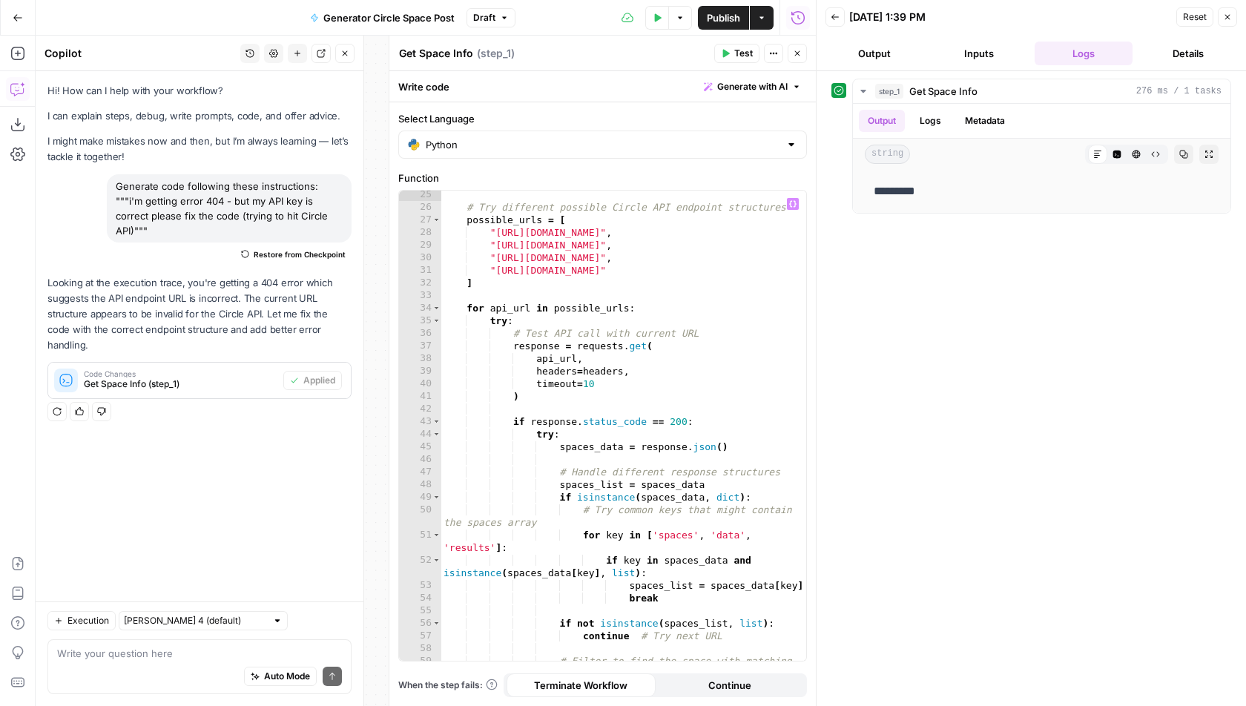
scroll to position [285, 0]
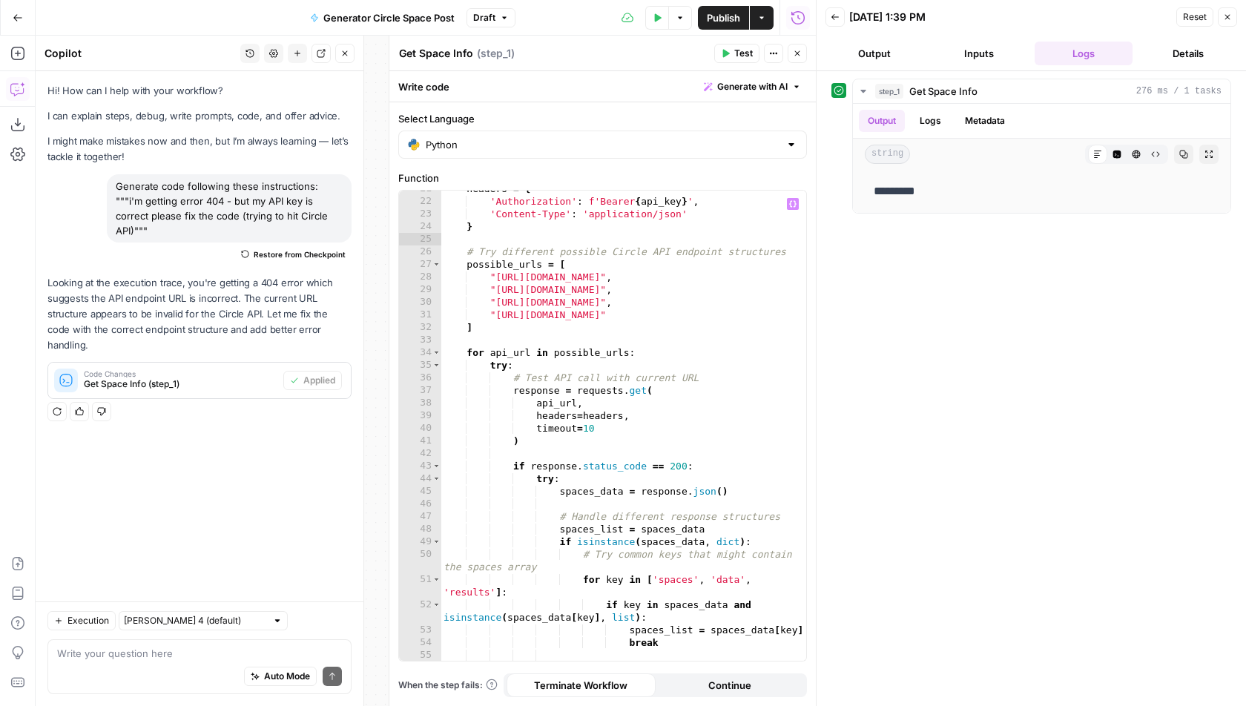
type textarea "**********"
click at [788, 249] on div "headers = { 'Authorization' : f'Bearer { api_key } ' , 'Content-Type' : 'applic…" at bounding box center [624, 430] width 366 height 497
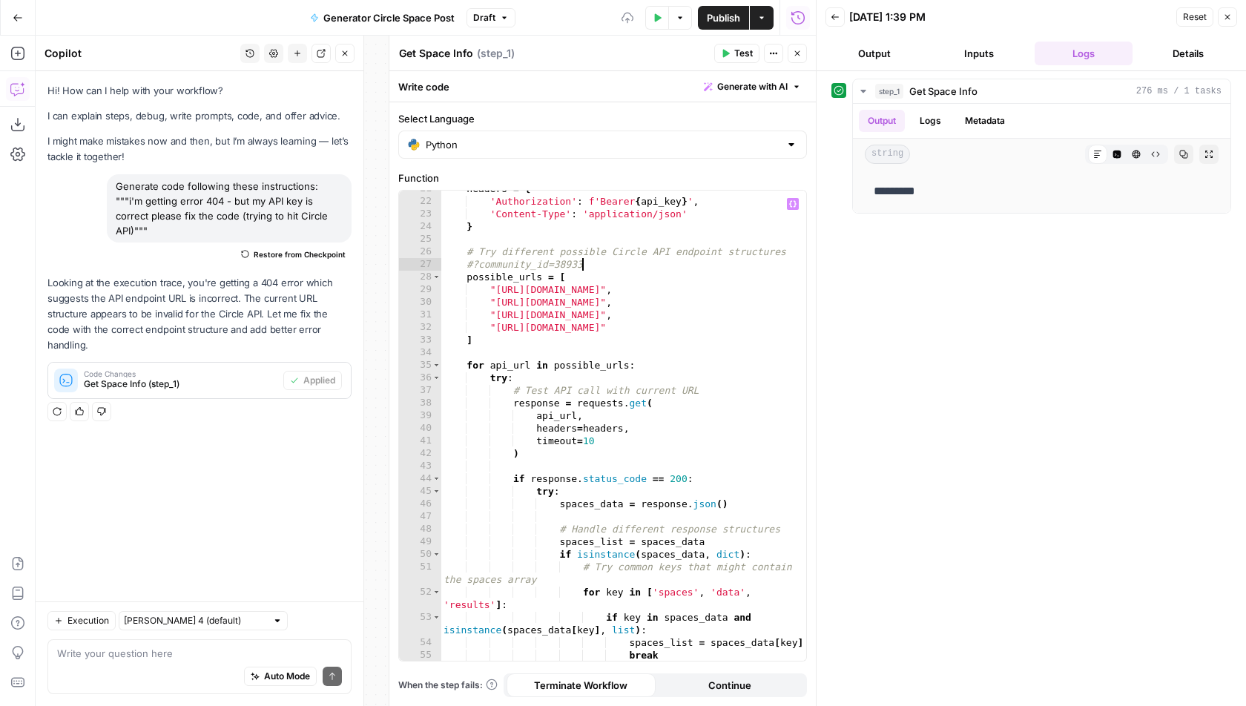
scroll to position [0, 10]
click at [738, 45] on button "Test" at bounding box center [736, 53] width 45 height 19
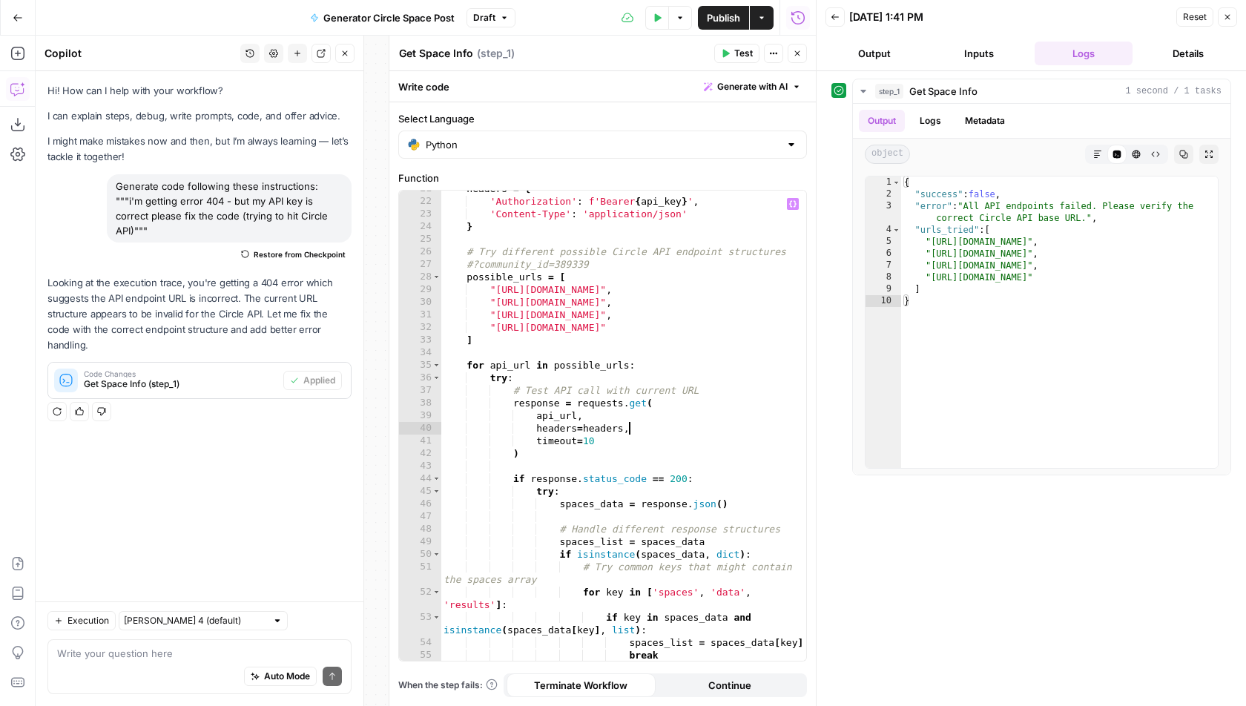
click at [668, 428] on div "headers = { 'Authorization' : f'Bearer { api_key } ' , 'Content-Type' : 'applic…" at bounding box center [624, 430] width 366 height 497
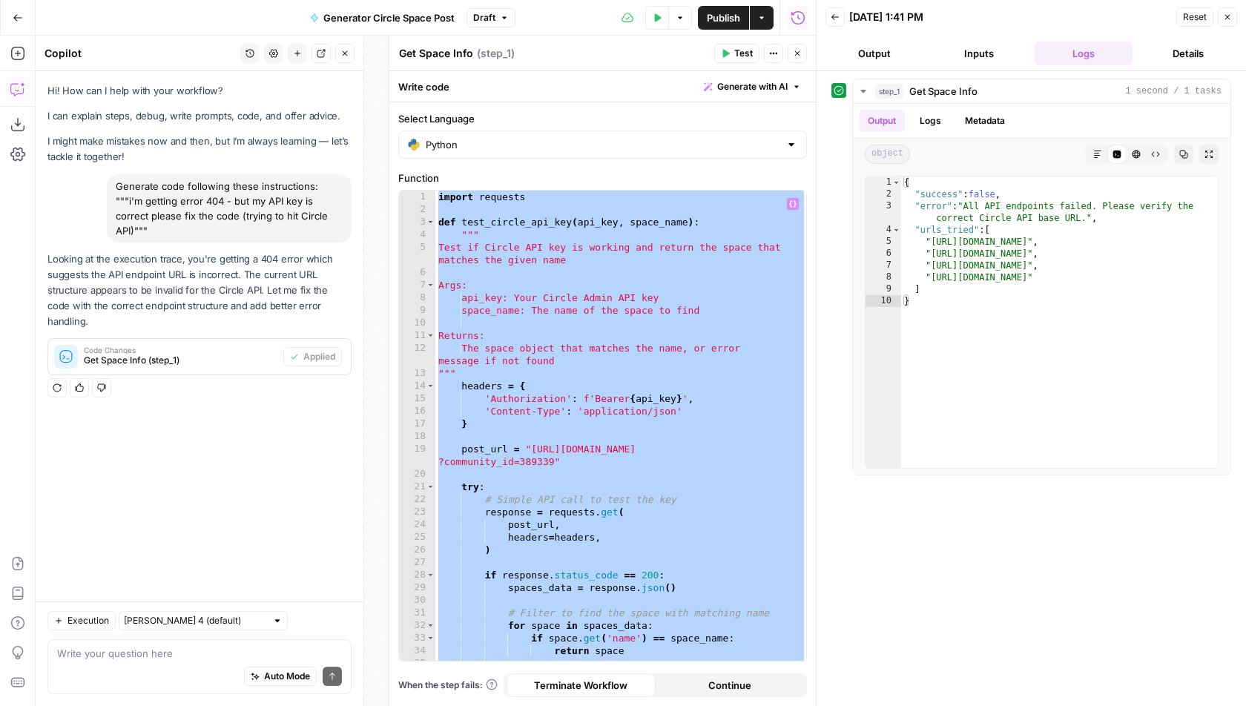
scroll to position [0, 0]
click at [590, 458] on div "import requests def test_circle_api_key ( api_key , space_name ) : """ Test if …" at bounding box center [621, 439] width 372 height 497
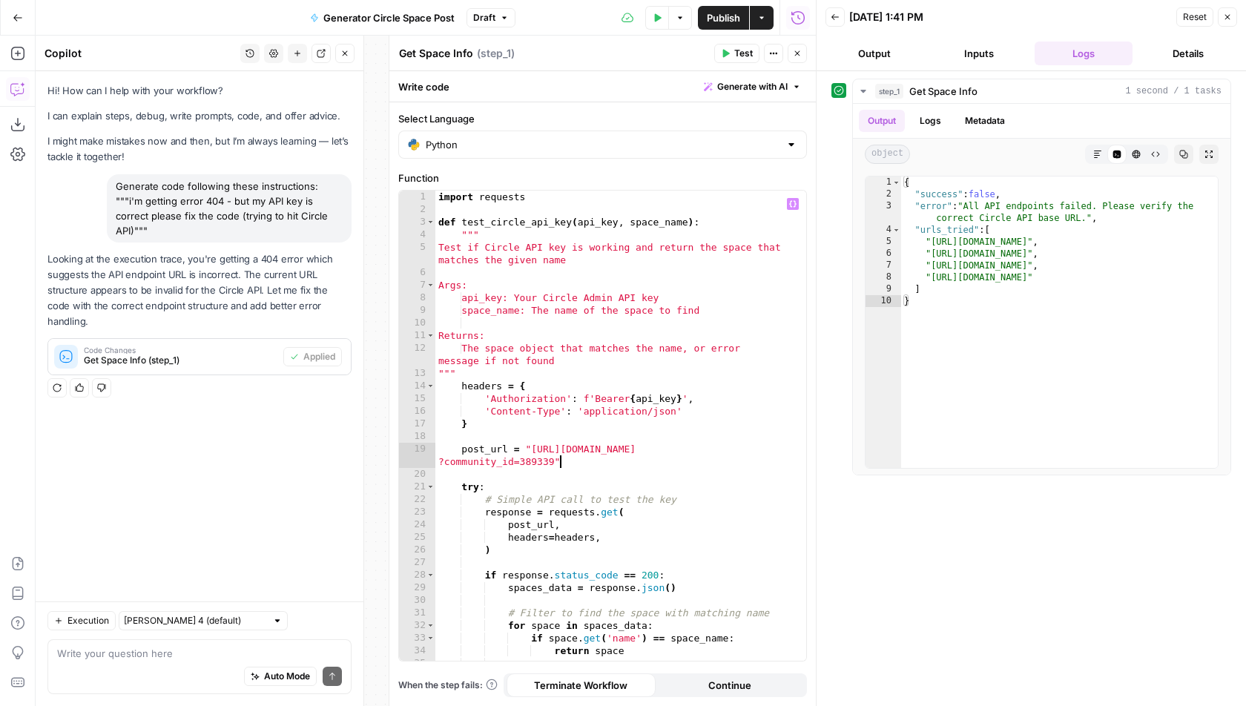
click at [688, 449] on div "import requests def test_circle_api_key ( api_key , space_name ) : """ Test if …" at bounding box center [621, 439] width 372 height 497
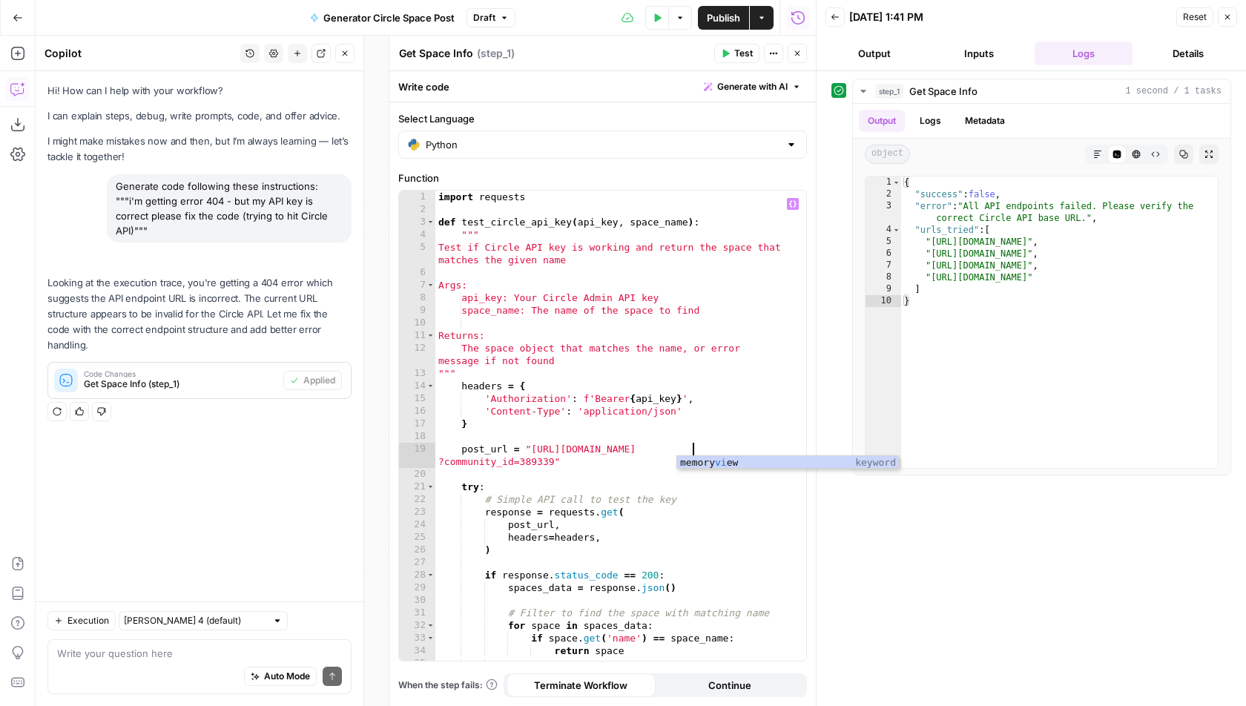
type textarea "**********"
click at [682, 429] on div "import requests def test_circle_api_key ( api_key , space_name ) : """ Test if …" at bounding box center [621, 439] width 372 height 497
click at [734, 45] on button "Test" at bounding box center [736, 53] width 45 height 19
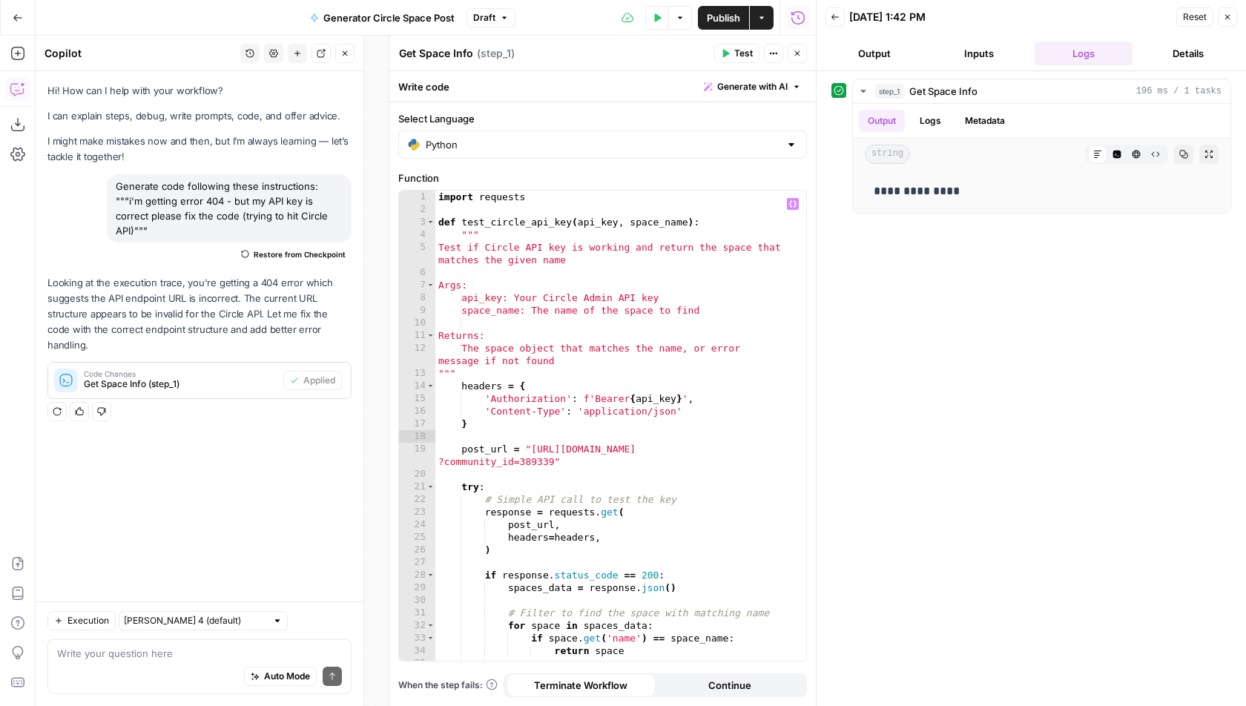
scroll to position [271, 0]
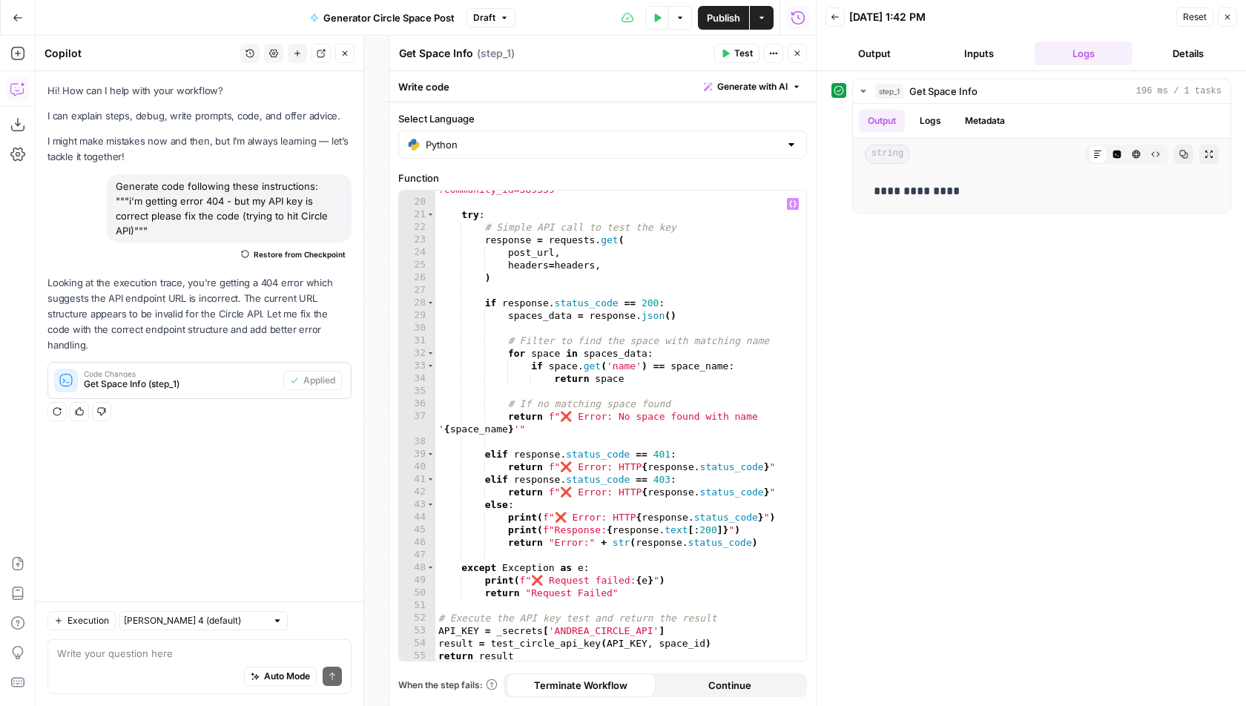
click at [635, 627] on div "post_url = "[URL][DOMAIN_NAME] ?community_id=389339" try : # Simple API call to…" at bounding box center [621, 426] width 372 height 510
drag, startPoint x: 652, startPoint y: 630, endPoint x: 556, endPoint y: 630, distance: 96.4
click at [556, 630] on div "post_url = "[URL][DOMAIN_NAME] ?community_id=389339" try : # Simple API call to…" at bounding box center [621, 426] width 372 height 510
paste textarea "******"
click at [643, 518] on div "post_url = "[URL][DOMAIN_NAME] ?community_id=389339" try : # Simple API call to…" at bounding box center [621, 426] width 372 height 510
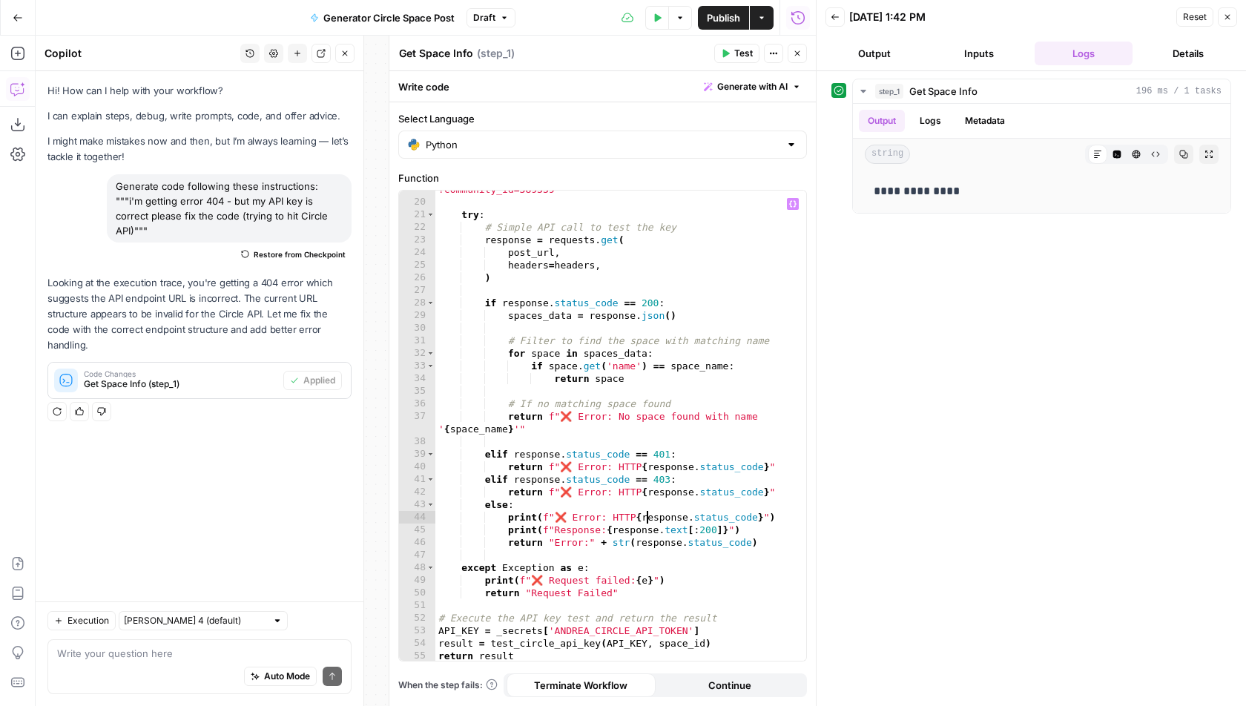
type textarea "**********"
click at [719, 22] on span "Publish" at bounding box center [723, 17] width 33 height 15
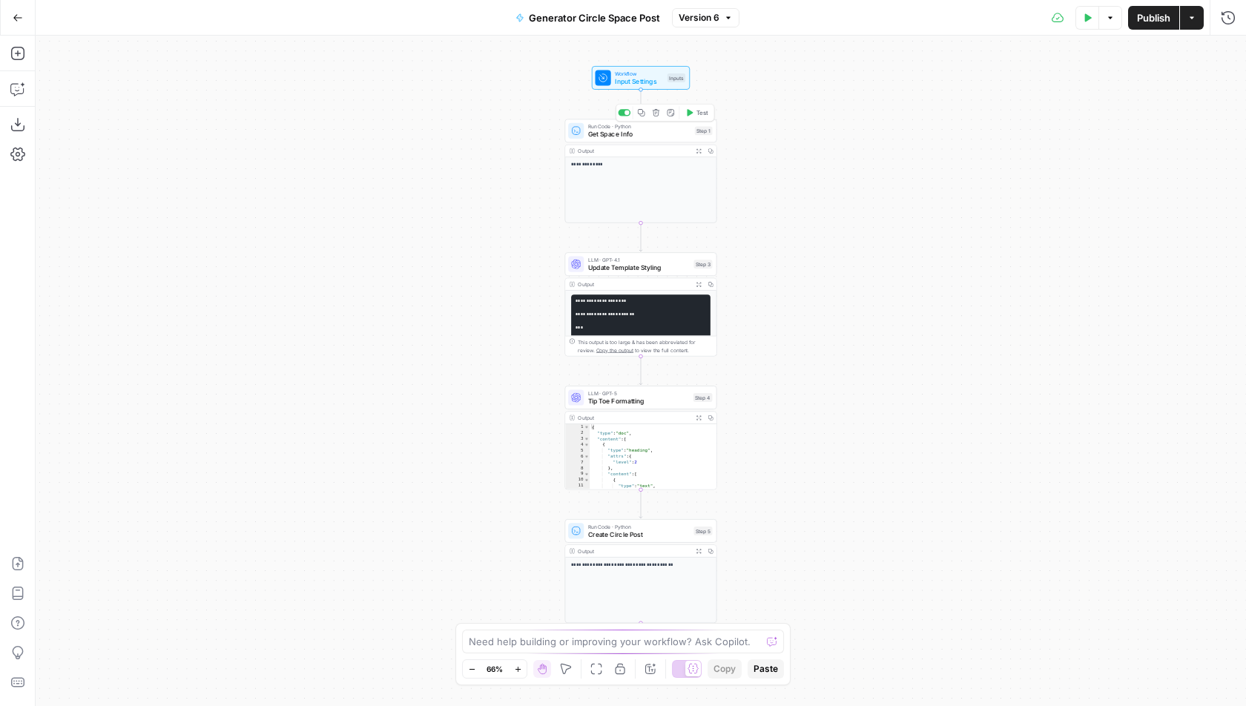
click at [702, 118] on button "Test" at bounding box center [697, 112] width 30 height 13
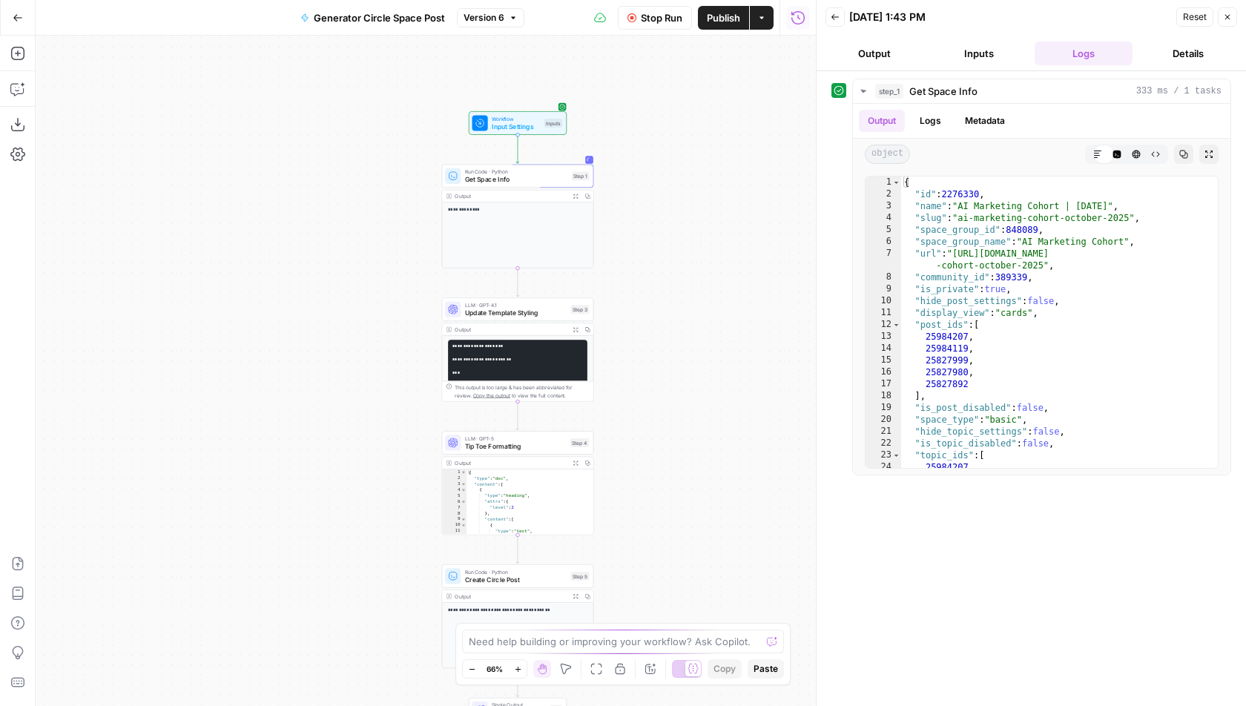
drag, startPoint x: 530, startPoint y: 251, endPoint x: 397, endPoint y: 300, distance: 141.5
click at [397, 300] on div "**********" at bounding box center [426, 371] width 780 height 671
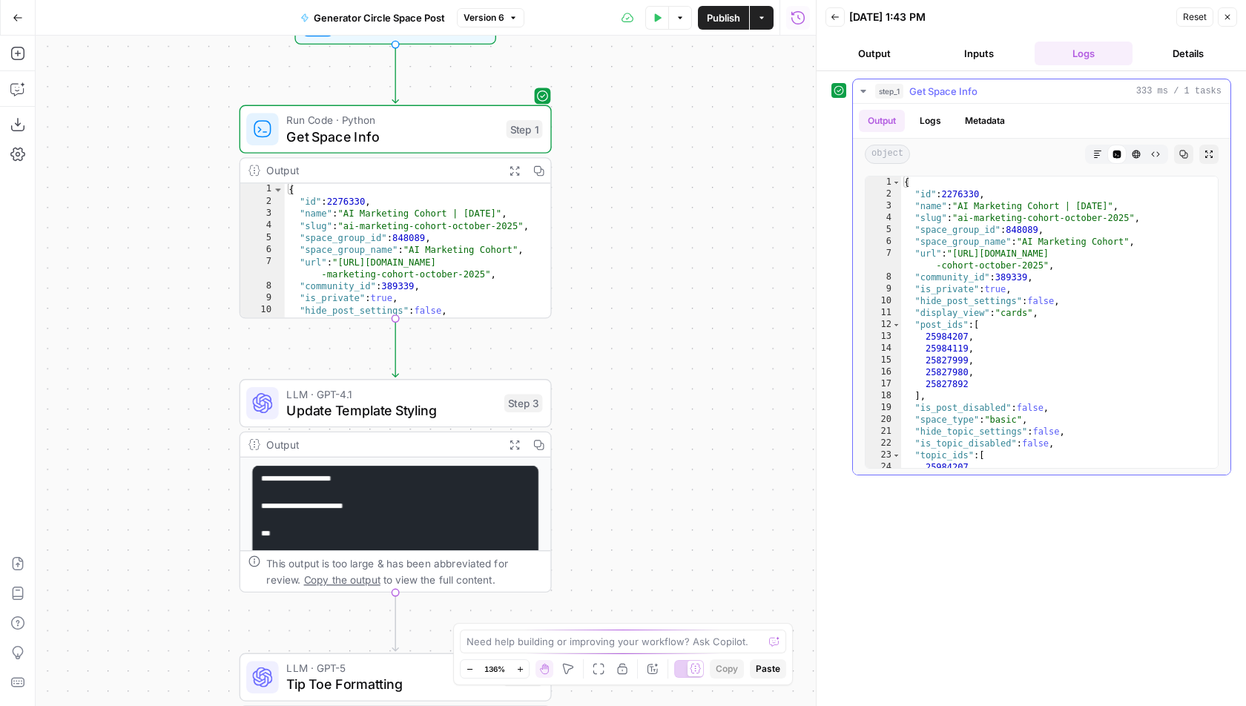
scroll to position [158, 0]
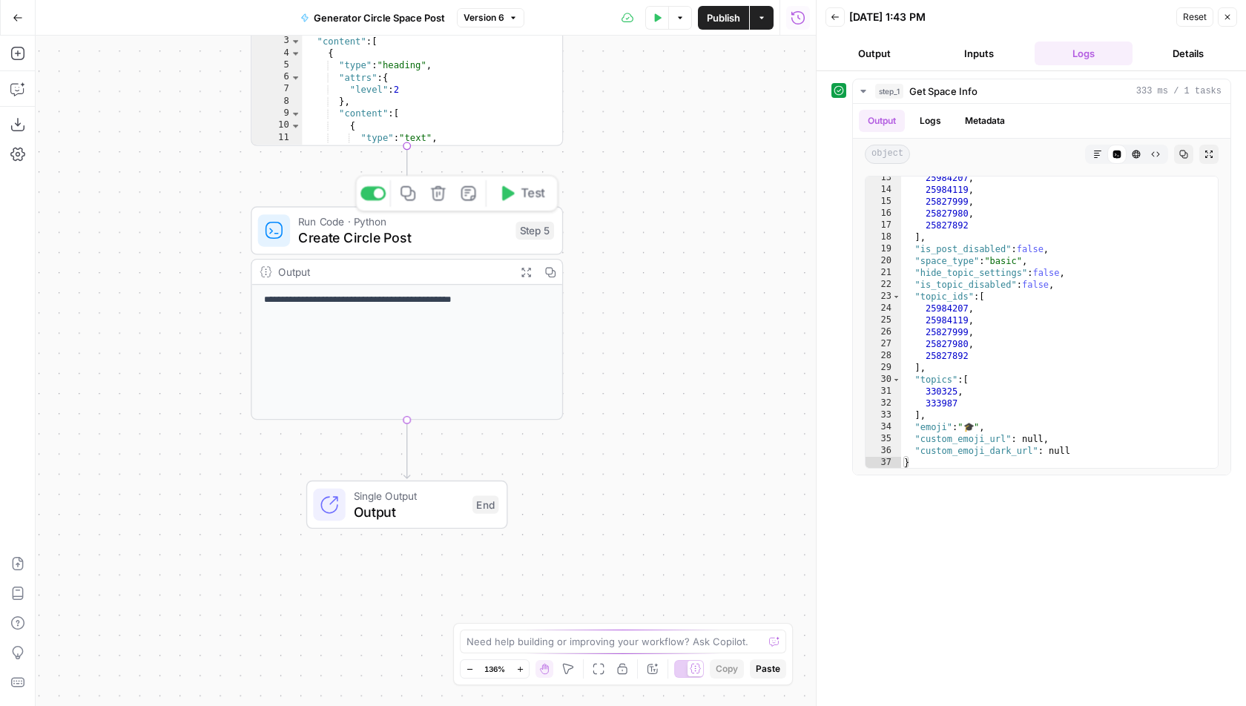
click at [450, 234] on span "Create Circle Post" at bounding box center [403, 238] width 210 height 20
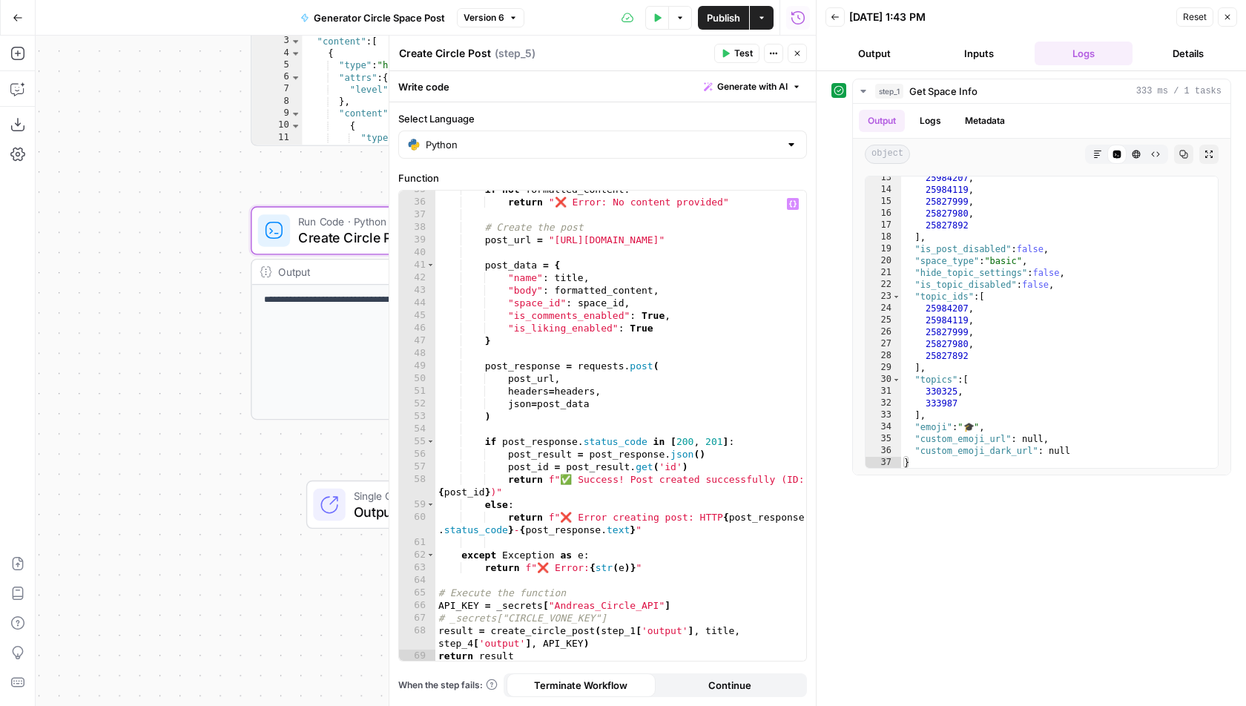
scroll to position [461, 0]
drag, startPoint x: 658, startPoint y: 605, endPoint x: 553, endPoint y: 605, distance: 104.6
click at [553, 605] on div "if not formatted_content : return "❌ Error: No content provided" # Create the p…" at bounding box center [621, 431] width 372 height 497
paste textarea "*****"
click at [633, 490] on div "if not formatted_content : return "❌ Error: No content provided" # Create the p…" at bounding box center [621, 431] width 372 height 497
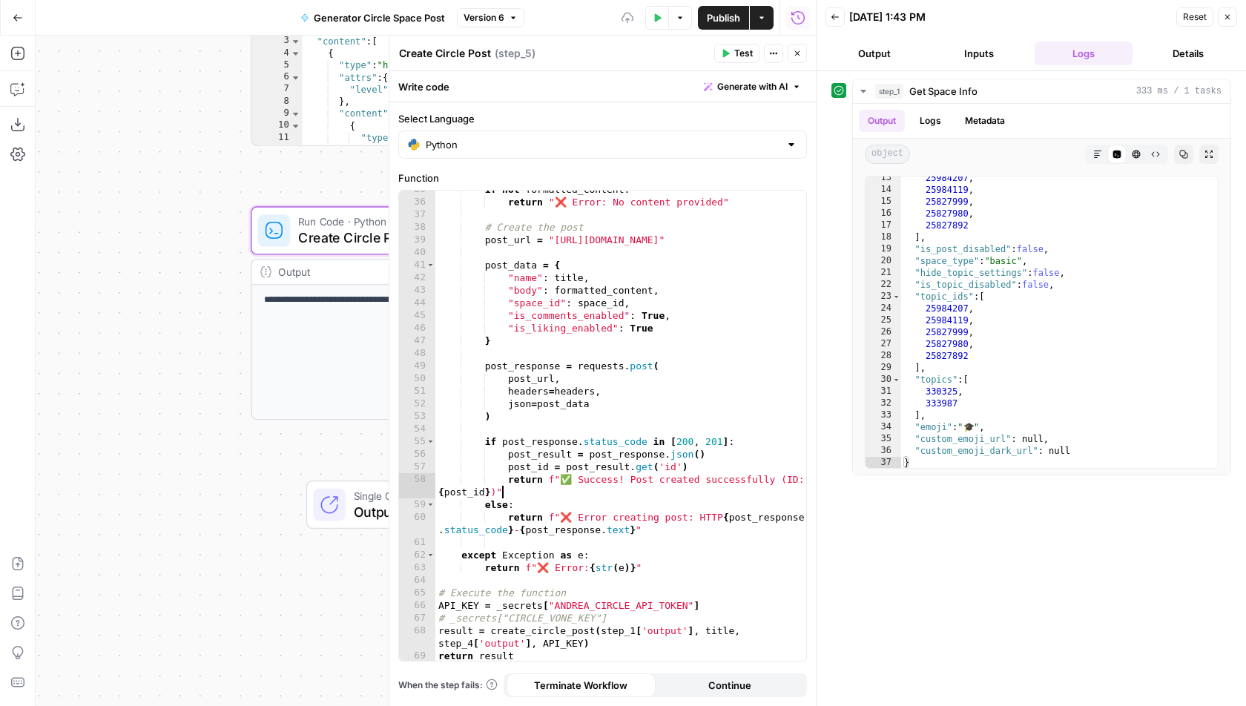
click at [735, 53] on button "Test" at bounding box center [736, 53] width 45 height 19
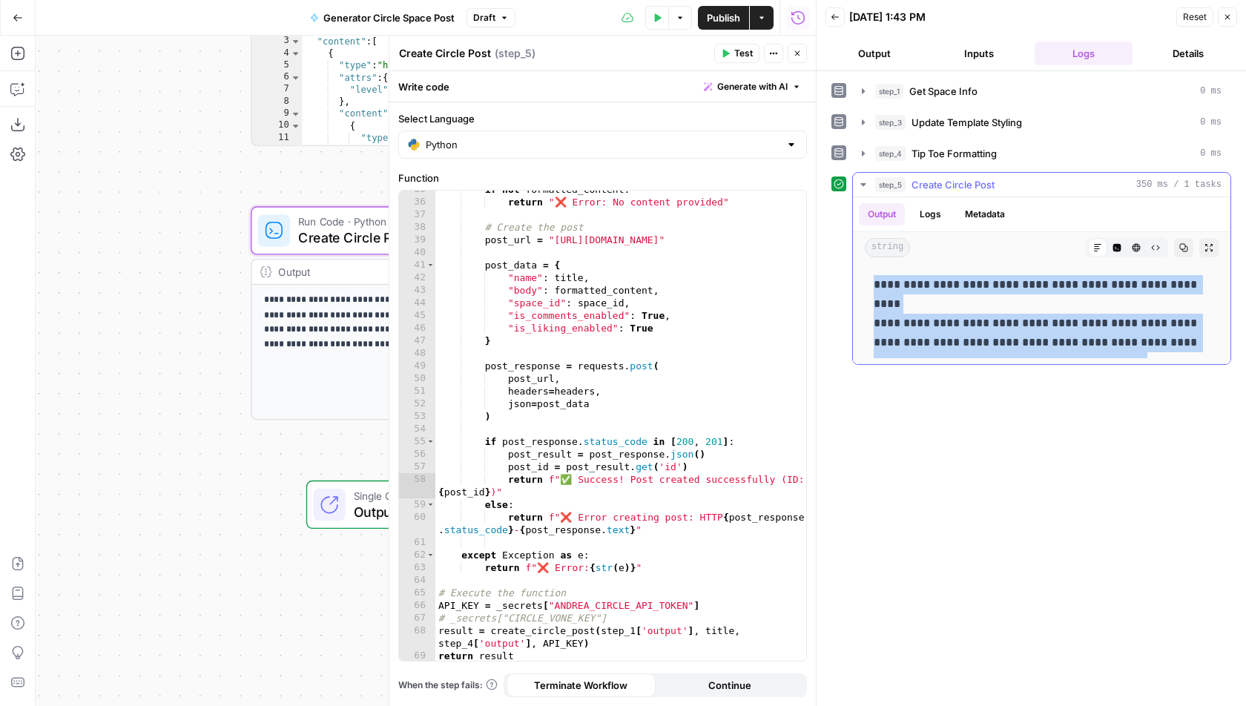
drag, startPoint x: 1056, startPoint y: 338, endPoint x: 873, endPoint y: 283, distance: 190.8
click at [874, 283] on p "**********" at bounding box center [1042, 313] width 337 height 77
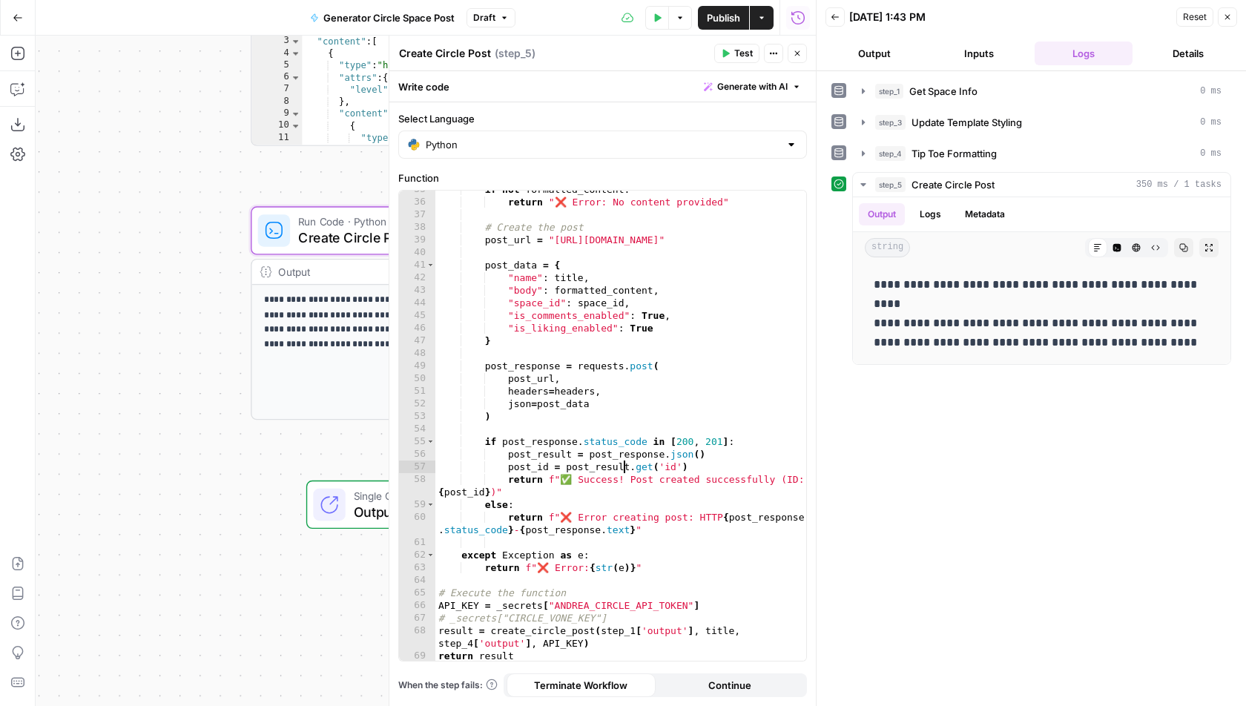
click at [625, 467] on div "if not formatted_content : return "❌ Error: No content provided" # Create the p…" at bounding box center [621, 431] width 372 height 497
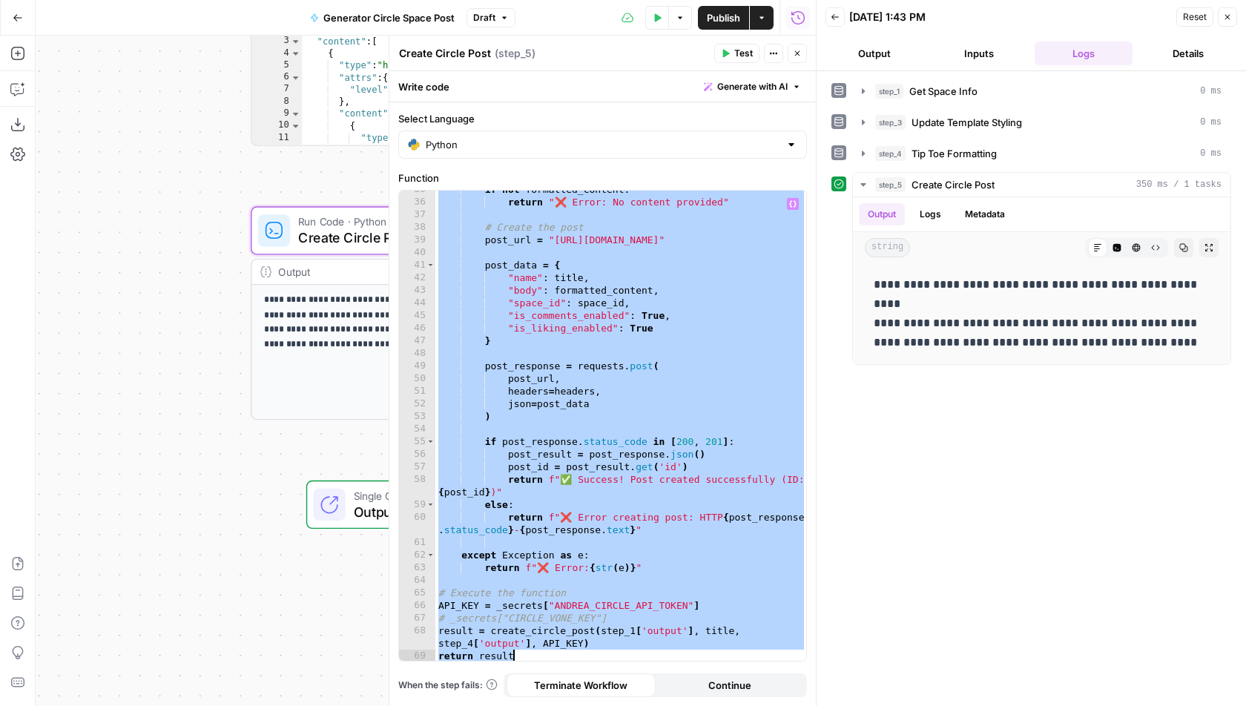
click at [675, 493] on div "if not formatted_content : return "❌ Error: No content provided" # Create the p…" at bounding box center [621, 431] width 372 height 497
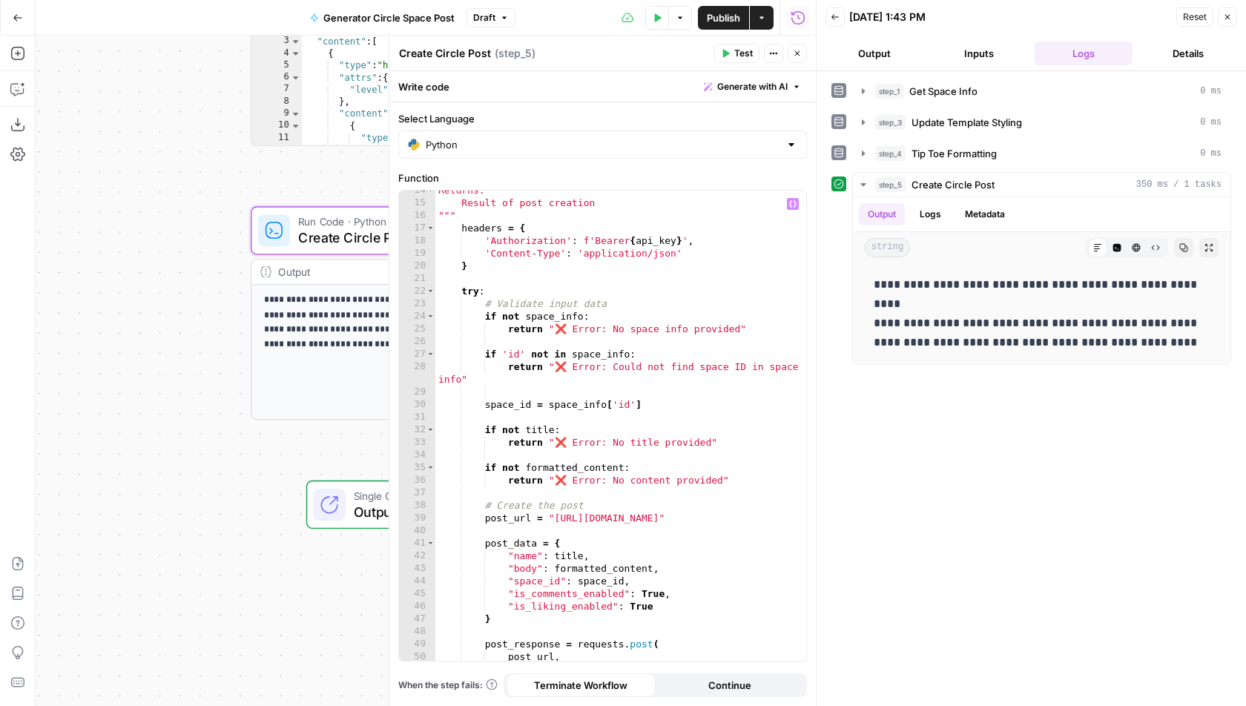
scroll to position [214, 0]
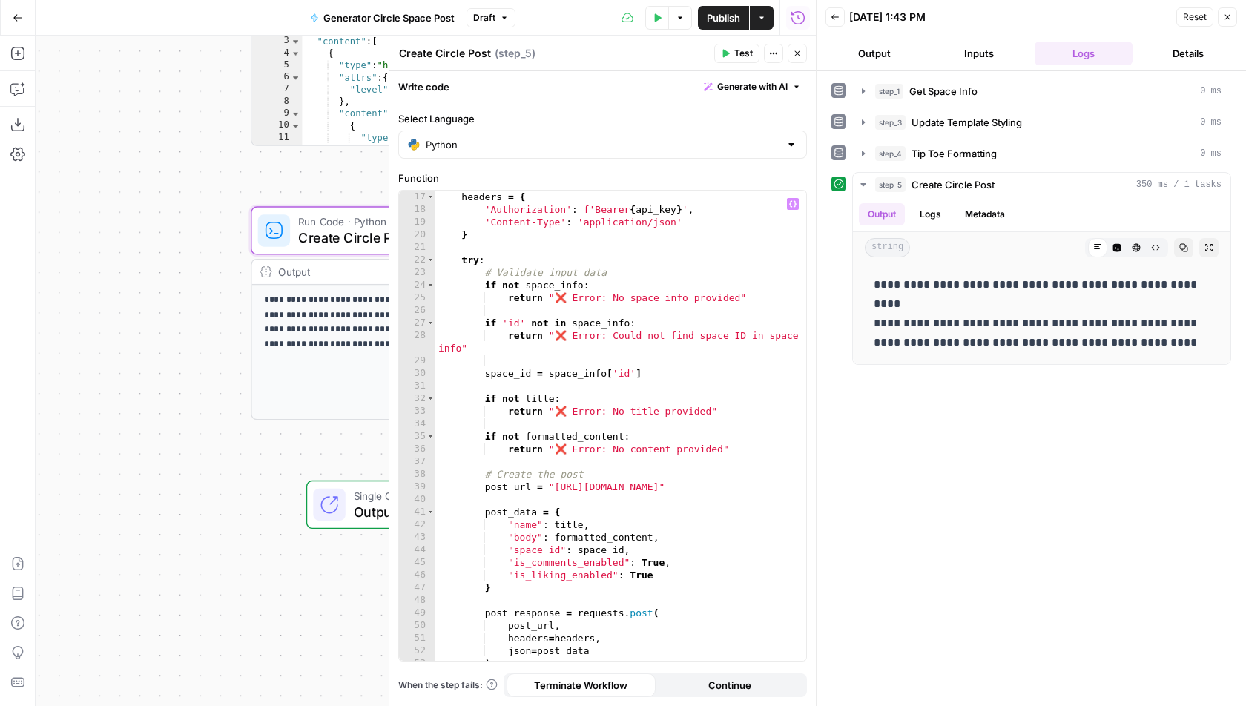
click at [676, 406] on div """" headers = { 'Authorization' : f'Bearer { api_key } ' , 'Content-Type' : 'ap…" at bounding box center [621, 426] width 372 height 497
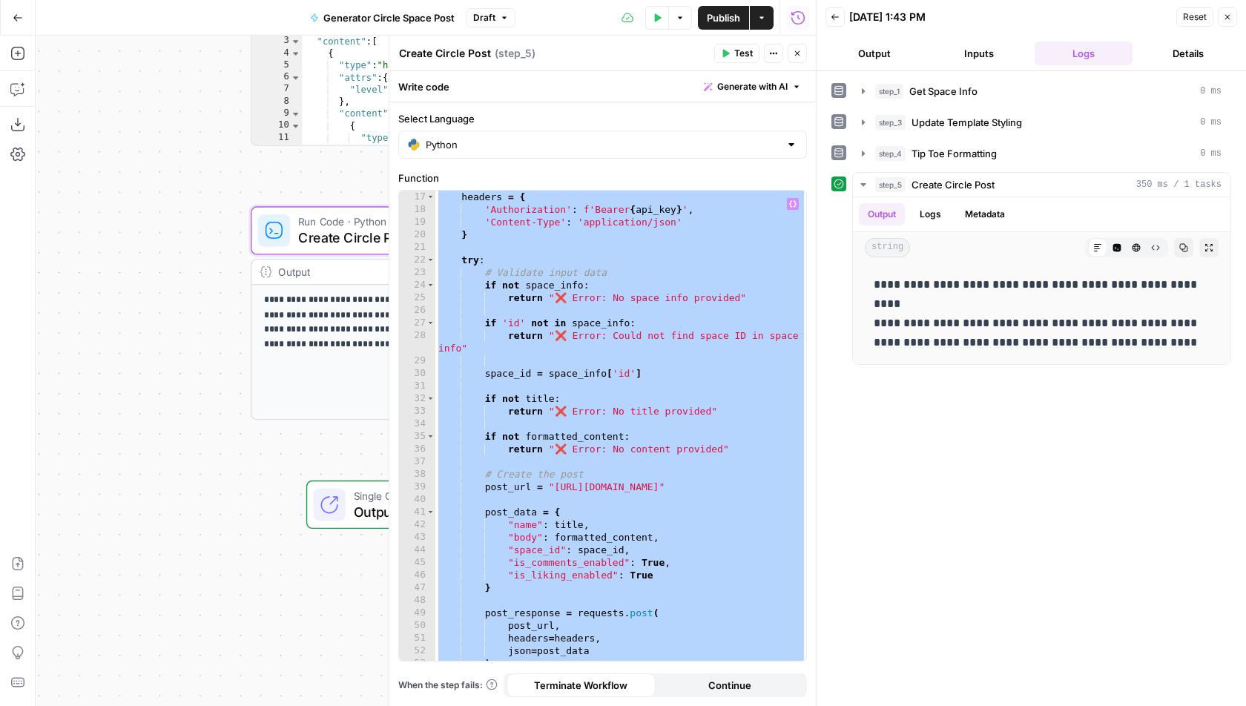
click at [676, 406] on div """" headers = { 'Authorization' : f'Bearer { api_key } ' , 'Content-Type' : 'ap…" at bounding box center [621, 426] width 372 height 497
type textarea "**********"
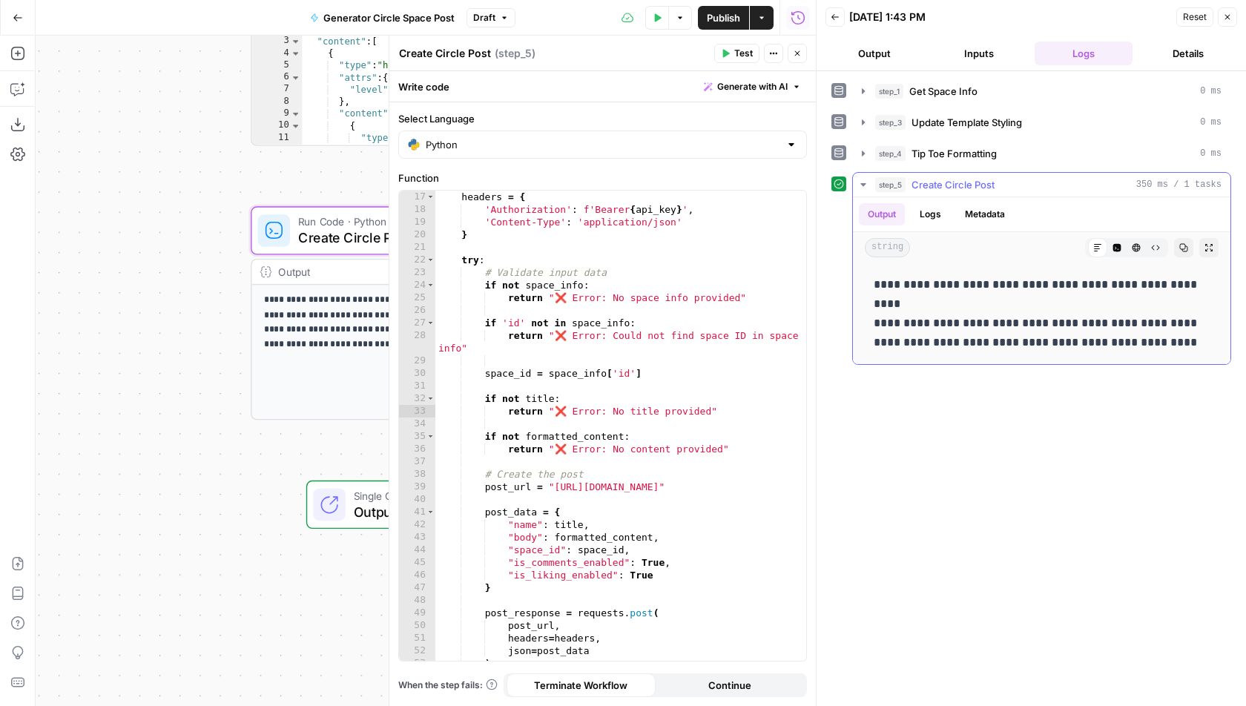
drag, startPoint x: 1049, startPoint y: 346, endPoint x: 871, endPoint y: 282, distance: 189.1
click at [871, 282] on div "**********" at bounding box center [1042, 313] width 354 height 89
copy p "**********"
click at [796, 56] on icon "button" at bounding box center [797, 53] width 9 height 9
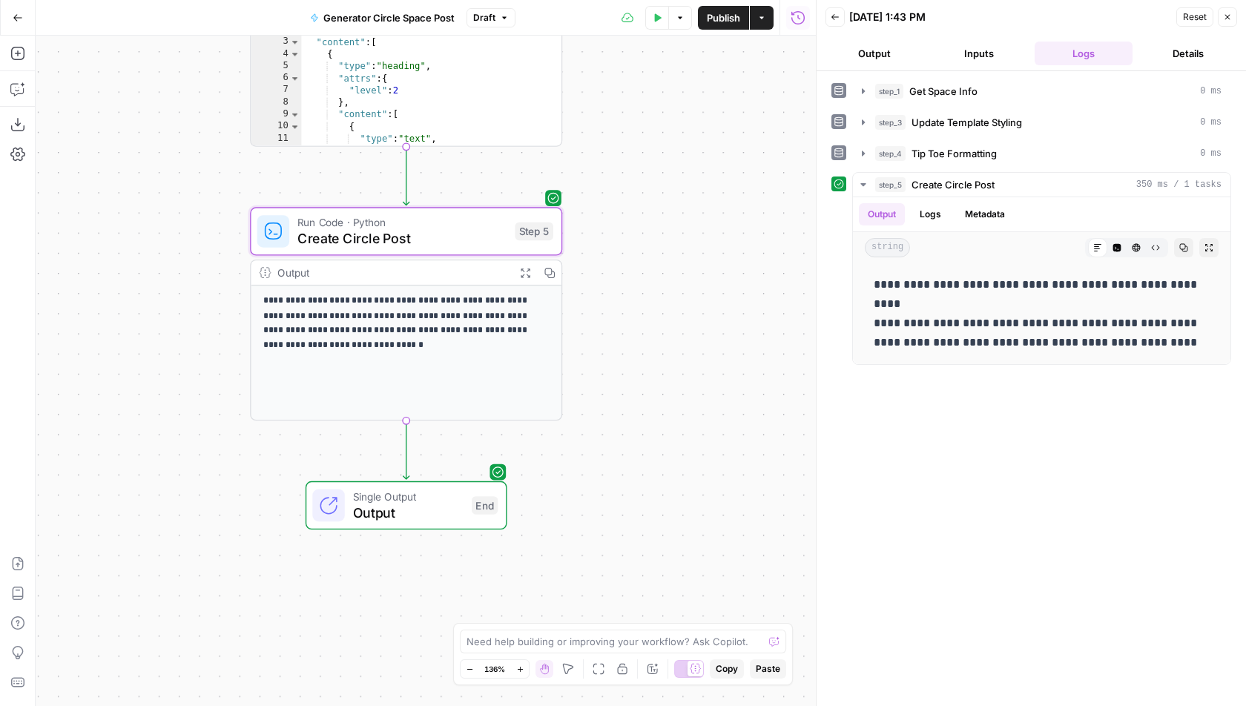
drag, startPoint x: 636, startPoint y: 230, endPoint x: 705, endPoint y: 367, distance: 153.6
click at [705, 367] on div "Workflow Input Settings Inputs Run Code · Python Get Space Info Step 1 Output E…" at bounding box center [426, 371] width 780 height 671
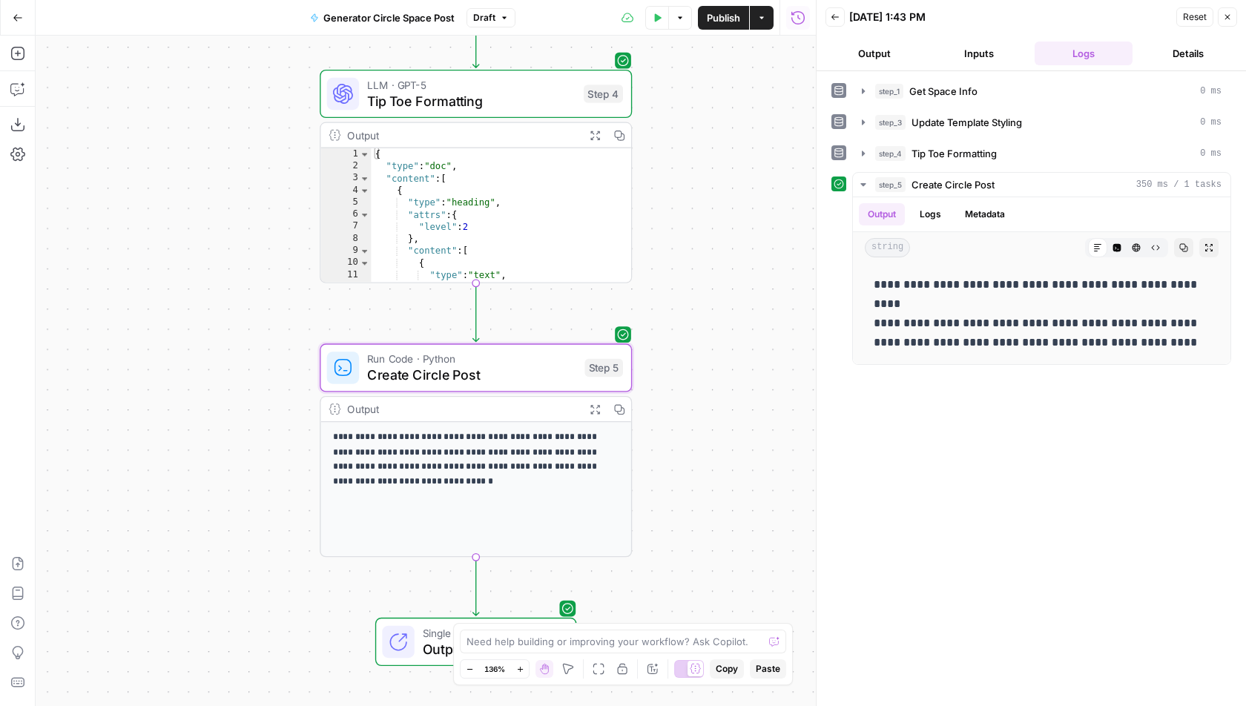
click at [530, 375] on span "Create Circle Post" at bounding box center [472, 375] width 210 height 20
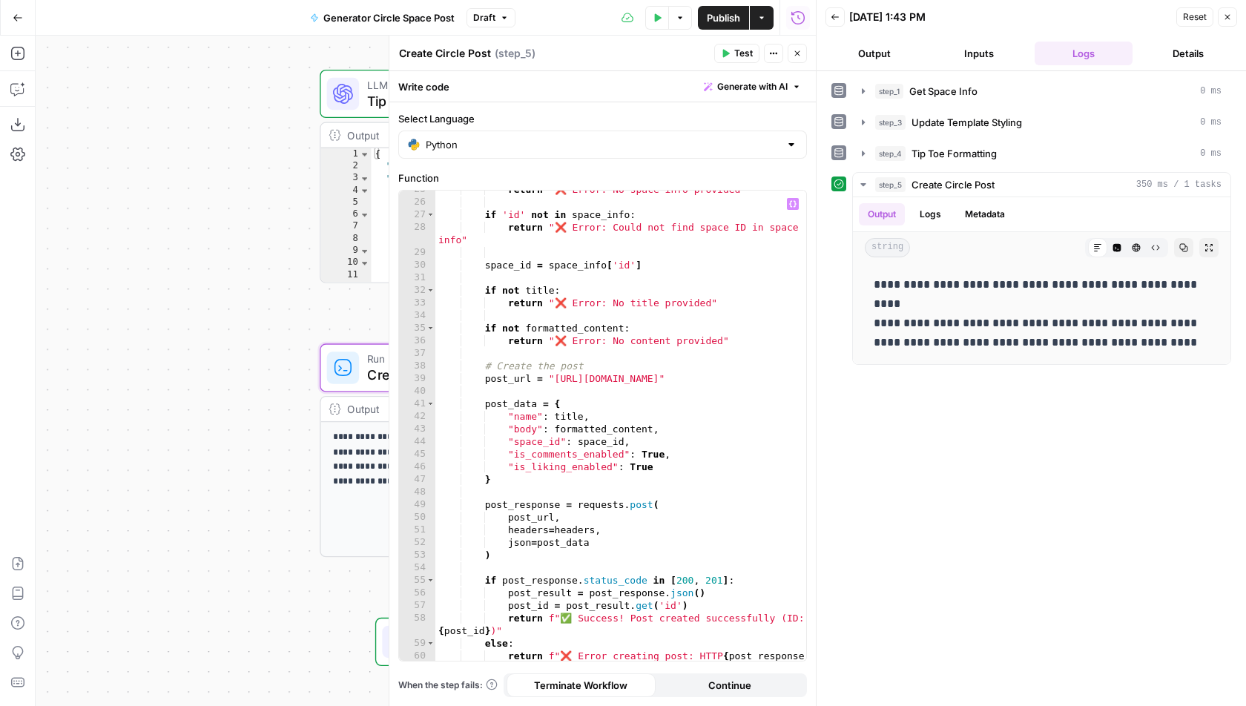
scroll to position [326, 0]
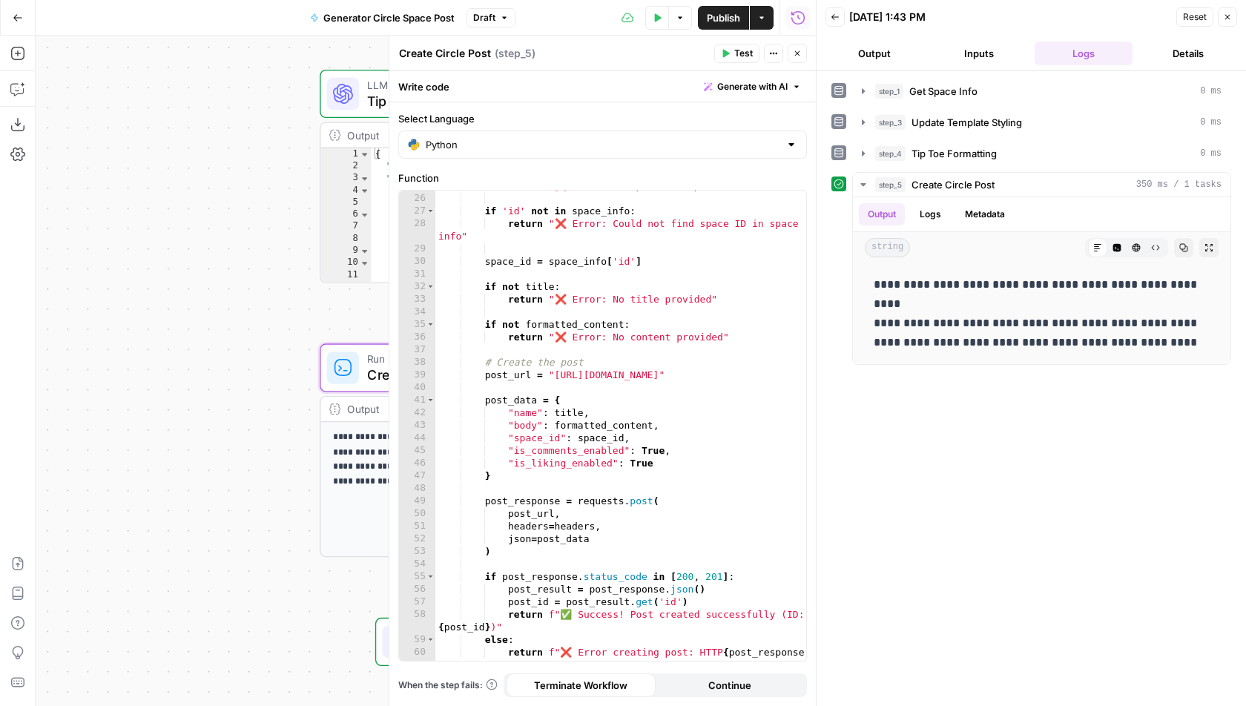
click at [799, 52] on icon "button" at bounding box center [797, 53] width 5 height 5
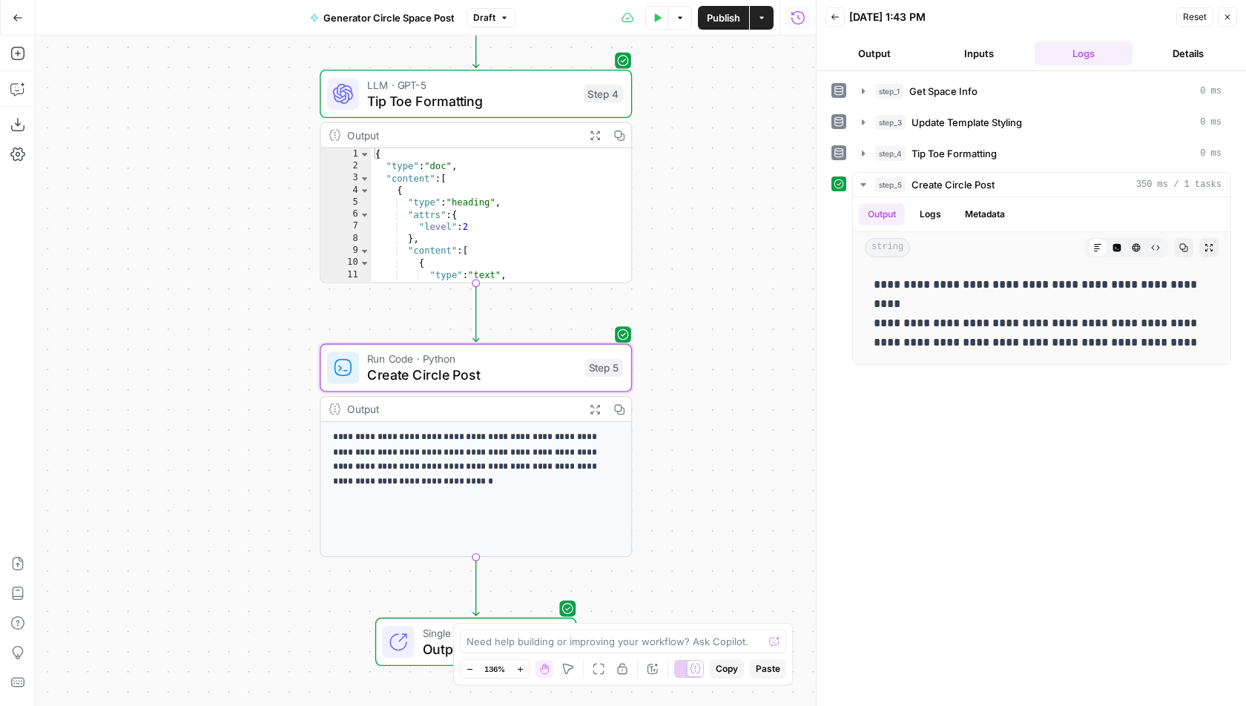
click at [532, 355] on span "Run Code · Python" at bounding box center [472, 359] width 210 height 16
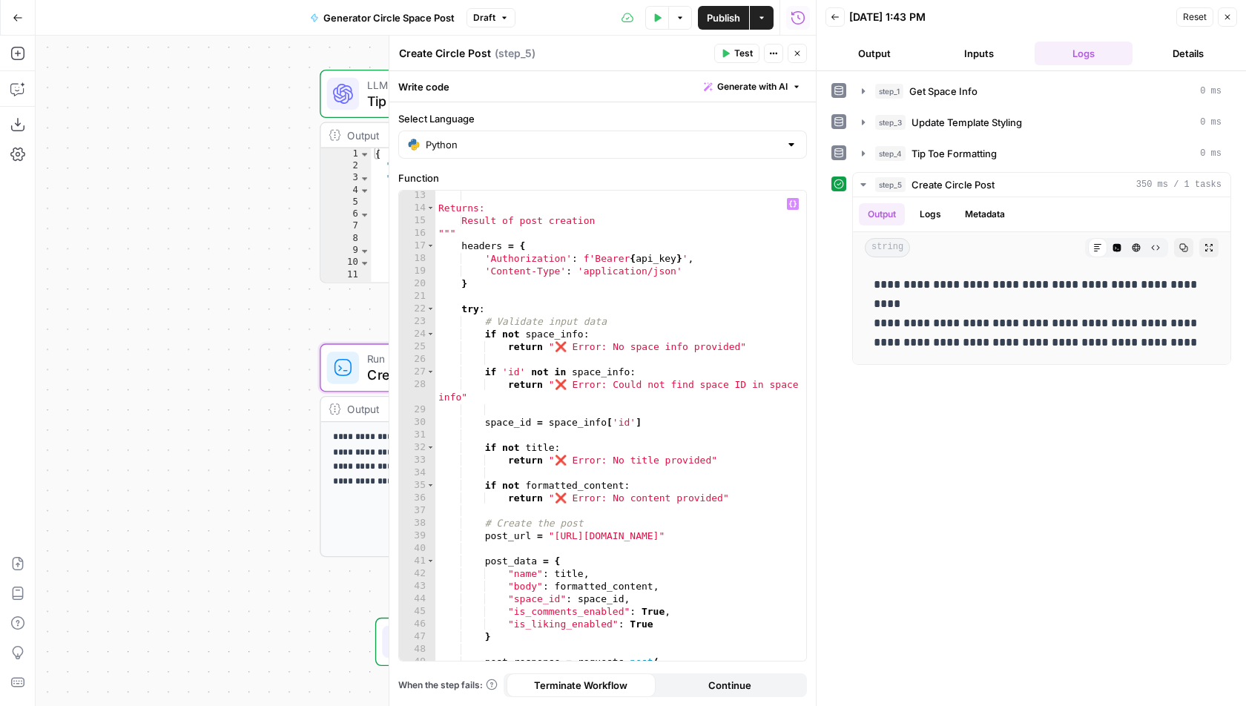
scroll to position [165, 0]
click at [751, 537] on div "Returns: Result of post creation """ headers = { 'Authorization' : f'Bearer { a…" at bounding box center [621, 437] width 372 height 497
paste textarea "**********"
type textarea "**********"
click at [798, 52] on icon "button" at bounding box center [797, 53] width 5 height 5
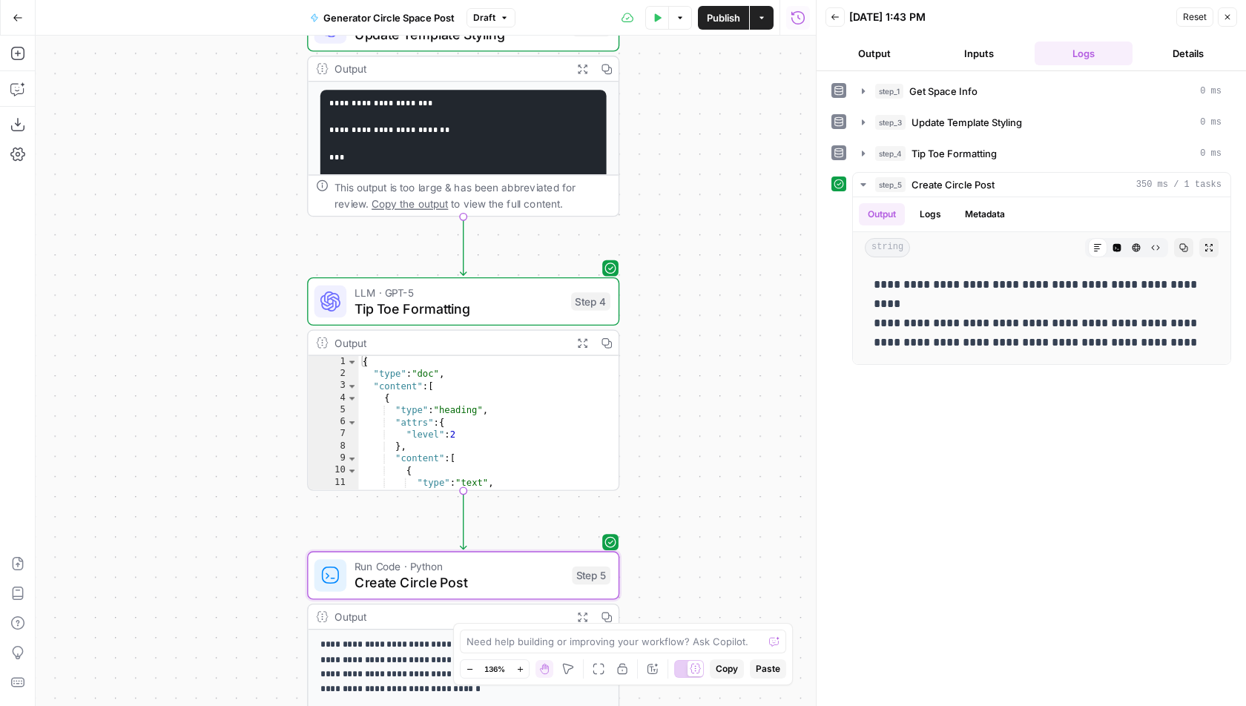
drag, startPoint x: 690, startPoint y: 174, endPoint x: 677, endPoint y: 472, distance: 299.2
click at [677, 472] on div "Workflow Input Settings Inputs Run Code · Python Get Space Info Step 1 Output E…" at bounding box center [426, 371] width 780 height 671
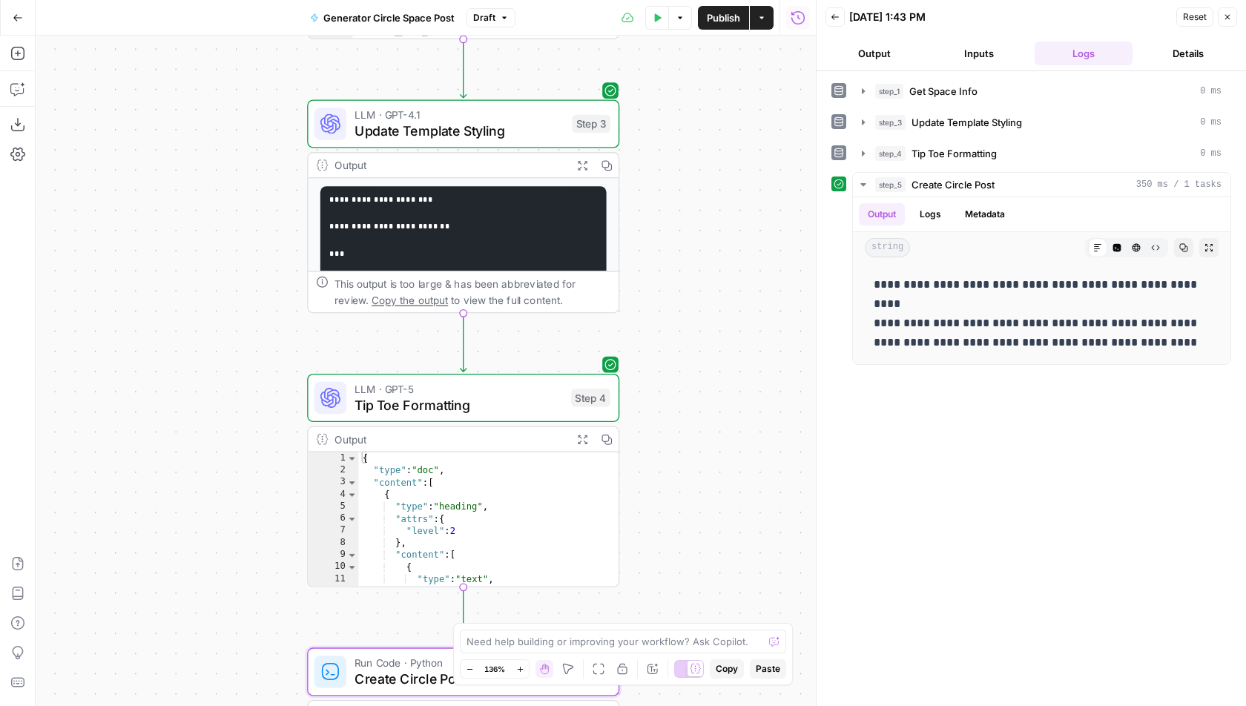
drag, startPoint x: 699, startPoint y: 161, endPoint x: 699, endPoint y: 416, distance: 255.2
click at [699, 415] on div "Workflow Input Settings Inputs Run Code · Python Get Space Info Step 1 Output E…" at bounding box center [426, 371] width 780 height 671
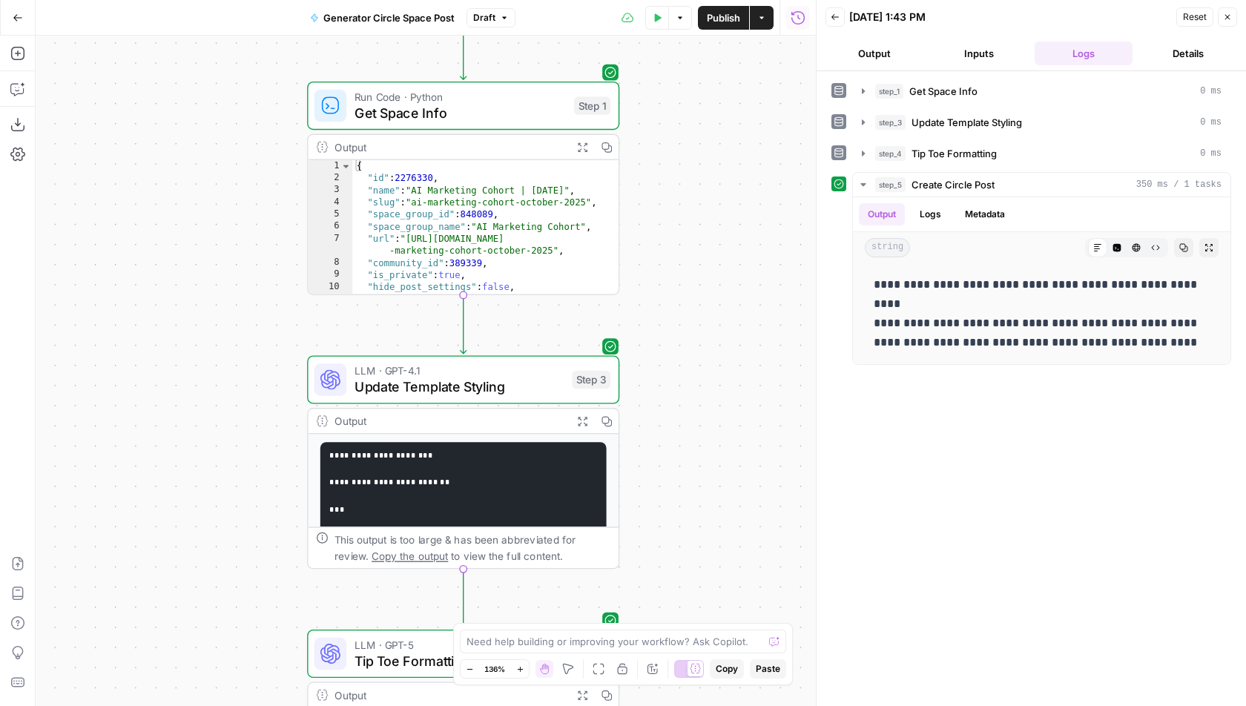
drag, startPoint x: 705, startPoint y: 222, endPoint x: 705, endPoint y: 312, distance: 89.8
click at [705, 309] on div "Workflow Input Settings Inputs Run Code · Python Get Space Info Step 1 Output E…" at bounding box center [426, 371] width 780 height 671
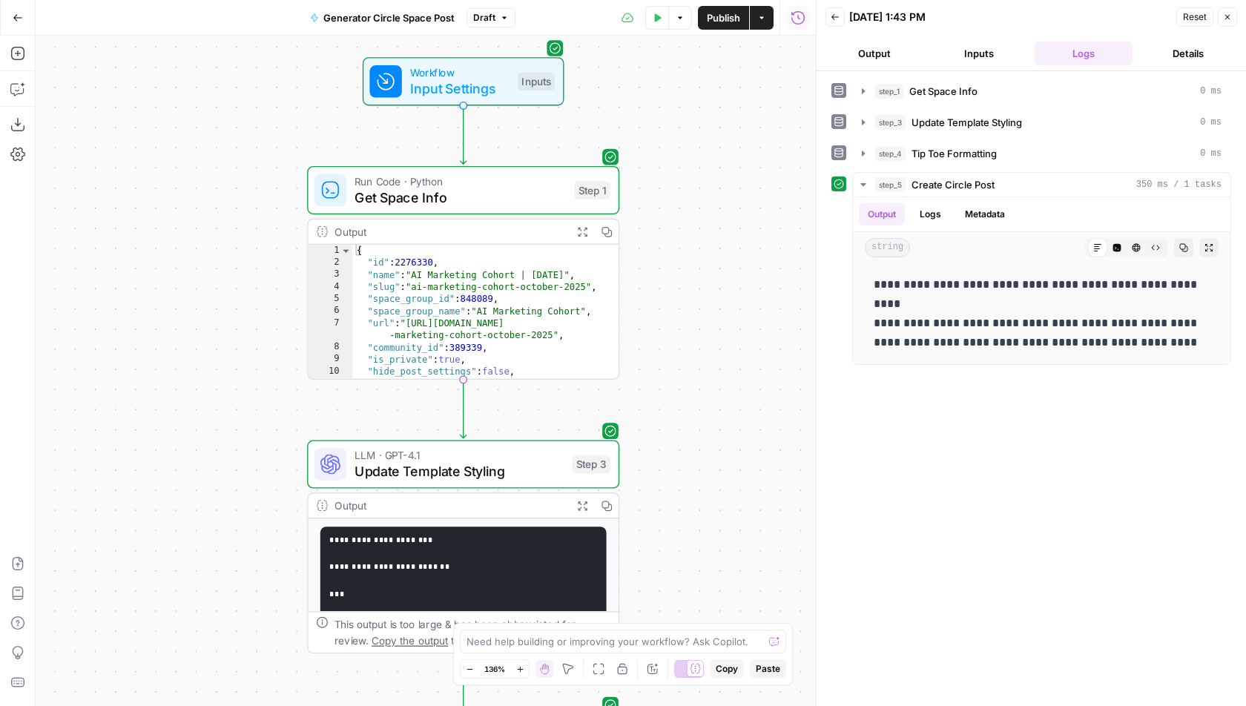
click at [521, 191] on span "Get Space Info" at bounding box center [460, 197] width 211 height 20
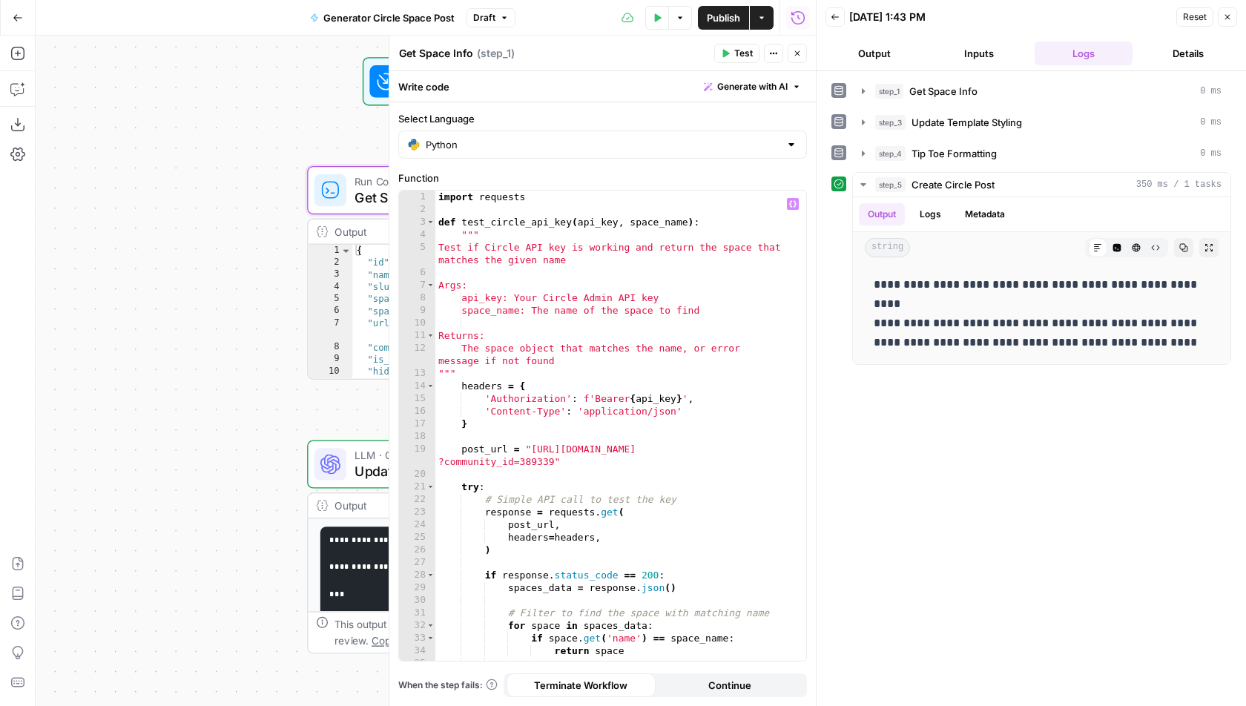
type textarea "**********"
click at [539, 461] on div "import requests def test_circle_api_key ( api_key , space_name ) : """ Test if …" at bounding box center [621, 439] width 372 height 497
click at [801, 50] on icon "button" at bounding box center [797, 53] width 9 height 9
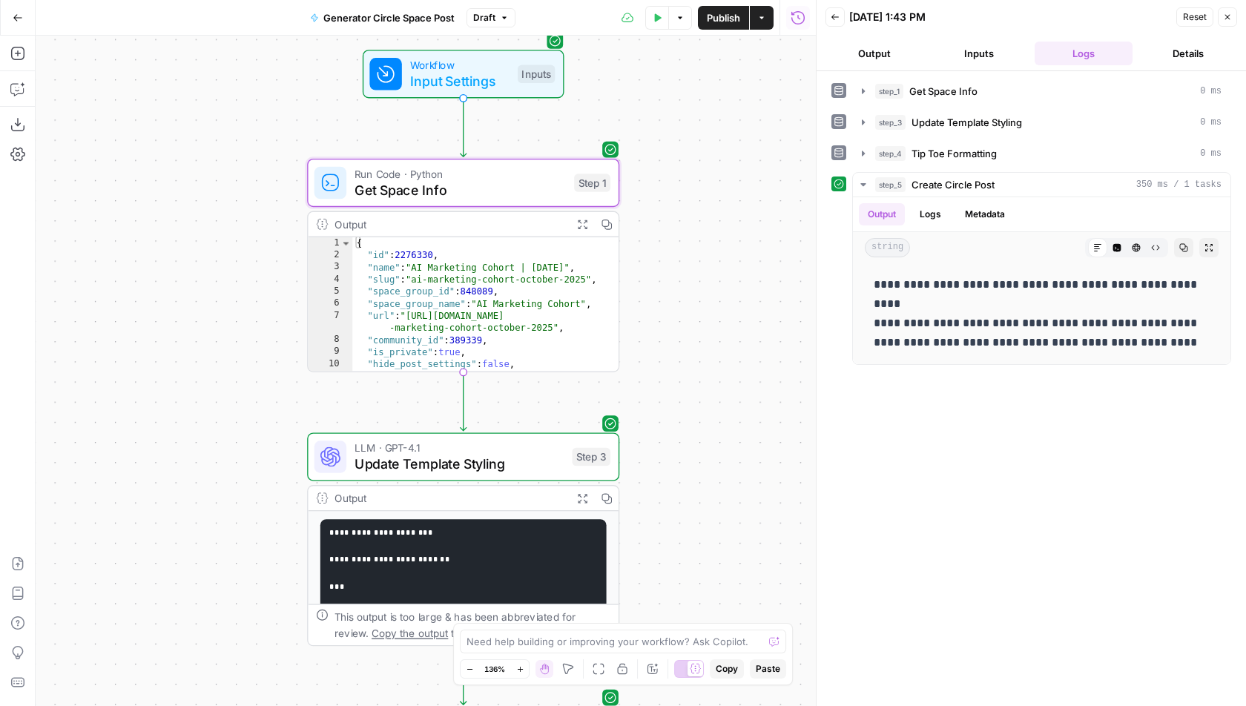
drag, startPoint x: 702, startPoint y: 532, endPoint x: 702, endPoint y: 96, distance: 435.4
click at [702, 96] on div "Workflow Input Settings Inputs Run Code · Python Get Space Info Step 1 Output E…" at bounding box center [426, 371] width 780 height 671
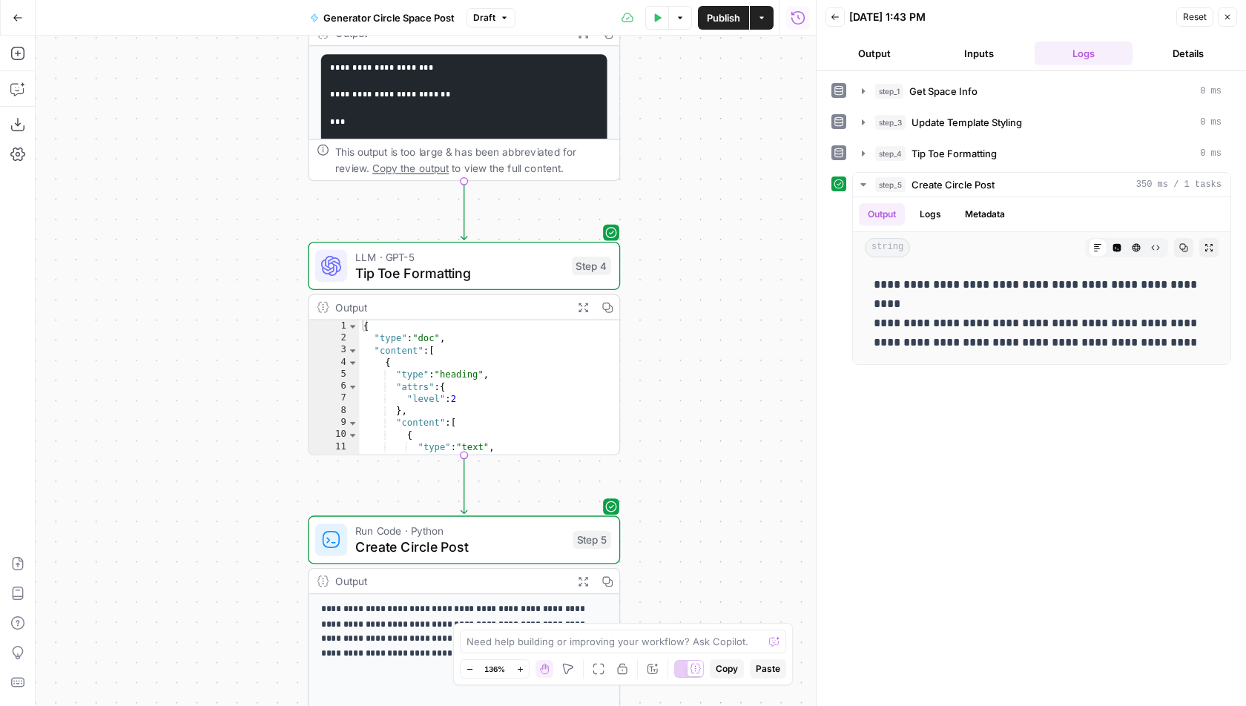
drag, startPoint x: 703, startPoint y: 452, endPoint x: 666, endPoint y: 182, distance: 273.3
click at [666, 184] on div "Workflow Input Settings Inputs Run Code · Python Get Space Info Step 1 Output E…" at bounding box center [426, 371] width 780 height 671
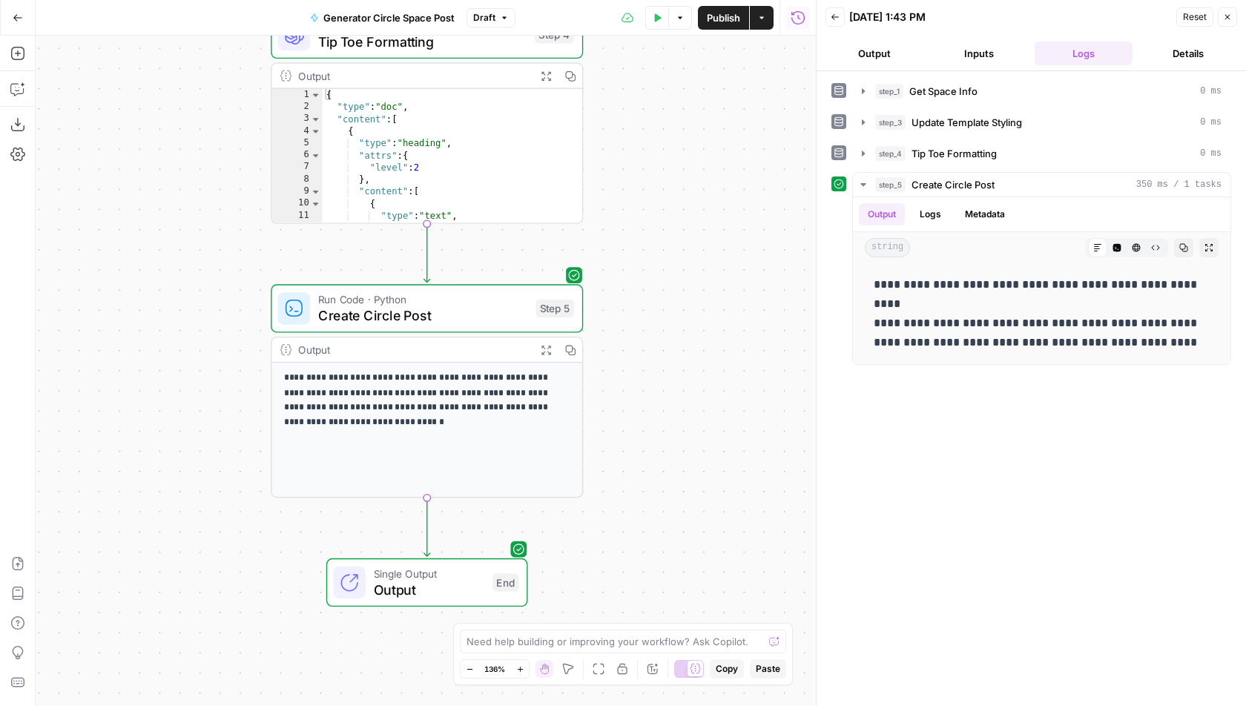
click at [521, 320] on span "Create Circle Post" at bounding box center [423, 316] width 210 height 20
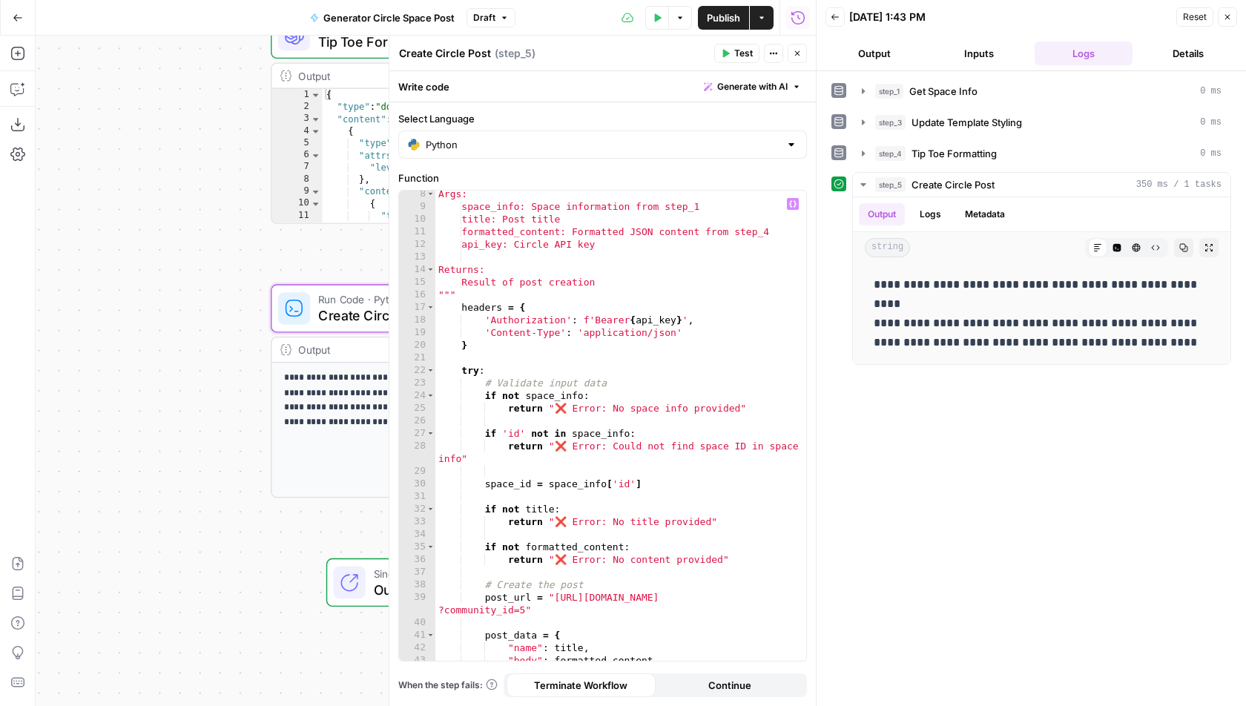
scroll to position [204, 0]
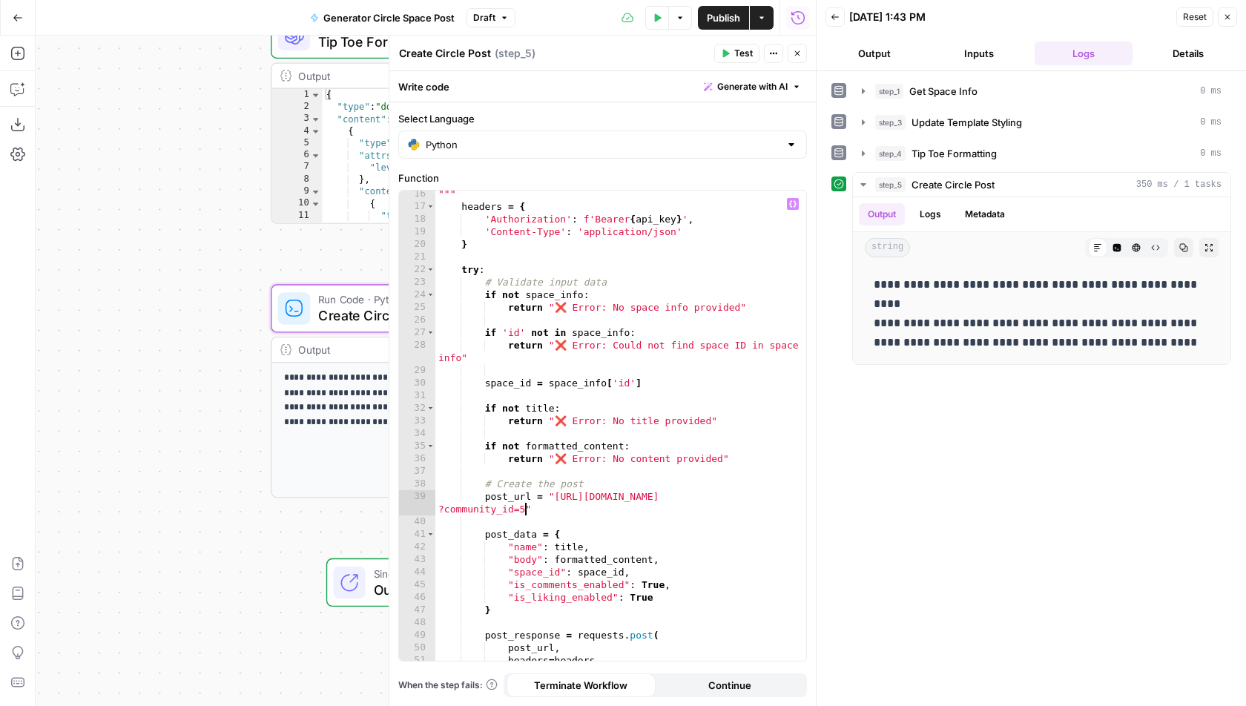
click at [524, 510] on div """" headers = { 'Authorization' : f'Bearer { api_key } ' , 'Content-Type' : 'ap…" at bounding box center [621, 436] width 372 height 497
paste textarea "******"
click at [742, 54] on span "Test" at bounding box center [743, 53] width 19 height 13
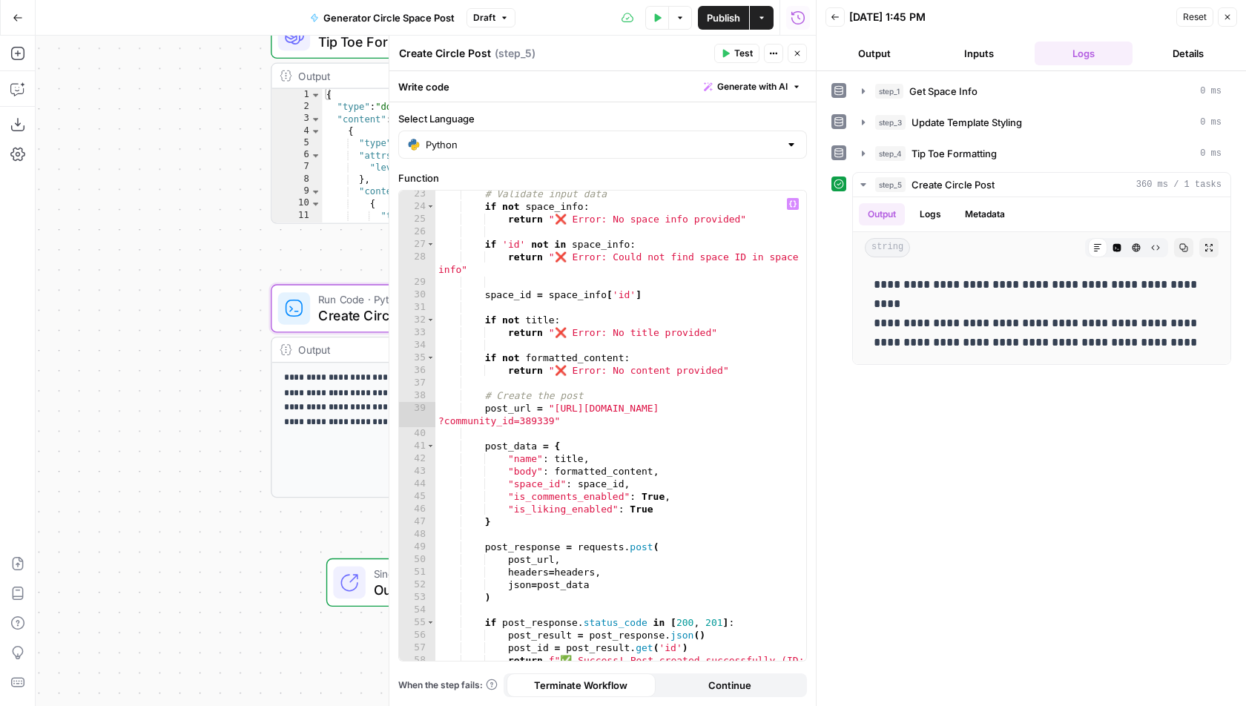
scroll to position [275, 0]
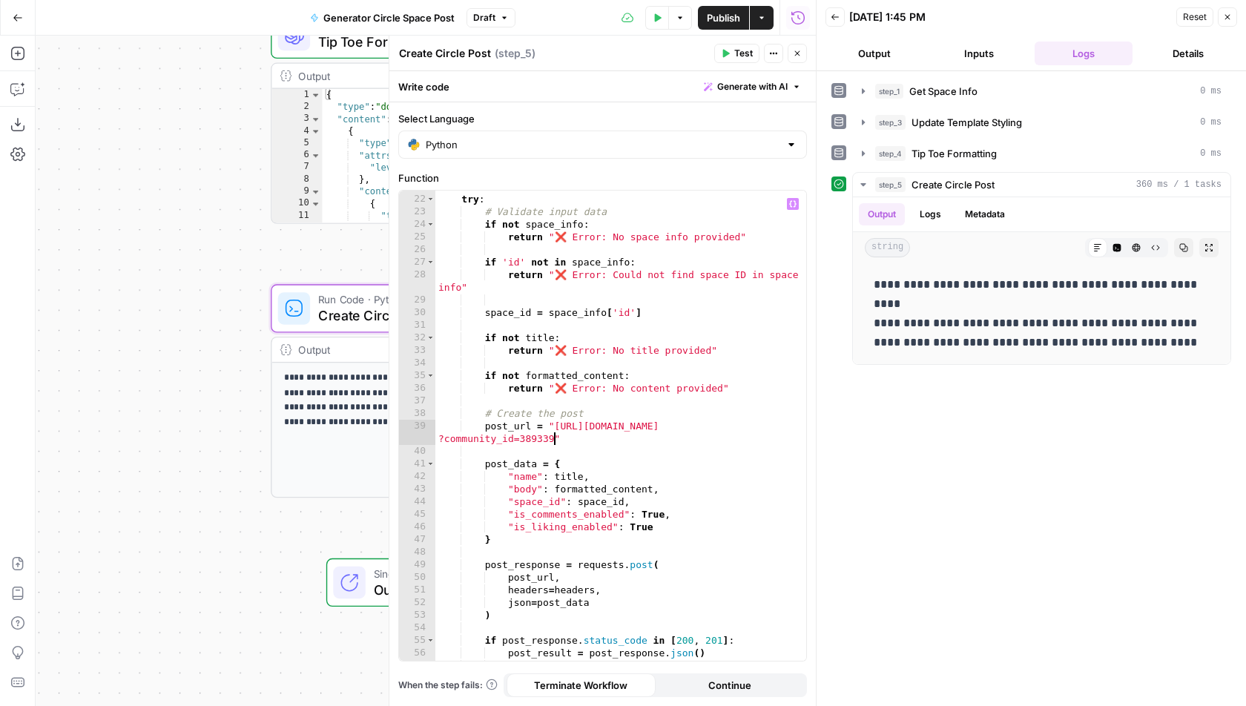
click at [555, 439] on div "try : # Validate input data if not space_info : return "❌ Error: No space info …" at bounding box center [621, 428] width 372 height 497
click at [612, 438] on div "try : # Validate input data if not space_info : return "❌ Error: No space info …" at bounding box center [621, 428] width 372 height 497
click at [553, 424] on div "try : # Validate input data if not space_info : return "❌ Error: No space info …" at bounding box center [621, 428] width 372 height 497
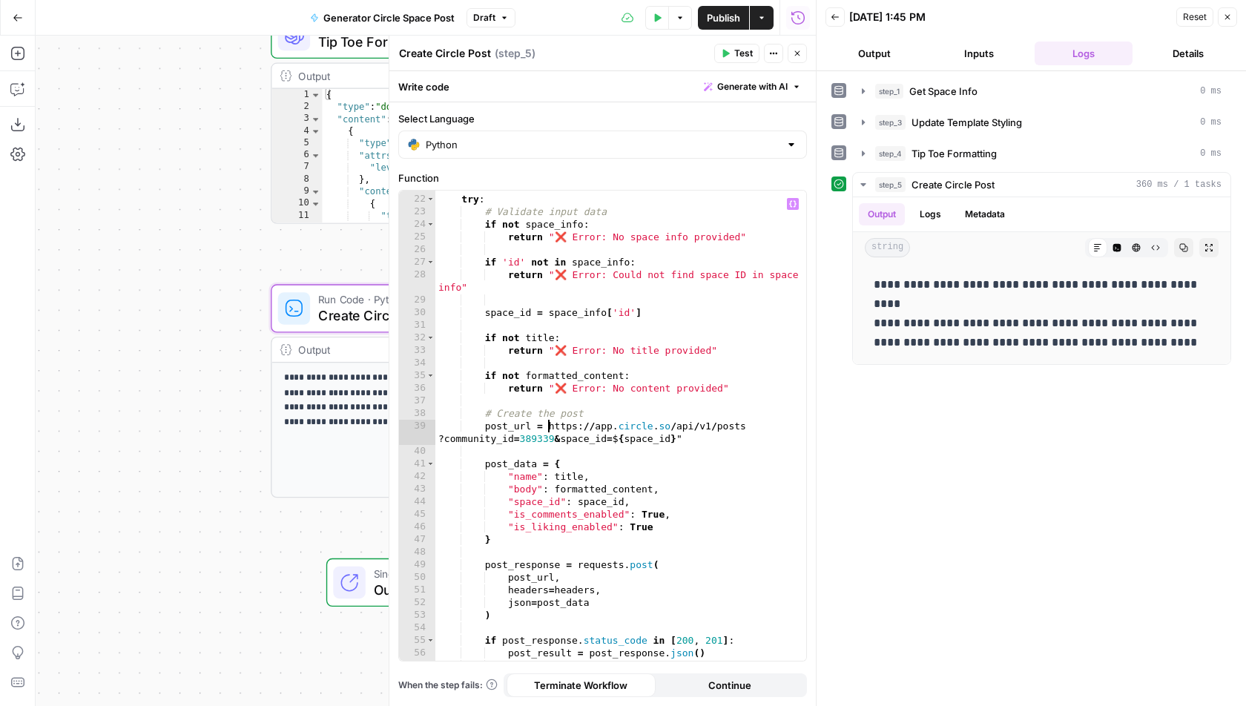
scroll to position [0, 9]
click at [681, 438] on div "try : # Validate input data if not space_info : return "❌ Error: No space info …" at bounding box center [621, 428] width 372 height 497
click at [619, 438] on div "try : # Validate input data if not space_info : return "❌ Error: No space info …" at bounding box center [621, 428] width 372 height 497
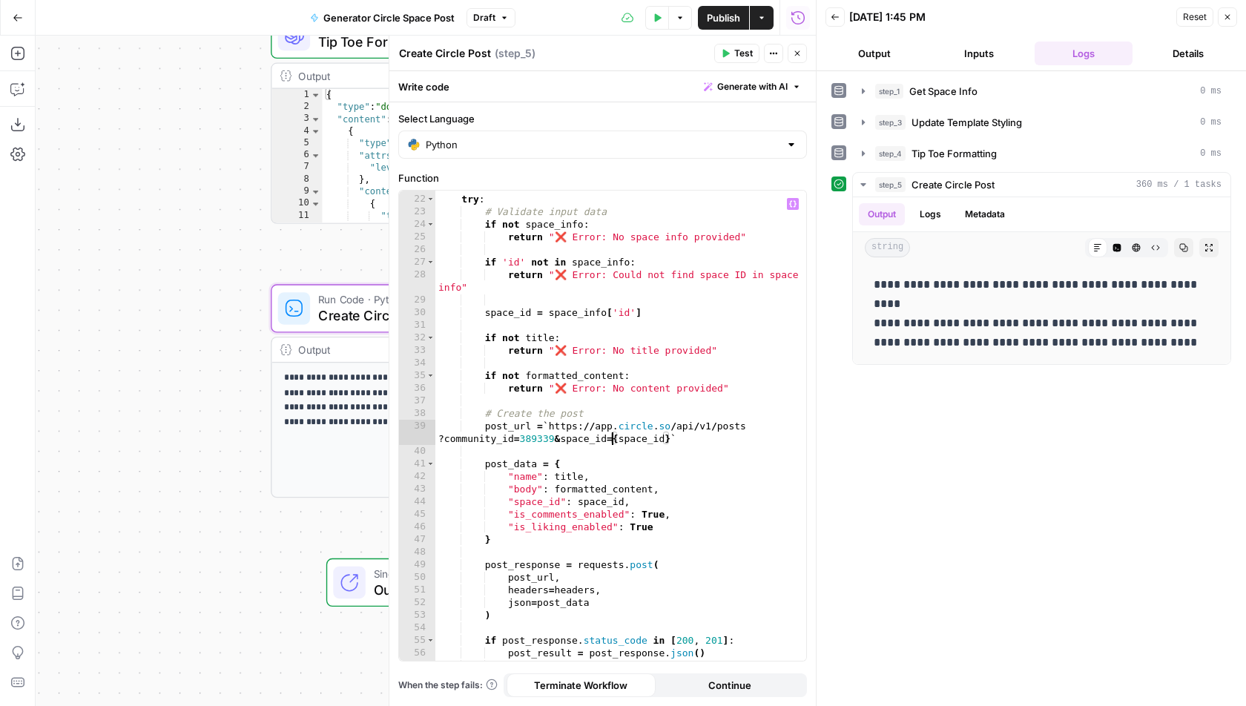
click at [653, 440] on div "try : # Validate input data if not space_info : return "❌ Error: No space info …" at bounding box center [621, 428] width 372 height 497
click at [554, 427] on div "try : # Validate input data if not space_info : return "❌ Error: No space info …" at bounding box center [621, 428] width 372 height 497
click at [673, 441] on div "try : # Validate input data if not space_info : return "❌ Error: No space info …" at bounding box center [621, 428] width 372 height 497
click at [615, 520] on div "try : # Validate input data if not space_info : return "❌ Error: No space info …" at bounding box center [621, 428] width 372 height 497
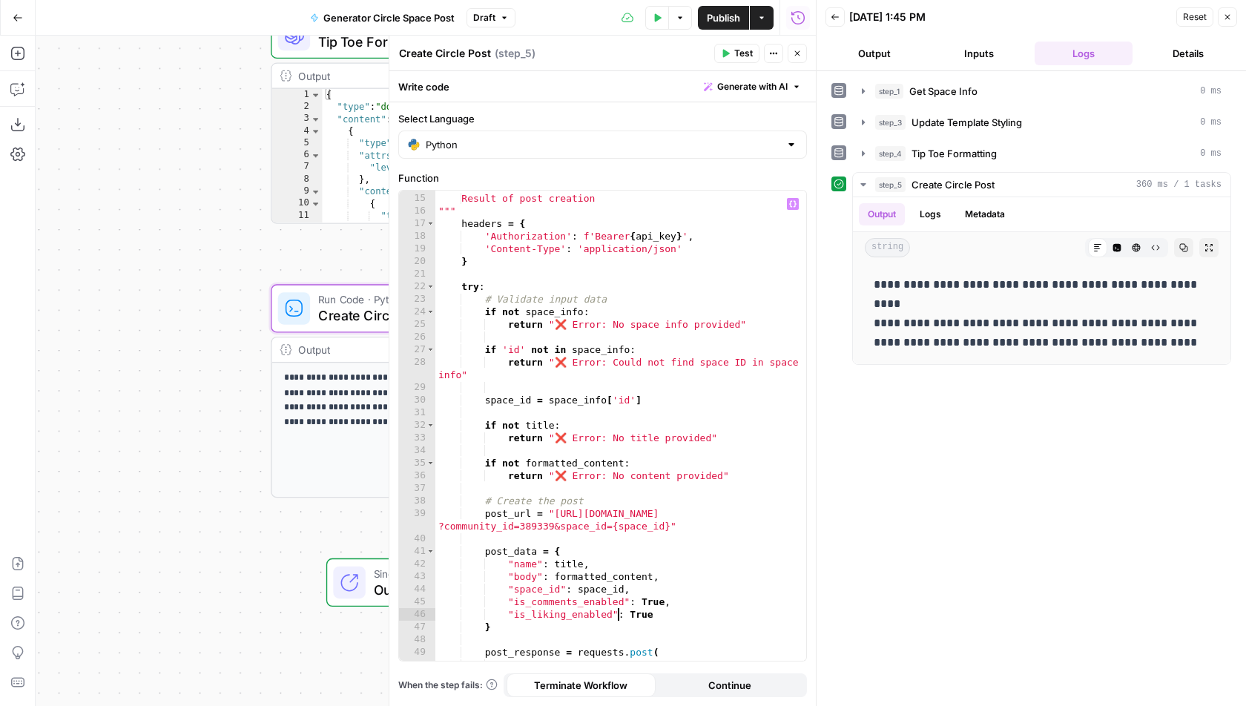
scroll to position [191, 0]
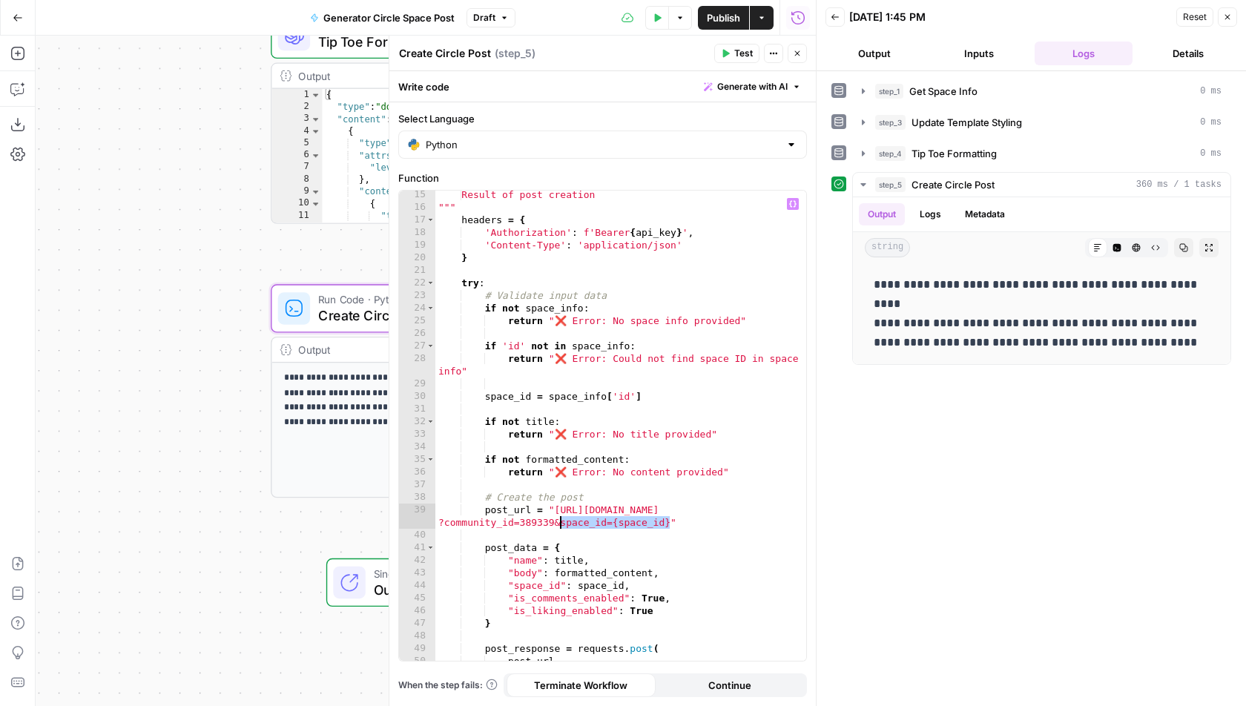
drag, startPoint x: 670, startPoint y: 524, endPoint x: 559, endPoint y: 524, distance: 111.3
click at [559, 524] on div "Result of post creation """ headers = { 'Authorization' : f'Bearer { api_key } …" at bounding box center [621, 436] width 372 height 497
click at [738, 57] on span "Test" at bounding box center [743, 53] width 19 height 13
click at [619, 469] on div "Result of post creation """ headers = { 'Authorization' : f'Bearer { api_key } …" at bounding box center [621, 436] width 372 height 497
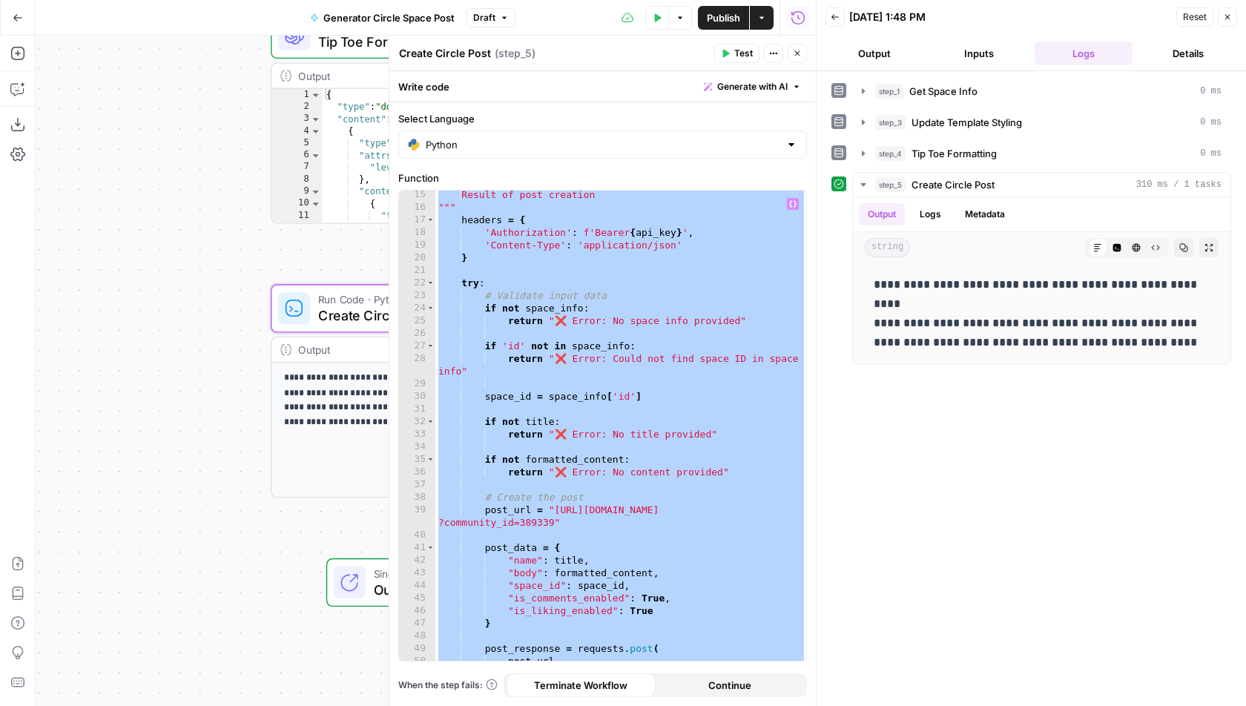
click at [721, 15] on span "Publish" at bounding box center [723, 17] width 33 height 15
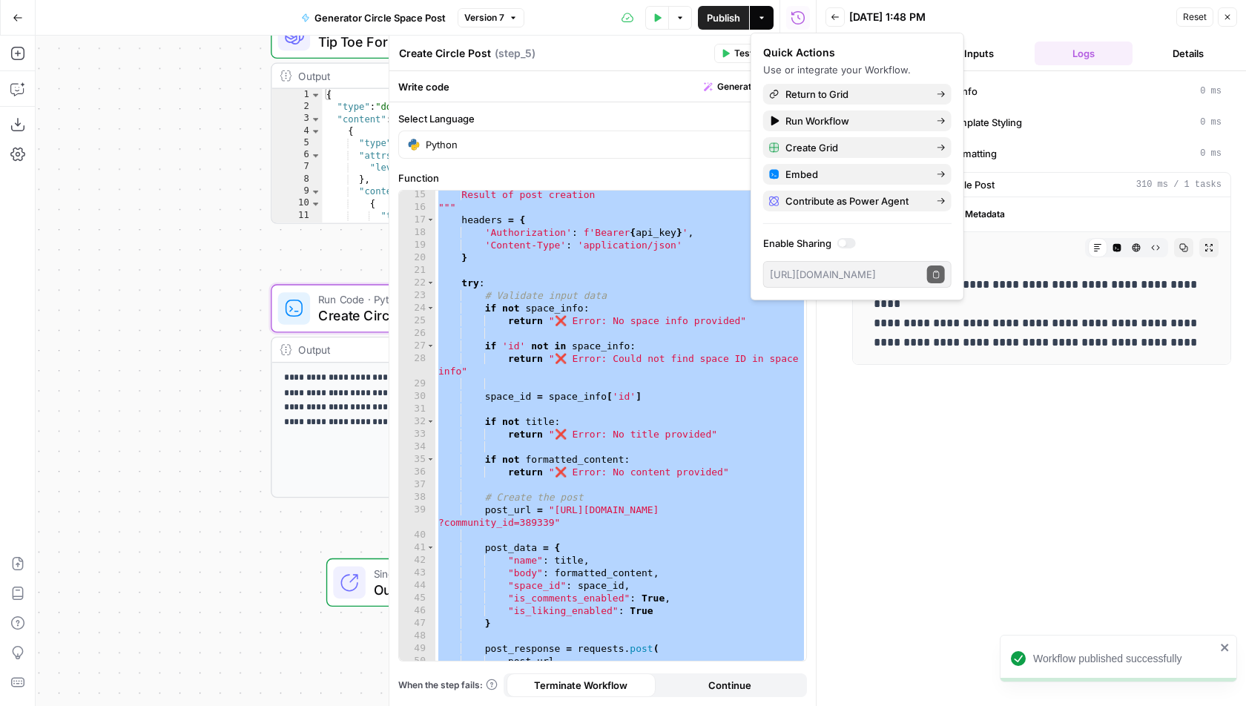
click at [605, 421] on div "Result of post creation """ headers = { 'Authorization' : f'Bearer { api_key } …" at bounding box center [621, 436] width 372 height 497
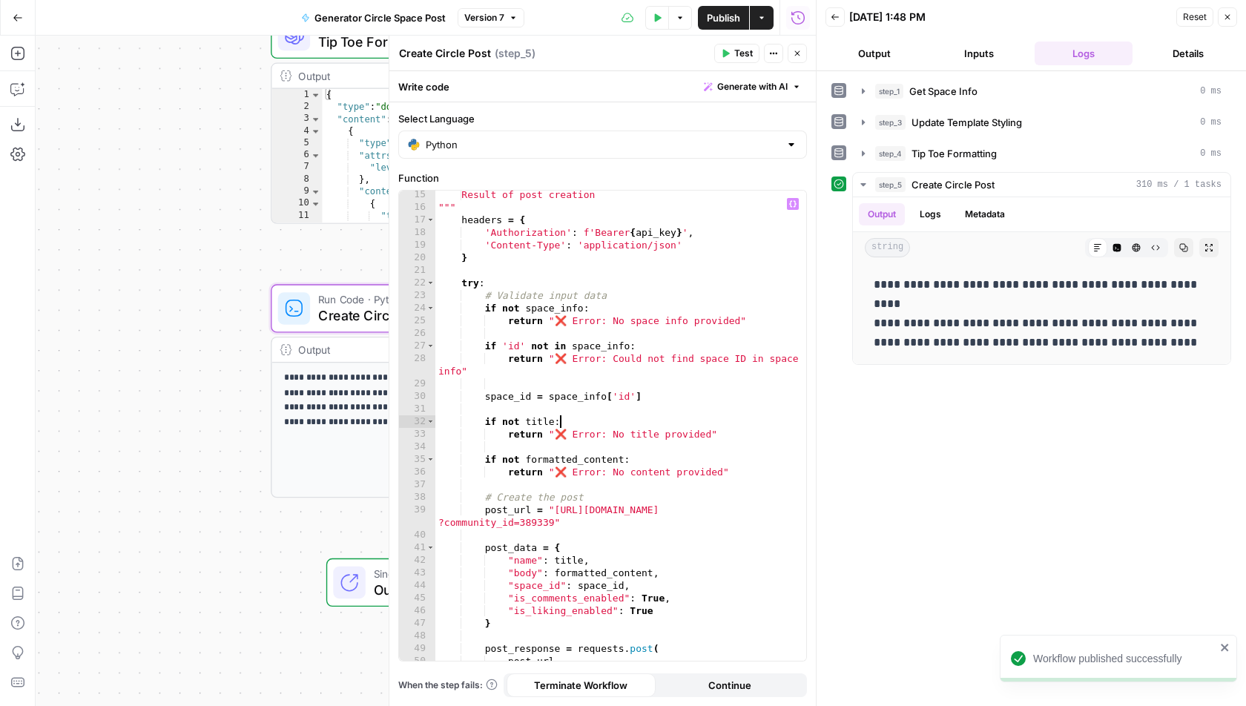
scroll to position [0, 8]
type textarea "**********"
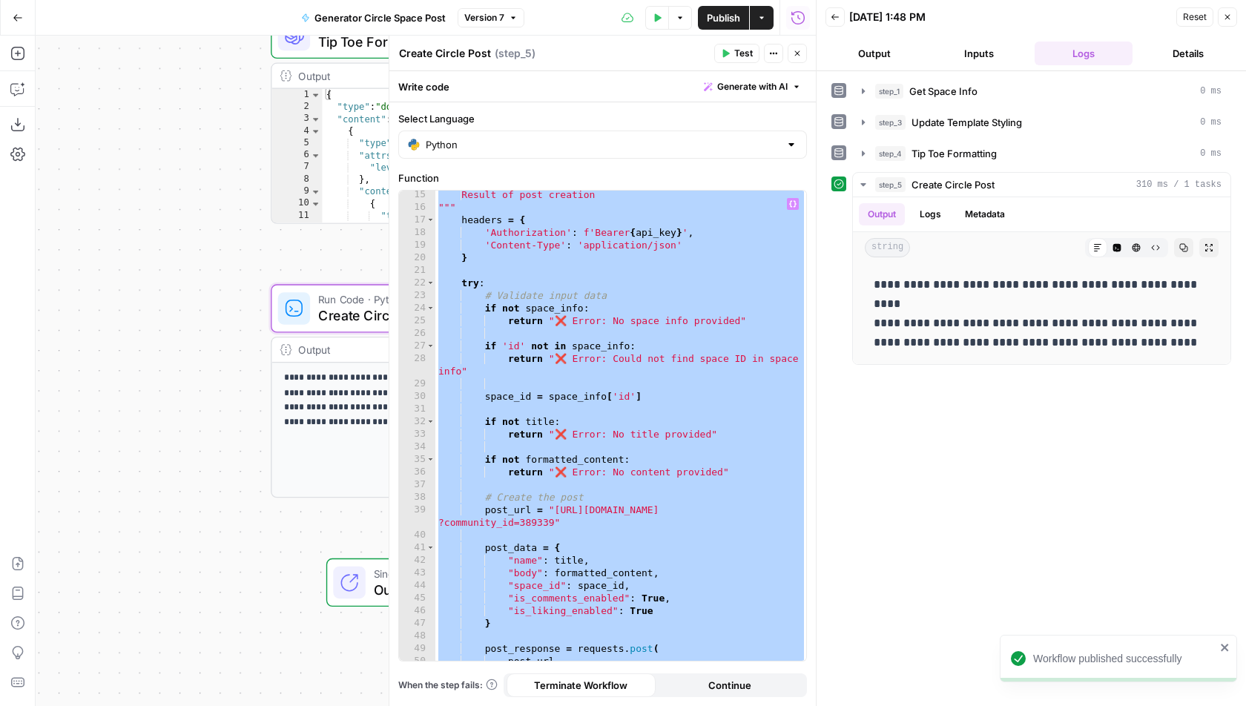
paste textarea
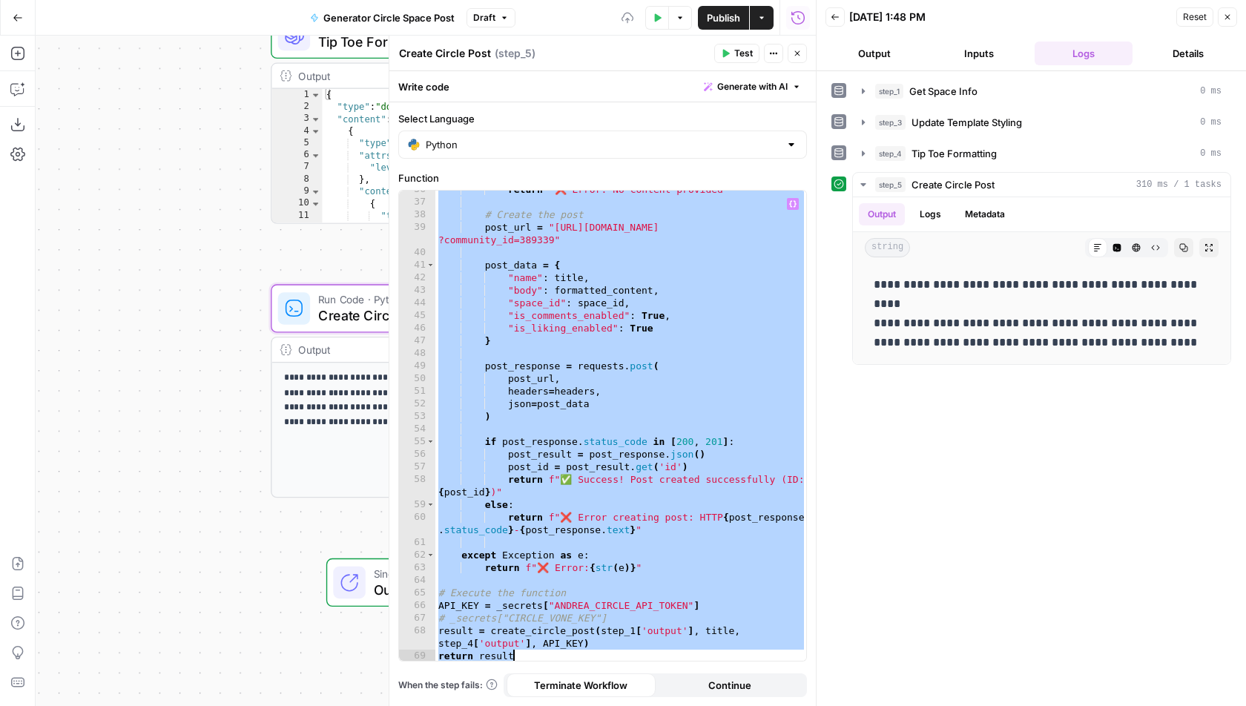
scroll to position [473, 0]
click at [547, 605] on div "return "❌ Error: No content provided" # Create the post post_url = "https://app…" at bounding box center [621, 431] width 372 height 497
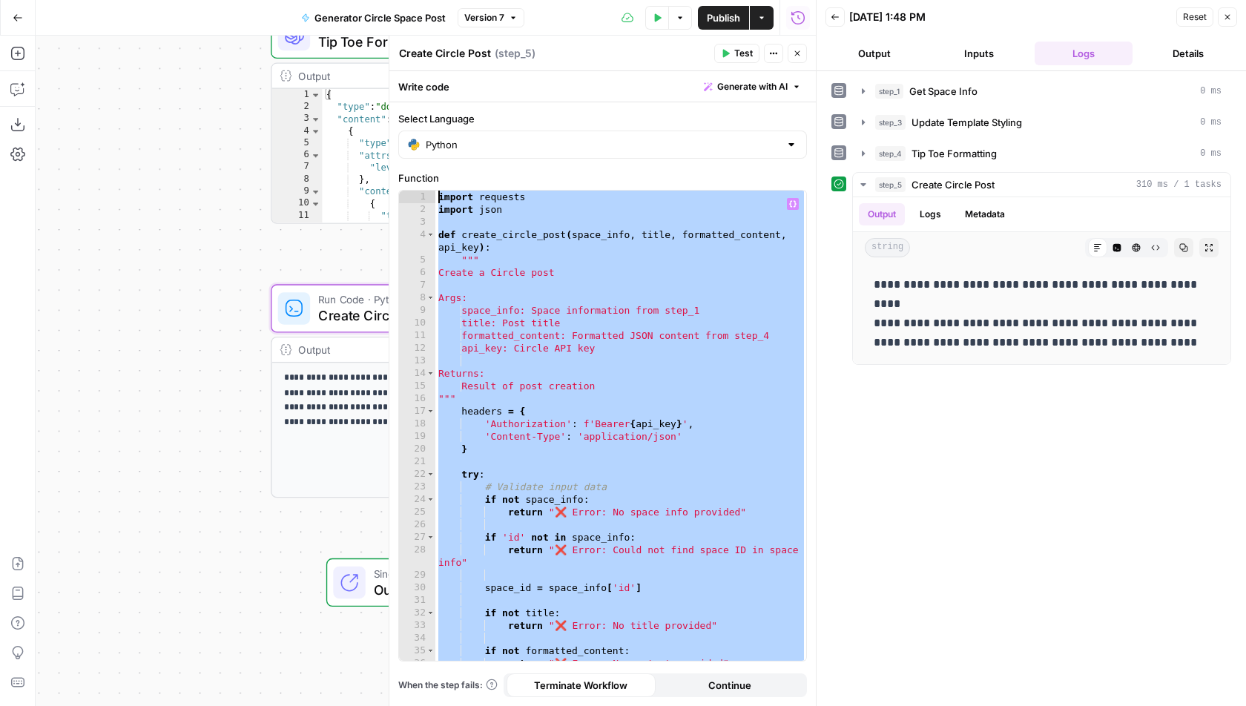
scroll to position [0, 0]
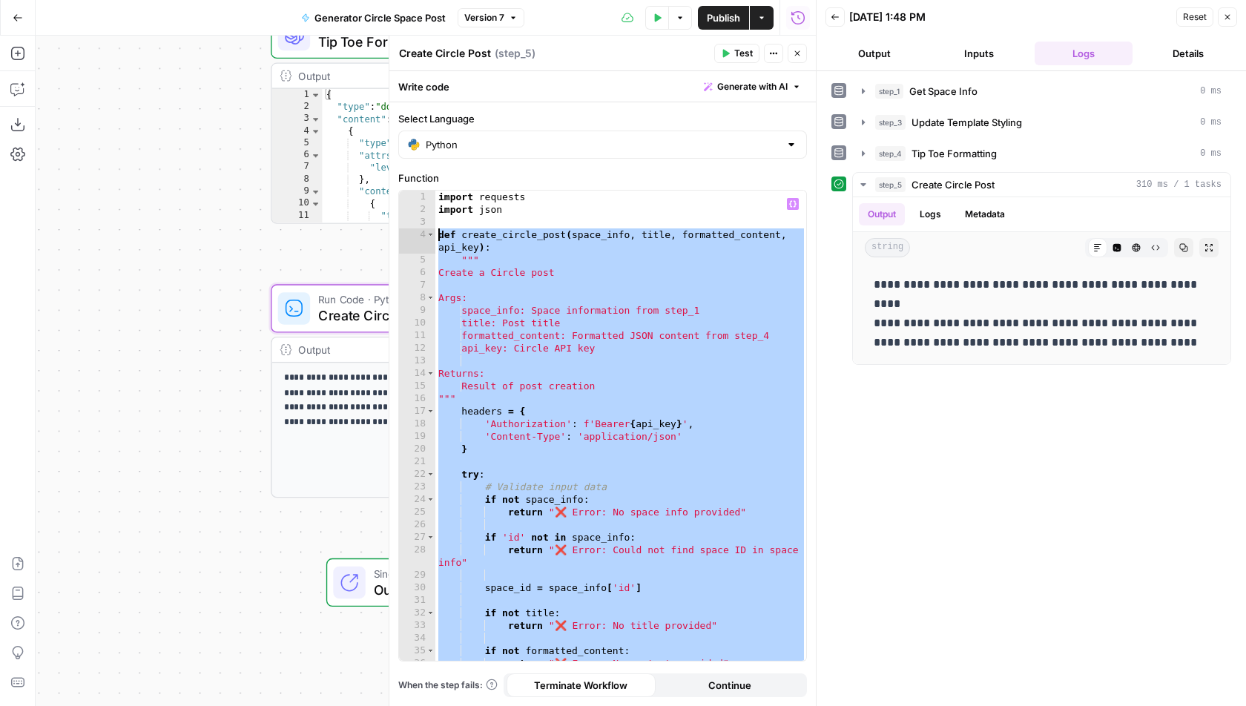
drag, startPoint x: 652, startPoint y: 564, endPoint x: 421, endPoint y: 234, distance: 402.7
click at [421, 234] on div "**********" at bounding box center [602, 426] width 407 height 470
type textarea "**********"
paste textarea
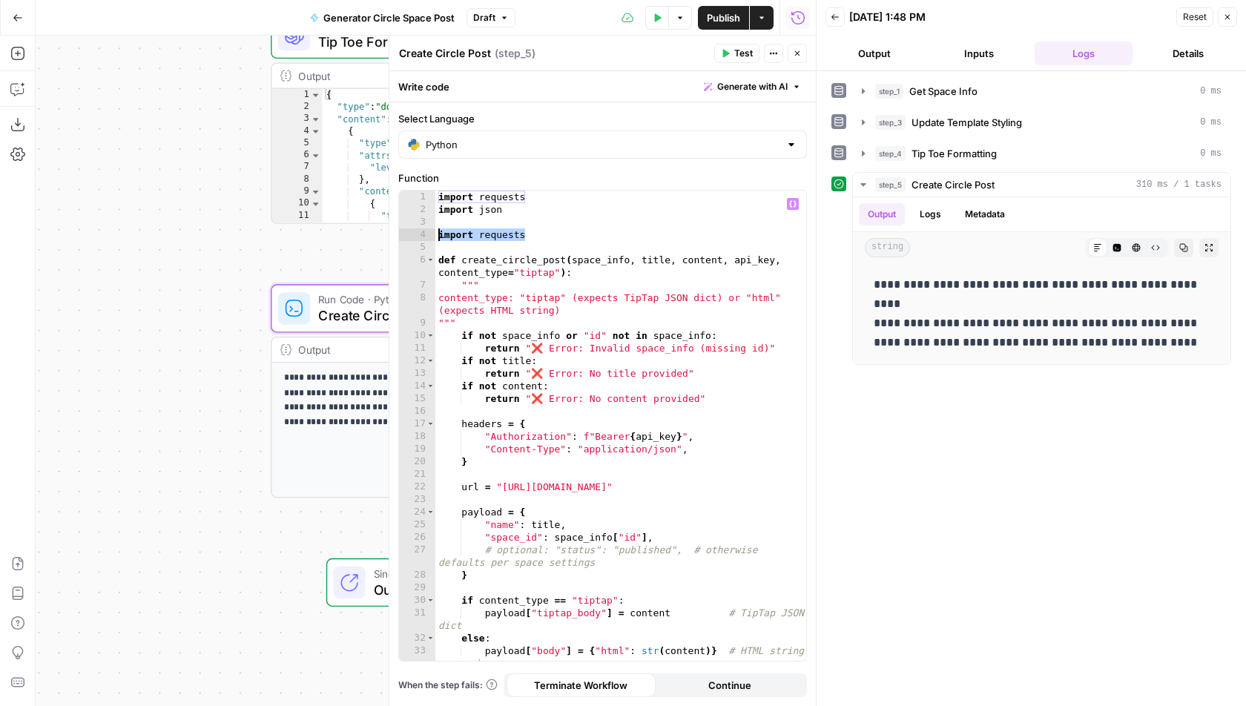
drag, startPoint x: 531, startPoint y: 236, endPoint x: 440, endPoint y: 236, distance: 91.2
click at [440, 236] on div "import requests import json import requests def create_circle_post ( space_info…" at bounding box center [621, 439] width 372 height 497
type textarea "**********"
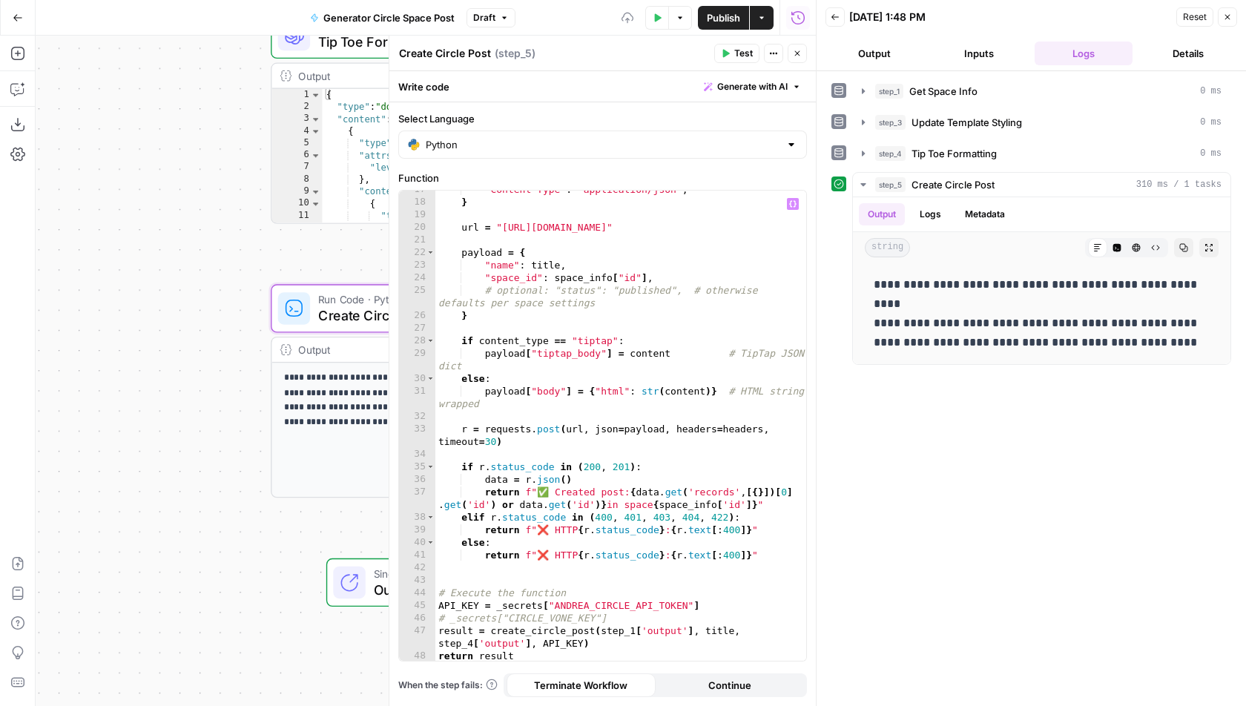
scroll to position [234, 0]
click at [745, 54] on span "Test" at bounding box center [743, 53] width 19 height 13
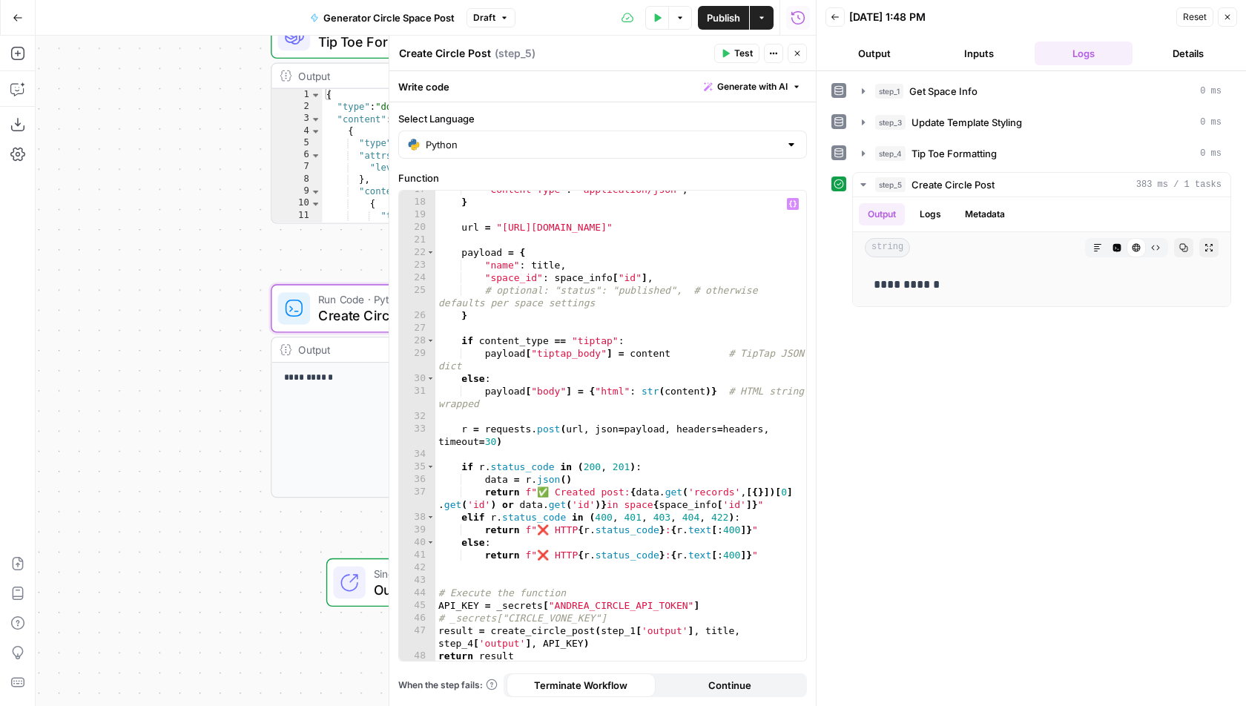
click at [674, 466] on div ""Content-Type" : "application/json" , } url = "https://app.circle.so/api/admin/…" at bounding box center [621, 431] width 372 height 497
click at [690, 541] on div ""Content-Type" : "application/json" , } url = "https://app.circle.so/api/admin/…" at bounding box center [621, 431] width 372 height 497
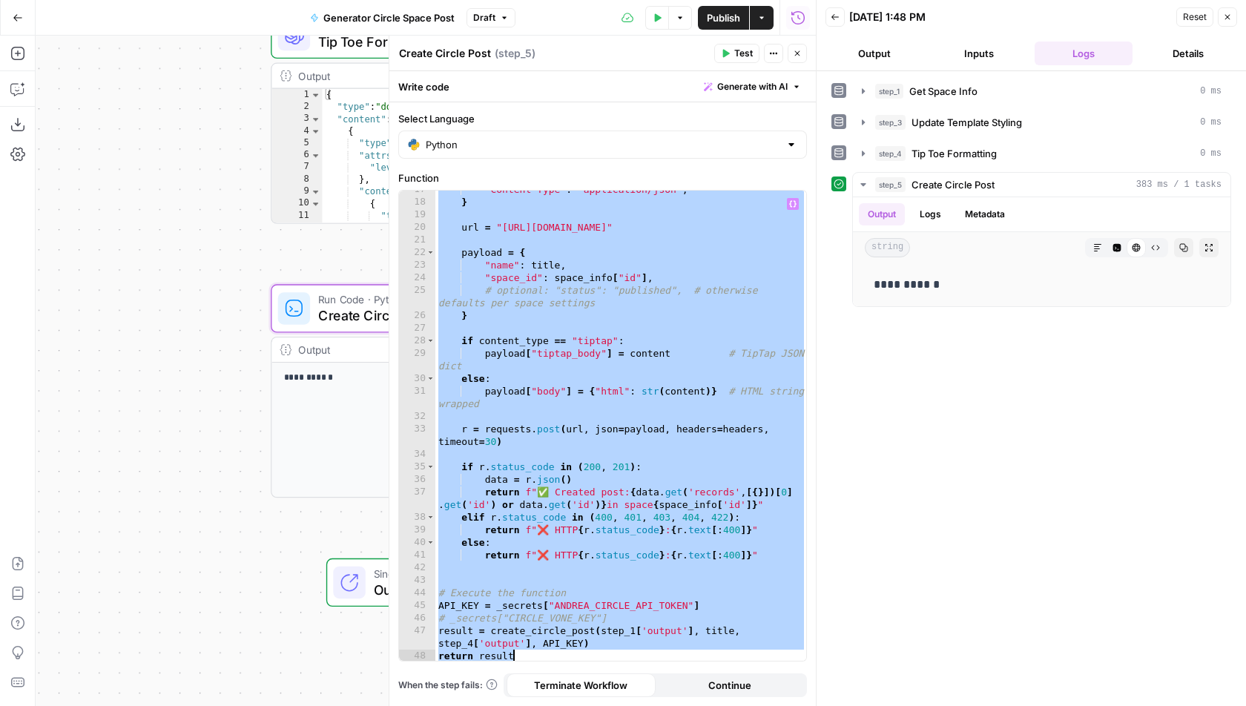
click at [690, 541] on div ""Content-Type" : "application/json" , } url = "https://app.circle.so/api/admin/…" at bounding box center [621, 431] width 372 height 497
type textarea "*****"
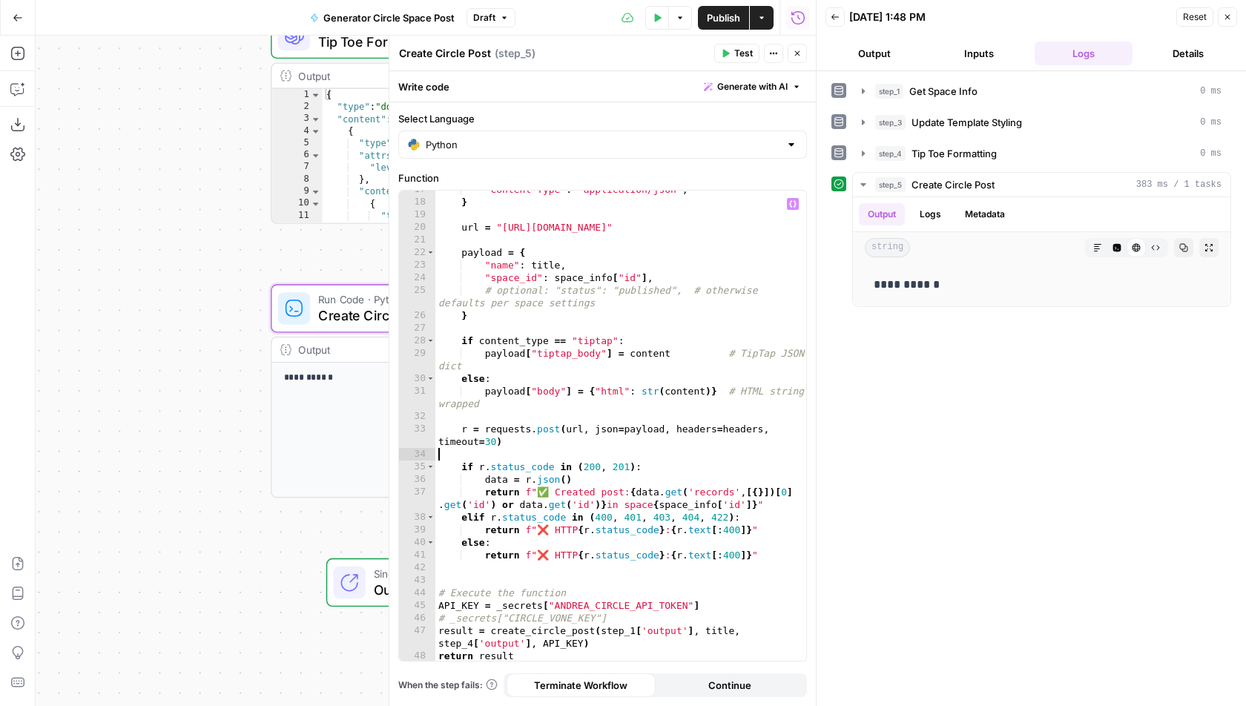
click at [633, 450] on div ""Content-Type" : "application/json" , } url = "https://app.circle.so/api/admin/…" at bounding box center [621, 431] width 372 height 497
type textarea "**********"
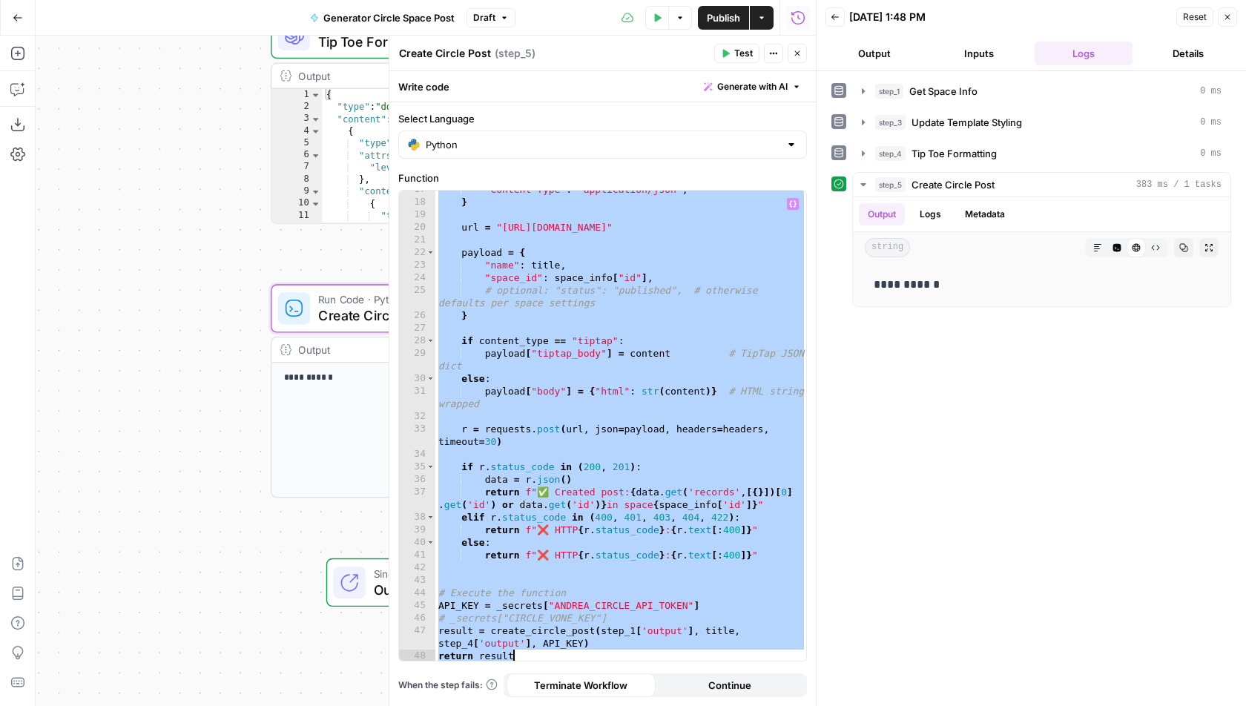
paste textarea
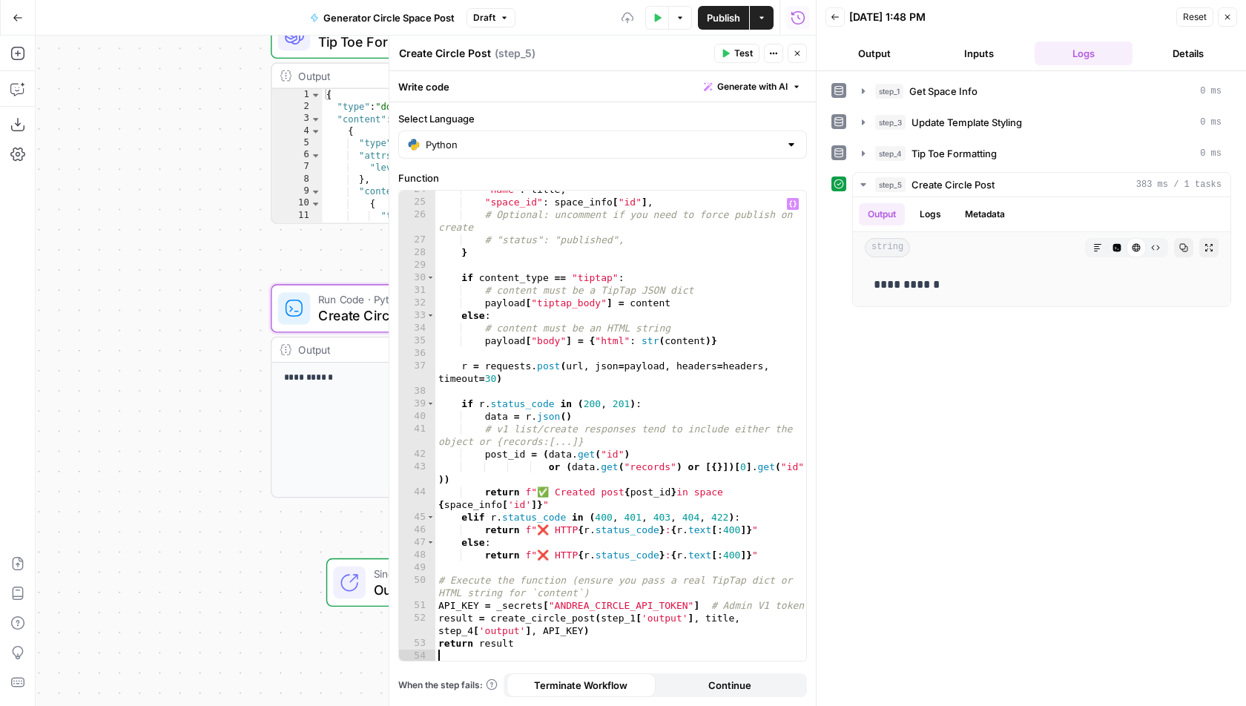
click at [743, 49] on span "Test" at bounding box center [743, 53] width 19 height 13
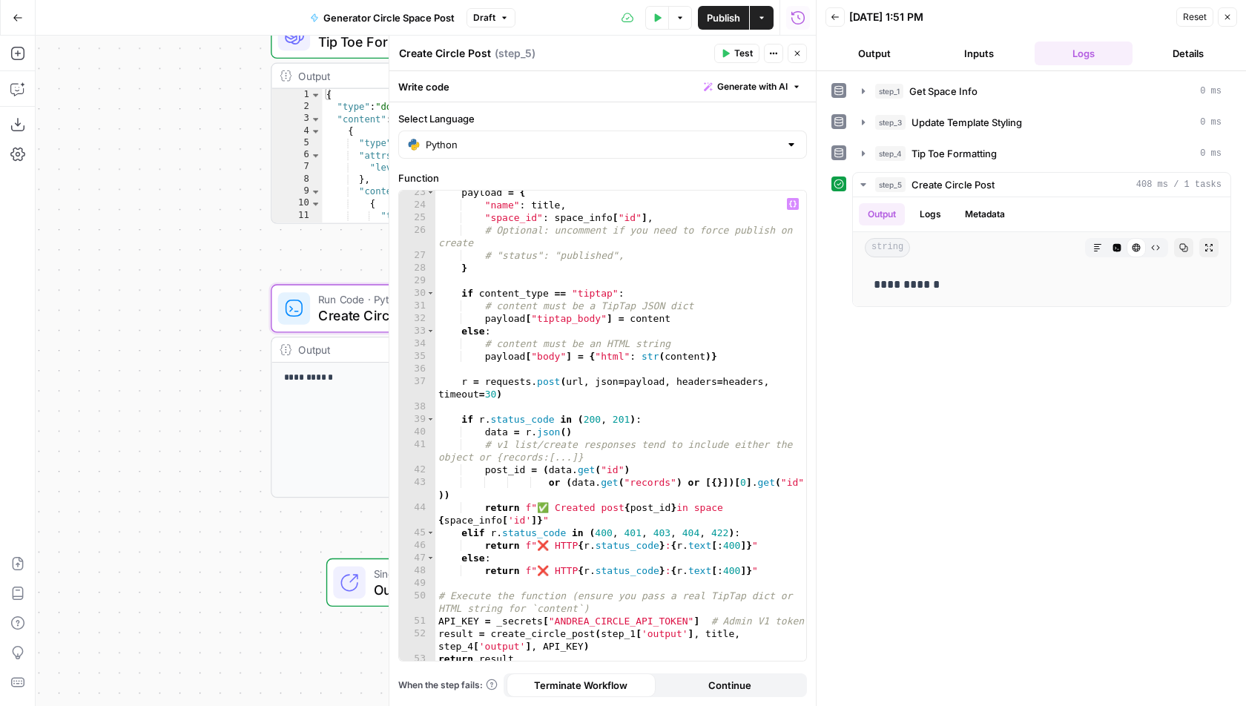
scroll to position [0, 0]
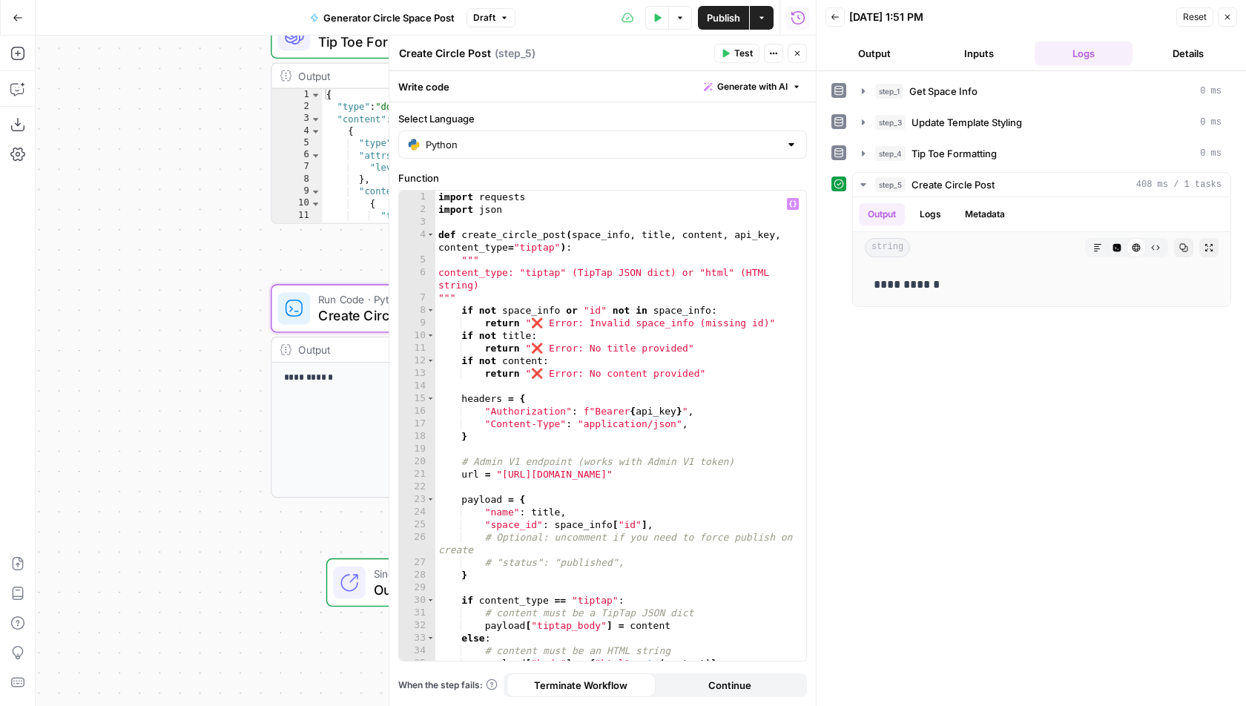
type textarea "**********"
click at [696, 366] on div "import requests import json def create_circle_post ( space_info , title , conte…" at bounding box center [621, 439] width 372 height 497
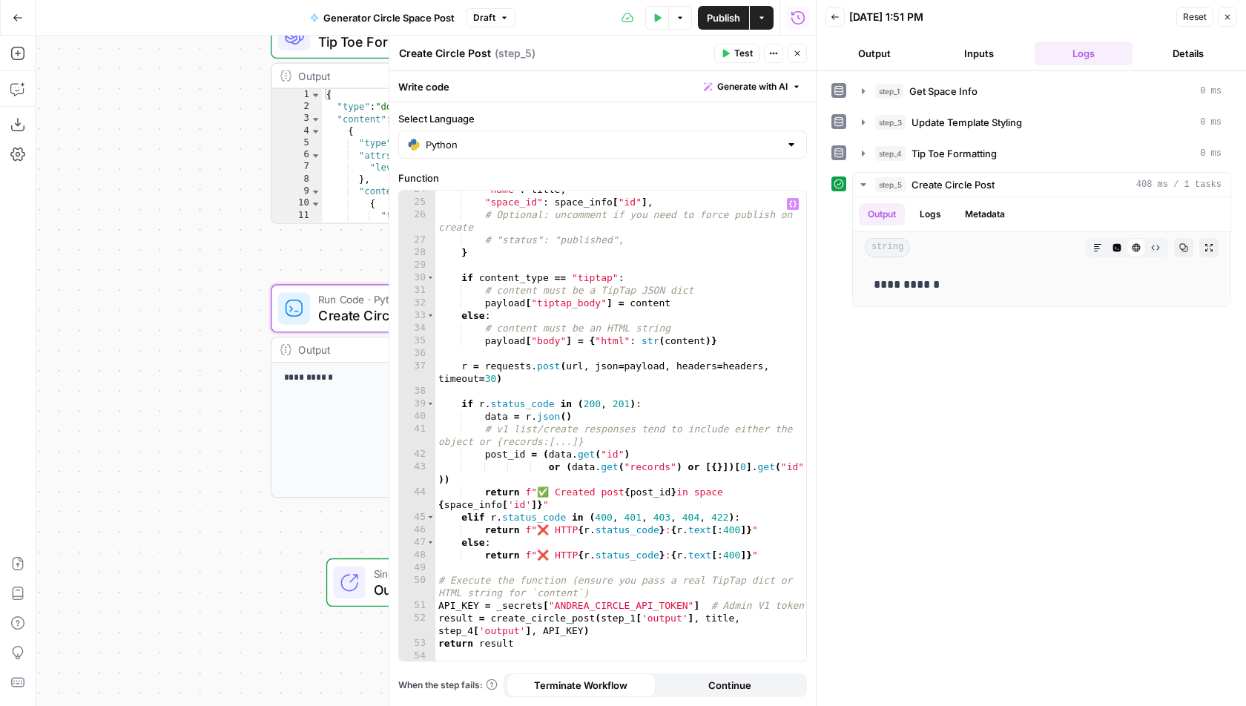
click at [734, 80] on span "Generate with AI" at bounding box center [752, 86] width 70 height 13
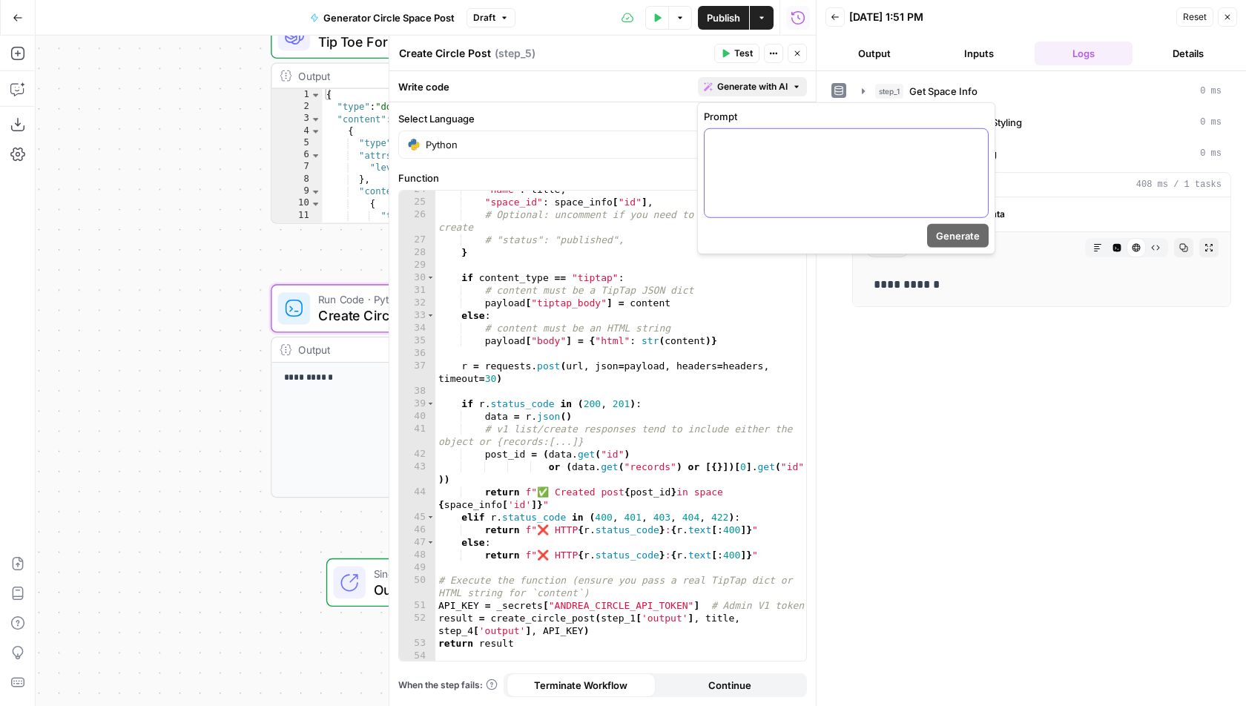
click at [738, 165] on div at bounding box center [846, 173] width 283 height 88
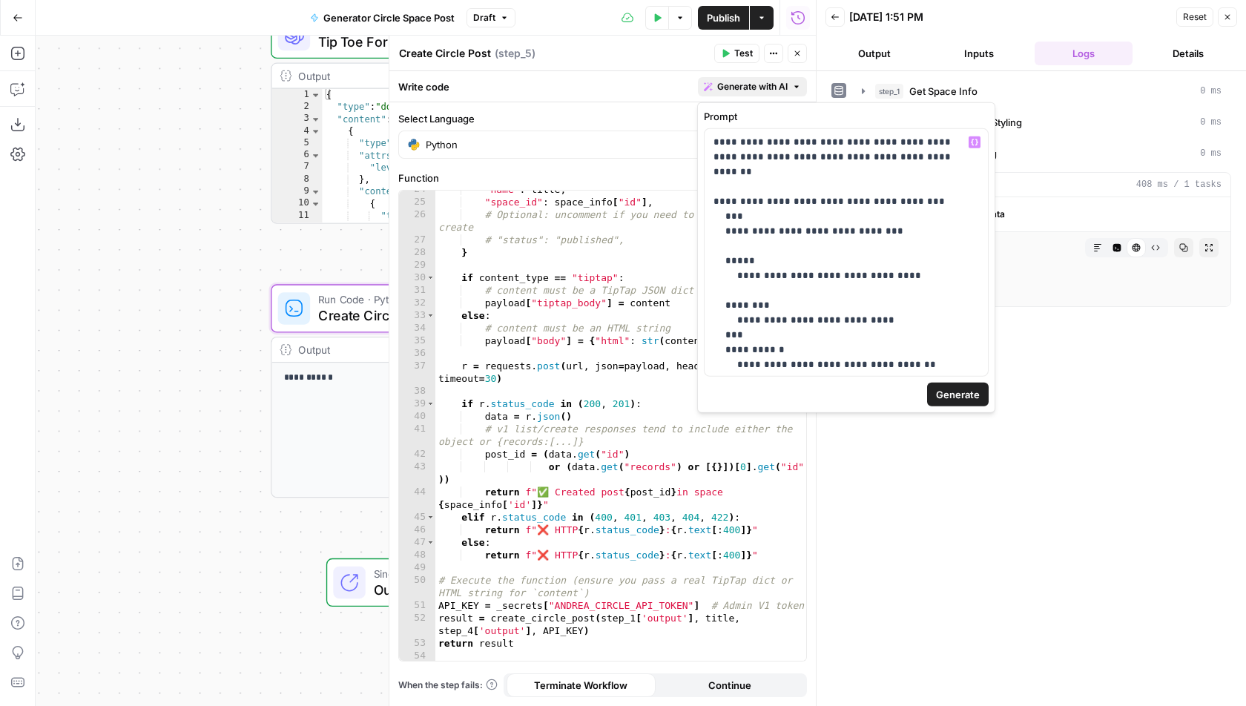
click at [947, 397] on span "Generate" at bounding box center [958, 394] width 44 height 15
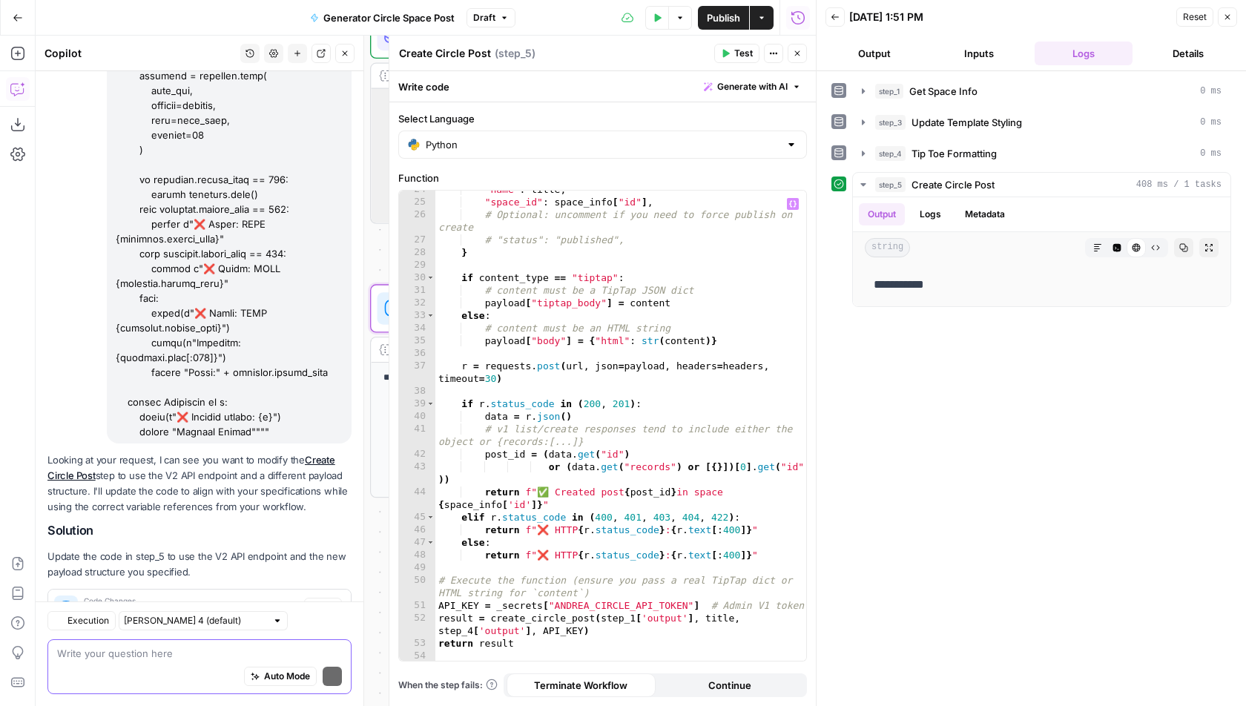
scroll to position [702, 0]
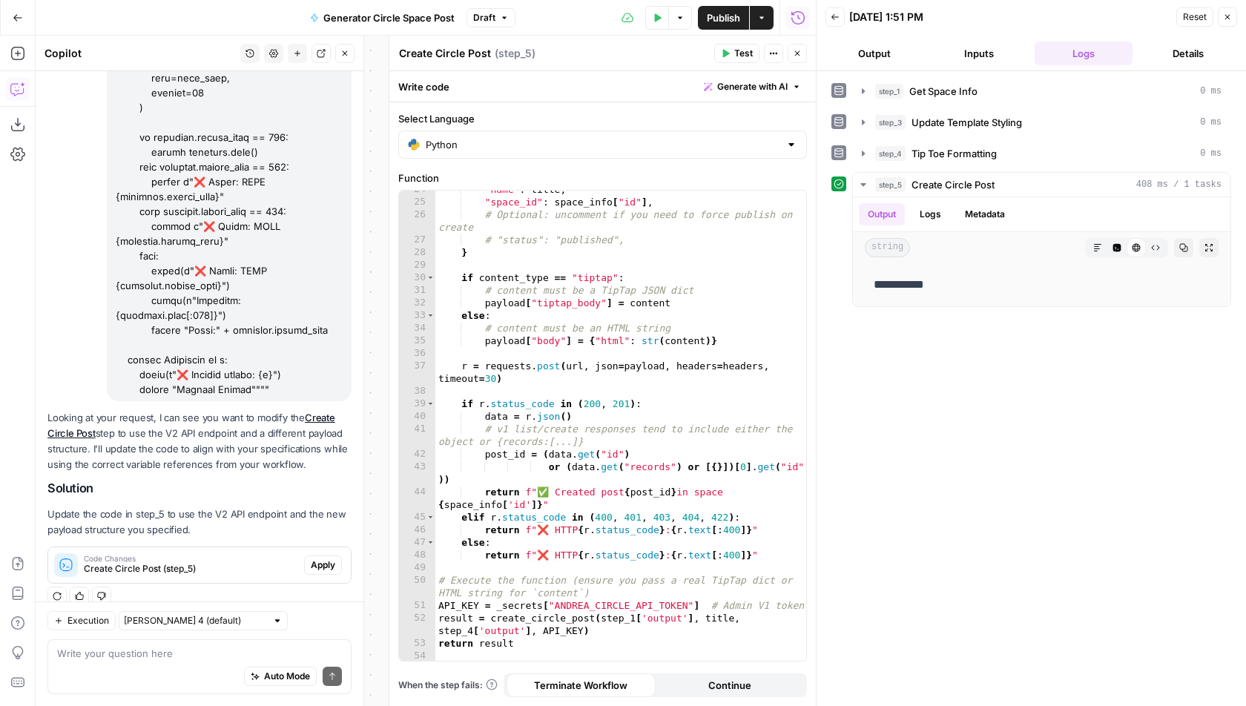
click at [326, 559] on span "Apply" at bounding box center [323, 565] width 24 height 13
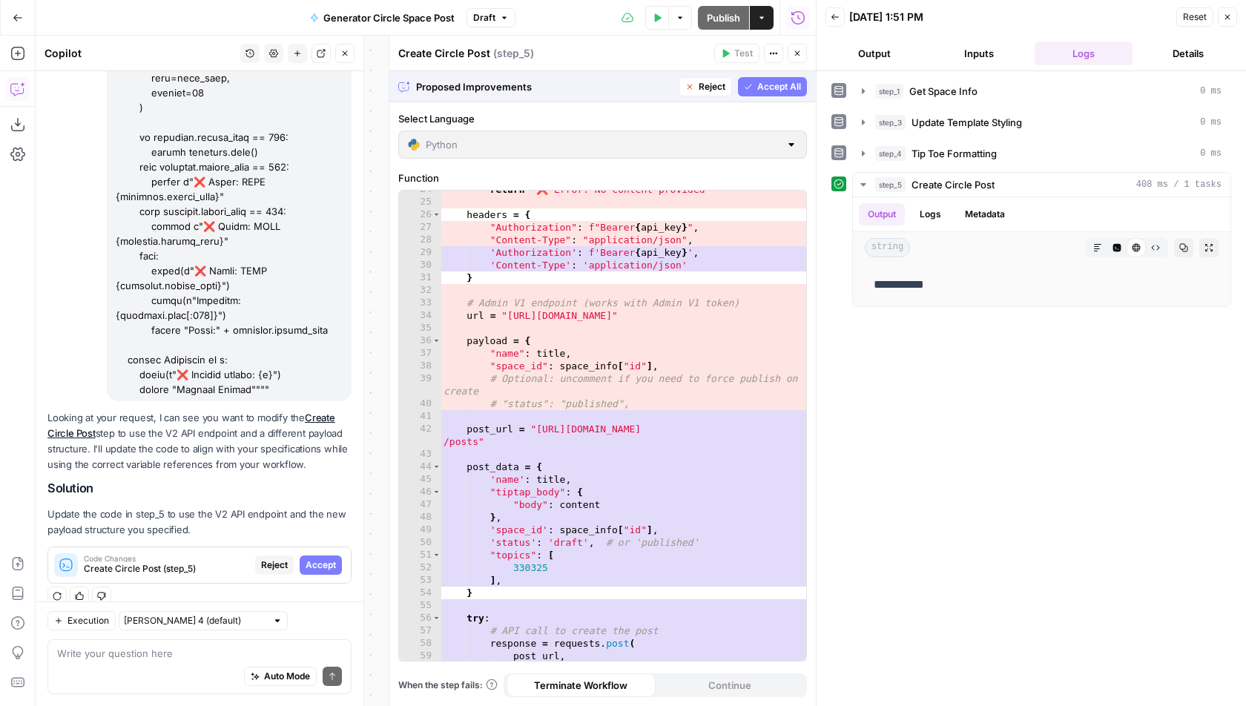
click at [763, 90] on span "Accept All" at bounding box center [779, 86] width 44 height 13
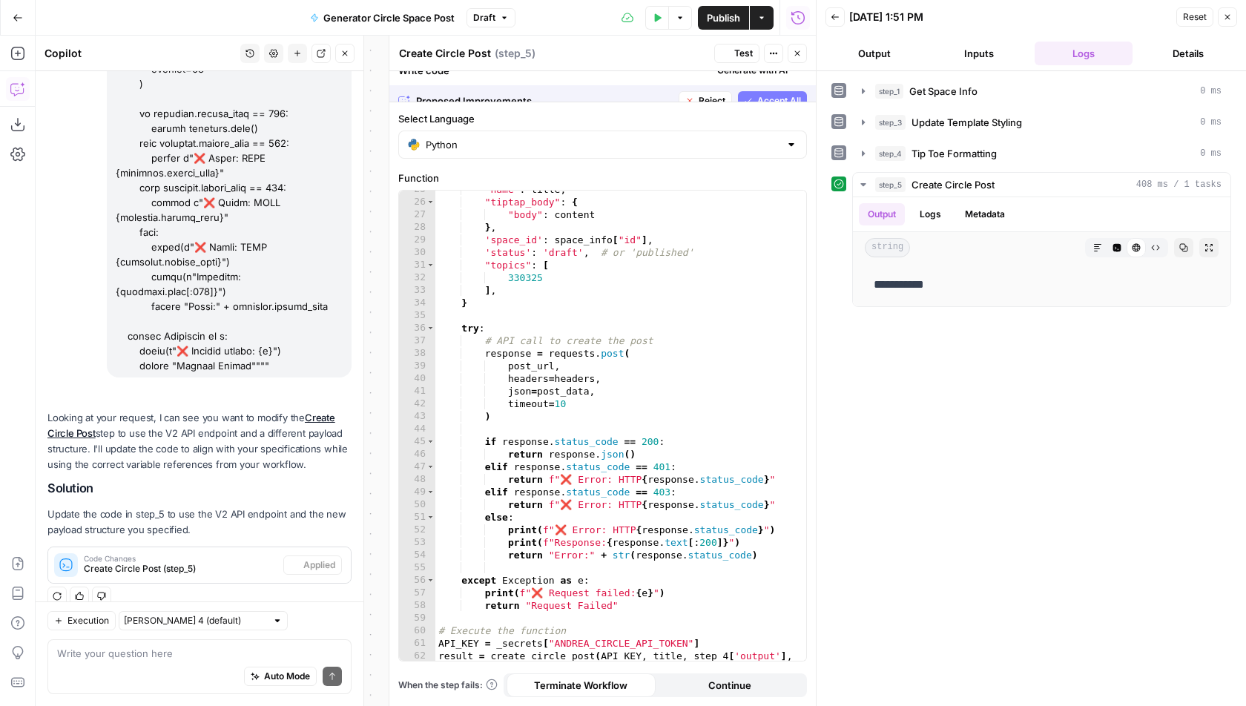
scroll to position [309, 0]
click at [745, 52] on span "Test" at bounding box center [743, 53] width 19 height 13
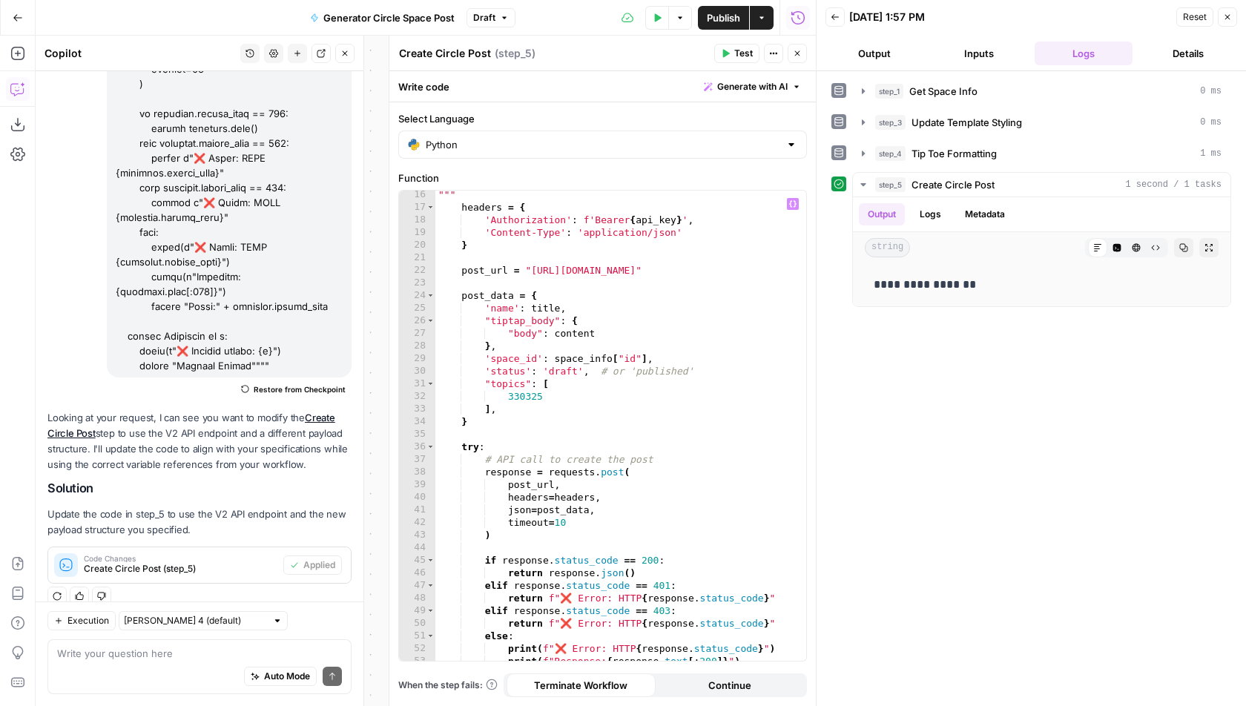
scroll to position [0, 0]
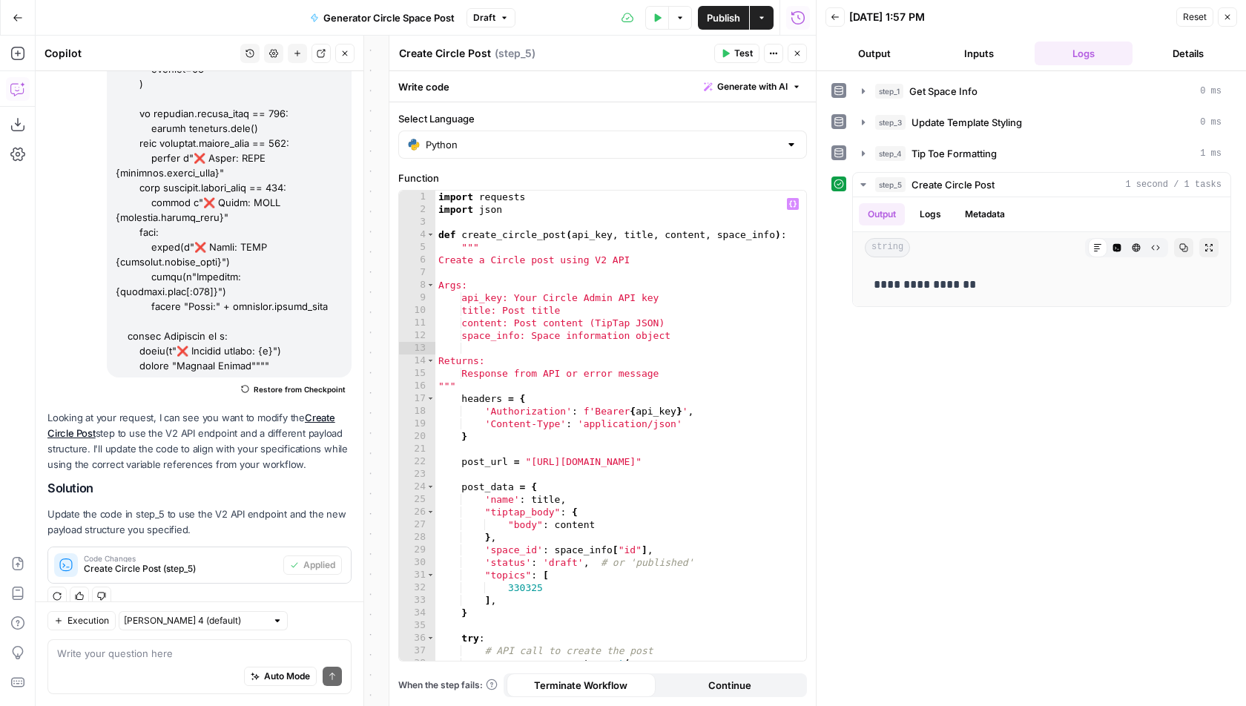
click at [762, 463] on div "import requests import json def create_circle_post ( api_key , title , content …" at bounding box center [621, 439] width 372 height 497
click at [736, 54] on span "Test" at bounding box center [743, 53] width 19 height 13
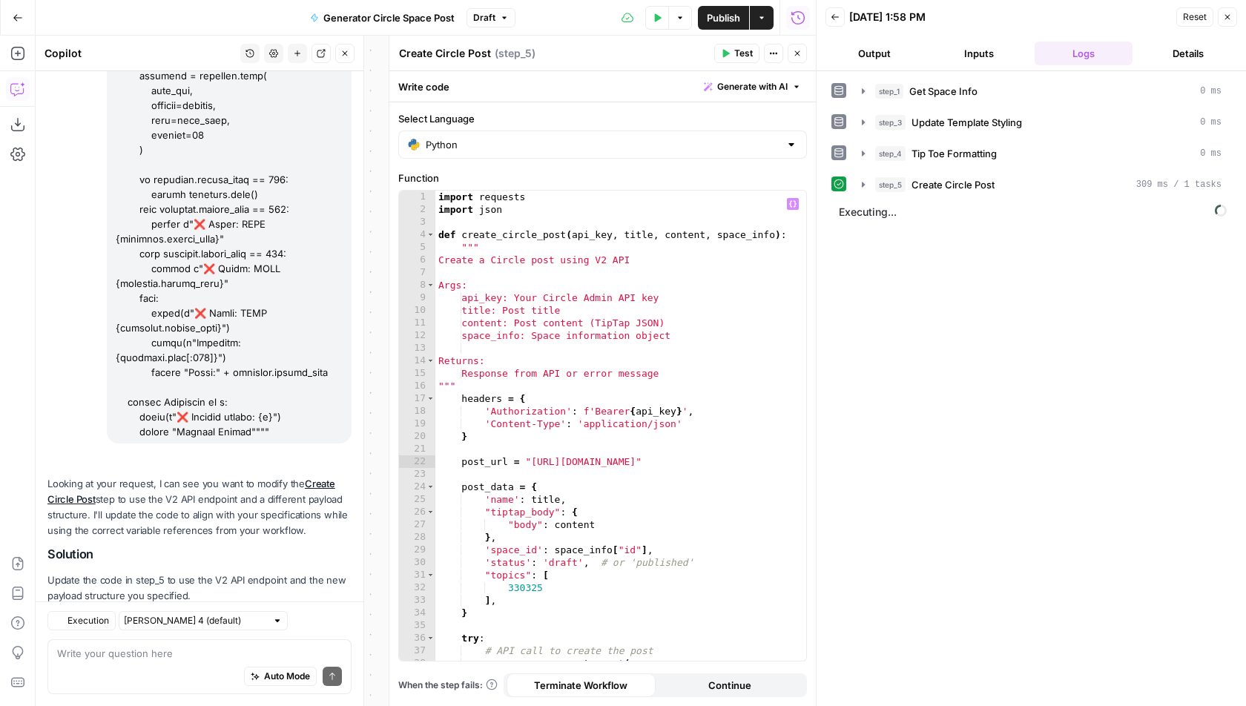
scroll to position [725, 0]
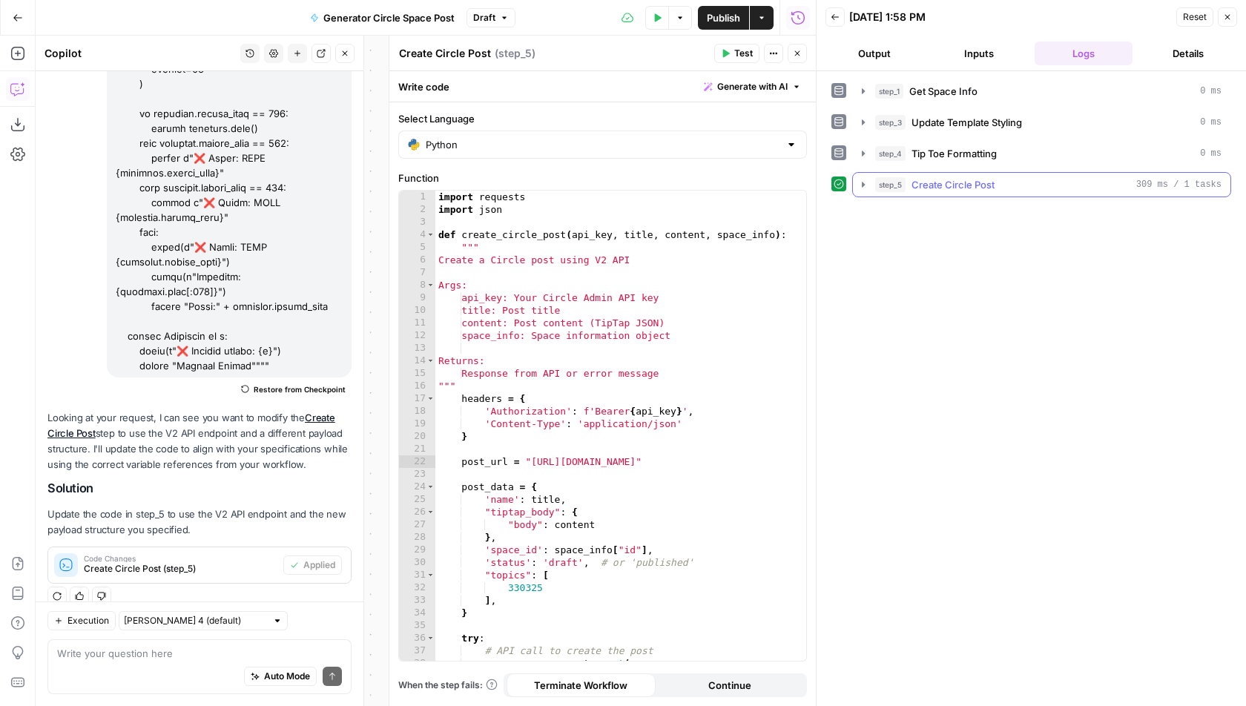
click at [861, 185] on icon "button" at bounding box center [863, 185] width 12 height 12
click at [760, 461] on div "import requests import json def create_circle_post ( api_key , title , content …" at bounding box center [621, 439] width 372 height 497
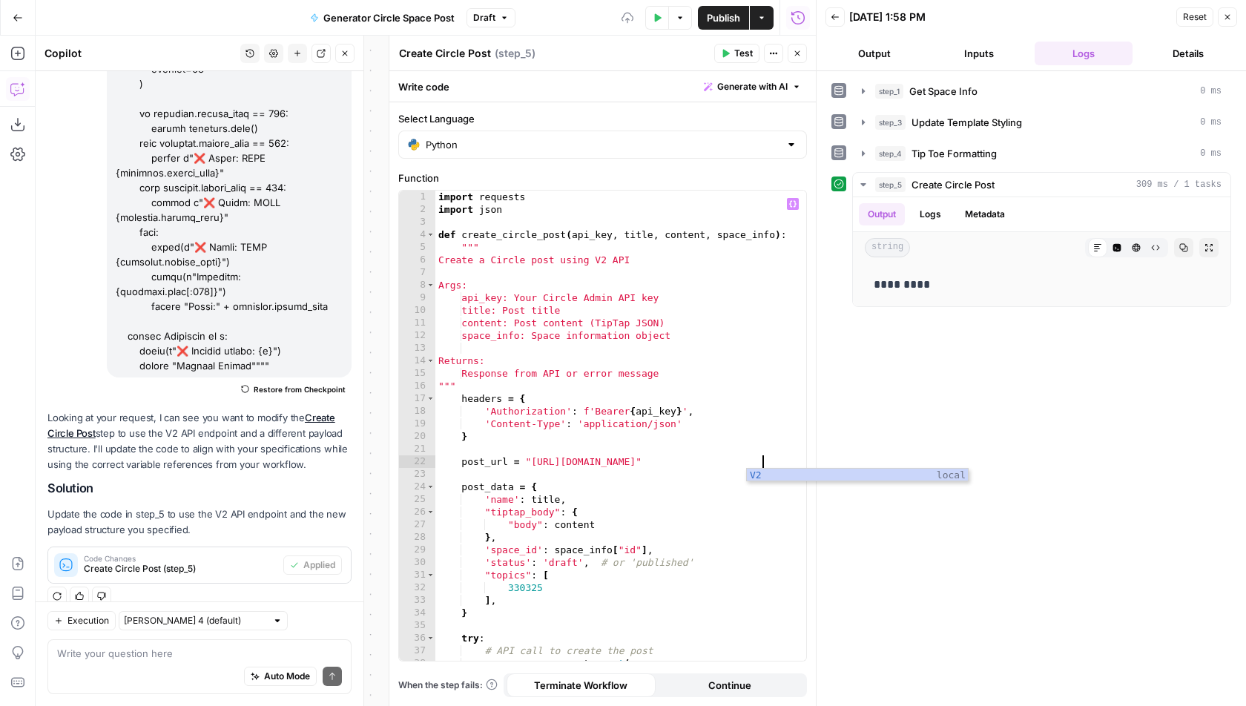
click at [635, 426] on div "import requests import json def create_circle_post ( api_key , title , content …" at bounding box center [621, 439] width 372 height 497
click at [734, 48] on button "Test" at bounding box center [736, 53] width 45 height 19
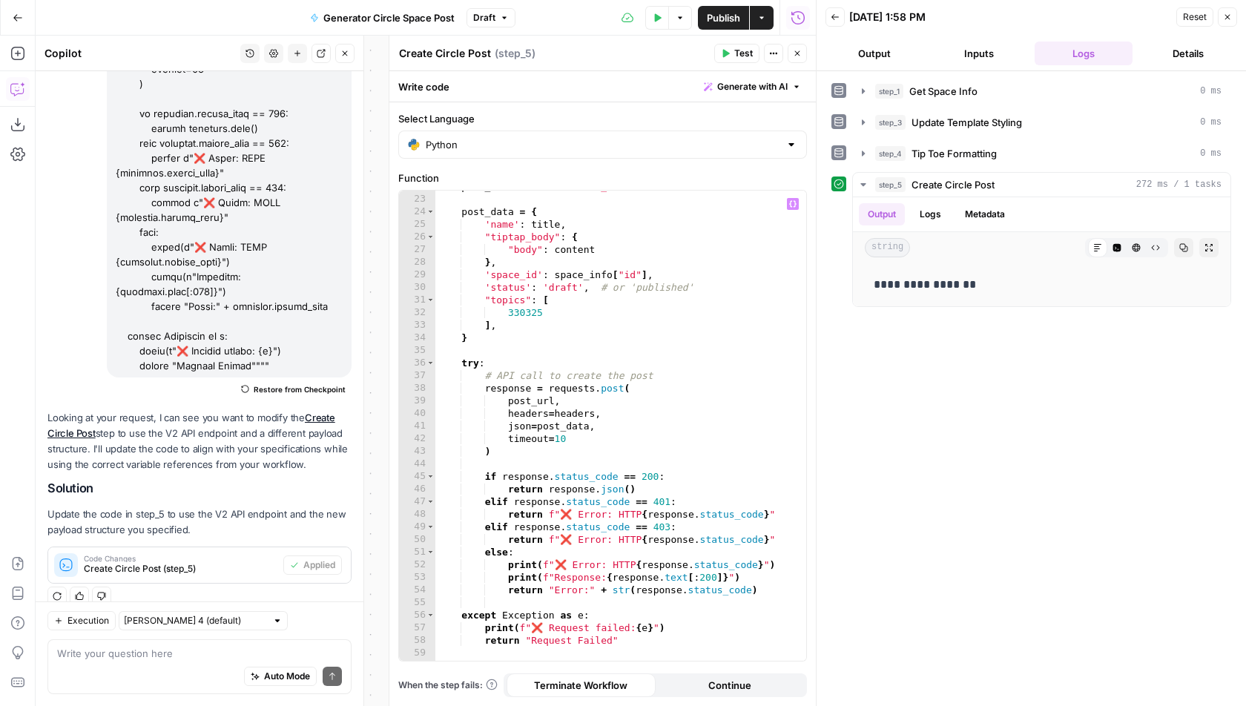
scroll to position [0, 0]
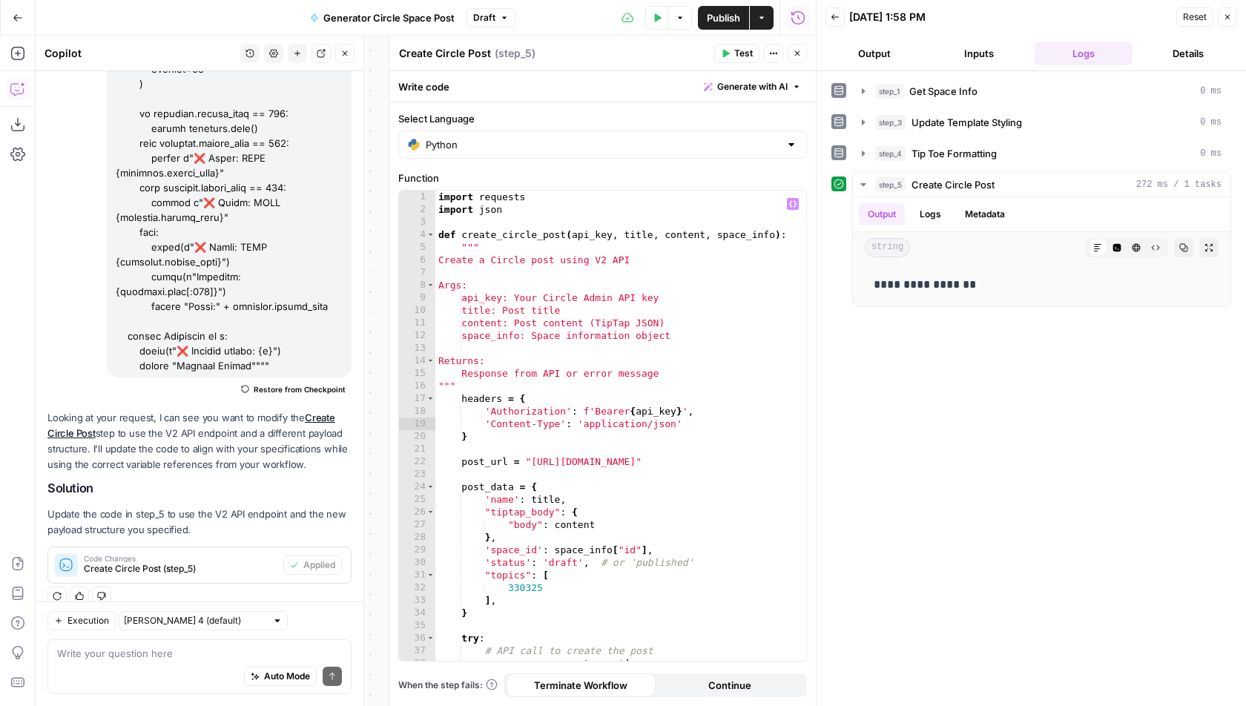
click at [759, 461] on div "import requests import json def create_circle_post ( api_key , title , content …" at bounding box center [621, 439] width 372 height 497
click at [739, 54] on span "Test" at bounding box center [743, 53] width 19 height 13
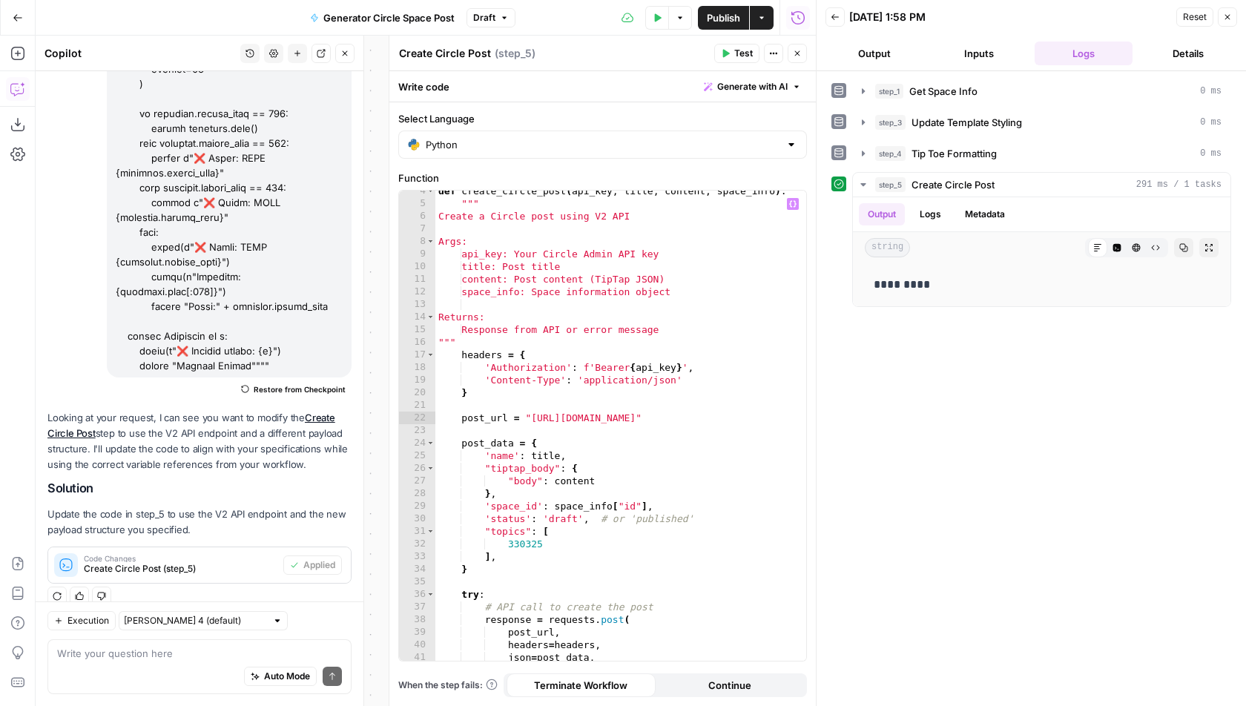
scroll to position [335, 0]
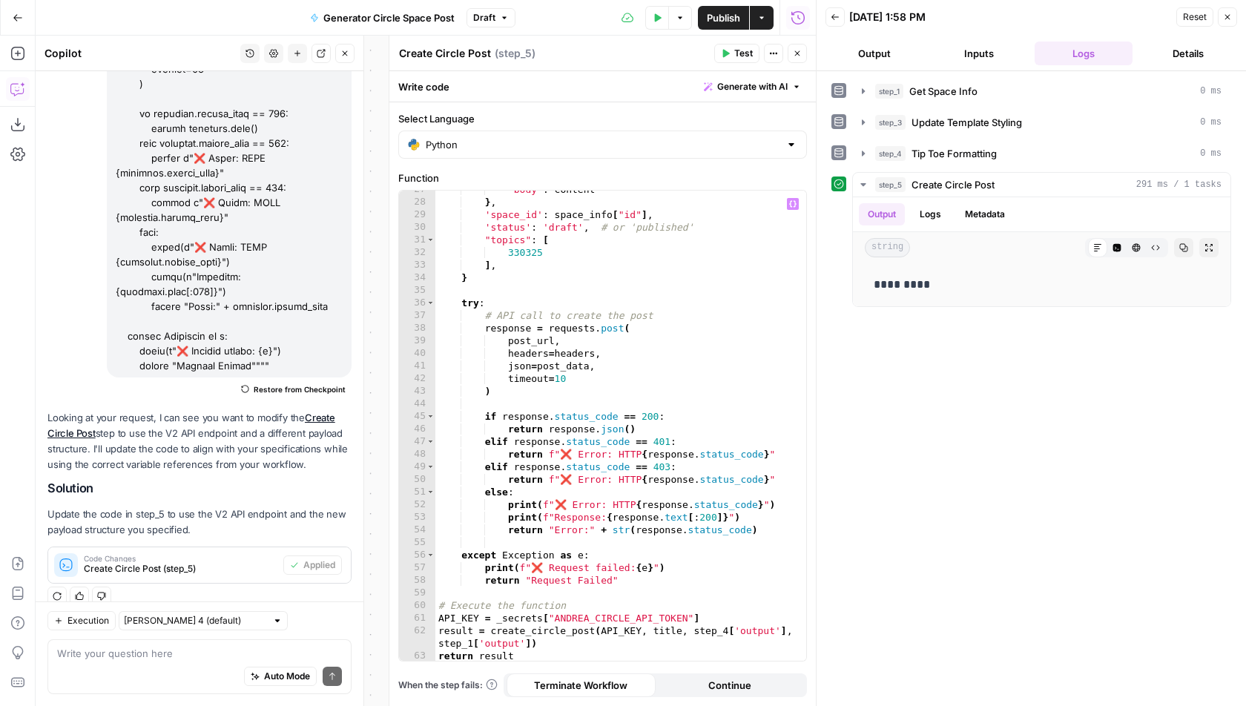
click at [628, 521] on div ""body" : content } , 'space_id' : space_info [ "id" ] , 'status' : 'draft' , # …" at bounding box center [621, 431] width 372 height 497
type textarea "**********"
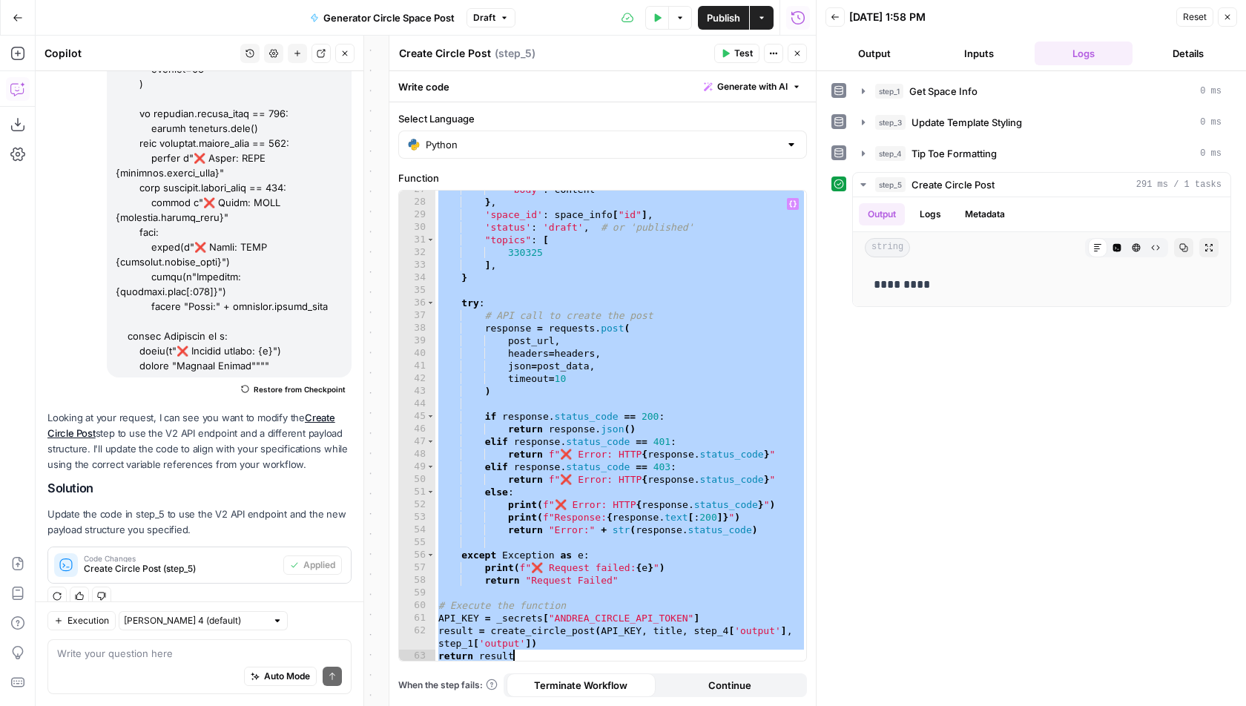
click at [630, 318] on div ""body" : content } , 'space_id' : space_info [ "id" ] , 'status' : 'draft' , # …" at bounding box center [621, 431] width 372 height 497
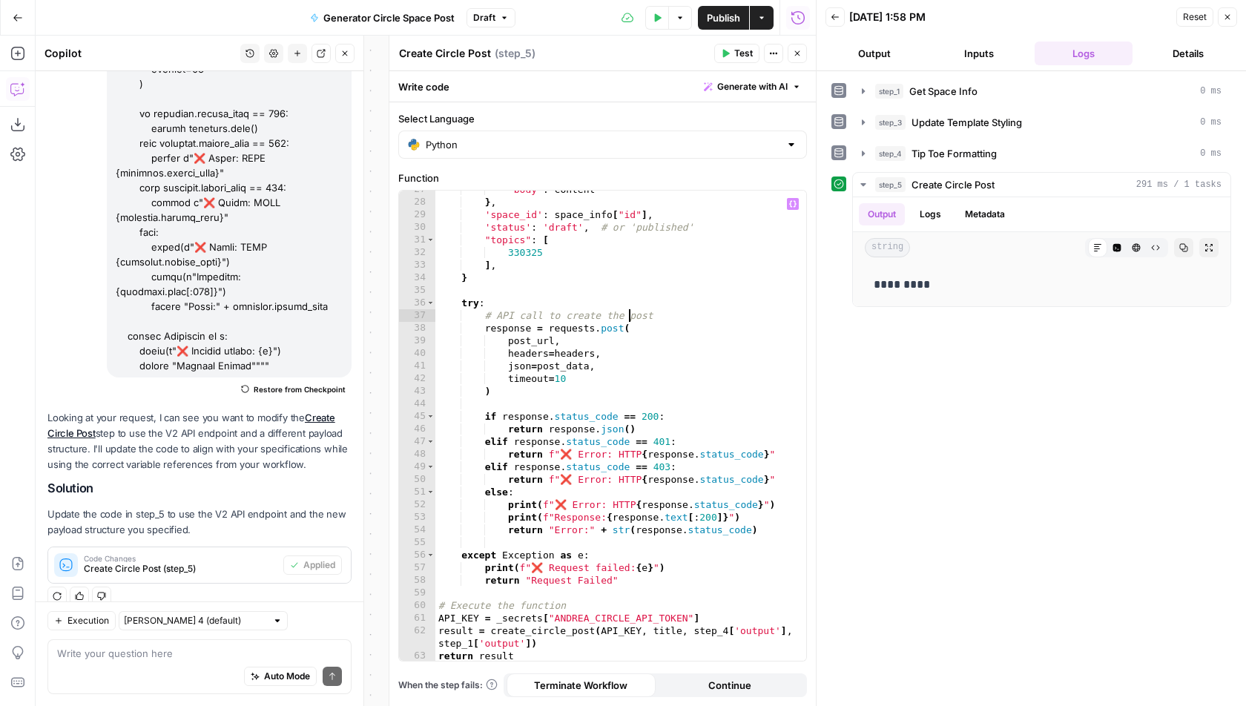
click at [616, 630] on div ""body" : content } , 'space_id' : space_info [ "id" ] , 'status' : 'draft' , # …" at bounding box center [621, 431] width 372 height 497
type textarea "**********"
click at [616, 630] on div ""body" : content } , 'space_id' : space_info [ "id" ] , 'status' : 'draft' , # …" at bounding box center [621, 431] width 372 height 497
click at [660, 630] on div ""body" : content } , 'space_id' : space_info [ "id" ] , 'status' : 'draft' , # …" at bounding box center [621, 431] width 372 height 497
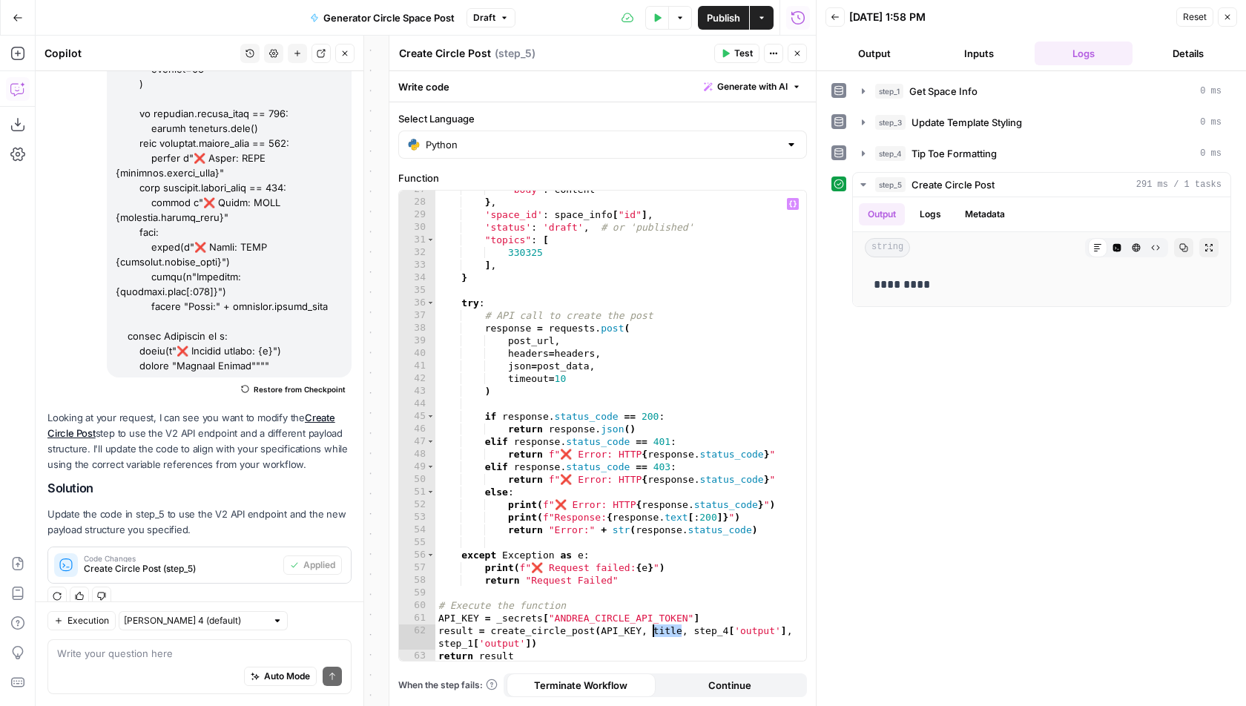
click at [717, 630] on div ""body" : content } , 'space_id' : space_info [ "id" ] , 'status' : 'draft' , # …" at bounding box center [621, 431] width 372 height 497
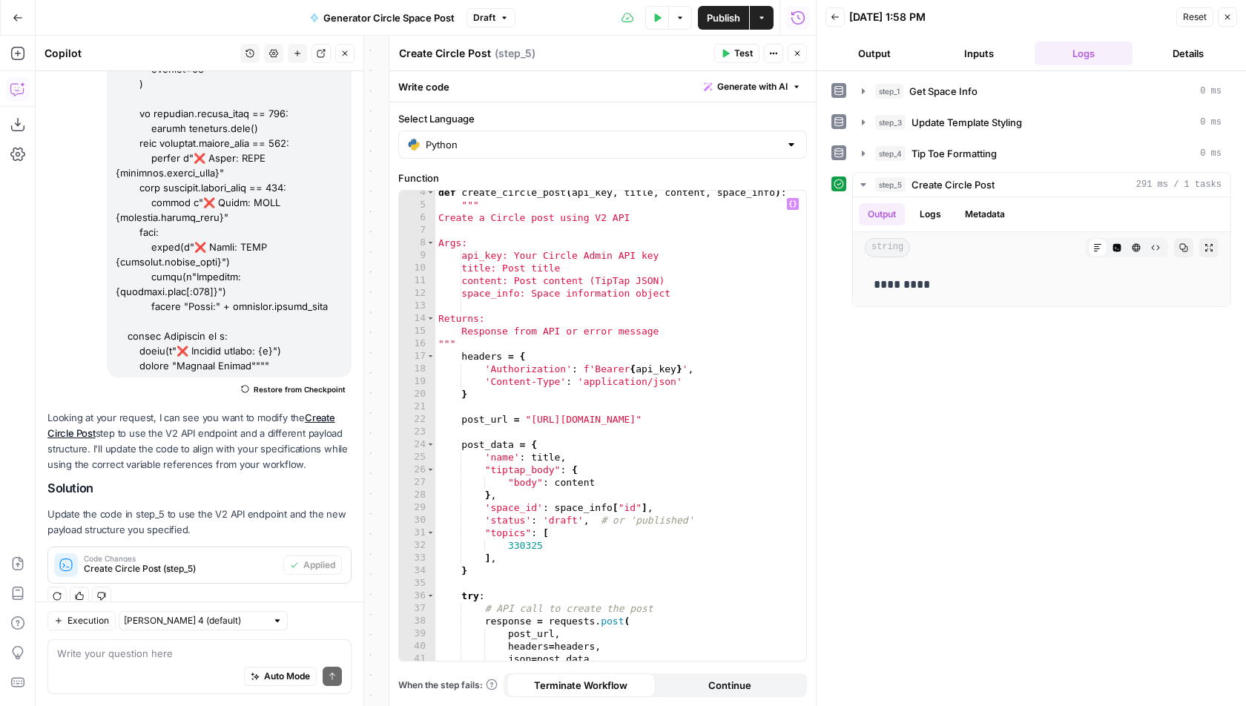
scroll to position [54, 0]
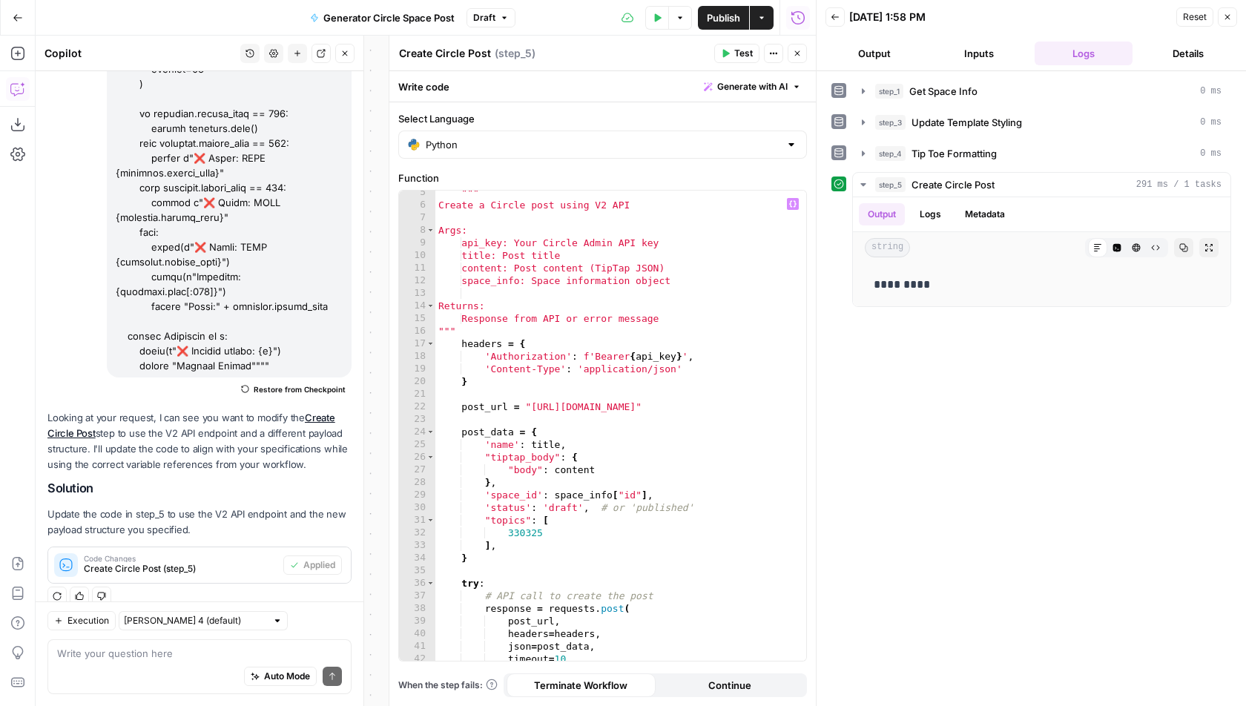
click at [631, 421] on div """" Create a Circle post using V2 API Args: api_key: Your Circle Admin API key …" at bounding box center [621, 434] width 372 height 497
type textarea "**********"
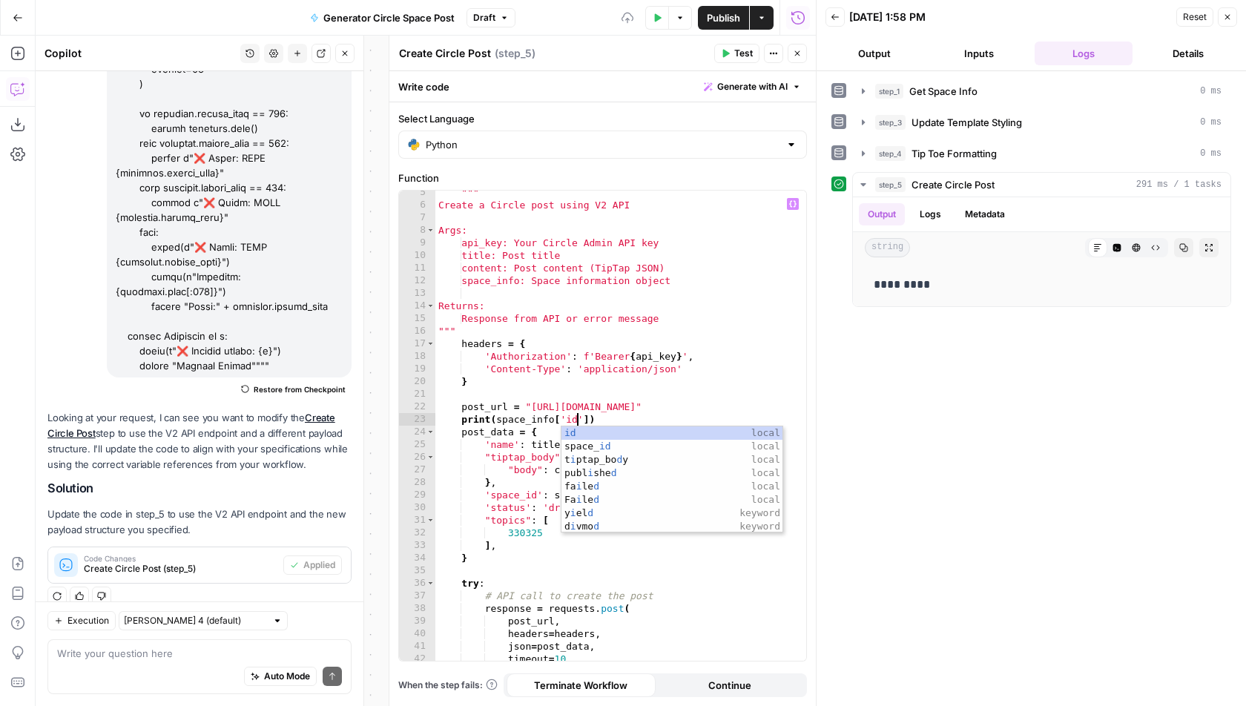
click at [728, 396] on div """" Create a Circle post using V2 API Args: api_key: Your Circle Admin API key …" at bounding box center [621, 434] width 372 height 497
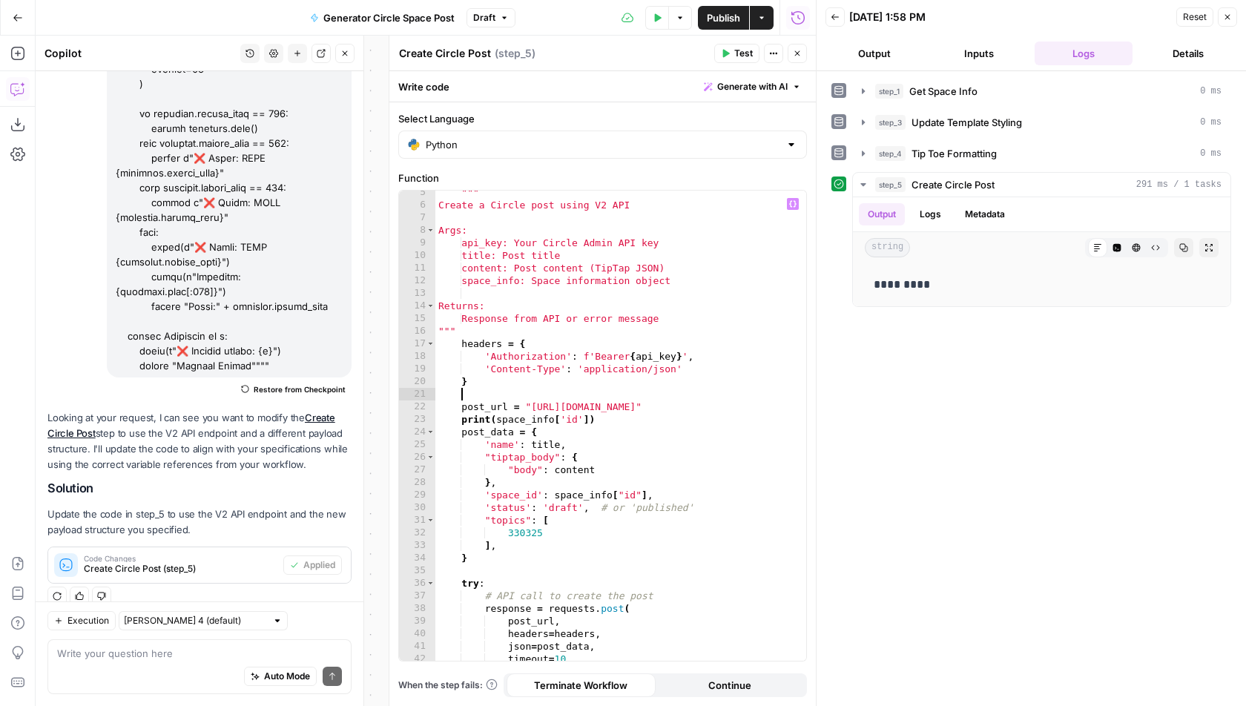
scroll to position [0, 1]
click at [613, 417] on div """" Create a Circle post using V2 API Args: api_key: Your Circle Admin API key …" at bounding box center [621, 434] width 372 height 497
type textarea "**********"
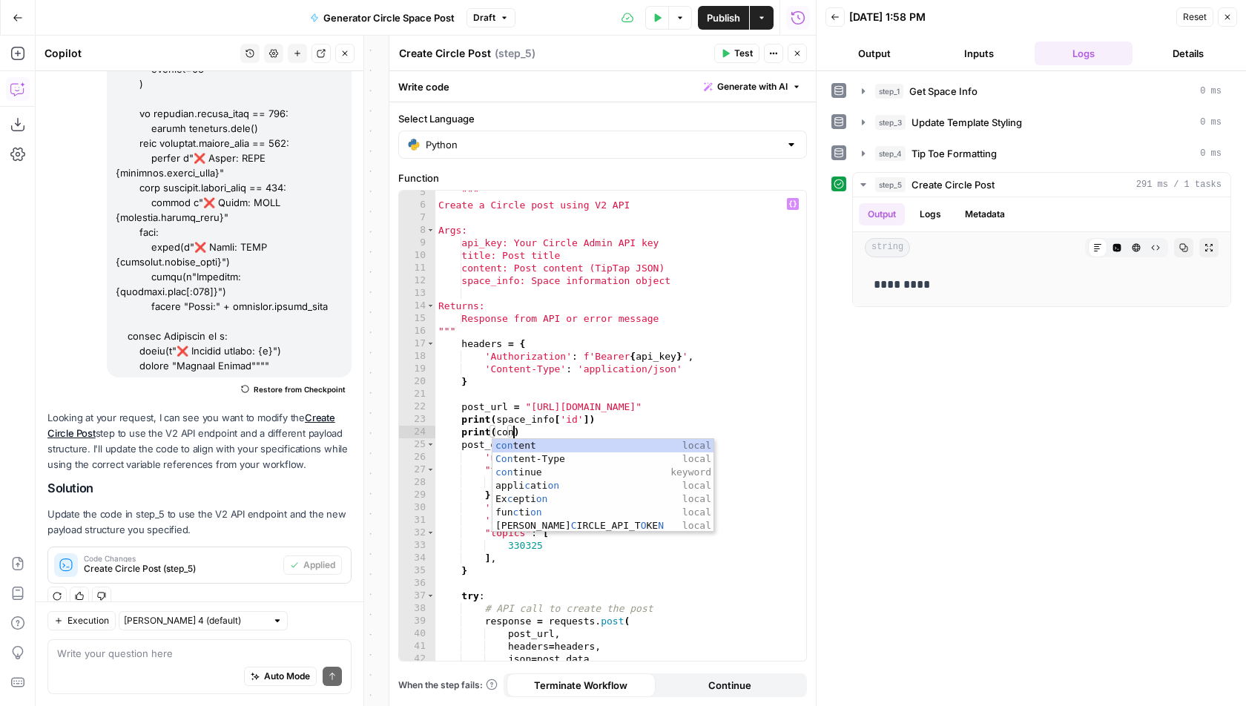
scroll to position [0, 5]
type textarea "**********"
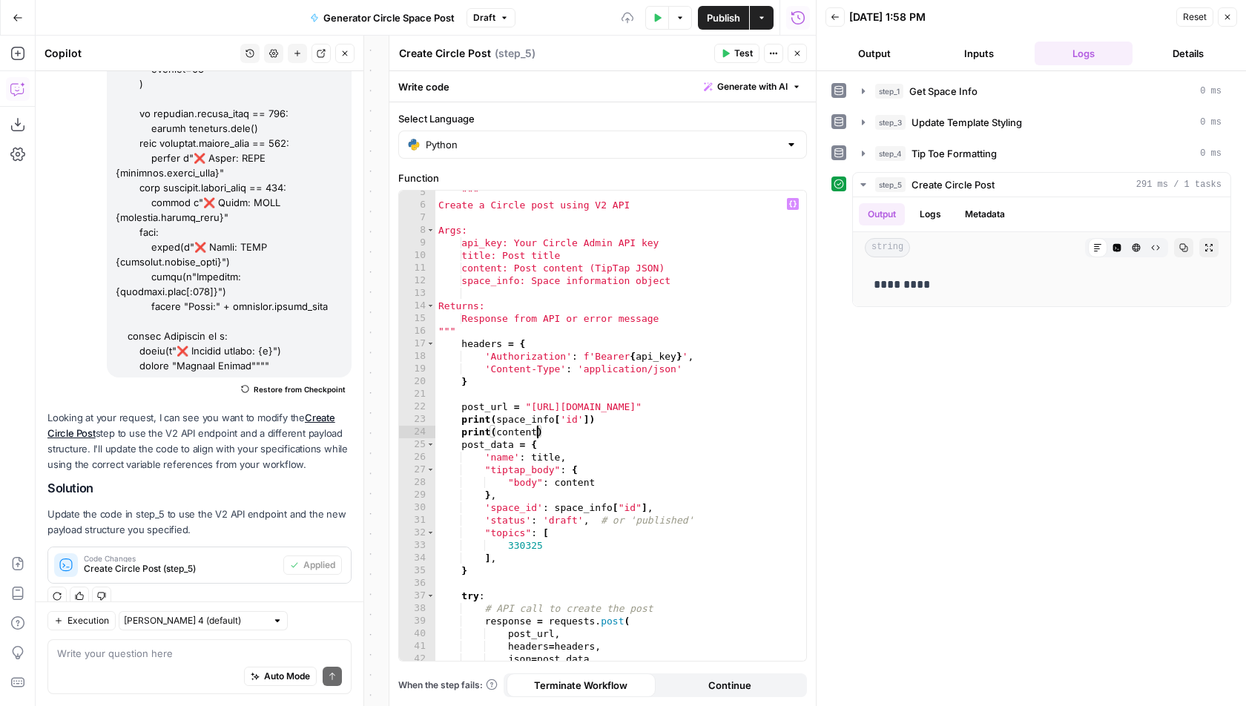
click at [587, 426] on div """" Create a Circle post using V2 API Args: api_key: Your Circle Admin API key …" at bounding box center [621, 434] width 372 height 497
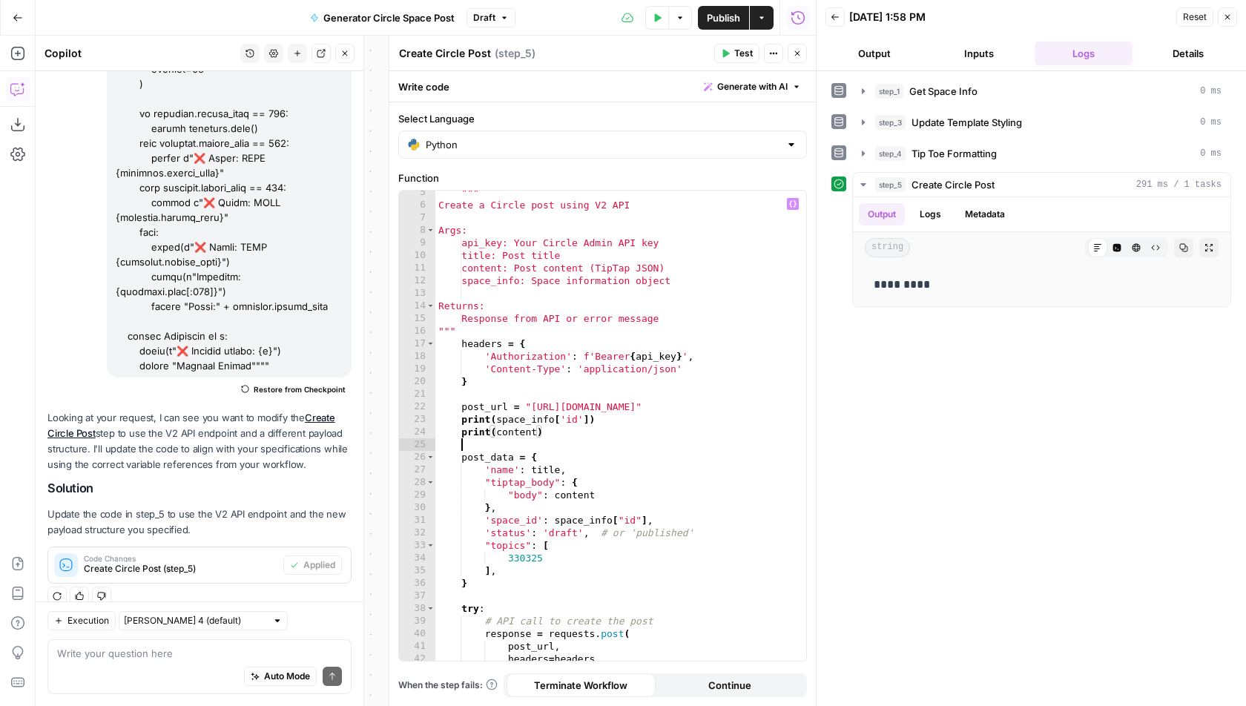
scroll to position [0, 1]
click at [739, 52] on span "Test" at bounding box center [743, 53] width 19 height 13
click at [928, 211] on button "Logs" at bounding box center [930, 214] width 39 height 22
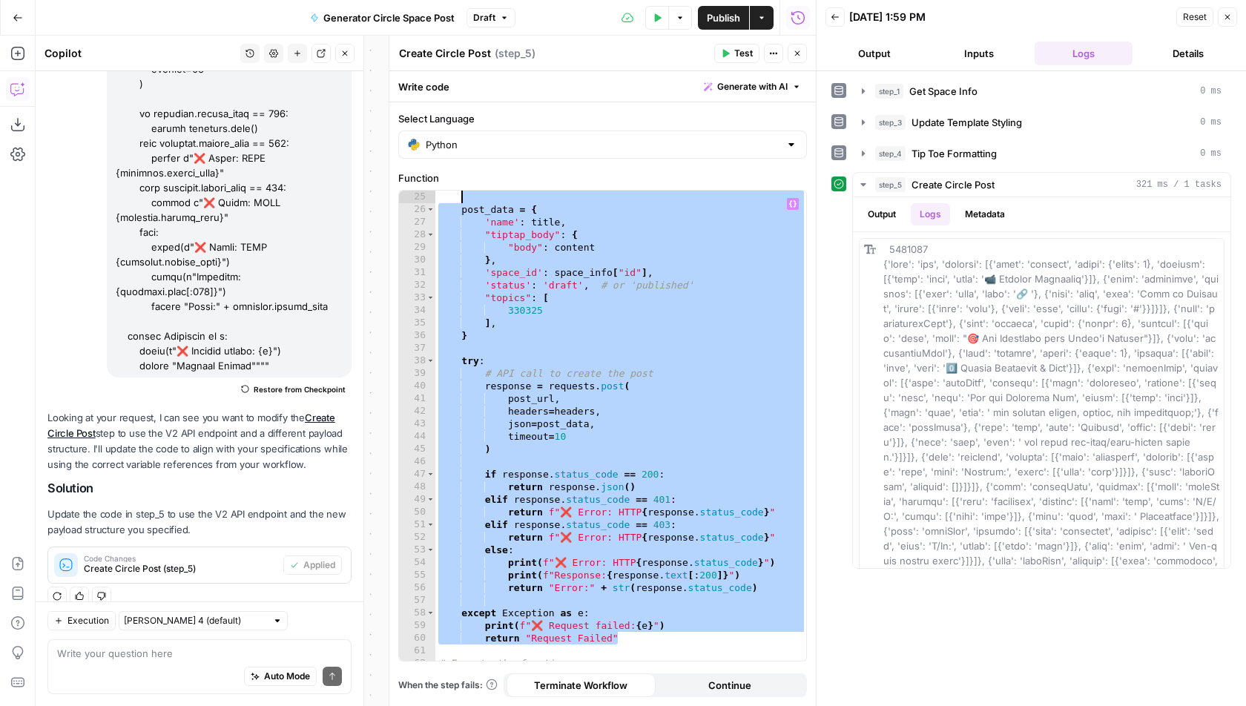
scroll to position [0, 0]
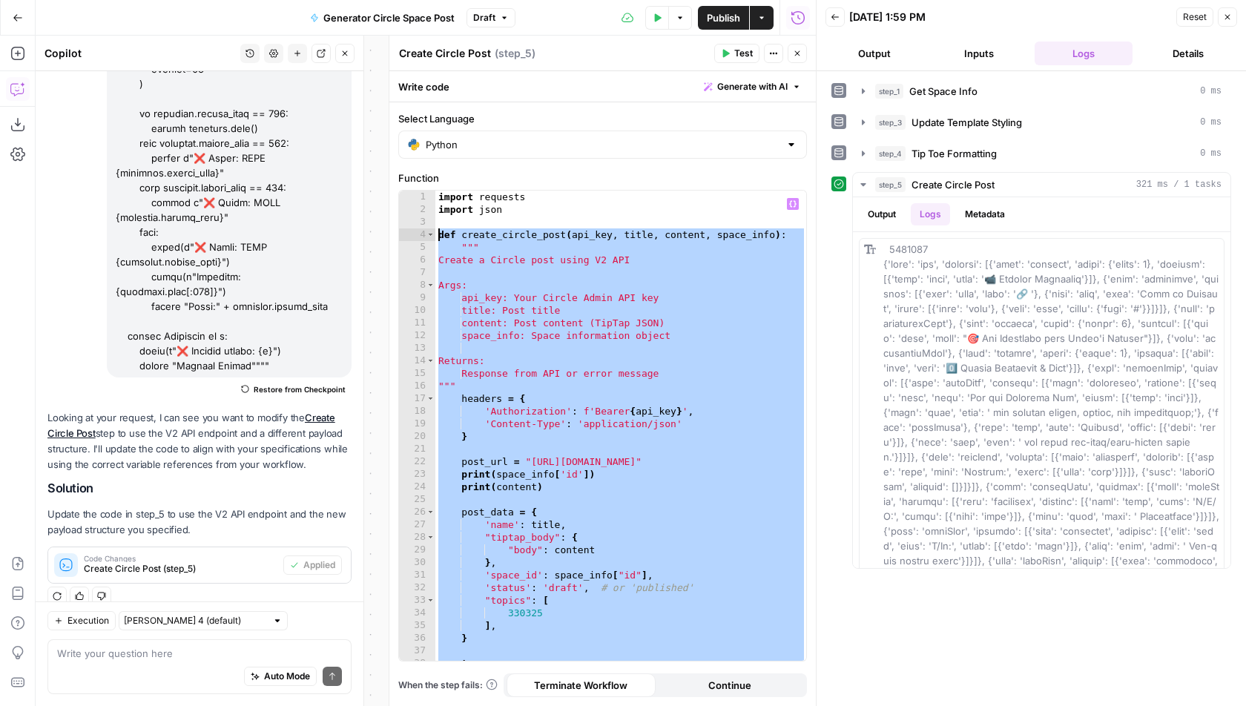
drag, startPoint x: 628, startPoint y: 581, endPoint x: 438, endPoint y: 236, distance: 393.4
click at [438, 236] on div "import requests import json def create_circle_post ( api_key , title , content …" at bounding box center [621, 439] width 372 height 497
type textarea "**********"
paste textarea
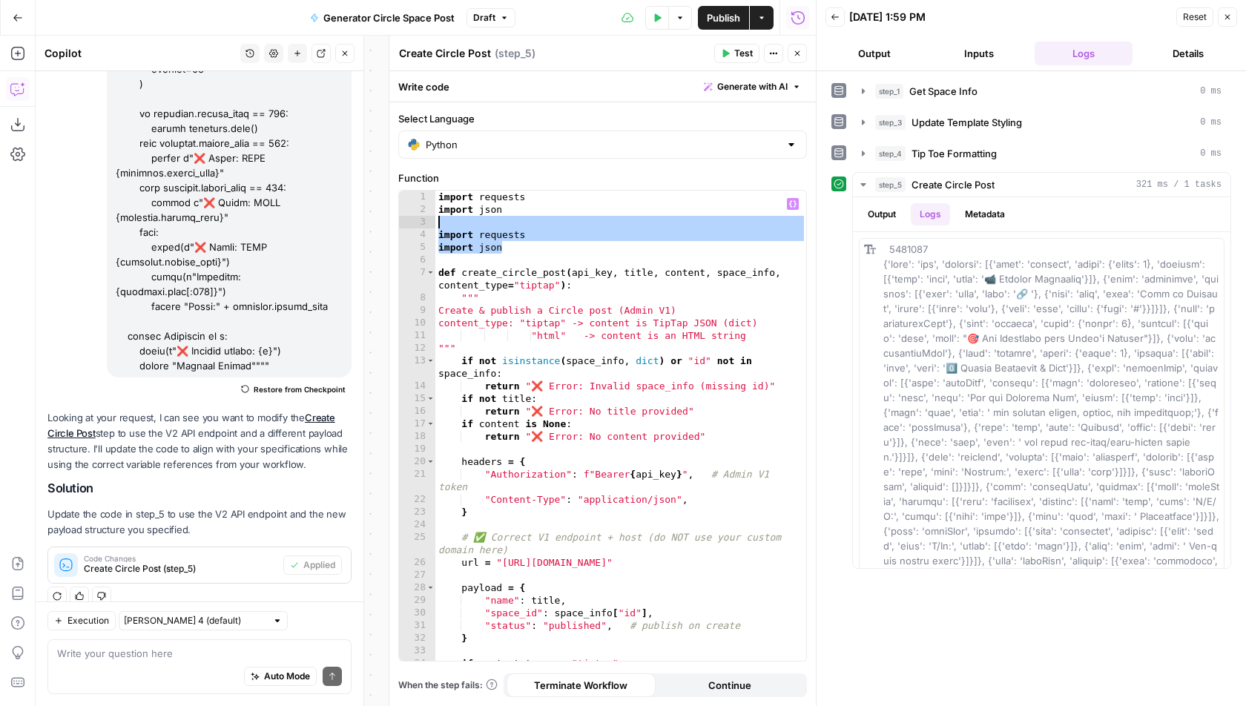
drag, startPoint x: 502, startPoint y: 250, endPoint x: 433, endPoint y: 219, distance: 75.7
click at [433, 219] on div "1 2 3 4 5 6 7 8 9 10 11 12 13 14 15 16 17 18 19 20 21 22 23 24 25 26 27 28 29 3…" at bounding box center [602, 426] width 407 height 470
type textarea "**********"
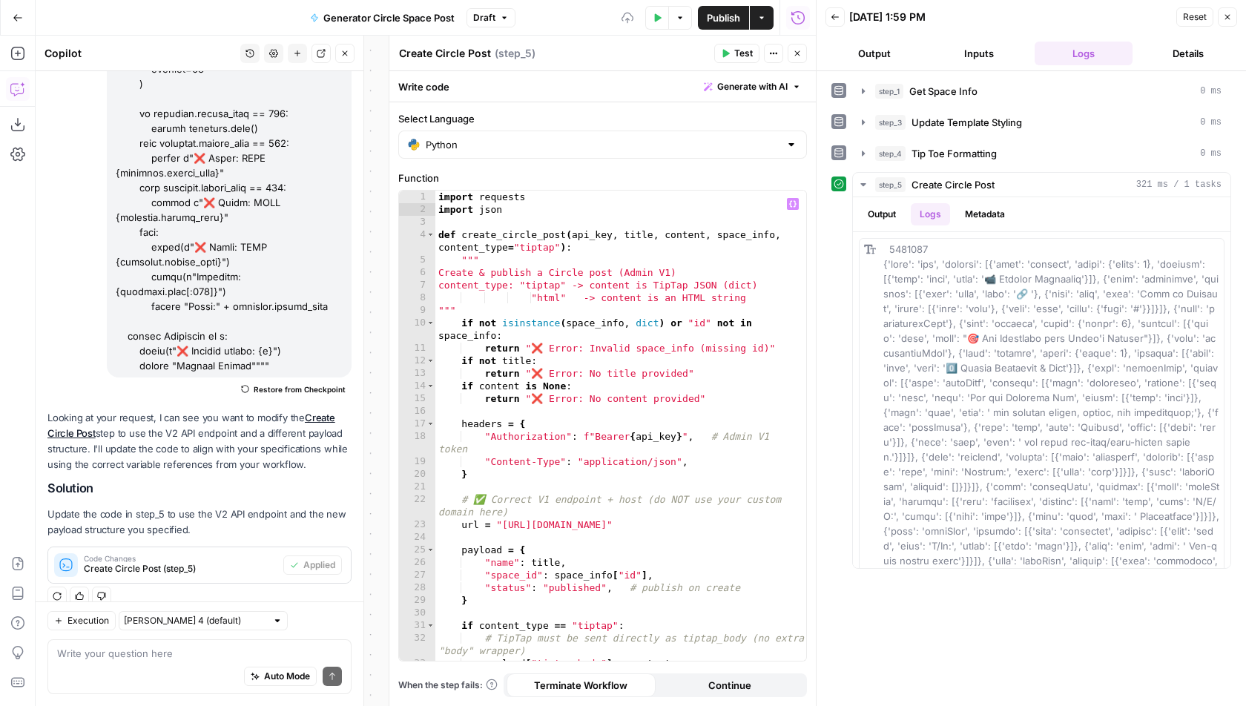
click at [733, 50] on button "Test" at bounding box center [736, 53] width 45 height 19
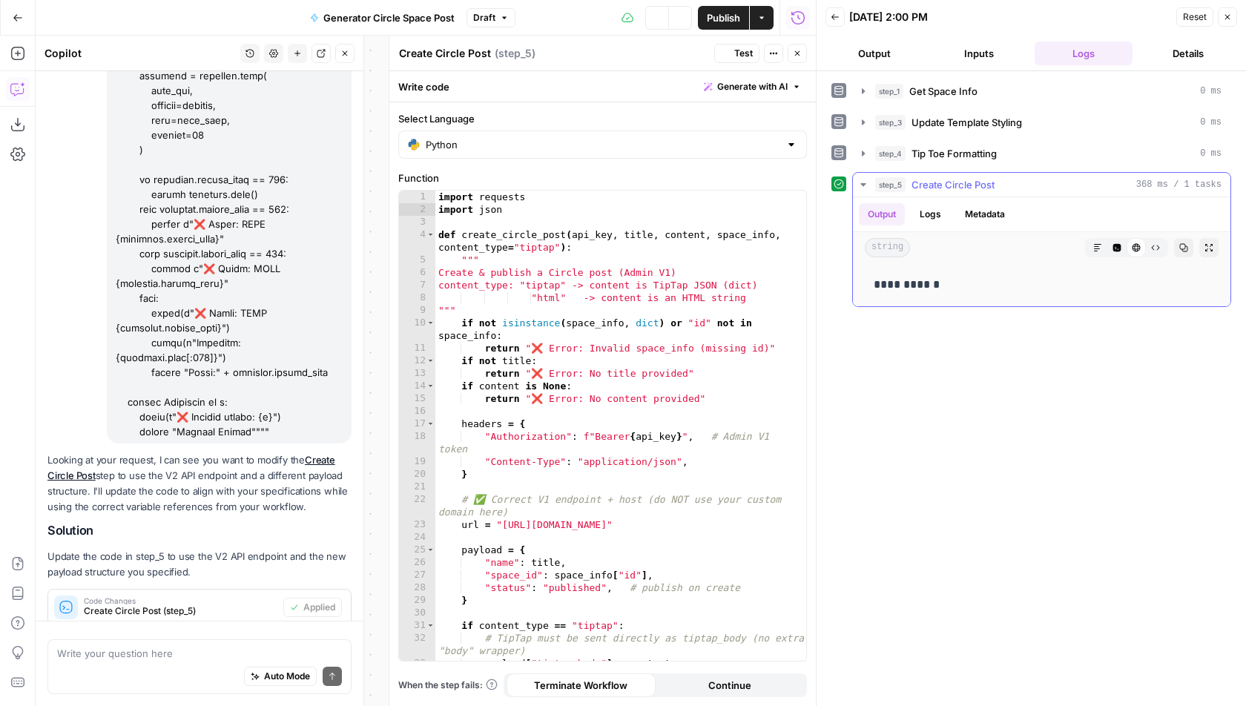
scroll to position [725, 0]
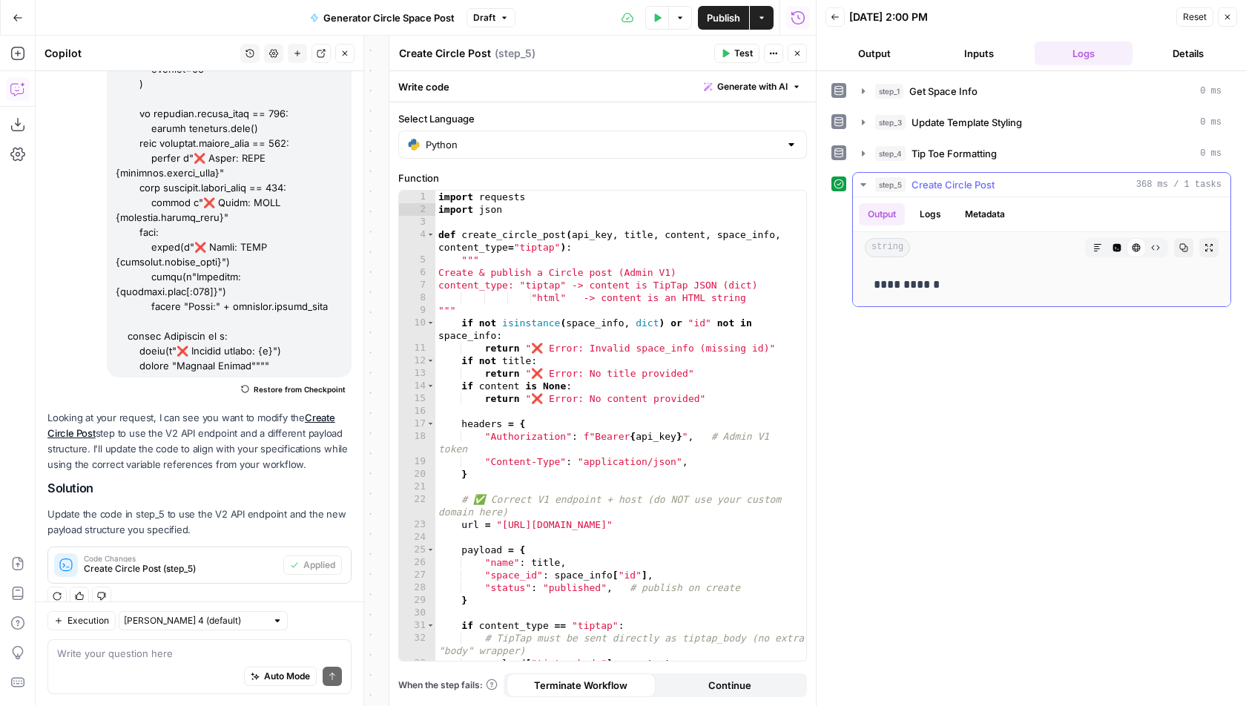
click at [940, 214] on button "Logs" at bounding box center [930, 214] width 39 height 22
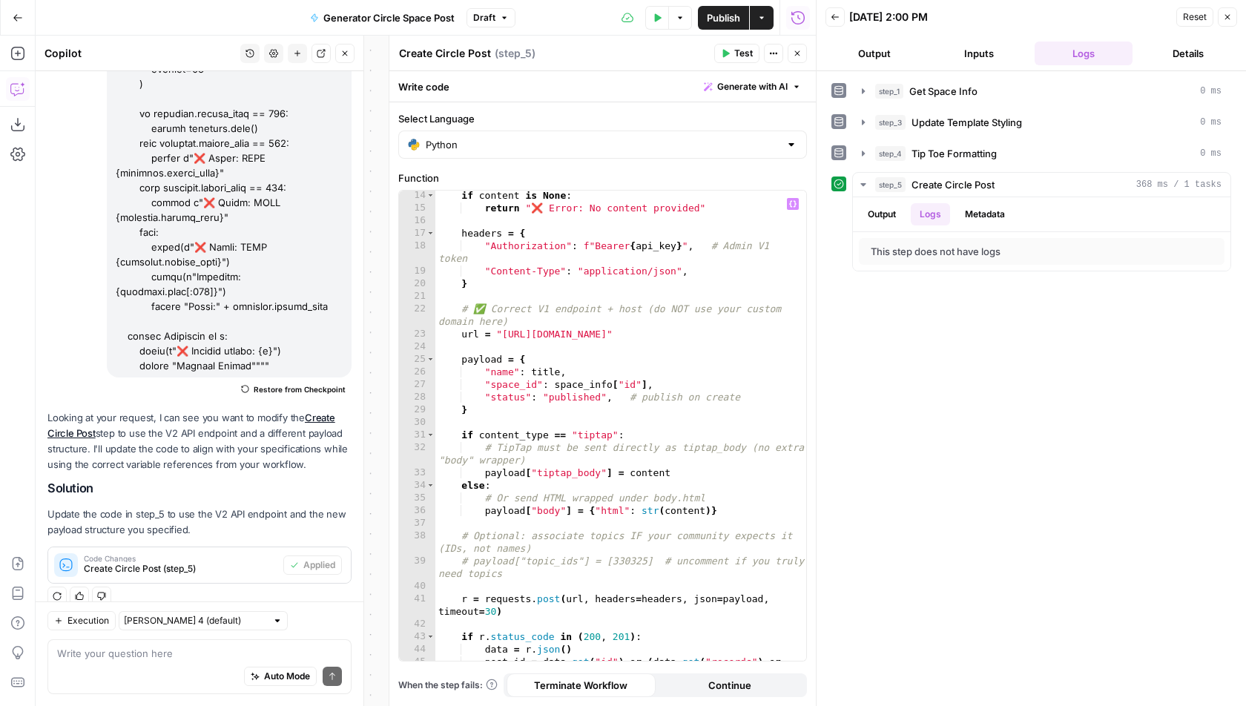
scroll to position [214, 0]
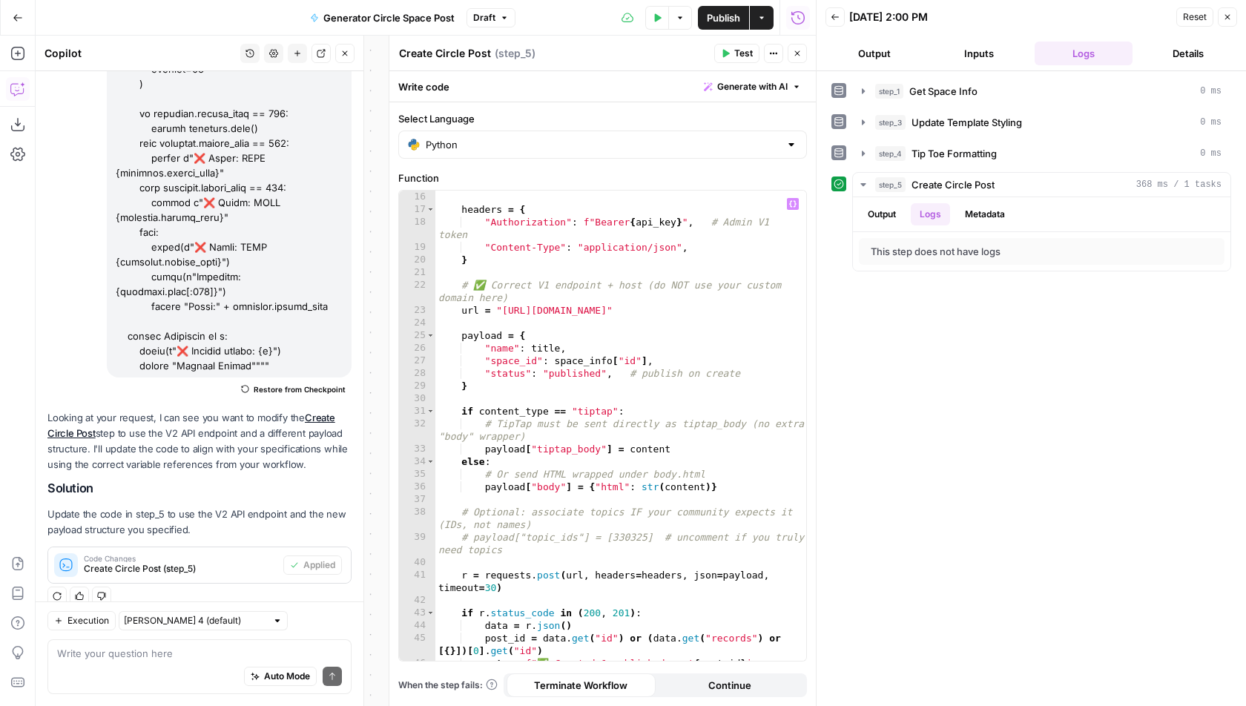
click at [620, 475] on div "headers = { "Authorization" : f"Bearer { api_key } " , # Admin V1 token "Conten…" at bounding box center [621, 446] width 372 height 510
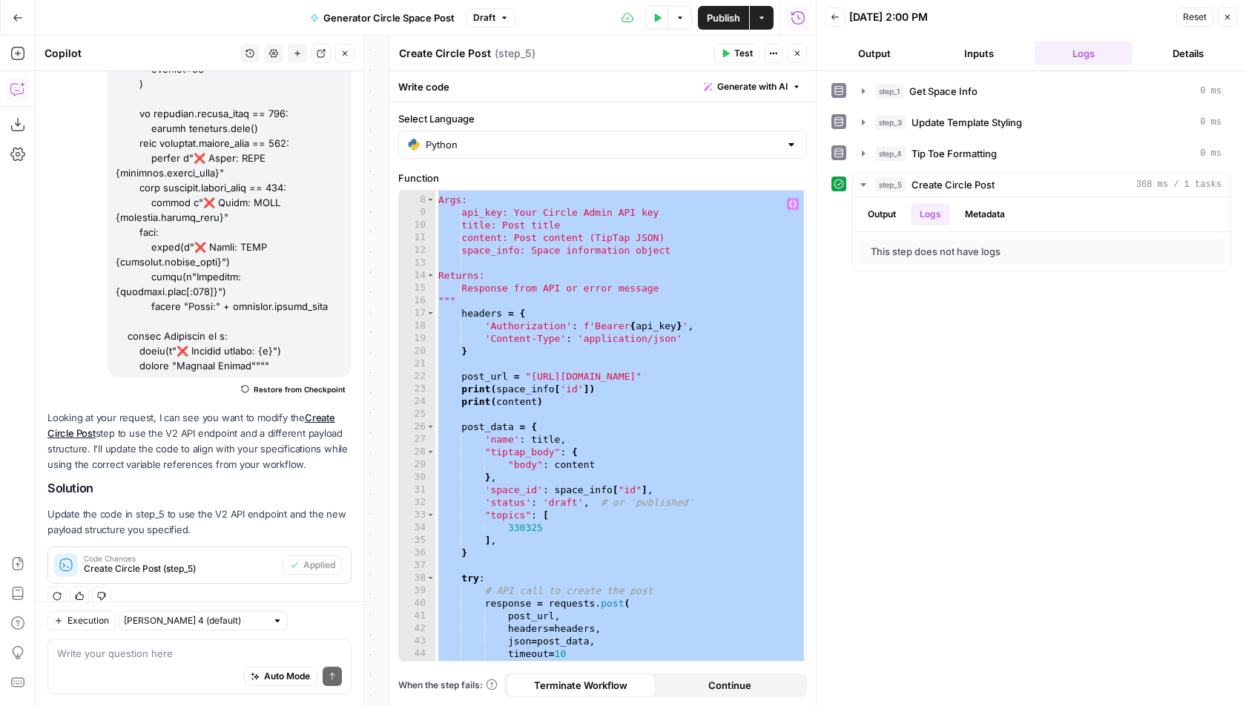
scroll to position [0, 0]
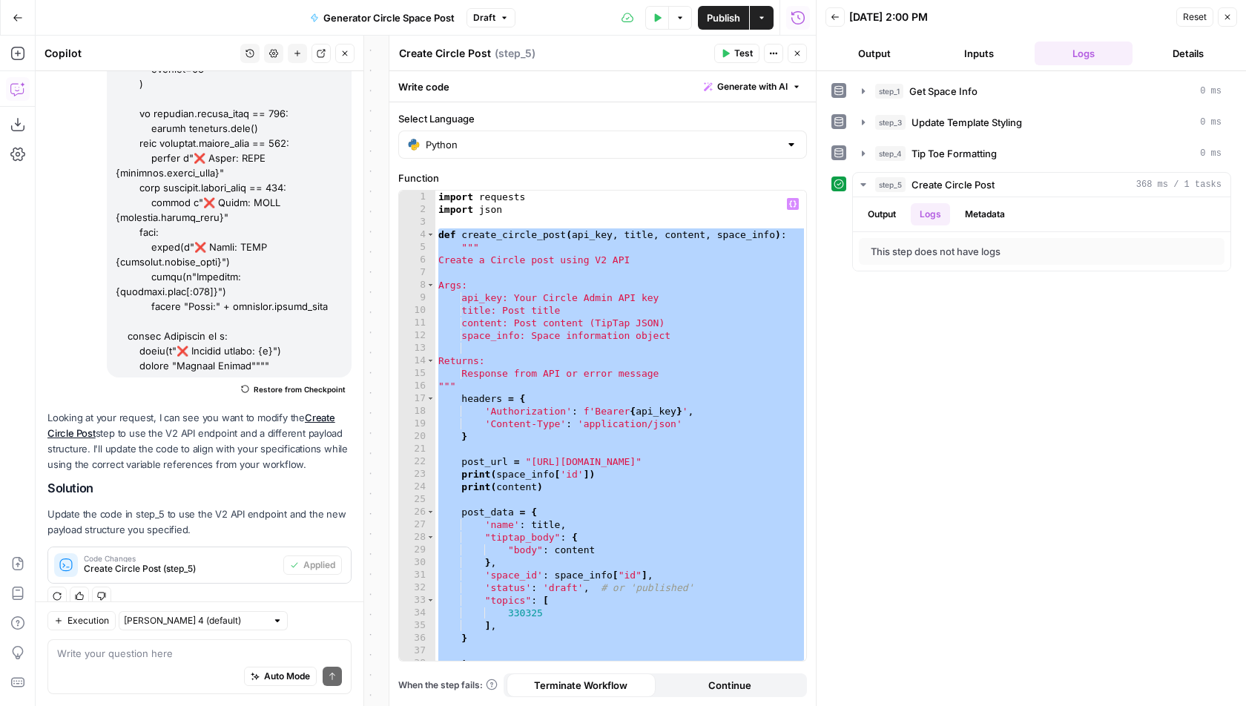
click at [565, 505] on div "import requests import json def create_circle_post ( api_key , title , content …" at bounding box center [621, 439] width 372 height 497
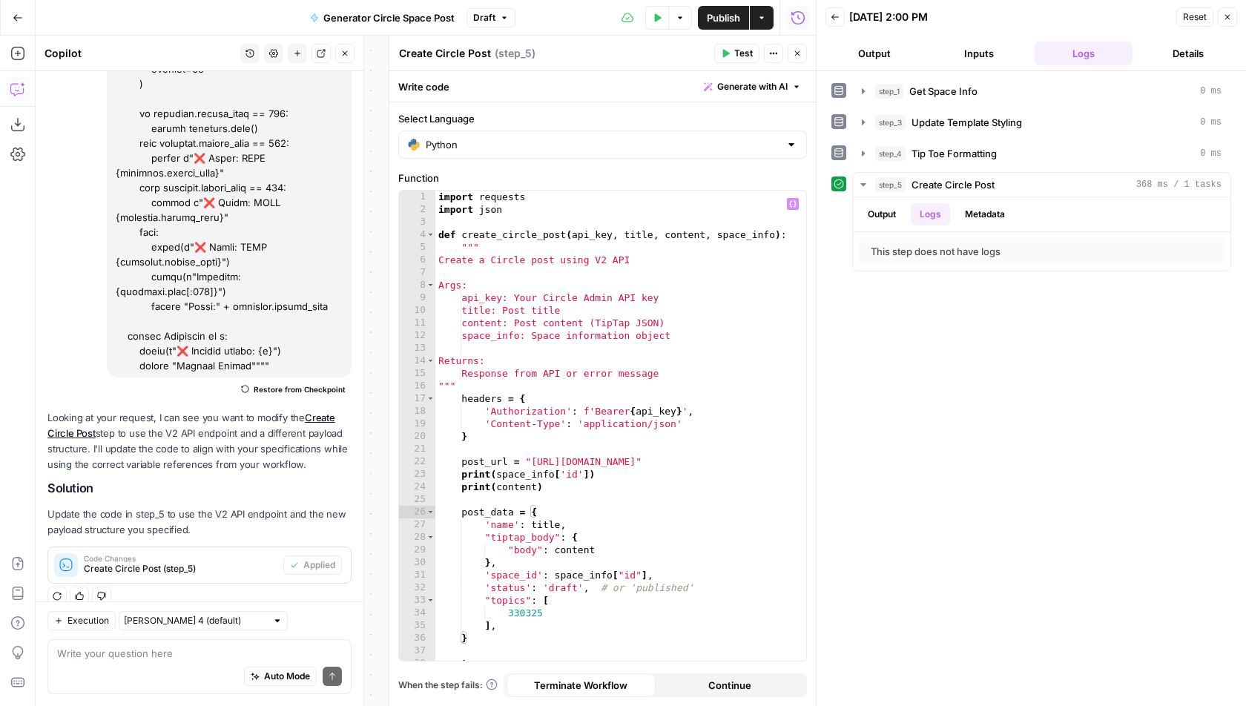
click at [747, 52] on span "Test" at bounding box center [743, 53] width 19 height 13
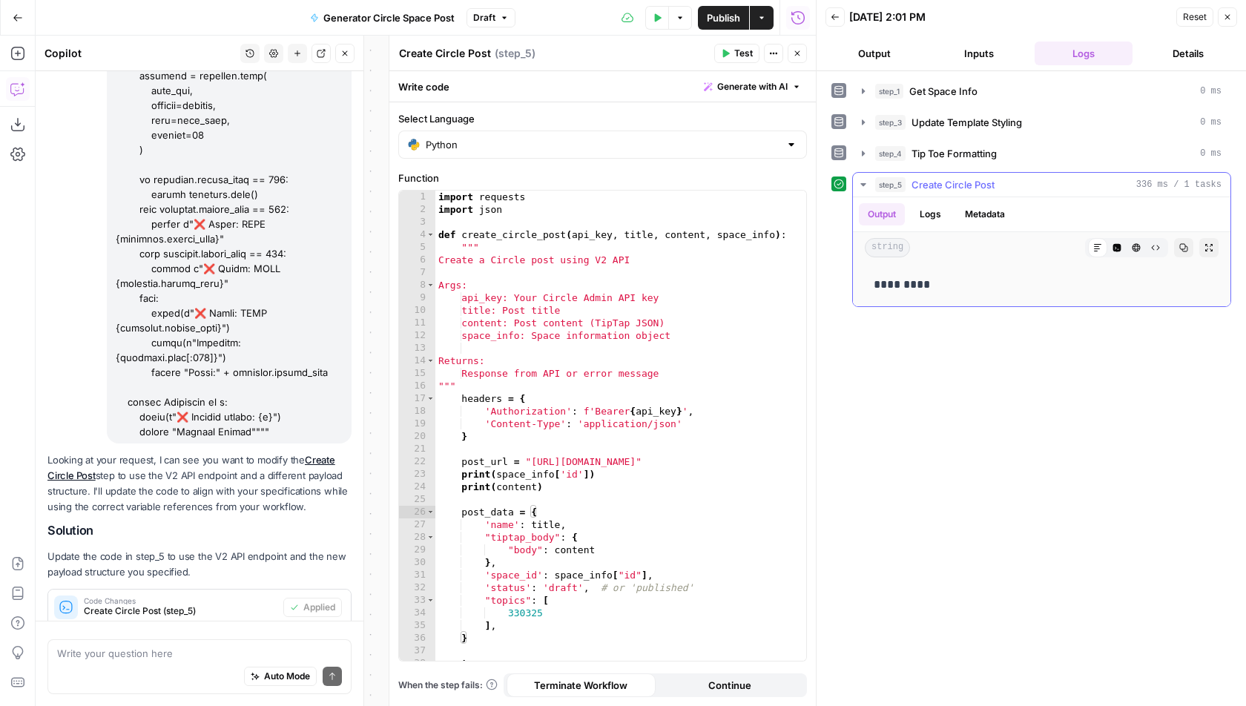
scroll to position [725, 0]
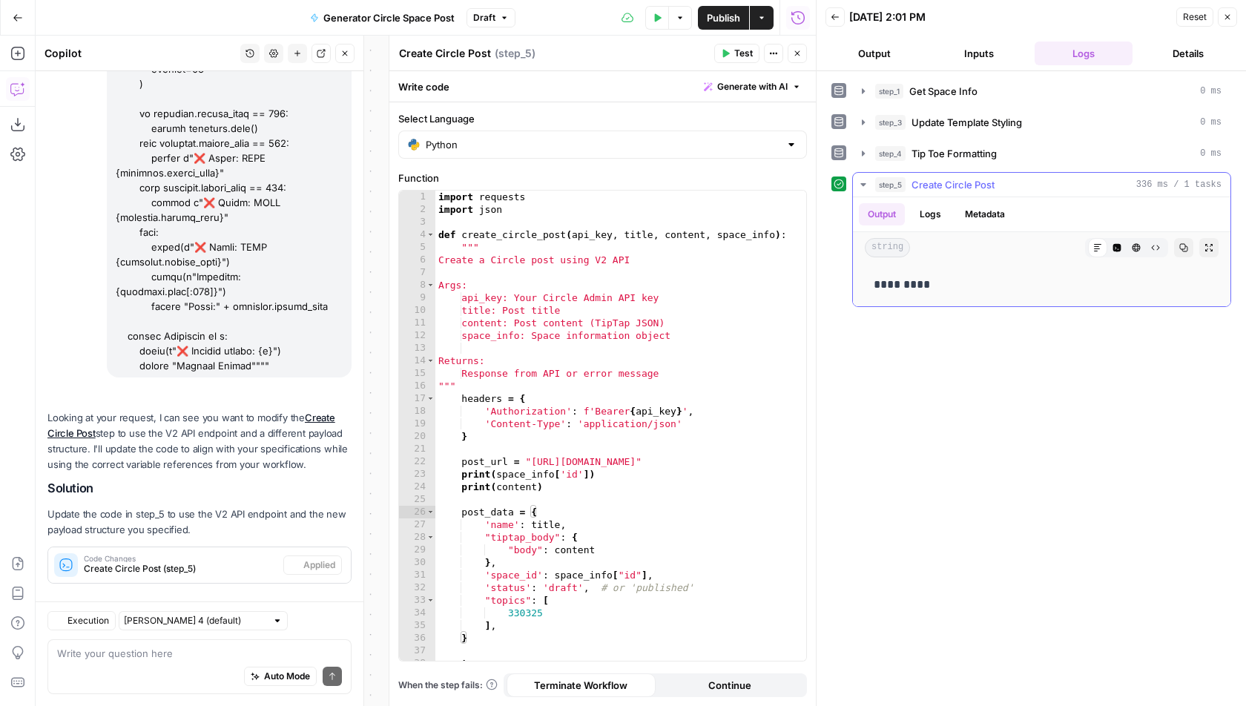
click at [935, 214] on button "Logs" at bounding box center [930, 214] width 39 height 22
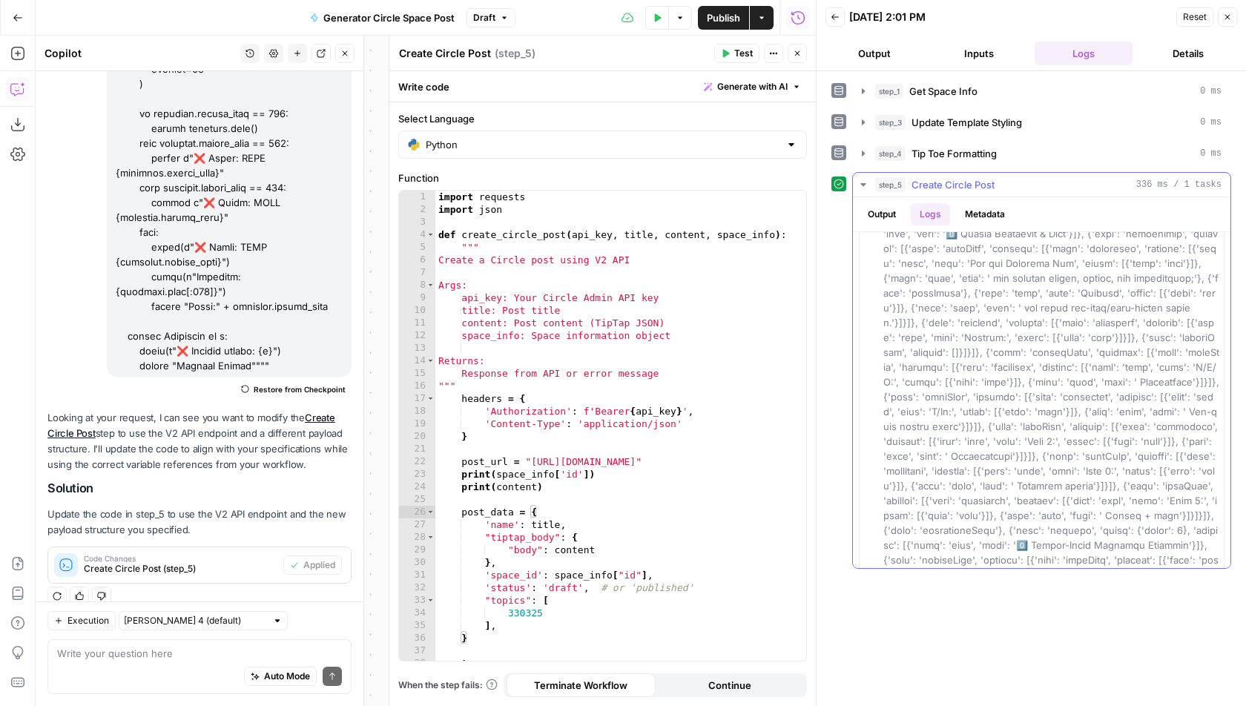
scroll to position [0, 0]
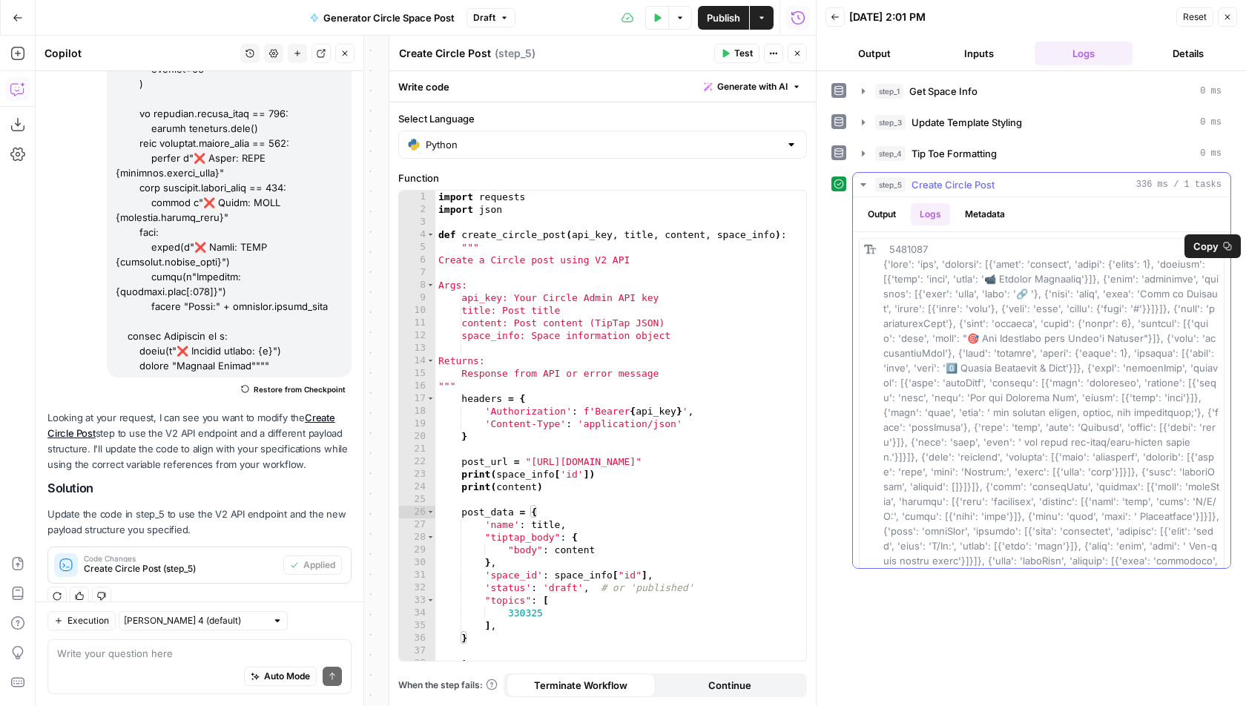
drag, startPoint x: 1079, startPoint y: 412, endPoint x: 877, endPoint y: 265, distance: 250.0
copy span "{'type': 'doc', 'content': [{'type': 'heading', 'attrs': {'level': 2}, 'content…"
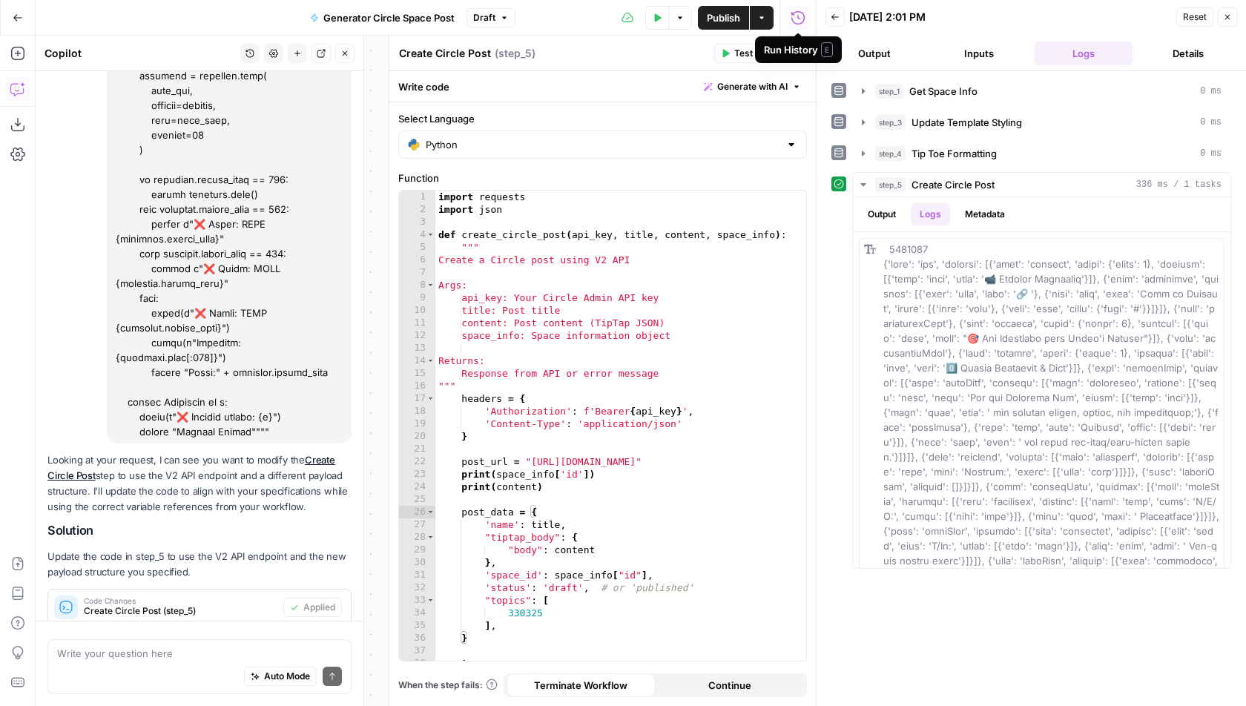
click at [613, 477] on div "import requests import json def create_circle_post ( api_key , title , content …" at bounding box center [621, 439] width 372 height 497
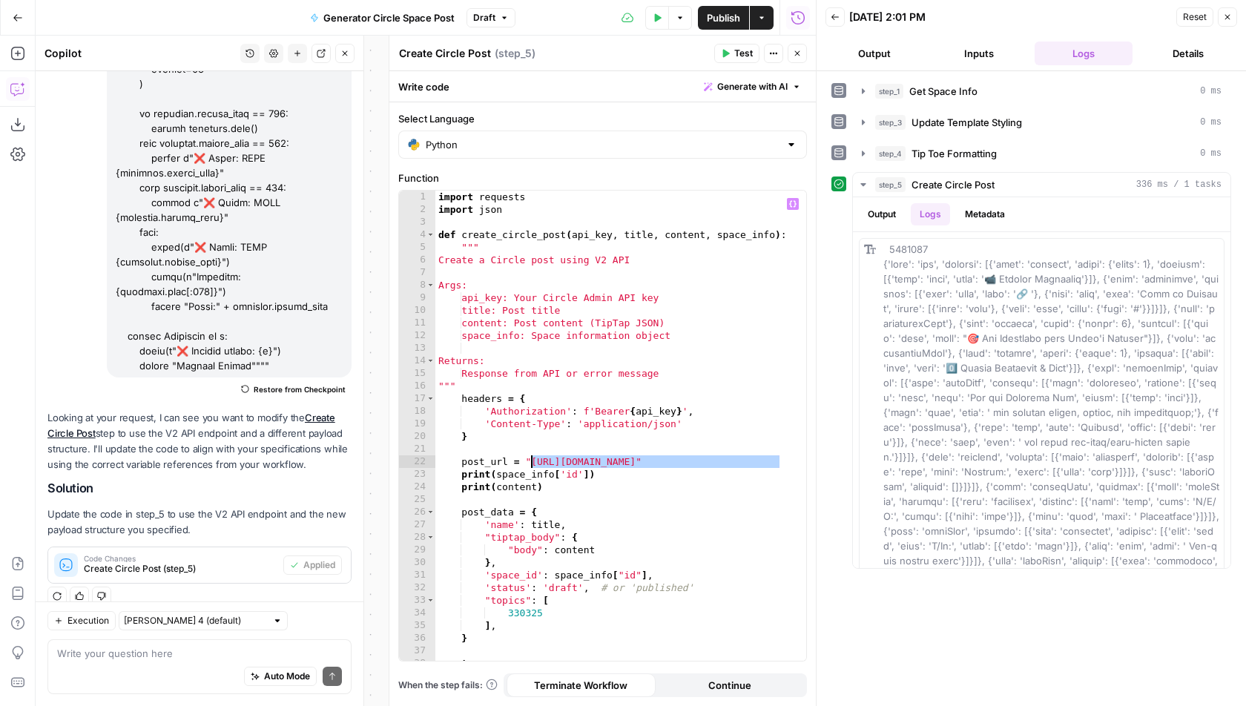
drag, startPoint x: 780, startPoint y: 462, endPoint x: 529, endPoint y: 461, distance: 251.5
click at [529, 461] on div "import requests import json def create_circle_post ( api_key , title , content …" at bounding box center [621, 439] width 372 height 497
paste textarea "******"
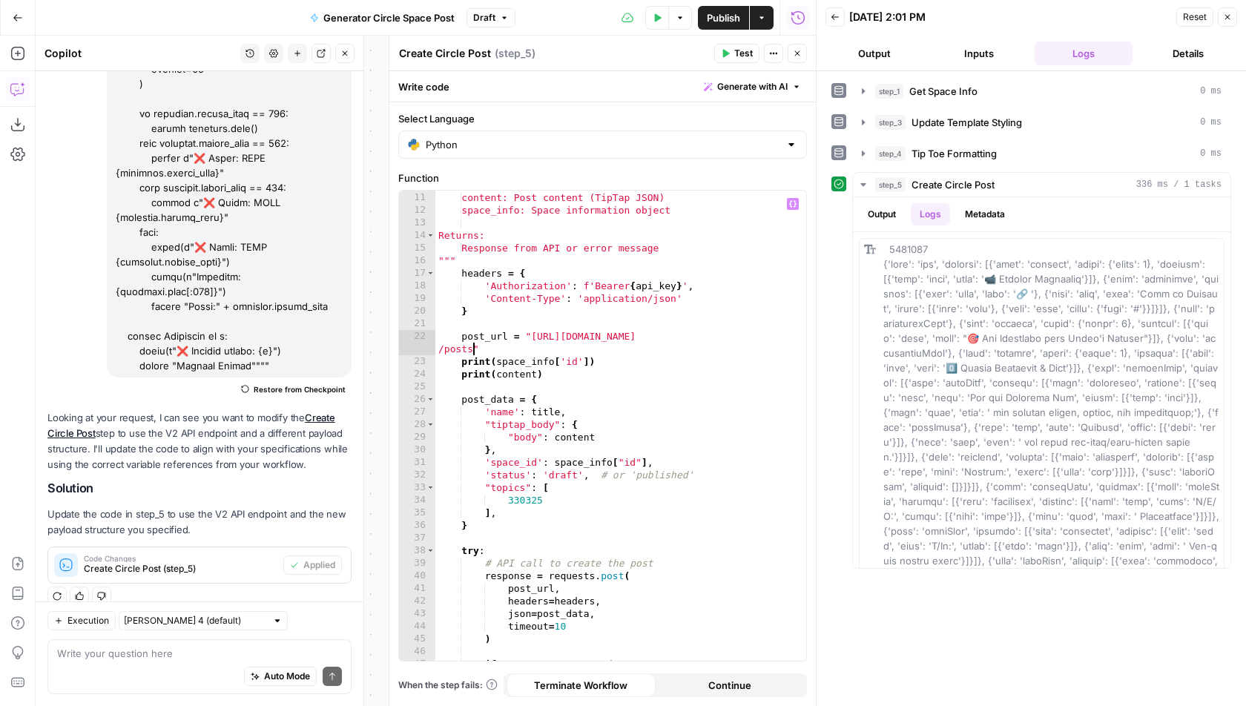
scroll to position [223, 0]
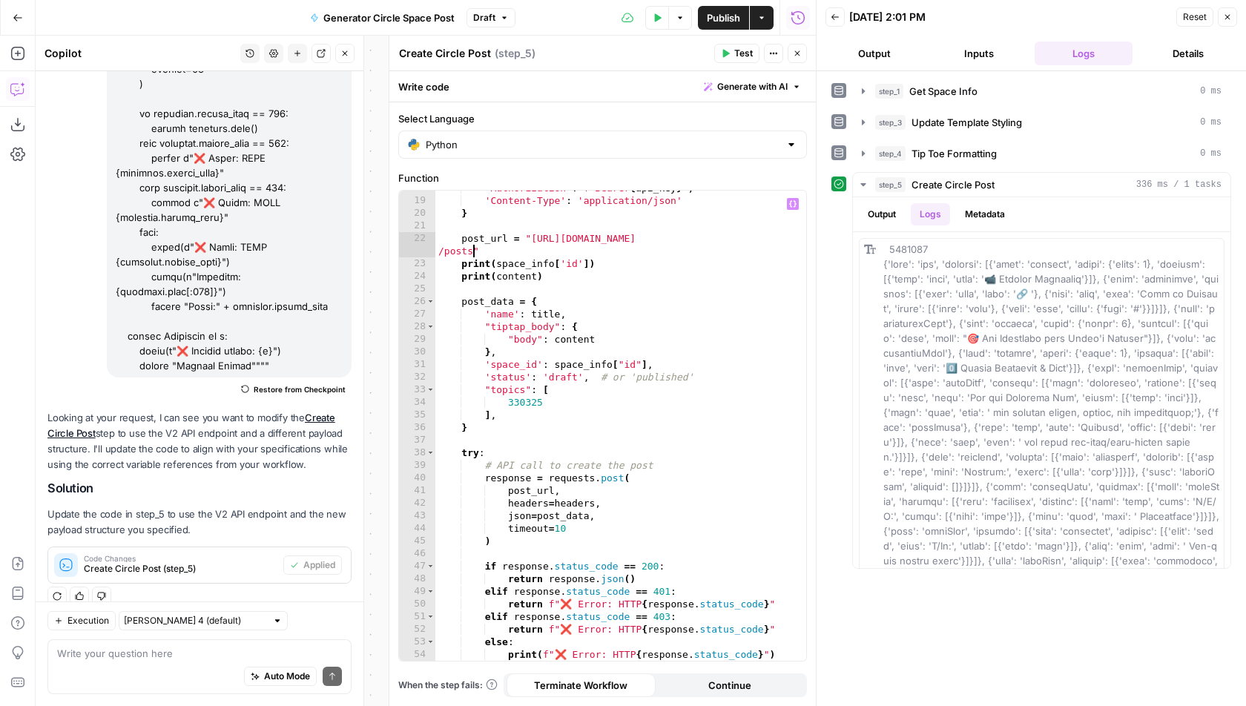
click at [742, 51] on span "Test" at bounding box center [743, 53] width 19 height 13
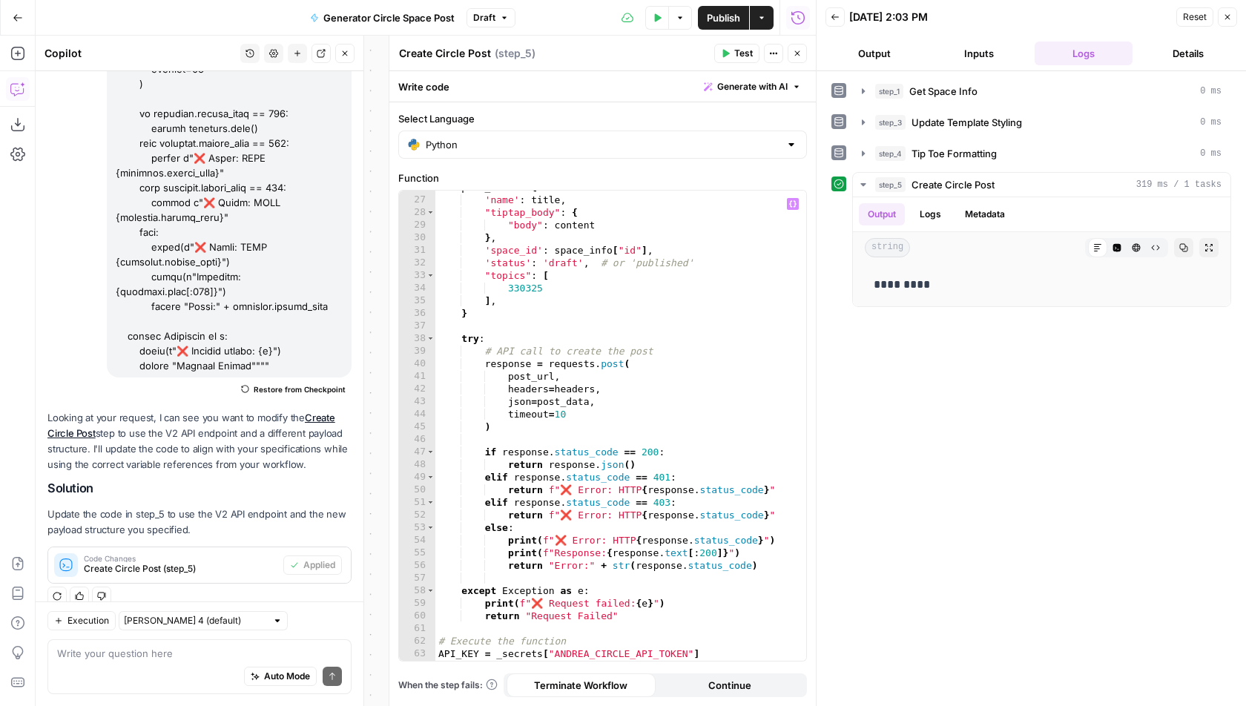
scroll to position [372, 0]
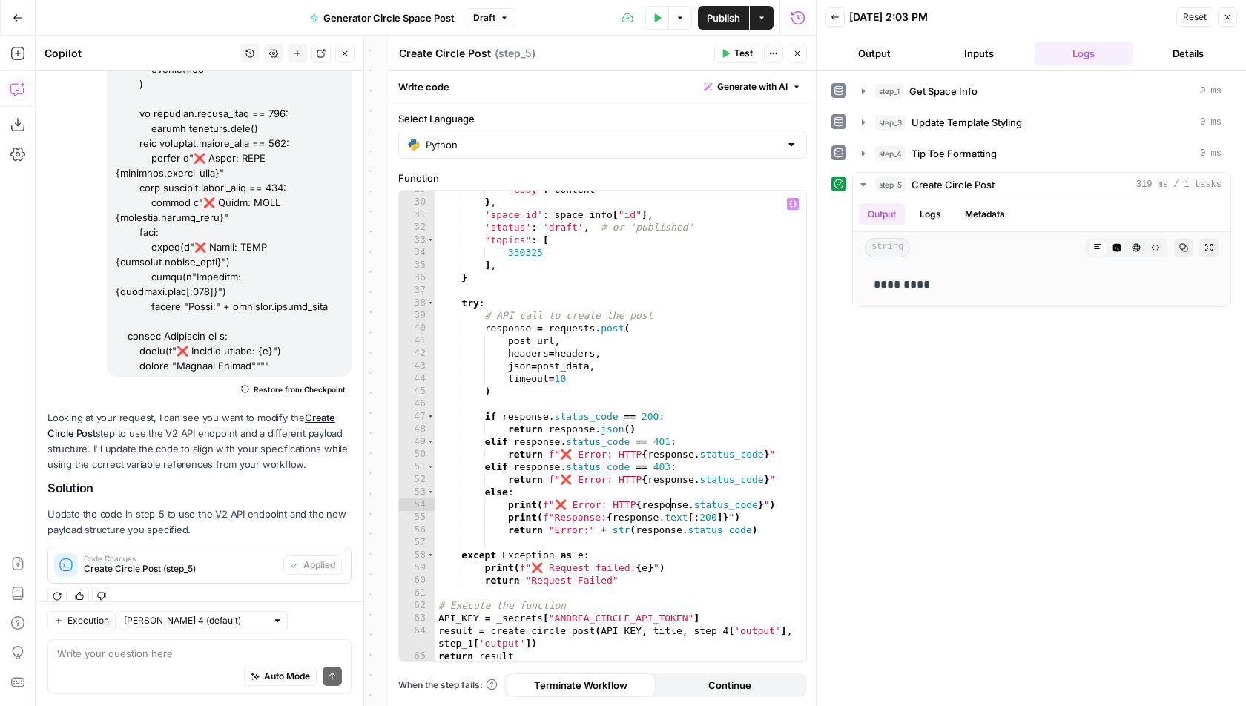
click at [669, 500] on div ""body" : content } , 'space_id' : space_info [ "id" ] , 'status' : 'draft' , # …" at bounding box center [621, 431] width 372 height 497
click at [629, 616] on div ""body" : content } , 'space_id' : space_info [ "id" ] , 'status' : 'draft' , # …" at bounding box center [621, 431] width 372 height 497
click at [495, 618] on div ""body" : content } , 'space_id' : space_info [ "id" ] , 'status' : 'draft' , # …" at bounding box center [621, 431] width 372 height 497
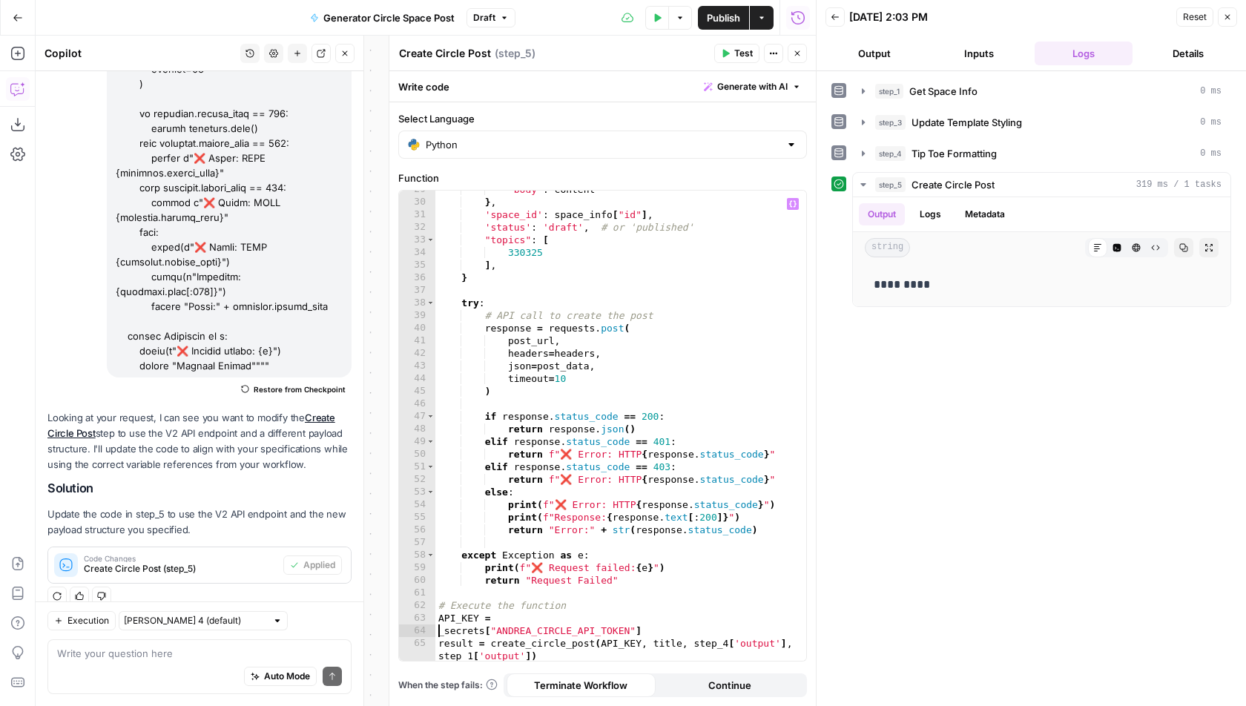
scroll to position [0, 0]
click at [565, 613] on div ""body" : content } , 'space_id' : space_info [ "id" ] , 'status' : 'draft' , # …" at bounding box center [621, 431] width 372 height 497
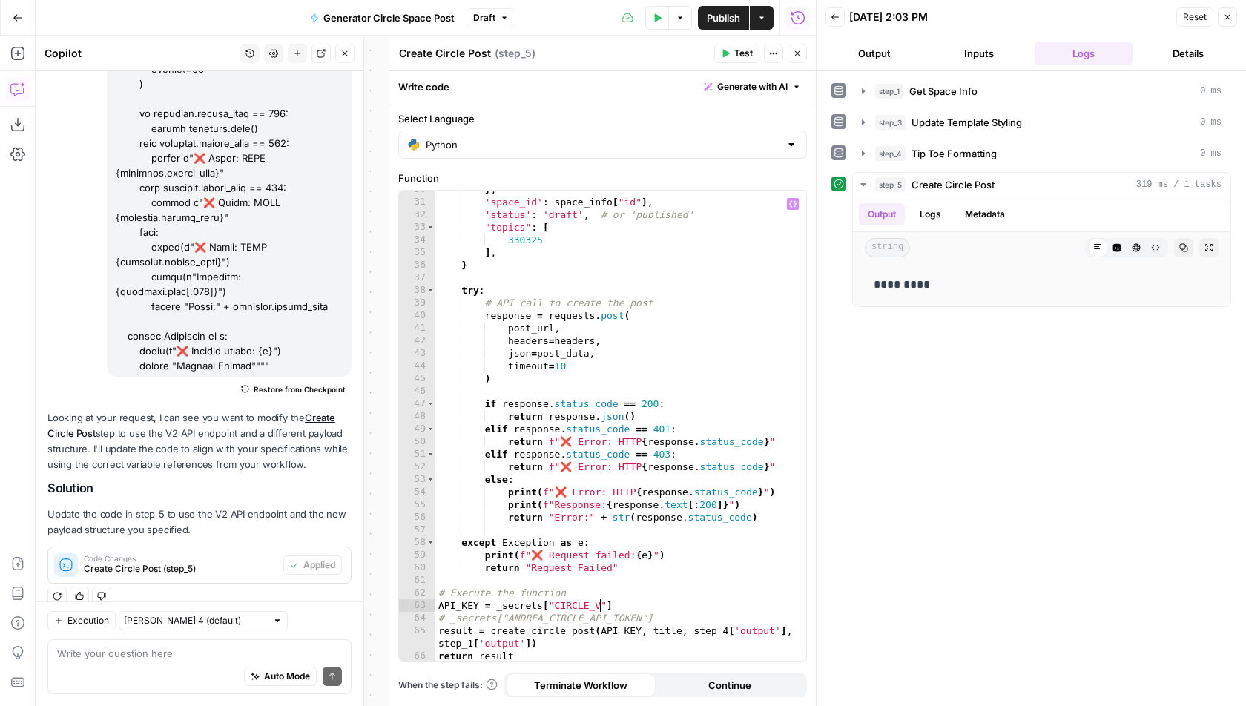
click at [579, 608] on div "} , 'space_id' : space_info [ "id" ] , 'status' : 'draft' , # or 'published' "t…" at bounding box center [621, 431] width 372 height 497
paste textarea "*******"
click at [742, 50] on span "Test" at bounding box center [743, 53] width 19 height 13
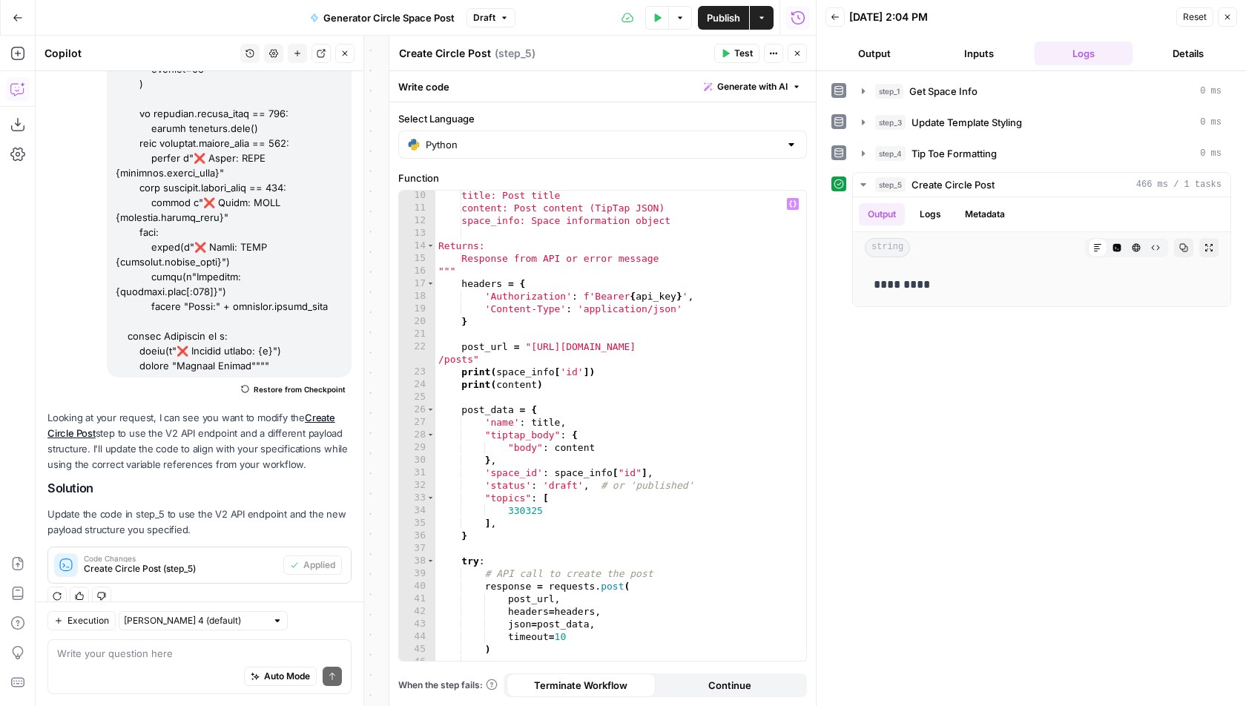
scroll to position [0, 0]
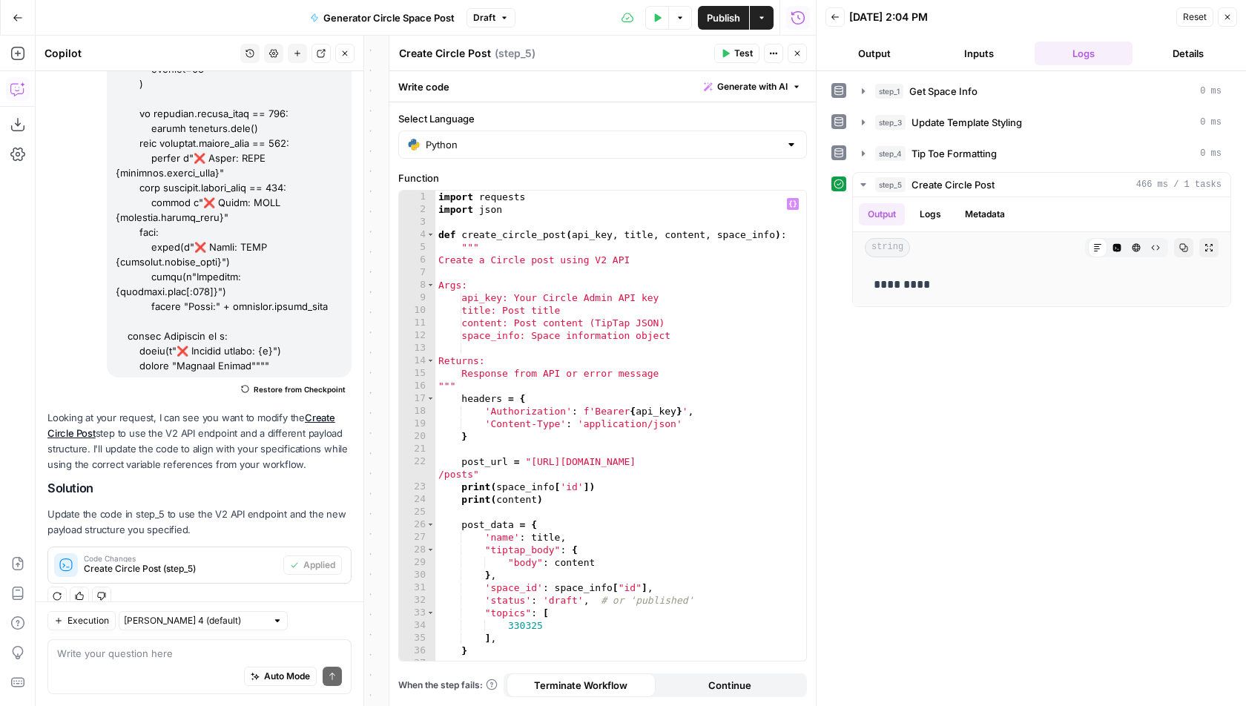
click at [590, 471] on div "import requests import json def create_circle_post ( api_key , title , content …" at bounding box center [621, 439] width 372 height 497
click at [913, 153] on span "Tip Toe Formatting" at bounding box center [954, 153] width 85 height 15
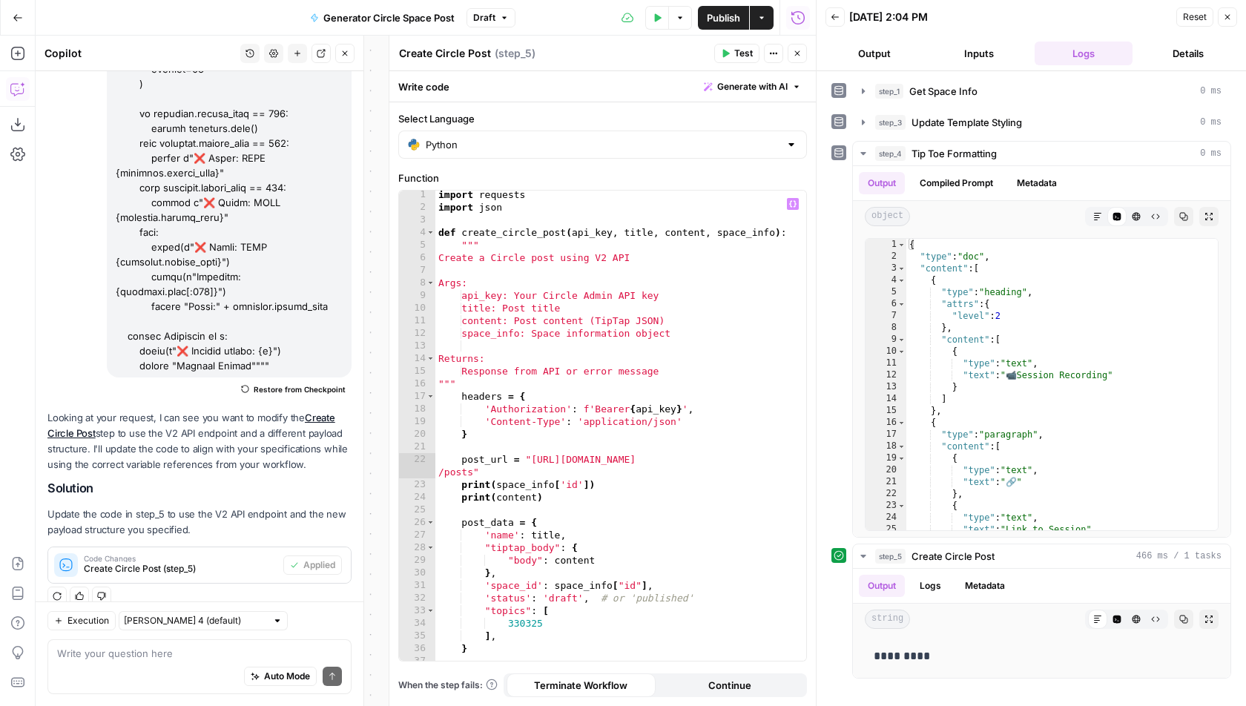
scroll to position [27, 0]
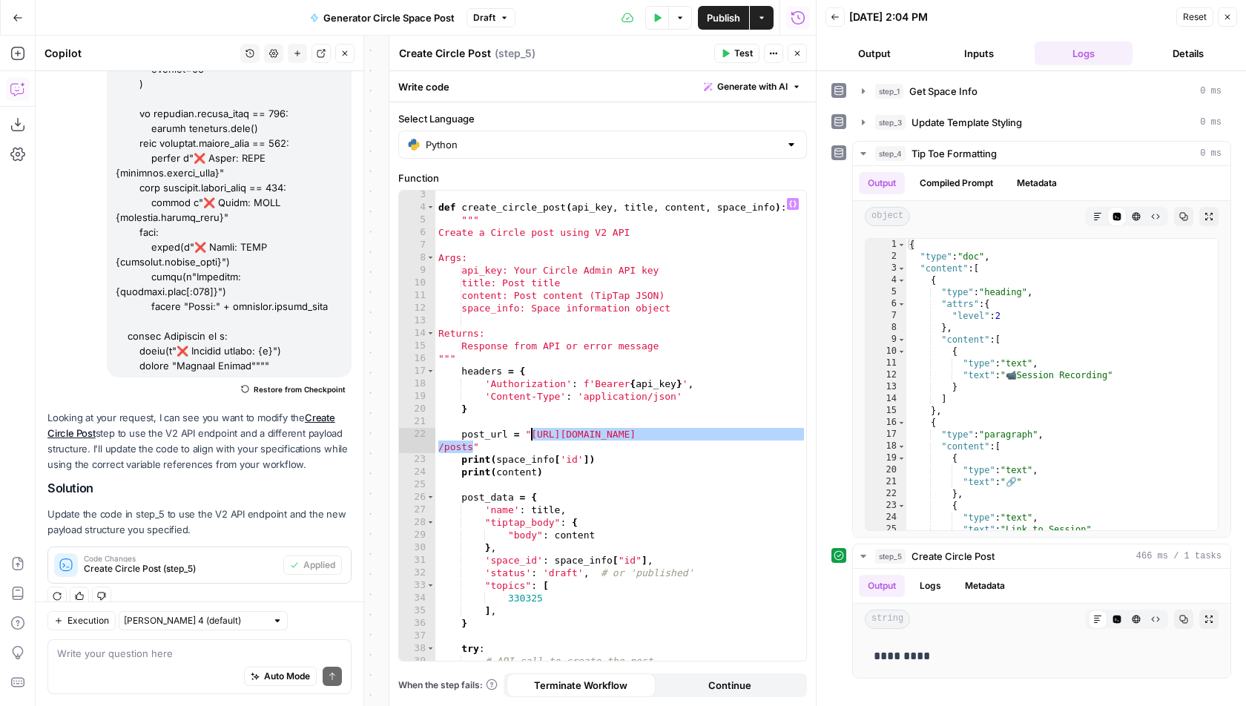
drag, startPoint x: 472, startPoint y: 446, endPoint x: 530, endPoint y: 434, distance: 59.8
click at [530, 434] on div "def create_circle_post ( api_key , title , content , space_info ) : """ Create …" at bounding box center [621, 436] width 372 height 497
paste textarea
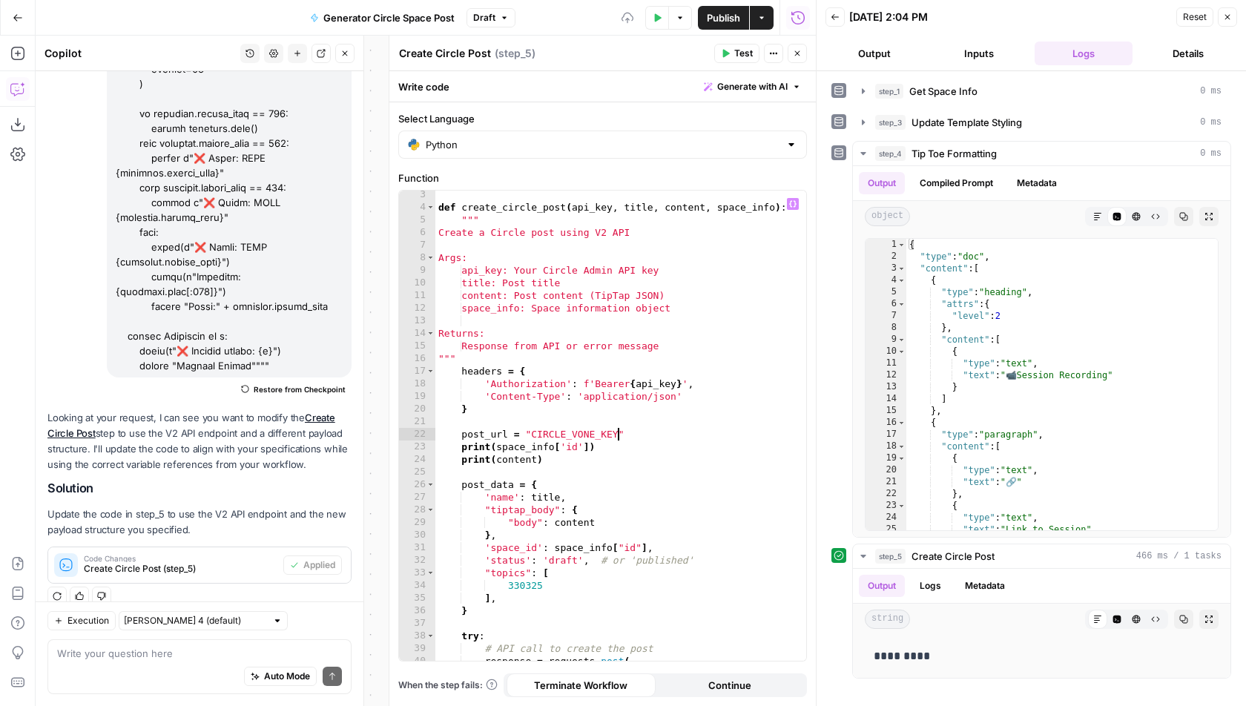
type textarea "**********"
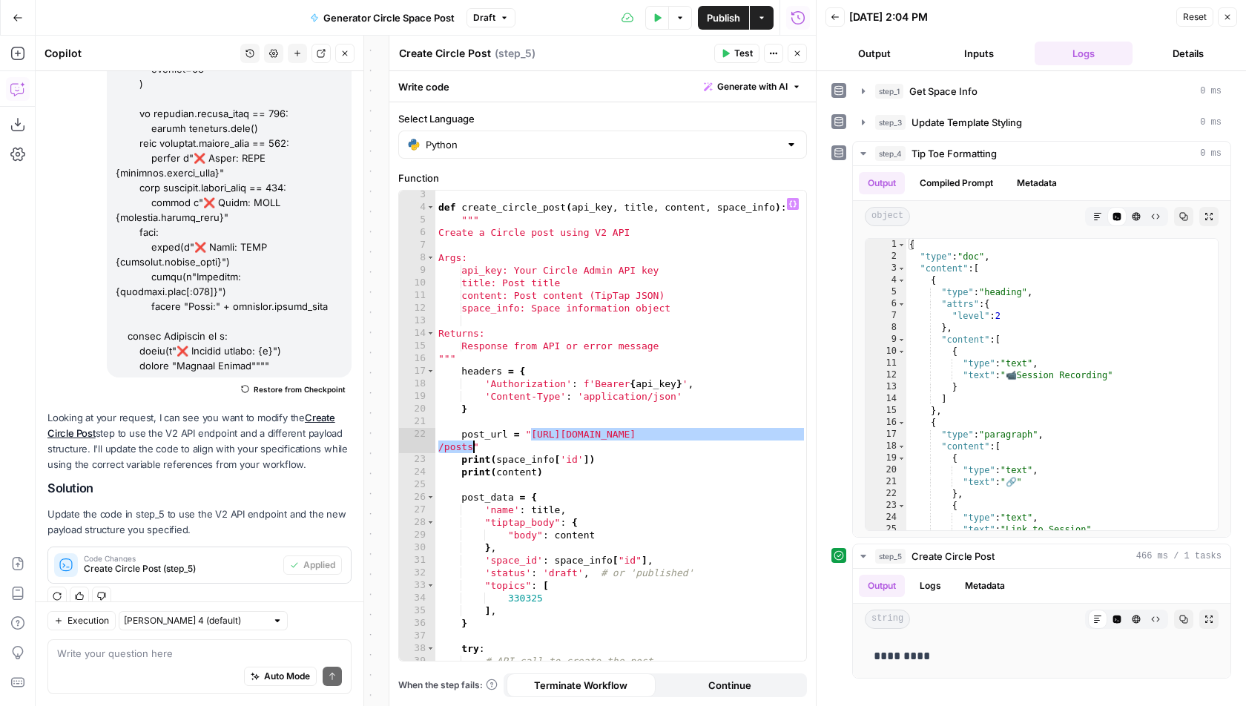
click at [574, 418] on div "def create_circle_post ( api_key , title , content , space_info ) : """ Create …" at bounding box center [621, 436] width 372 height 497
drag, startPoint x: 472, startPoint y: 446, endPoint x: 529, endPoint y: 431, distance: 59.0
click at [529, 431] on div "def create_circle_post ( api_key , title , content , space_info ) : """ Create …" at bounding box center [621, 436] width 372 height 497
paste textarea
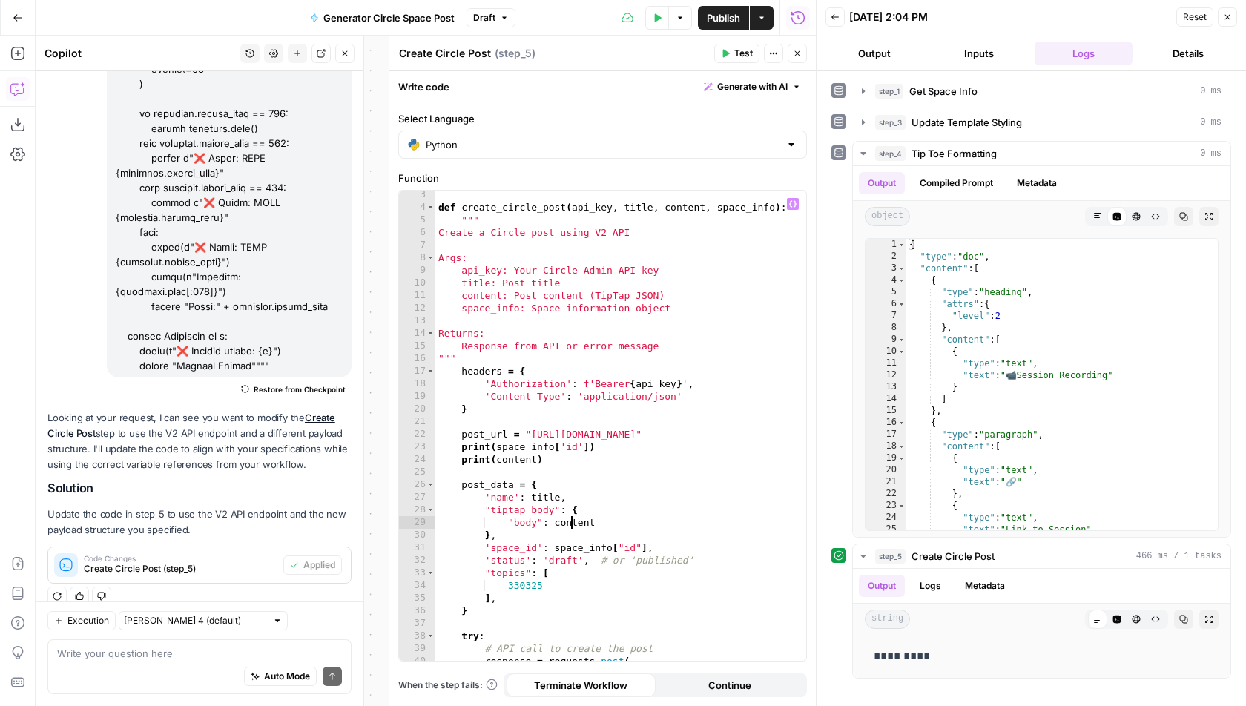
click at [569, 521] on div "def create_circle_post ( api_key , title , content , space_info ) : """ Create …" at bounding box center [621, 436] width 372 height 497
click at [600, 553] on div "def create_circle_post ( api_key , title , content , space_info ) : """ Create …" at bounding box center [621, 436] width 372 height 497
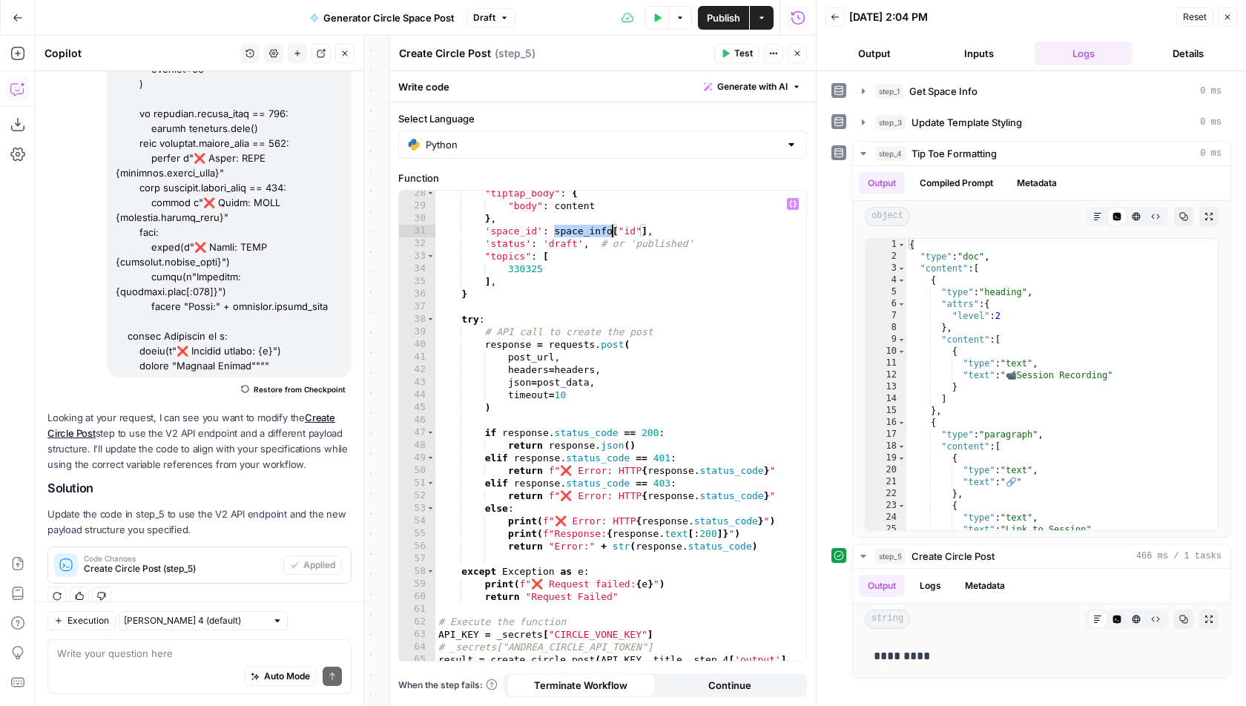
scroll to position [372, 0]
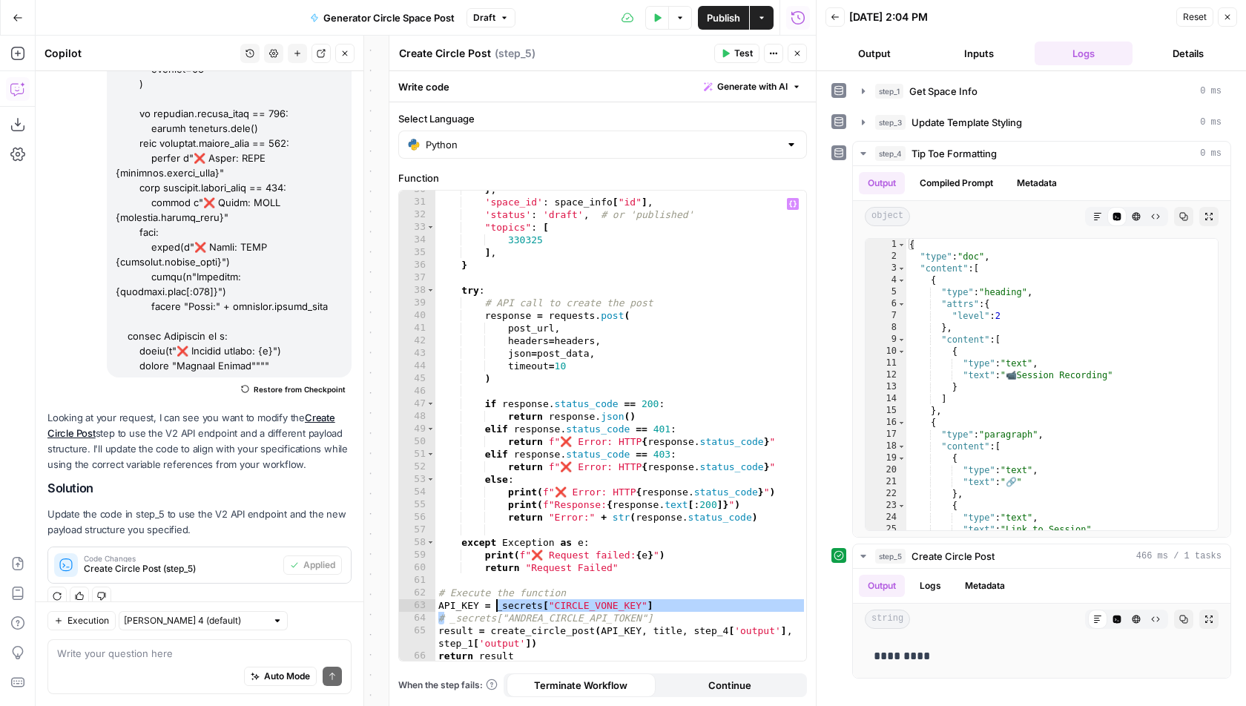
drag, startPoint x: 445, startPoint y: 619, endPoint x: 495, endPoint y: 607, distance: 52.0
click at [495, 607] on div "} , 'space_id' : space_info [ "id" ] , 'status' : 'draft' , # or 'published' "t…" at bounding box center [621, 431] width 372 height 497
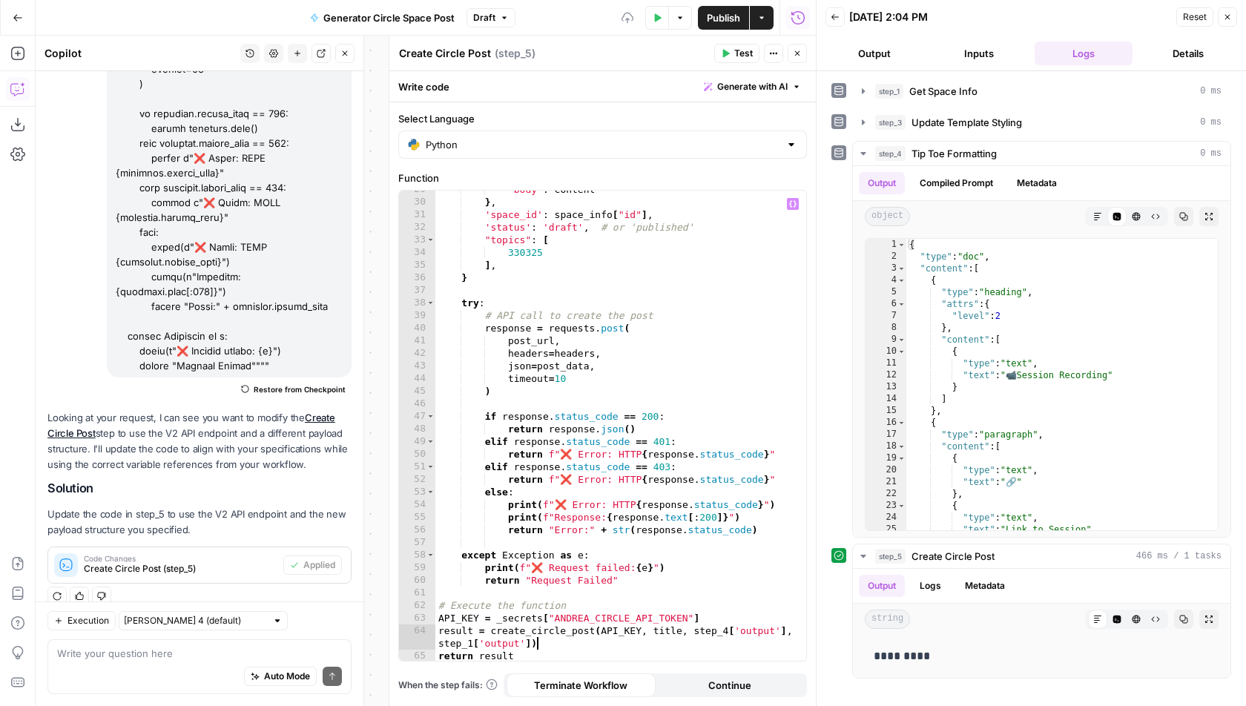
click at [543, 638] on div ""body" : content } , 'space_id' : space_info [ "id" ] , 'status' : 'draft' , # …" at bounding box center [621, 431] width 372 height 497
type textarea "**********"
click at [750, 633] on div ""body" : content } , 'space_id' : space_info [ "id" ] , 'status' : 'draft' , # …" at bounding box center [621, 431] width 372 height 497
click at [470, 648] on div ""body" : content } , 'space_id' : space_info [ "id" ] , 'status' : 'draft' , # …" at bounding box center [621, 431] width 372 height 497
click at [739, 49] on span "Test" at bounding box center [743, 53] width 19 height 13
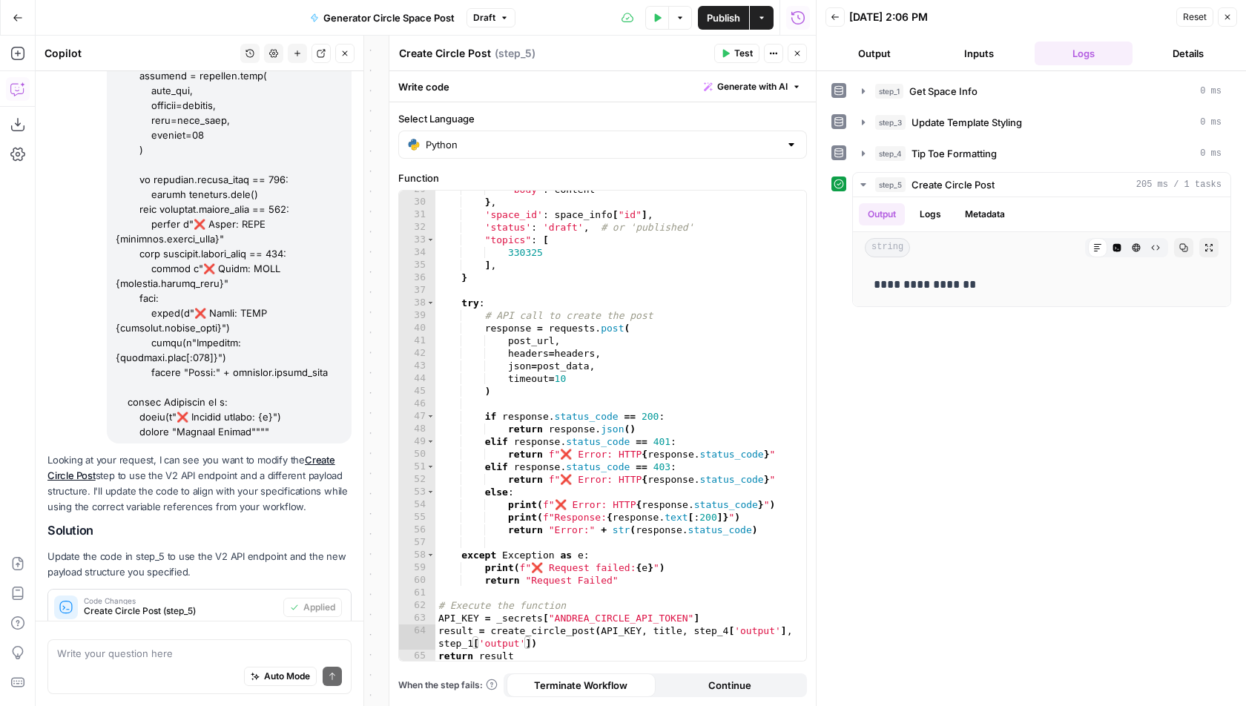
scroll to position [725, 0]
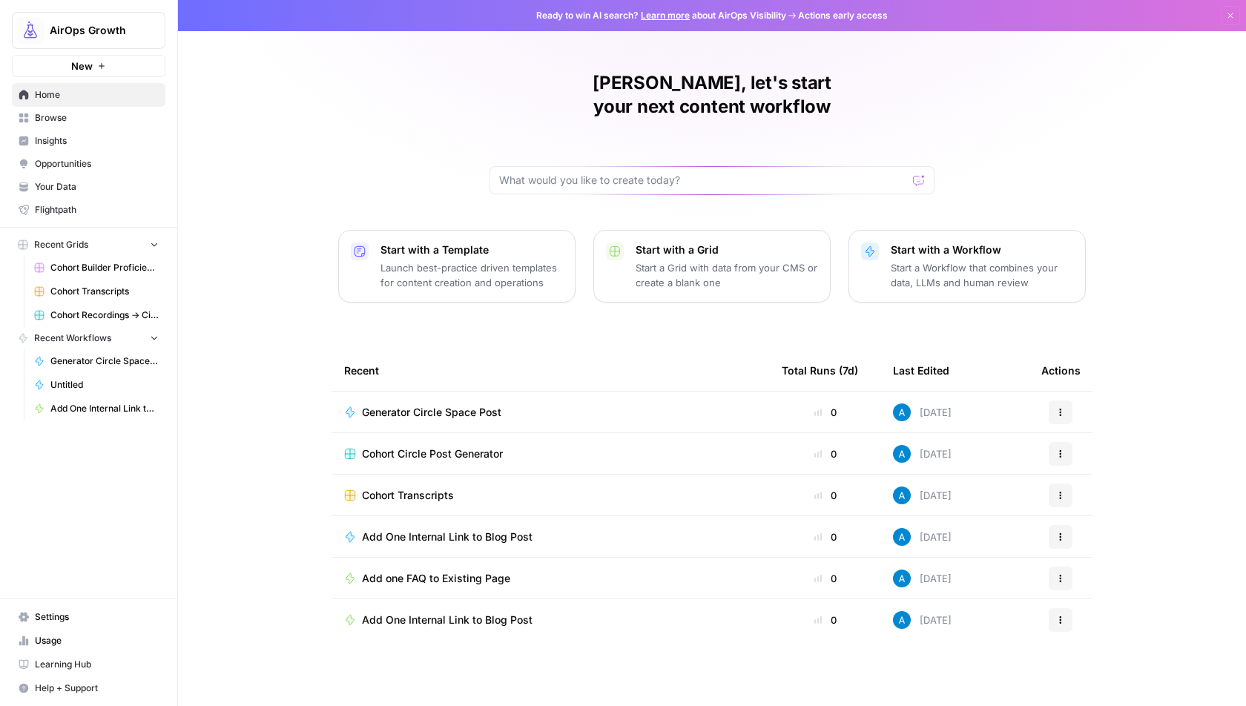
click at [416, 475] on td "Cohort Transcripts" at bounding box center [551, 495] width 438 height 41
click at [402, 488] on span "Cohort Transcripts" at bounding box center [408, 495] width 92 height 15
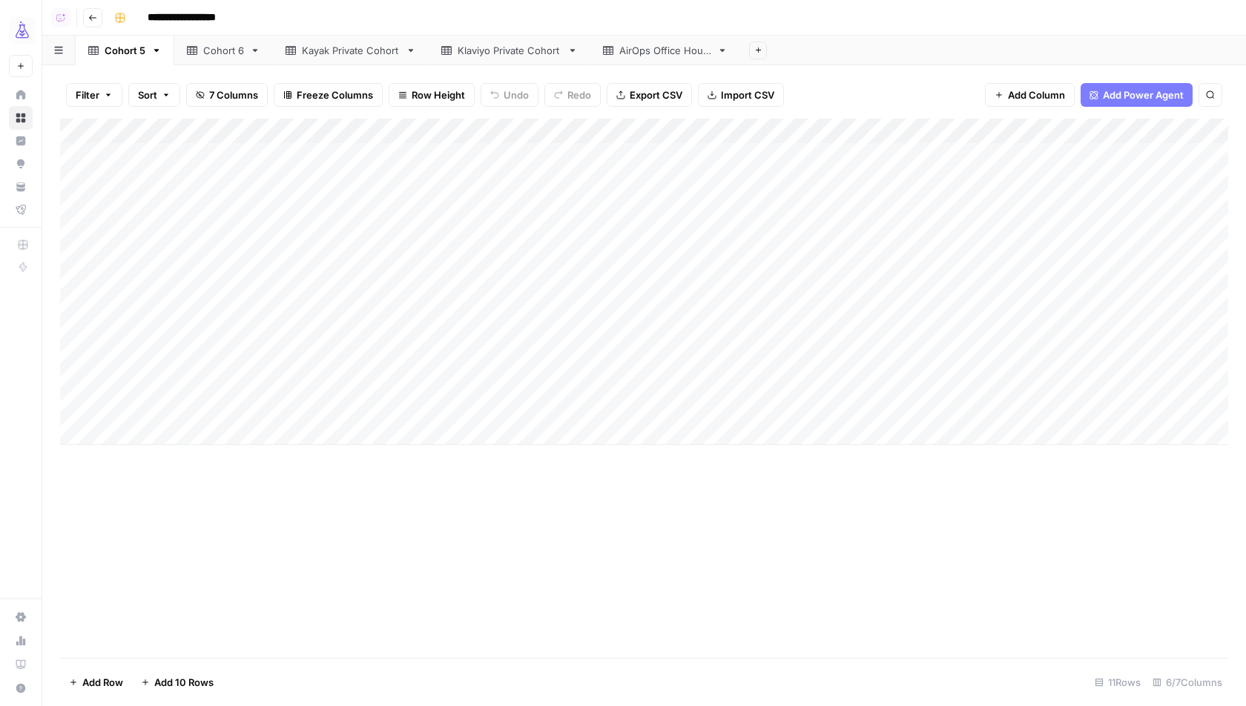
click at [358, 49] on div "Kayak Private Cohort" at bounding box center [351, 50] width 98 height 15
click at [893, 154] on div "Add Column" at bounding box center [644, 295] width 1168 height 352
click at [888, 180] on div "Add Column" at bounding box center [644, 295] width 1168 height 352
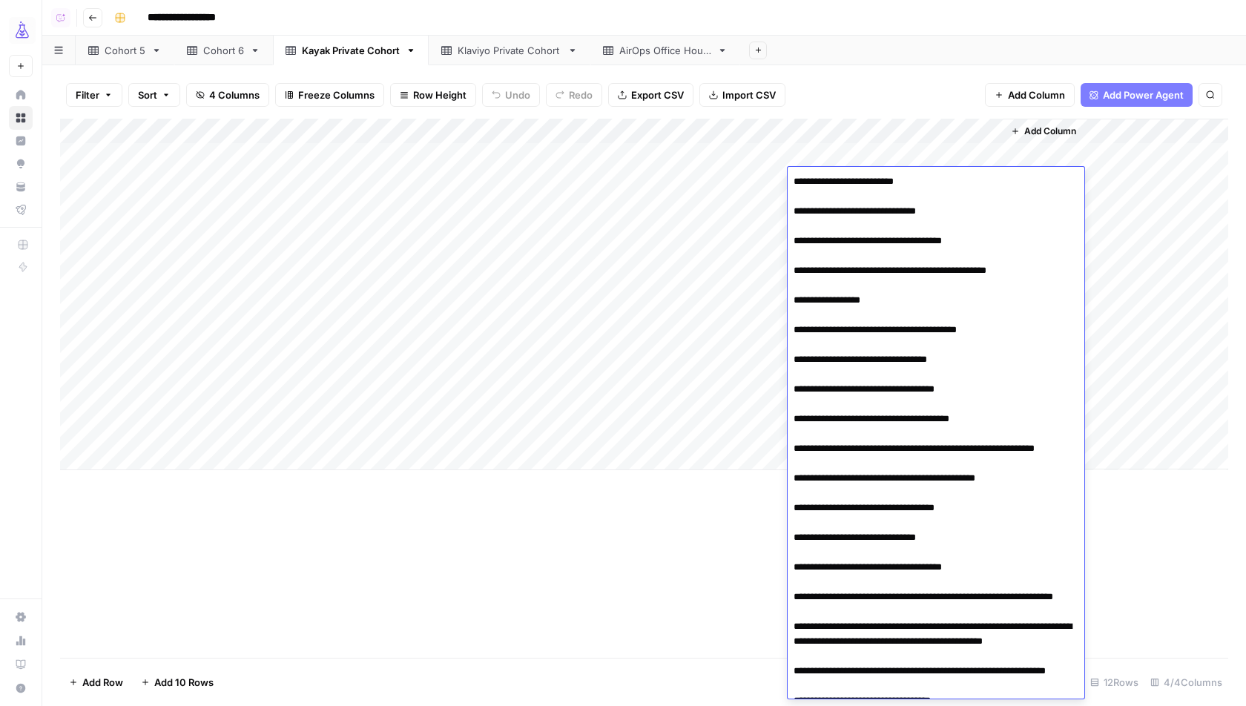
click at [797, 59] on div "Add Sheet" at bounding box center [993, 51] width 506 height 30
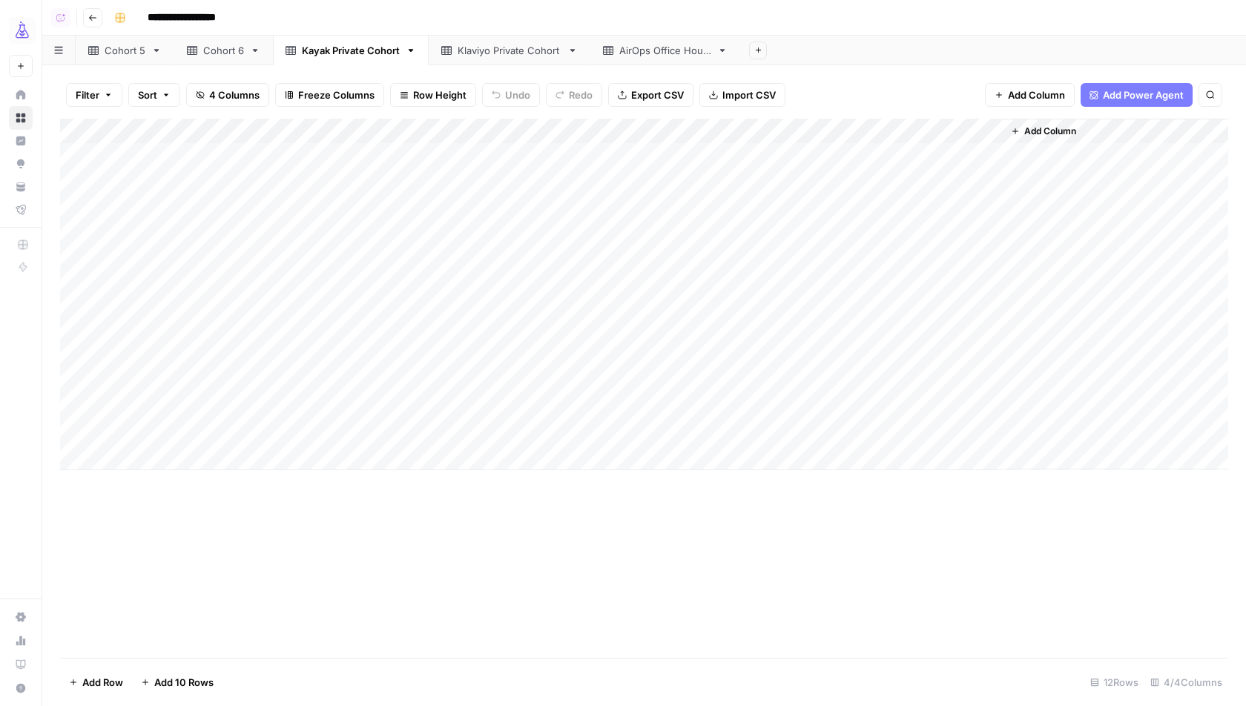
click at [885, 209] on div "Add Column" at bounding box center [644, 295] width 1168 height 352
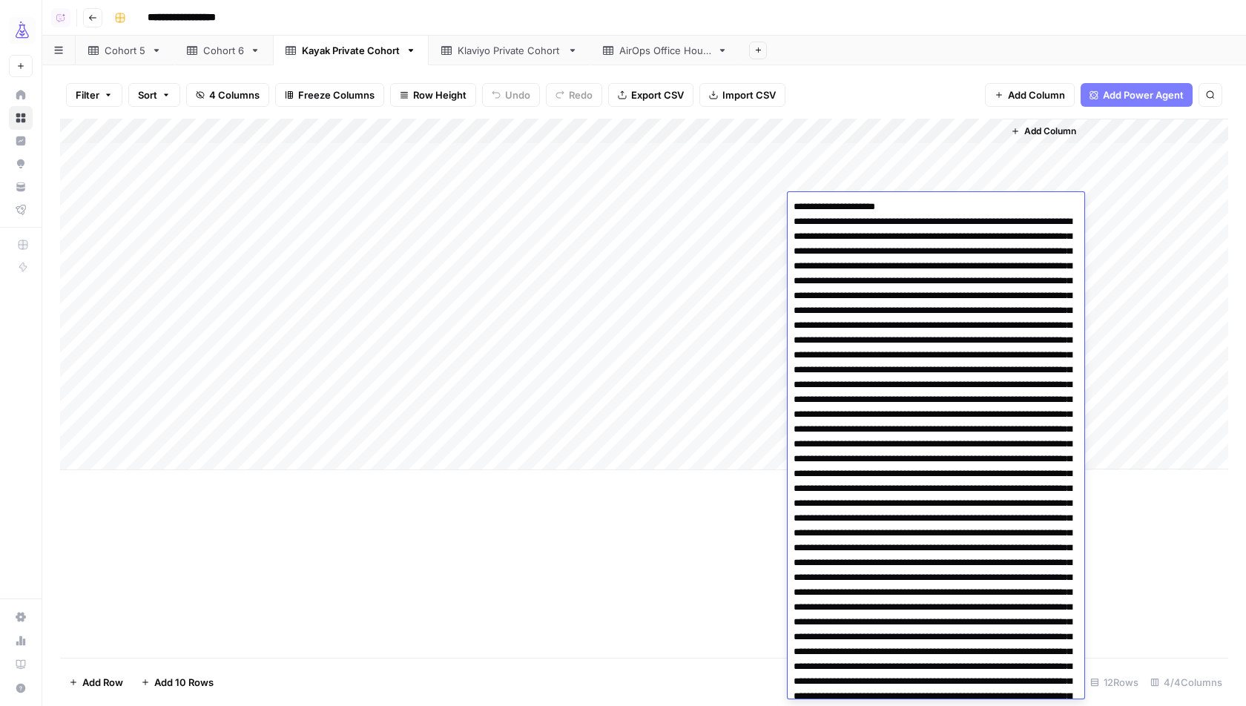
click at [725, 280] on div "Add Column" at bounding box center [644, 295] width 1168 height 352
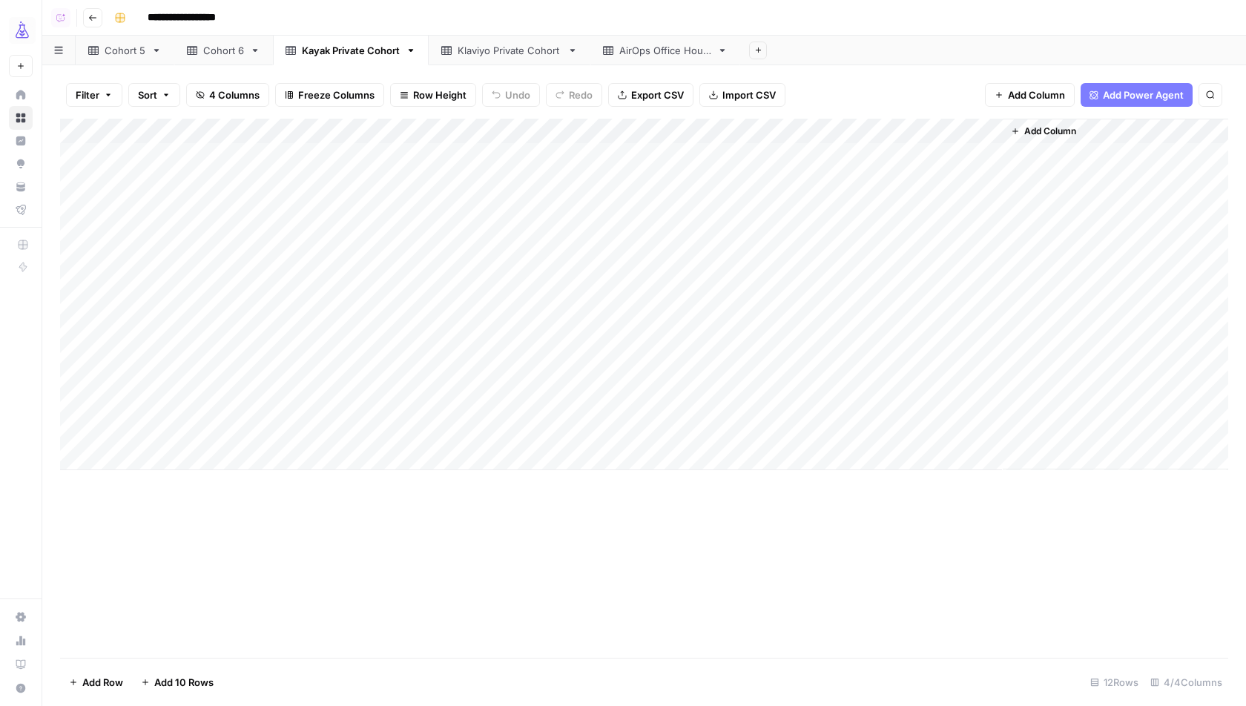
click at [862, 234] on div "Add Column" at bounding box center [644, 295] width 1168 height 352
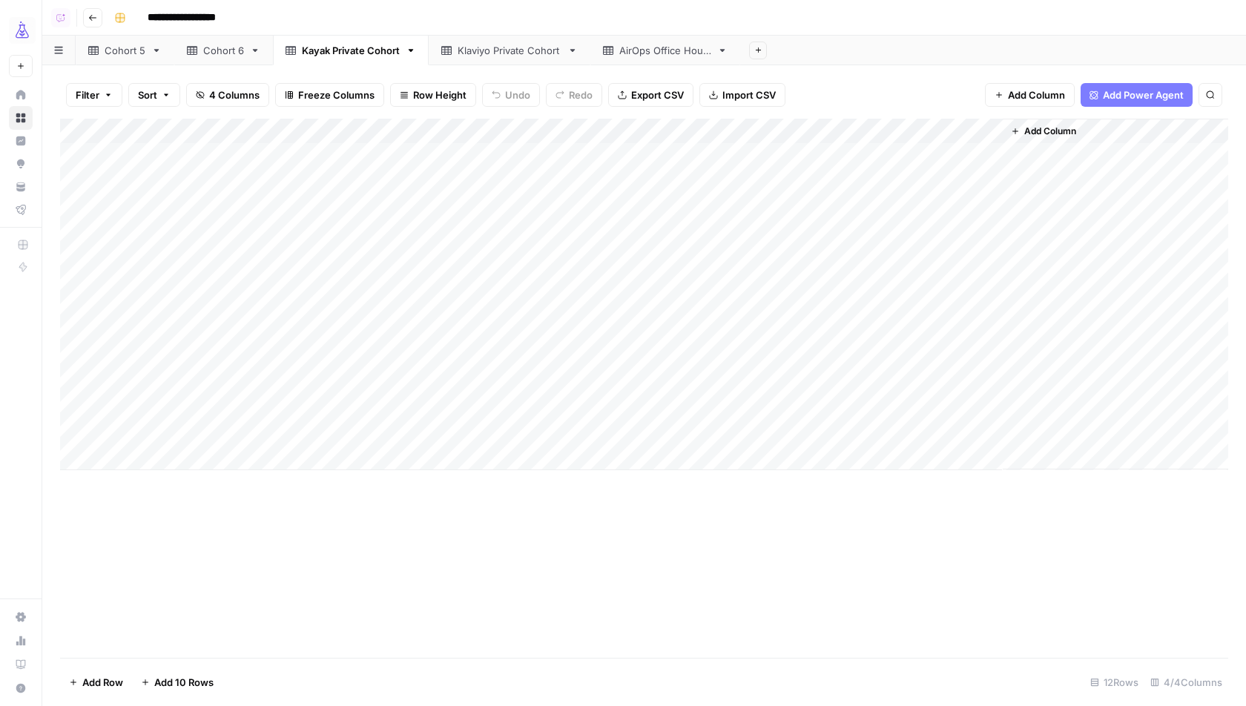
click at [724, 279] on div "Add Column" at bounding box center [644, 295] width 1168 height 352
click at [844, 255] on div "Add Column" at bounding box center [644, 295] width 1168 height 352
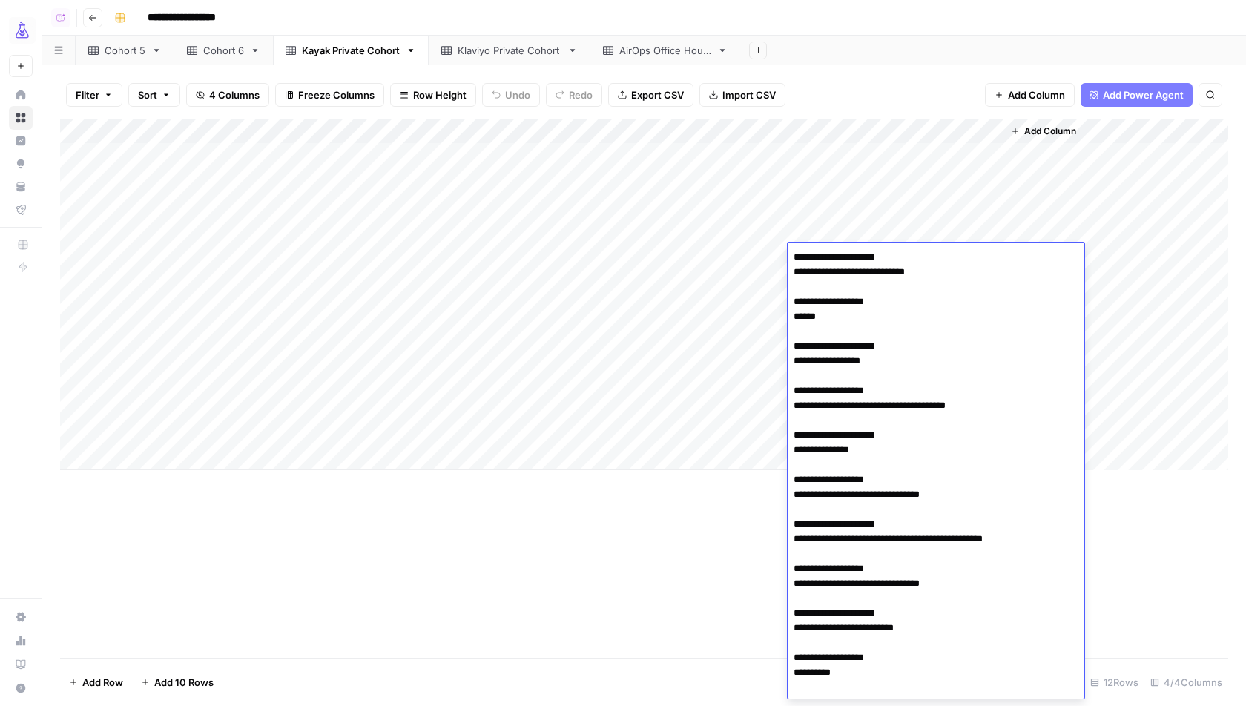
click at [706, 275] on div "Add Column" at bounding box center [644, 295] width 1168 height 352
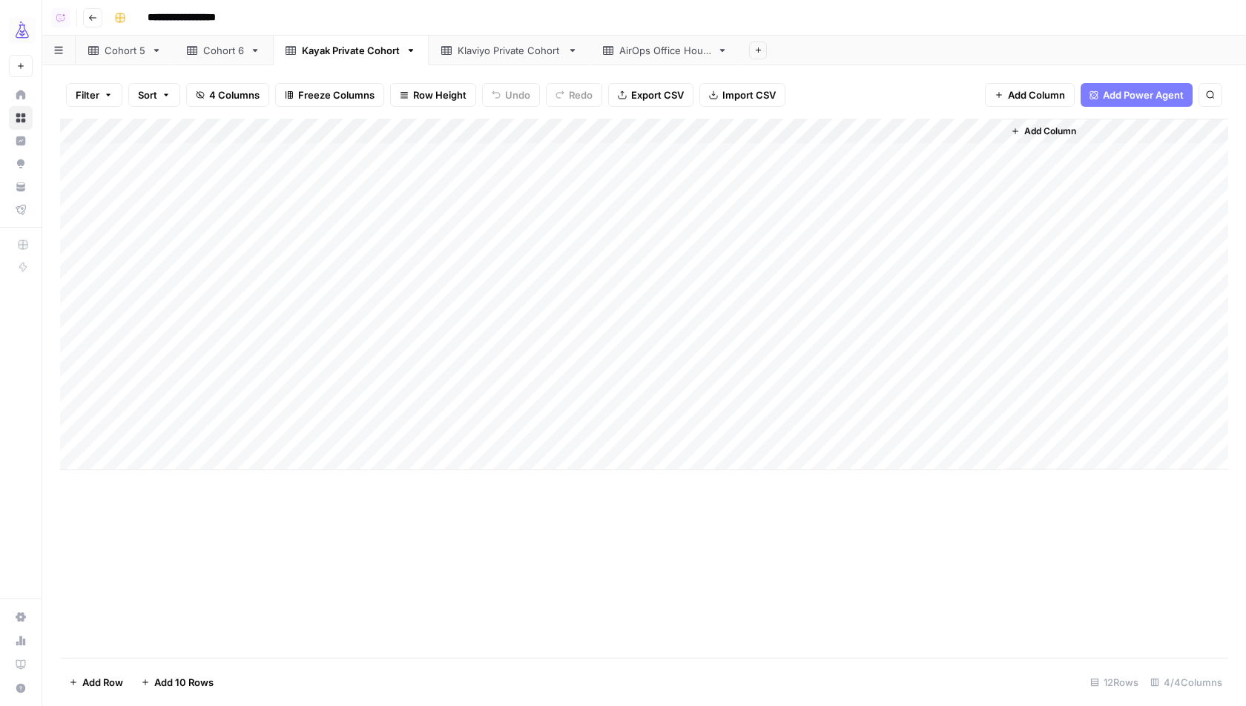
click at [80, 282] on div "Add Column" at bounding box center [644, 295] width 1168 height 352
click at [883, 282] on div "Add Column" at bounding box center [644, 295] width 1168 height 352
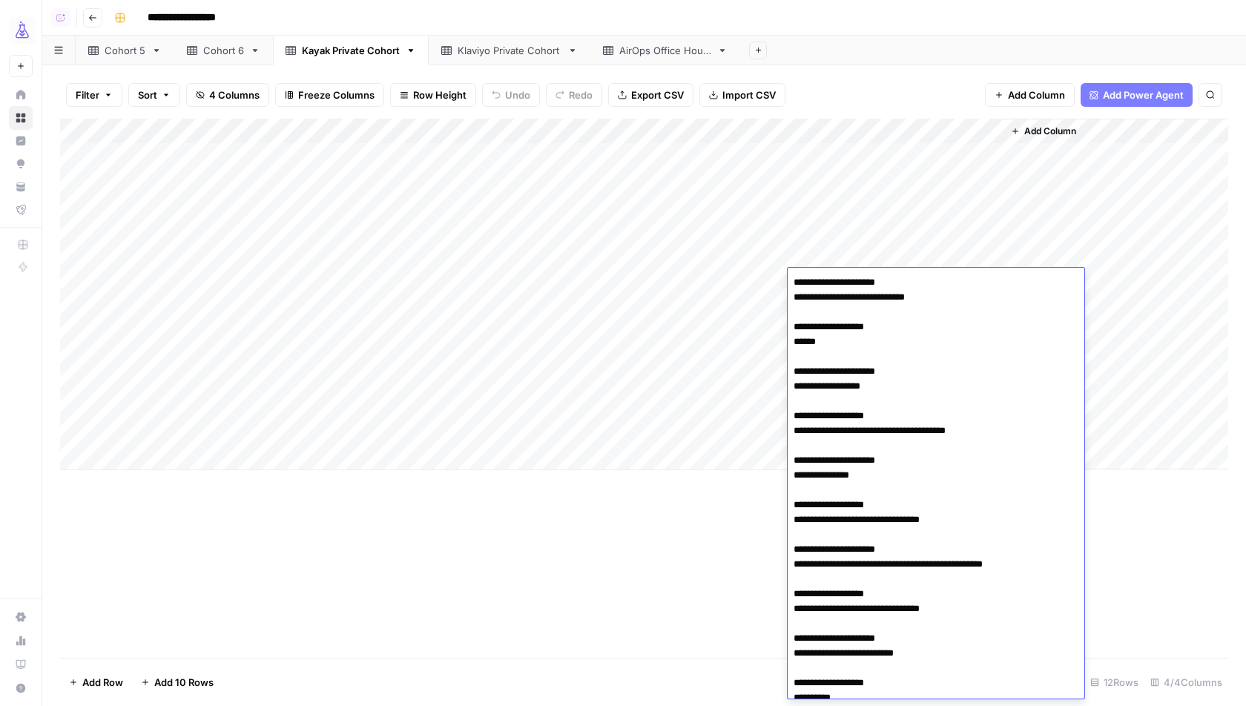
click at [728, 315] on div "Add Column" at bounding box center [644, 295] width 1168 height 352
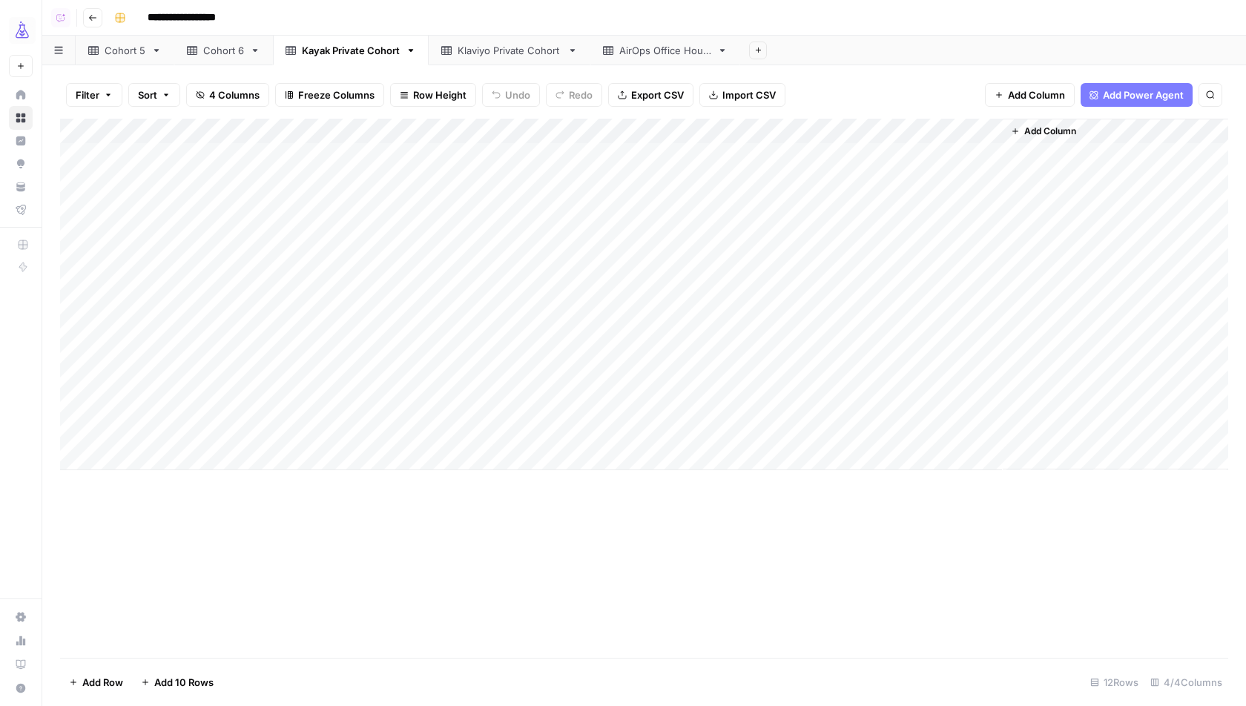
click at [840, 361] on div "Add Column" at bounding box center [644, 295] width 1168 height 352
click at [694, 377] on div "Add Column" at bounding box center [644, 295] width 1168 height 352
click at [868, 411] on div "Add Column" at bounding box center [644, 295] width 1168 height 352
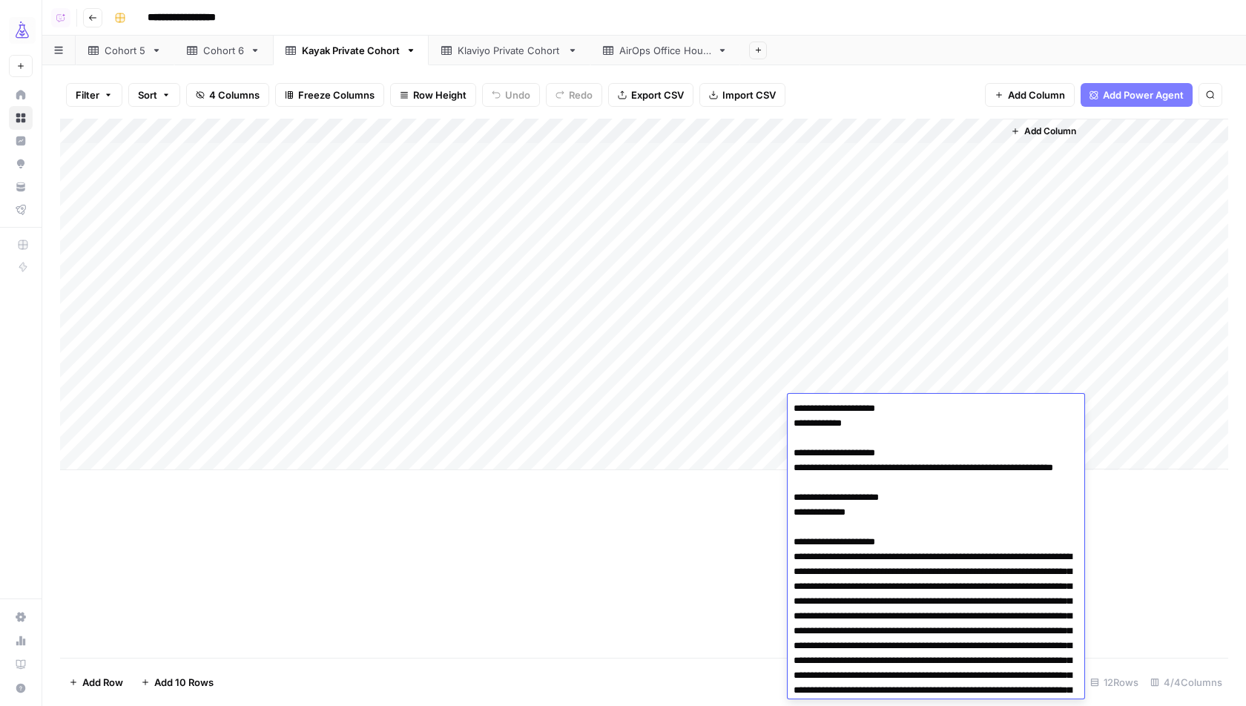
click at [658, 391] on div "Add Column" at bounding box center [644, 295] width 1168 height 352
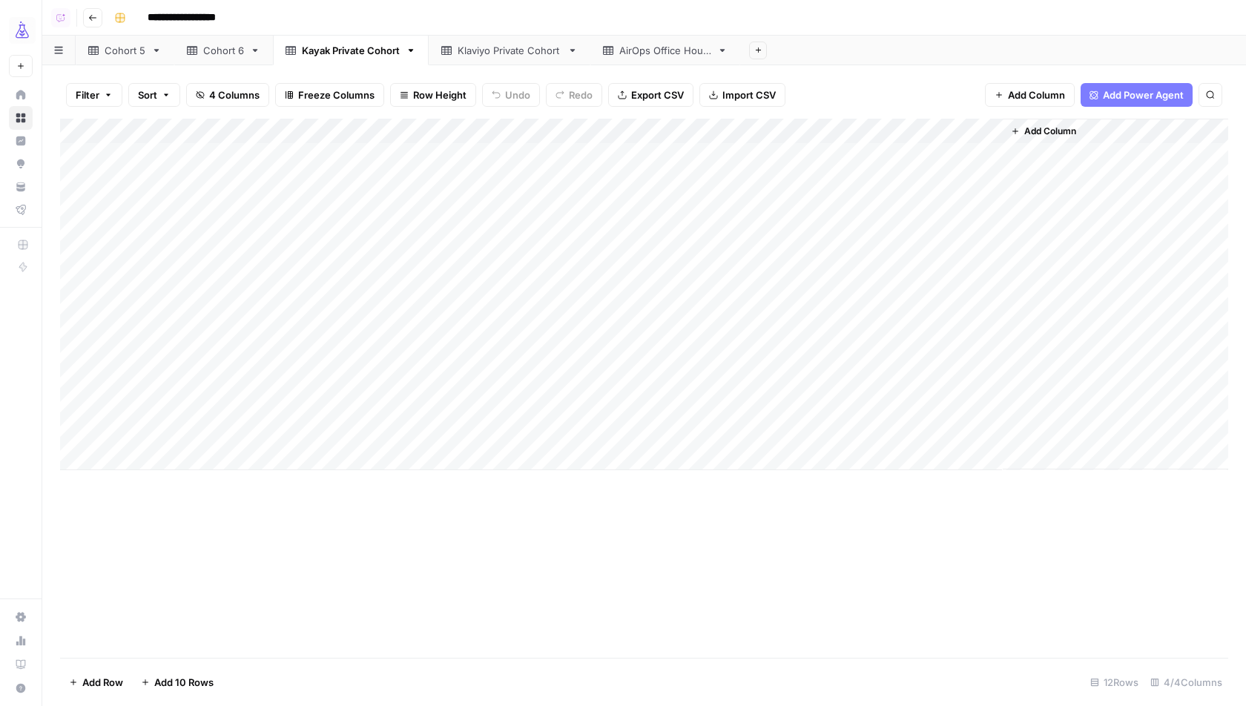
click at [845, 429] on div "Add Column" at bounding box center [644, 295] width 1168 height 352
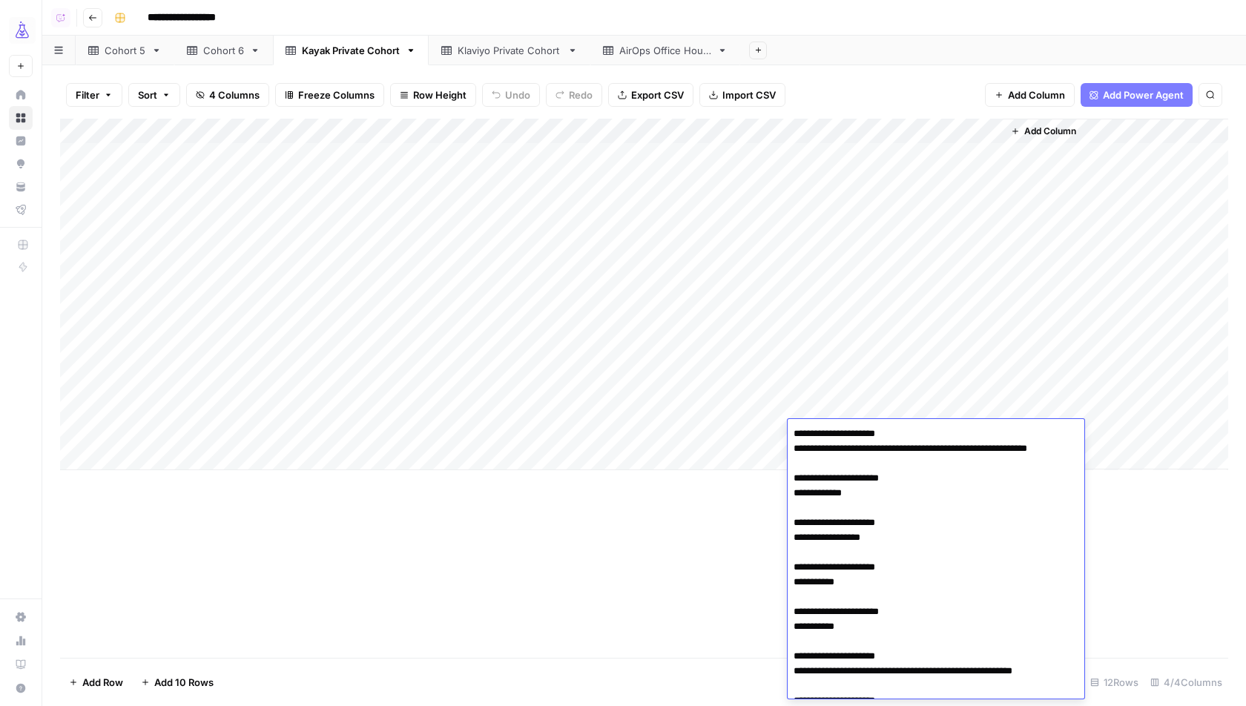
click at [745, 423] on div "Add Column" at bounding box center [644, 295] width 1168 height 352
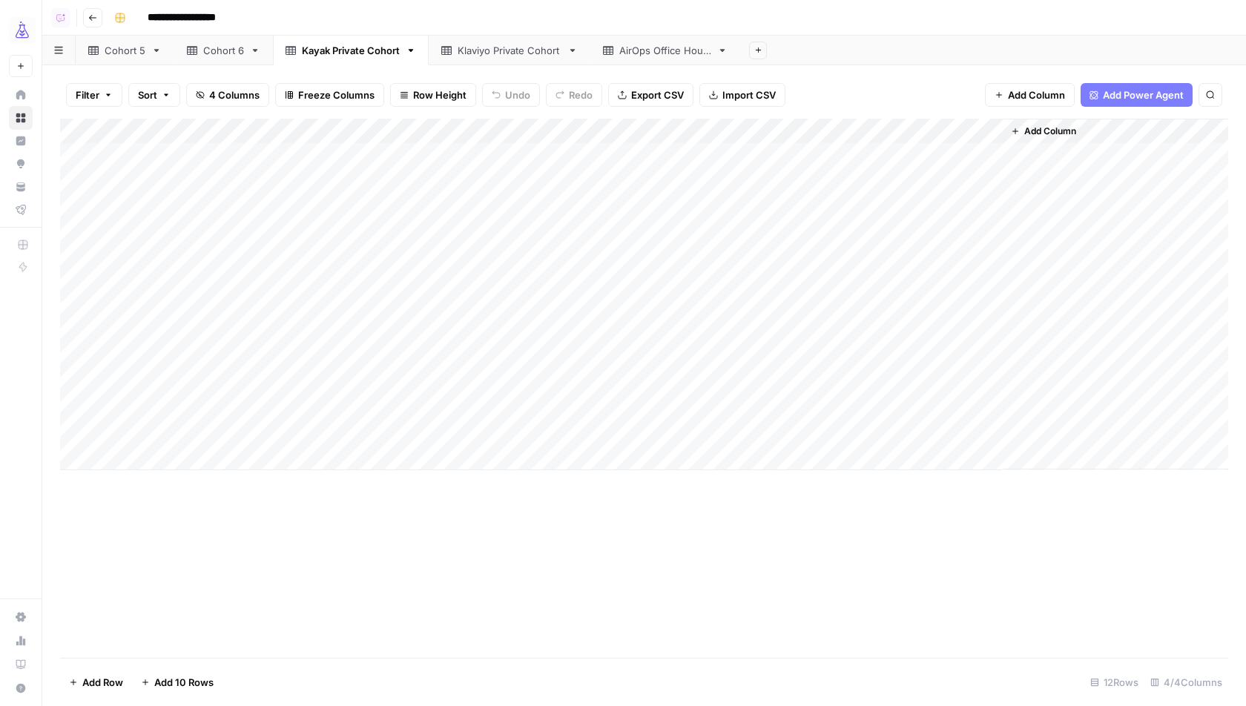
click at [490, 55] on div "Klaviyo Private Cohort" at bounding box center [510, 50] width 104 height 15
click at [173, 305] on div "Add Column" at bounding box center [644, 219] width 1168 height 200
type textarea "**********"
click at [406, 311] on div "Add Column" at bounding box center [644, 231] width 1168 height 225
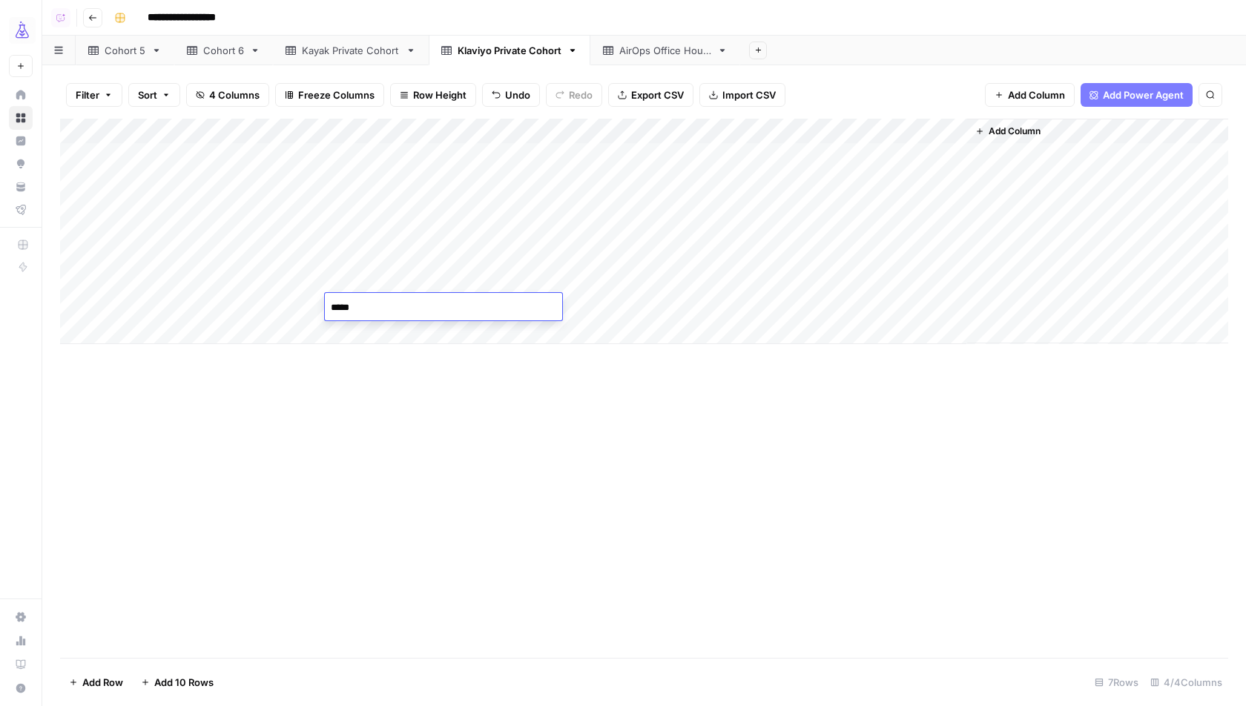
type textarea "******"
click at [670, 312] on div "Add Column" at bounding box center [644, 231] width 1168 height 225
type textarea "**********"
click at [675, 462] on div "Add Column" at bounding box center [644, 388] width 1168 height 539
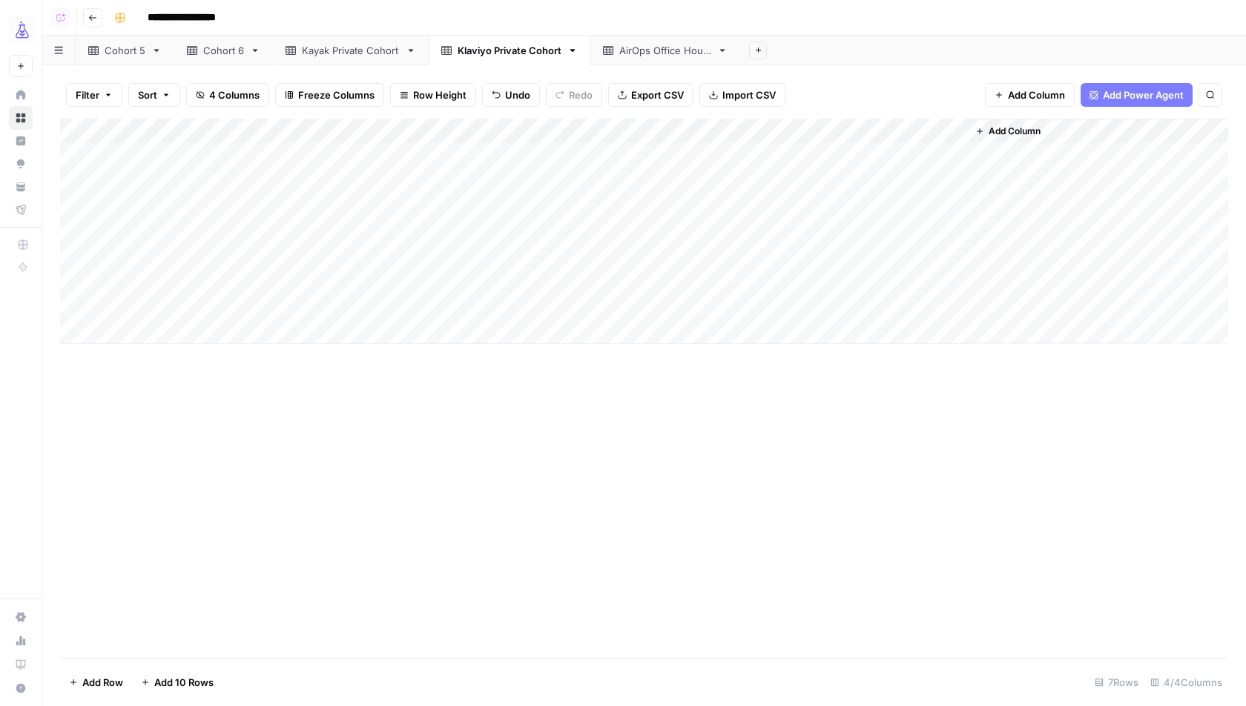
click at [598, 280] on div "Add Column" at bounding box center [644, 231] width 1168 height 225
type textarea "**********"
click at [617, 255] on div "Add Column" at bounding box center [644, 231] width 1168 height 225
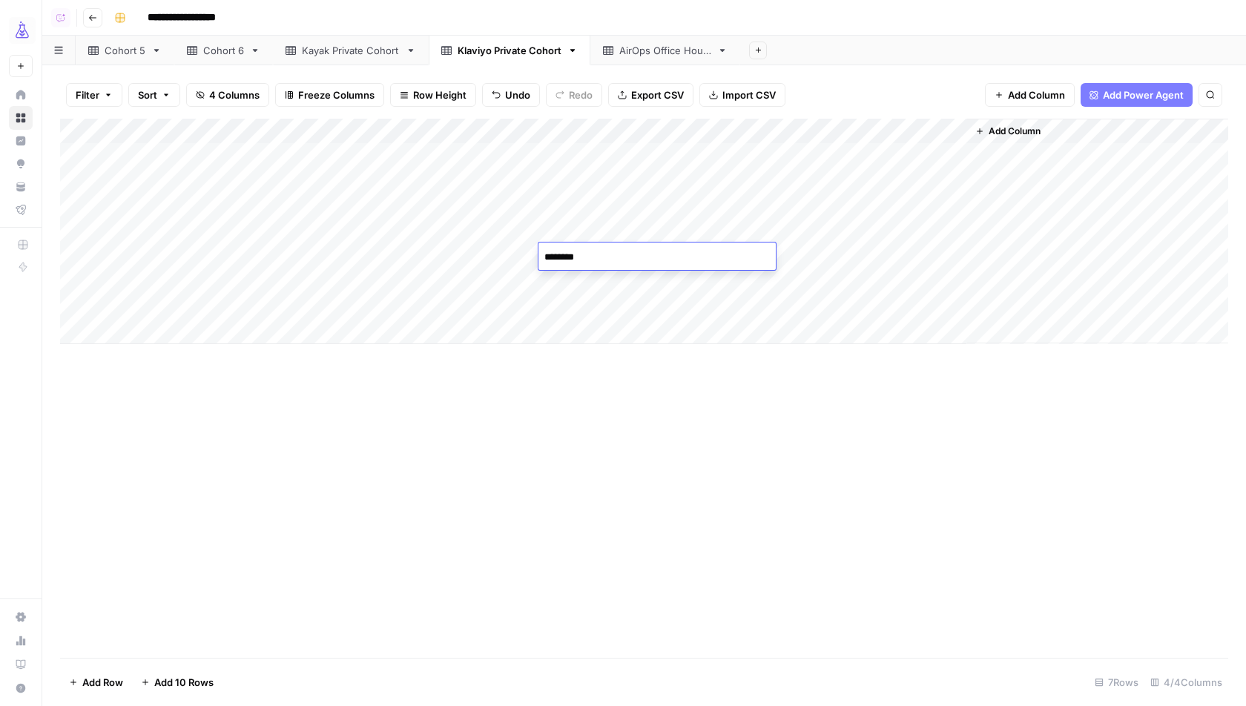
type textarea "*********"
click at [588, 409] on div "Add Column" at bounding box center [644, 388] width 1168 height 539
click at [835, 303] on div "Add Column" at bounding box center [644, 231] width 1168 height 225
click at [866, 279] on div "Add Column" at bounding box center [644, 231] width 1168 height 225
click at [645, 259] on div "Add Column" at bounding box center [644, 231] width 1168 height 225
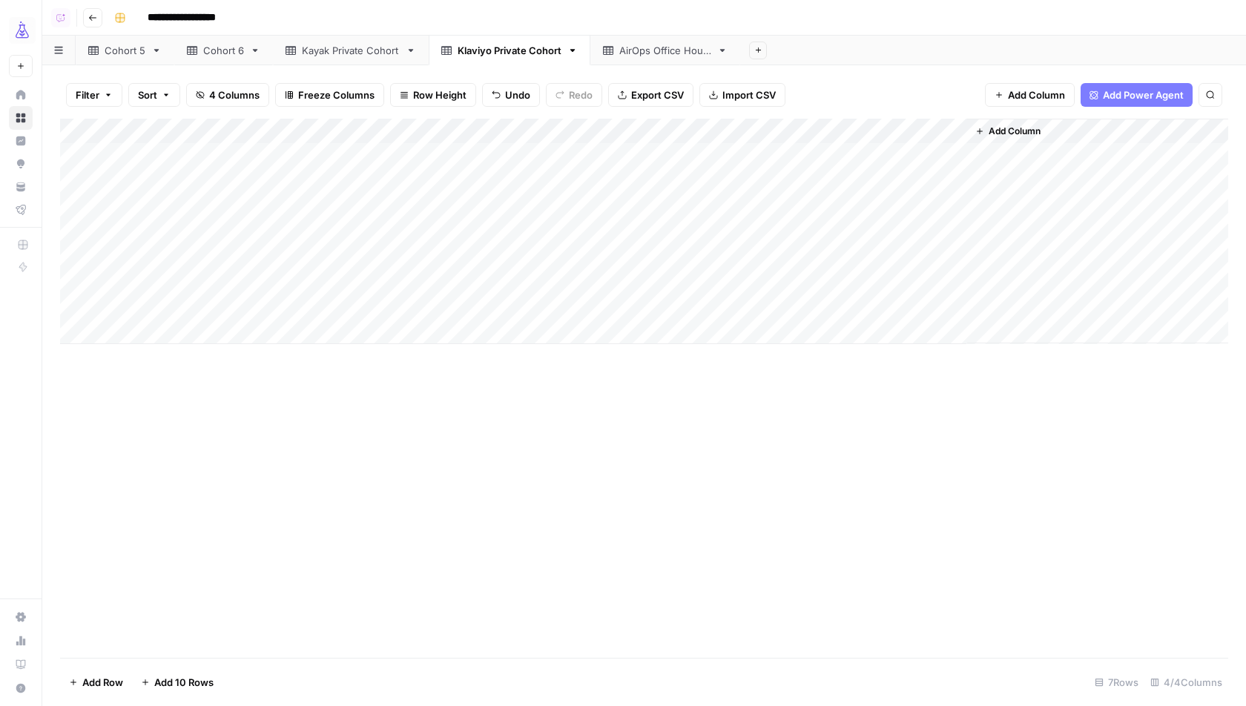
click at [615, 231] on div "Add Column" at bounding box center [644, 231] width 1168 height 225
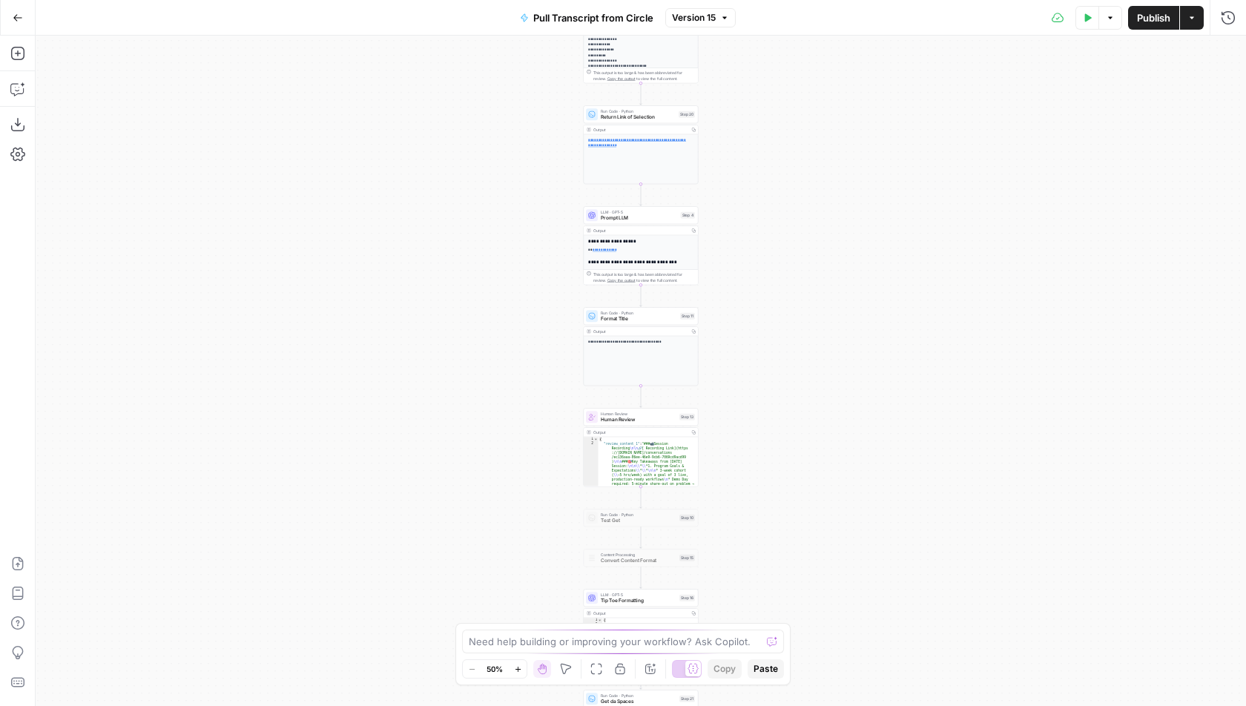
drag, startPoint x: 798, startPoint y: 539, endPoint x: 769, endPoint y: 211, distance: 328.4
click at [770, 217] on div "true false Workflow Input Settings Inputs Run Code · Python Pull Transcript fro…" at bounding box center [641, 371] width 1211 height 671
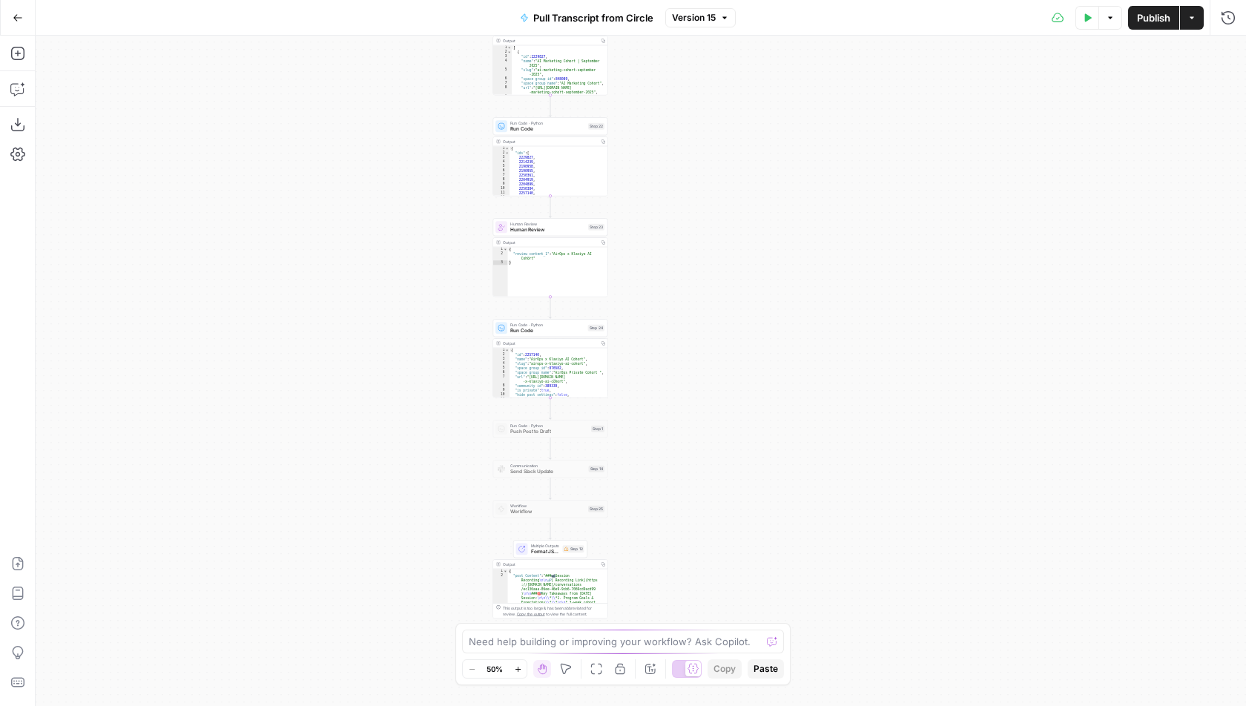
drag, startPoint x: 742, startPoint y: 499, endPoint x: 677, endPoint y: 165, distance: 340.1
click at [680, 145] on div "true false Workflow Input Settings Inputs Run Code · Python Pull Transcript fro…" at bounding box center [641, 371] width 1211 height 671
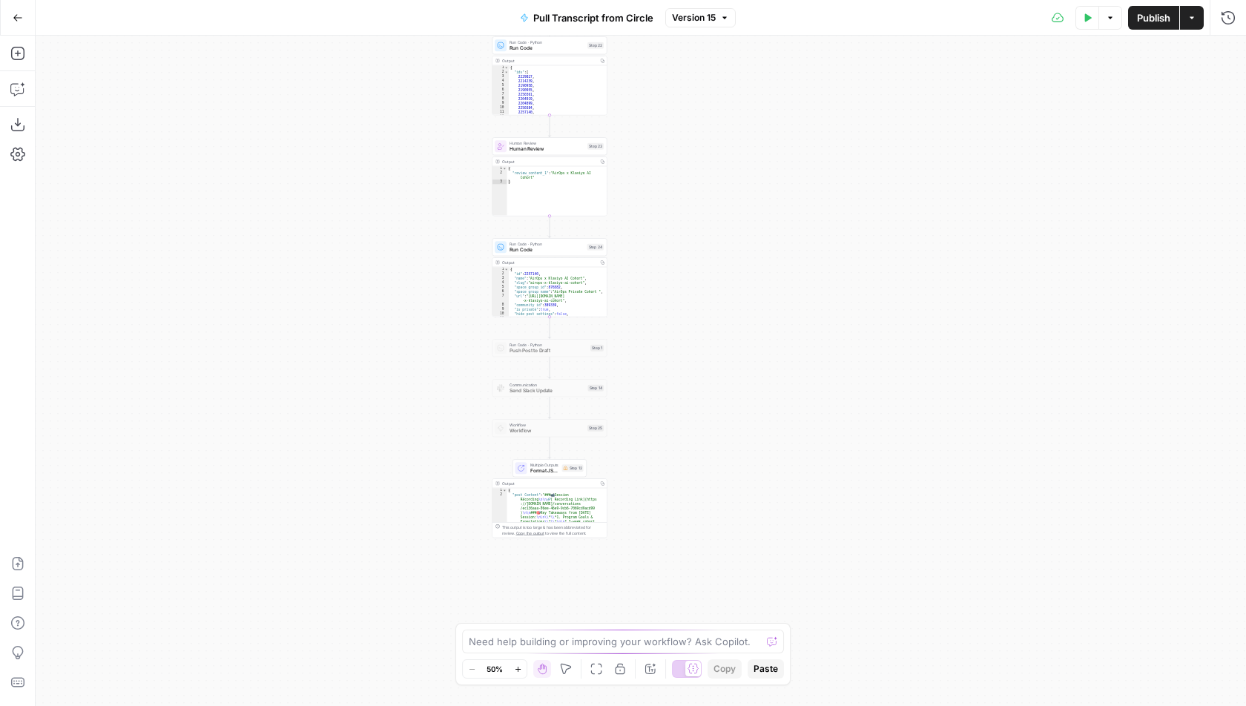
drag, startPoint x: 633, startPoint y: 438, endPoint x: 626, endPoint y: 342, distance: 96.7
click at [626, 342] on div "true false Workflow Input Settings Inputs Run Code · Python Pull Transcript fro…" at bounding box center [641, 371] width 1211 height 671
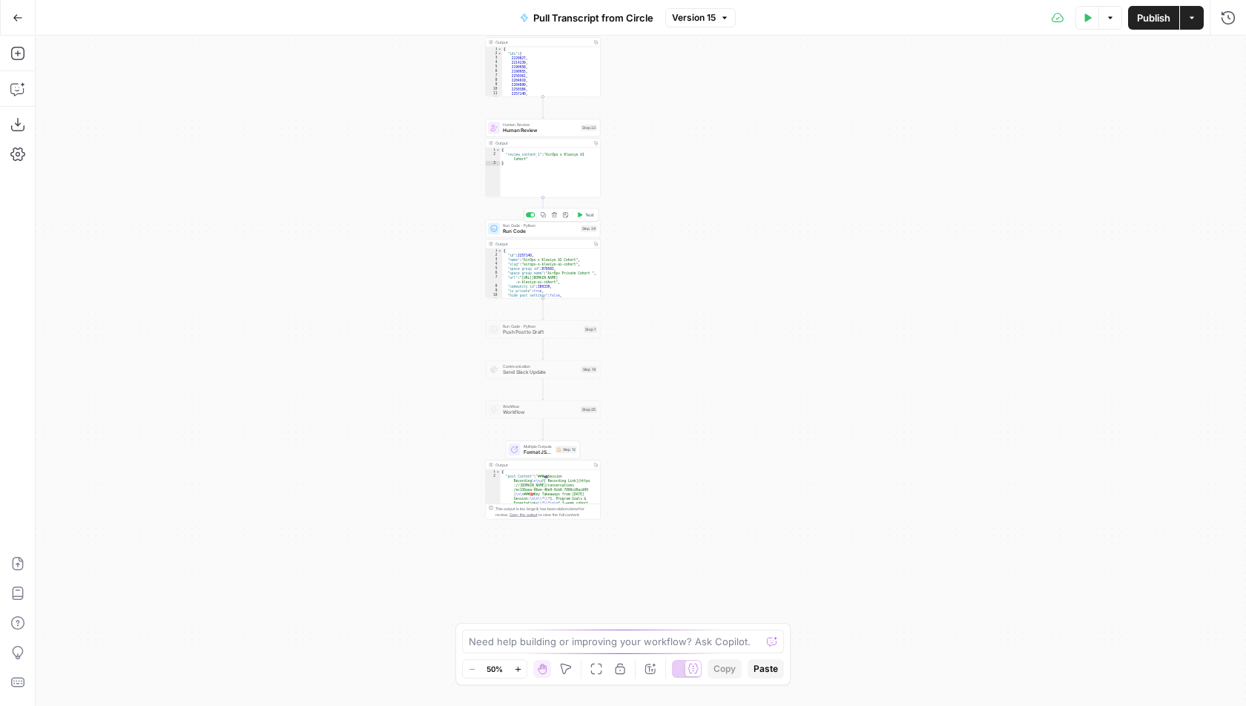
click at [547, 231] on span "Run Code" at bounding box center [540, 231] width 75 height 7
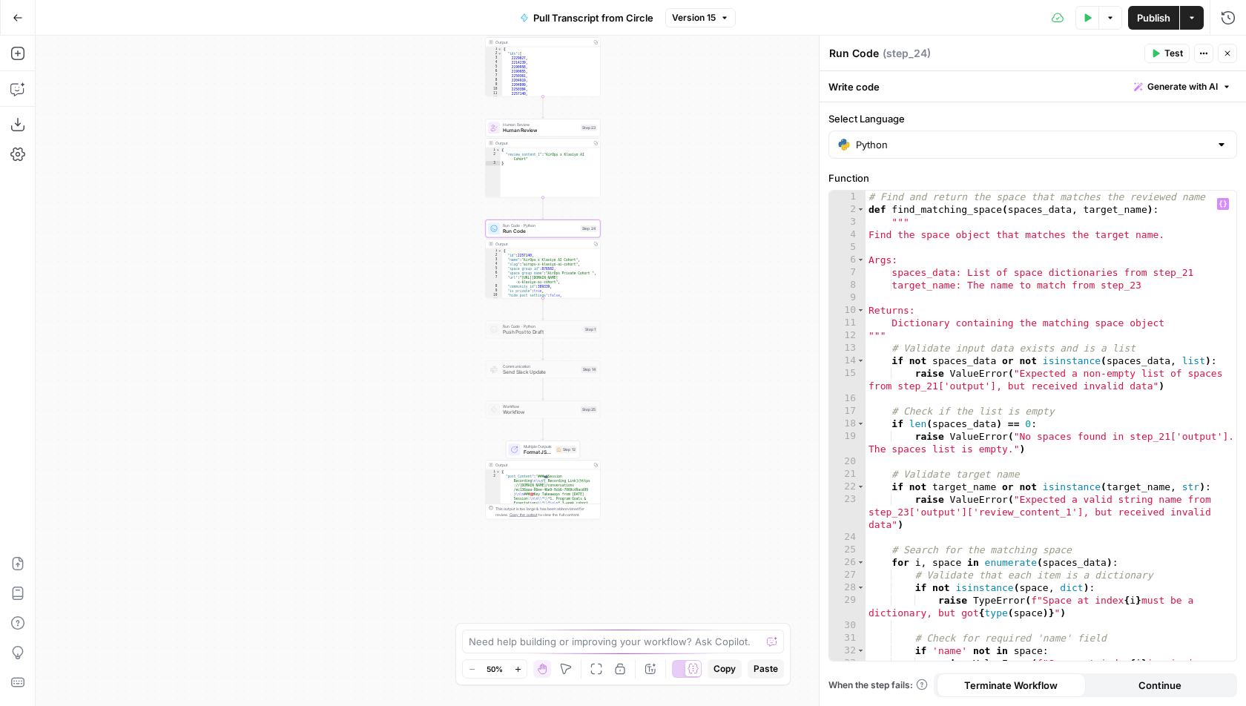
click at [934, 431] on div "# Find and return the space that matches the reviewed name def find_matching_sp…" at bounding box center [1052, 446] width 372 height 510
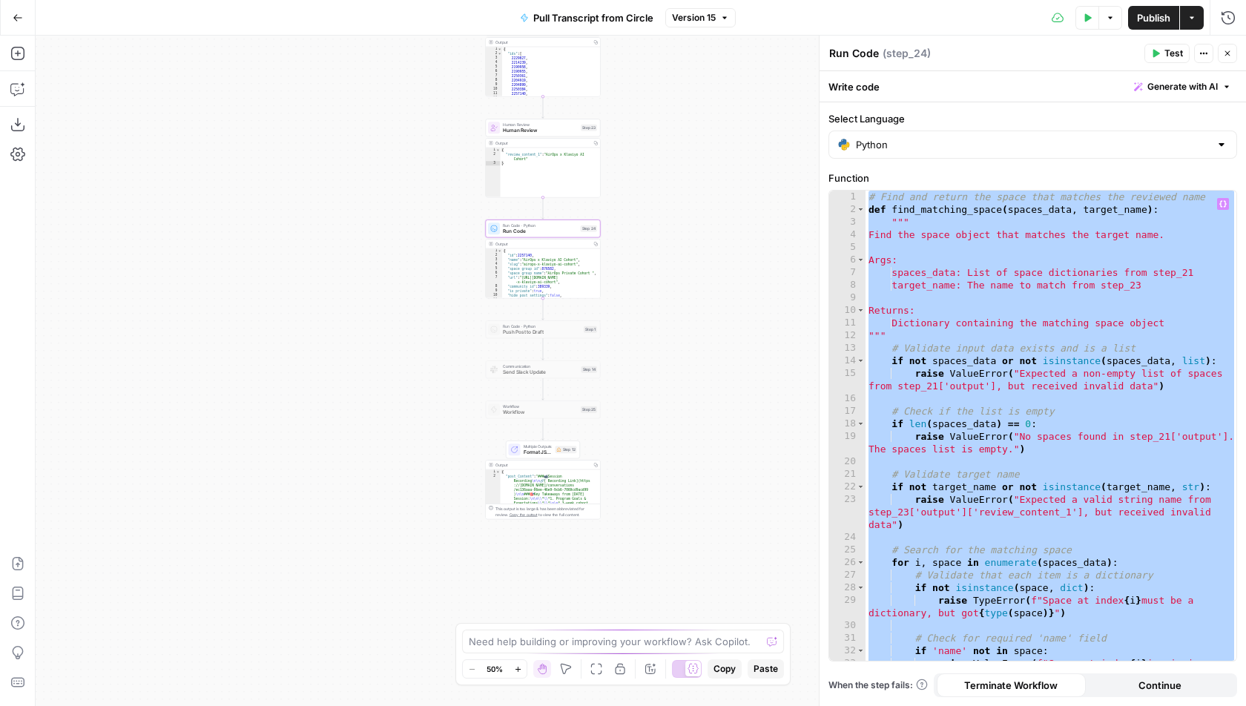
type textarea "**********"
click at [935, 430] on div "# Find and return the space that matches the reviewed name def find_matching_sp…" at bounding box center [1052, 446] width 372 height 510
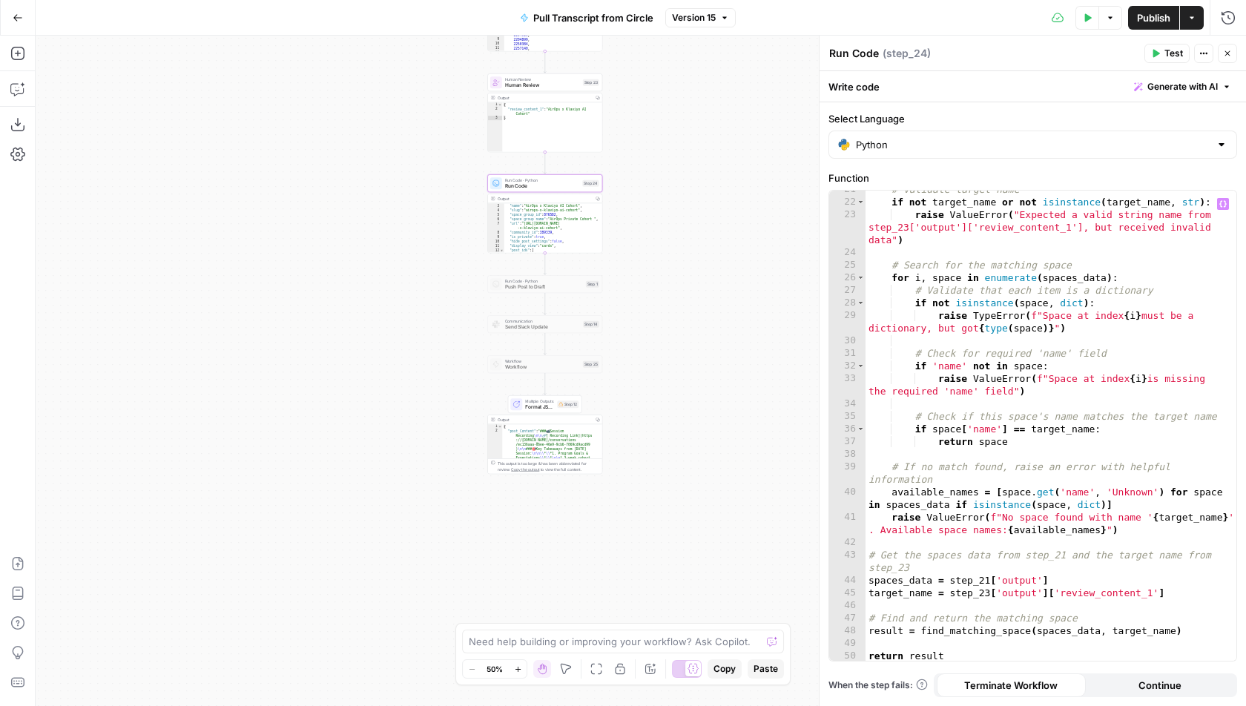
scroll to position [34, 0]
click at [529, 266] on div "Copy step Delete step Add Note Test" at bounding box center [563, 270] width 75 height 13
click at [535, 269] on div at bounding box center [533, 270] width 10 height 5
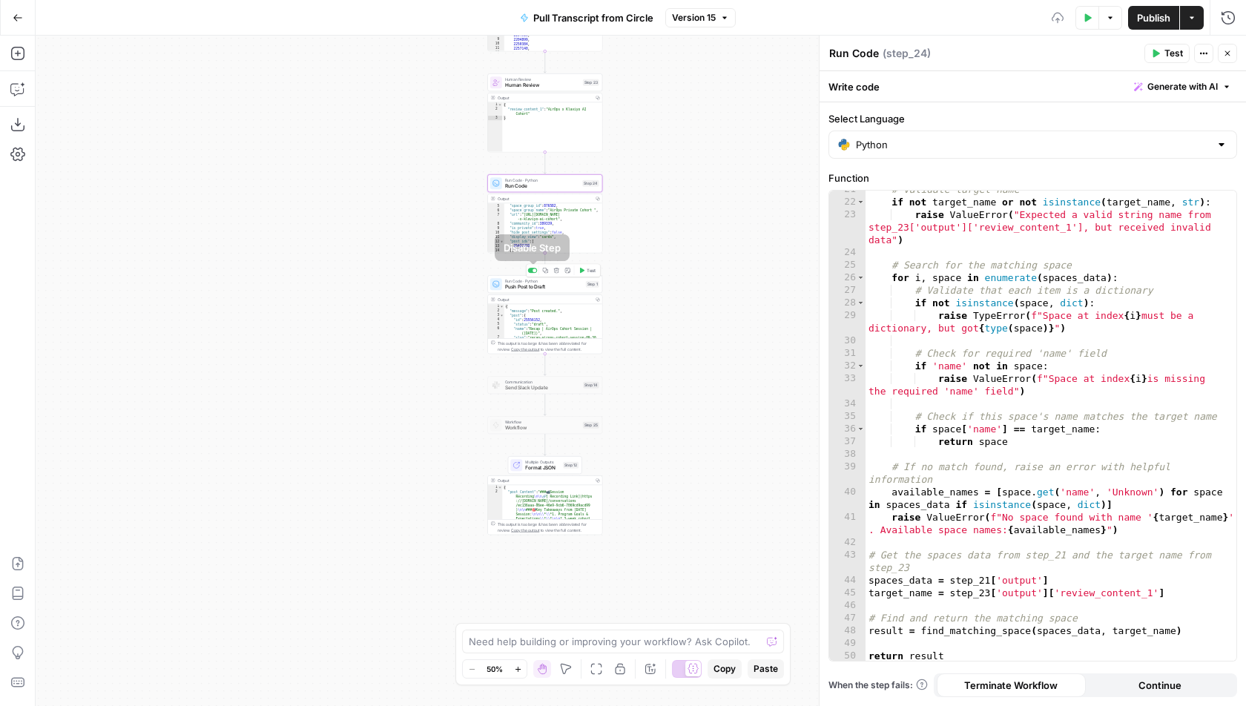
click at [532, 289] on span "Push Post to Draft" at bounding box center [544, 286] width 78 height 7
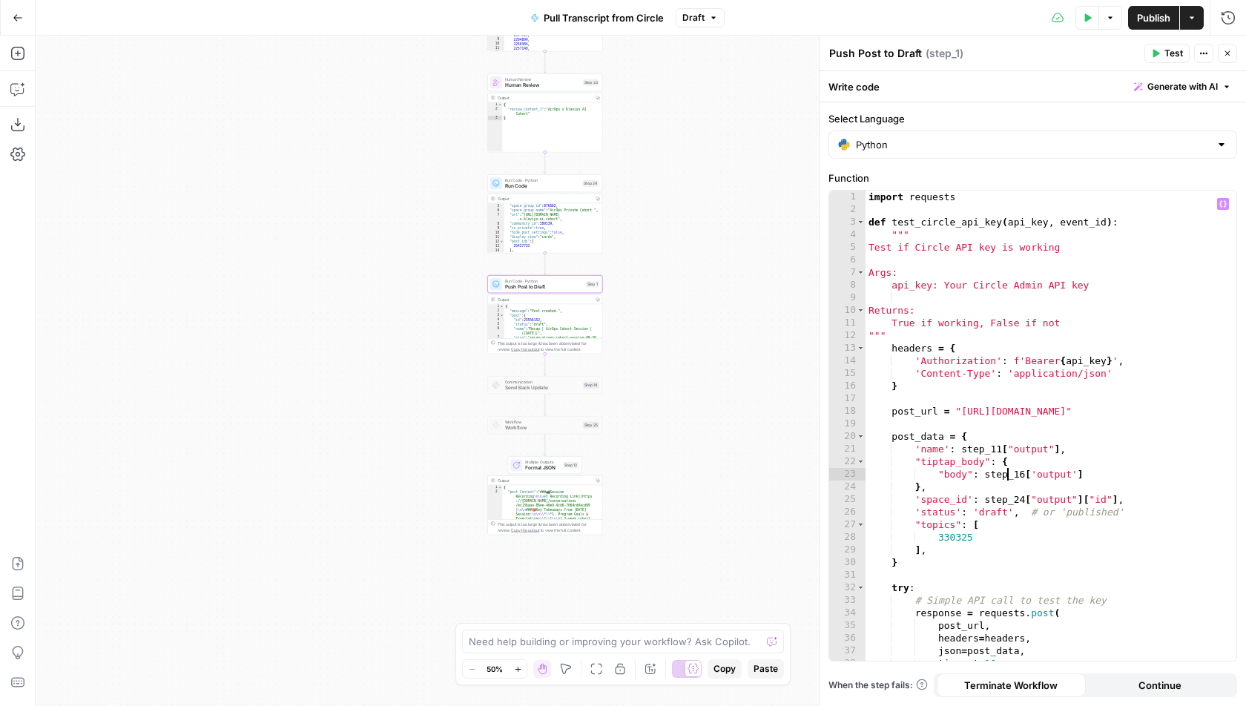
click at [1009, 474] on div "import requests def test_circle_api_key ( api_key , event_id ) : """ Test if Ci…" at bounding box center [1052, 439] width 372 height 497
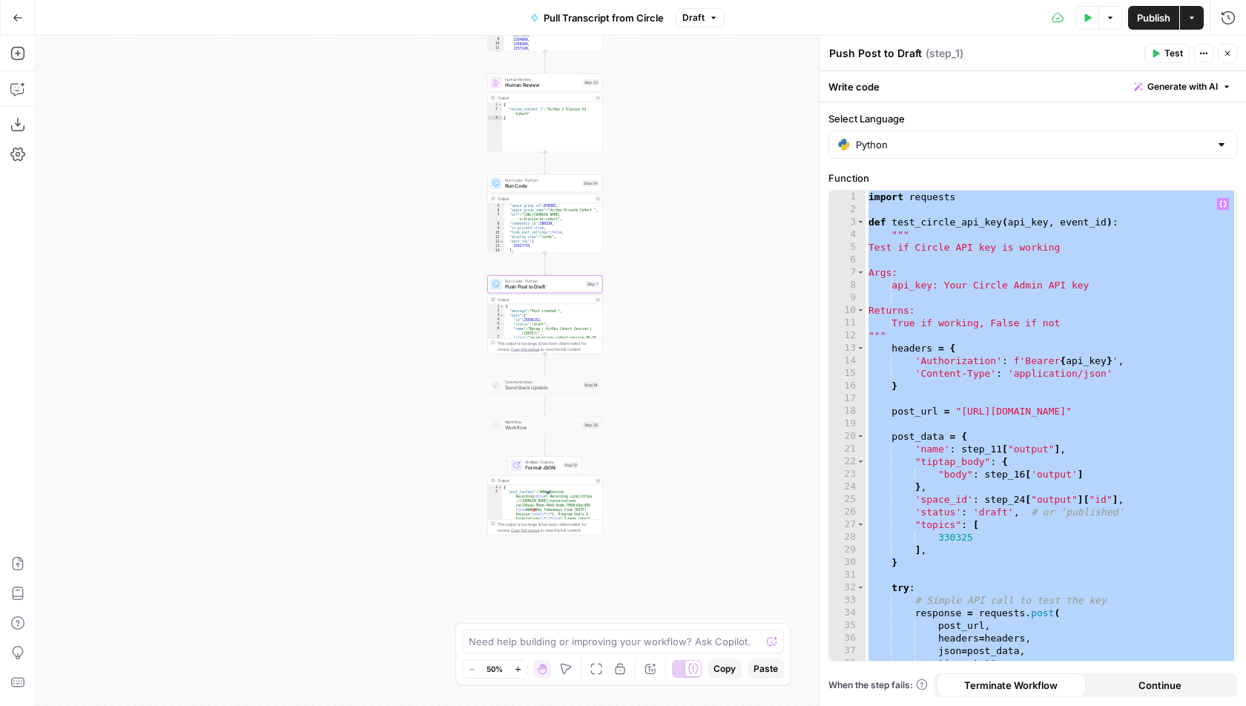
click at [1009, 474] on div "import requests def test_circle_api_key ( api_key , event_id ) : """ Test if Ci…" at bounding box center [1052, 439] width 372 height 497
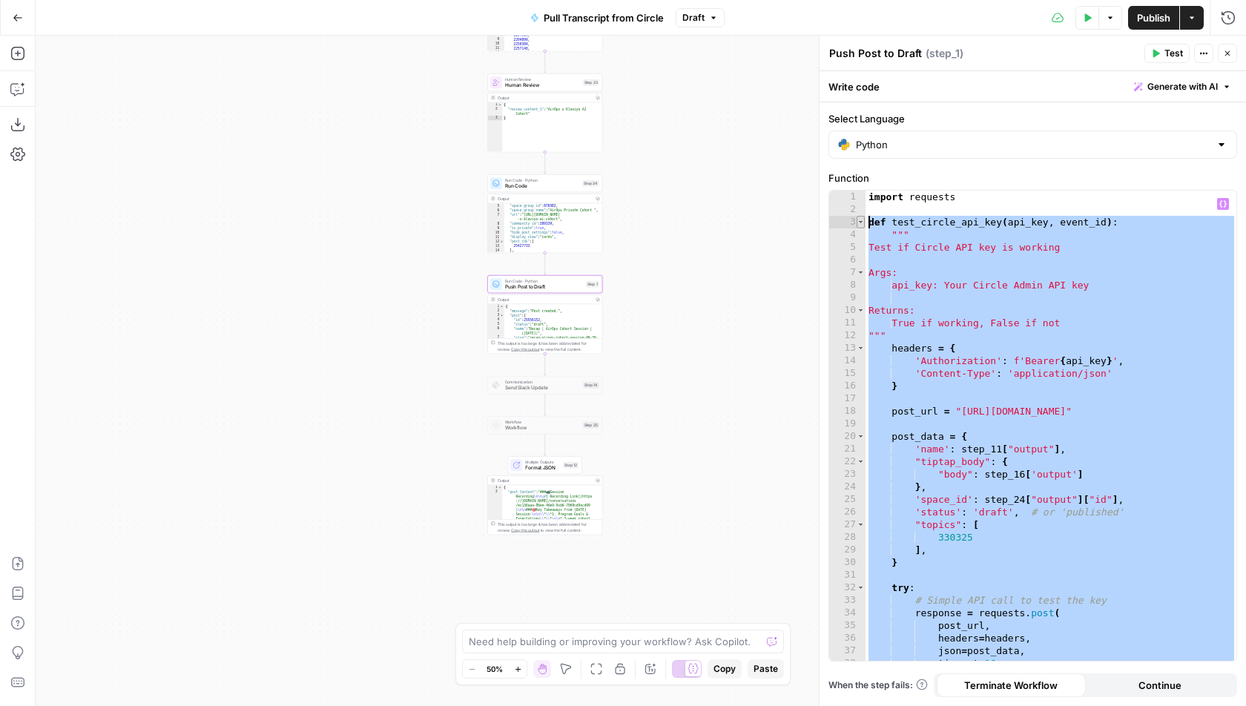
drag, startPoint x: 1050, startPoint y: 584, endPoint x: 860, endPoint y: 222, distance: 409.1
click at [860, 222] on div "**********" at bounding box center [1032, 426] width 407 height 470
click at [1031, 306] on div "import requests def test_circle_api_key ( api_key , event_id ) : """ Test if Ci…" at bounding box center [1052, 439] width 372 height 497
type textarea "********"
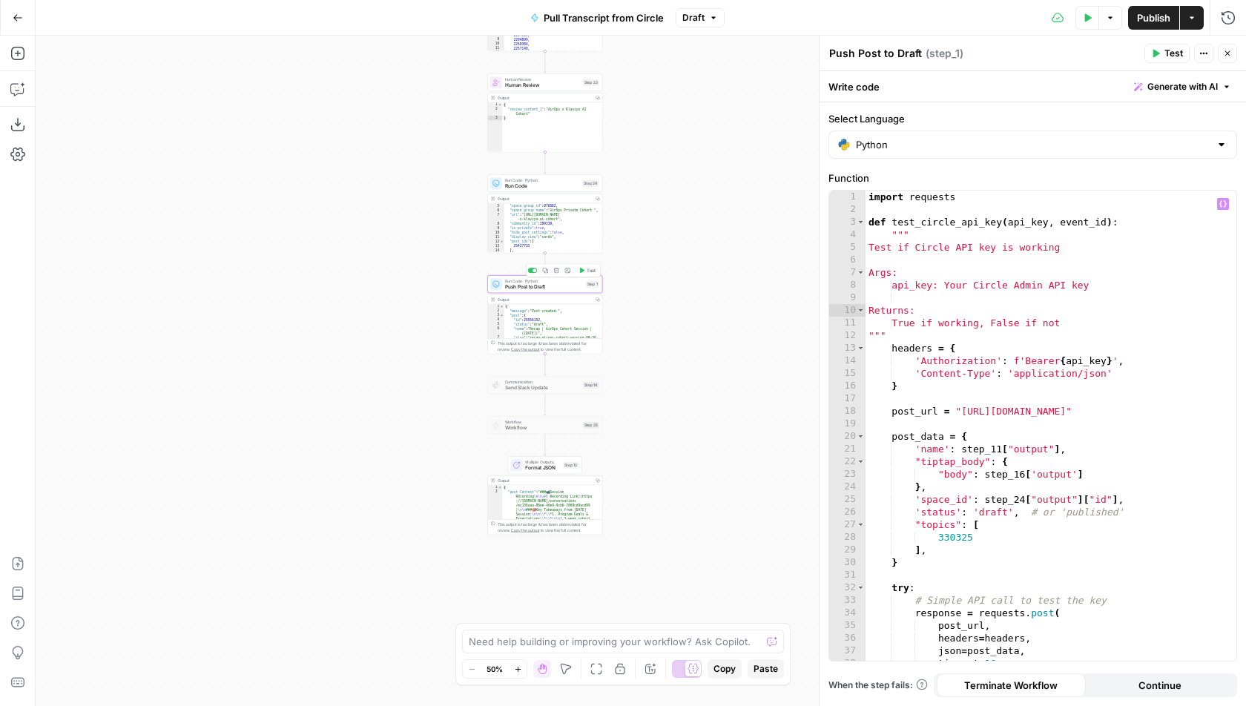
click at [559, 288] on span "Push Post to Draft" at bounding box center [544, 286] width 78 height 7
click at [550, 188] on span "Run Code" at bounding box center [542, 185] width 75 height 7
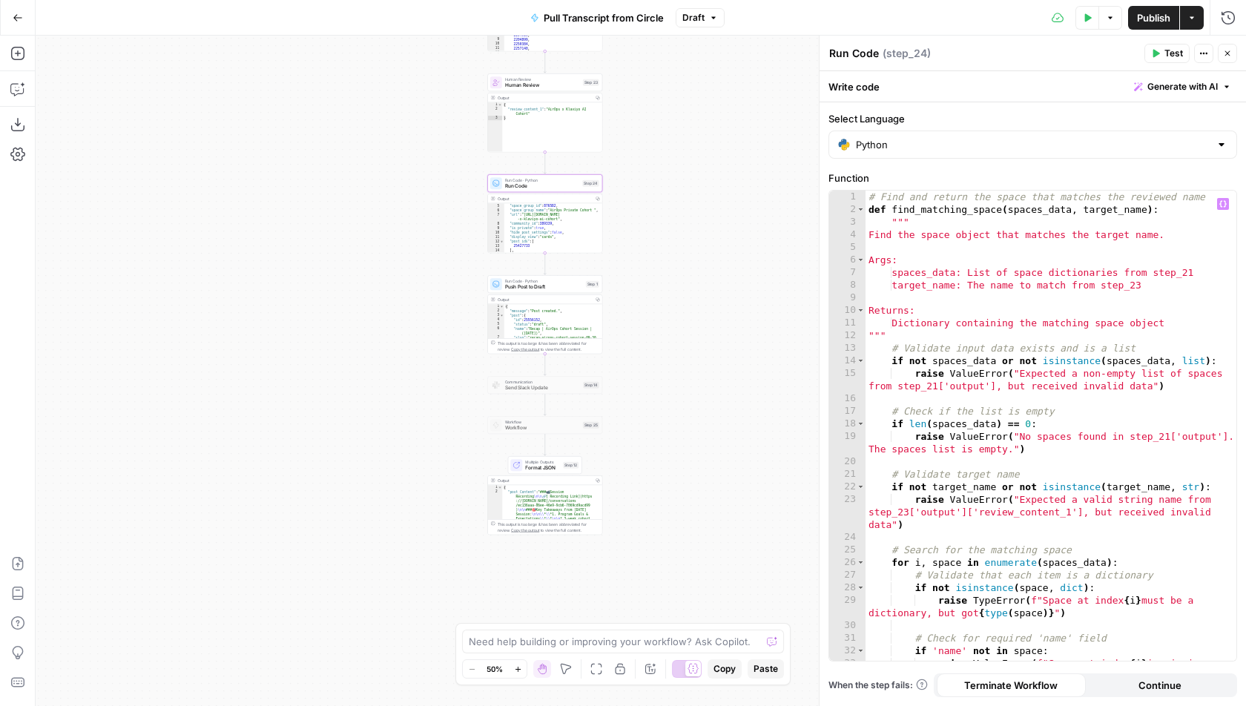
type textarea "**********"
click at [977, 374] on div "# Find and return the space that matches the reviewed name def find_matching_sp…" at bounding box center [1052, 446] width 372 height 510
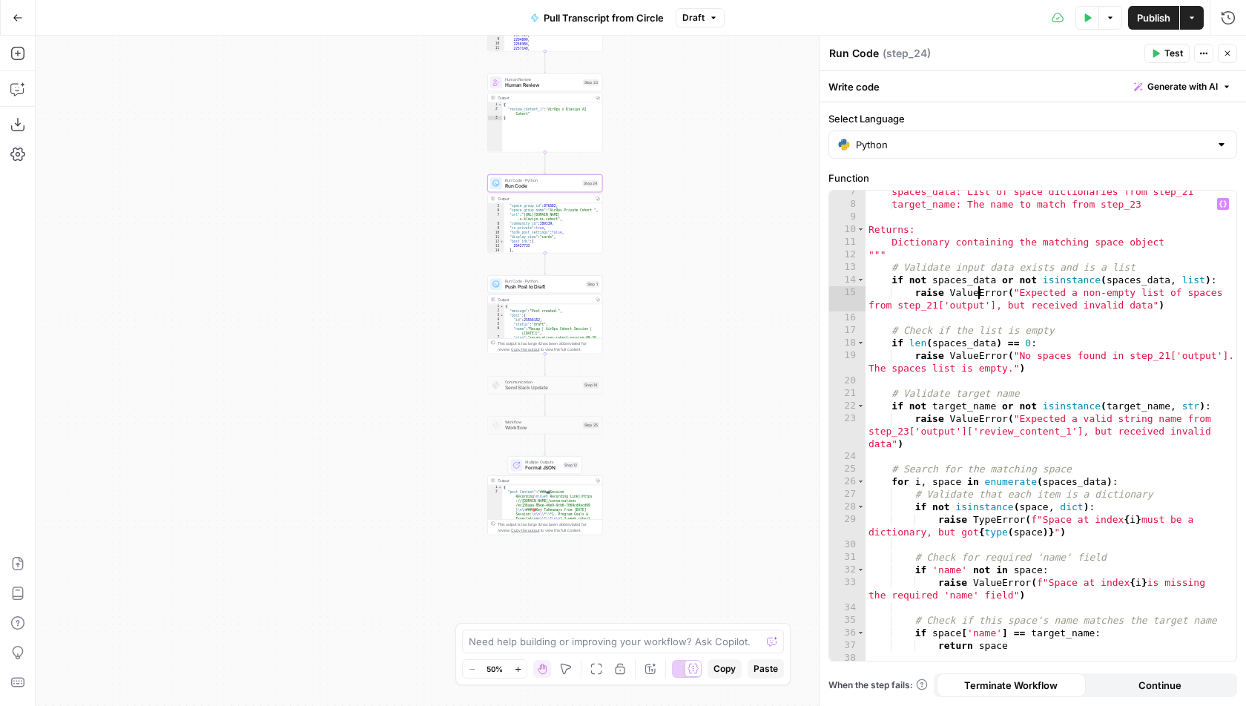
scroll to position [284, 0]
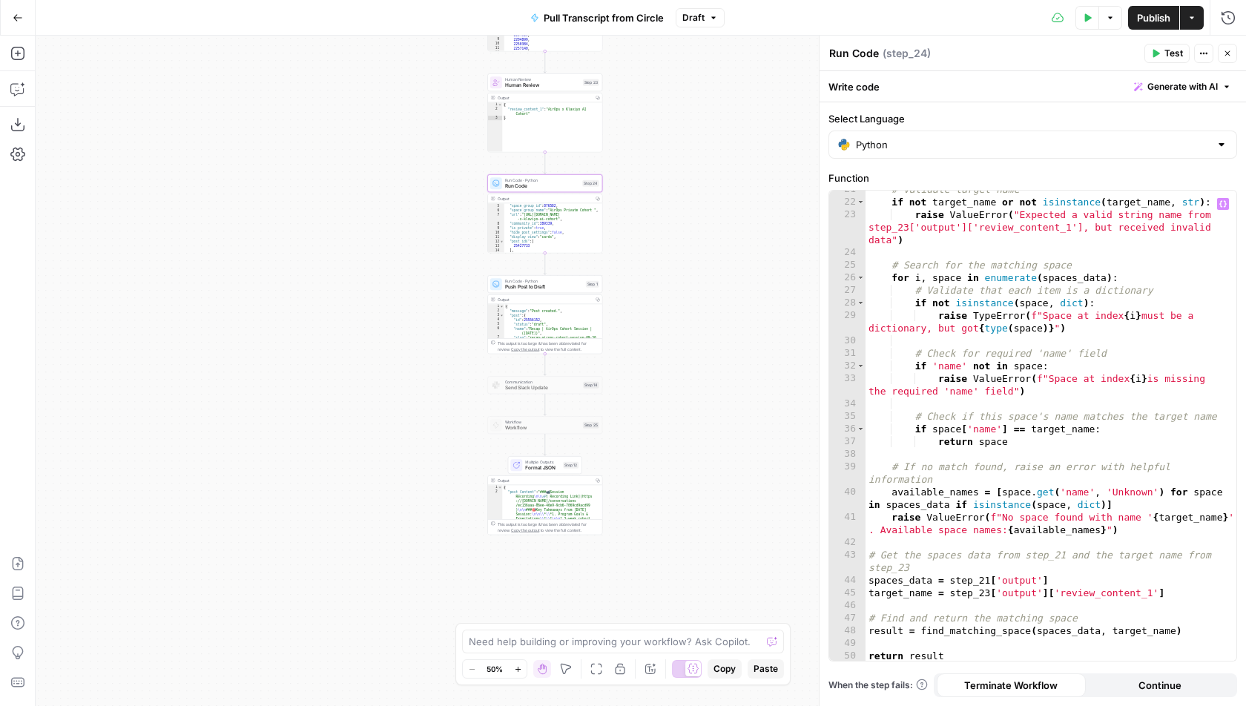
click at [520, 281] on span "Run Code · Python" at bounding box center [544, 281] width 78 height 6
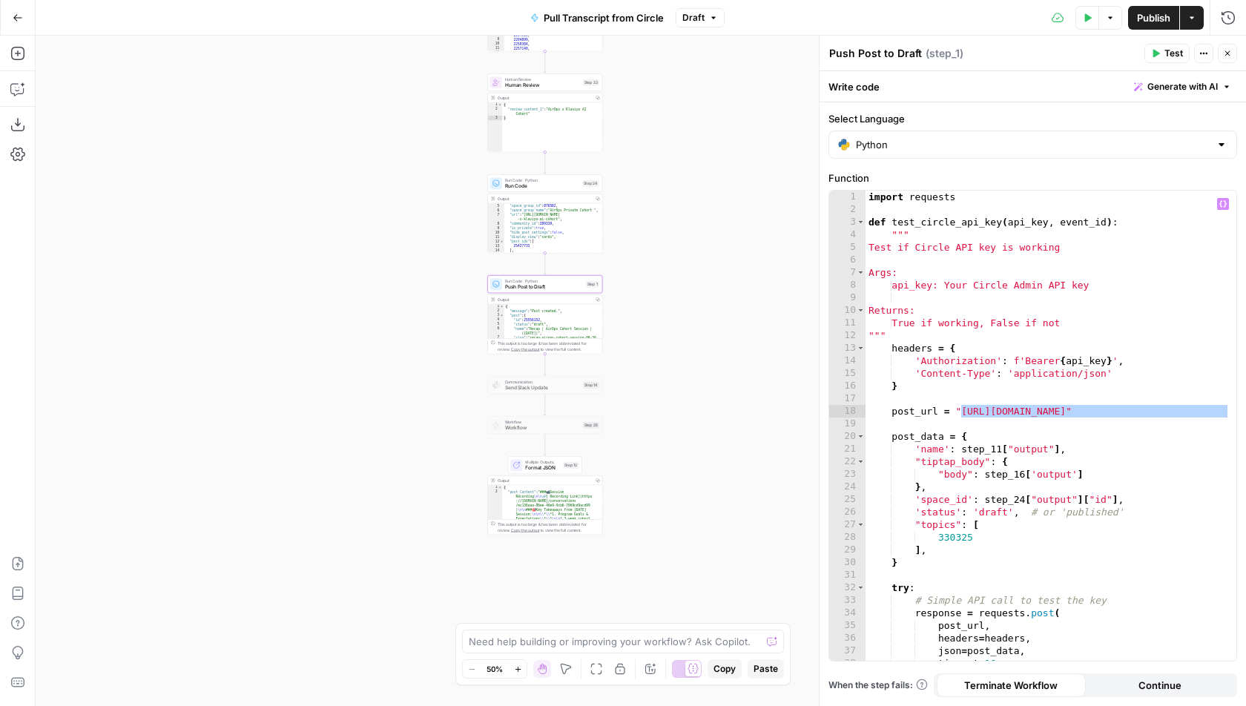
drag, startPoint x: 1228, startPoint y: 412, endPoint x: 962, endPoint y: 413, distance: 265.5
click at [962, 413] on div "1 2 3 4 5 6 7 8 9 10 11 12 13 14 15 16 17 18 19 20 21 22 23 24 25 26 27 28 29 3…" at bounding box center [1032, 426] width 407 height 470
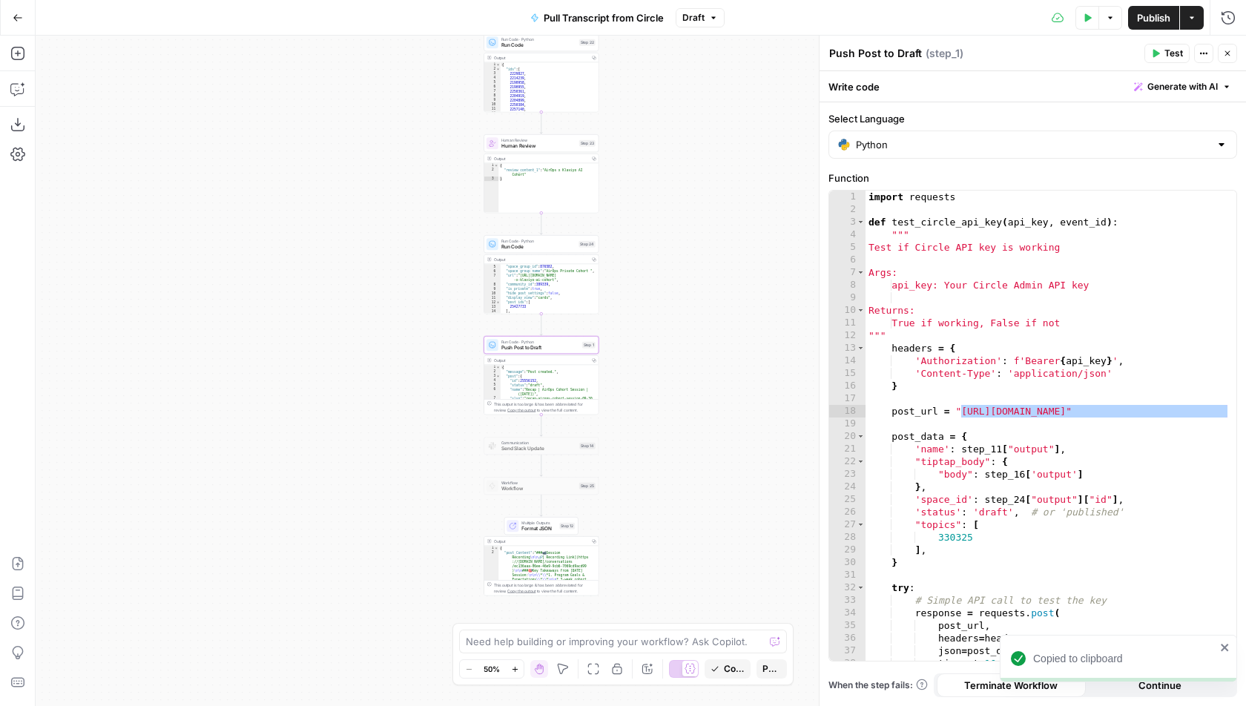
drag, startPoint x: 679, startPoint y: 214, endPoint x: 668, endPoint y: 418, distance: 204.3
click at [668, 418] on div "true false Workflow Input Settings Inputs Run Code · Python Pull Transcript fro…" at bounding box center [641, 371] width 1211 height 671
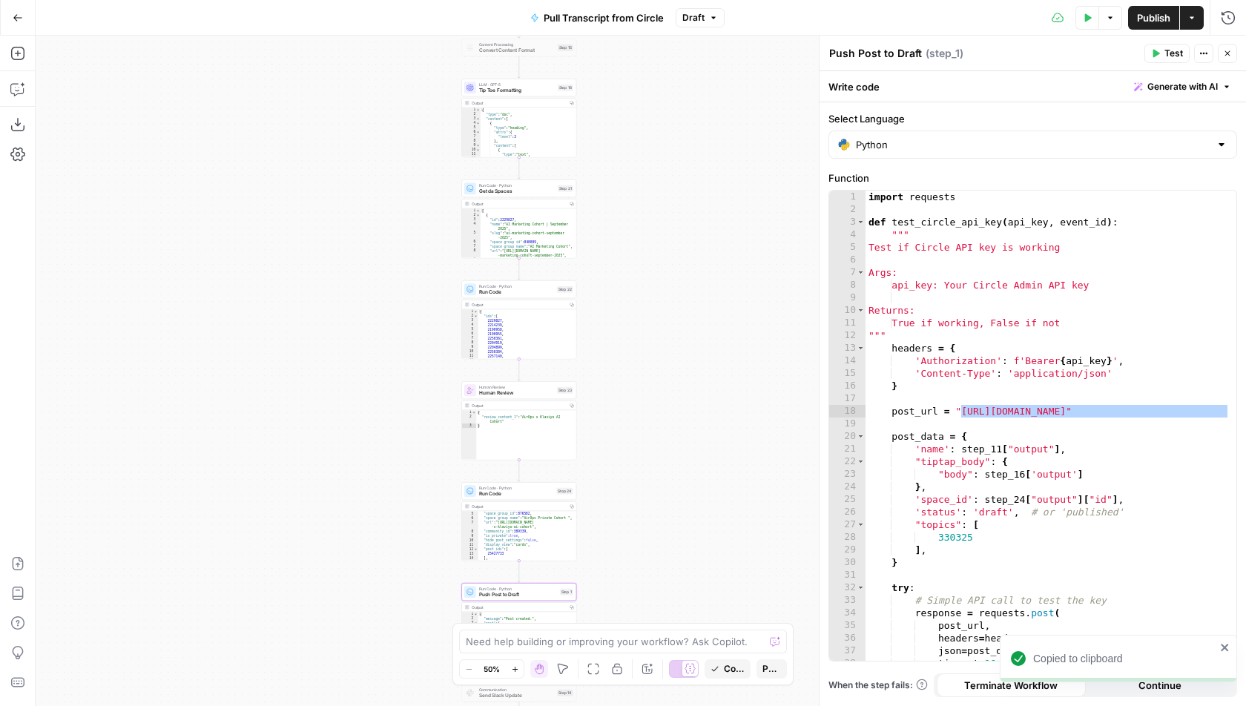
drag, startPoint x: 656, startPoint y: 148, endPoint x: 638, endPoint y: 255, distance: 109.0
click at [639, 254] on div "true false Workflow Input Settings Inputs Run Code · Python Pull Transcript fro…" at bounding box center [641, 371] width 1211 height 671
click at [1025, 399] on div "import requests def test_circle_api_key ( api_key , event_id ) : """ Test if Ci…" at bounding box center [1052, 439] width 372 height 497
drag, startPoint x: 1227, startPoint y: 413, endPoint x: 961, endPoint y: 409, distance: 265.6
click at [961, 409] on div "1 2 3 4 5 6 7 8 9 10 11 12 13 14 15 16 17 18 19 20 21 22 23 24 25 26 27 28 29 3…" at bounding box center [1032, 426] width 407 height 470
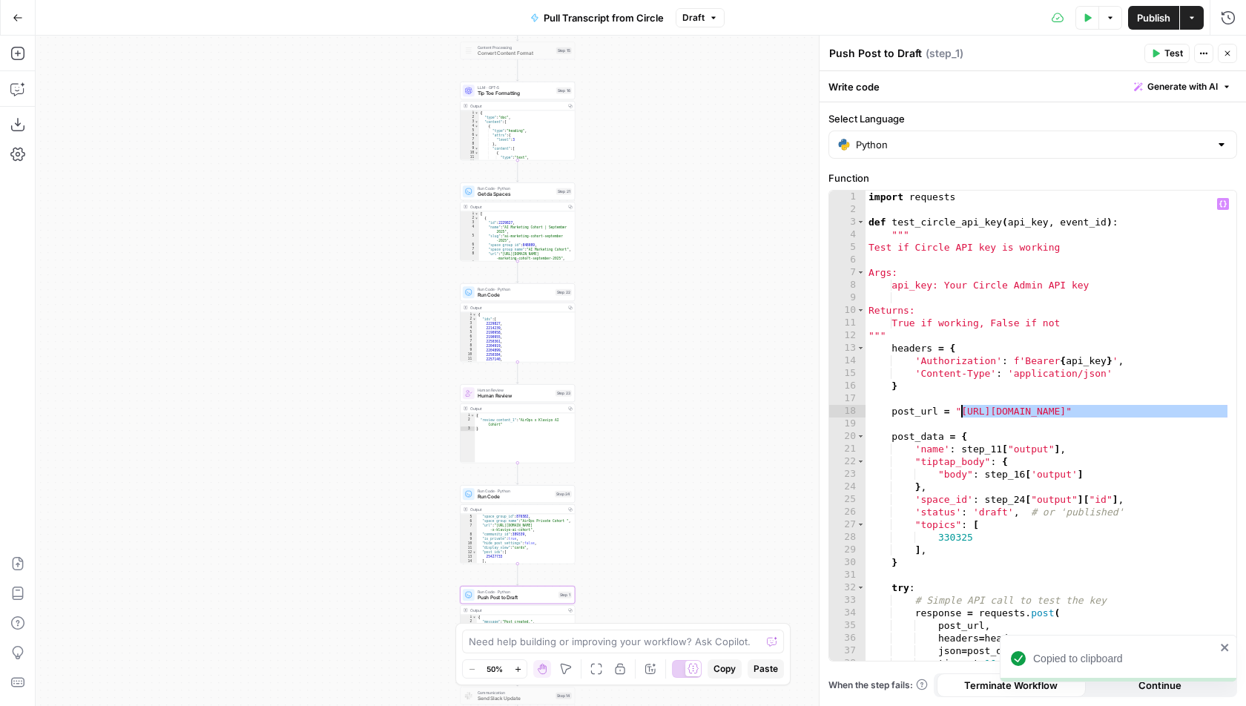
type textarea "**********"
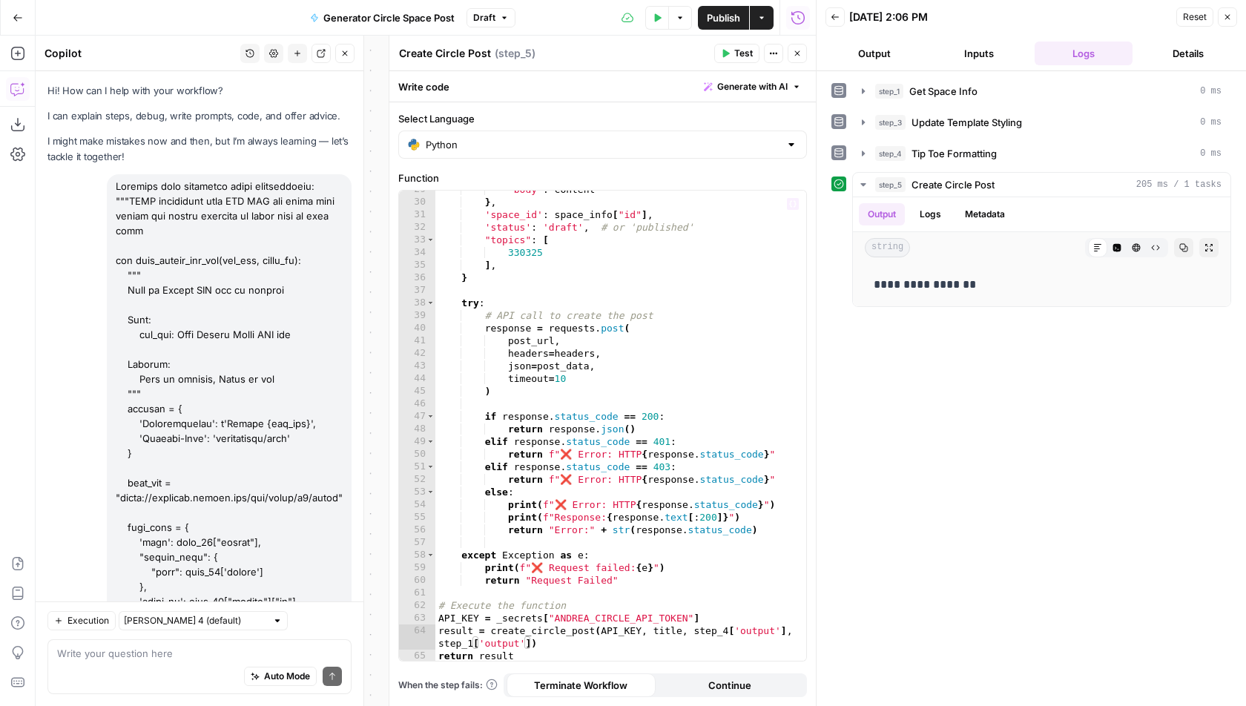
scroll to position [725, 0]
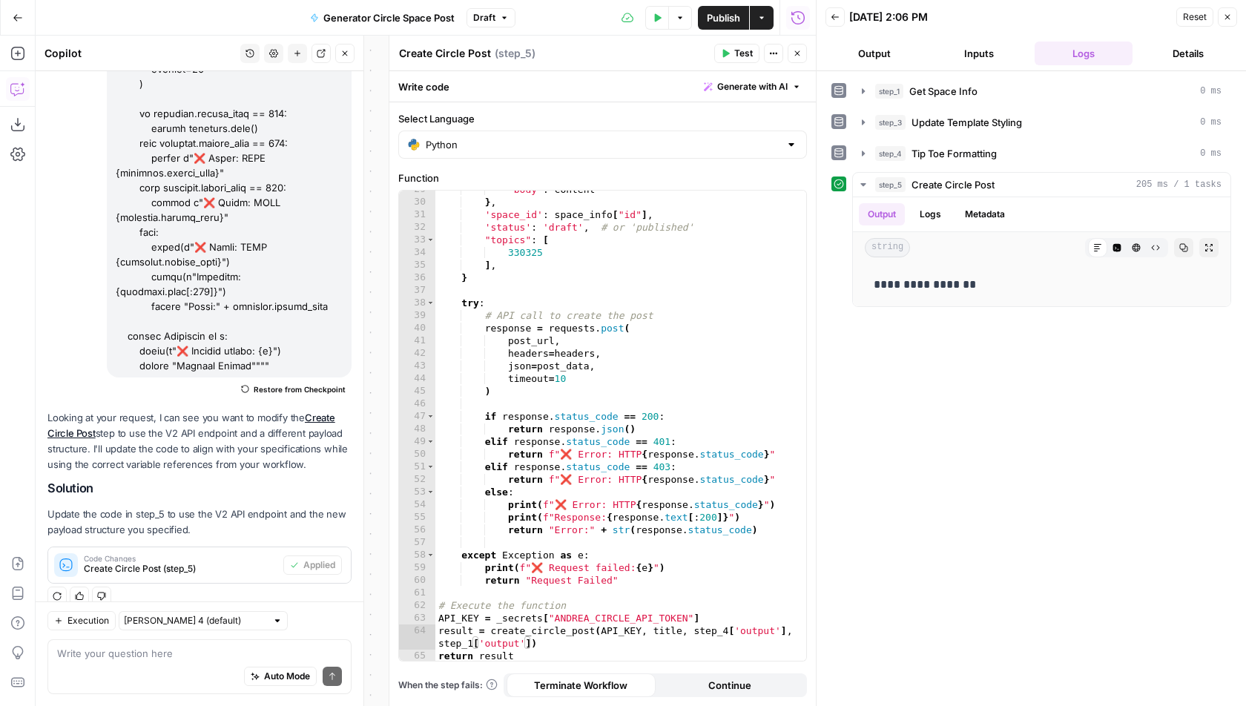
click at [723, 14] on span "Publish" at bounding box center [723, 17] width 33 height 15
click at [797, 49] on icon "button" at bounding box center [797, 53] width 9 height 9
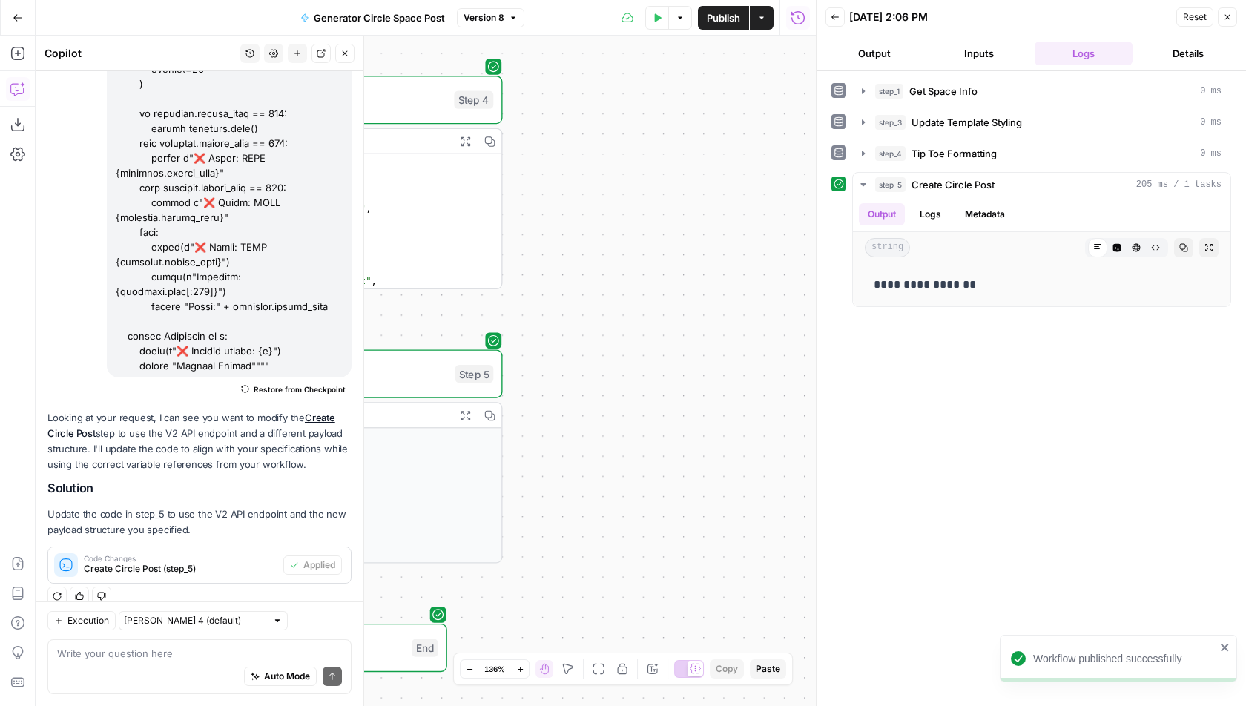
drag, startPoint x: 438, startPoint y: 96, endPoint x: 740, endPoint y: 106, distance: 302.8
click at [740, 105] on div "Workflow Input Settings Inputs Run Code · Python Get Space Info Step 1 Output E…" at bounding box center [426, 371] width 780 height 671
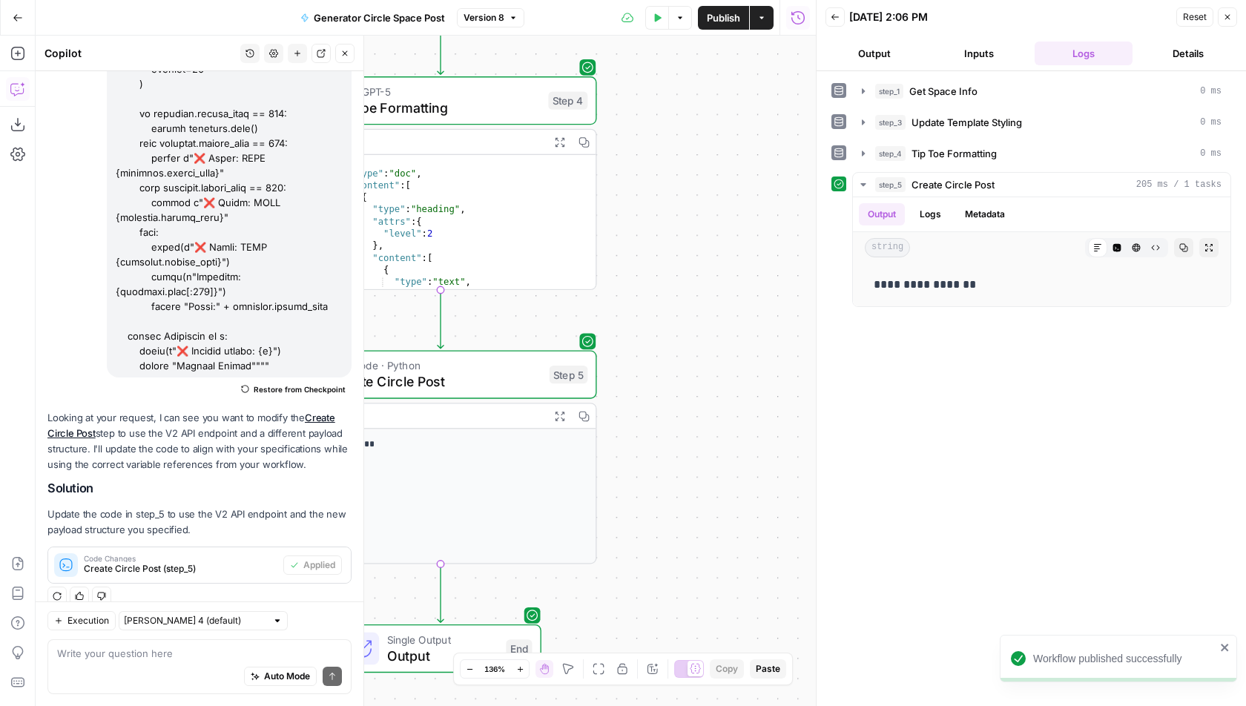
drag, startPoint x: 637, startPoint y: 208, endPoint x: 828, endPoint y: 214, distance: 190.7
click at [828, 214] on body "Workflow published successfully AirOps Growth New Home Browse Insights Opportun…" at bounding box center [623, 353] width 1246 height 706
